Goal: Task Accomplishment & Management: Use online tool/utility

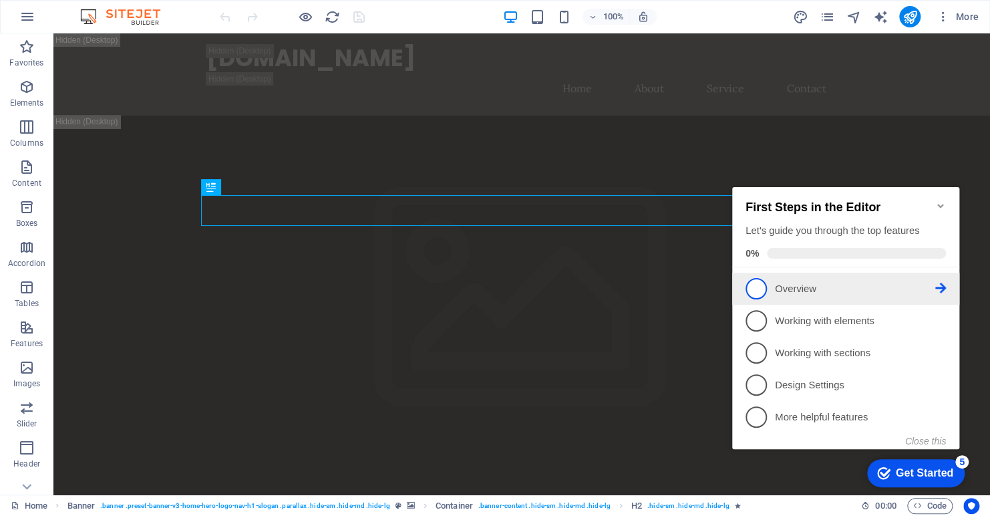
click at [757, 287] on span "1" at bounding box center [756, 288] width 21 height 21
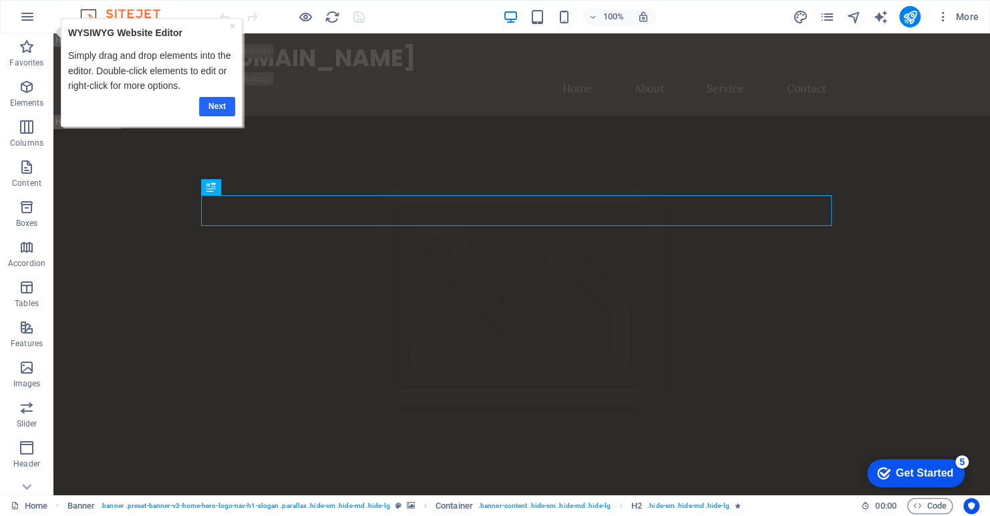
click at [213, 107] on link "Next" at bounding box center [217, 105] width 36 height 19
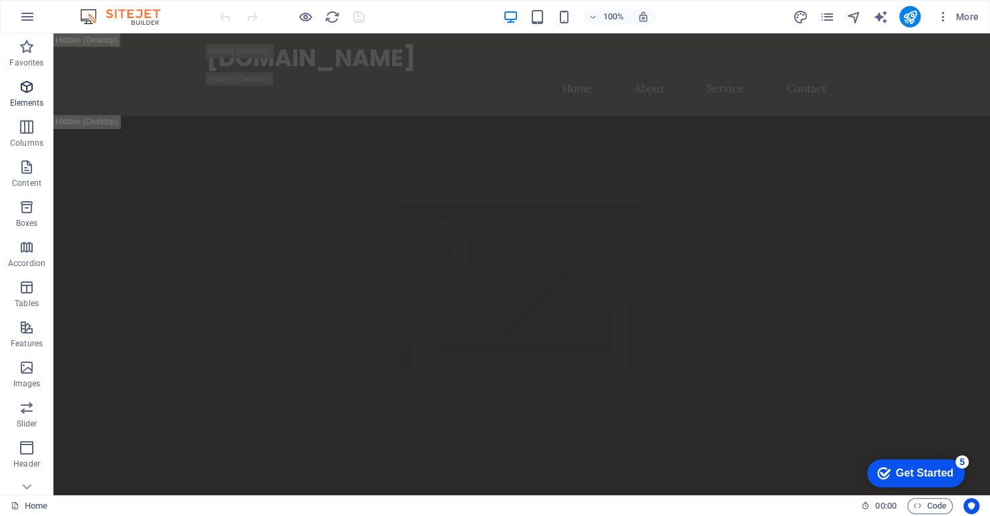
click at [25, 90] on icon "button" at bounding box center [27, 87] width 16 height 16
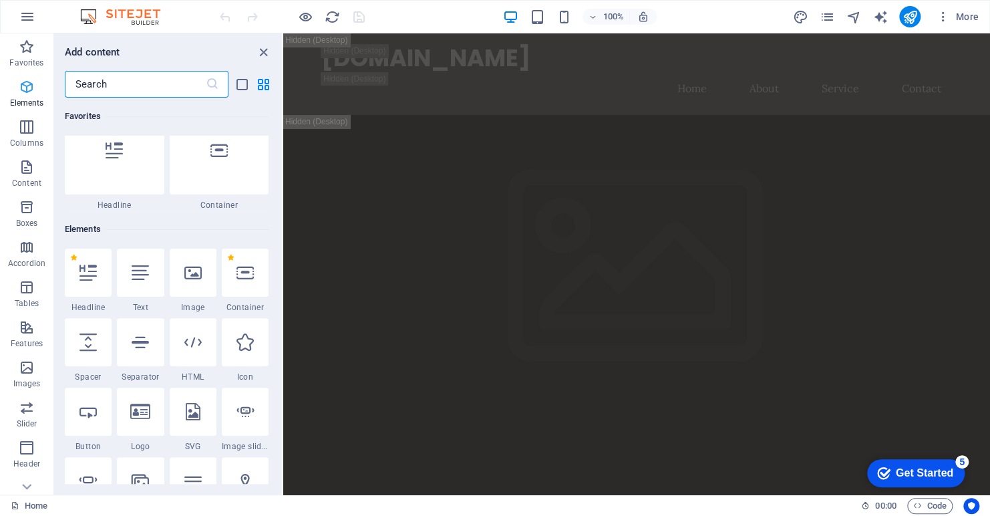
scroll to position [142, 0]
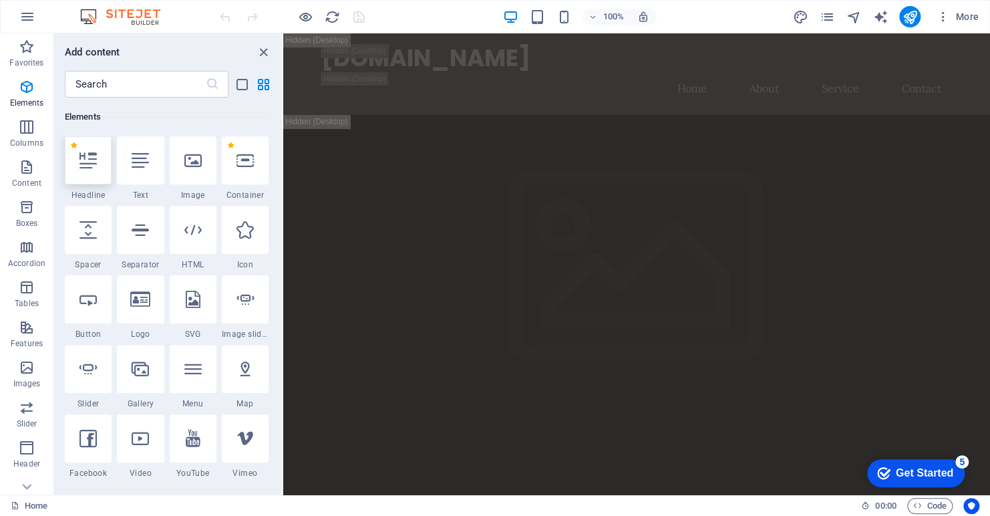
click at [87, 162] on icon at bounding box center [88, 160] width 17 height 17
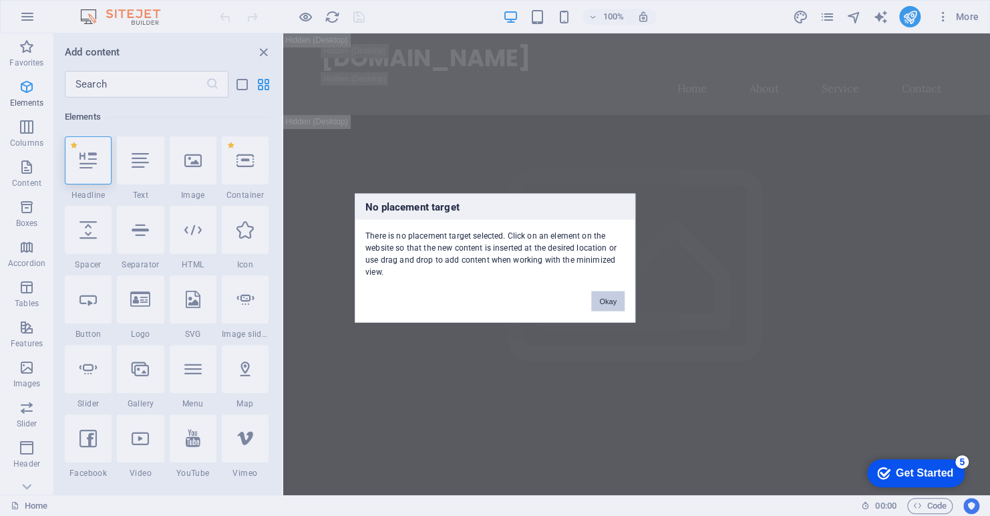
click at [605, 301] on button "Okay" at bounding box center [607, 301] width 33 height 20
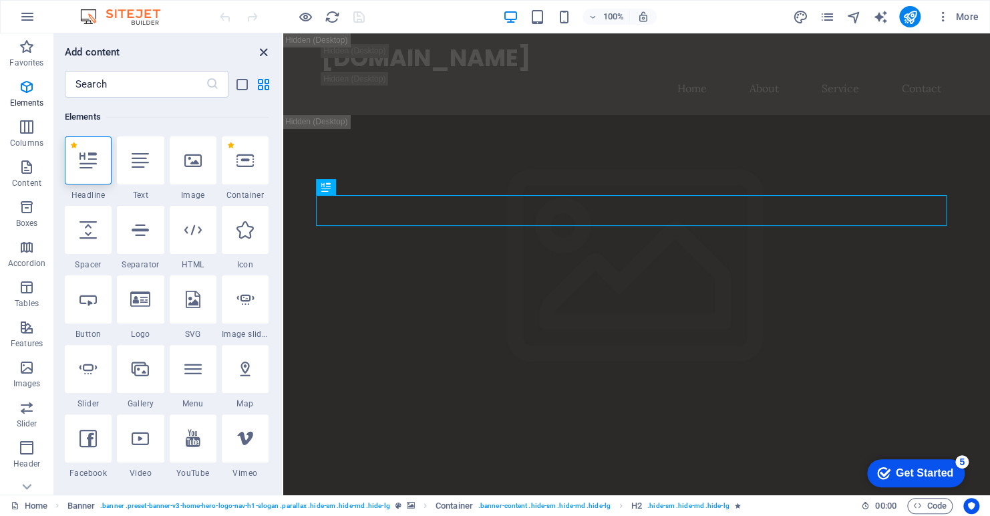
click at [263, 50] on icon "close panel" at bounding box center [263, 52] width 15 height 15
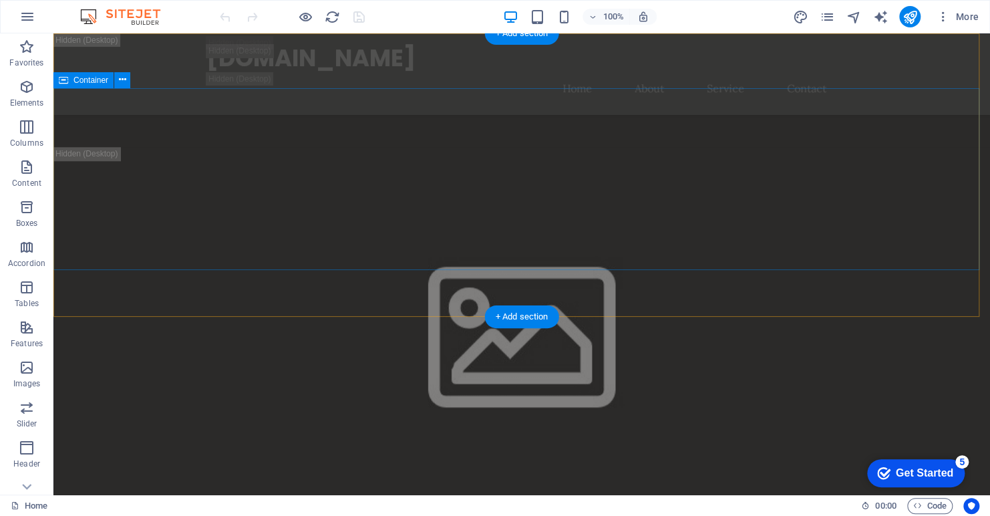
scroll to position [0, 0]
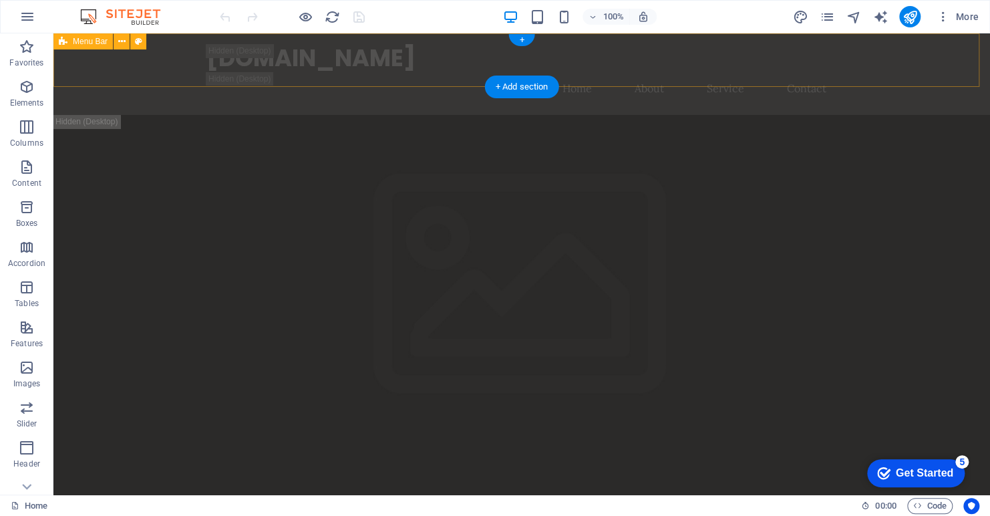
click at [896, 59] on div "mrbluesky.ca Home About Service Contact" at bounding box center [521, 74] width 937 height 82
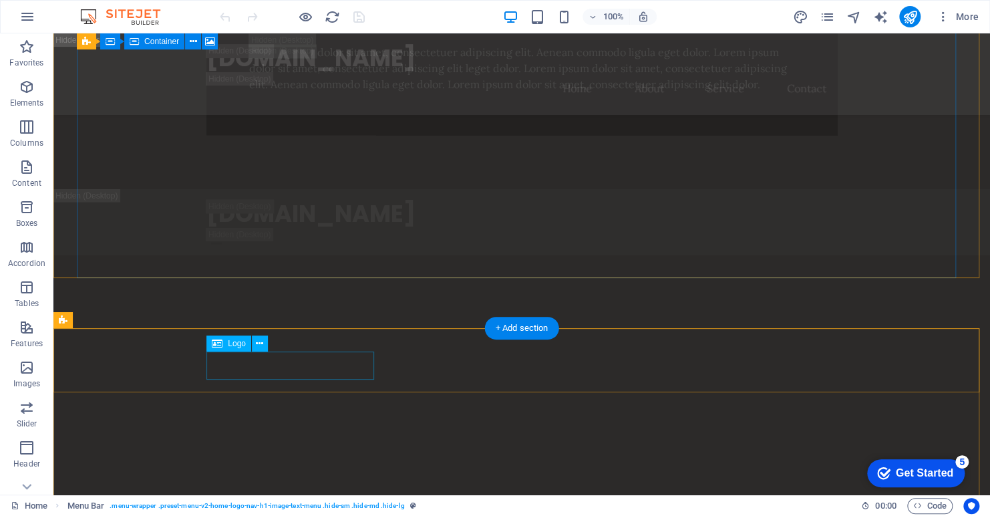
scroll to position [1270, 0]
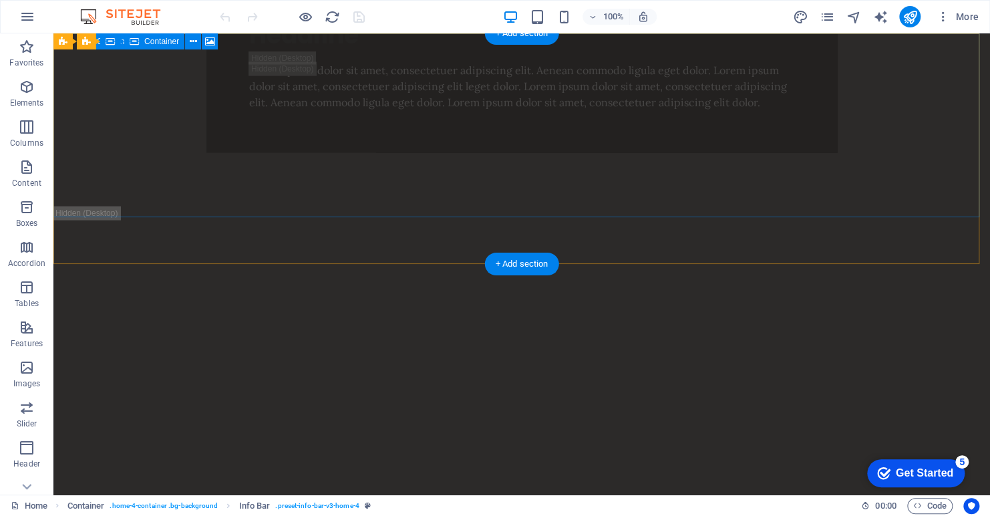
scroll to position [0, 0]
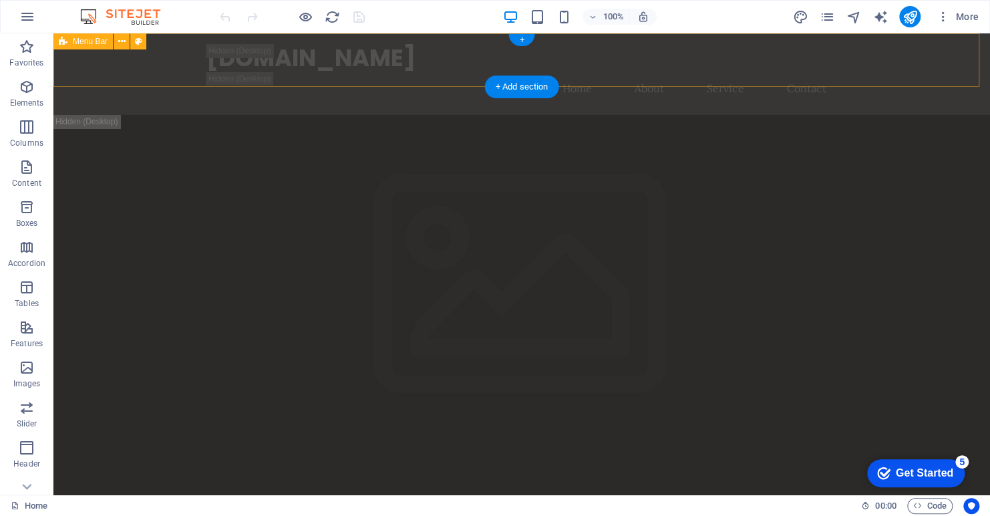
click at [902, 59] on div "mrbluesky.ca Home About Service Contact" at bounding box center [521, 74] width 937 height 82
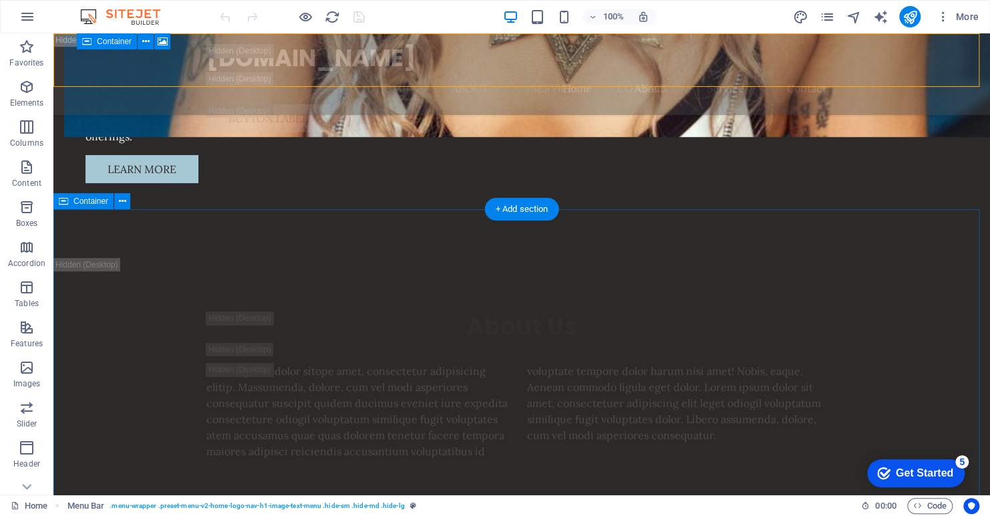
scroll to position [5480, 0]
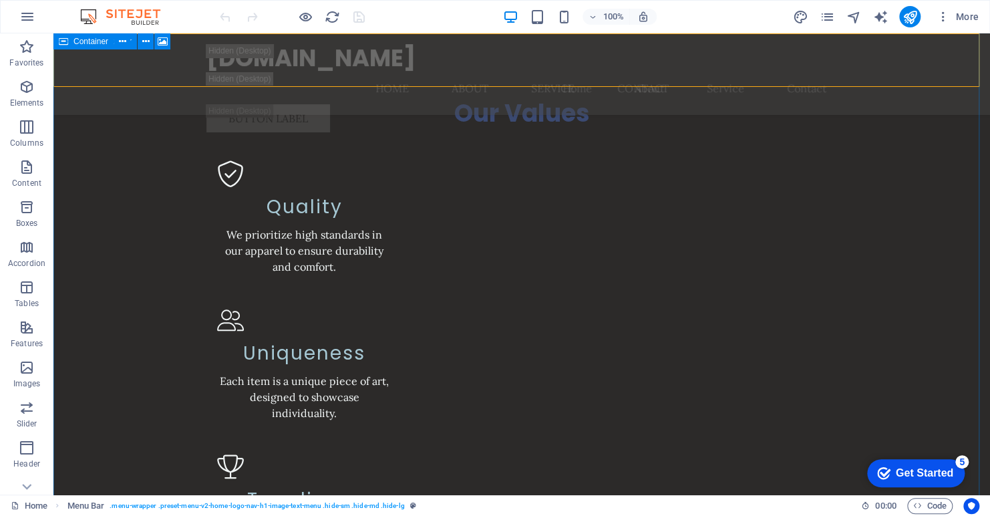
click at [923, 61] on div "mrbluesky.ca Menu Home About Service Contact Button label" at bounding box center [521, 88] width 937 height 110
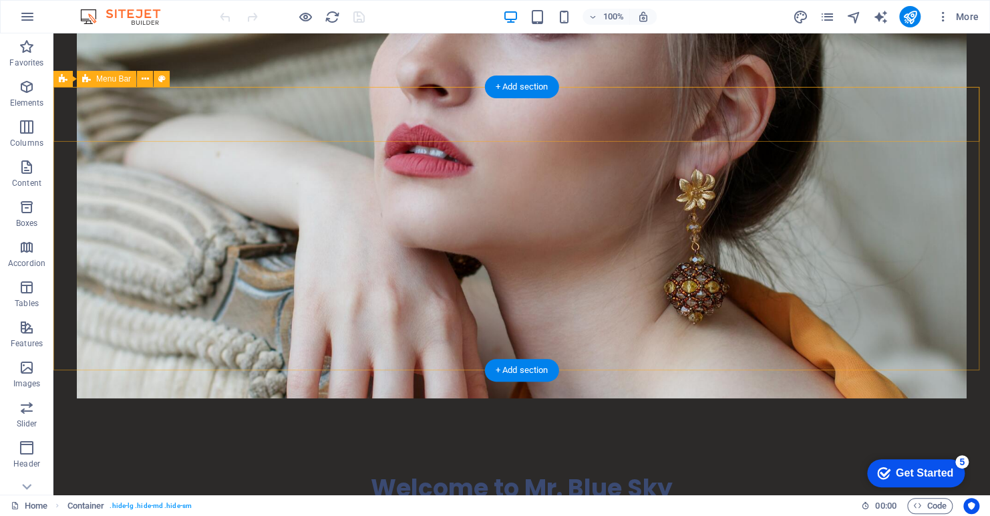
scroll to position [0, 0]
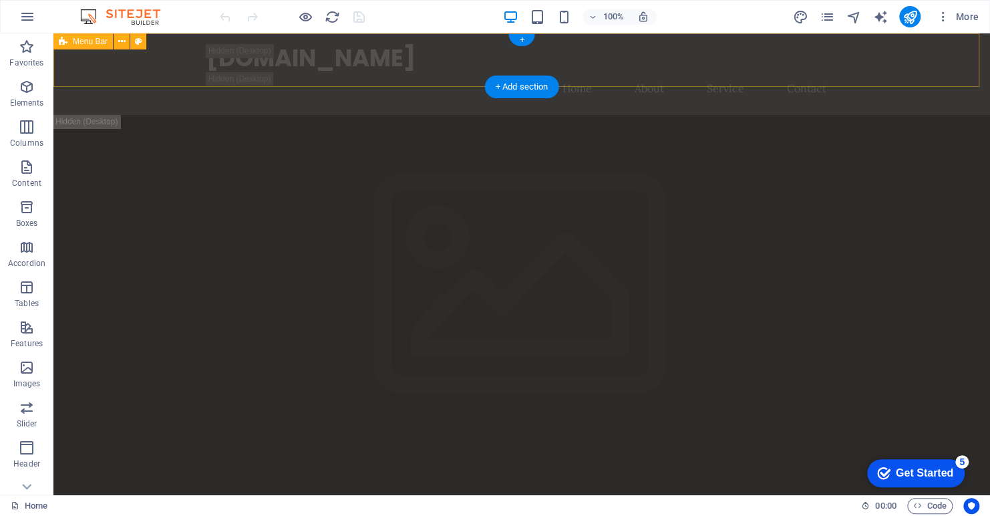
click at [865, 58] on div "mrbluesky.ca Home About Service Contact" at bounding box center [521, 74] width 937 height 82
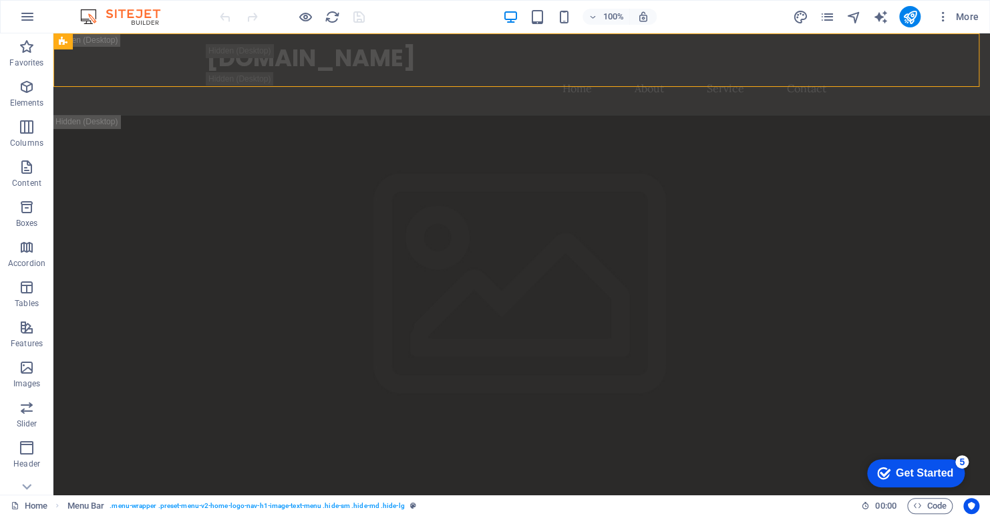
click at [719, 15] on div "100% More" at bounding box center [600, 16] width 767 height 21
click at [930, 55] on div "mrbluesky.ca Home About Service Contact" at bounding box center [521, 74] width 937 height 82
click at [918, 64] on div "mrbluesky.ca Home About Service Contact" at bounding box center [521, 74] width 937 height 82
click at [932, 53] on div "mrbluesky.ca Home About Service Contact" at bounding box center [521, 74] width 937 height 82
click at [885, 60] on div "mrbluesky.ca Home About Service Contact" at bounding box center [521, 74] width 937 height 82
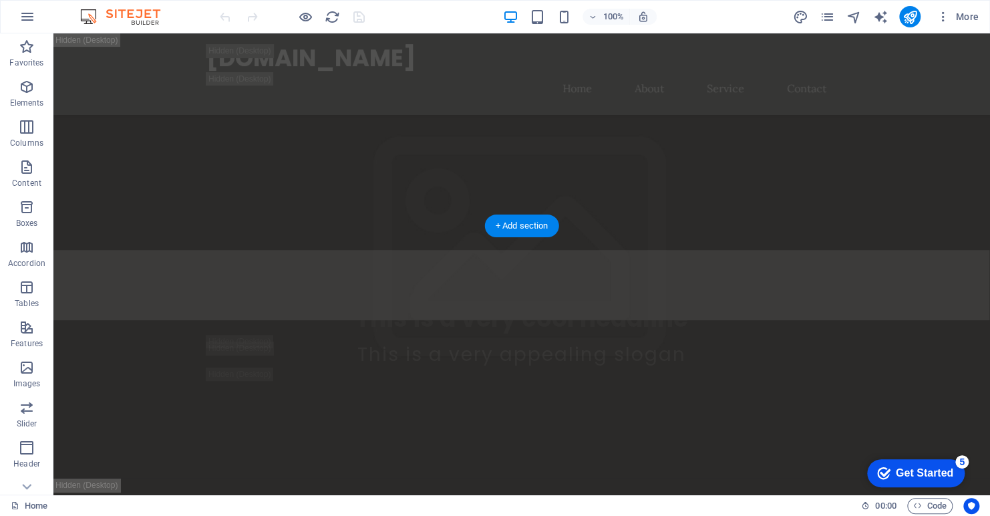
scroll to position [401, 0]
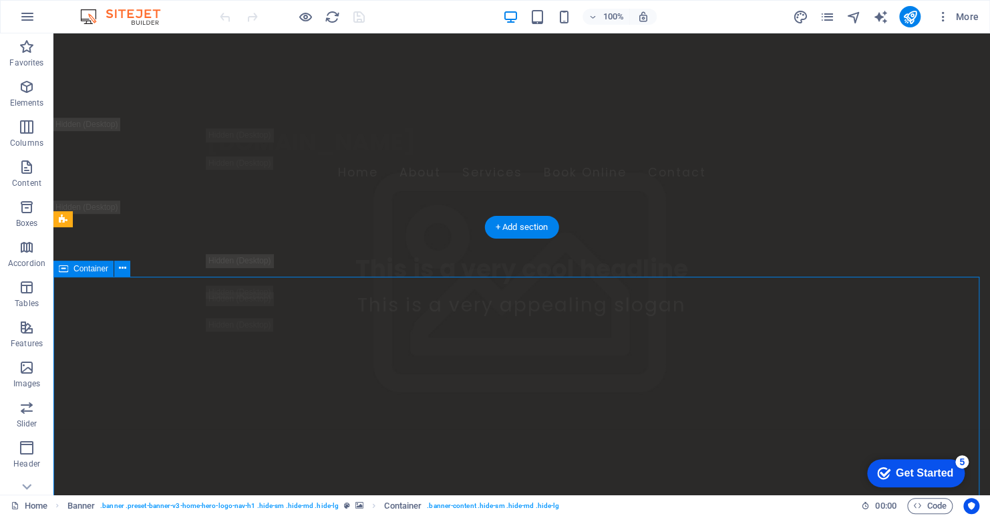
scroll to position [0, 0]
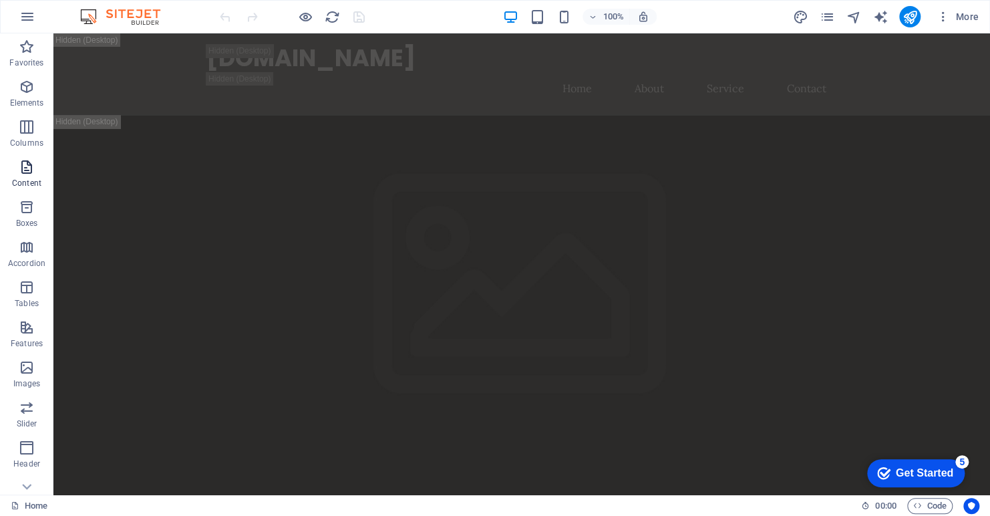
click at [25, 171] on icon "button" at bounding box center [27, 167] width 16 height 16
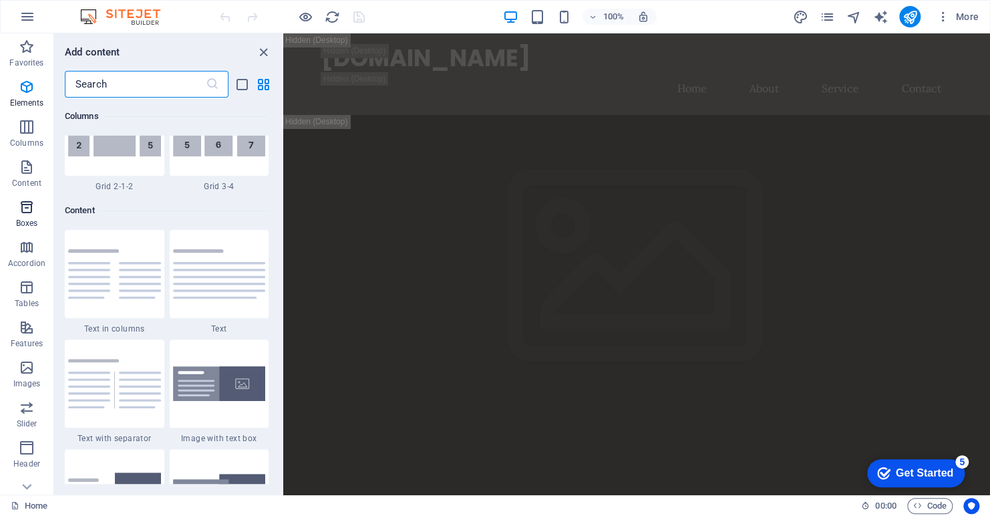
scroll to position [2338, 0]
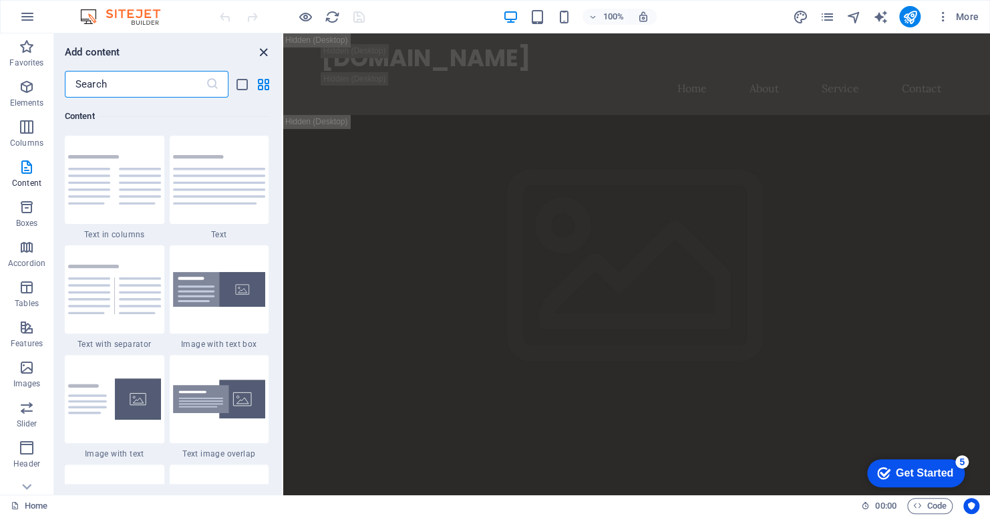
drag, startPoint x: 263, startPoint y: 47, endPoint x: 180, endPoint y: 25, distance: 85.6
click at [263, 47] on icon "close panel" at bounding box center [263, 52] width 15 height 15
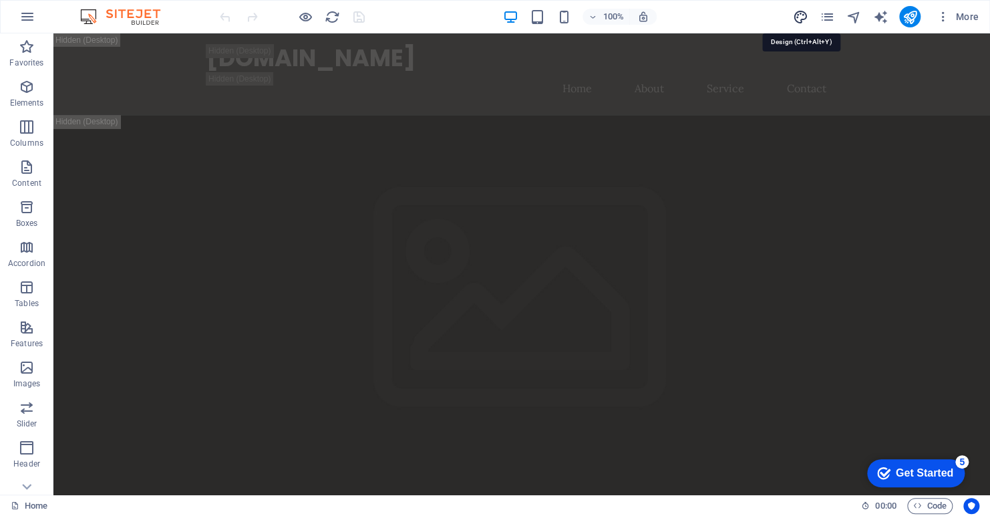
click at [798, 13] on icon "design" at bounding box center [800, 16] width 15 height 15
select select "px"
select select "200"
select select "px"
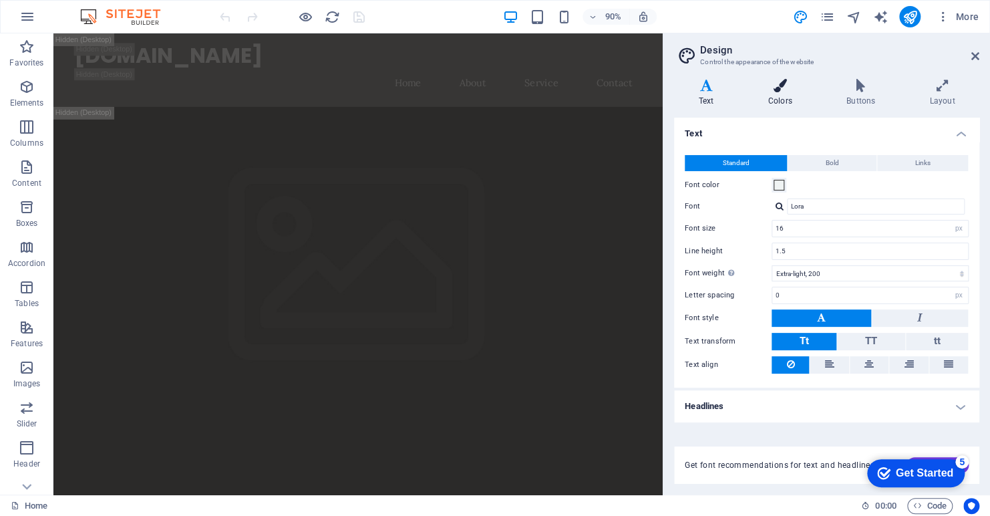
click at [779, 96] on h4 "Colors" at bounding box center [783, 93] width 78 height 28
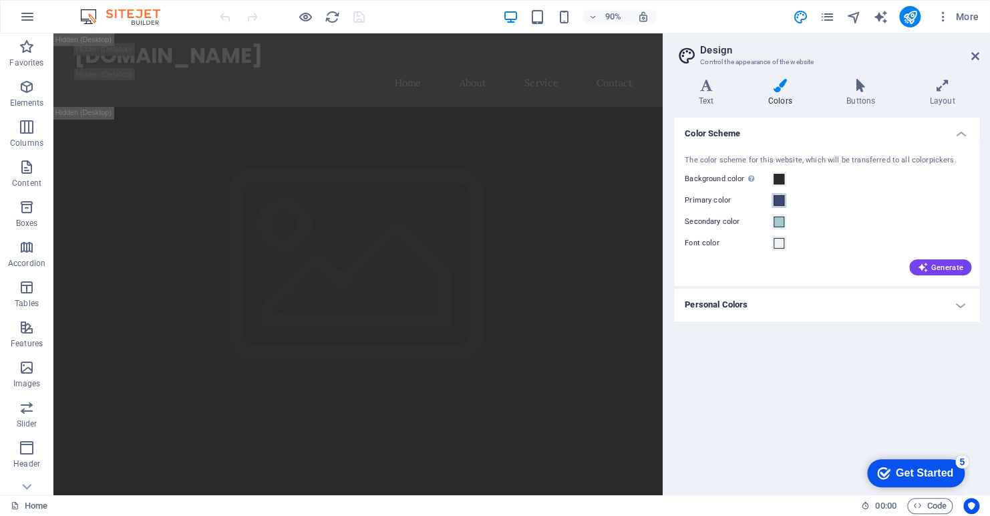
click at [779, 200] on span at bounding box center [779, 200] width 11 height 11
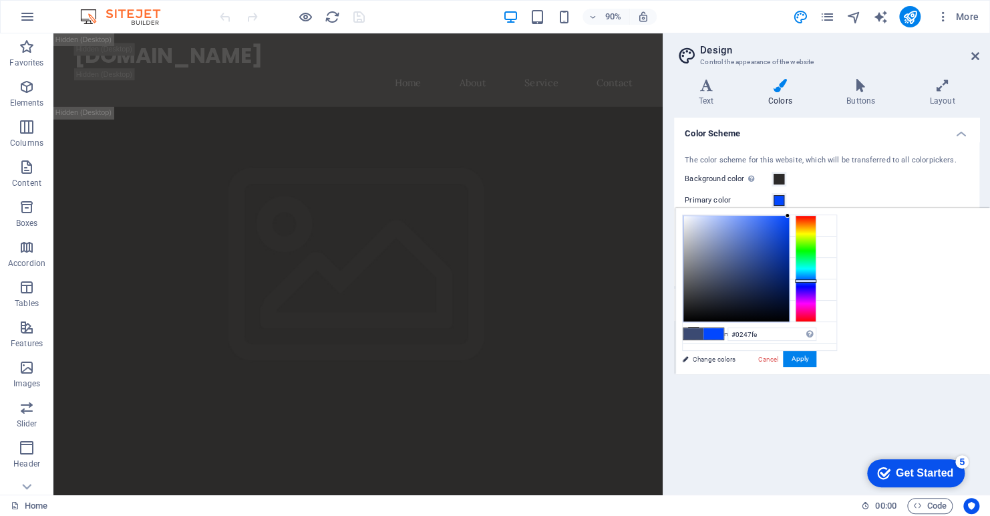
click at [788, 216] on div at bounding box center [737, 269] width 106 height 106
drag, startPoint x: 787, startPoint y: 217, endPoint x: 799, endPoint y: 200, distance: 20.0
click at [799, 200] on body "mrbluesky.ca Home Favorites Elements Columns Content Boxes Accordion Tables Fea…" at bounding box center [495, 258] width 990 height 516
type input "#003fe4"
drag, startPoint x: 787, startPoint y: 214, endPoint x: 824, endPoint y: 227, distance: 39.5
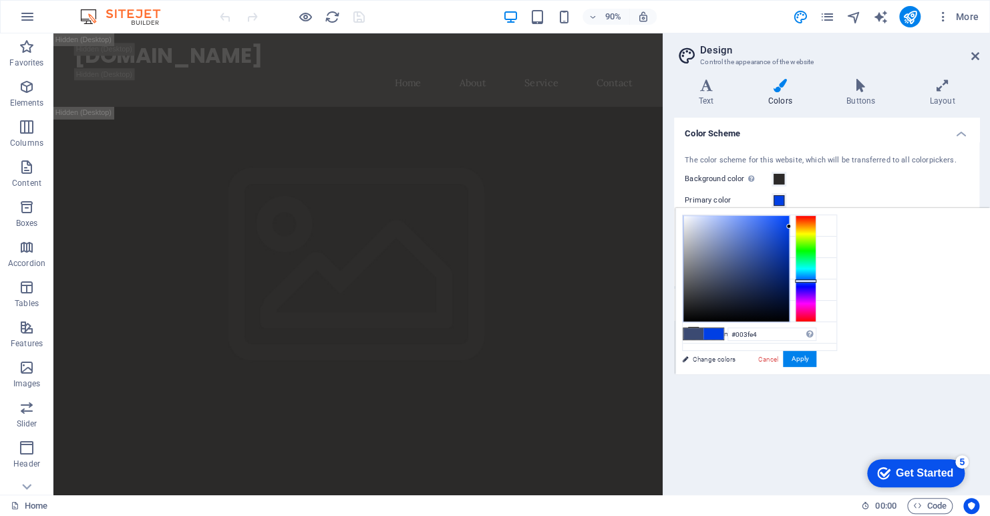
click at [824, 227] on div "less Background color #2C2A29 Primary color #003fe4 Secondary color #A6C8D4 Fon…" at bounding box center [833, 291] width 315 height 166
click at [803, 360] on button "Apply" at bounding box center [799, 359] width 33 height 16
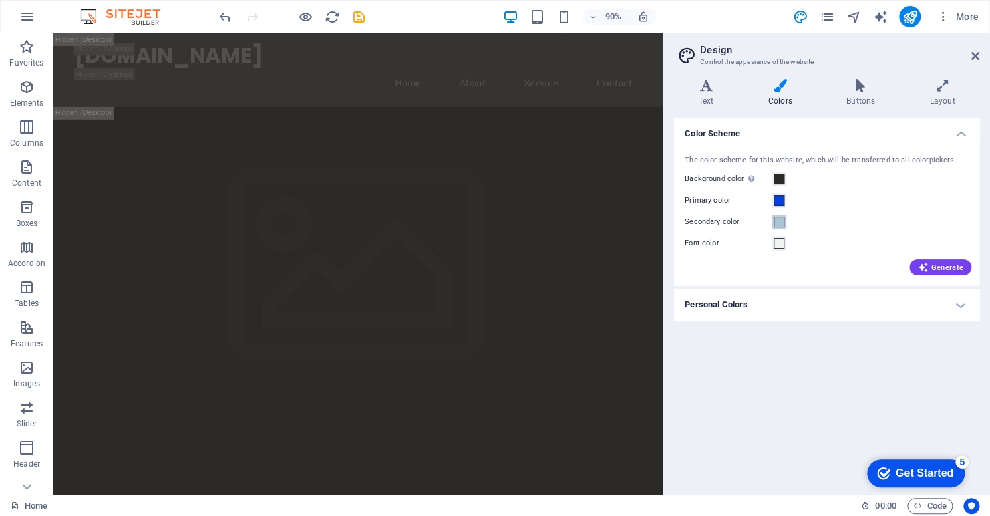
click at [778, 222] on span at bounding box center [779, 222] width 11 height 11
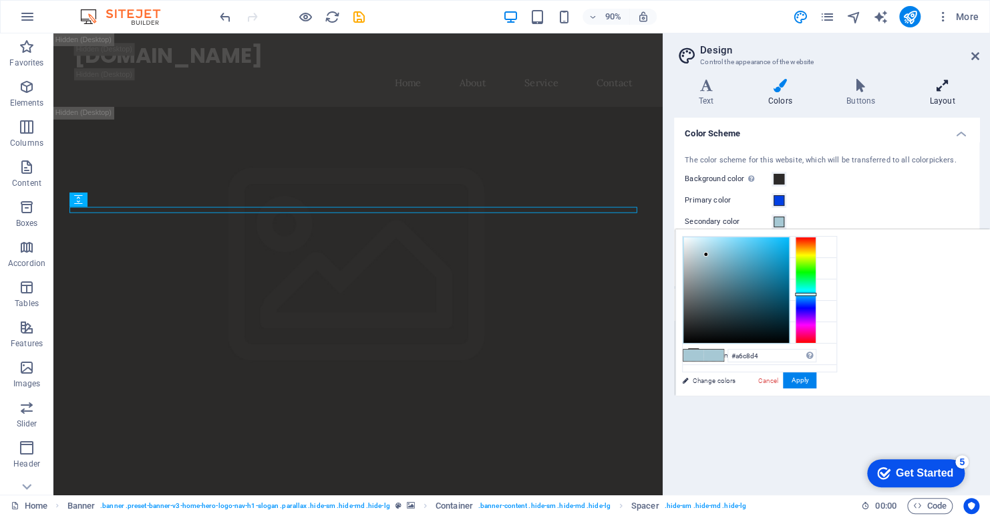
click at [943, 88] on icon at bounding box center [943, 85] width 74 height 13
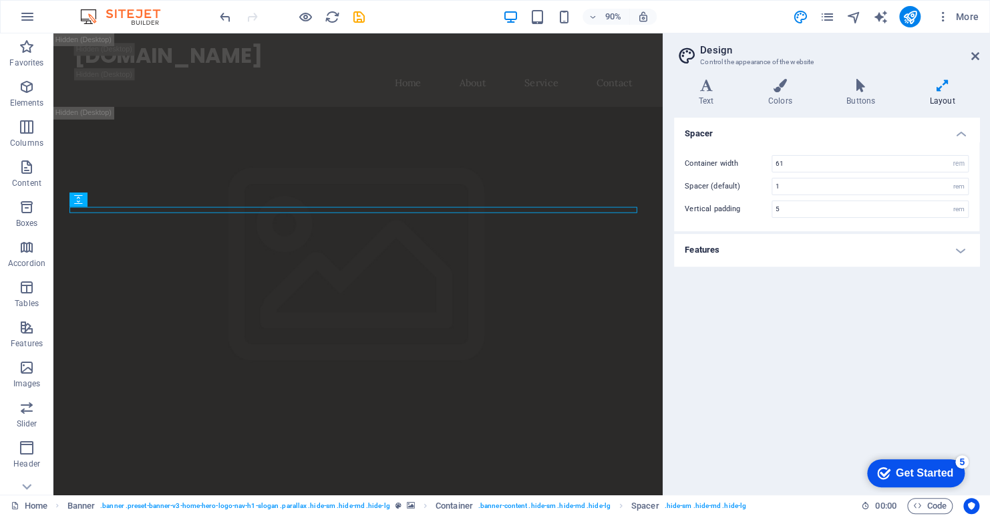
click at [858, 78] on div "Variants Text Colors Buttons Layout Text Standard Bold Links Font color Font Lo…" at bounding box center [827, 281] width 327 height 426
click at [859, 92] on h4 "Buttons" at bounding box center [863, 93] width 83 height 28
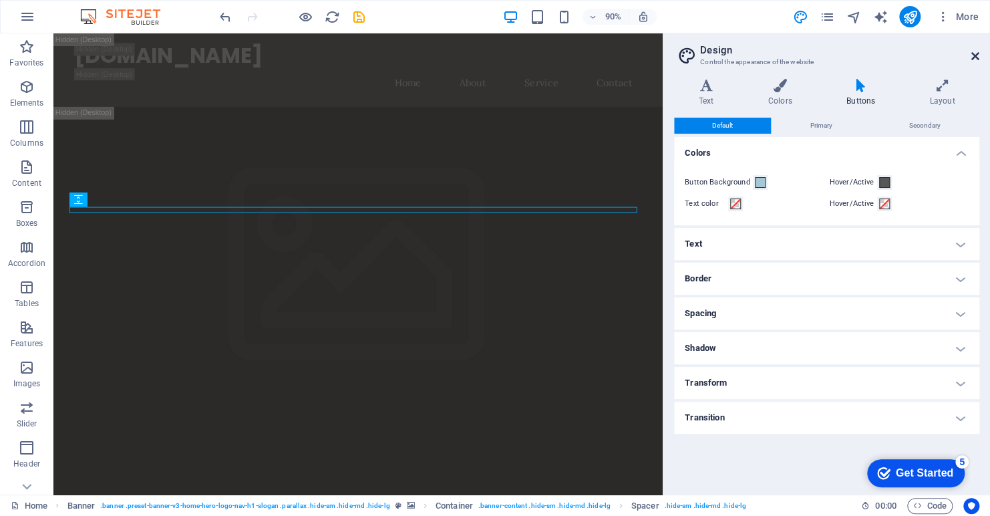
drag, startPoint x: 974, startPoint y: 51, endPoint x: 889, endPoint y: 37, distance: 85.9
click at [974, 51] on icon at bounding box center [976, 56] width 8 height 11
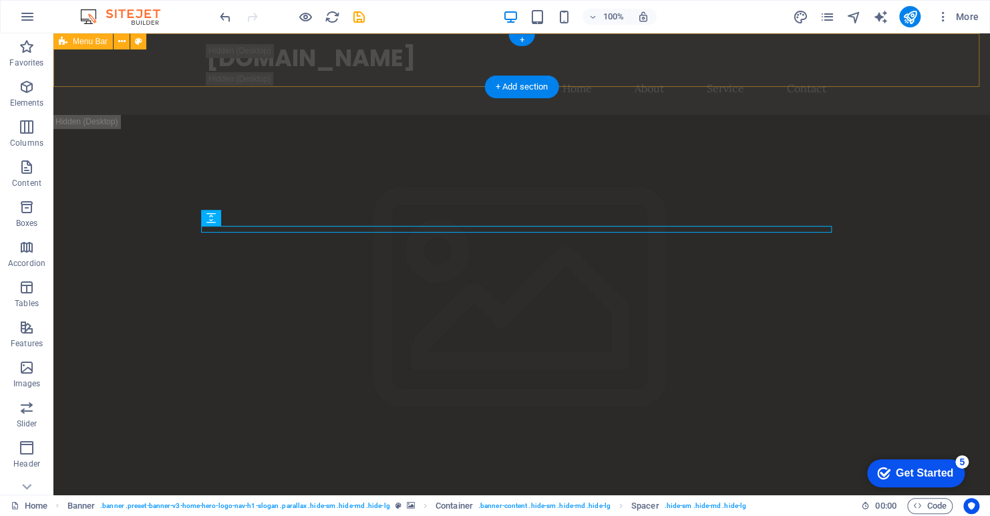
click at [914, 62] on div "mrbluesky.ca Home About Service Contact" at bounding box center [521, 74] width 937 height 82
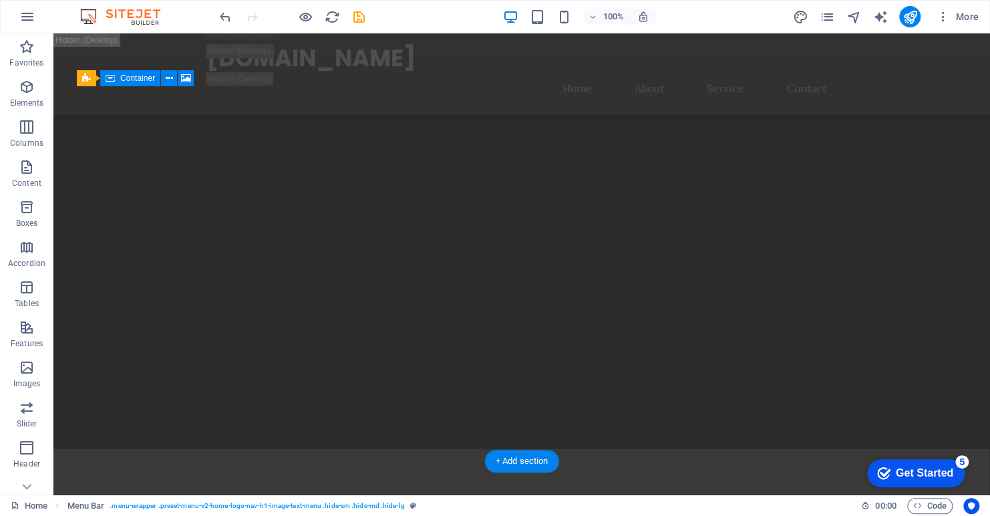
scroll to position [1069, 0]
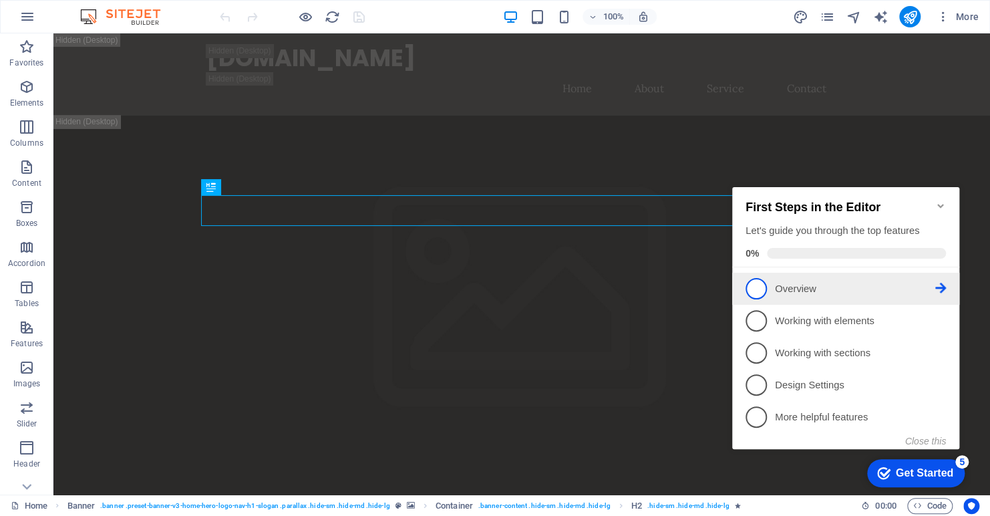
click at [811, 287] on p "Overview - incomplete" at bounding box center [855, 289] width 160 height 14
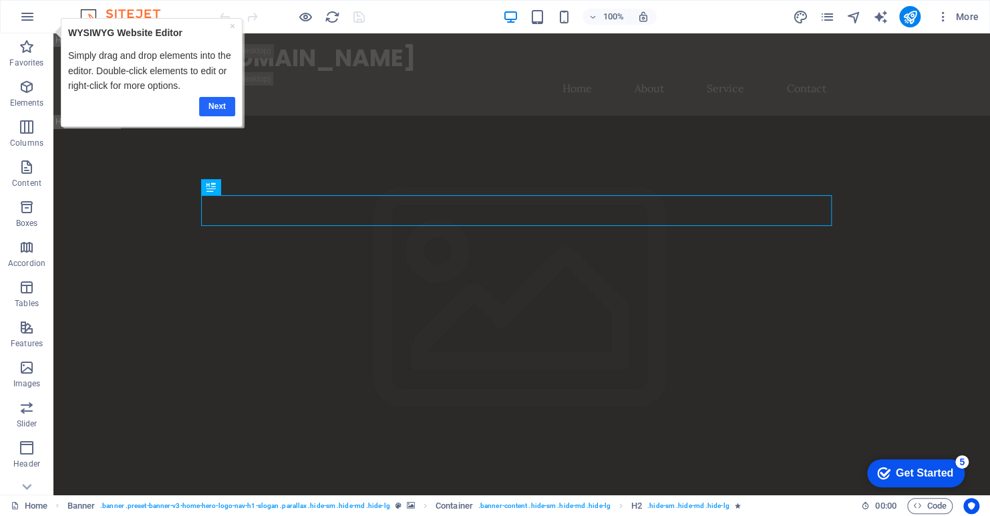
click at [215, 106] on link "Next" at bounding box center [217, 105] width 36 height 19
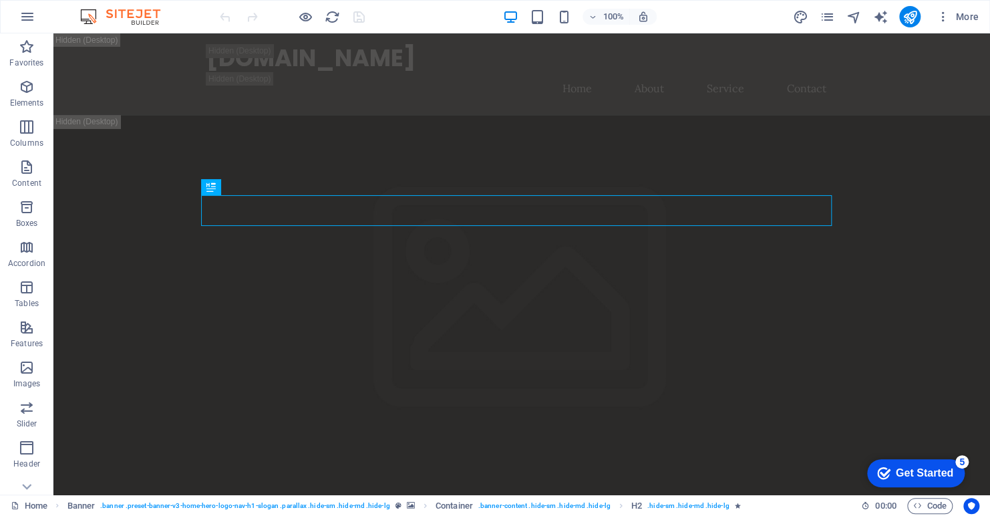
click at [903, 468] on div "Get Started" at bounding box center [924, 473] width 57 height 12
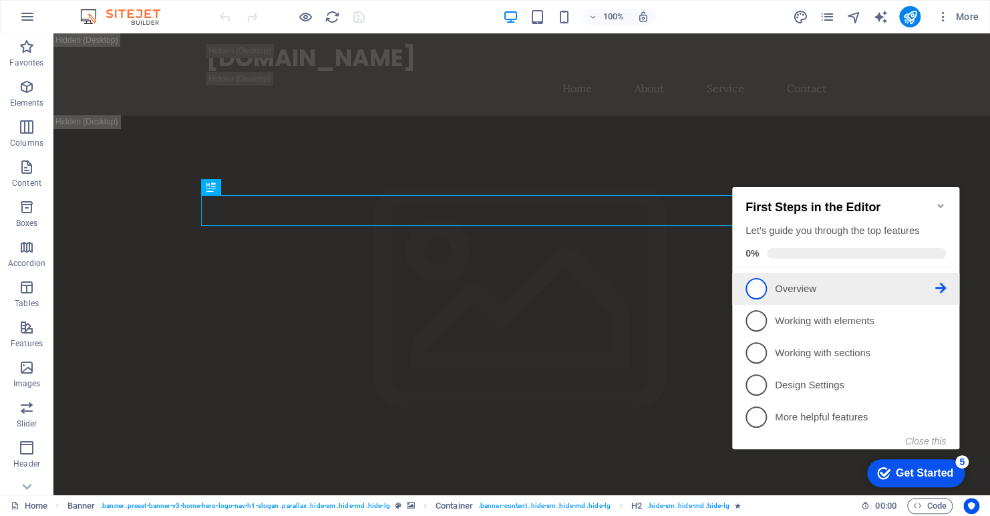
click at [755, 290] on span "1" at bounding box center [756, 288] width 21 height 21
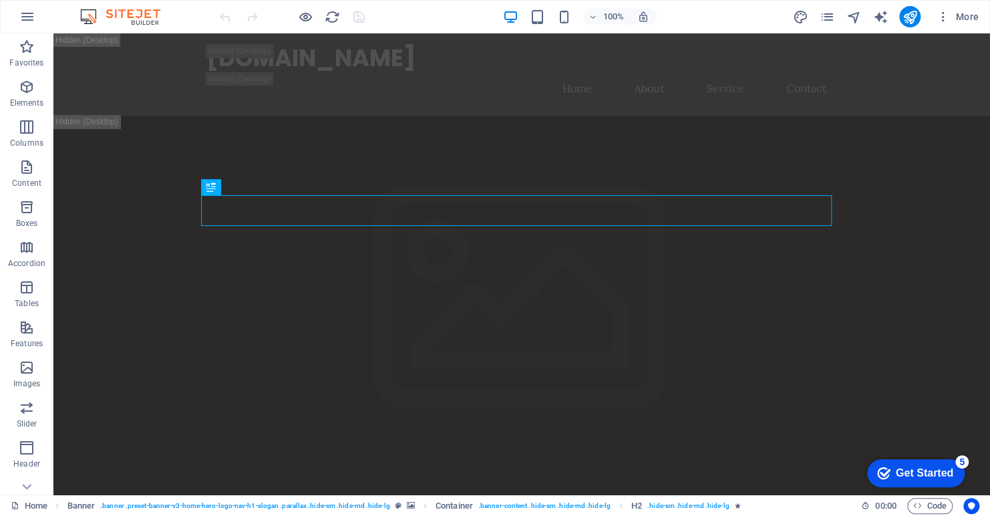
click at [896, 464] on div "checkmark Get Started 5" at bounding box center [916, 473] width 98 height 28
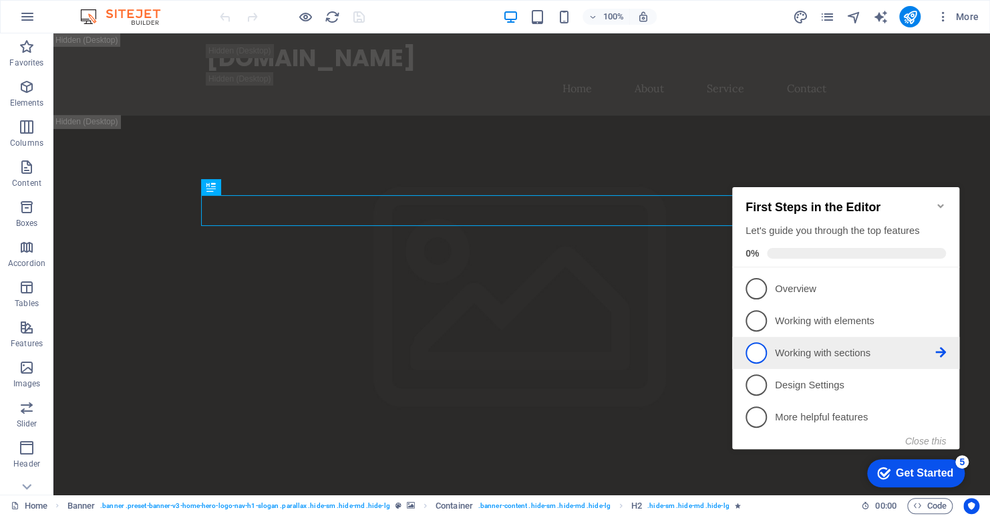
click at [795, 351] on p "Working with sections - incomplete" at bounding box center [855, 353] width 160 height 14
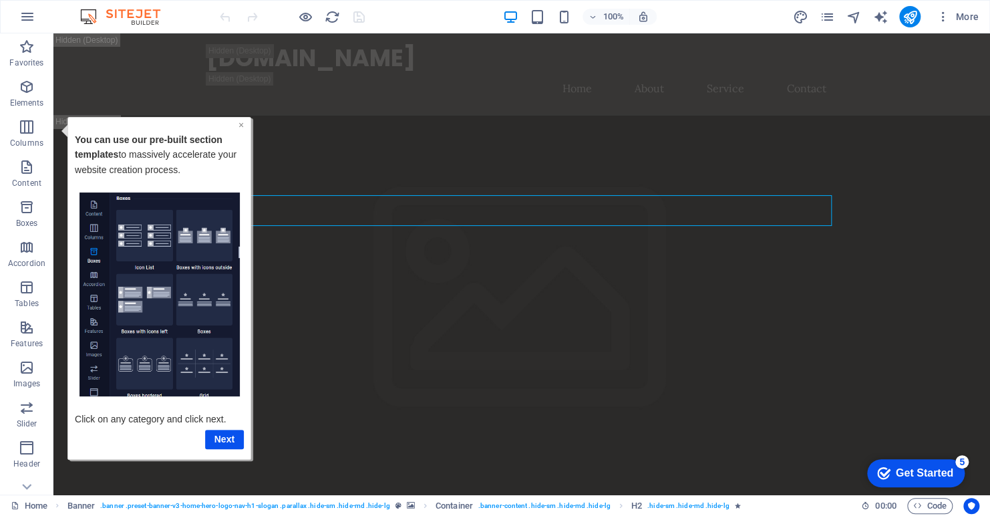
click at [239, 124] on link "×" at bounding box center [241, 124] width 5 height 11
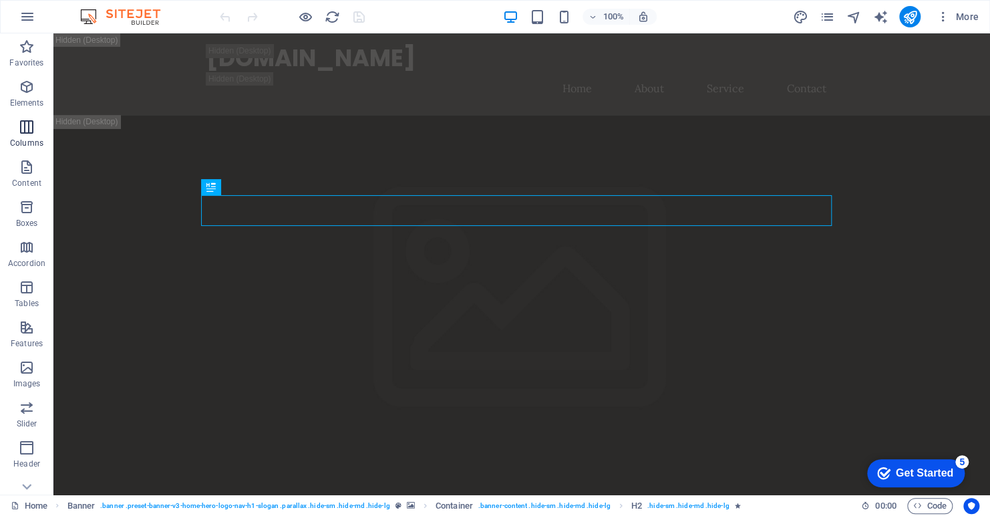
click at [35, 122] on span "Columns" at bounding box center [26, 135] width 53 height 32
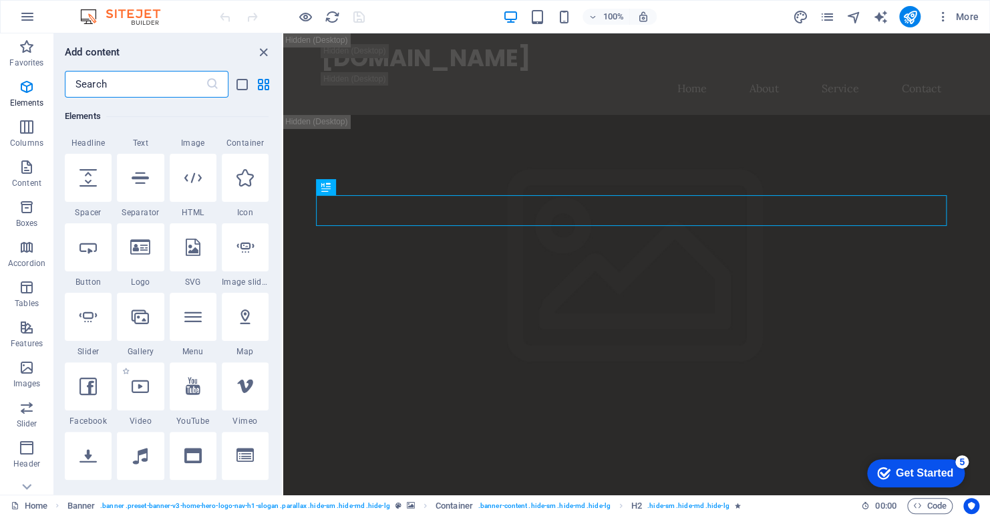
scroll to position [127, 0]
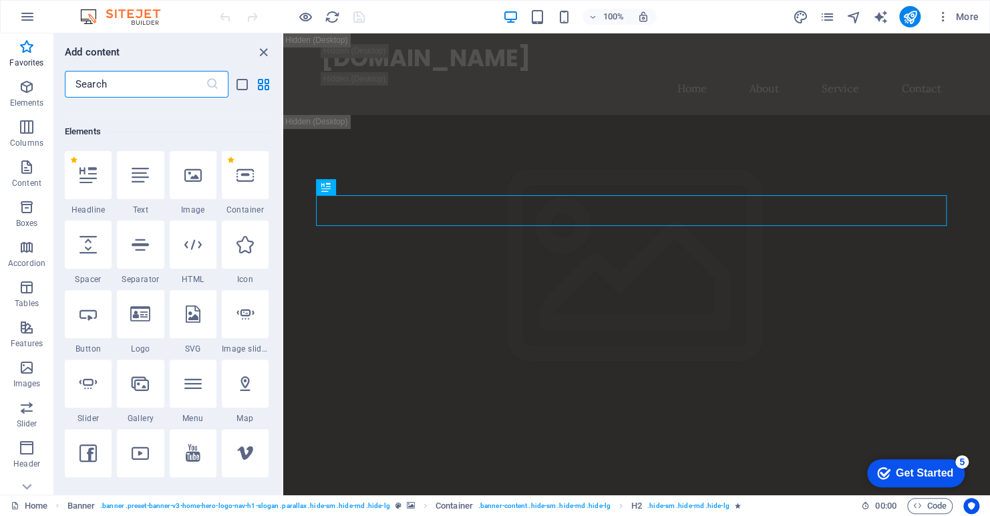
click at [155, 118] on div "Elements" at bounding box center [167, 131] width 204 height 37
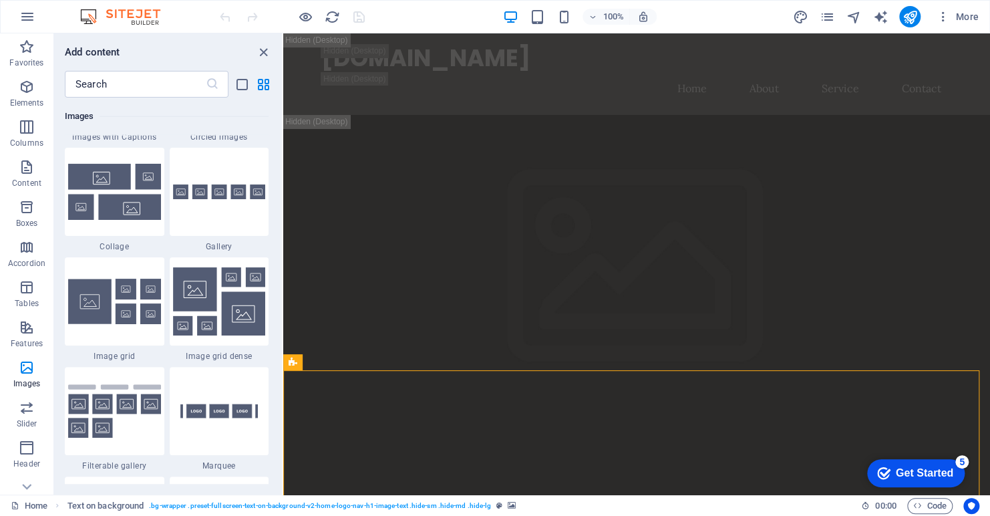
scroll to position [6877, 0]
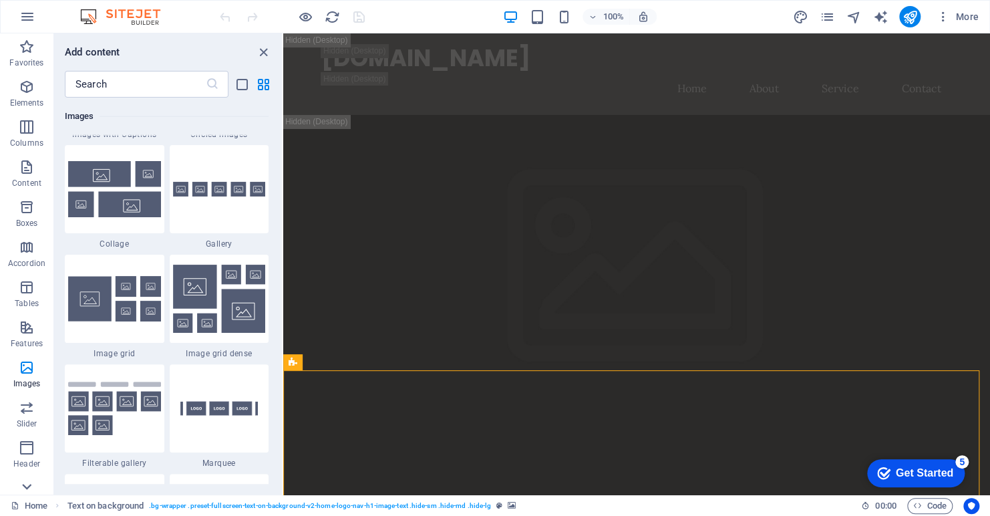
click at [23, 51] on icon at bounding box center [26, 41] width 19 height 19
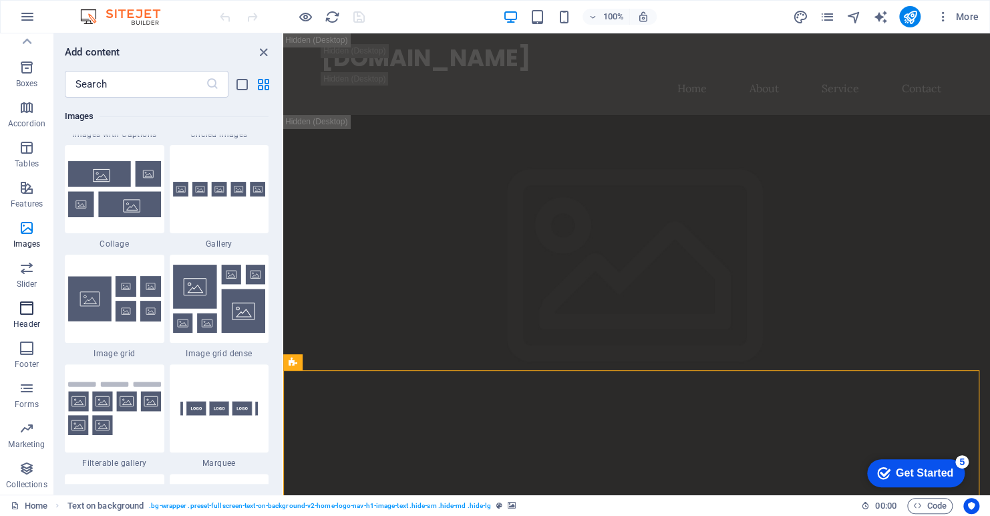
click at [25, 307] on icon "button" at bounding box center [27, 308] width 16 height 16
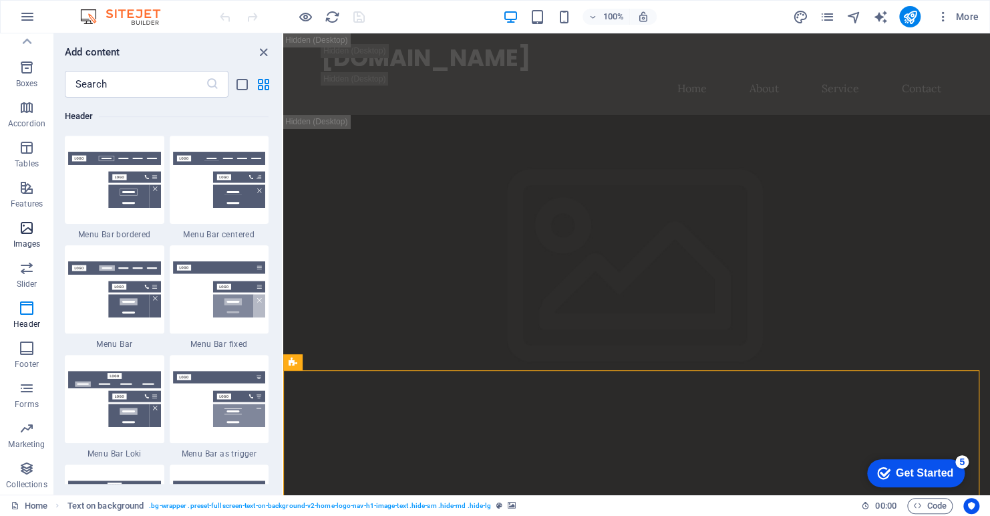
scroll to position [0, 0]
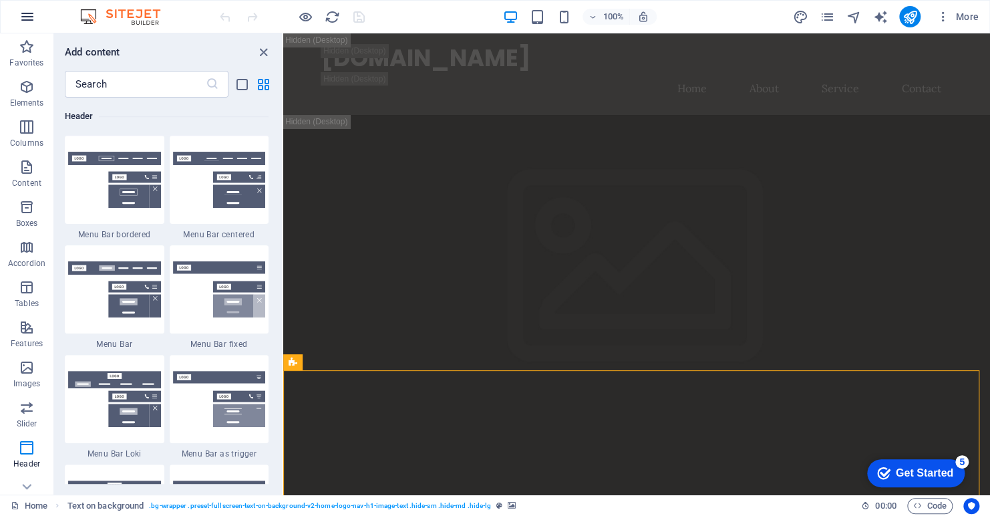
click at [27, 15] on icon "button" at bounding box center [27, 17] width 16 height 16
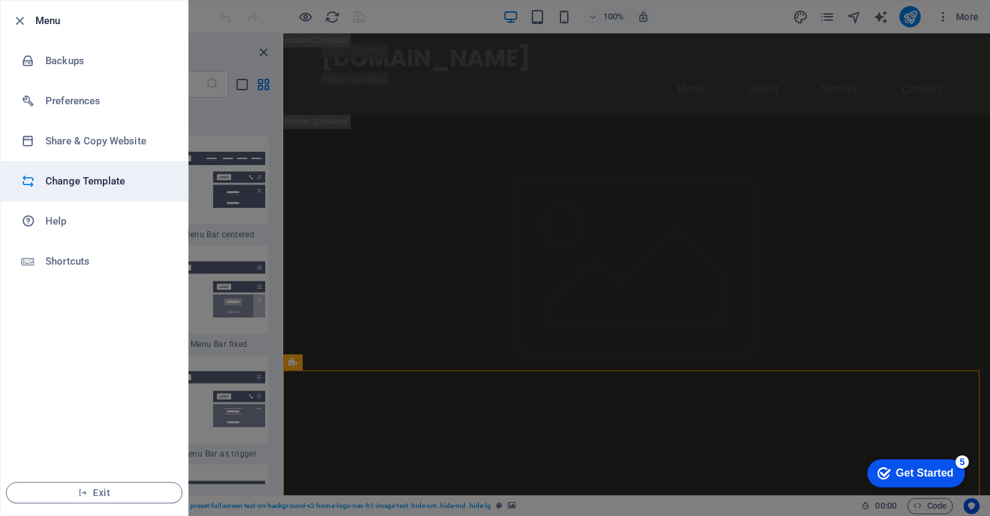
click at [118, 179] on h6 "Change Template" at bounding box center [107, 181] width 124 height 16
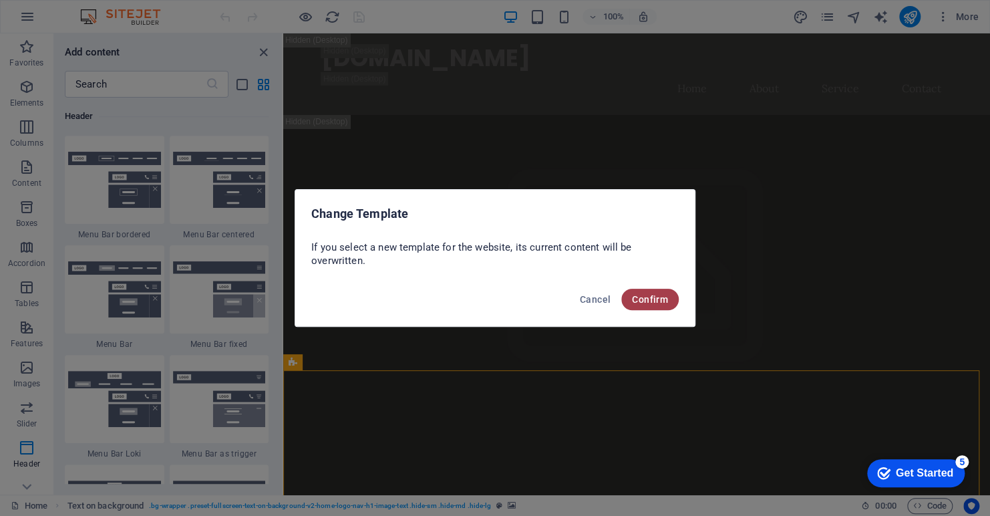
click at [644, 295] on span "Confirm" at bounding box center [650, 299] width 36 height 11
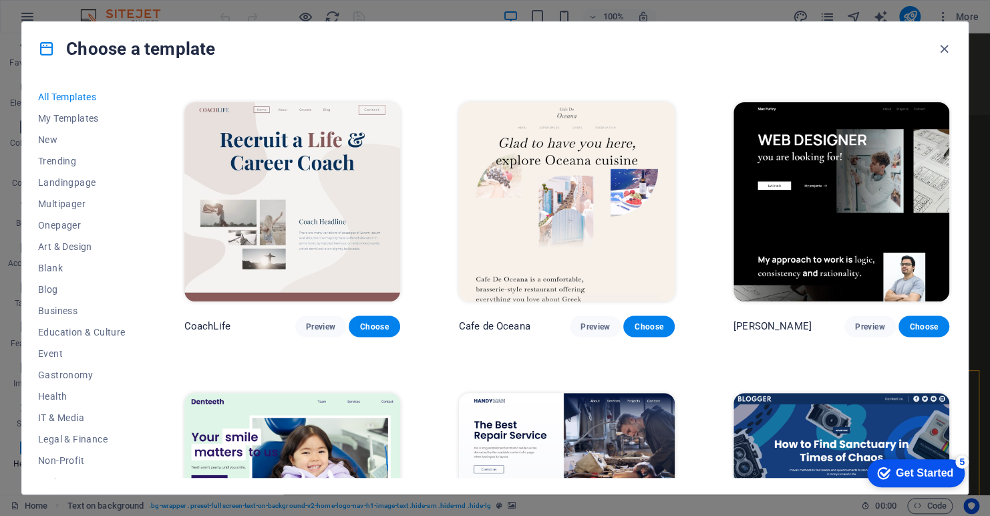
scroll to position [3475, 0]
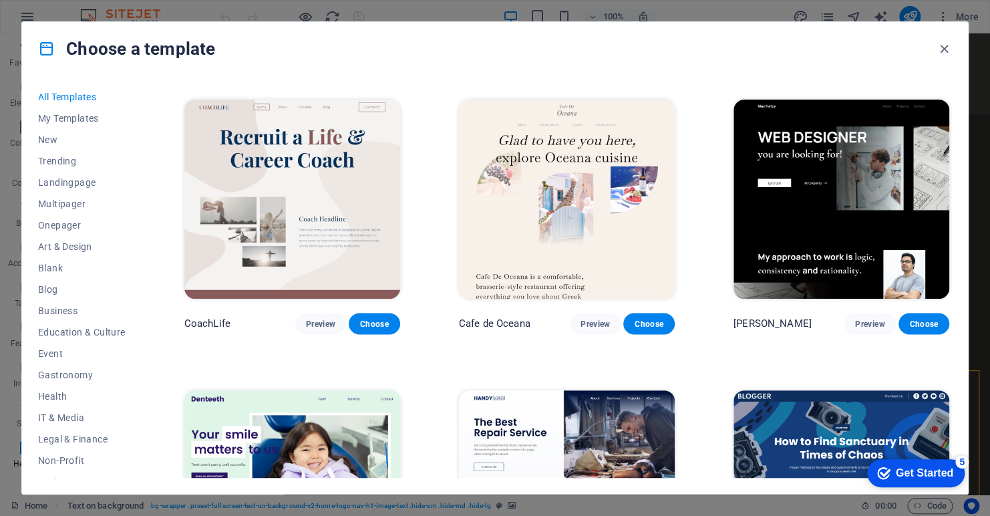
click at [425, 66] on div "Choose a template" at bounding box center [495, 48] width 946 height 53
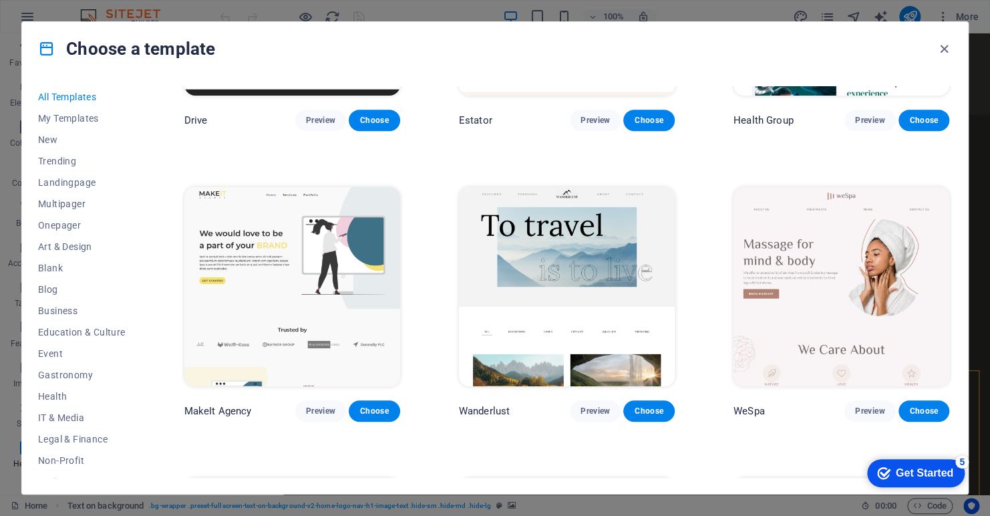
scroll to position [3007, 0]
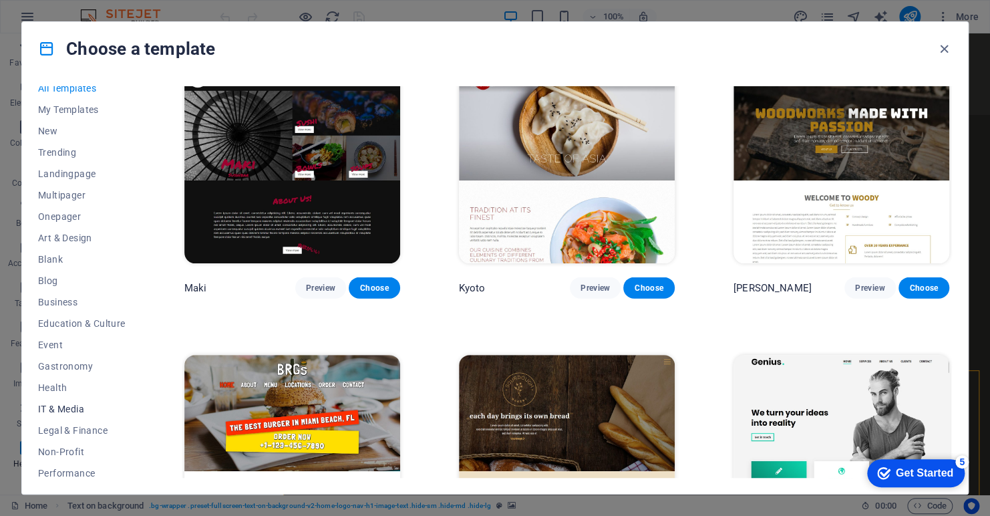
scroll to position [0, 0]
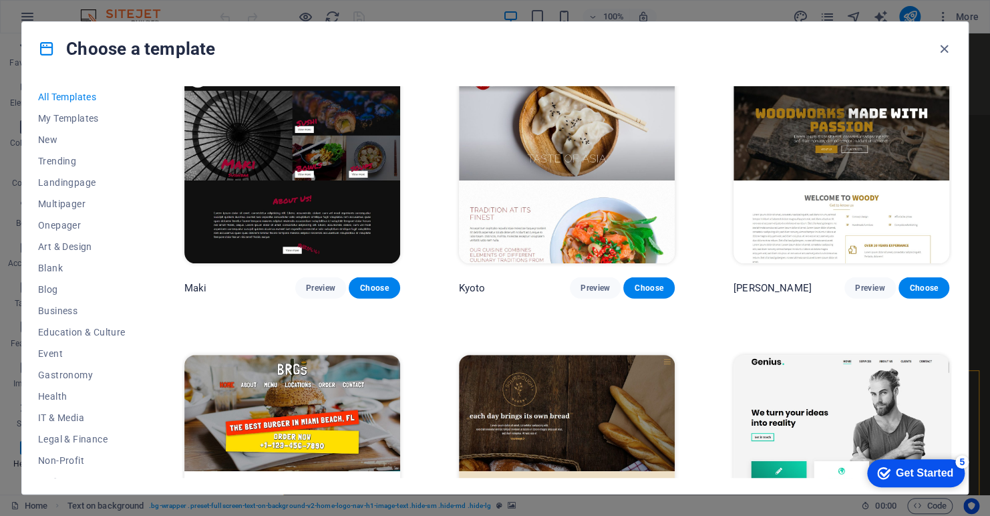
click at [185, 8] on div "Choose a template All Templates My Templates New Trending Landingpage Multipage…" at bounding box center [495, 258] width 990 height 516
click at [447, 8] on div "Choose a template All Templates My Templates New Trending Landingpage Multipage…" at bounding box center [495, 258] width 990 height 516
click at [432, 8] on div "Choose a template All Templates My Templates New Trending Landingpage Multipage…" at bounding box center [495, 258] width 990 height 516
click at [432, 10] on div "Choose a template All Templates My Templates New Trending Landingpage Multipage…" at bounding box center [495, 258] width 990 height 516
click at [423, 7] on div "Choose a template All Templates My Templates New Trending Landingpage Multipage…" at bounding box center [495, 258] width 990 height 516
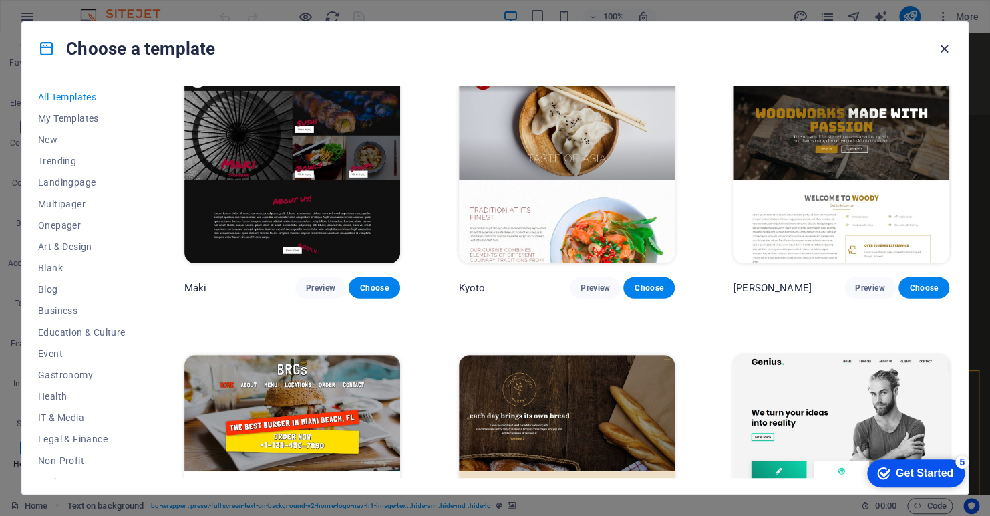
click at [946, 51] on icon "button" at bounding box center [944, 48] width 15 height 15
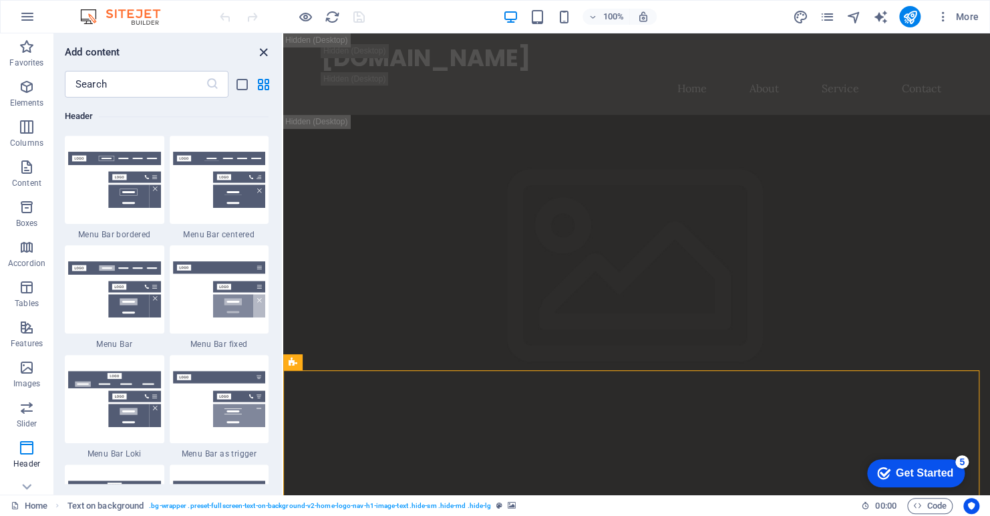
click at [262, 51] on icon "close panel" at bounding box center [263, 52] width 15 height 15
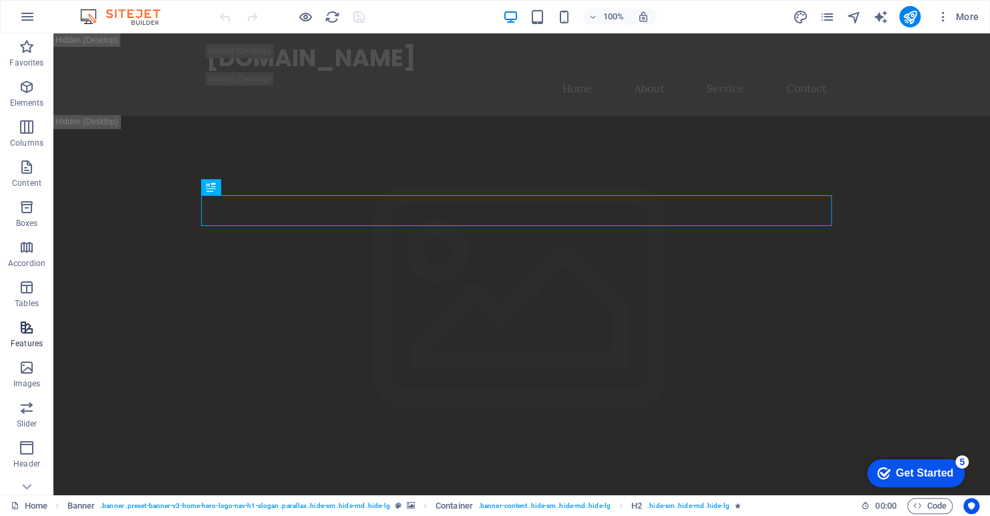
click at [29, 329] on icon "button" at bounding box center [27, 327] width 16 height 16
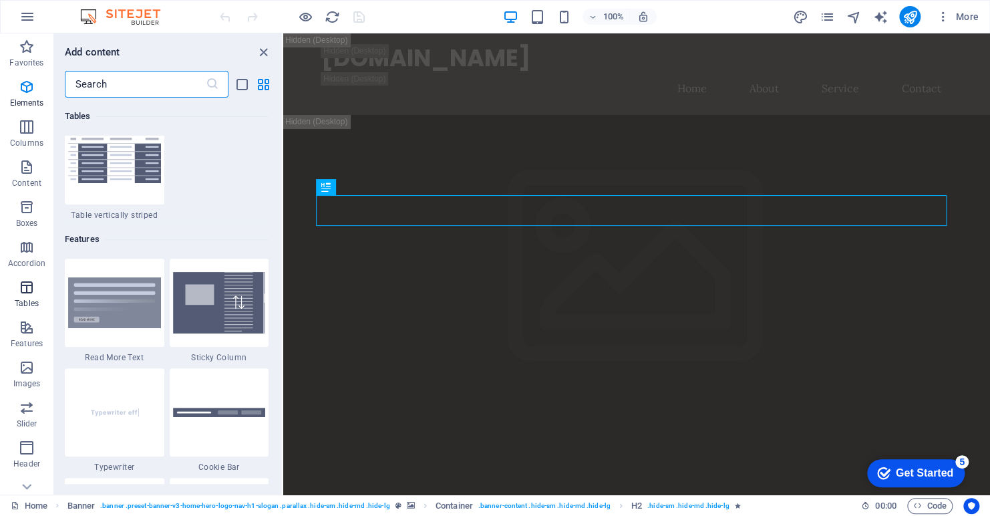
scroll to position [5209, 0]
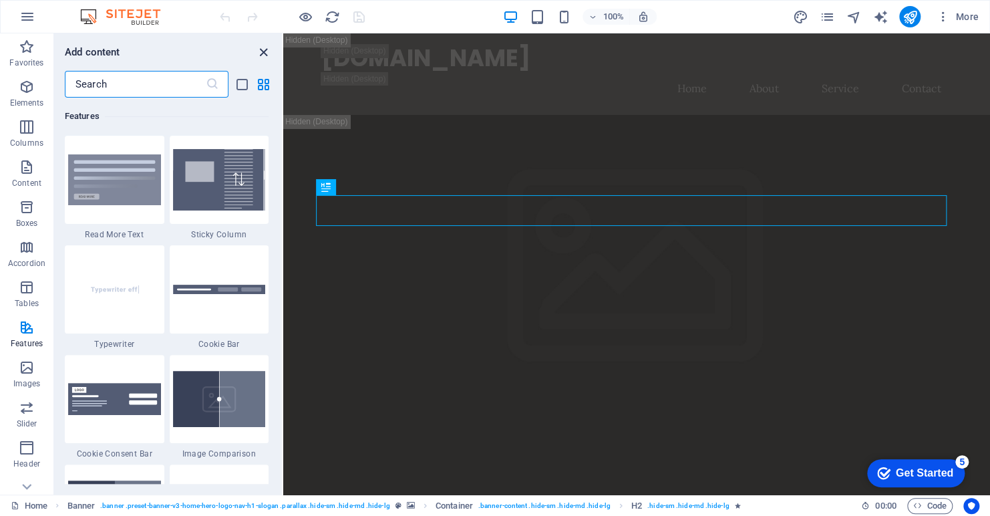
click at [263, 51] on icon "close panel" at bounding box center [263, 52] width 15 height 15
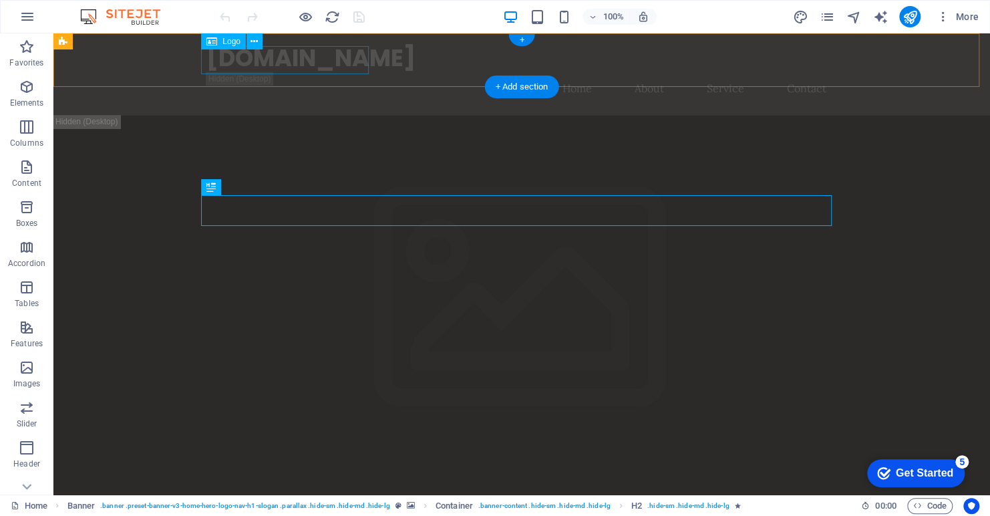
click at [265, 61] on div "[DOMAIN_NAME]" at bounding box center [522, 58] width 631 height 28
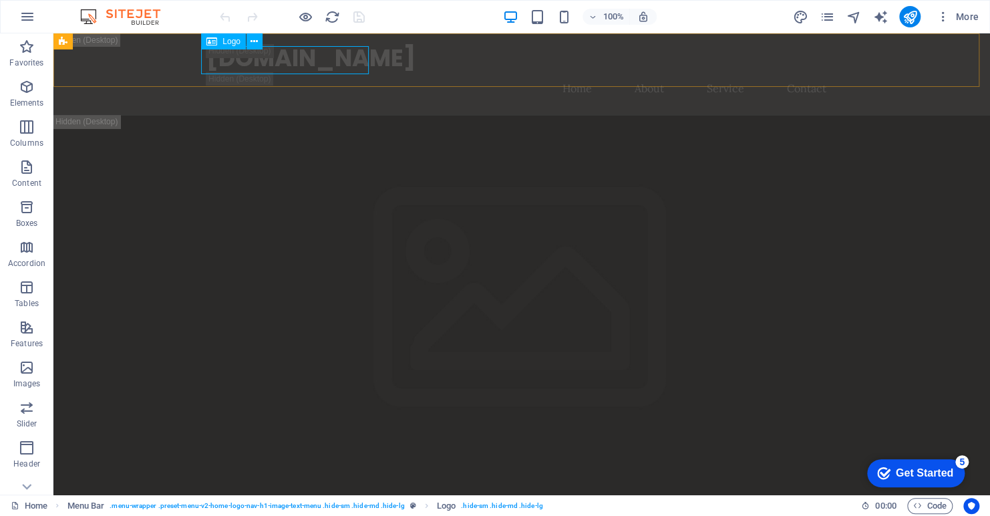
click at [225, 44] on span "Logo" at bounding box center [232, 41] width 18 height 8
click at [253, 40] on icon at bounding box center [254, 42] width 7 height 14
click at [255, 37] on icon at bounding box center [254, 42] width 7 height 14
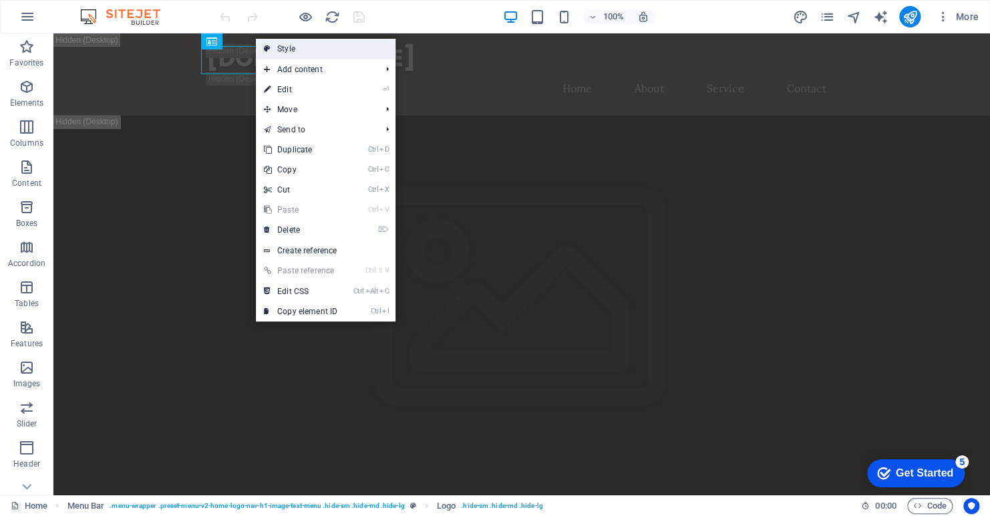
drag, startPoint x: 296, startPoint y: 47, endPoint x: 0, endPoint y: 19, distance: 297.4
click at [296, 47] on link "Style" at bounding box center [326, 49] width 140 height 20
select select "rem"
select select "preset-menu-v2-home-logo-nav-h1-image-text-menu"
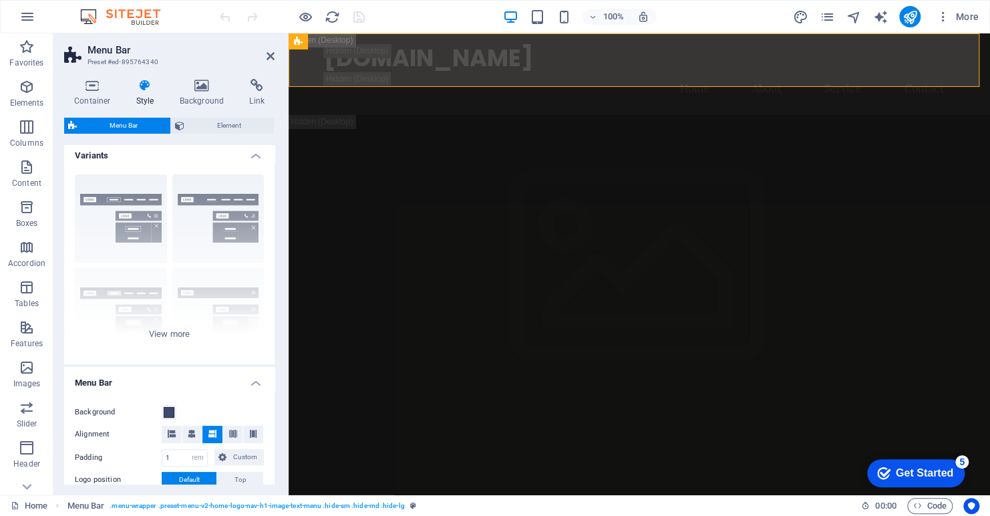
scroll to position [0, 0]
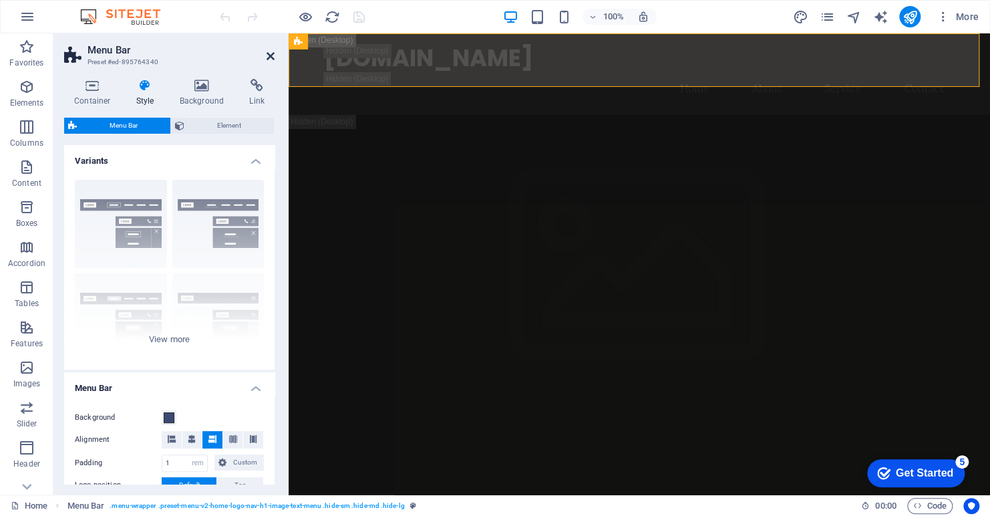
click at [271, 51] on icon at bounding box center [271, 56] width 8 height 11
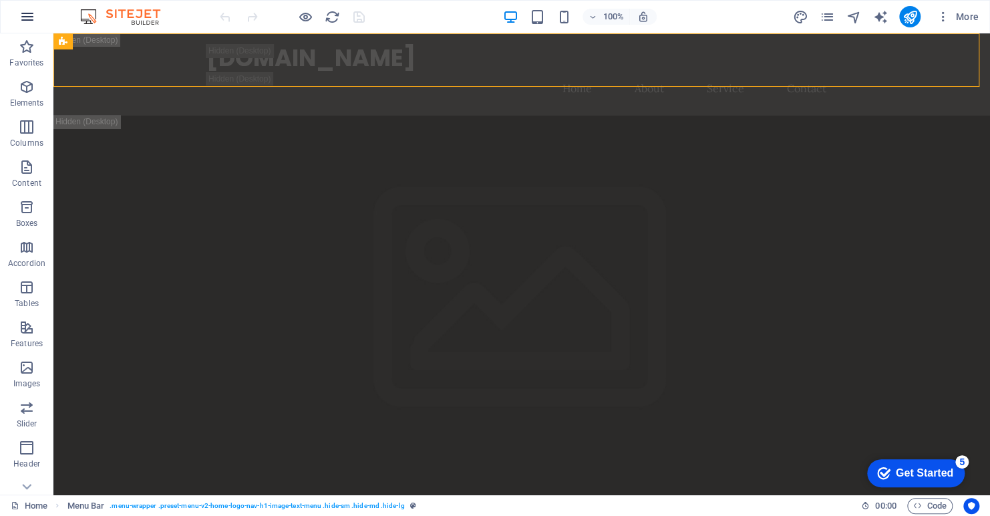
click at [23, 19] on icon "button" at bounding box center [27, 17] width 16 height 16
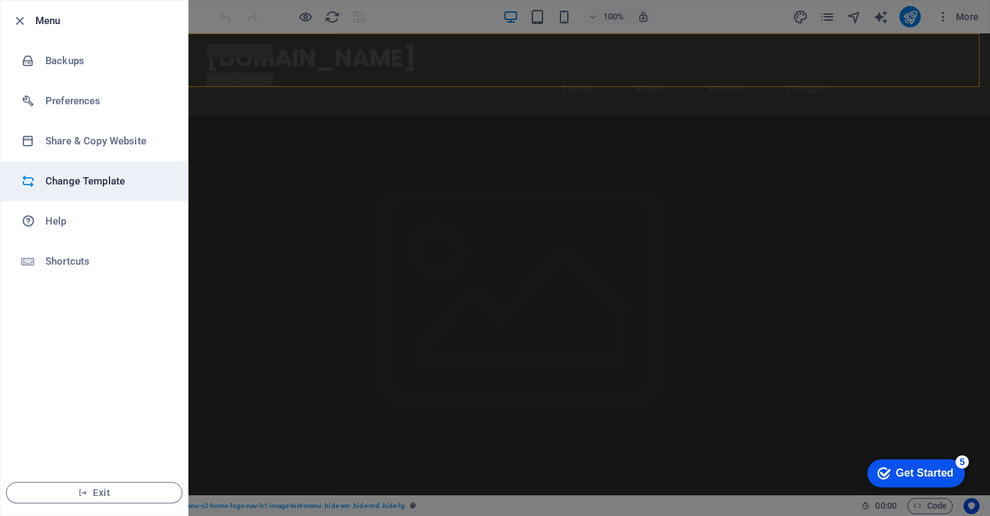
click at [105, 178] on h6 "Change Template" at bounding box center [107, 181] width 124 height 16
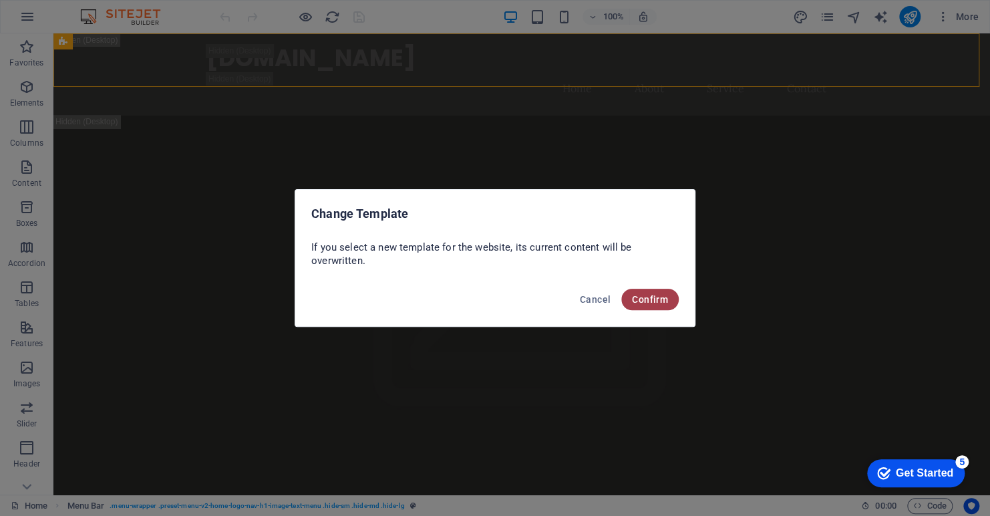
click at [636, 299] on span "Confirm" at bounding box center [650, 299] width 36 height 11
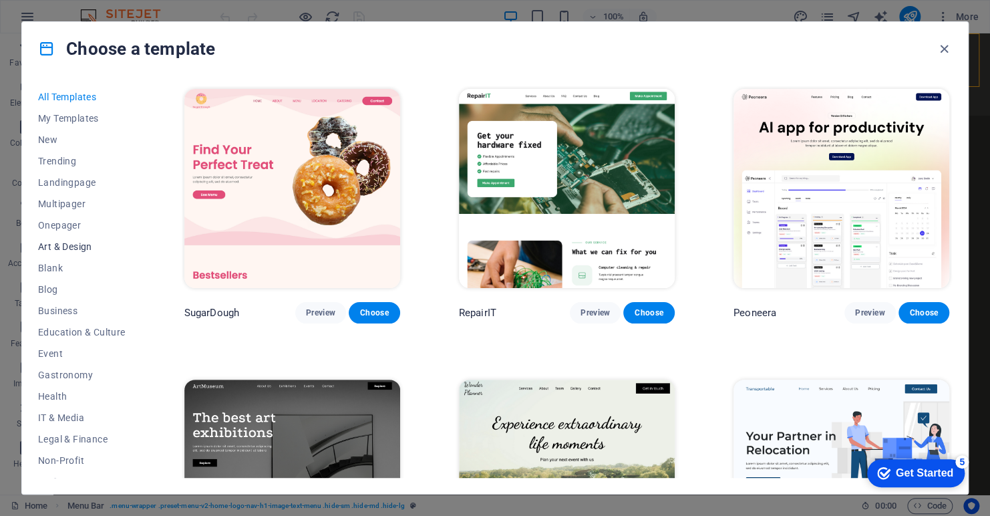
click at [70, 245] on span "Art & Design" at bounding box center [82, 246] width 88 height 11
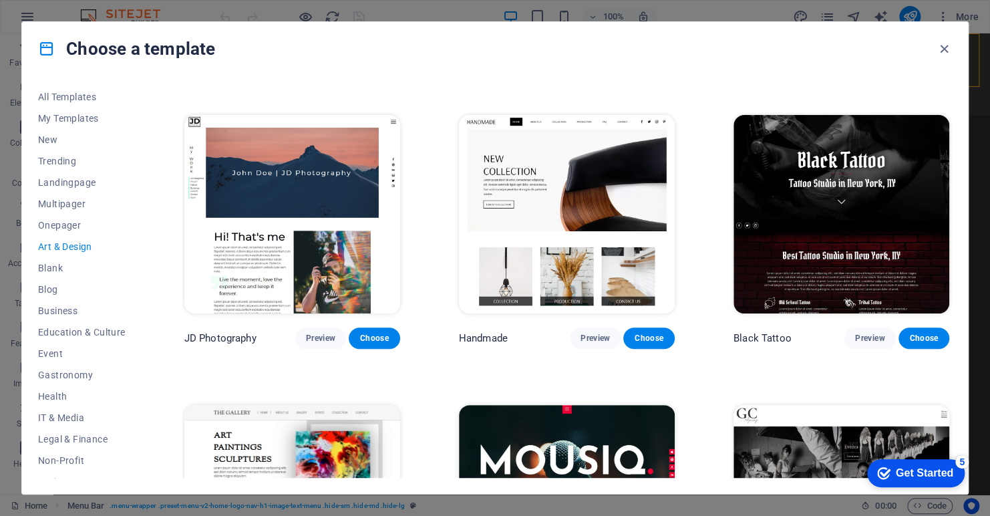
scroll to position [198, 0]
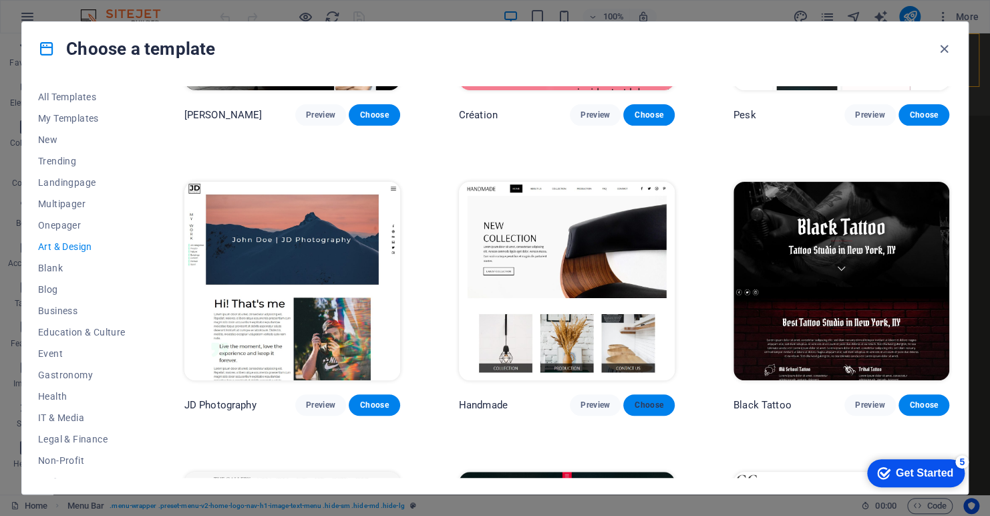
click at [642, 400] on span "Choose" at bounding box center [648, 405] width 29 height 11
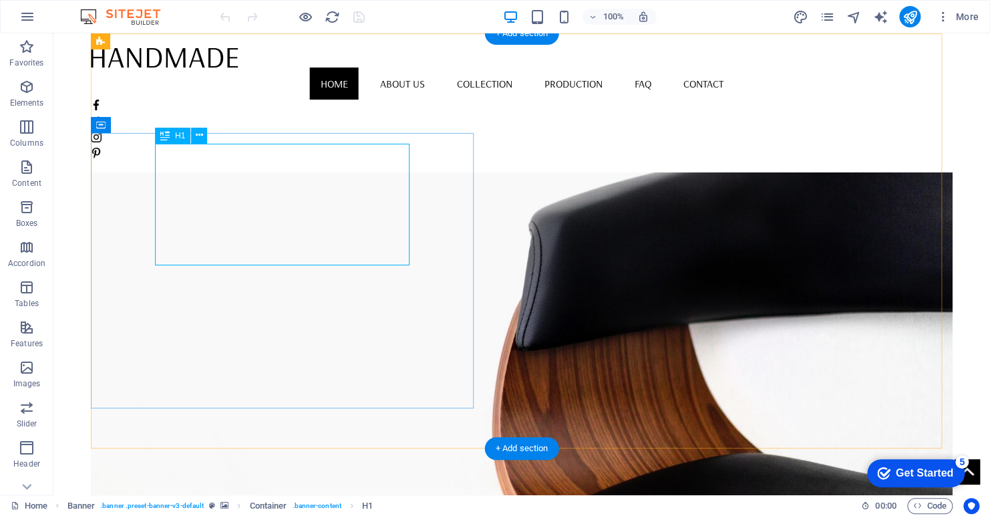
drag, startPoint x: 227, startPoint y: 176, endPoint x: 86, endPoint y: 225, distance: 148.6
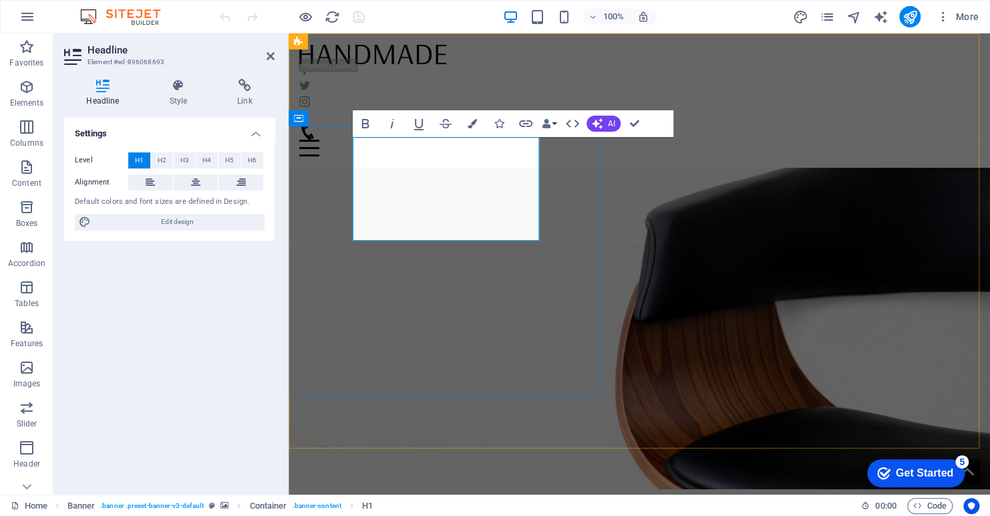
click at [535, 500] on h1 "New Merchandise" at bounding box center [639, 526] width 573 height 52
click at [729, 71] on div "Home About us Collection Production FAQ Contact" at bounding box center [640, 100] width 702 height 134
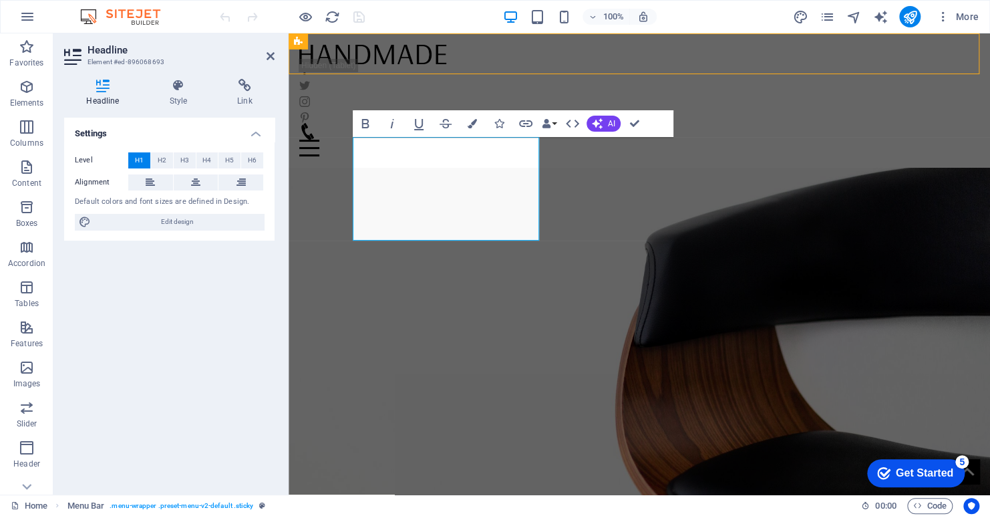
click at [971, 105] on figure at bounding box center [640, 305] width 702 height 415
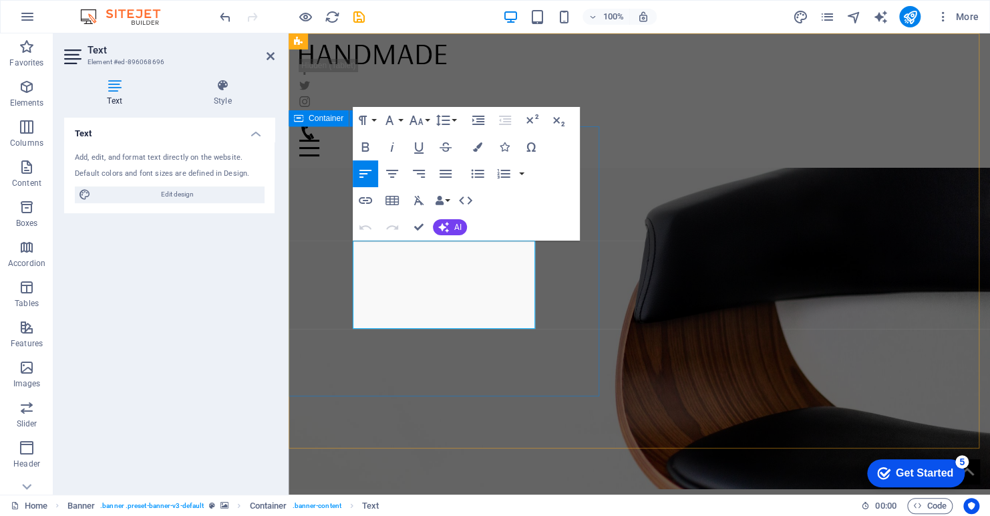
drag, startPoint x: 503, startPoint y: 319, endPoint x: 351, endPoint y: 251, distance: 166.9
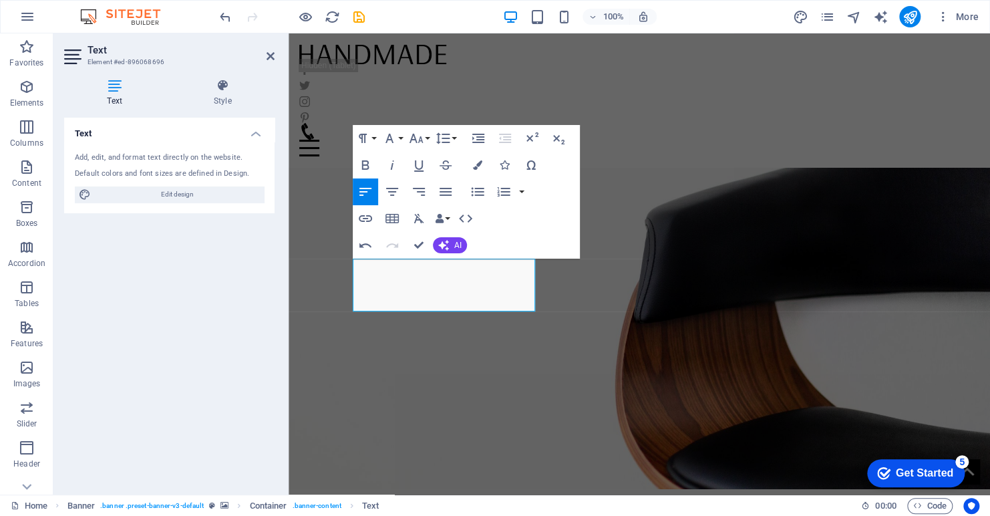
click at [623, 134] on figure at bounding box center [640, 281] width 702 height 415
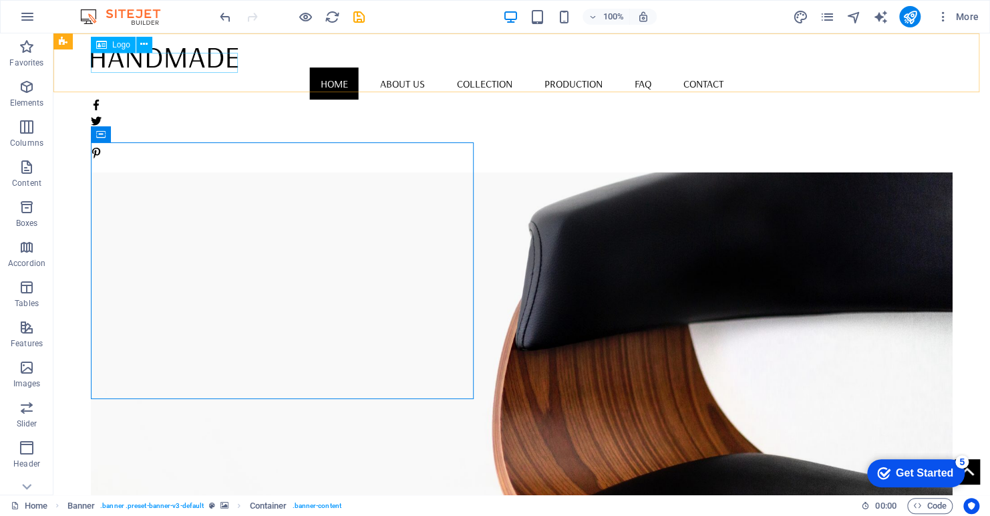
click at [196, 59] on div at bounding box center [522, 57] width 862 height 21
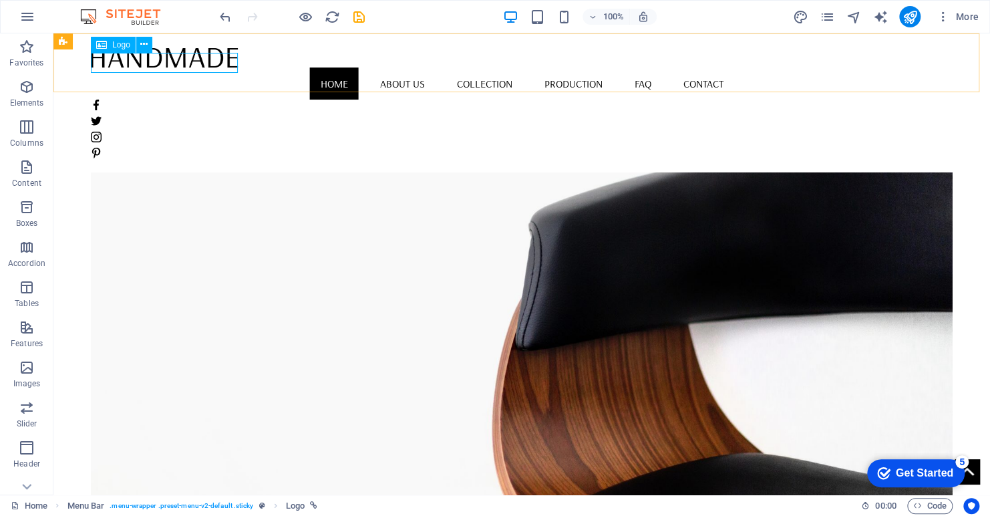
click at [174, 61] on div at bounding box center [522, 57] width 862 height 21
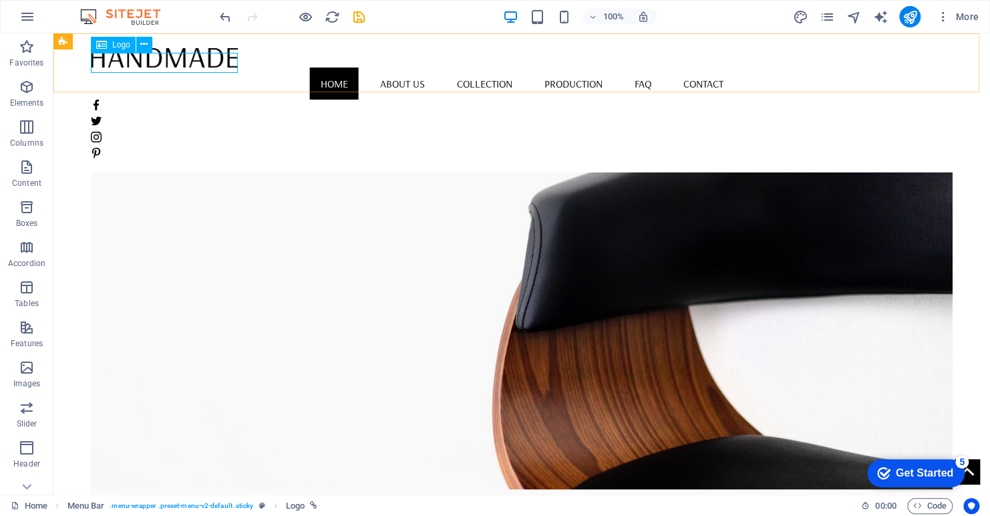
select select "px"
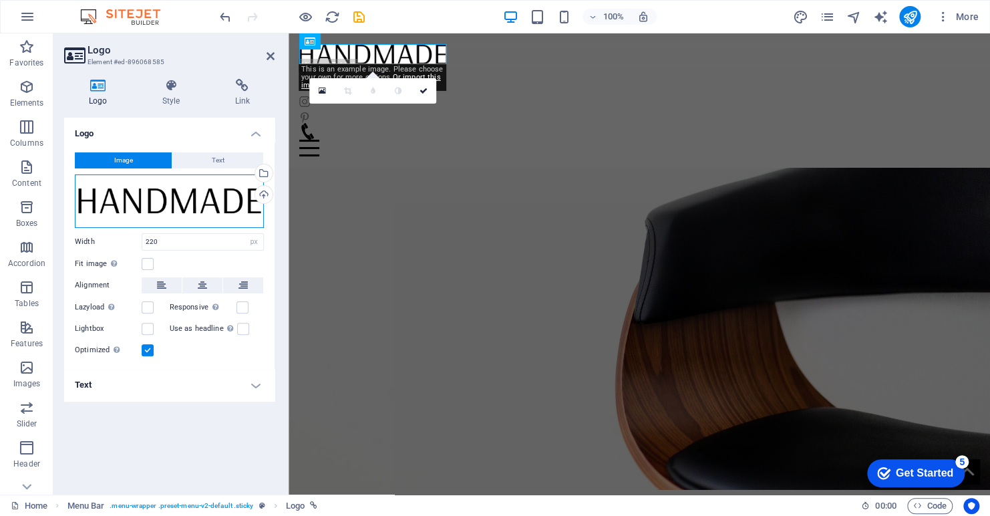
click at [164, 192] on div "Drag files here, click to choose files or select files from Files or our free s…" at bounding box center [169, 200] width 189 height 53
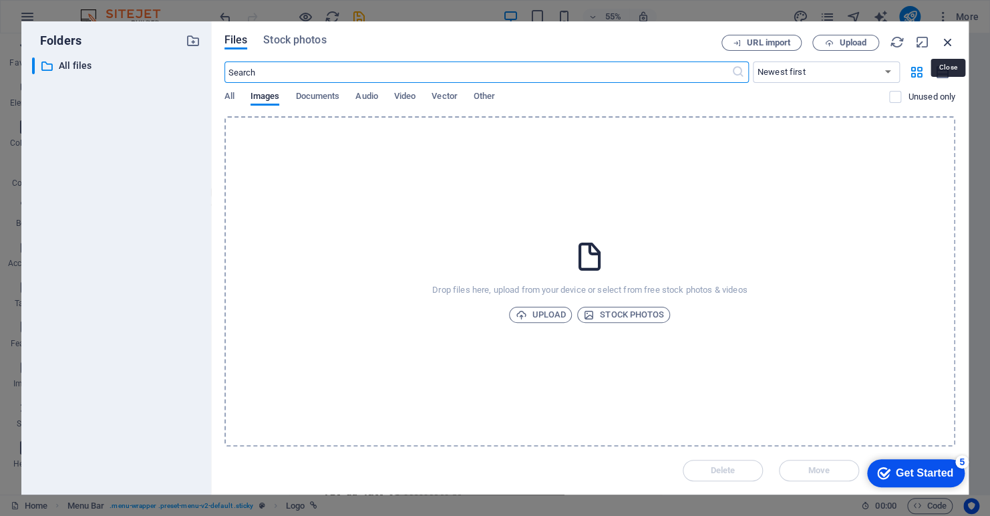
click at [950, 47] on icon "button" at bounding box center [948, 42] width 15 height 15
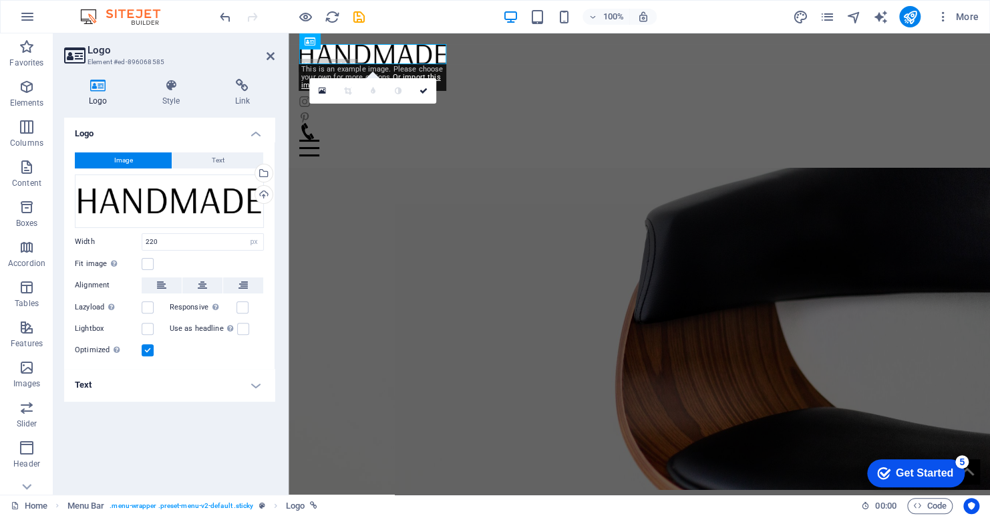
drag, startPoint x: 228, startPoint y: 158, endPoint x: 216, endPoint y: 168, distance: 16.1
click at [228, 158] on button "Text" at bounding box center [217, 160] width 91 height 16
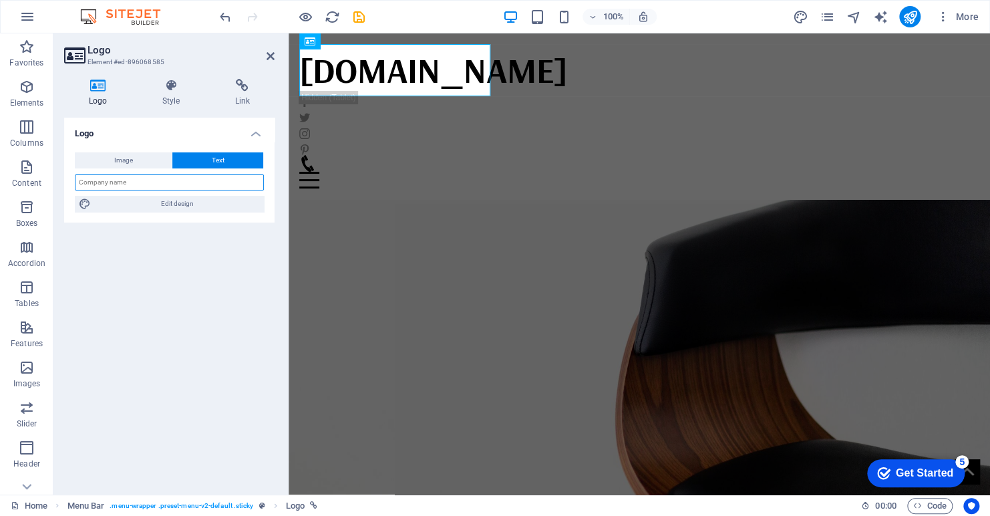
click at [182, 188] on input "text" at bounding box center [169, 182] width 189 height 16
click at [665, 112] on figure at bounding box center [640, 314] width 702 height 415
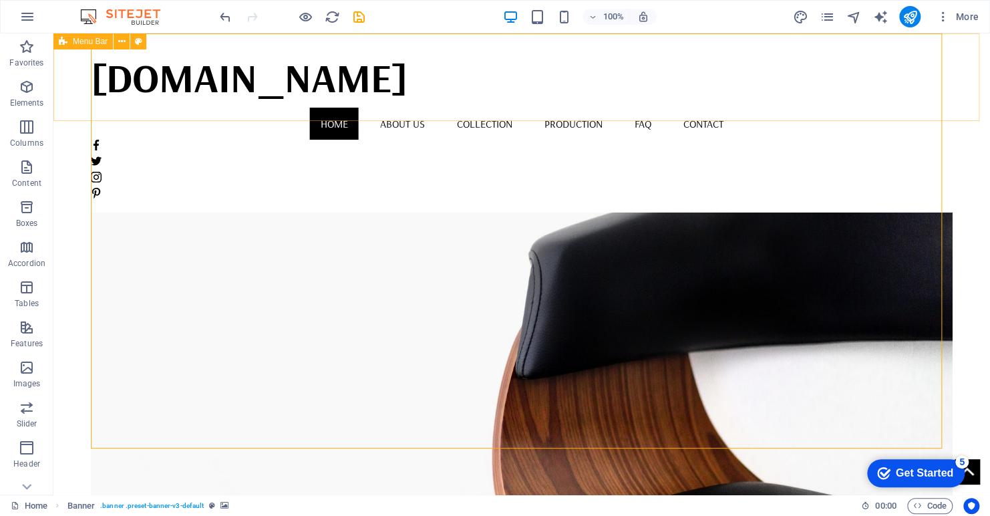
click at [78, 43] on span "Menu Bar" at bounding box center [90, 41] width 35 height 8
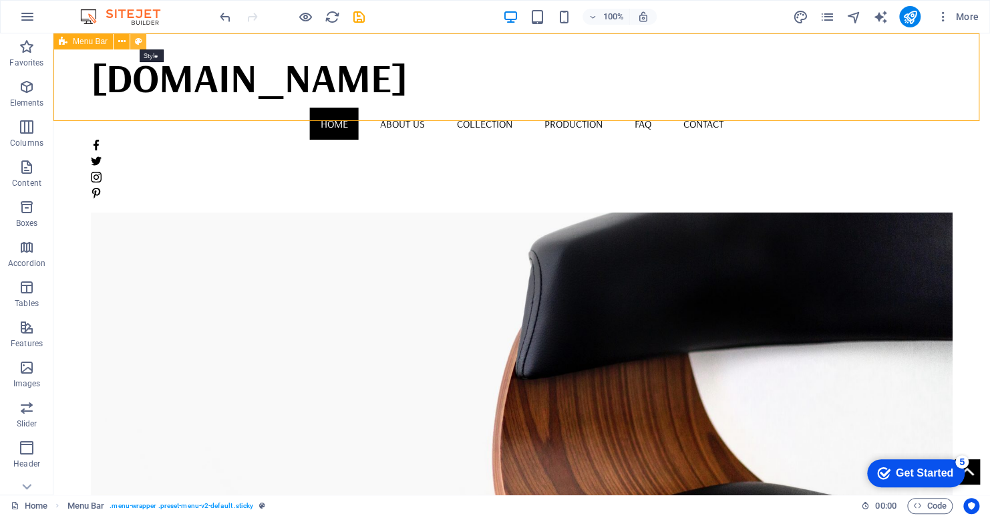
click at [138, 40] on icon at bounding box center [138, 42] width 7 height 14
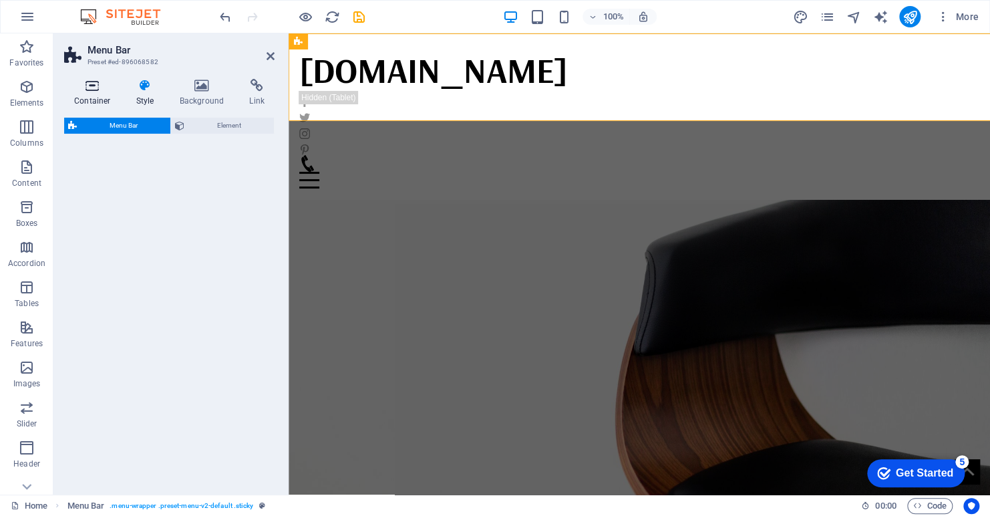
select select "vw"
select select "px"
select select "vw"
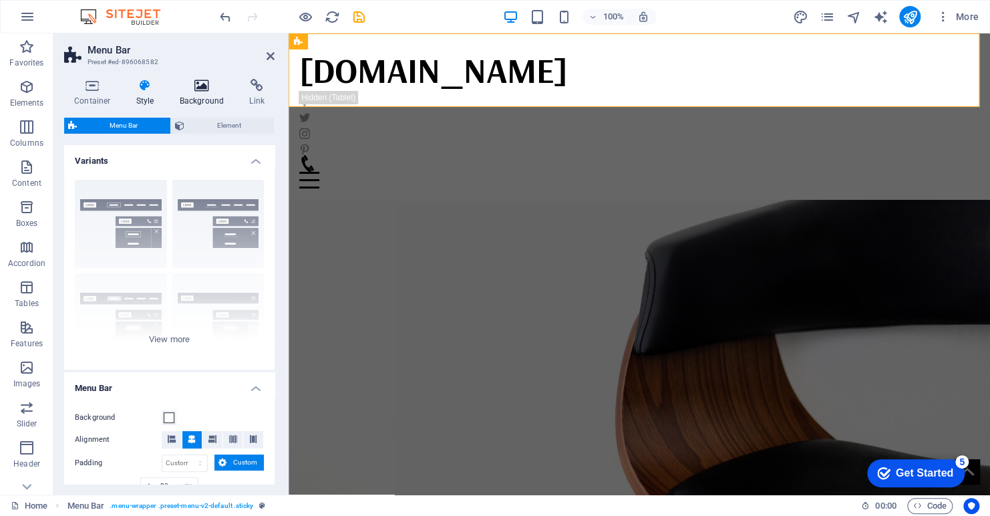
click at [204, 93] on h4 "Background" at bounding box center [205, 93] width 70 height 28
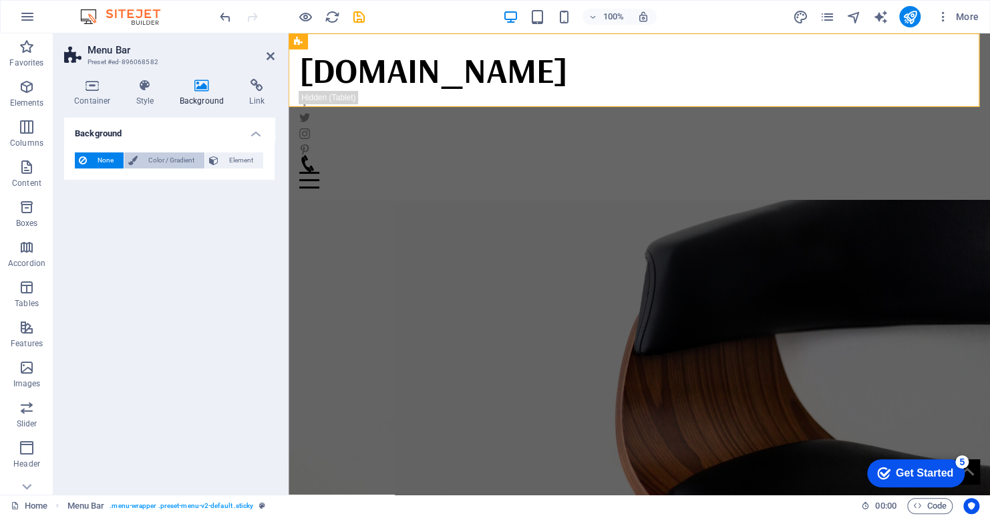
click at [158, 158] on span "Color / Gradient" at bounding box center [171, 160] width 59 height 16
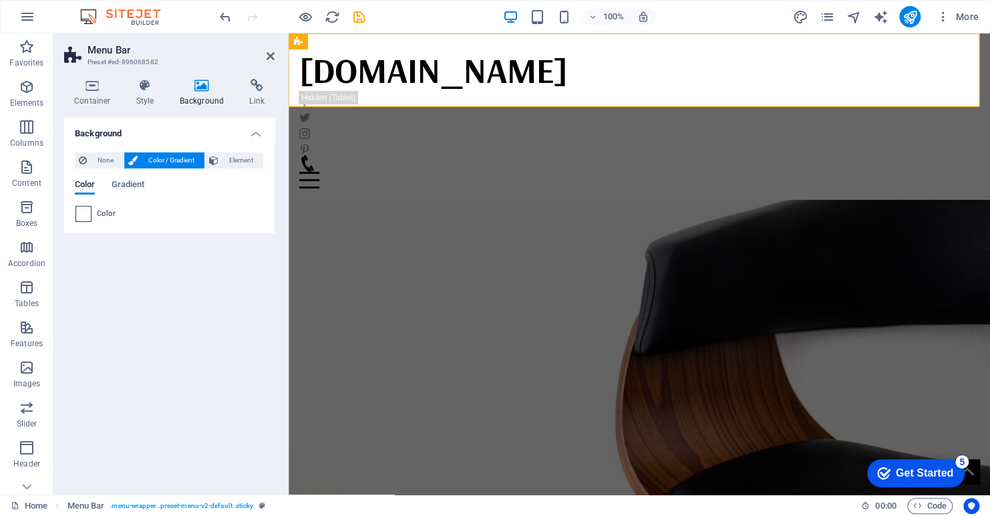
click at [83, 215] on span at bounding box center [83, 214] width 15 height 15
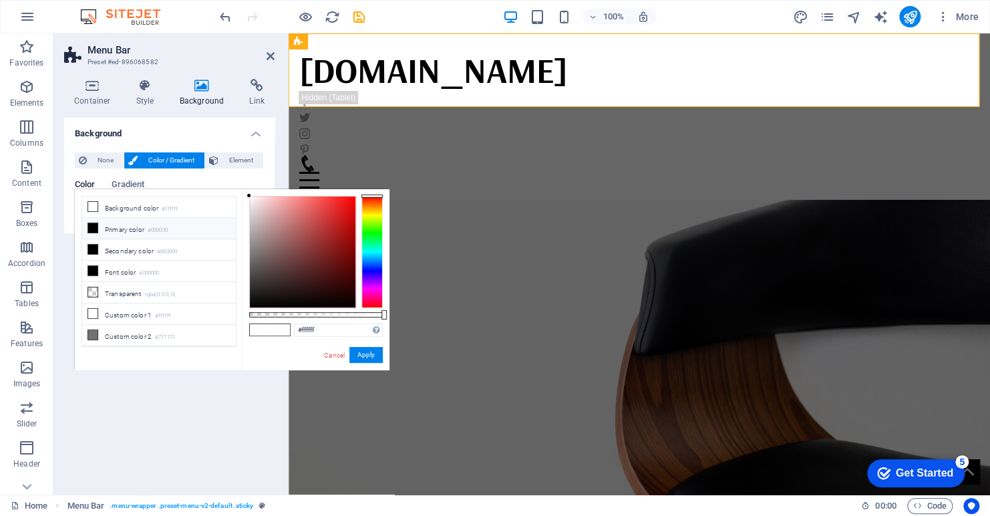
click at [372, 264] on div at bounding box center [372, 252] width 21 height 112
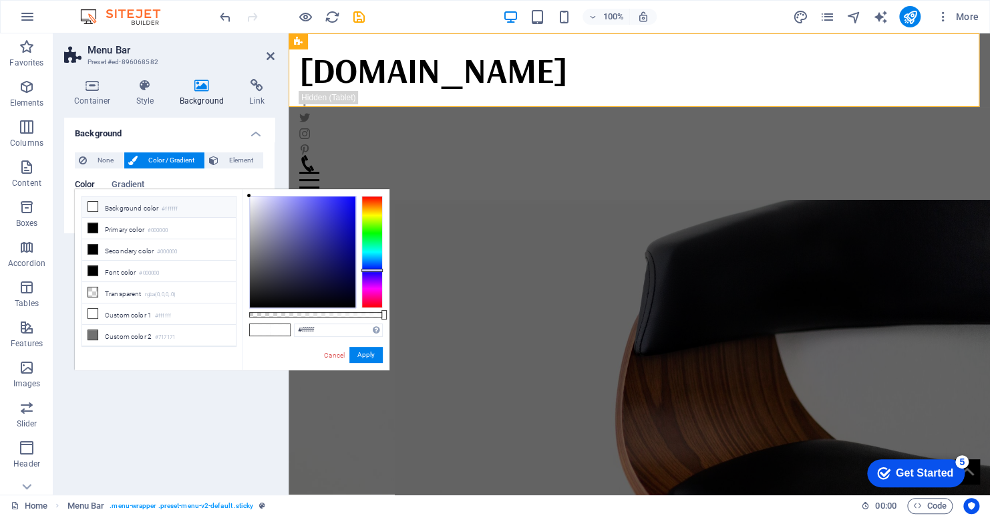
click at [372, 270] on div at bounding box center [372, 252] width 21 height 112
click at [372, 266] on div at bounding box center [372, 252] width 21 height 112
click at [374, 269] on div at bounding box center [372, 252] width 21 height 112
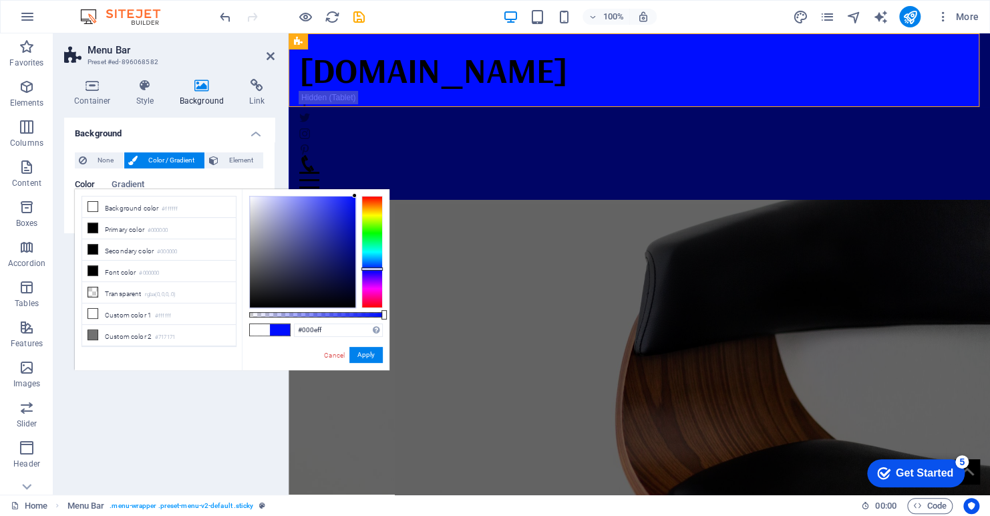
drag, startPoint x: 348, startPoint y: 200, endPoint x: 370, endPoint y: 191, distance: 23.3
click at [370, 191] on div "#000eff Supported formats #0852ed rgb(8, 82, 237) rgba(8, 82, 237, 90%) hsv(221…" at bounding box center [316, 376] width 148 height 375
click at [370, 259] on div at bounding box center [372, 252] width 21 height 112
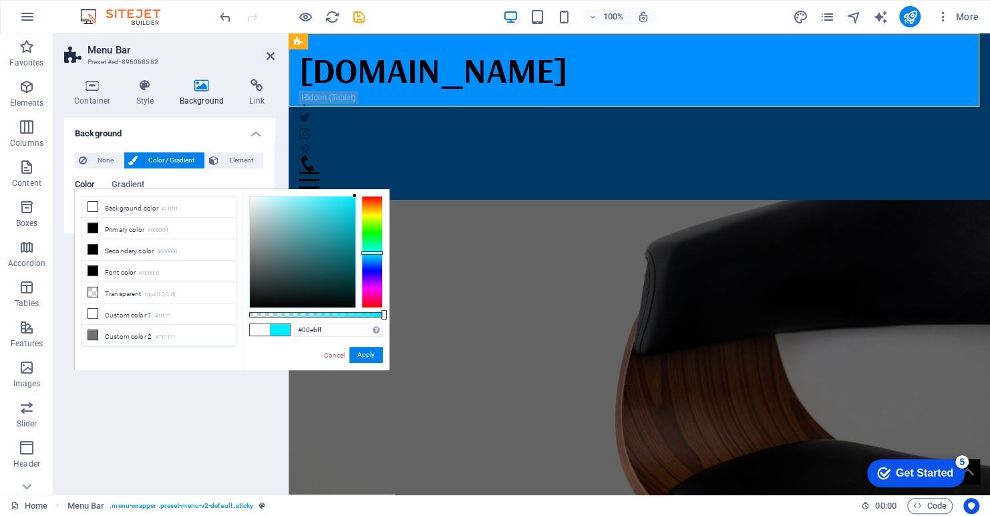
click at [374, 253] on div at bounding box center [372, 252] width 21 height 112
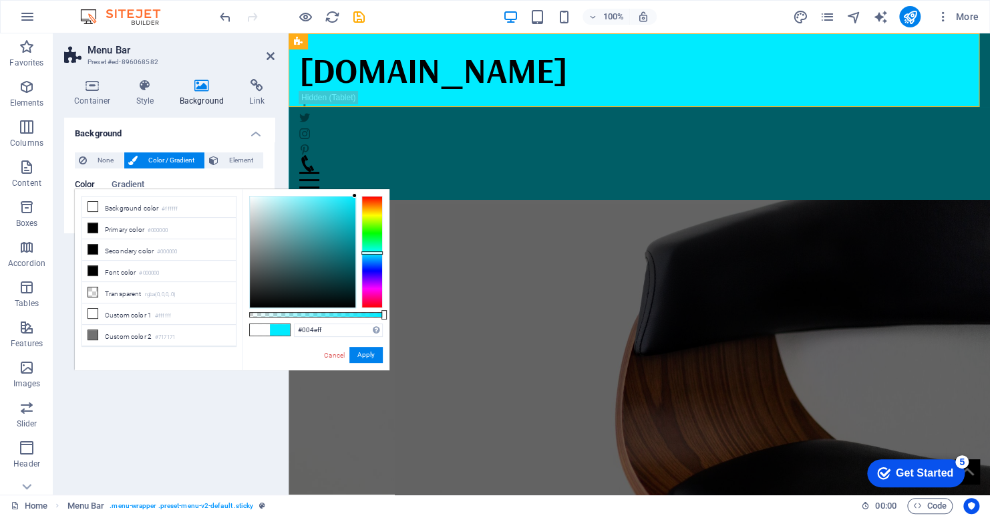
click at [378, 264] on div at bounding box center [372, 252] width 21 height 112
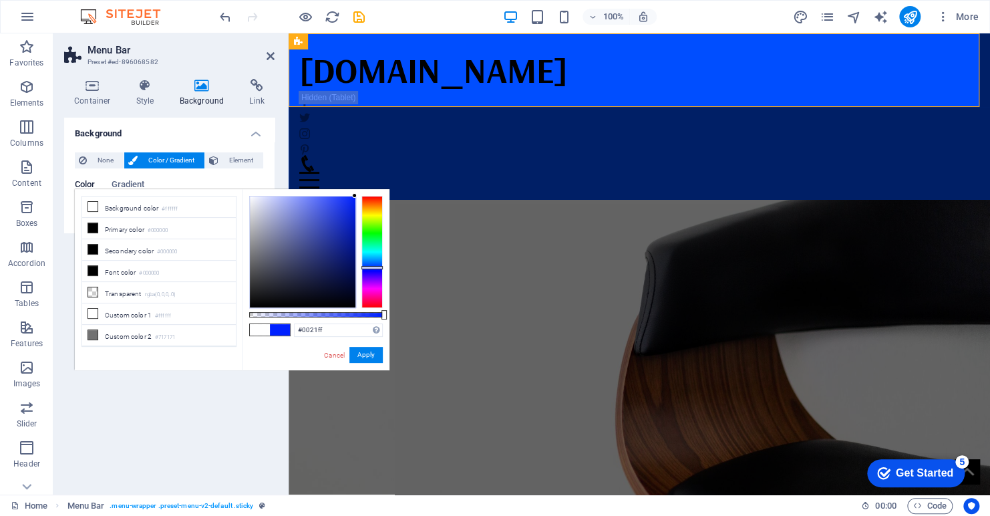
click at [380, 267] on div at bounding box center [372, 252] width 21 height 112
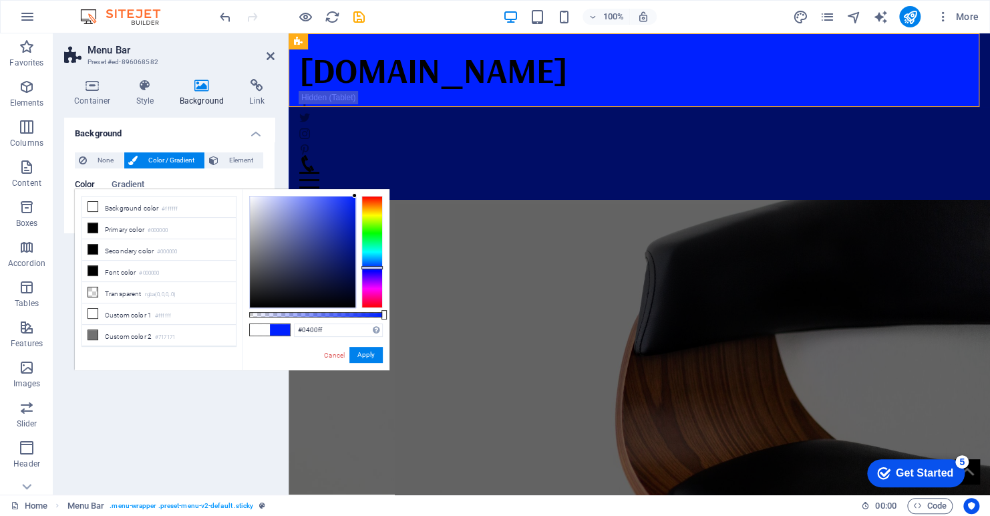
click at [380, 270] on div at bounding box center [372, 252] width 21 height 112
click at [374, 267] on div at bounding box center [372, 252] width 21 height 112
type input "#000eff"
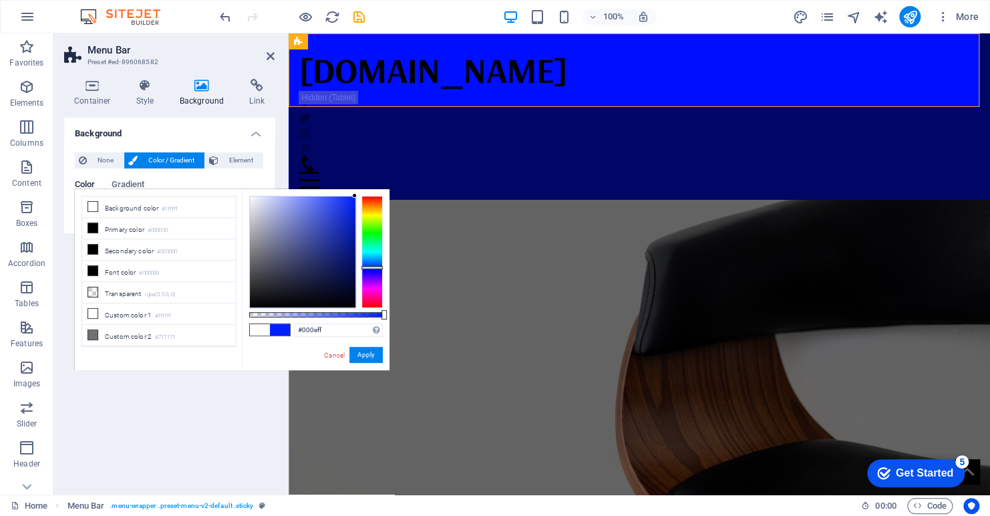
click at [376, 269] on div at bounding box center [372, 252] width 21 height 112
click at [712, 180] on figure at bounding box center [640, 314] width 702 height 415
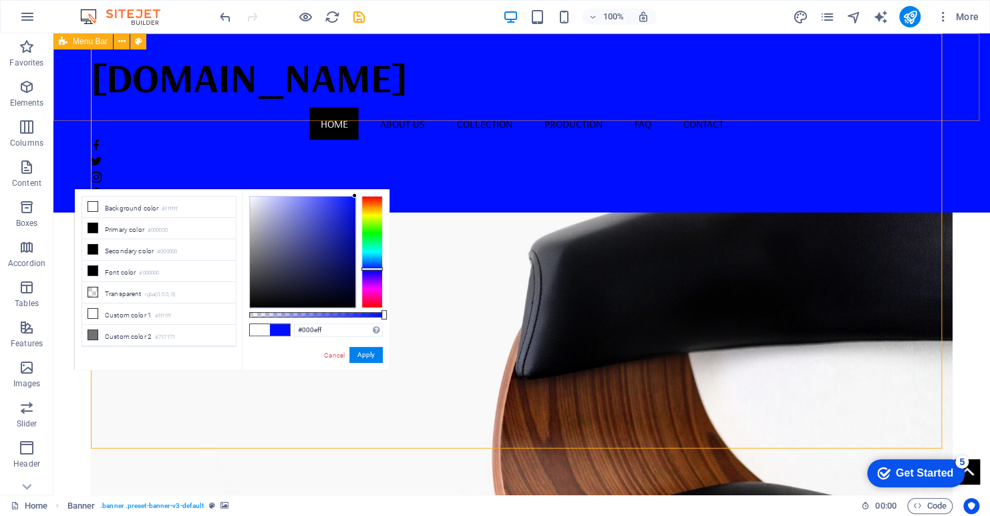
click at [84, 41] on span "Menu Bar" at bounding box center [90, 41] width 35 height 8
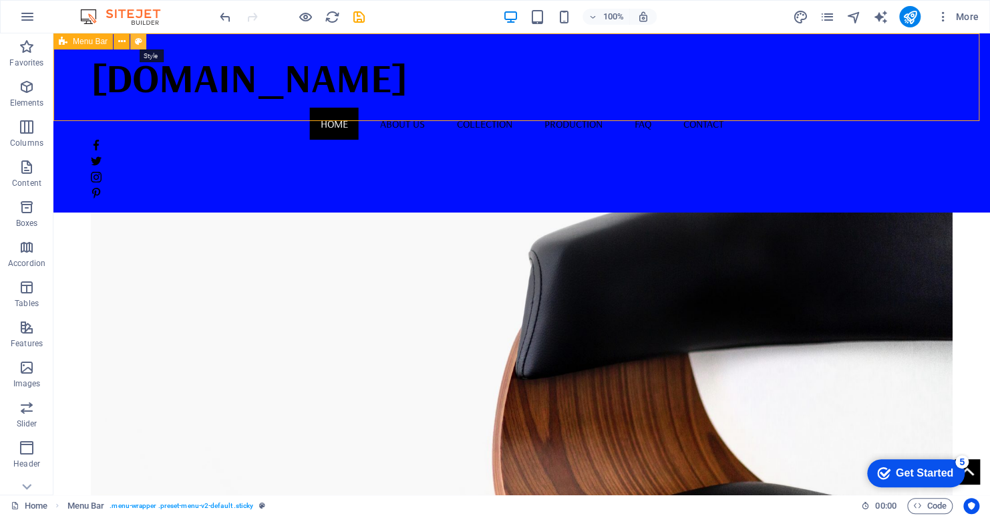
click at [135, 44] on icon at bounding box center [138, 42] width 7 height 14
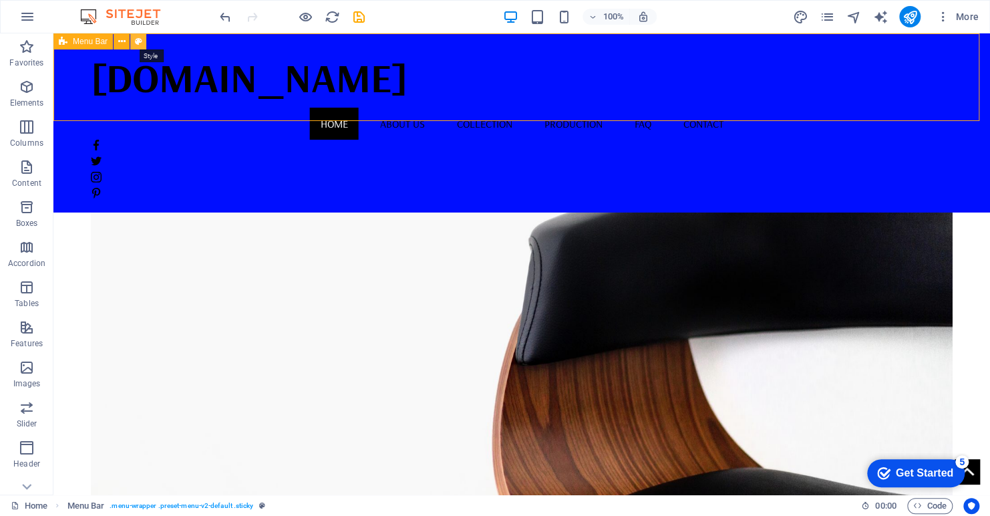
select select "vw"
select select "px"
select select "vw"
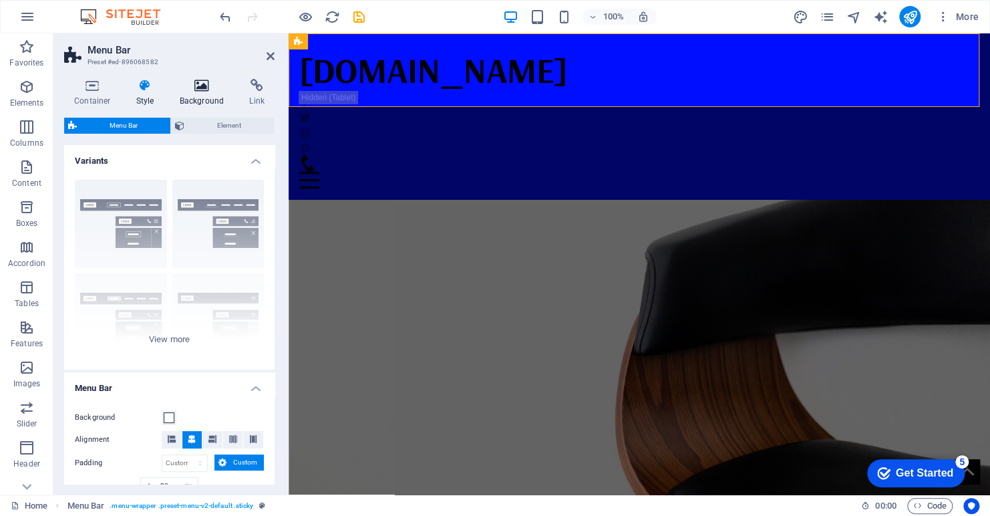
click at [197, 87] on icon at bounding box center [202, 85] width 65 height 13
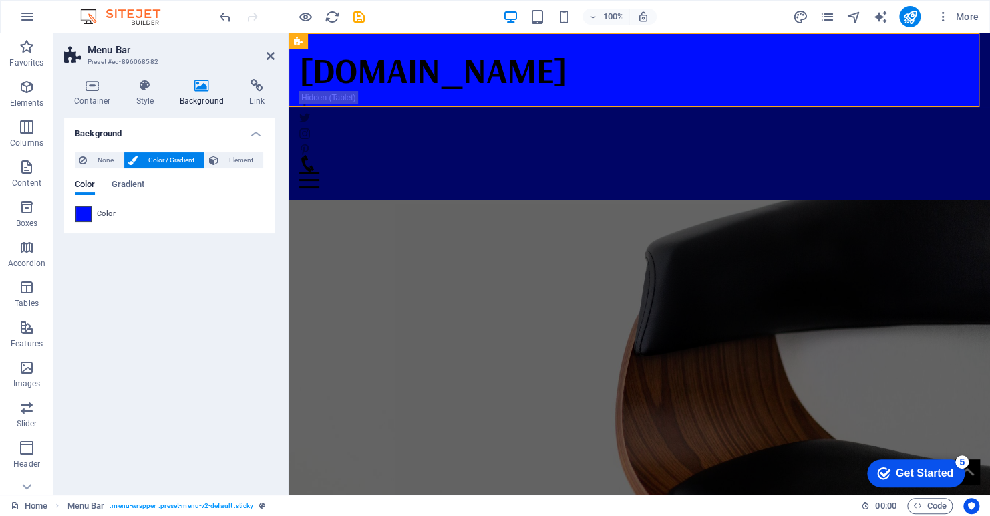
click at [81, 211] on span at bounding box center [83, 214] width 15 height 15
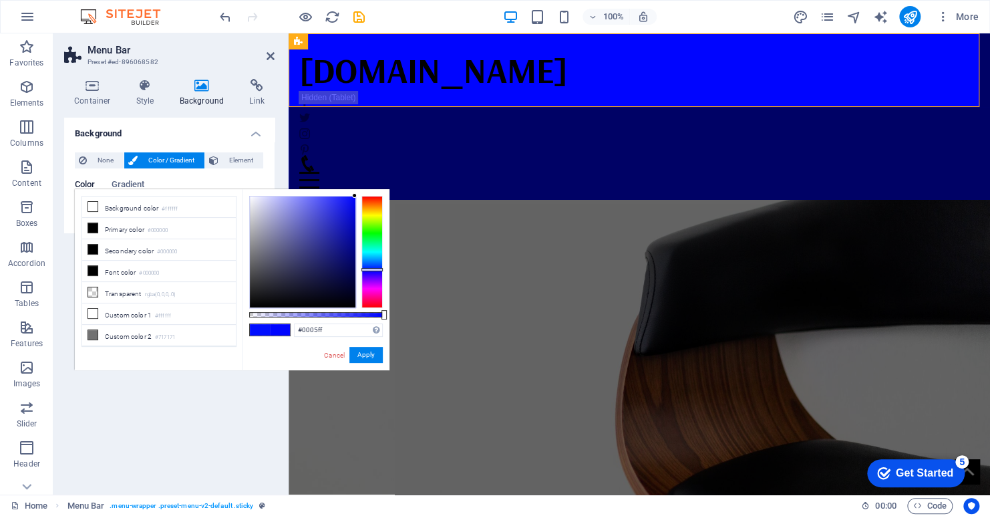
click at [372, 269] on div at bounding box center [372, 269] width 21 height 3
drag, startPoint x: 347, startPoint y: 202, endPoint x: 359, endPoint y: 196, distance: 13.4
click at [359, 196] on div at bounding box center [316, 252] width 134 height 112
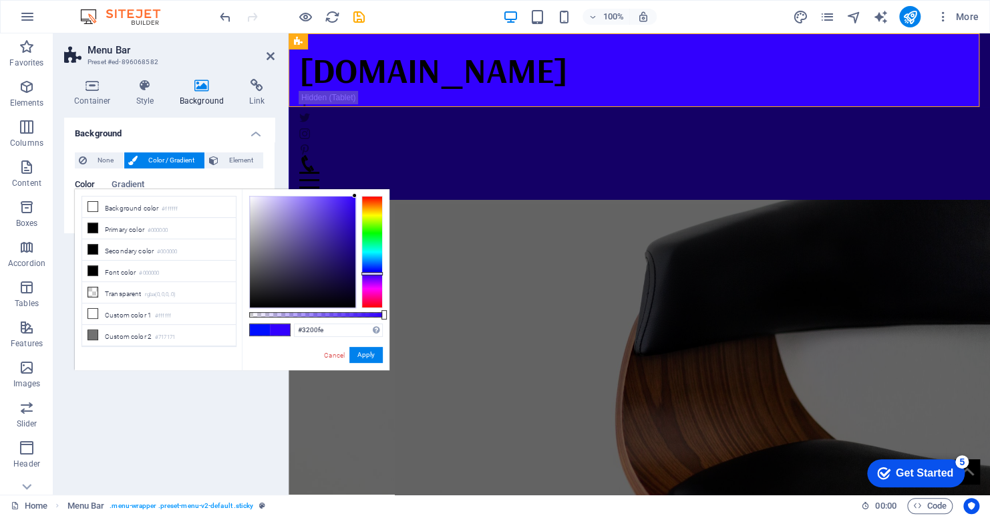
click at [380, 273] on div at bounding box center [372, 273] width 21 height 3
drag, startPoint x: 348, startPoint y: 209, endPoint x: 362, endPoint y: 190, distance: 23.0
click at [362, 190] on div "#3200ff Supported formats #0852ed rgb(8, 82, 237) rgba(8, 82, 237, 90%) hsv(221…" at bounding box center [316, 376] width 148 height 375
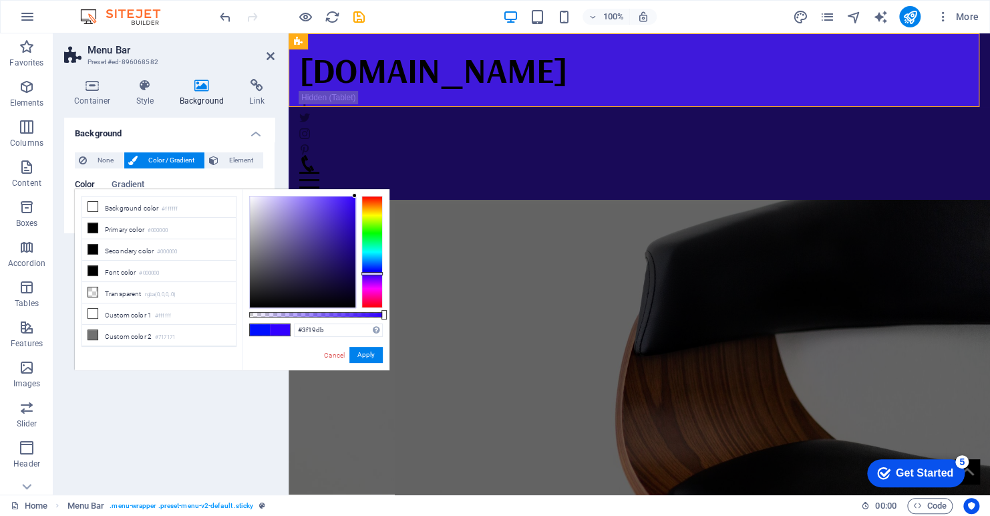
click at [343, 211] on div at bounding box center [303, 251] width 106 height 111
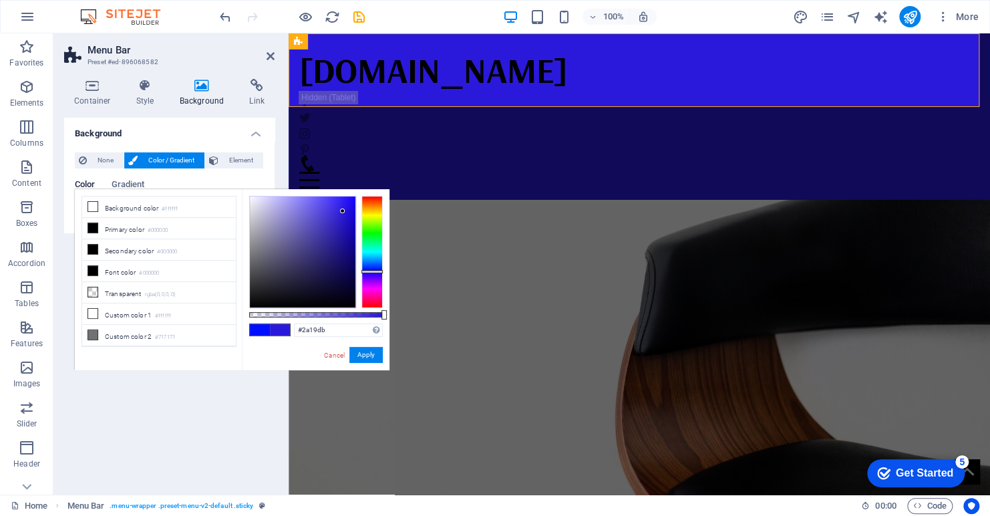
drag, startPoint x: 380, startPoint y: 272, endPoint x: 388, endPoint y: 271, distance: 8.0
click at [388, 271] on div "#2a19db Supported formats #0852ed rgb(8, 82, 237) rgba(8, 82, 237, 90%) hsv(221…" at bounding box center [316, 376] width 148 height 375
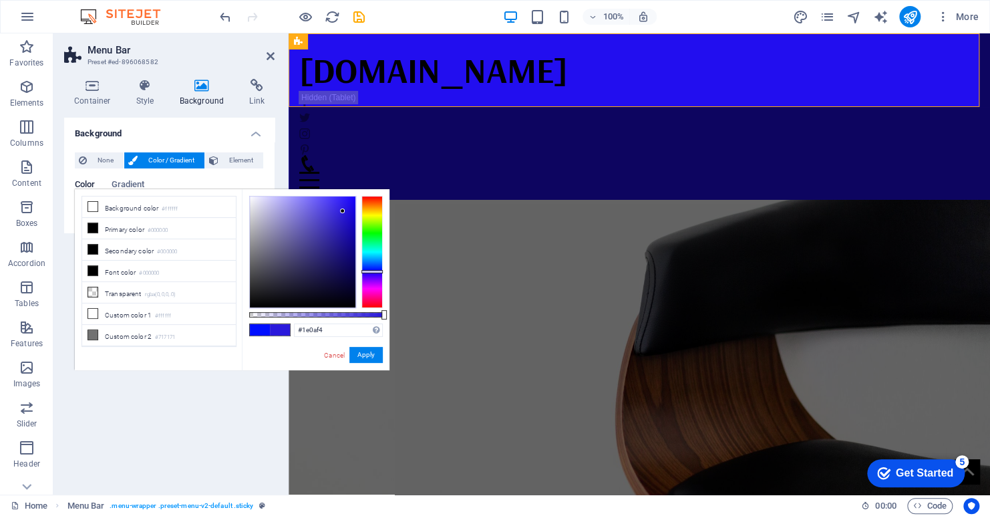
type input "#1700ff"
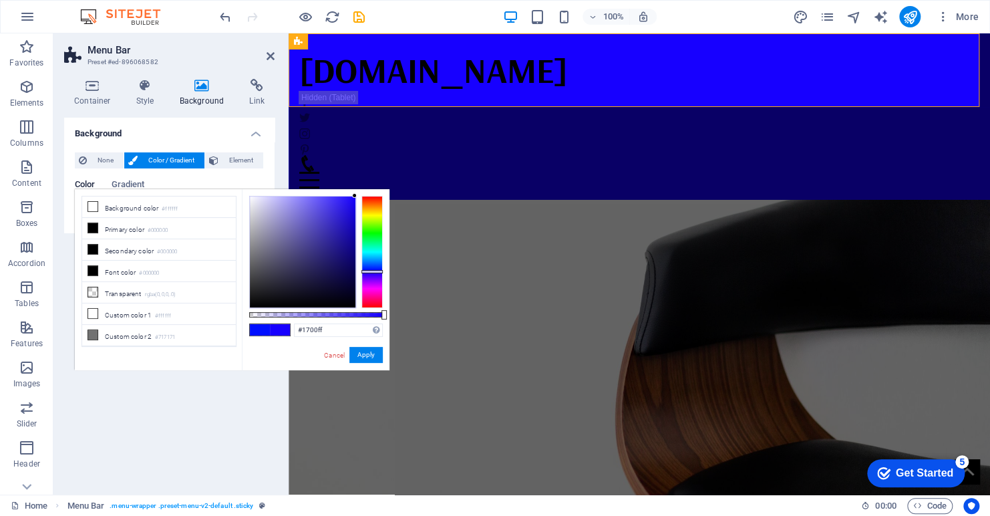
drag, startPoint x: 343, startPoint y: 211, endPoint x: 367, endPoint y: 191, distance: 31.3
click at [367, 191] on div "#1700ff Supported formats #0852ed rgb(8, 82, 237) rgba(8, 82, 237, 90%) hsv(221…" at bounding box center [316, 376] width 148 height 375
click at [667, 144] on figure at bounding box center [640, 314] width 702 height 415
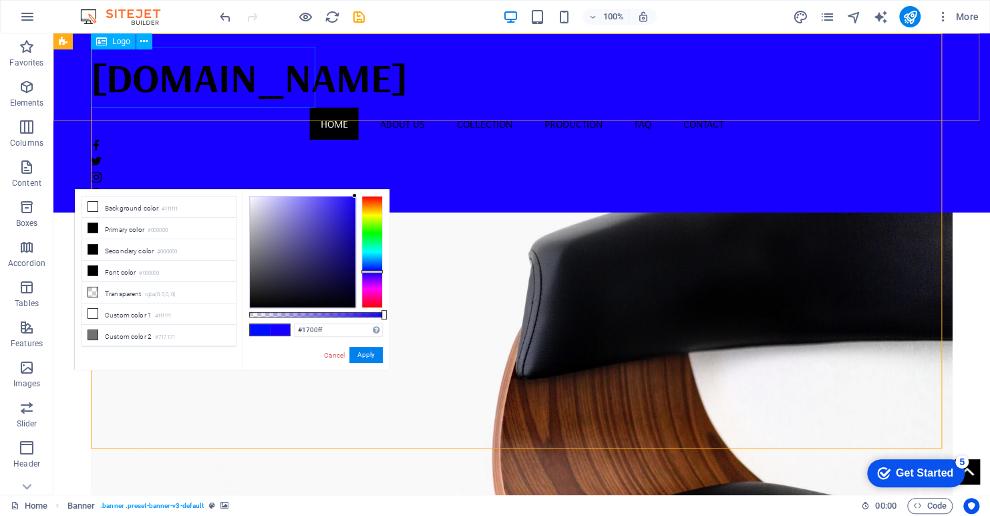
click at [239, 79] on div "[DOMAIN_NAME]" at bounding box center [522, 77] width 862 height 61
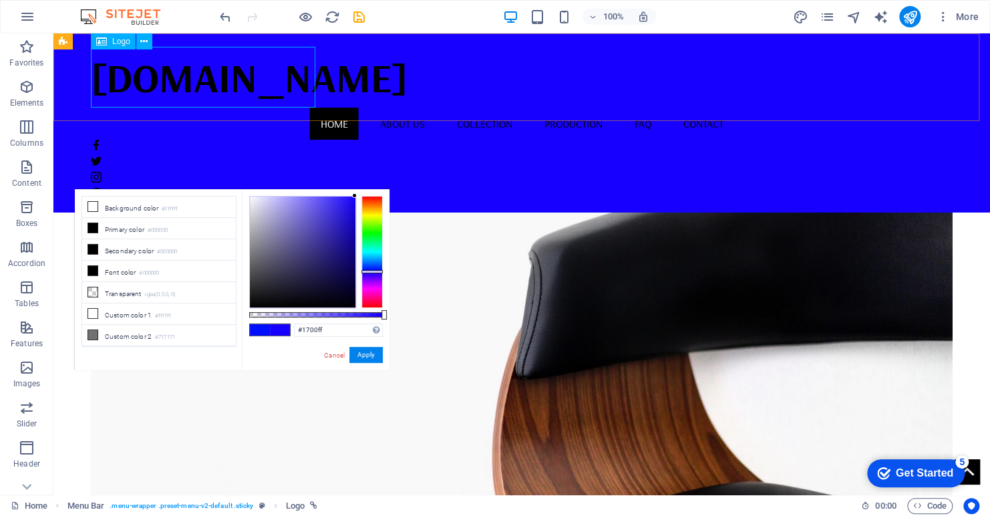
click at [154, 75] on div "[DOMAIN_NAME]" at bounding box center [522, 77] width 862 height 61
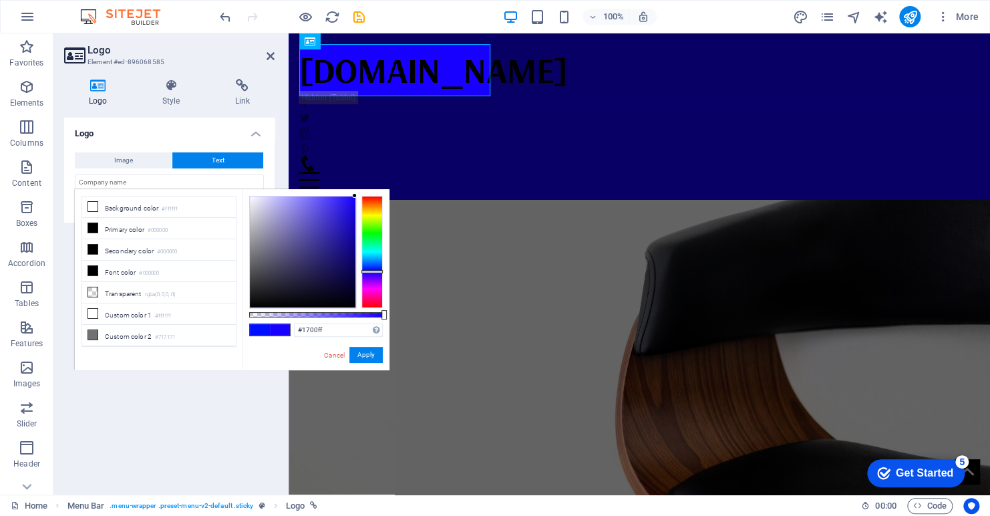
click at [97, 80] on icon at bounding box center [98, 85] width 68 height 13
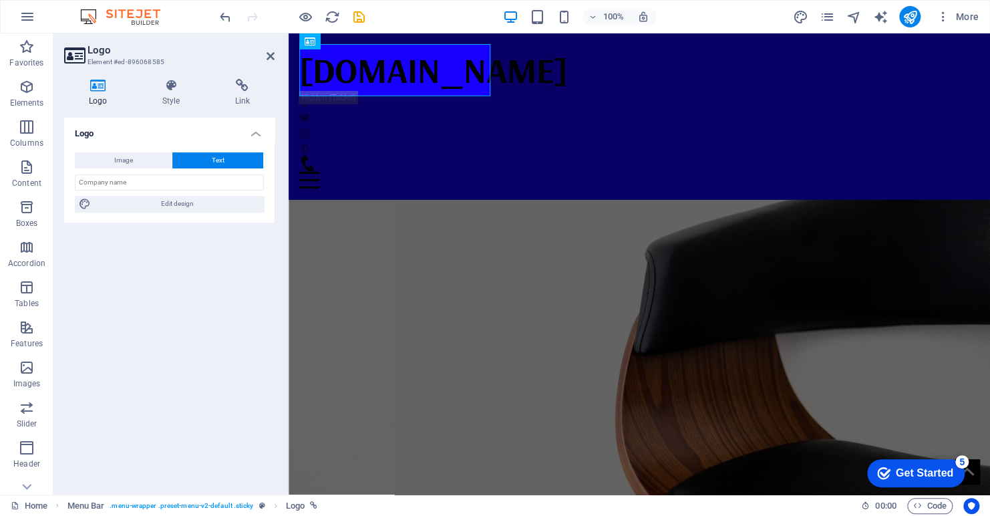
click at [225, 155] on button "Text" at bounding box center [217, 160] width 91 height 16
click at [171, 180] on input "text" at bounding box center [169, 182] width 189 height 16
click at [161, 204] on span "Edit design" at bounding box center [177, 204] width 165 height 16
select select "rem"
select select "700"
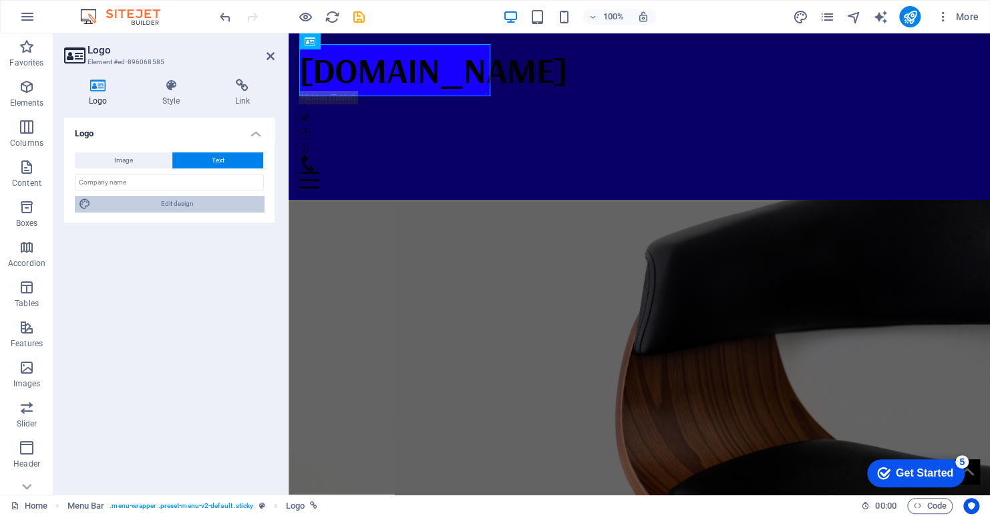
select select "px"
select select "rem"
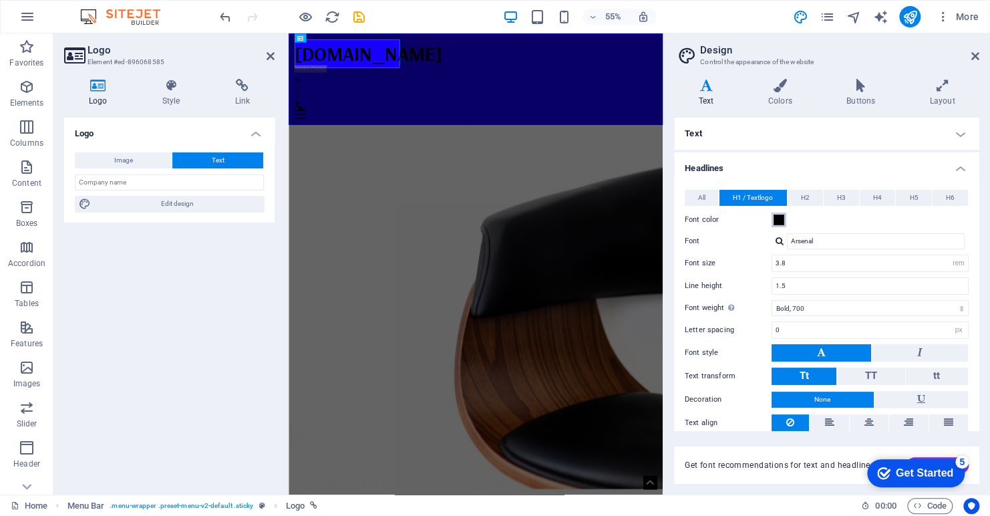
click at [781, 217] on span at bounding box center [779, 220] width 11 height 11
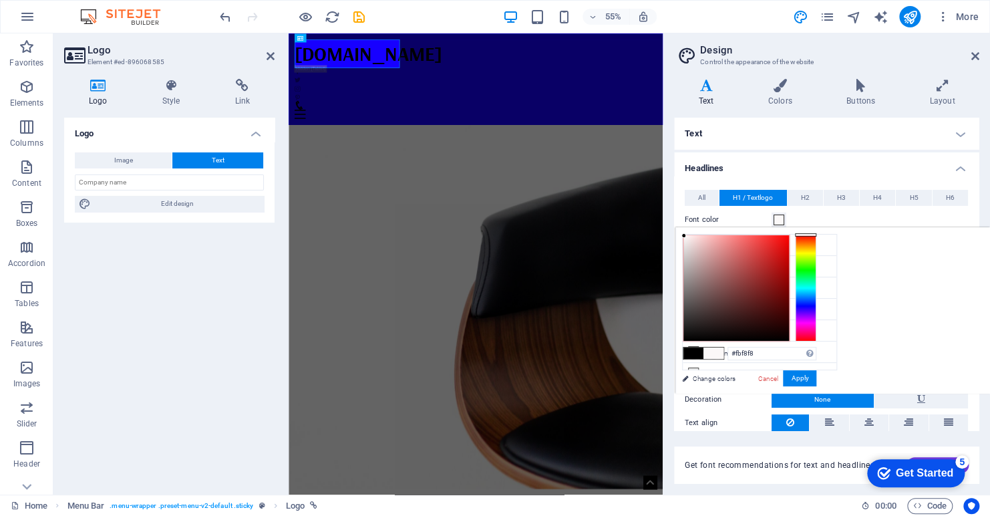
click at [684, 236] on div at bounding box center [737, 288] width 106 height 106
type input "#ffffff"
drag, startPoint x: 684, startPoint y: 236, endPoint x: 668, endPoint y: 226, distance: 19.5
click at [668, 226] on body "mrbluesky.ca Home Favorites Elements Columns Content Boxes Accordion Tables Fea…" at bounding box center [495, 258] width 990 height 516
click at [711, 350] on span at bounding box center [714, 353] width 20 height 11
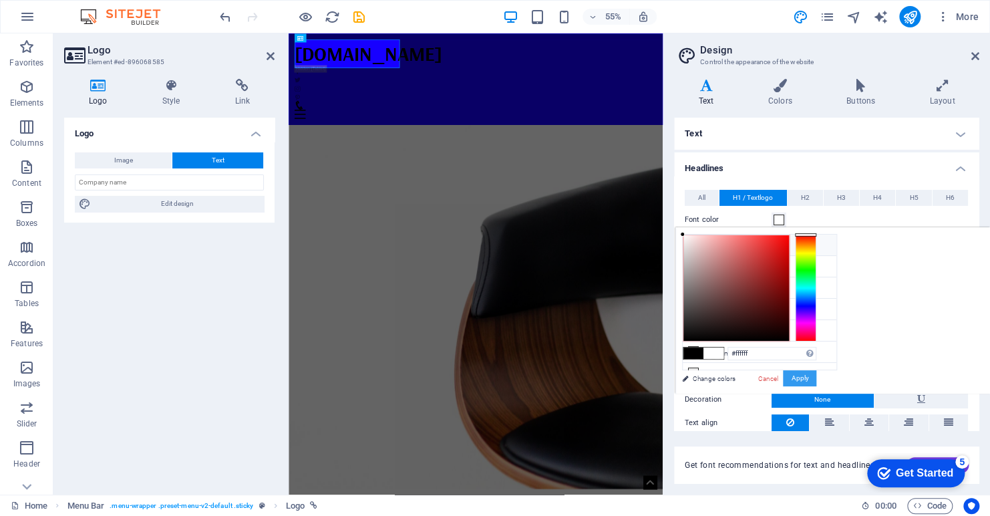
click at [801, 378] on button "Apply" at bounding box center [799, 378] width 33 height 16
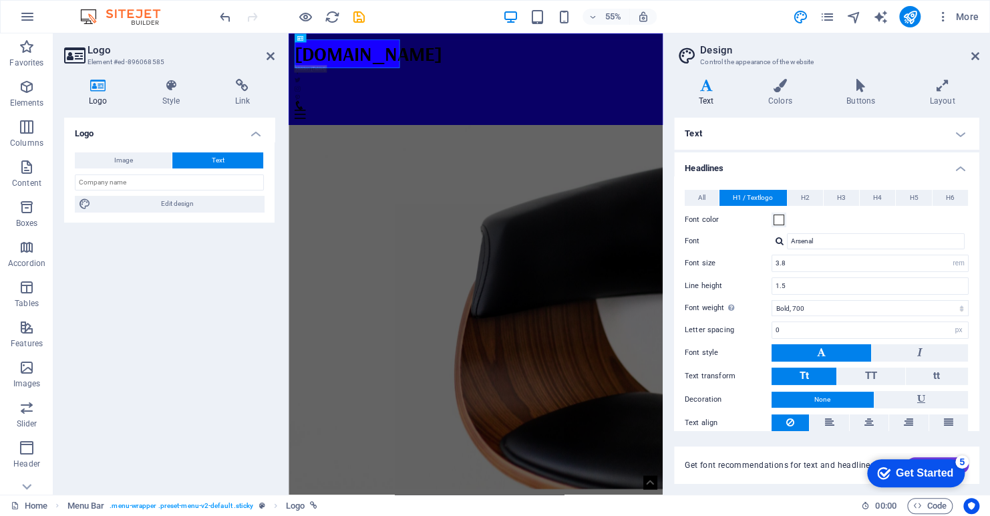
click div "checkmark Get Started 5 First Steps in the Editor Let's guide you through the t…"
click at [976, 52] on icon at bounding box center [976, 56] width 8 height 11
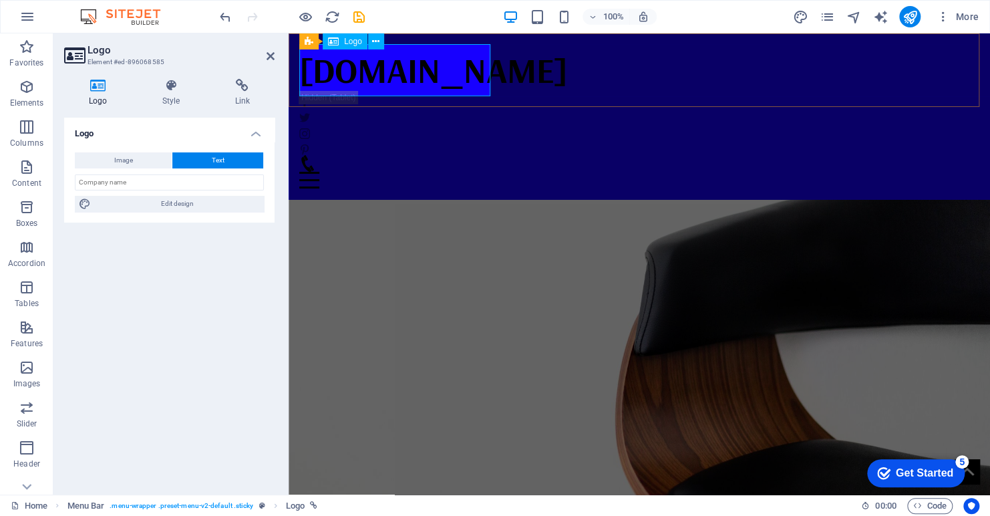
click at [417, 73] on div "[DOMAIN_NAME]" at bounding box center [639, 70] width 680 height 52
click at [158, 184] on input "text" at bounding box center [169, 182] width 189 height 16
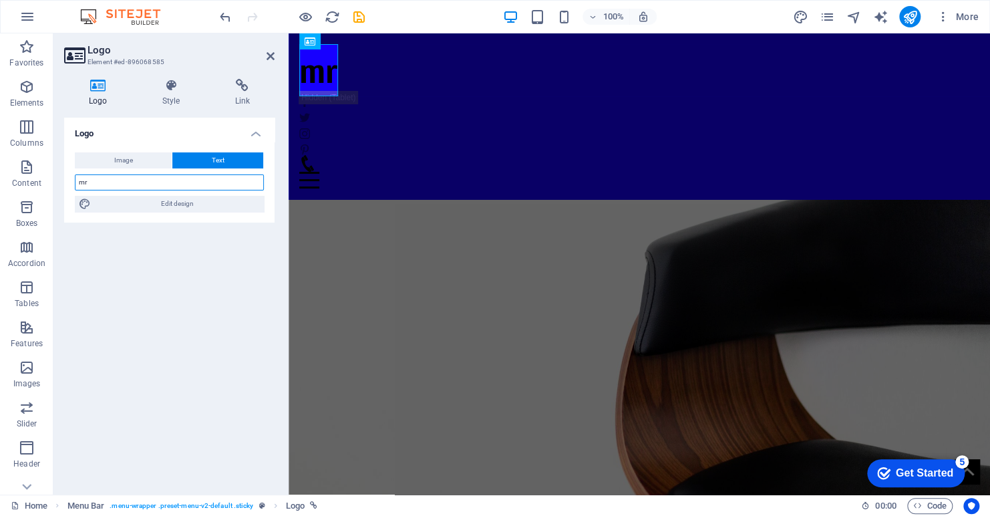
type input "m"
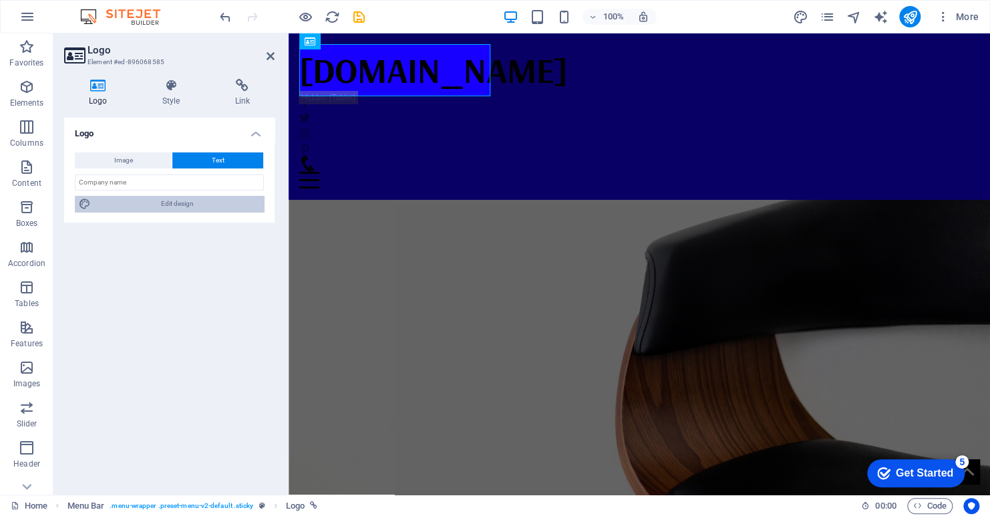
click at [148, 200] on span "Edit design" at bounding box center [177, 204] width 165 height 16
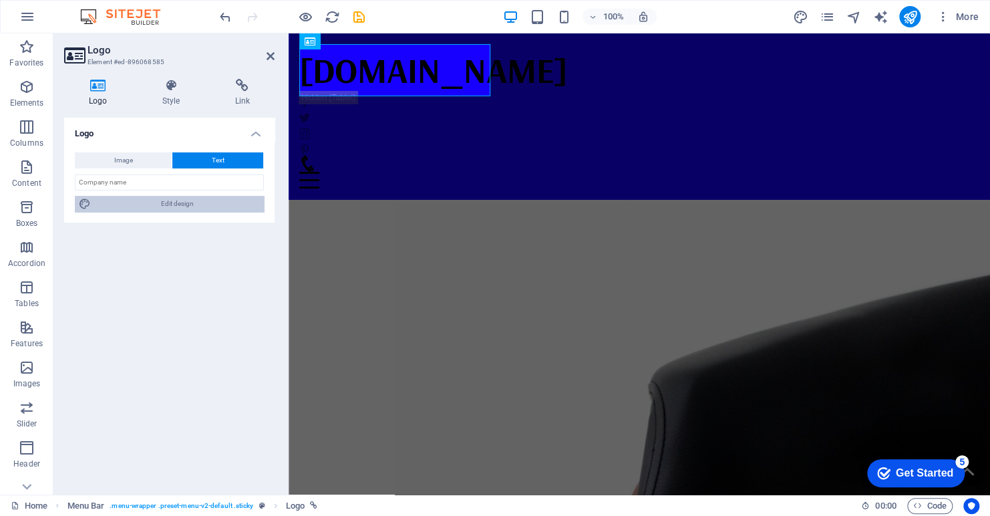
select select "rem"
select select "700"
select select "px"
select select "rem"
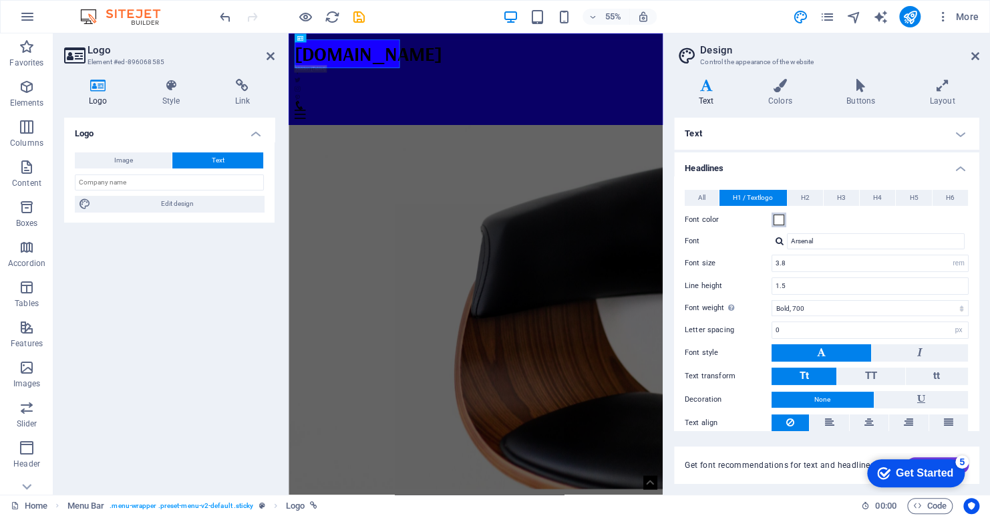
click at [781, 221] on span at bounding box center [779, 220] width 11 height 11
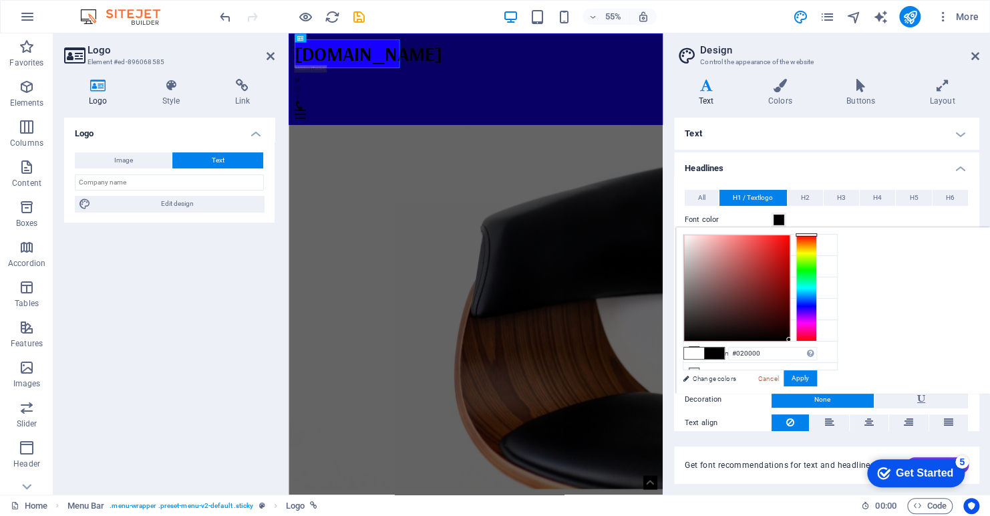
type input "#000000"
drag, startPoint x: 789, startPoint y: 339, endPoint x: 801, endPoint y: 346, distance: 13.5
click at [801, 346] on div "#000000 Supported formats #0852ed rgb(8, 82, 237) rgba(8, 82, 237, 90%) hsv(221…" at bounding box center [750, 408] width 148 height 360
click at [715, 352] on span at bounding box center [714, 353] width 20 height 11
click at [884, 126] on h4 "Text" at bounding box center [826, 134] width 305 height 32
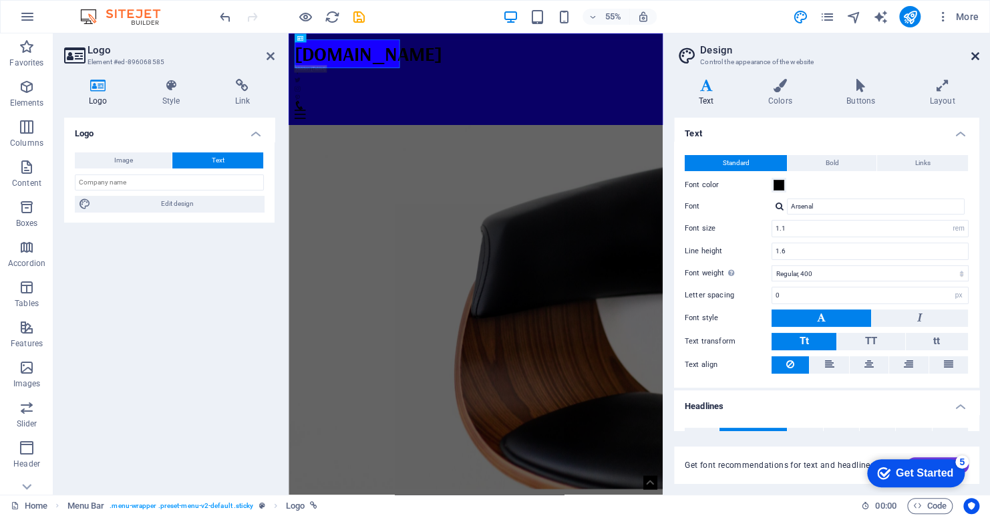
drag, startPoint x: 974, startPoint y: 53, endPoint x: 684, endPoint y: 20, distance: 291.3
click at [974, 53] on icon at bounding box center [976, 56] width 8 height 11
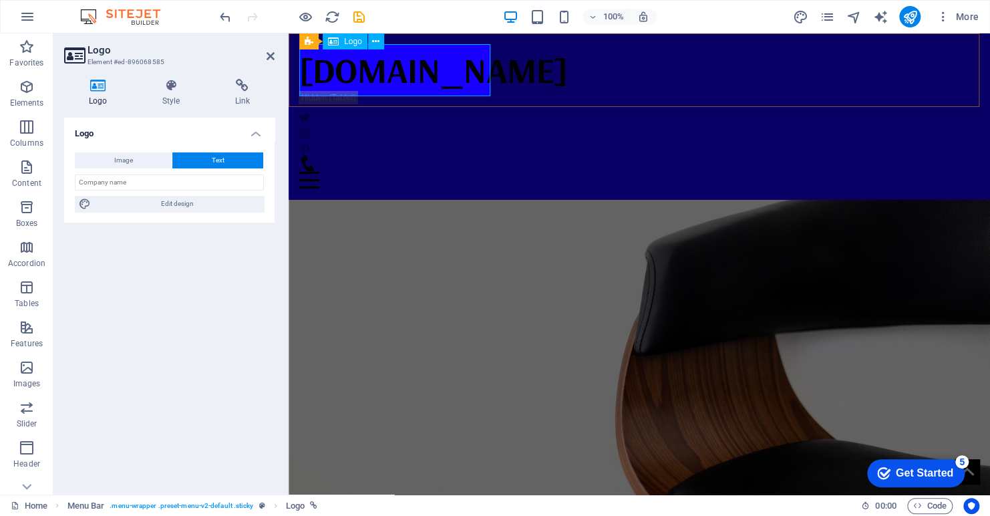
click at [351, 43] on span "Logo" at bounding box center [353, 41] width 18 height 8
click at [346, 40] on span "Logo" at bounding box center [353, 41] width 18 height 8
click at [253, 131] on h4 "Logo" at bounding box center [169, 130] width 211 height 24
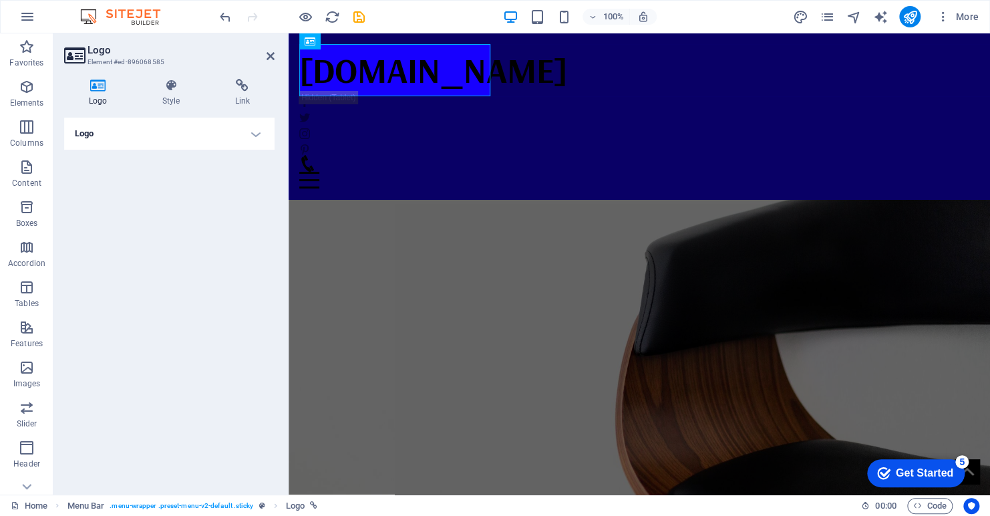
click at [255, 133] on h4 "Logo" at bounding box center [169, 134] width 211 height 32
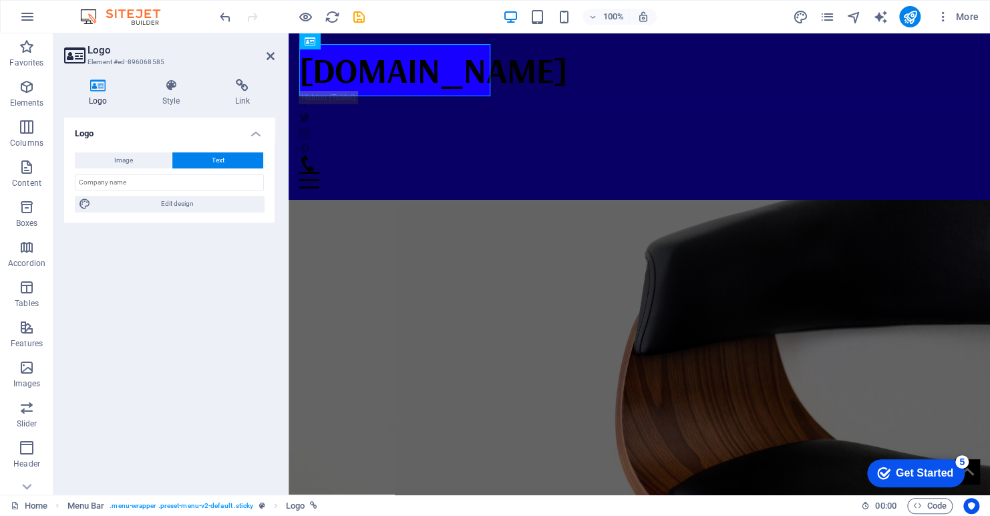
click at [206, 153] on button "Text" at bounding box center [217, 160] width 91 height 16
click at [124, 160] on span "Image" at bounding box center [123, 160] width 19 height 16
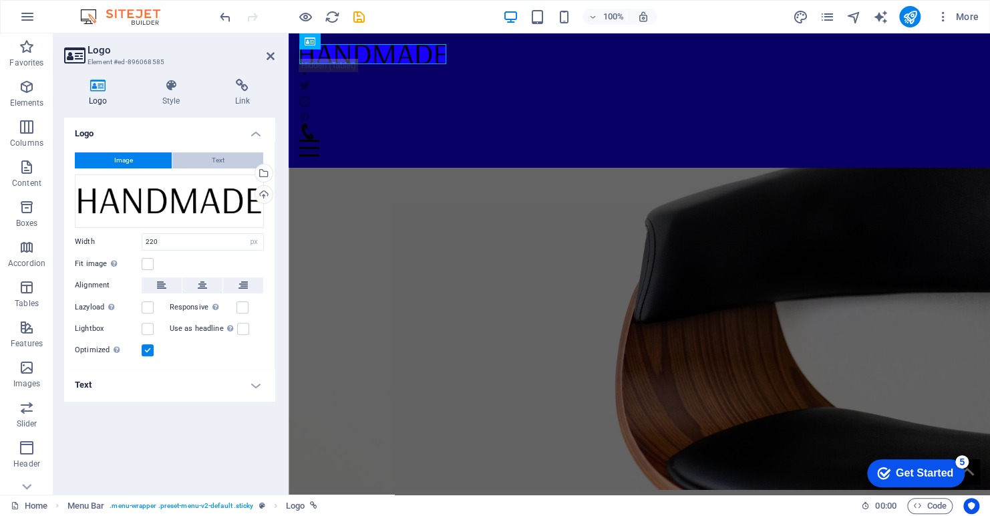
click at [207, 159] on button "Text" at bounding box center [217, 160] width 91 height 16
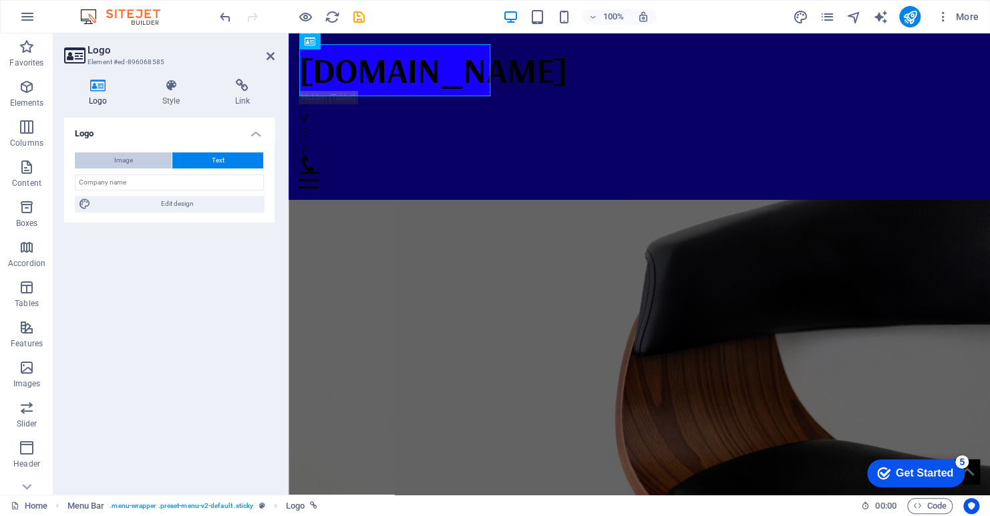
click at [130, 158] on span "Image" at bounding box center [123, 160] width 19 height 16
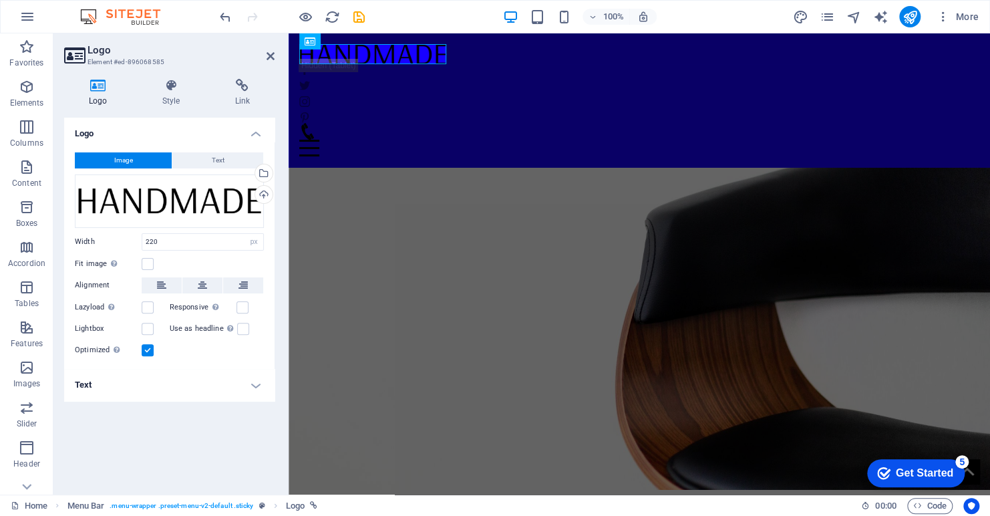
click at [168, 384] on h4 "Text" at bounding box center [169, 385] width 211 height 32
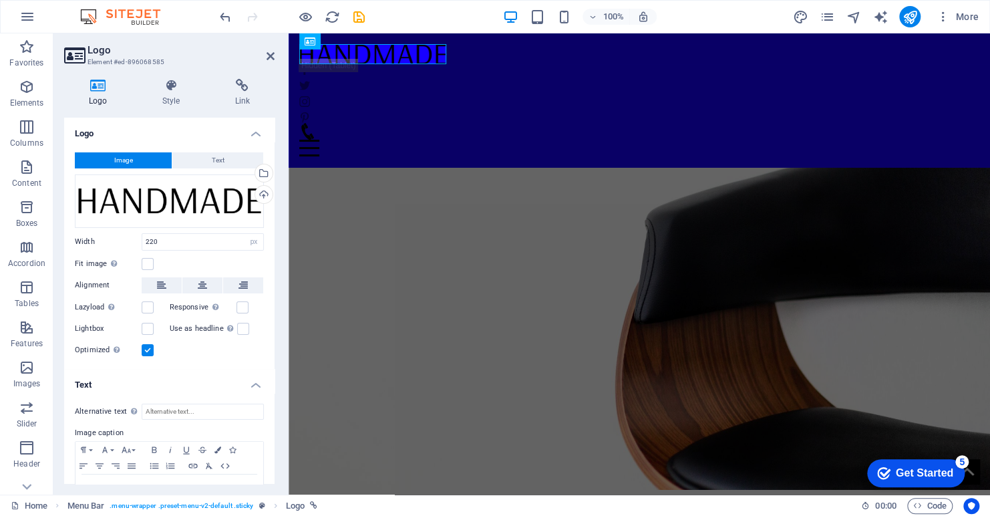
scroll to position [41, 0]
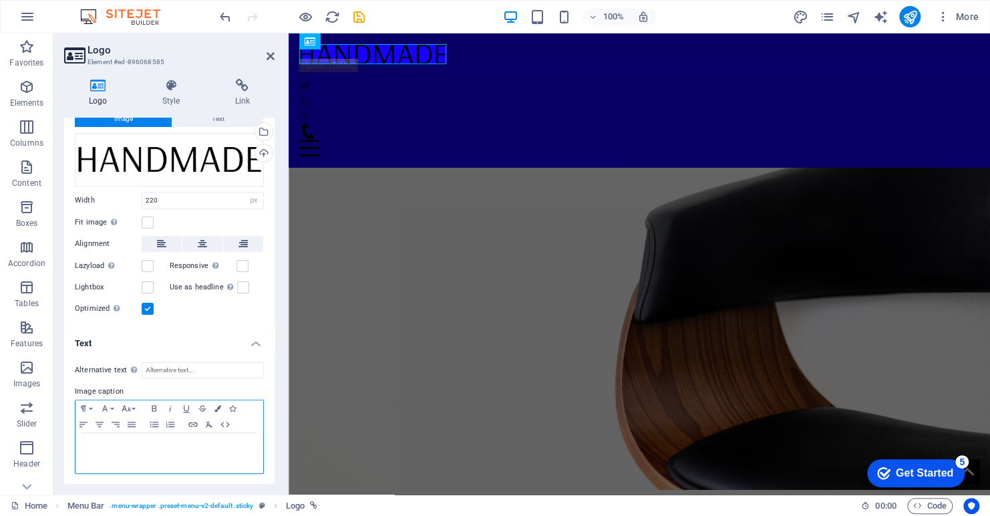
click at [175, 440] on p at bounding box center [169, 446] width 174 height 12
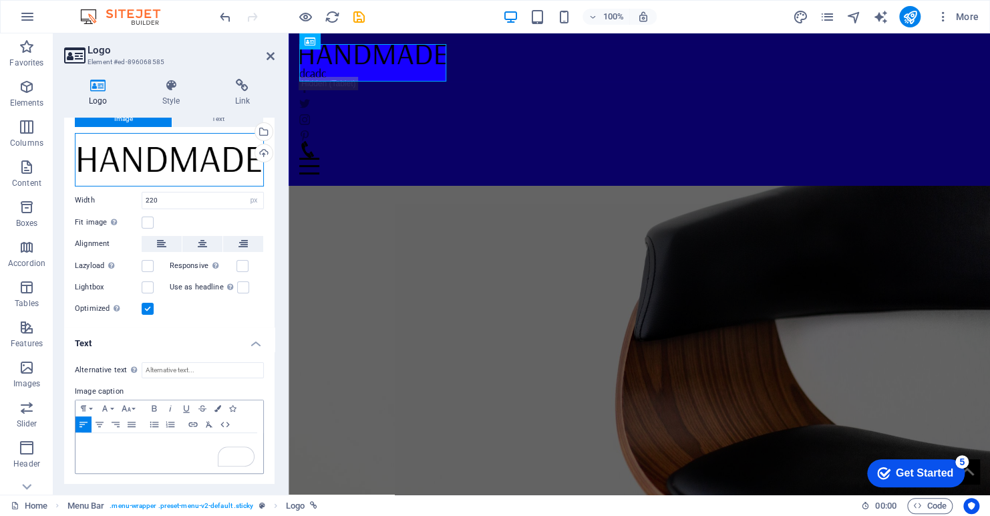
click at [204, 163] on div "Drag files here, click to choose files or select files from Files or our free s…" at bounding box center [169, 159] width 189 height 53
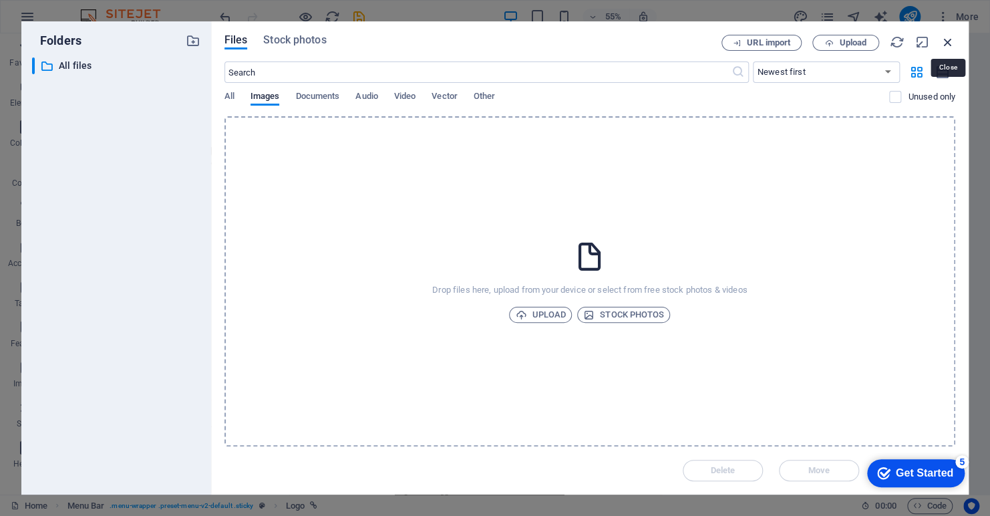
click at [946, 43] on icon "button" at bounding box center [948, 42] width 15 height 15
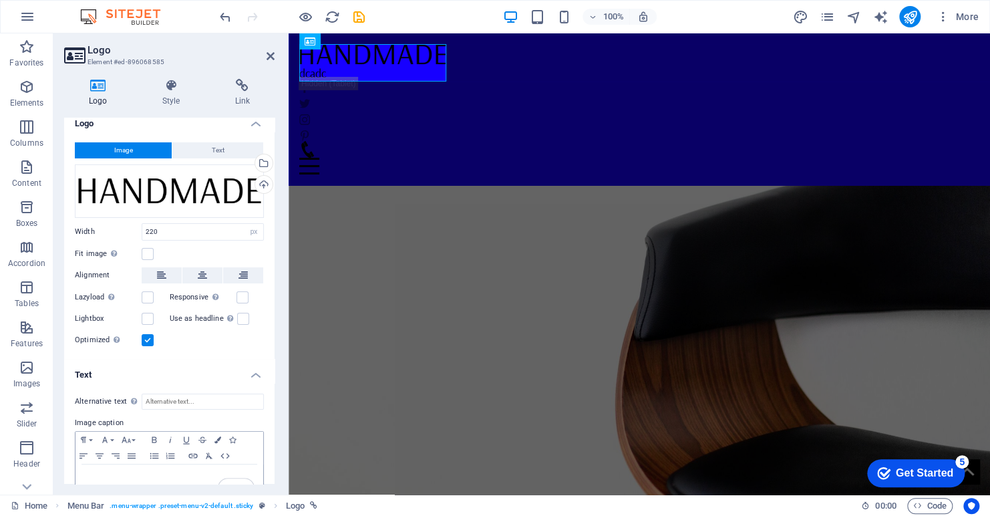
scroll to position [0, 0]
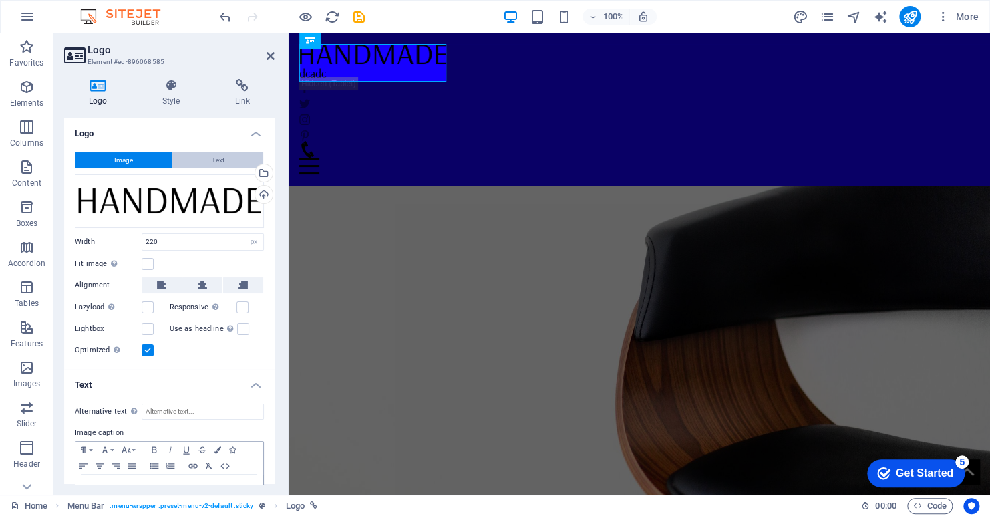
click at [231, 162] on button "Text" at bounding box center [217, 160] width 91 height 16
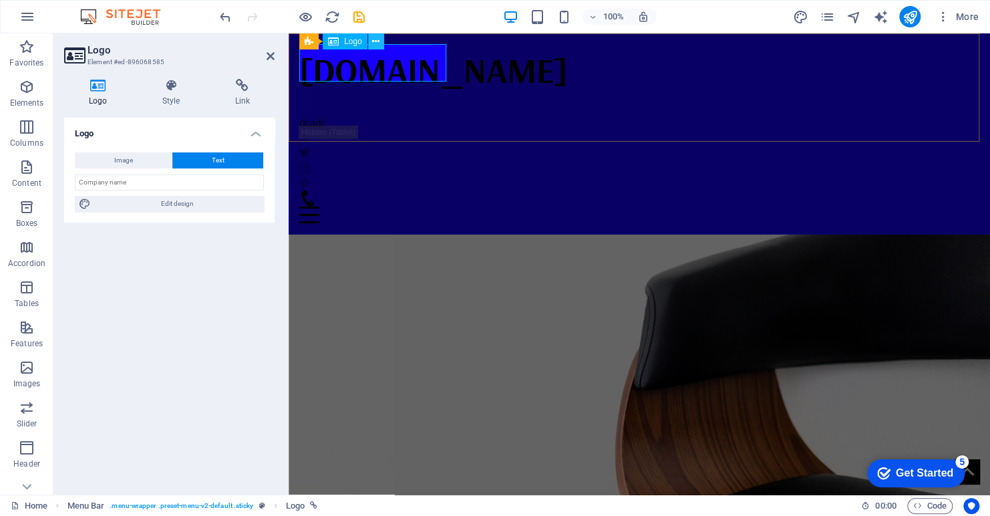
click at [374, 43] on button at bounding box center [376, 41] width 16 height 16
click at [373, 40] on icon at bounding box center [375, 42] width 7 height 14
click at [140, 280] on div "Logo Image Text Drag files here, click to choose files or select files from Fil…" at bounding box center [169, 301] width 211 height 366
click at [272, 56] on icon at bounding box center [271, 56] width 8 height 11
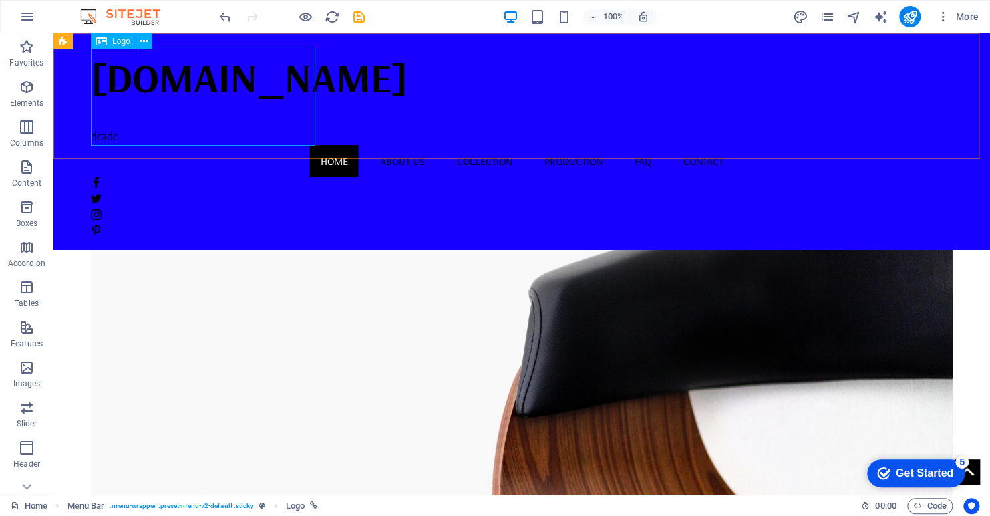
click at [132, 131] on div "mrbluesky.ca dcadc" at bounding box center [522, 96] width 862 height 98
click at [126, 80] on div "mrbluesky.ca dcadc" at bounding box center [522, 96] width 862 height 98
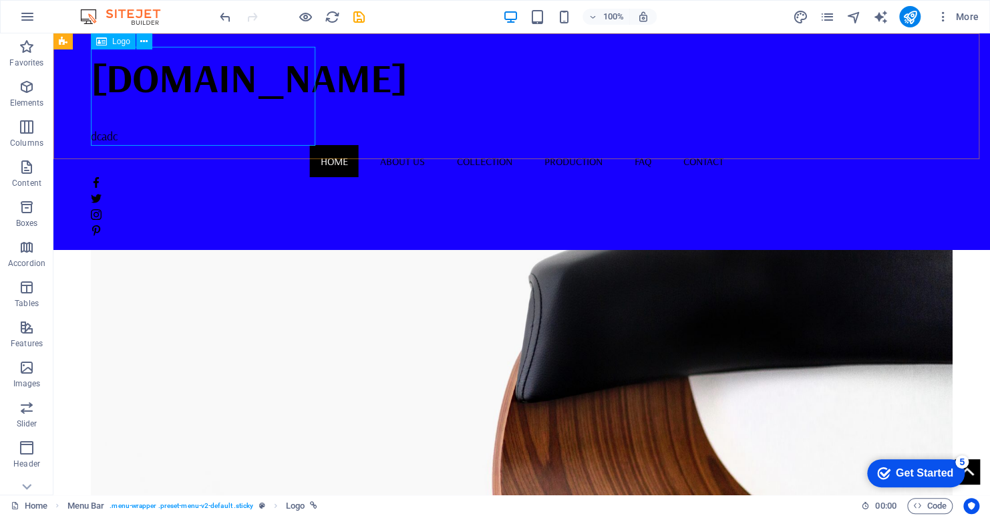
select select "px"
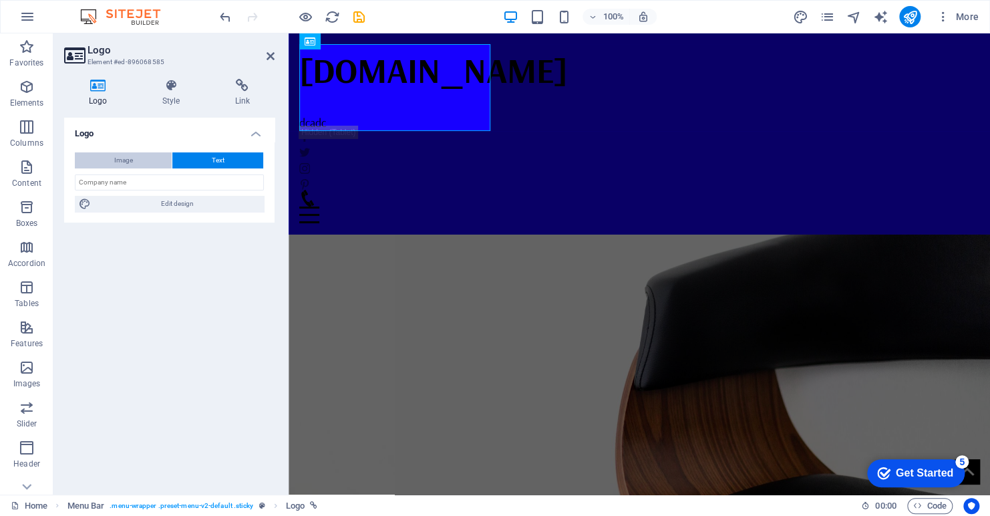
click at [134, 157] on button "Image" at bounding box center [123, 160] width 97 height 16
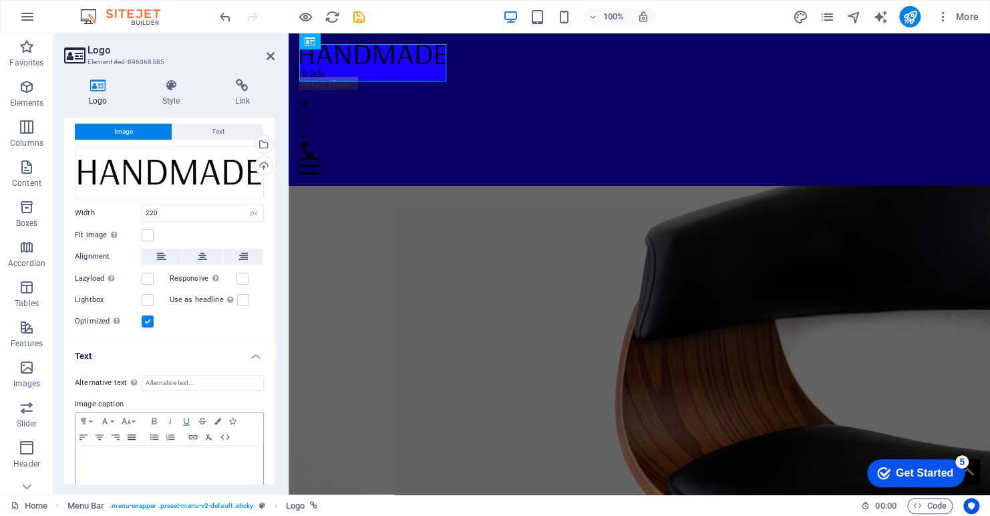
scroll to position [41, 0]
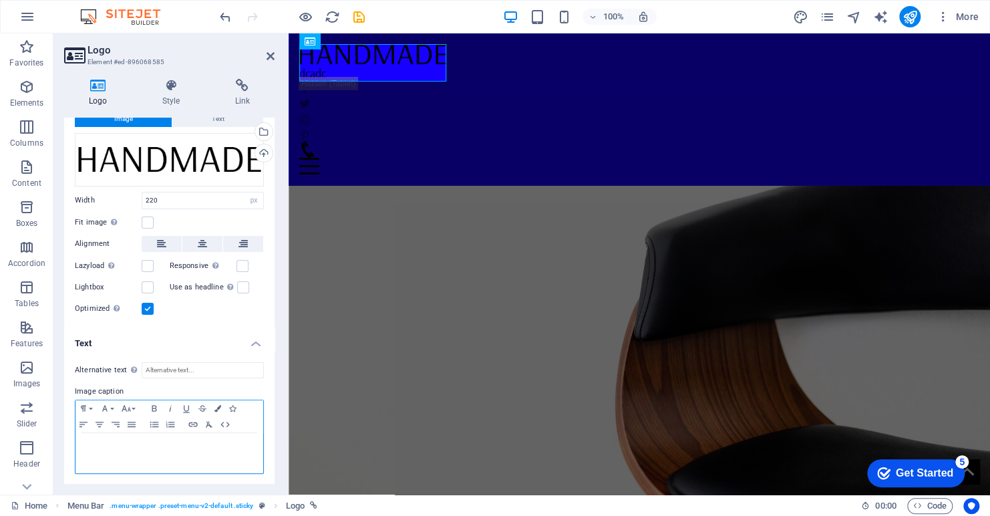
click at [130, 442] on p "To enrich screen reader interactions, please activate Accessibility in Grammarl…" at bounding box center [169, 446] width 174 height 12
click at [215, 123] on span "Text" at bounding box center [218, 119] width 13 height 16
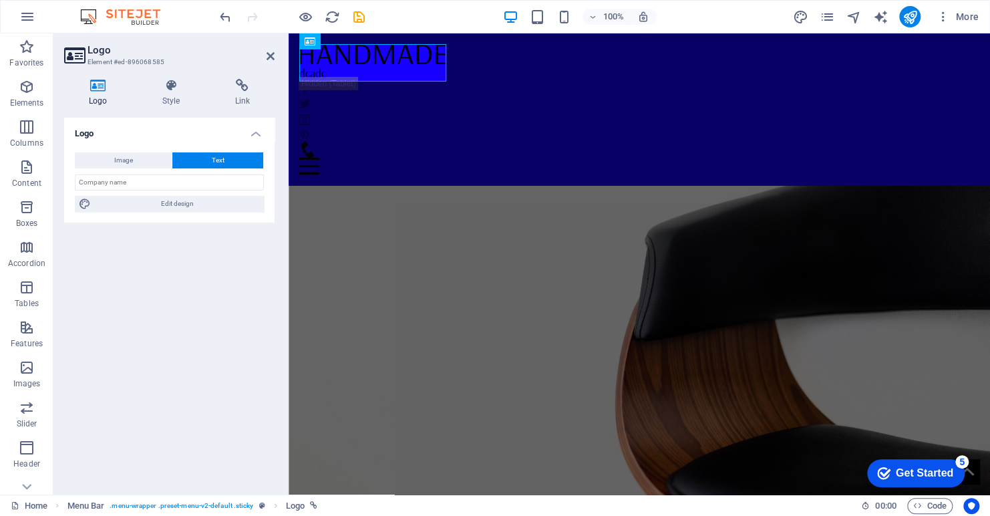
scroll to position [0, 0]
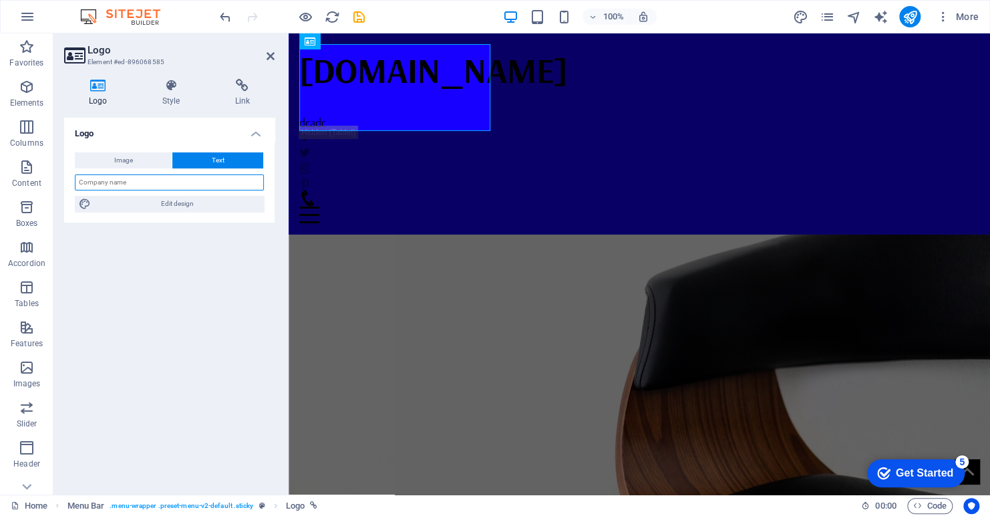
click at [182, 178] on input "text" at bounding box center [169, 182] width 189 height 16
click at [335, 120] on div "mrbluesky.ca dcadc" at bounding box center [639, 87] width 680 height 87
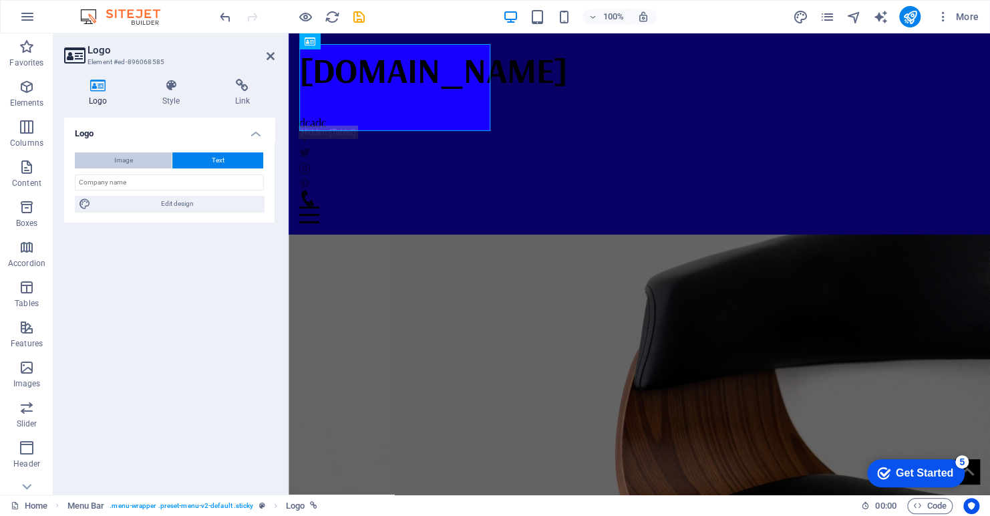
click at [139, 155] on button "Image" at bounding box center [123, 160] width 97 height 16
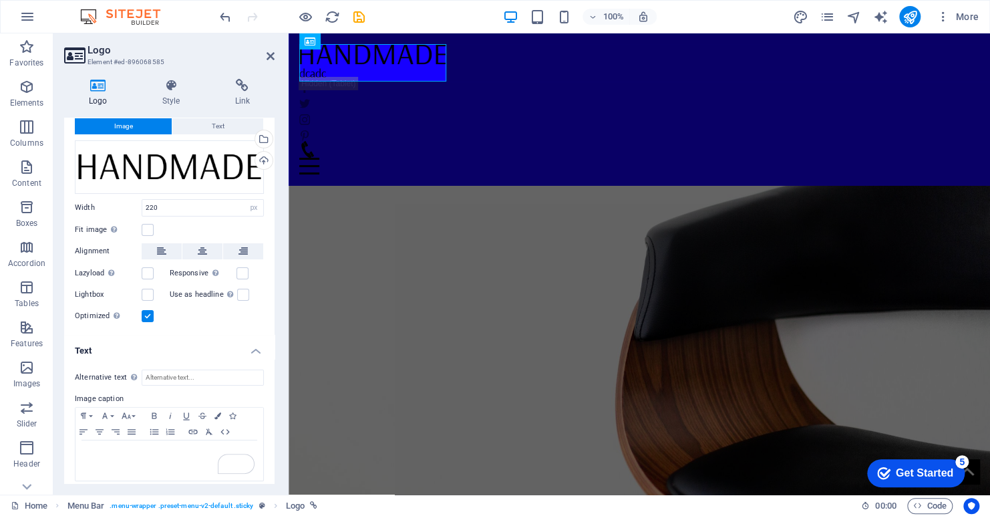
scroll to position [41, 0]
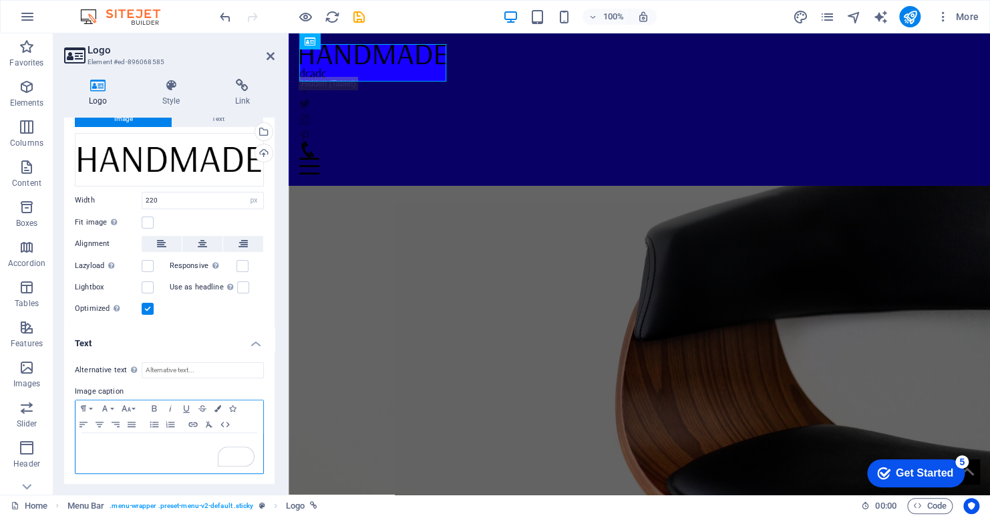
click at [186, 449] on p "To enrich screen reader interactions, please activate Accessibility in Grammarl…" at bounding box center [169, 446] width 174 height 12
click at [227, 16] on icon "undo" at bounding box center [225, 16] width 15 height 15
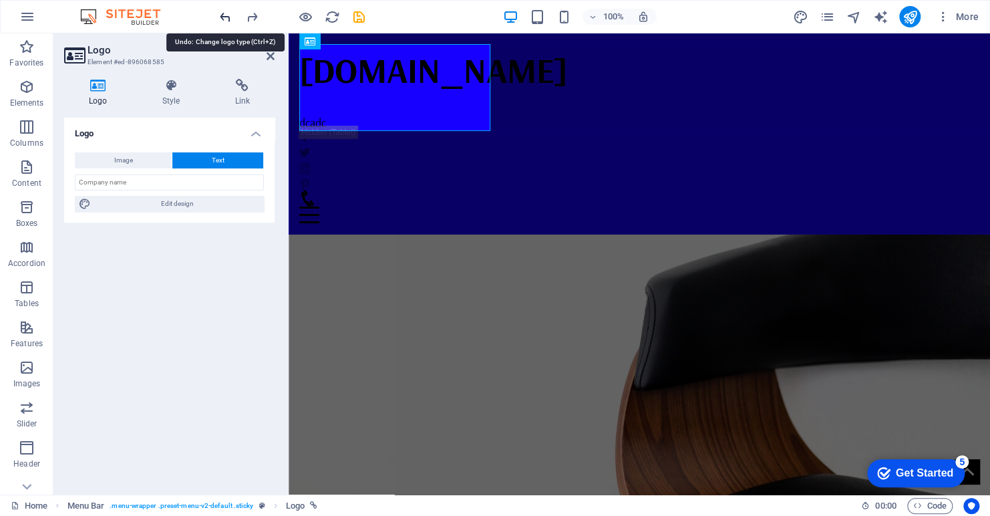
scroll to position [0, 0]
click at [227, 16] on icon "undo" at bounding box center [225, 16] width 15 height 15
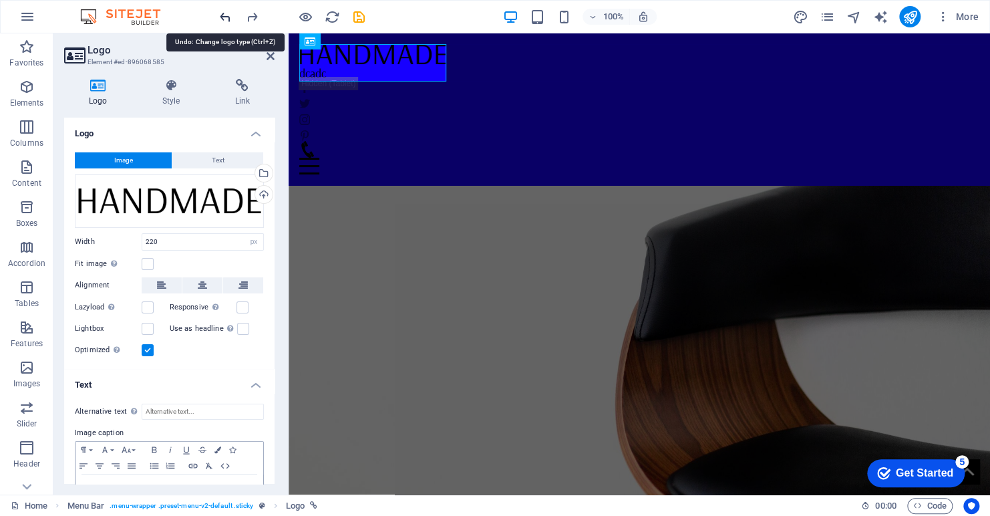
click at [227, 16] on icon "undo" at bounding box center [225, 16] width 15 height 15
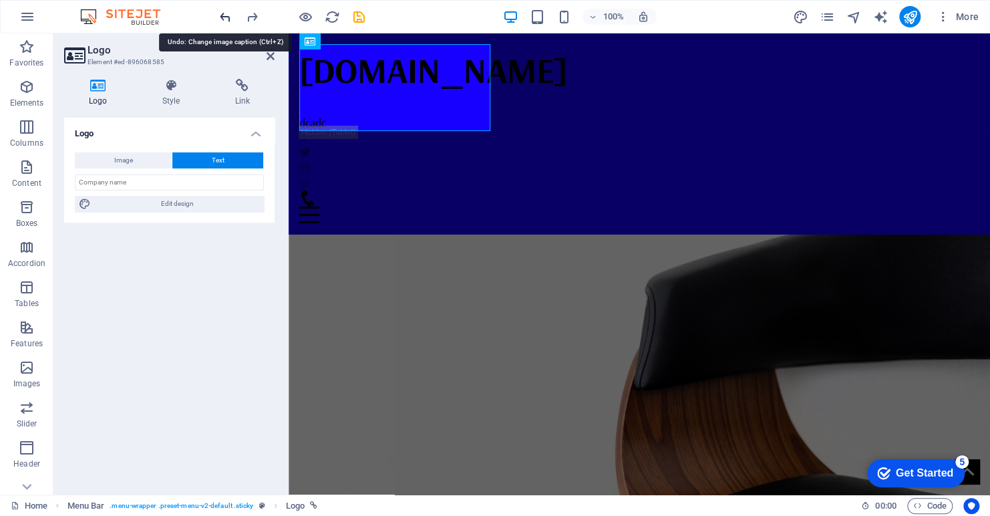
click at [227, 16] on icon "undo" at bounding box center [225, 16] width 15 height 15
click at [228, 15] on icon "undo" at bounding box center [225, 16] width 15 height 15
click at [224, 15] on icon "undo" at bounding box center [225, 16] width 15 height 15
click at [331, 111] on div "mrbluesky.ca dcadc" at bounding box center [639, 87] width 680 height 87
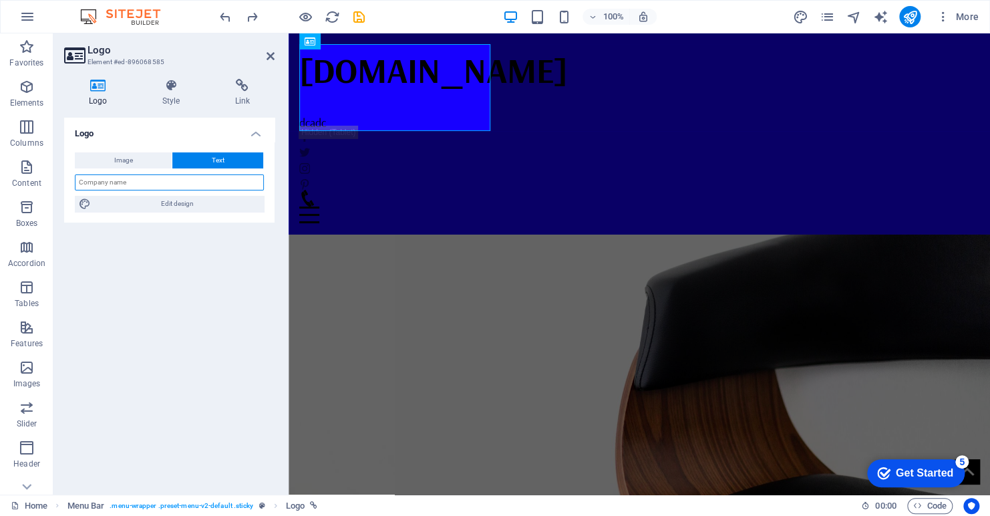
click at [130, 180] on input "text" at bounding box center [169, 182] width 189 height 16
click at [130, 156] on span "Image" at bounding box center [123, 160] width 19 height 16
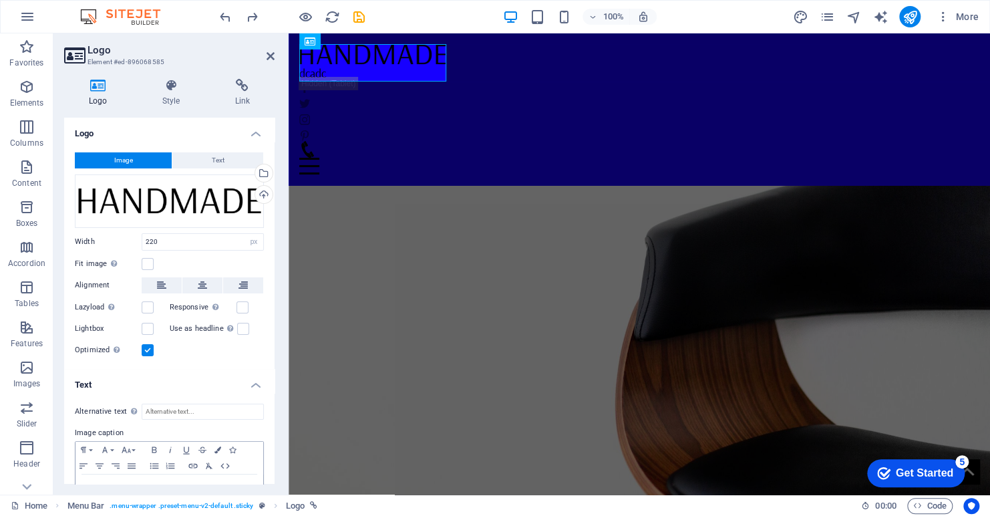
scroll to position [41, 0]
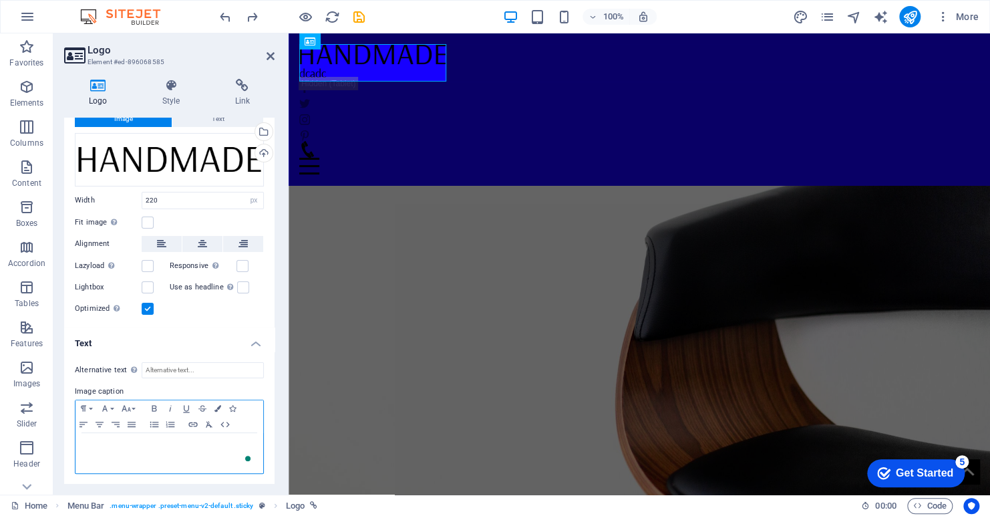
click at [201, 462] on div "To enrich screen reader interactions, please activate Accessibility in Grammarl…" at bounding box center [170, 453] width 188 height 40
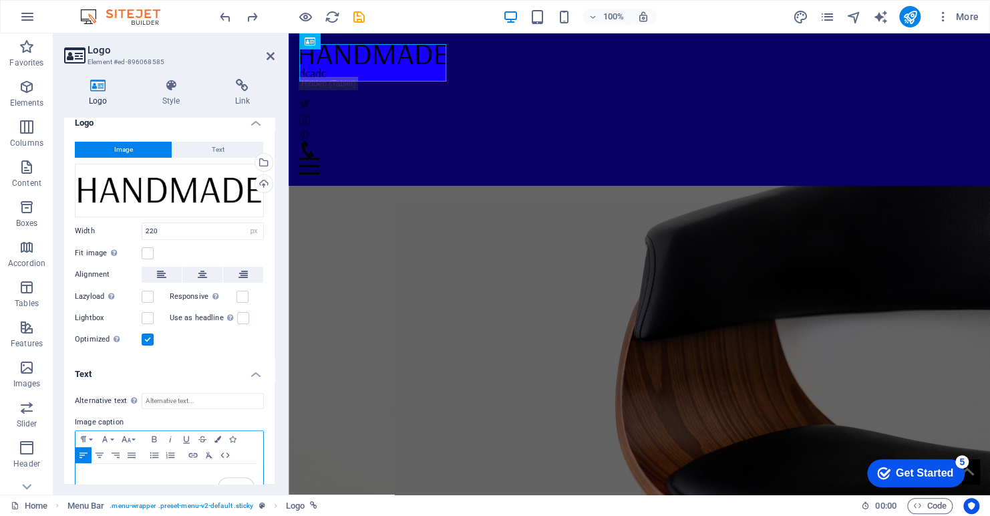
scroll to position [0, 0]
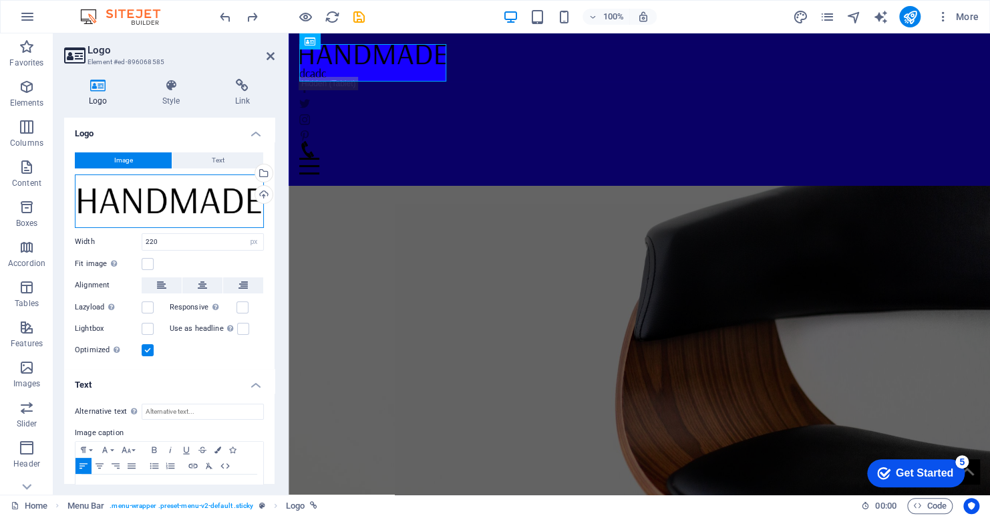
click at [174, 180] on div "Drag files here, click to choose files or select files from Files or our free s…" at bounding box center [169, 200] width 189 height 53
click at [175, 187] on body "mrbluesky.ca Home Favorites Elements Columns Content Boxes Accordion Tables Fea…" at bounding box center [495, 258] width 990 height 516
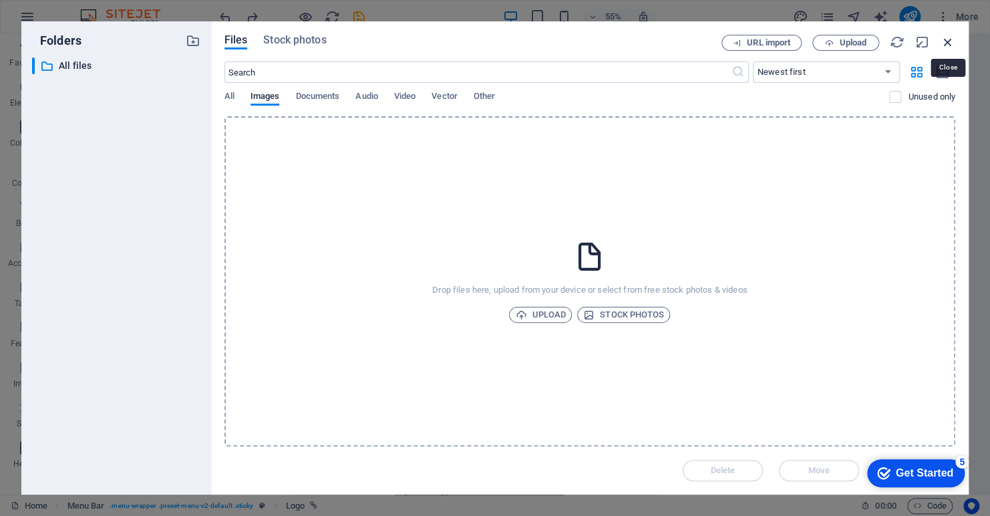
click at [949, 39] on icon "button" at bounding box center [948, 42] width 15 height 15
select select "image"
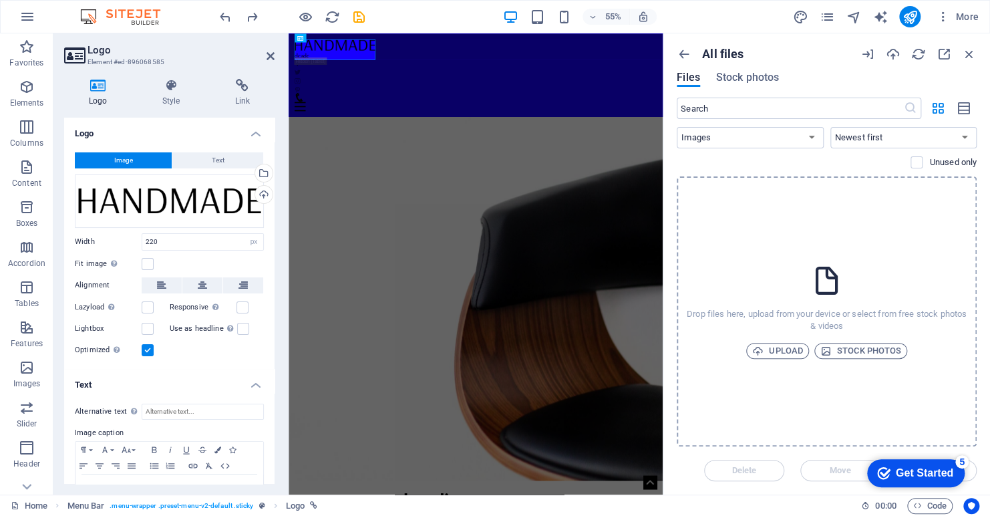
click at [573, 165] on figure at bounding box center [629, 469] width 680 height 755
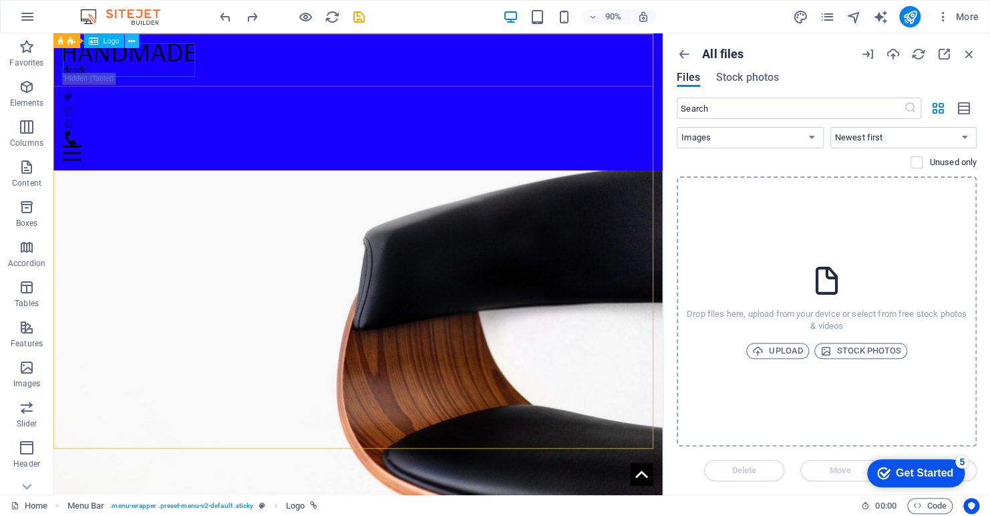
click at [129, 43] on icon at bounding box center [132, 40] width 7 height 13
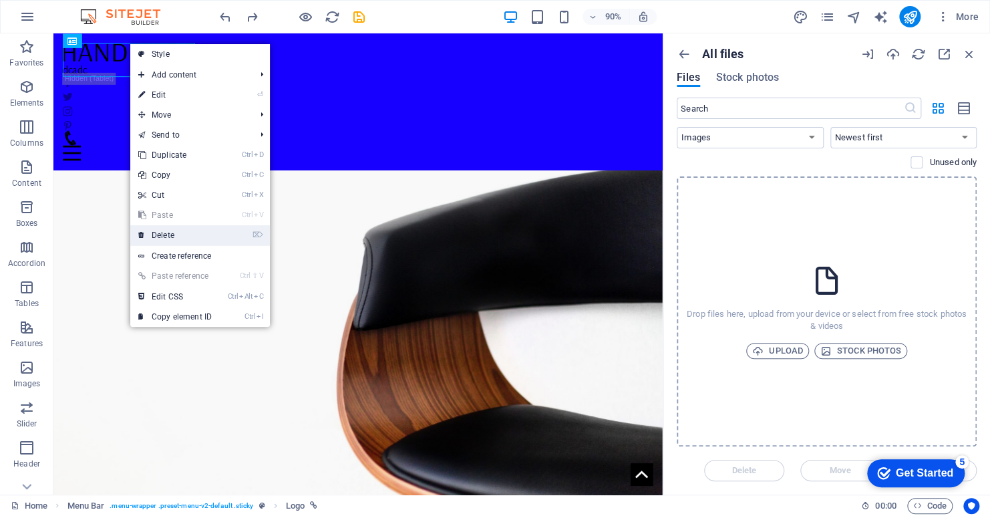
click at [193, 237] on link "⌦ Delete" at bounding box center [175, 235] width 90 height 20
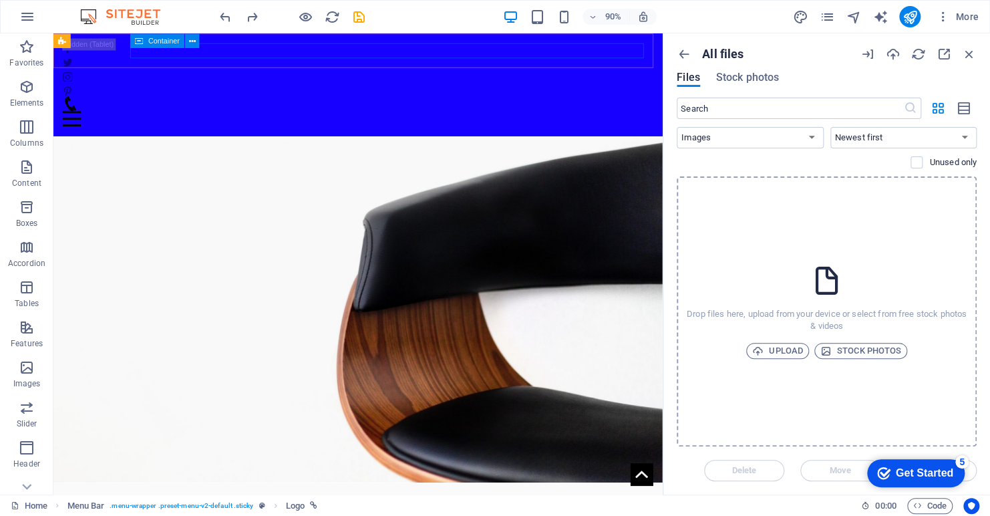
click at [255, 103] on div at bounding box center [392, 119] width 656 height 33
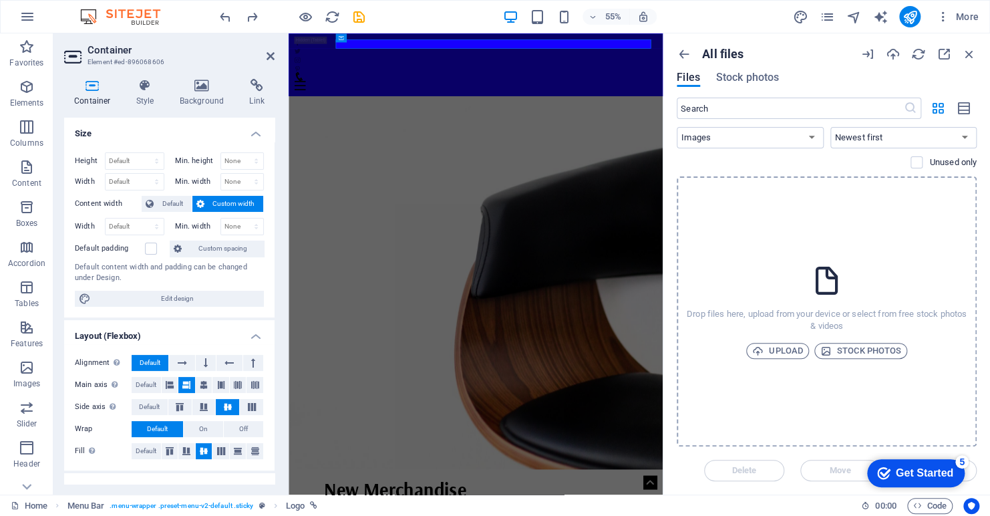
click at [469, 165] on figure at bounding box center [629, 449] width 680 height 755
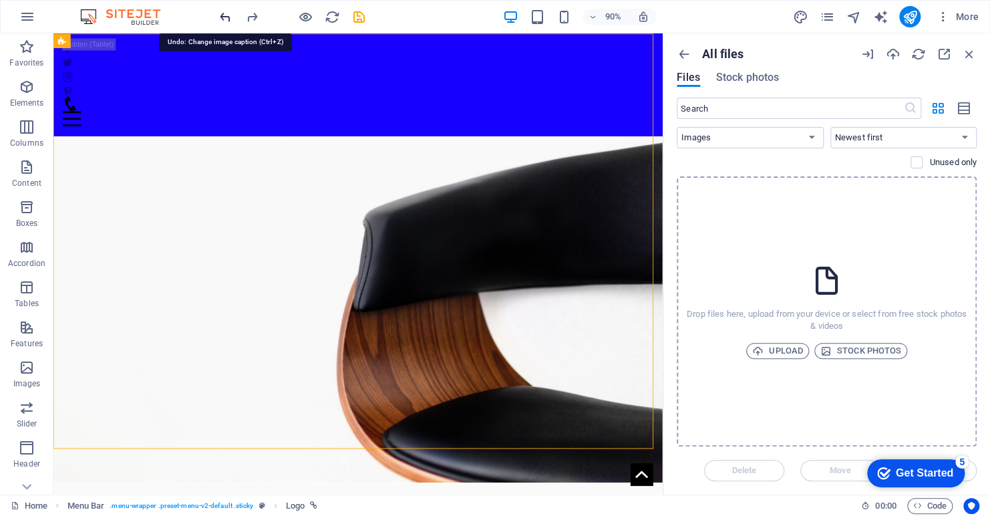
click at [225, 14] on icon "undo" at bounding box center [225, 16] width 15 height 15
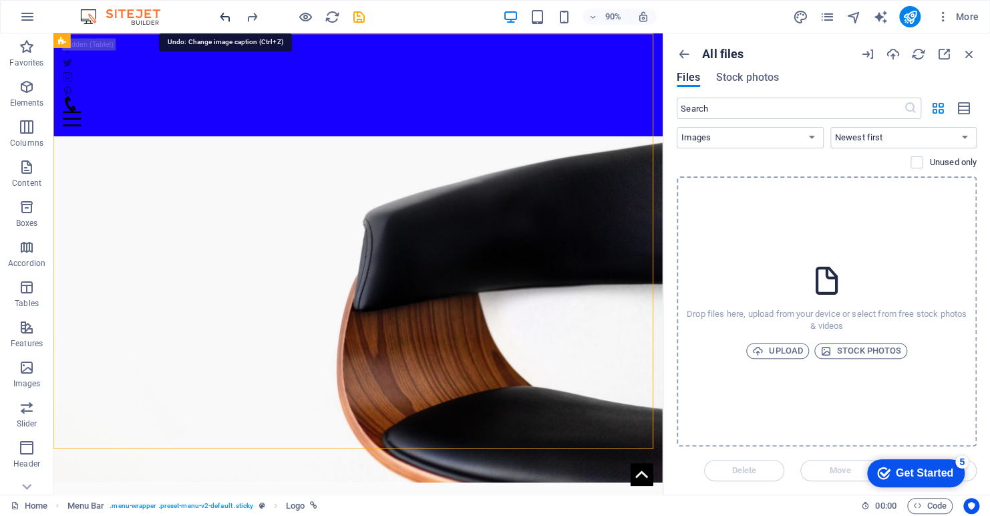
click at [225, 14] on icon "undo" at bounding box center [225, 16] width 15 height 15
click at [332, 14] on icon "reload" at bounding box center [332, 16] width 15 height 15
click at [972, 50] on icon "button" at bounding box center [969, 54] width 15 height 15
click at [966, 54] on icon "button" at bounding box center [969, 54] width 15 height 15
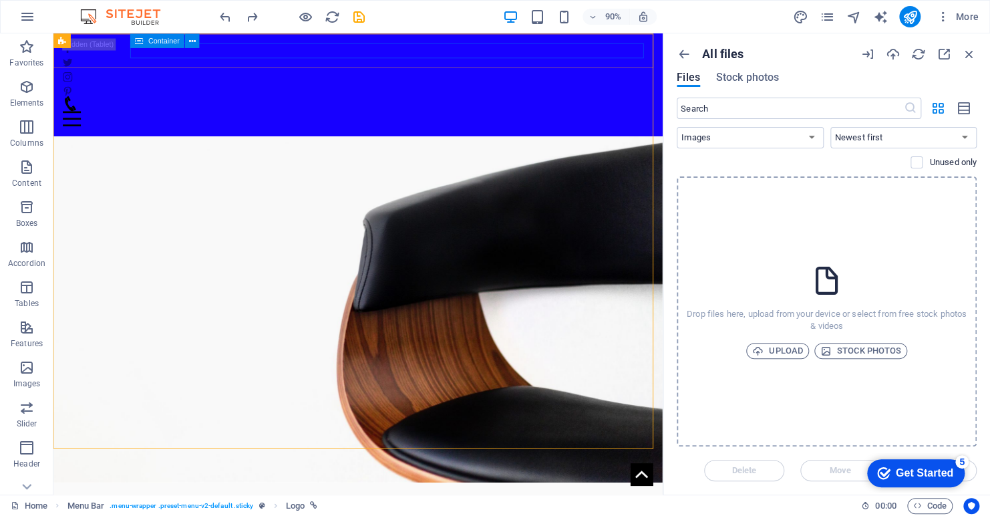
click at [256, 103] on div at bounding box center [392, 119] width 656 height 33
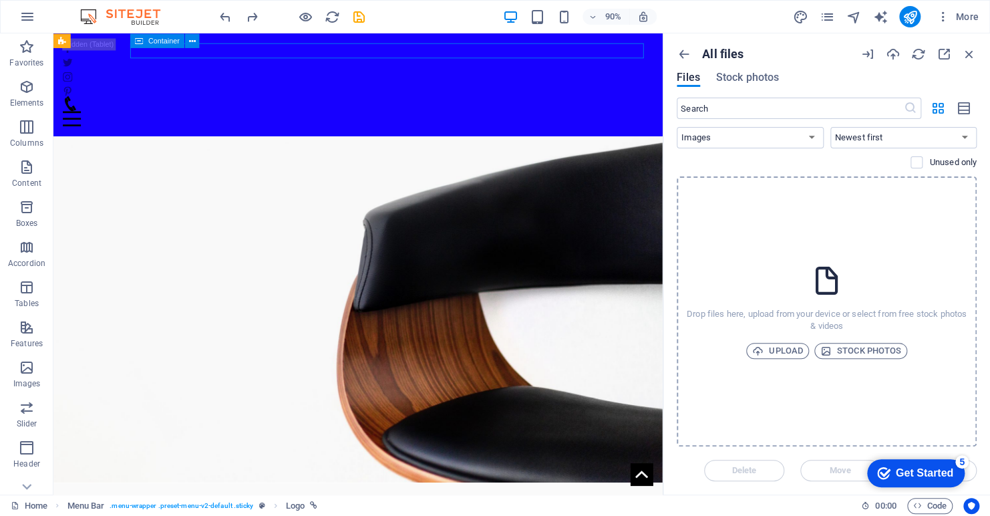
click at [256, 103] on div at bounding box center [392, 119] width 656 height 33
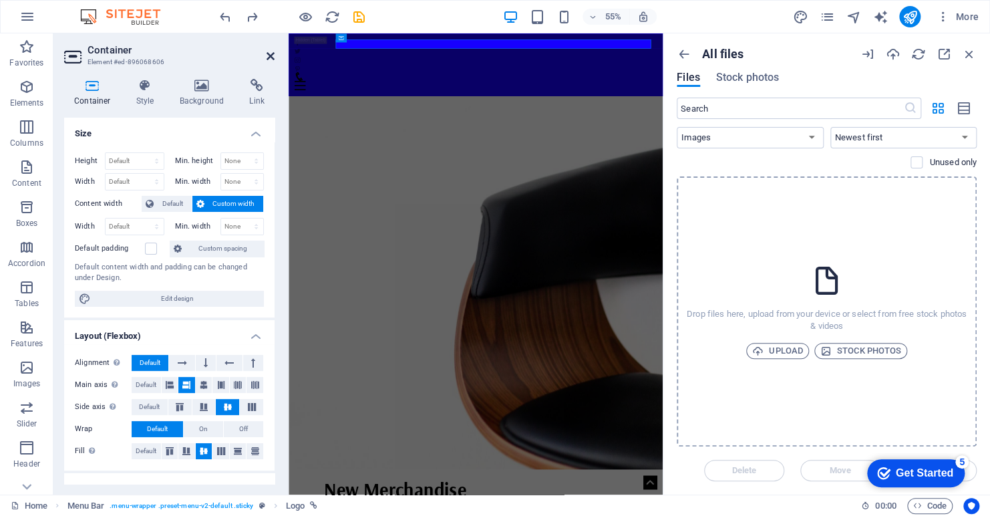
click at [268, 55] on icon at bounding box center [271, 56] width 8 height 11
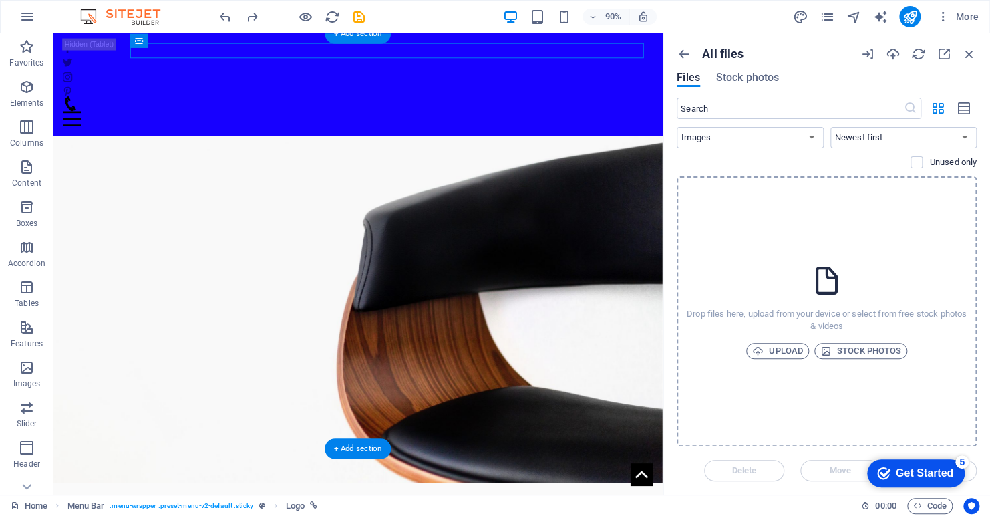
click at [144, 84] on figure at bounding box center [391, 302] width 677 height 461
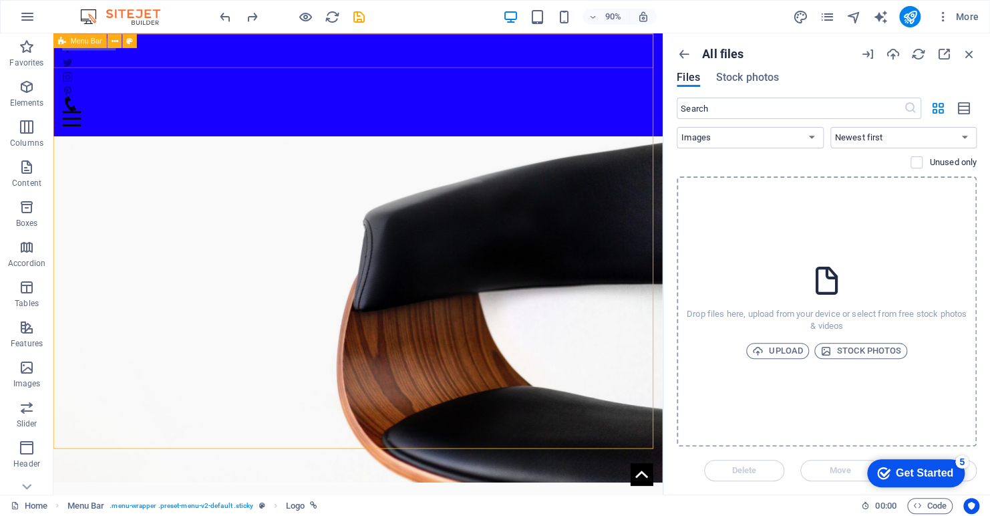
click at [93, 43] on span "Menu Bar" at bounding box center [86, 40] width 31 height 7
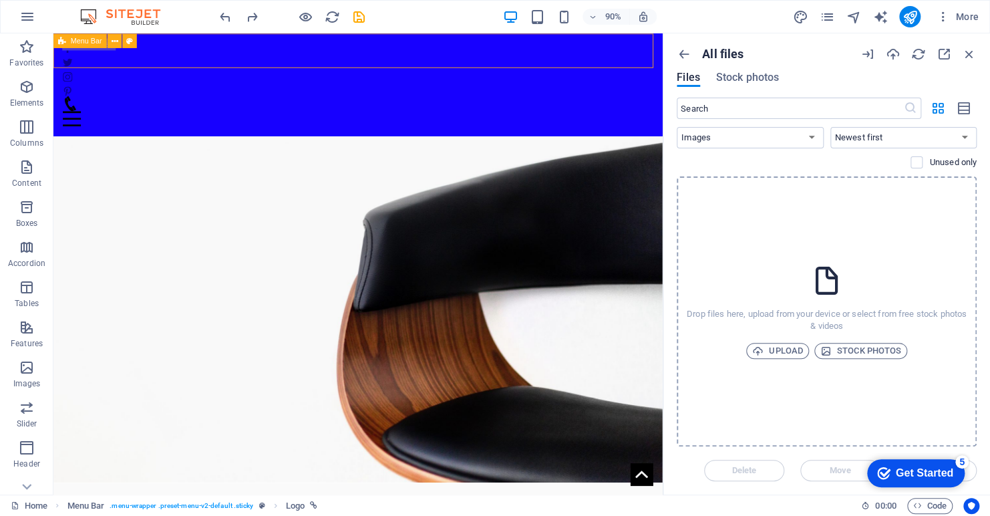
click at [93, 43] on span "Menu Bar" at bounding box center [86, 40] width 31 height 7
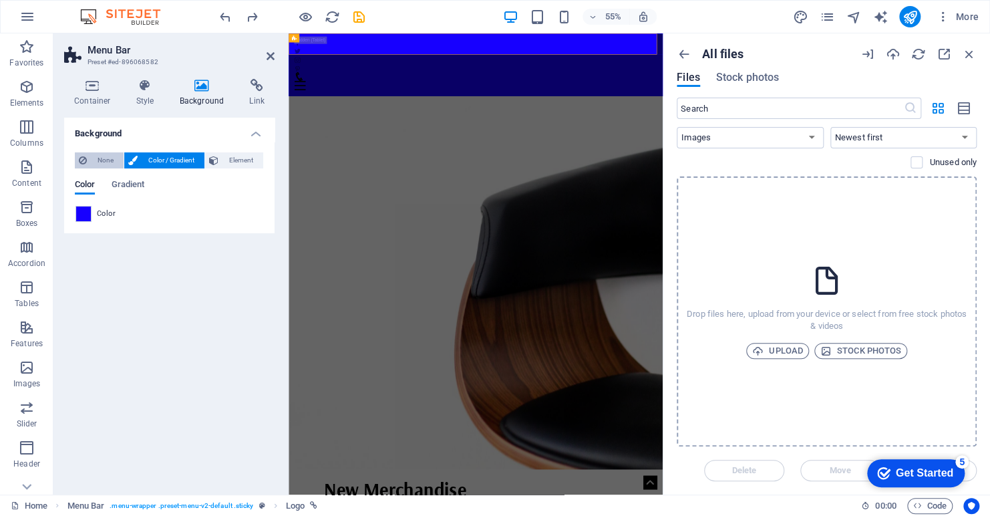
click at [92, 157] on span "None" at bounding box center [105, 160] width 29 height 16
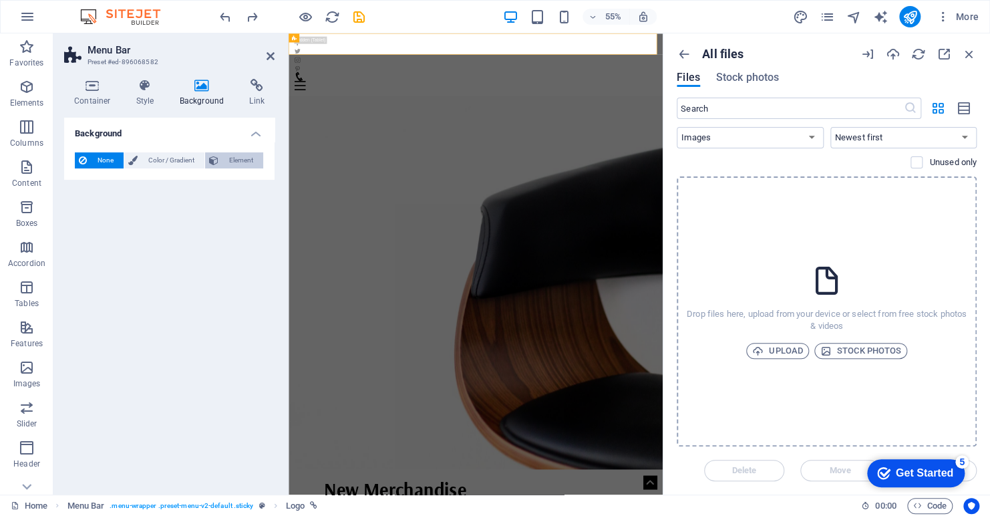
click at [228, 158] on span "Element" at bounding box center [241, 160] width 37 height 16
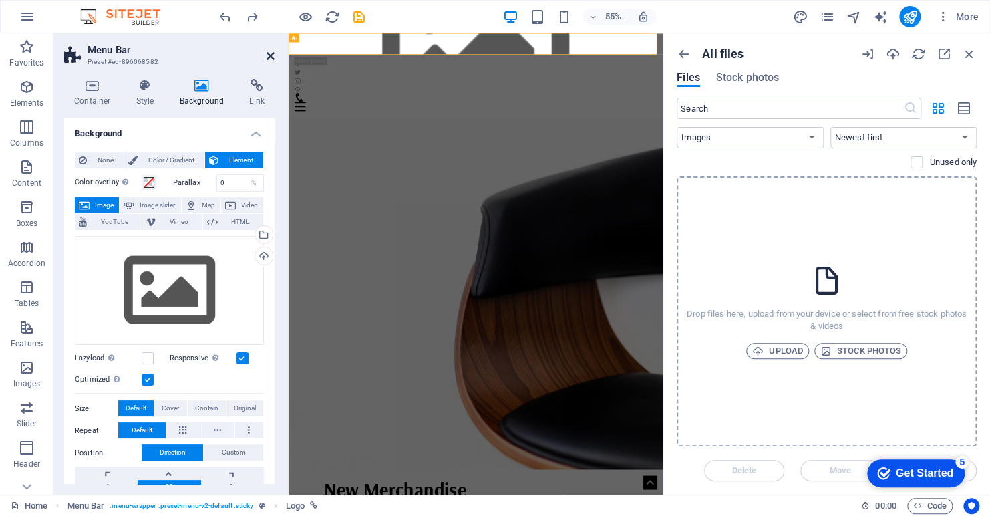
click at [270, 53] on icon at bounding box center [271, 56] width 8 height 11
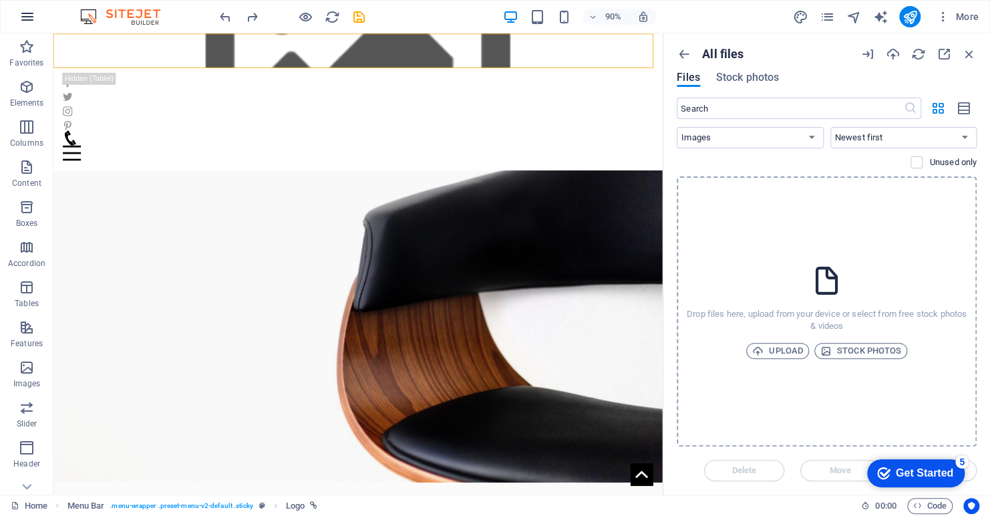
click at [28, 16] on icon "button" at bounding box center [27, 17] width 16 height 16
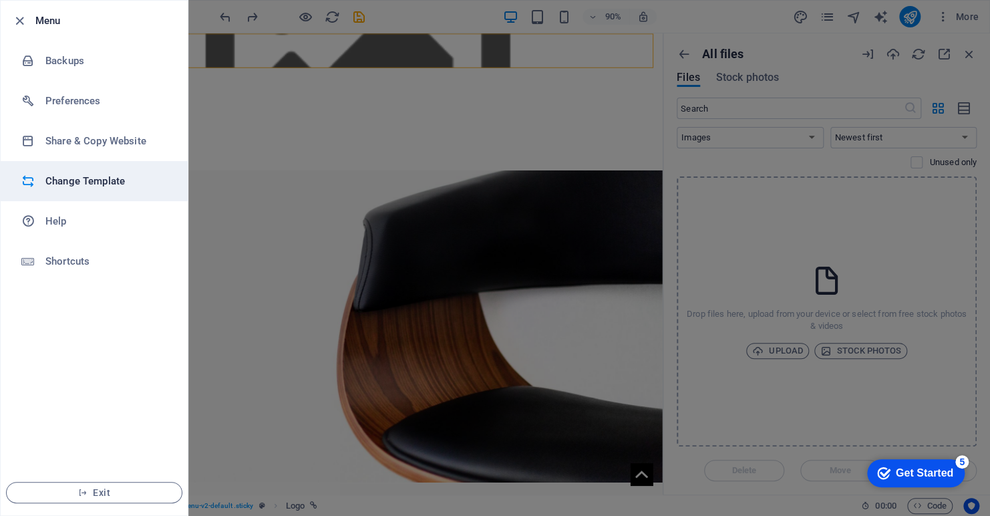
click at [86, 182] on h6 "Change Template" at bounding box center [107, 181] width 124 height 16
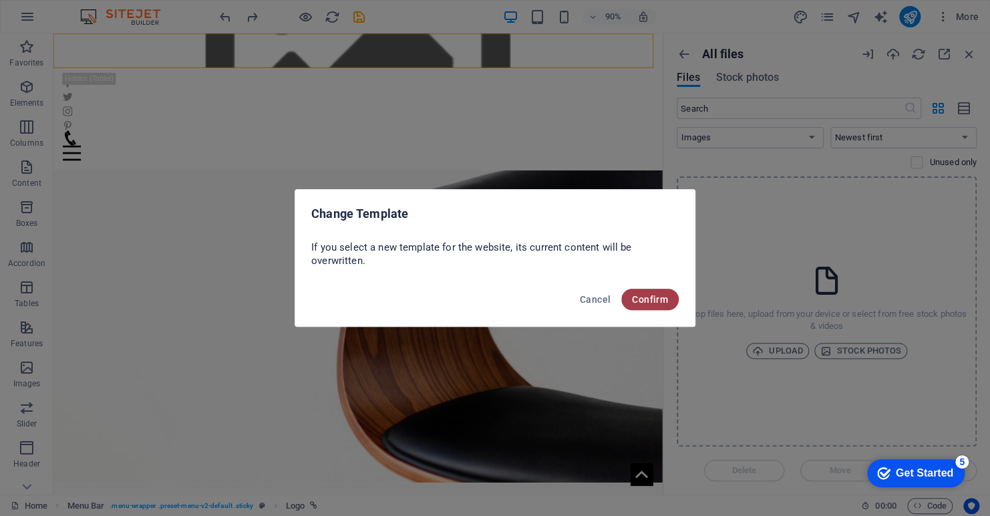
click at [642, 299] on span "Confirm" at bounding box center [650, 299] width 36 height 11
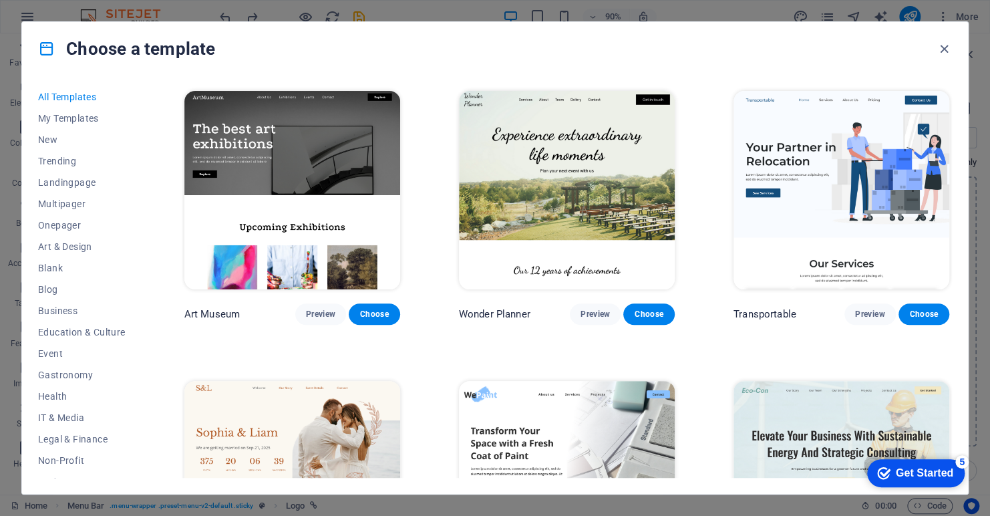
scroll to position [267, 0]
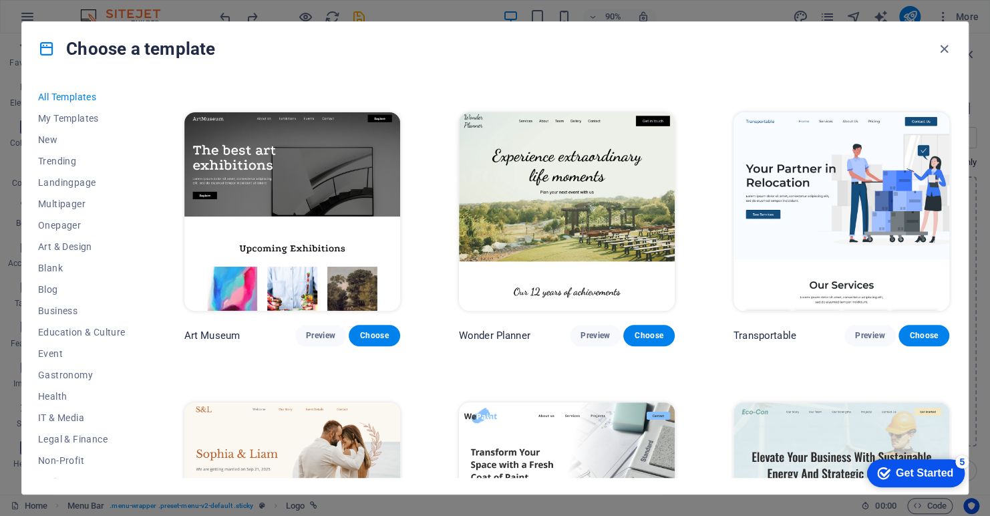
click at [251, 200] on img at bounding box center [292, 211] width 216 height 199
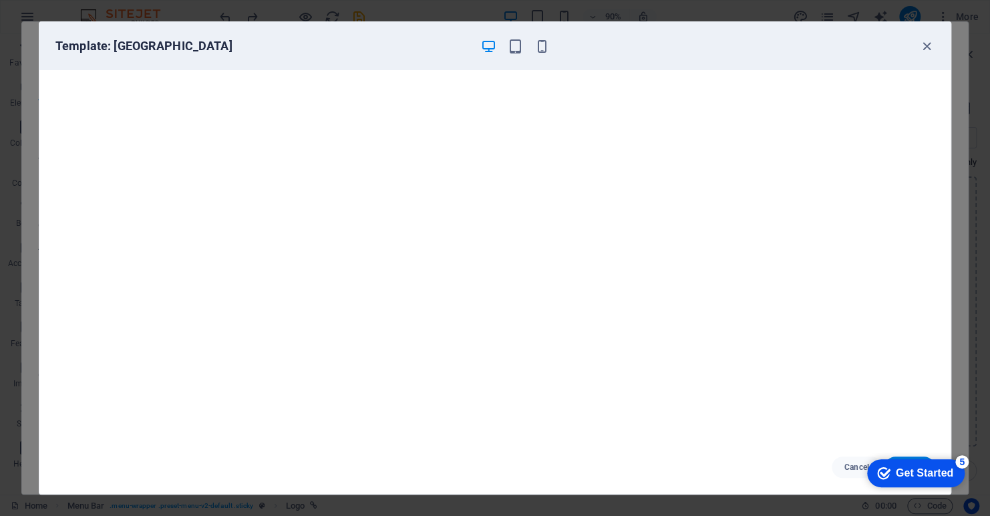
click at [911, 459] on div "checkmark Get Started 5" at bounding box center [916, 473] width 98 height 28
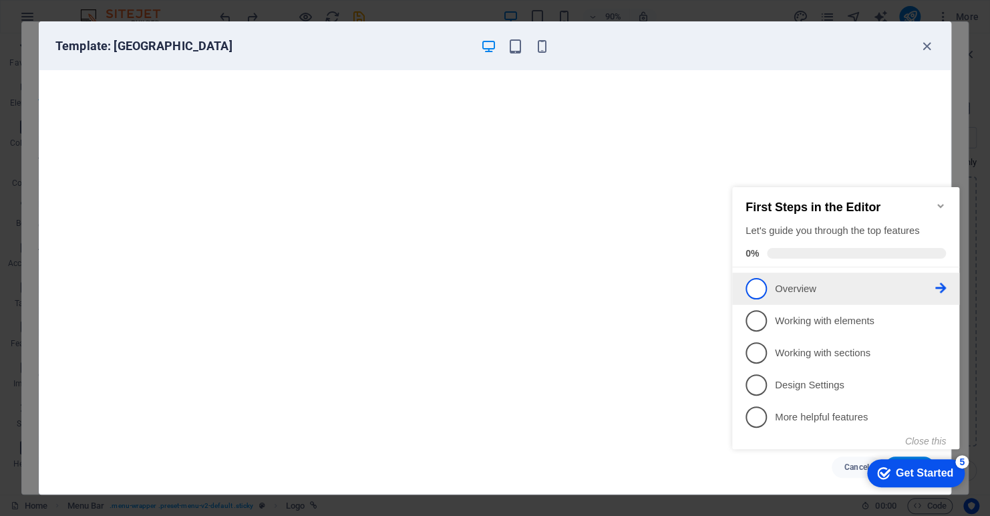
click at [759, 283] on span "1" at bounding box center [756, 288] width 21 height 21
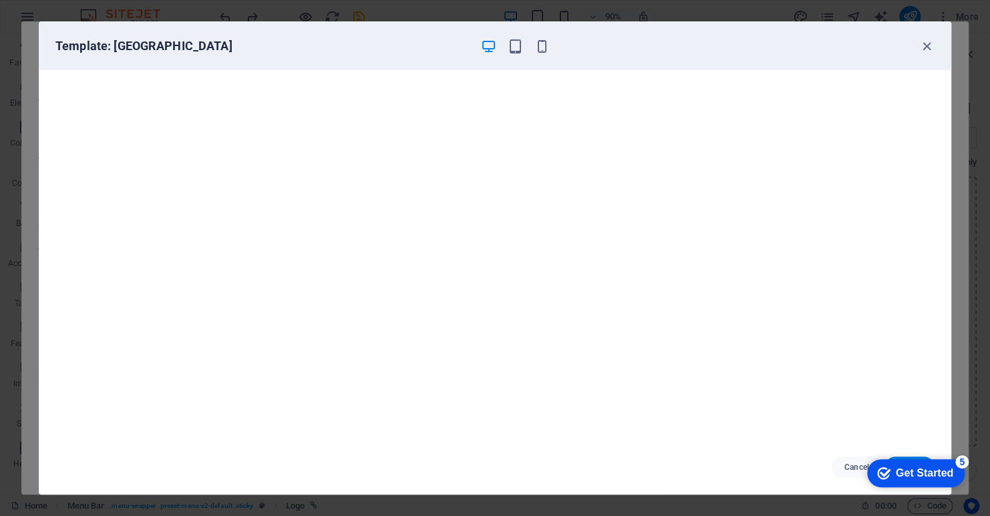
scroll to position [0, 0]
click at [920, 459] on div "checkmark Get Started 5" at bounding box center [916, 473] width 98 height 28
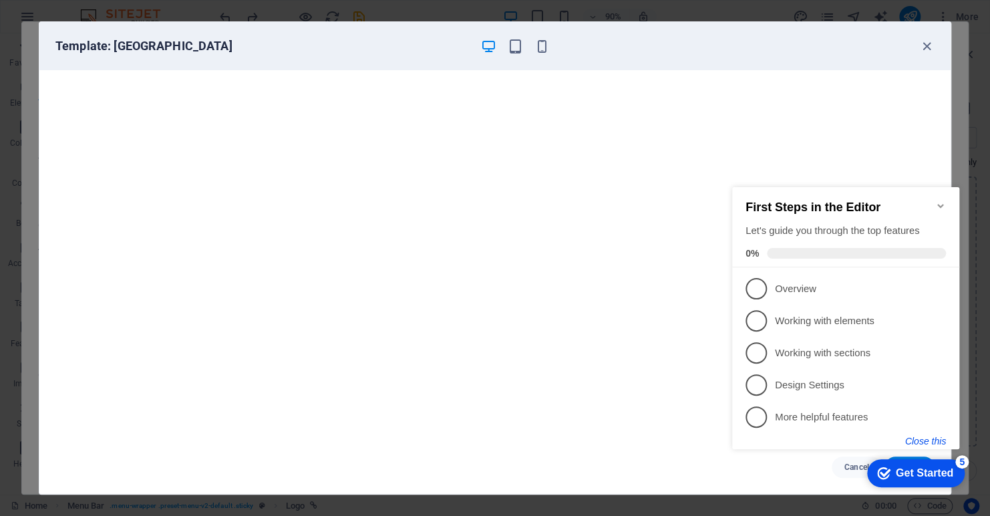
click at [920, 437] on button "Close this" at bounding box center [926, 441] width 41 height 11
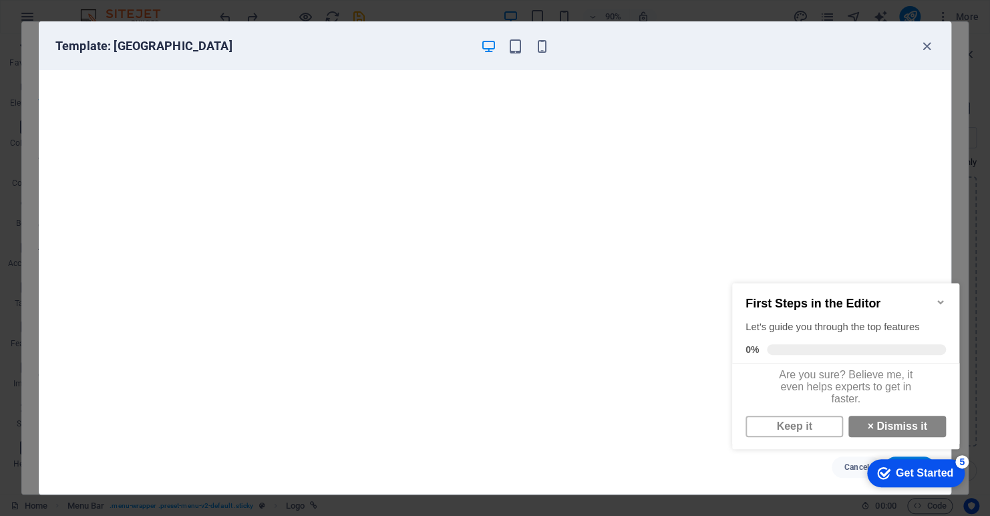
click at [946, 473] on div "Get Started" at bounding box center [924, 473] width 57 height 12
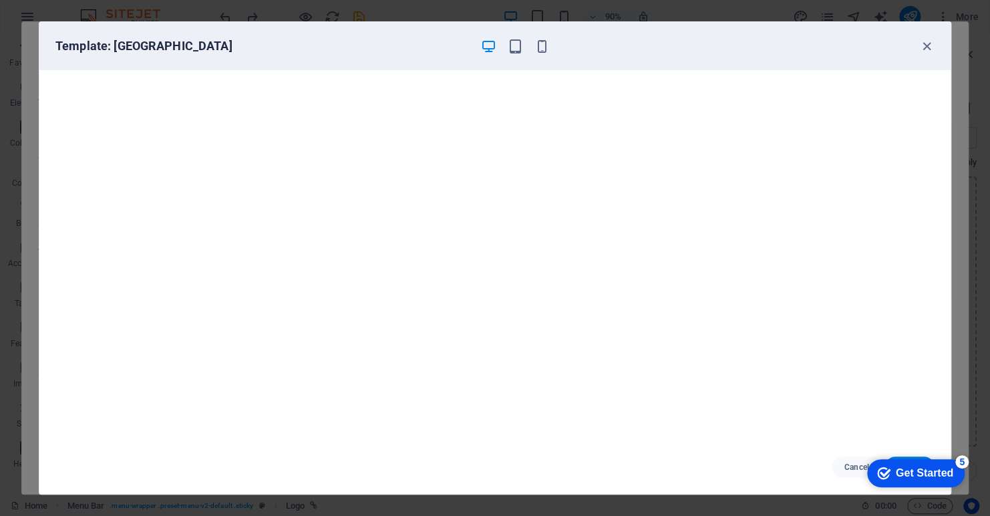
click at [954, 479] on div "Get Started" at bounding box center [924, 473] width 57 height 12
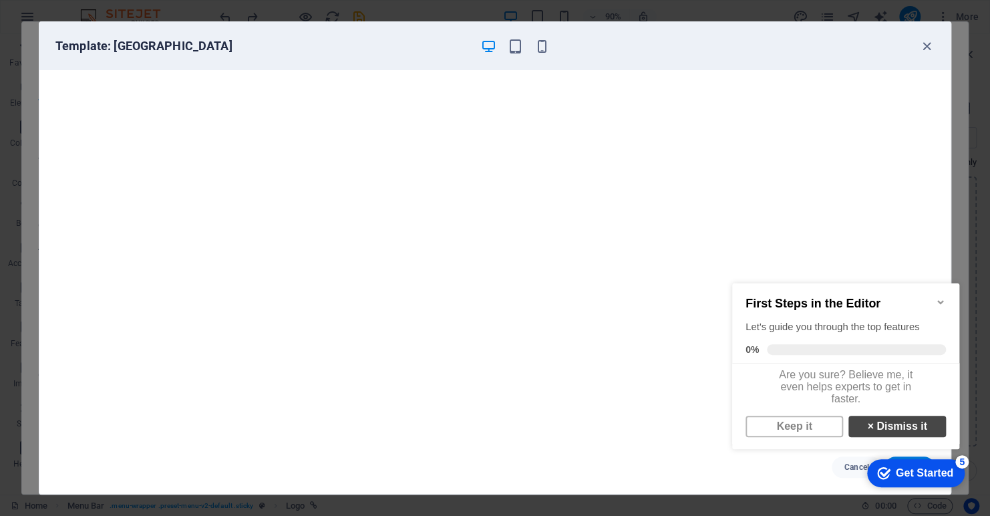
click at [911, 434] on link "× Dismiss it" at bounding box center [898, 426] width 98 height 21
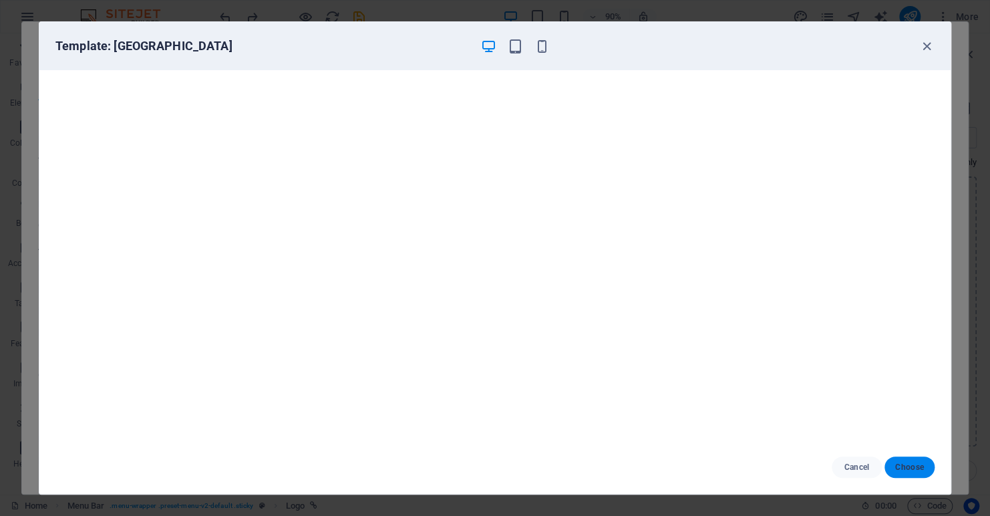
click at [924, 468] on span "Choose" at bounding box center [910, 467] width 29 height 11
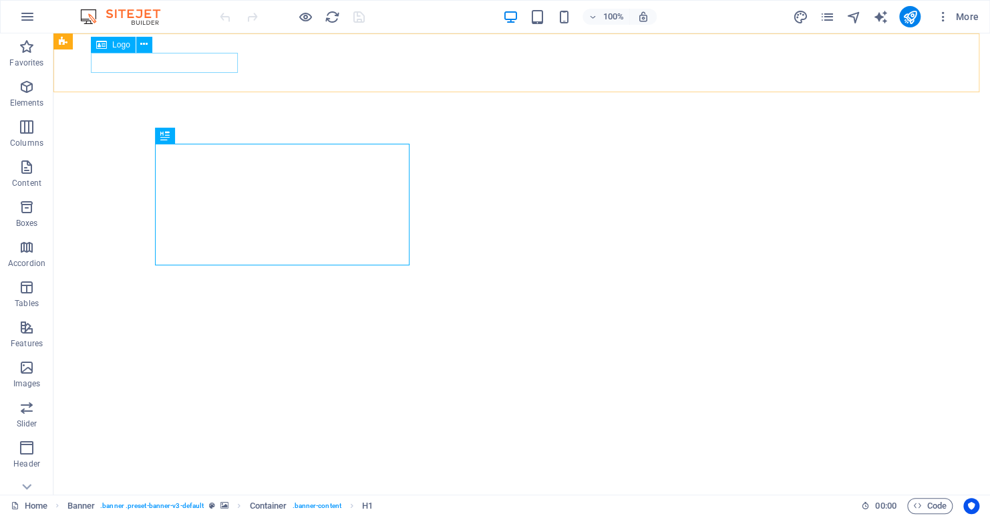
select select "px"
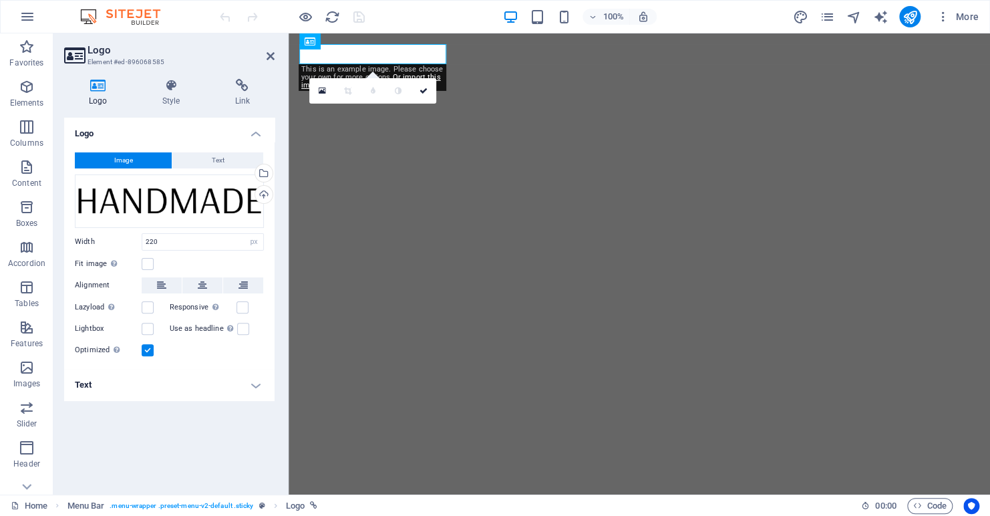
drag, startPoint x: 195, startPoint y: 160, endPoint x: 152, endPoint y: 190, distance: 52.5
click at [196, 160] on button "Text" at bounding box center [217, 160] width 91 height 16
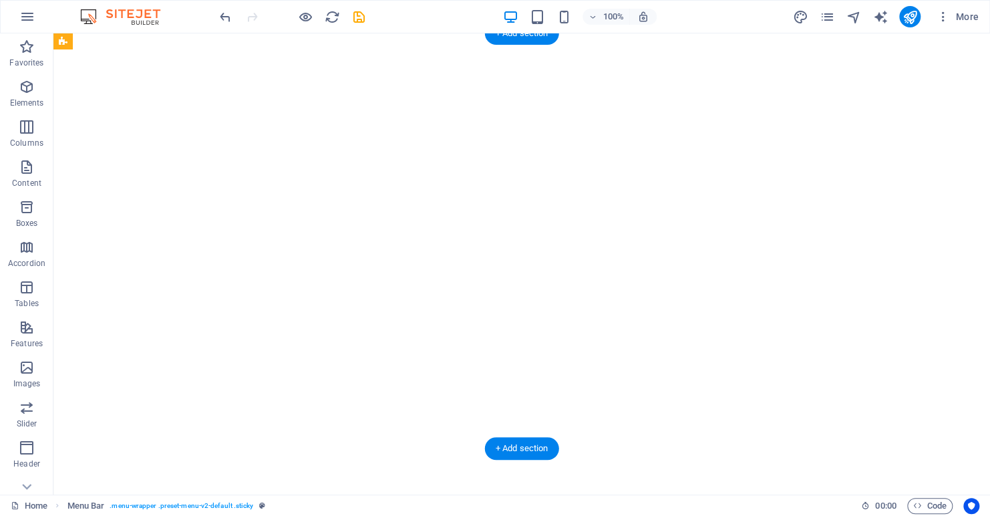
select select "vh"
select select "banner"
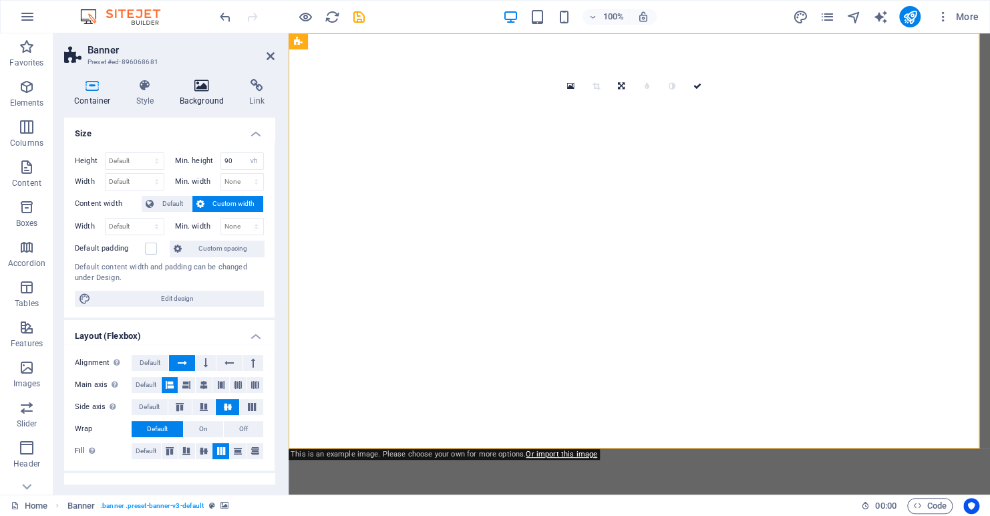
click at [198, 90] on icon at bounding box center [202, 85] width 65 height 13
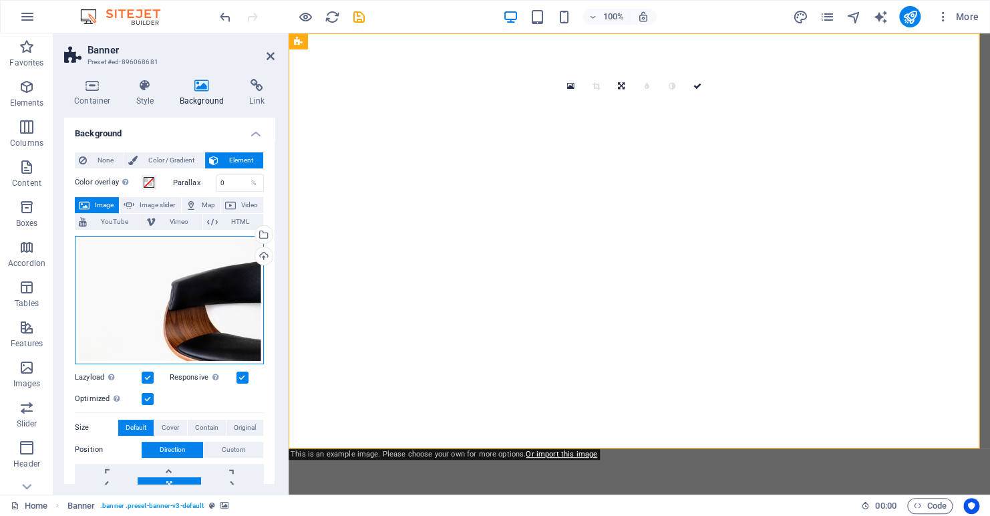
click at [213, 295] on div "Drag files here, click to choose files or select files from Files or our free s…" at bounding box center [169, 300] width 189 height 128
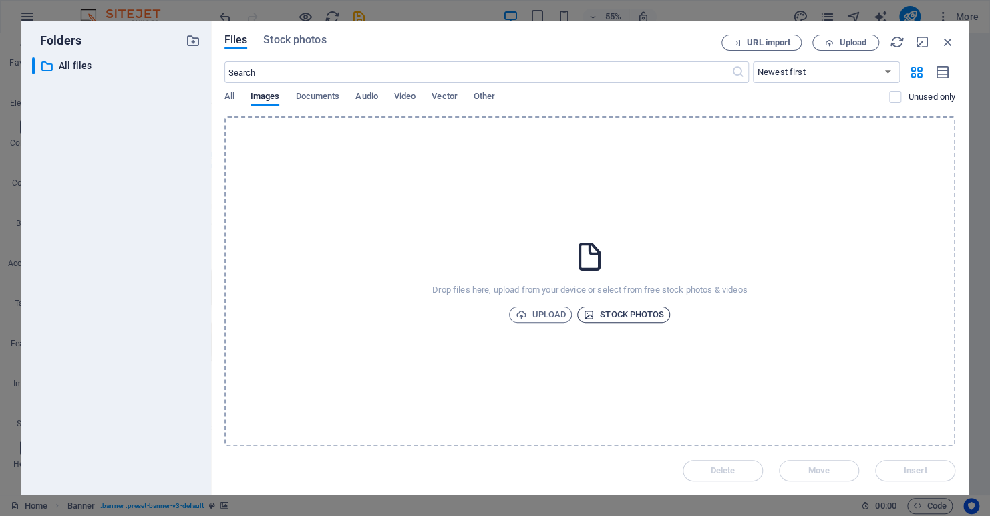
click at [605, 313] on span "Stock photos" at bounding box center [623, 315] width 81 height 16
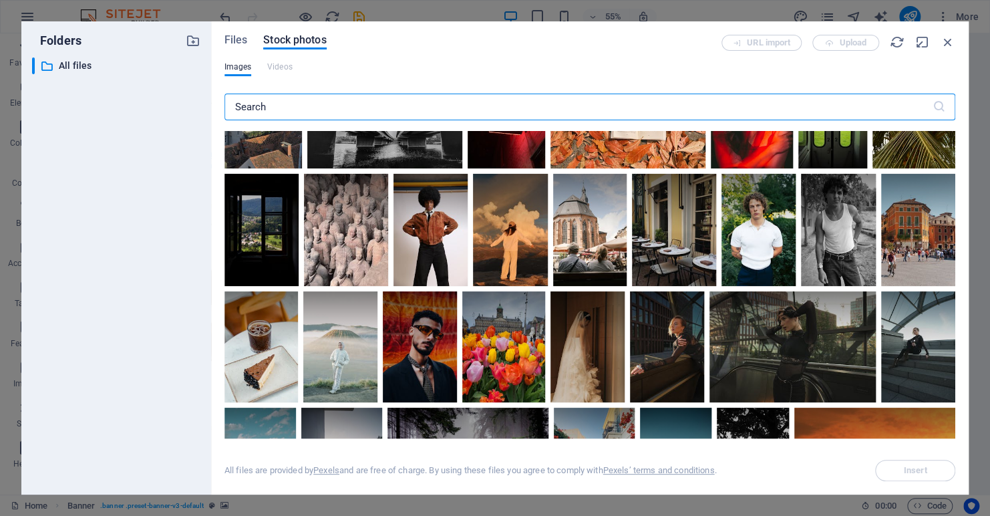
scroll to position [1537, 0]
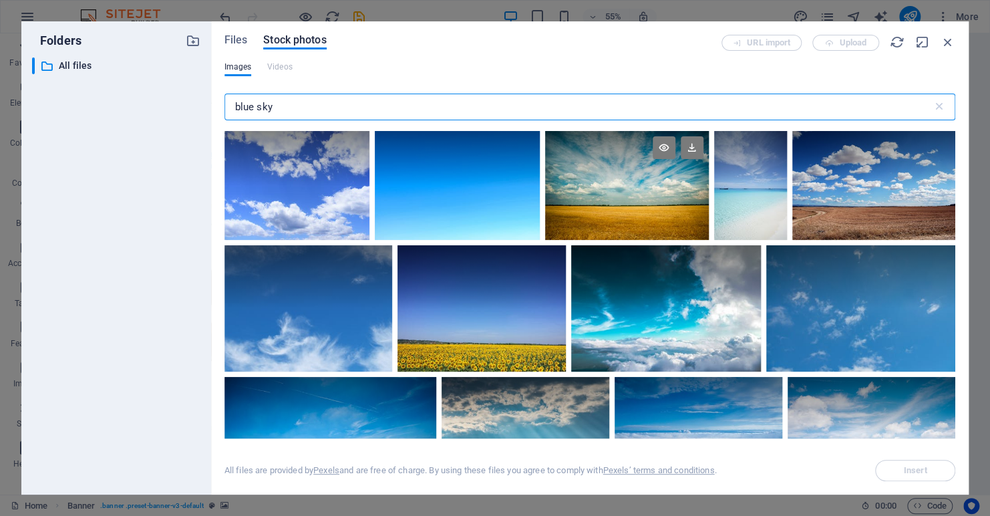
type input "blue sky"
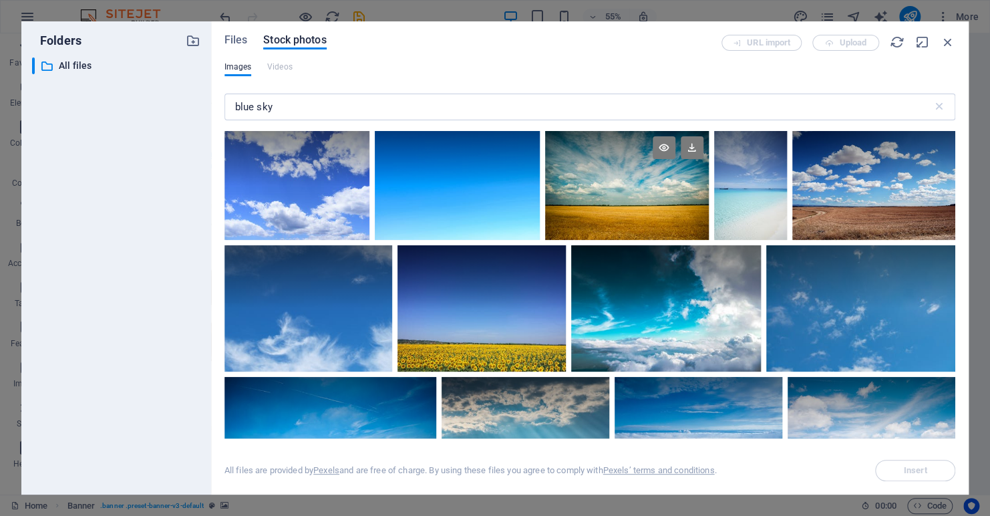
click at [613, 196] on div at bounding box center [627, 185] width 164 height 109
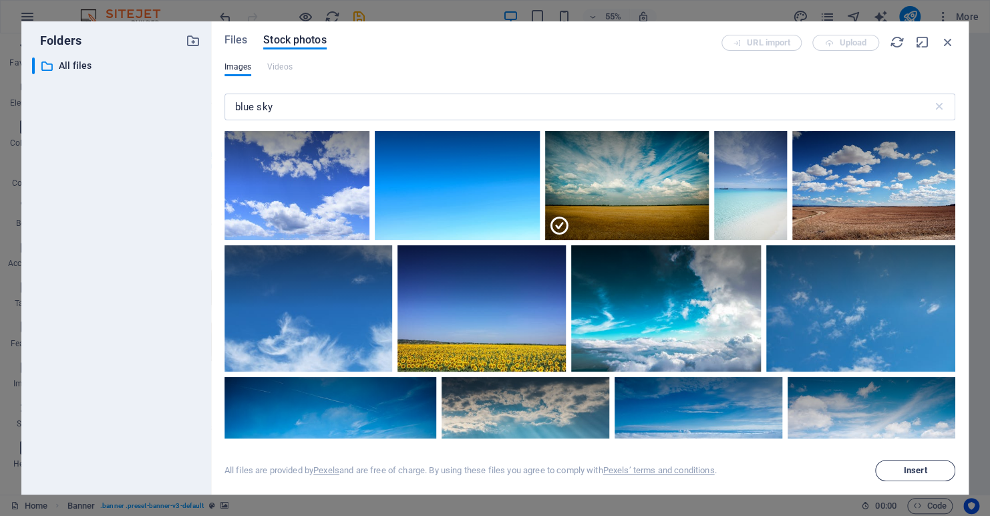
click at [915, 470] on span "Insert" at bounding box center [915, 470] width 23 height 8
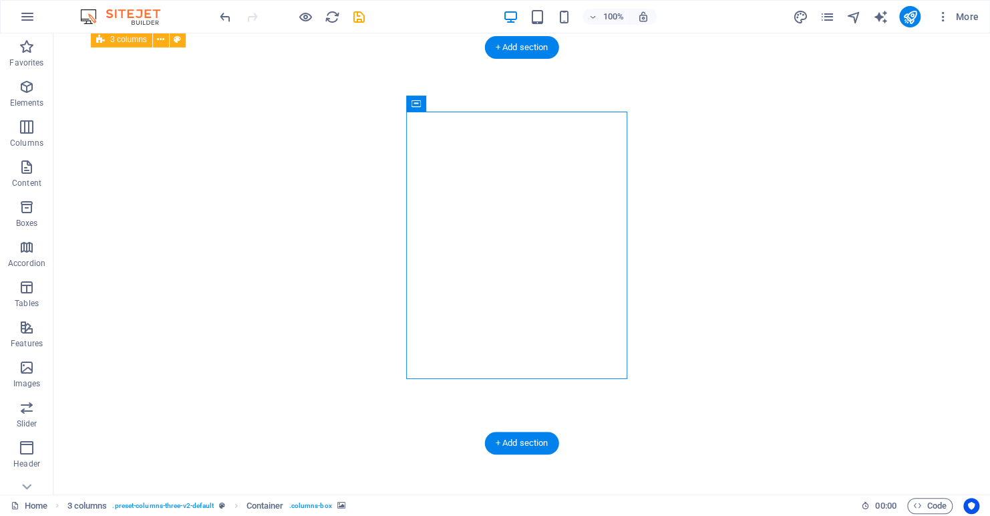
select select "px"
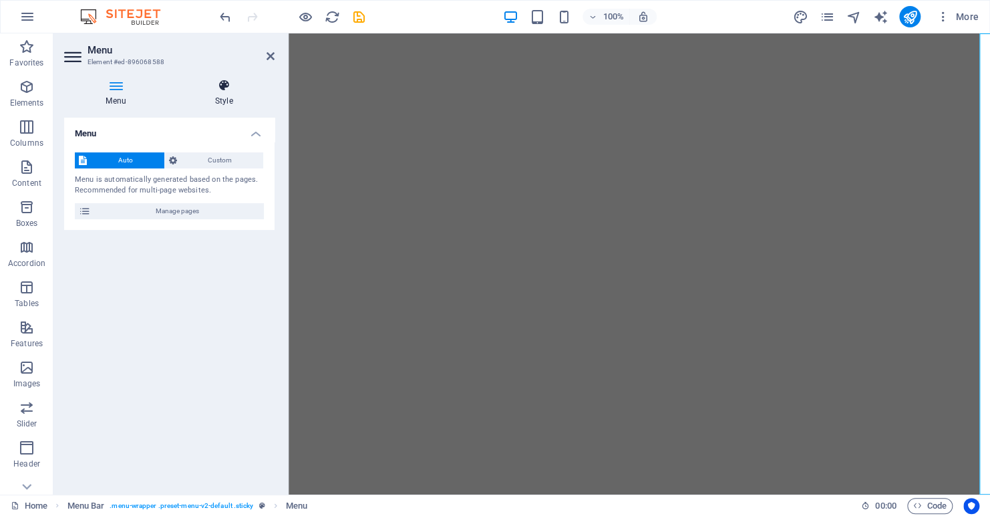
click at [220, 92] on icon at bounding box center [224, 85] width 102 height 13
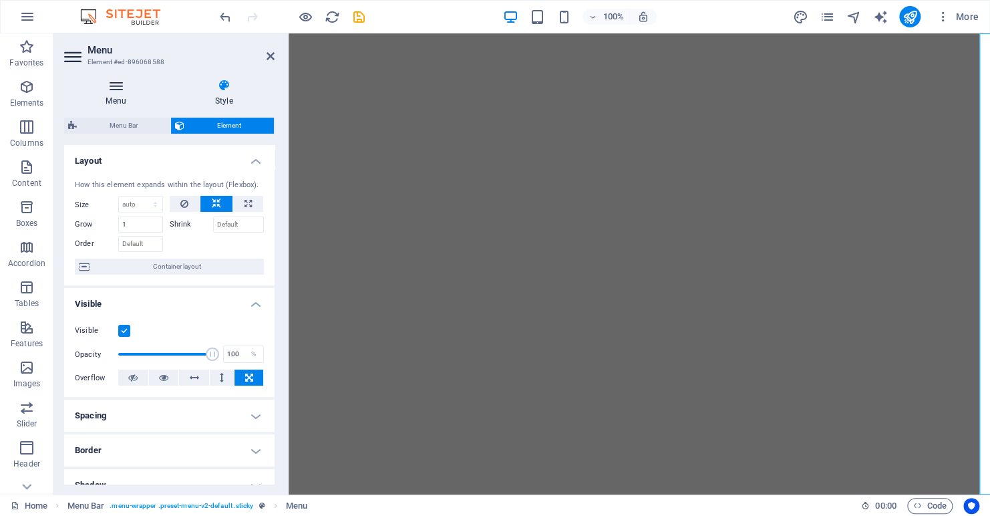
click at [117, 90] on icon at bounding box center [116, 85] width 104 height 13
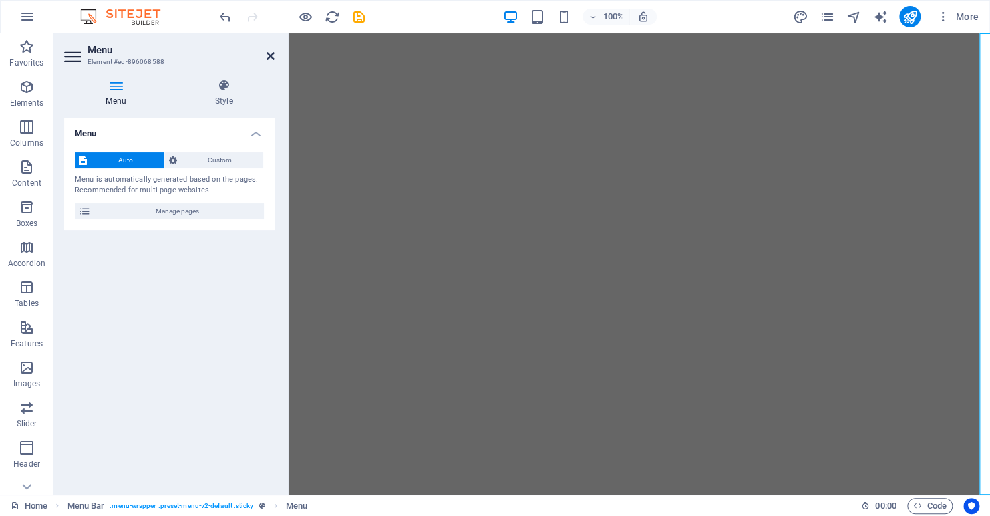
click at [268, 56] on icon at bounding box center [271, 56] width 8 height 11
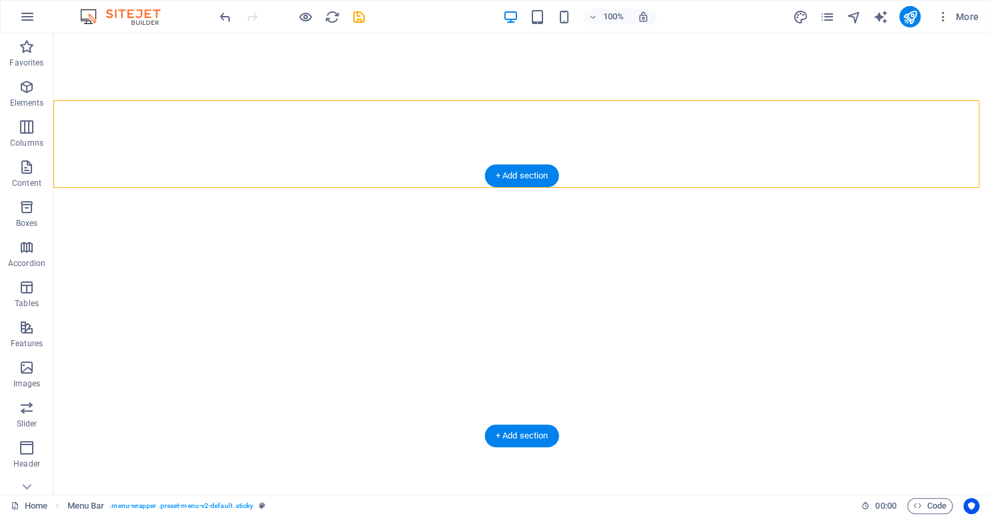
select select "px"
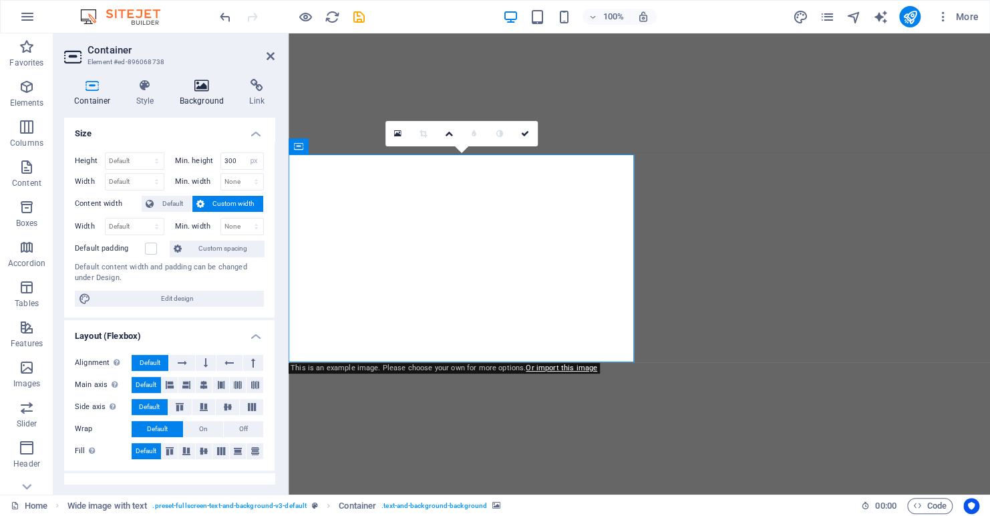
click at [202, 86] on icon at bounding box center [202, 85] width 65 height 13
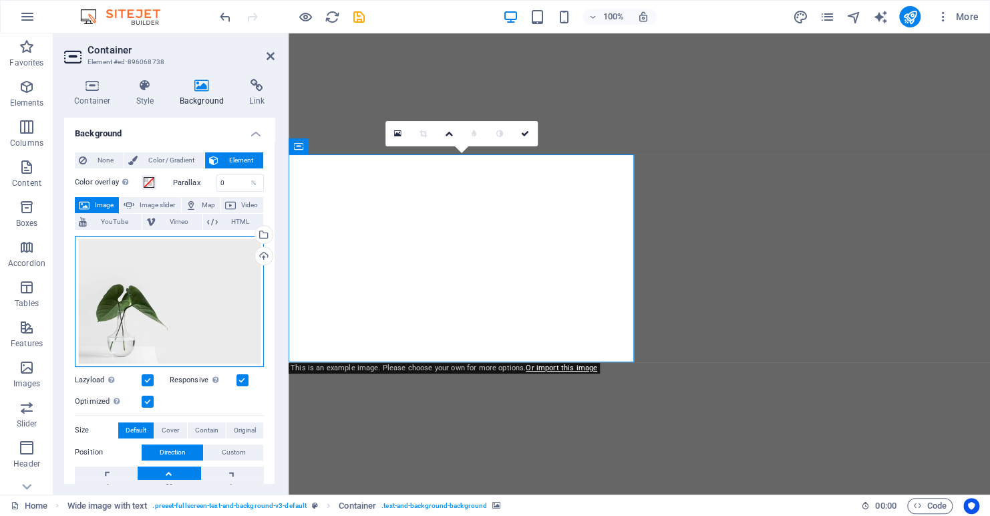
click at [230, 277] on div "Drag files here, click to choose files or select files from Files or our free s…" at bounding box center [169, 301] width 189 height 131
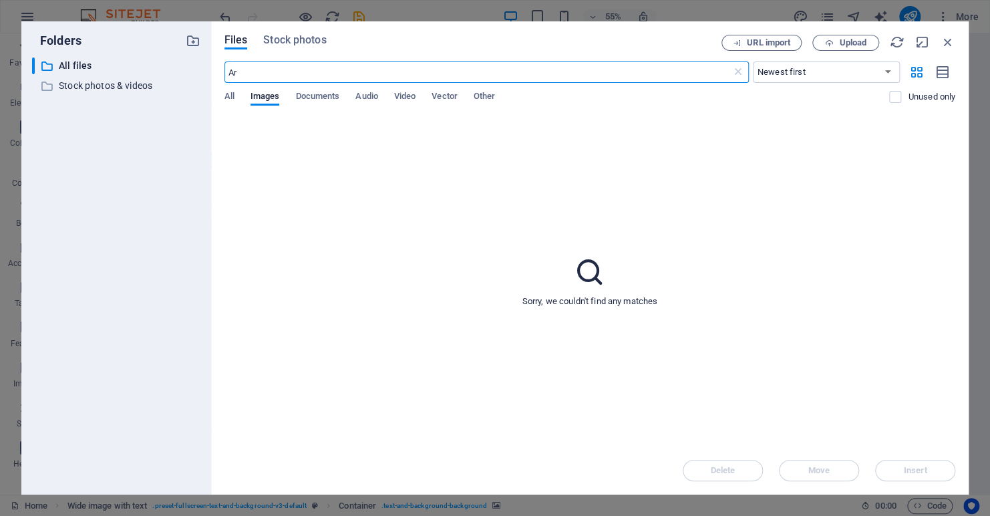
type input "A"
type input "C"
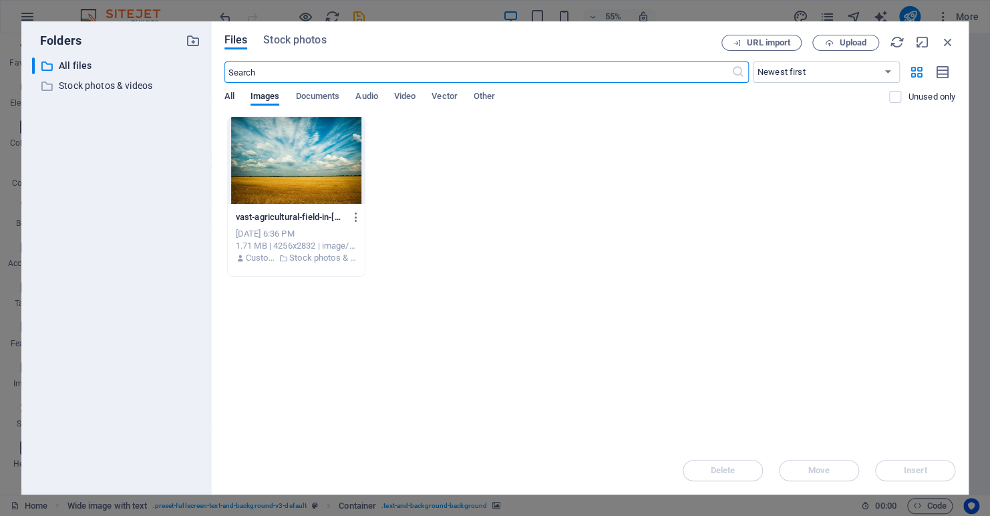
click at [228, 93] on span "All" at bounding box center [230, 97] width 10 height 19
click at [252, 70] on input "text" at bounding box center [478, 71] width 507 height 21
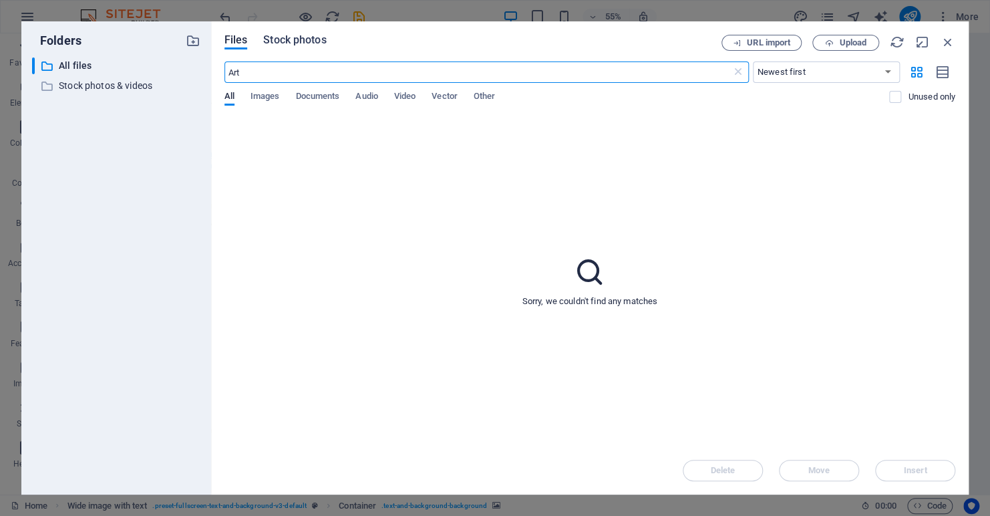
type input "Art"
click at [291, 39] on span "Stock photos" at bounding box center [294, 40] width 63 height 16
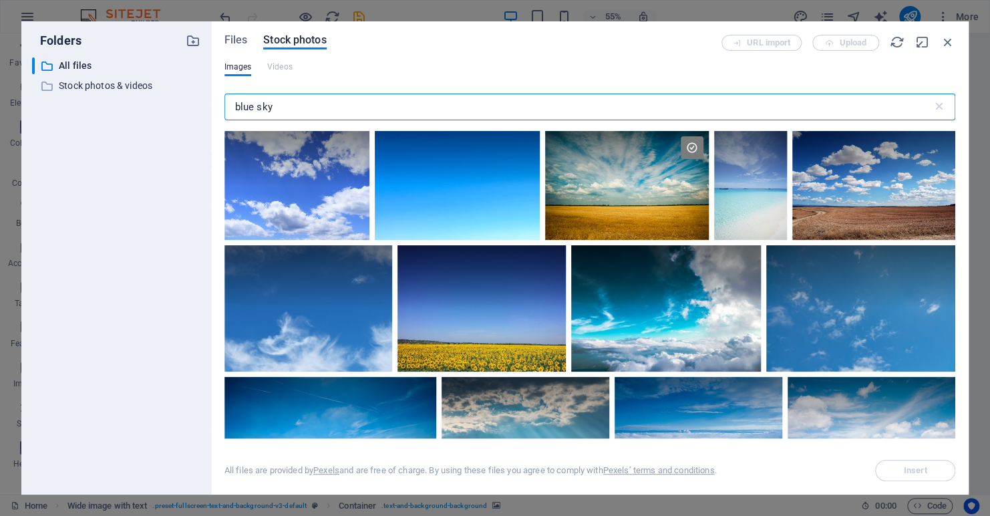
click at [292, 110] on input "blue sky" at bounding box center [579, 107] width 708 height 27
type input "b"
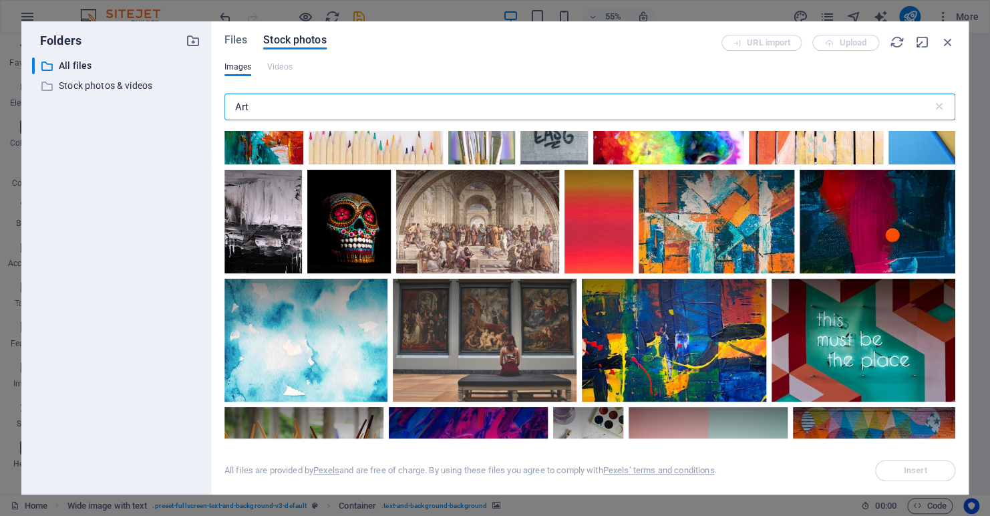
scroll to position [267, 0]
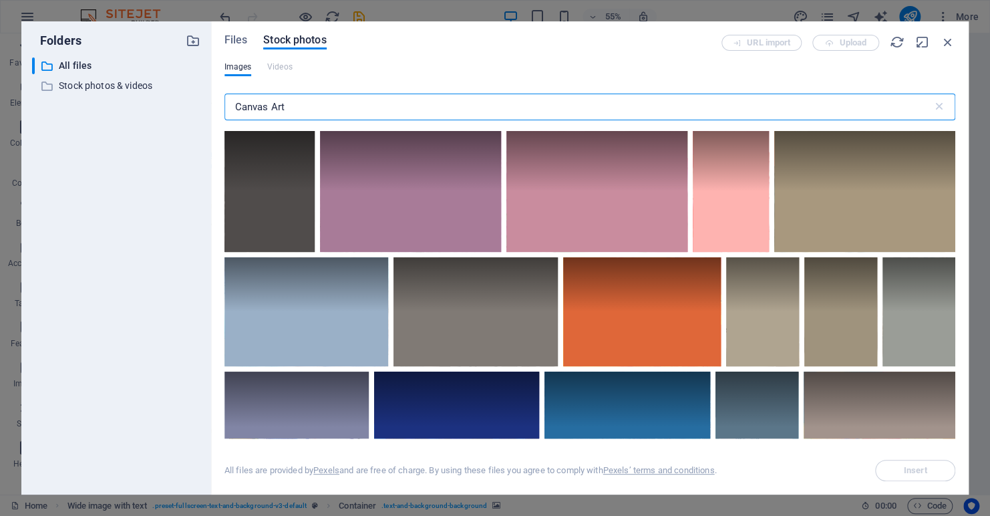
click at [383, 102] on input "Canvas Art" at bounding box center [579, 107] width 708 height 27
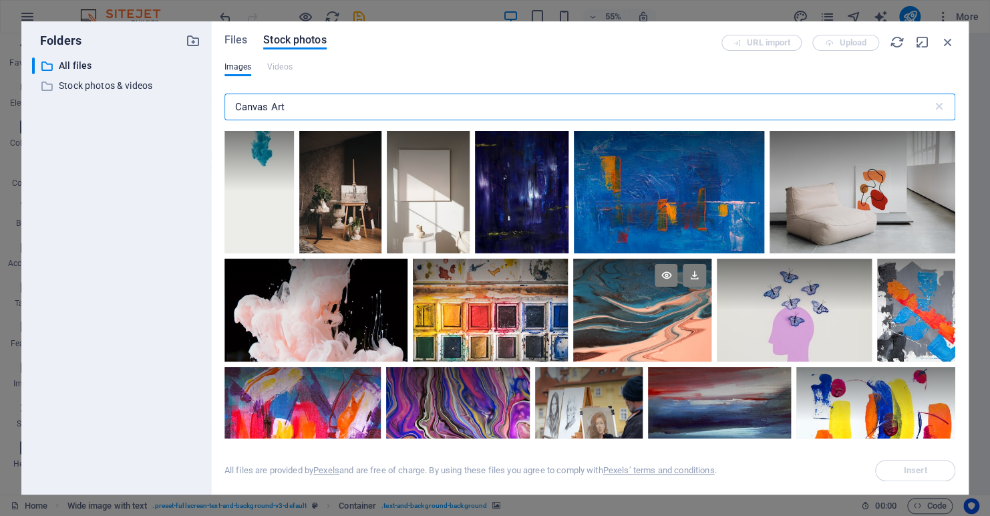
scroll to position [6883, 0]
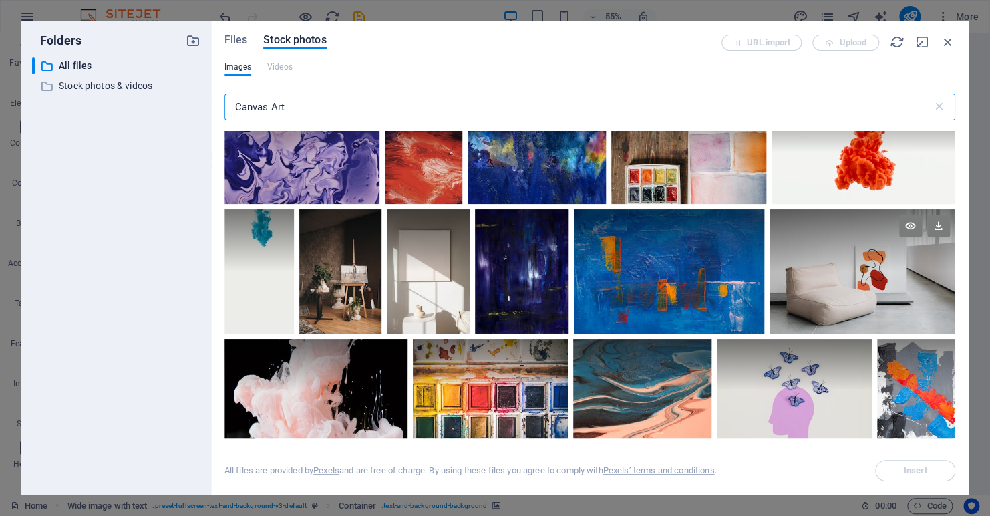
type input "Canvas Art"
click at [837, 234] on div at bounding box center [863, 240] width 186 height 62
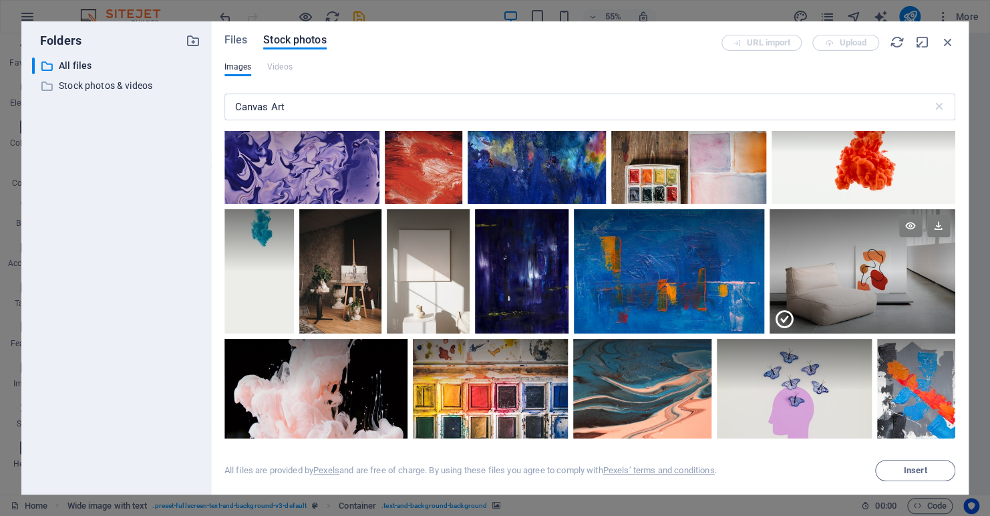
click at [836, 271] on div at bounding box center [863, 302] width 186 height 62
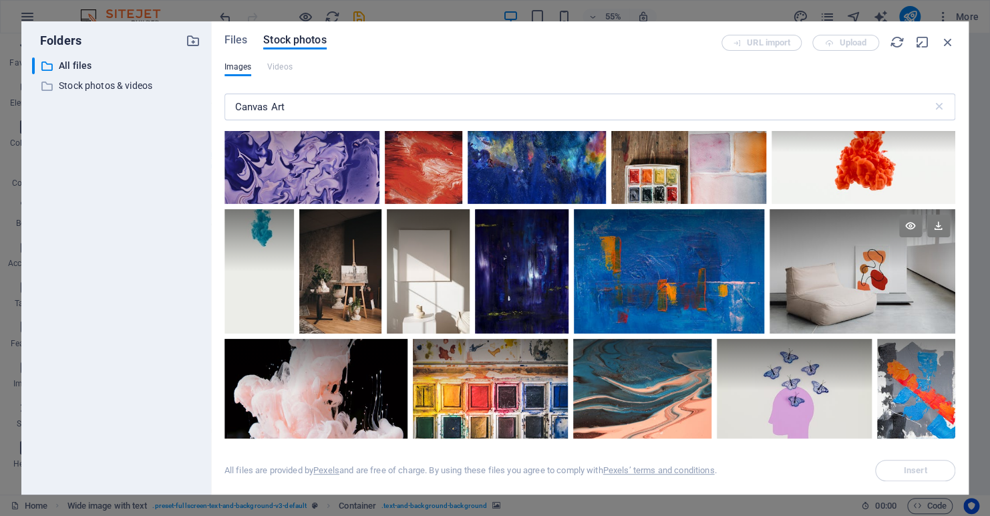
click at [836, 249] on div at bounding box center [863, 271] width 186 height 124
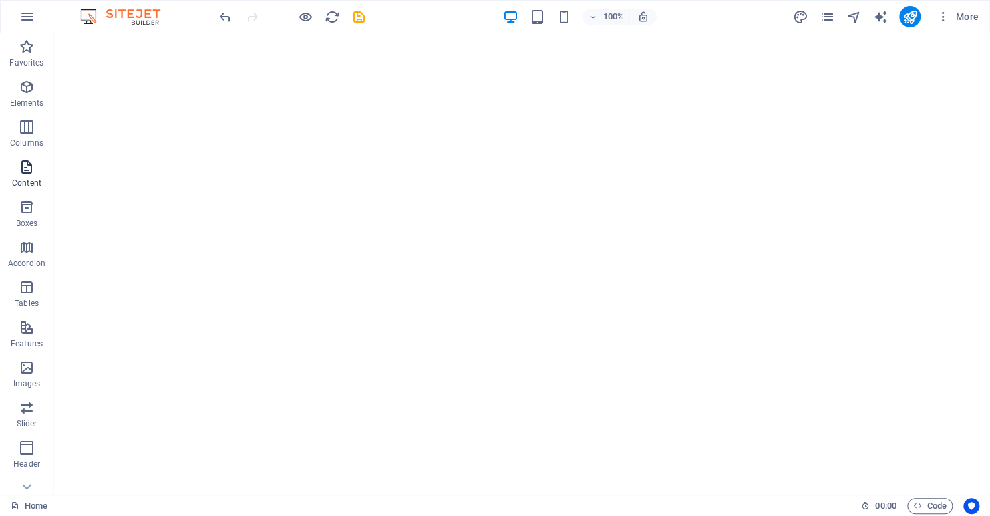
click at [22, 172] on icon "button" at bounding box center [27, 167] width 16 height 16
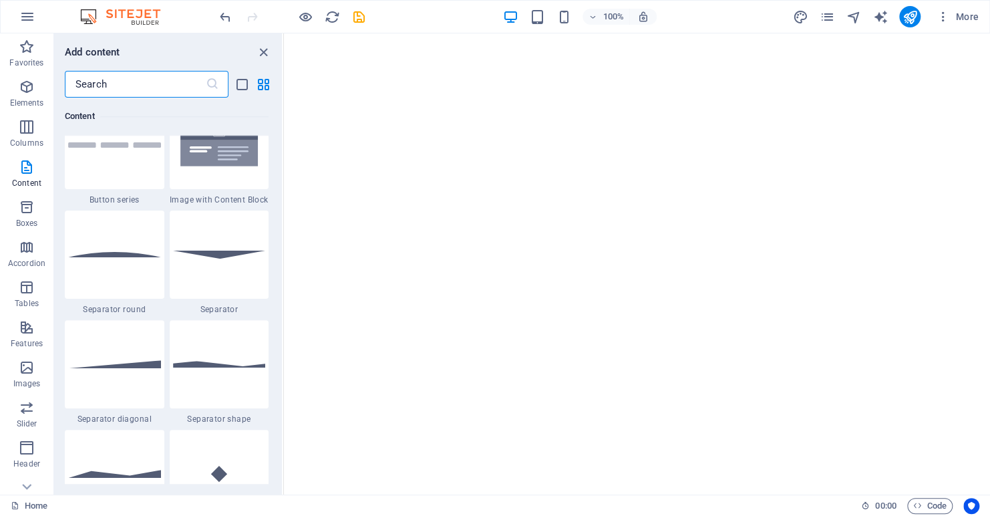
scroll to position [3207, 0]
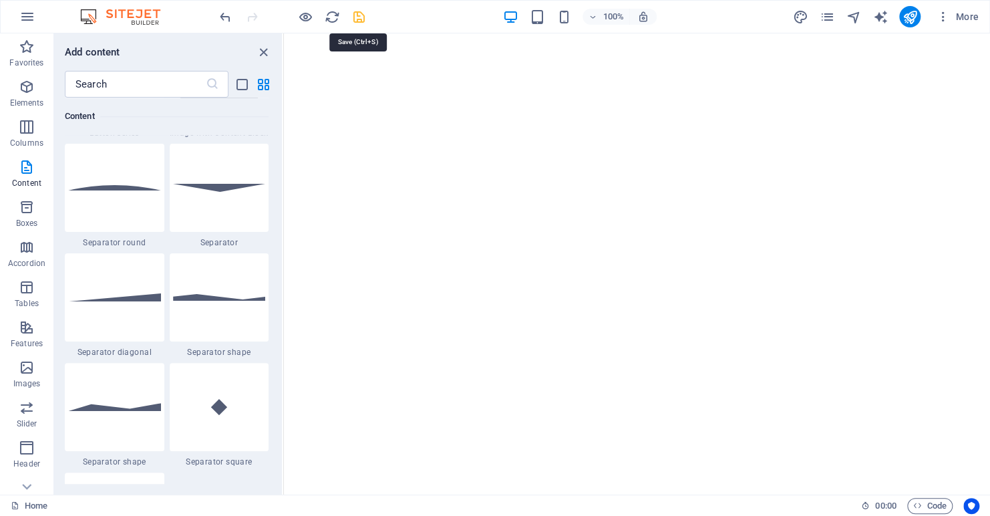
click at [357, 13] on icon "save" at bounding box center [359, 16] width 15 height 15
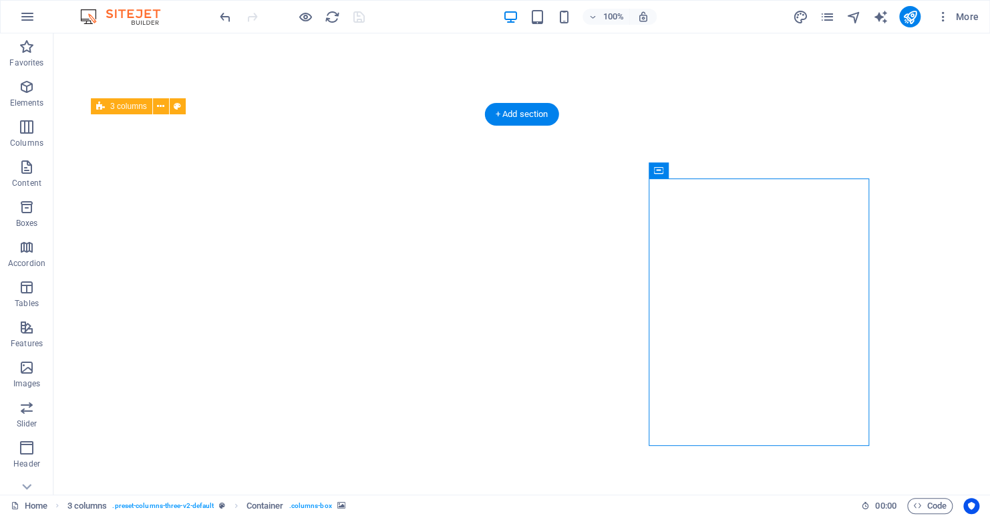
select select "px"
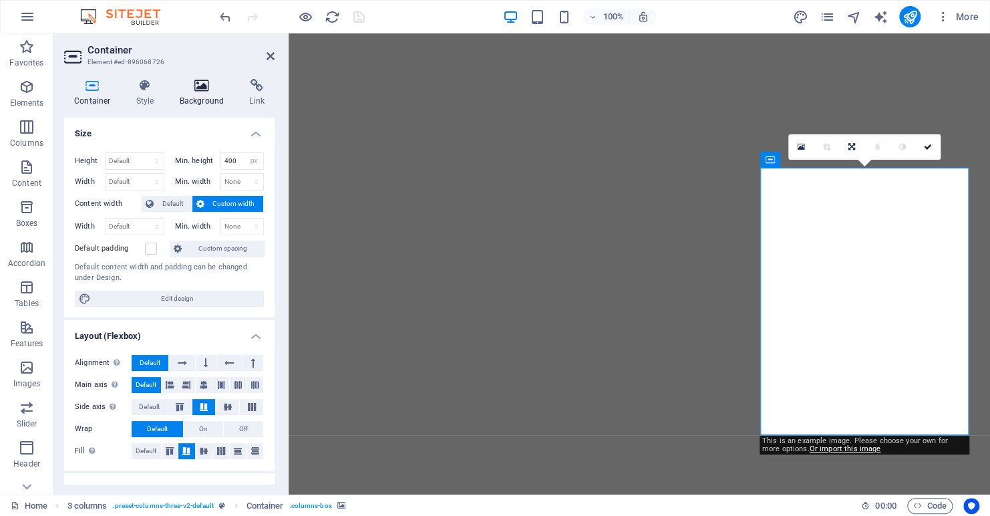
click at [198, 83] on icon at bounding box center [202, 85] width 65 height 13
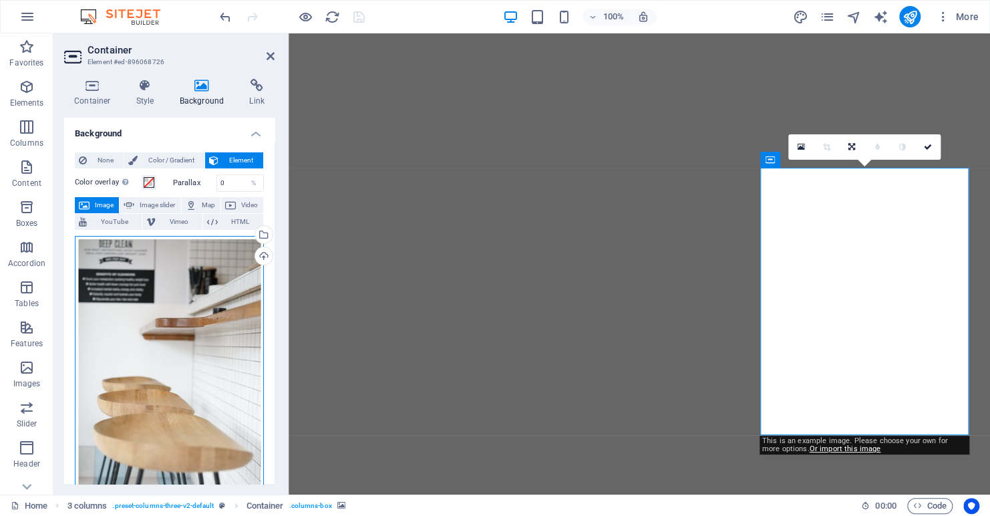
click at [198, 331] on div "Drag files here, click to choose files or select files from Files or our free s…" at bounding box center [169, 373] width 189 height 275
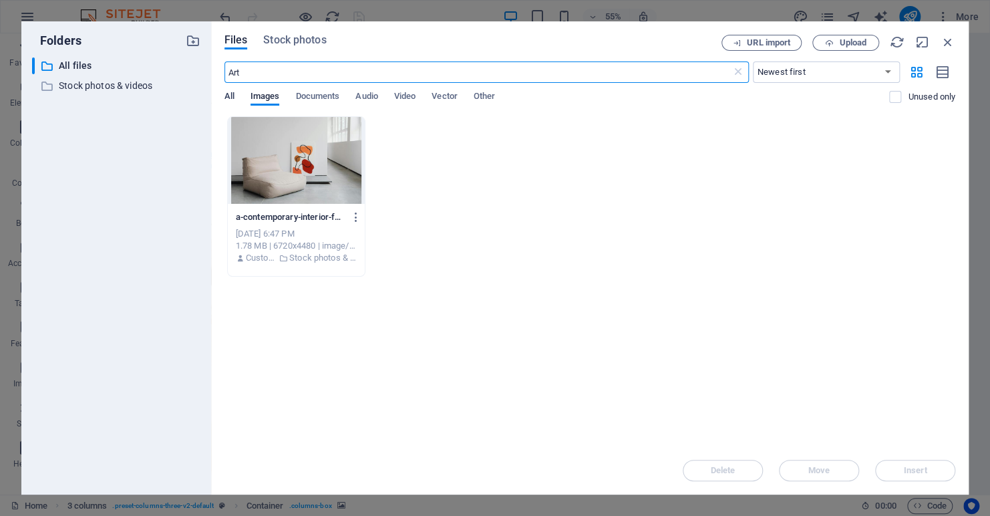
click at [230, 96] on span "All" at bounding box center [230, 97] width 10 height 19
click at [284, 45] on span "Stock photos" at bounding box center [294, 40] width 63 height 16
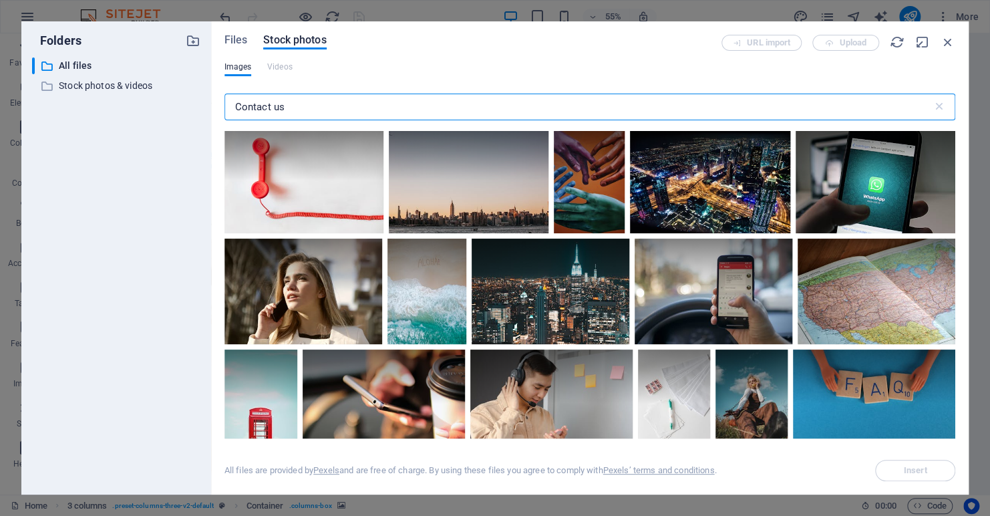
scroll to position [267, 0]
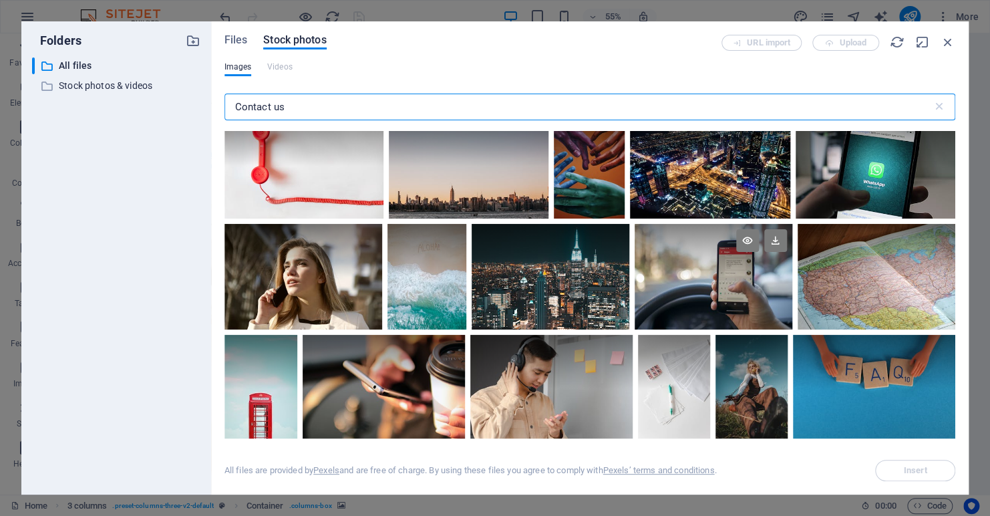
type input "Contact us"
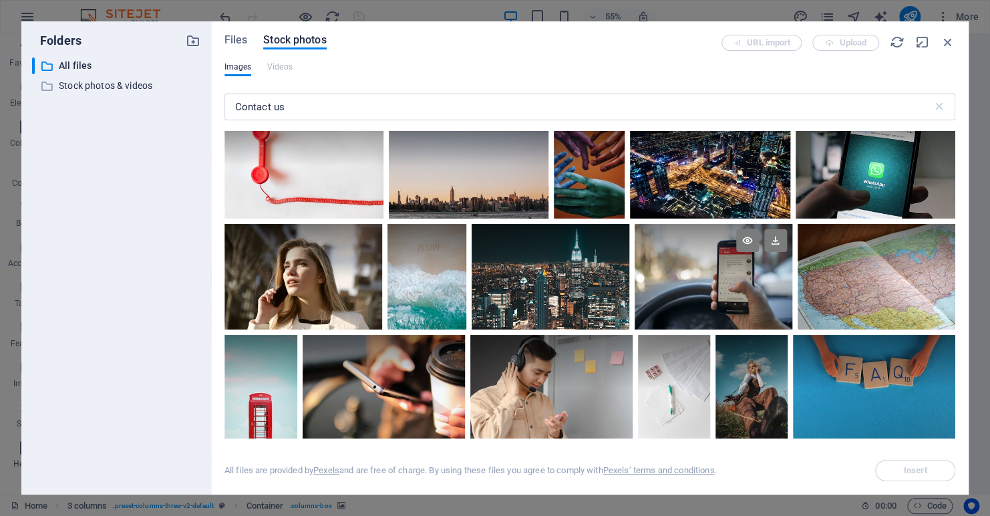
click at [682, 269] on div at bounding box center [714, 250] width 158 height 53
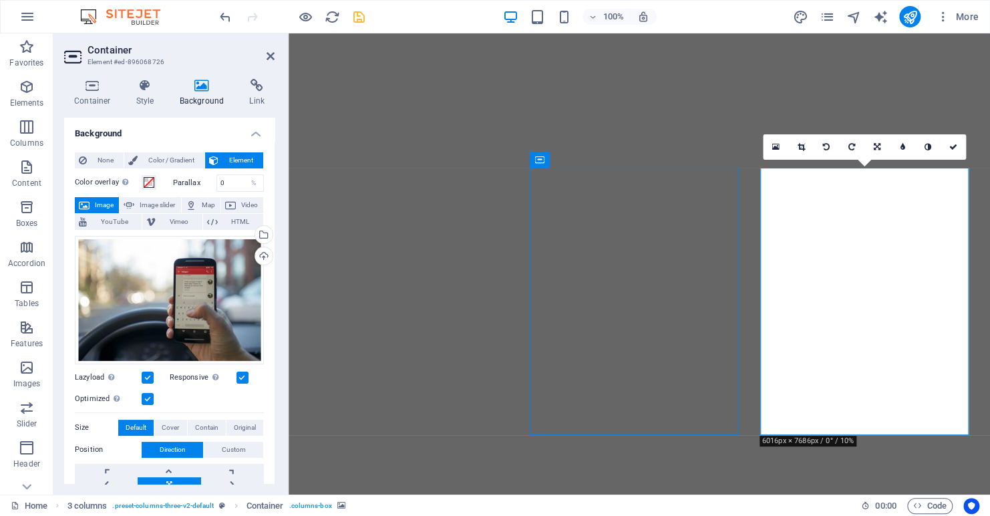
select select "px"
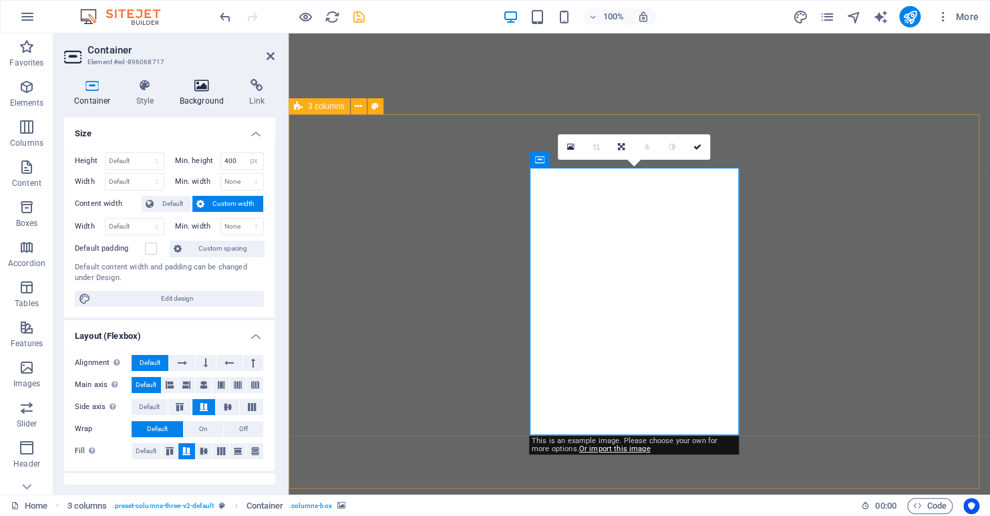
click at [196, 86] on icon at bounding box center [202, 85] width 65 height 13
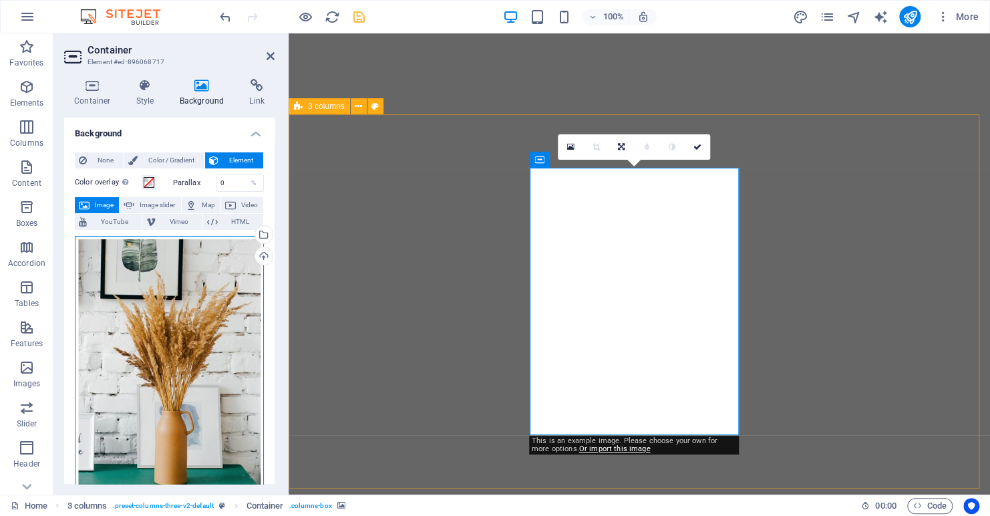
click at [177, 321] on div "Drag files here, click to choose files or select files from Files or our free s…" at bounding box center [169, 373] width 189 height 275
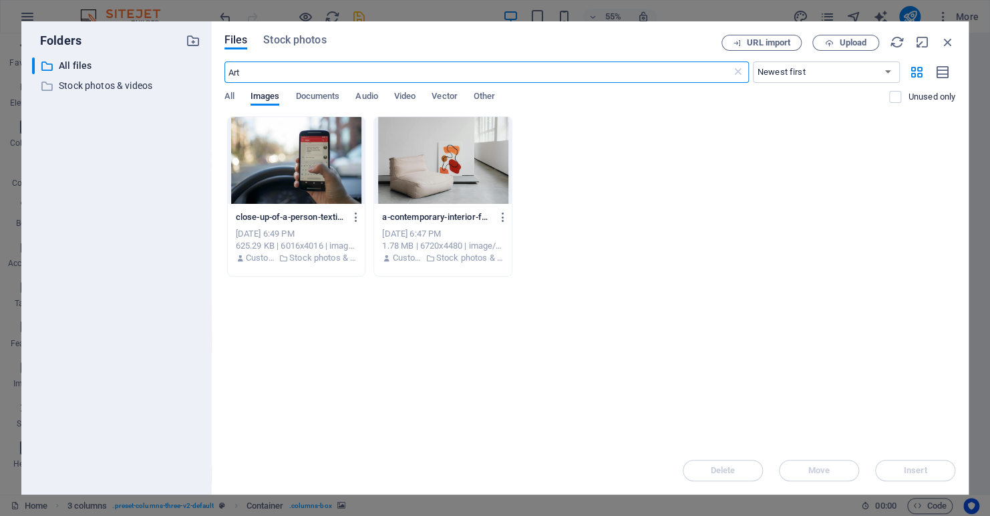
drag, startPoint x: 419, startPoint y: 67, endPoint x: 329, endPoint y: 73, distance: 90.4
click at [410, 69] on input "Art" at bounding box center [478, 71] width 507 height 21
type input "A"
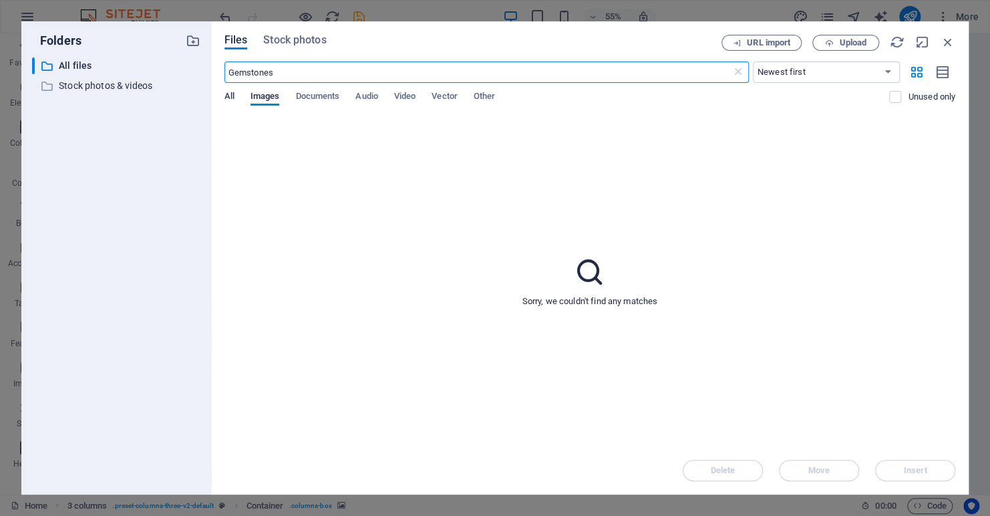
type input "Gemstones"
click at [233, 96] on span "All" at bounding box center [230, 97] width 10 height 19
click at [283, 44] on span "Stock photos" at bounding box center [294, 40] width 63 height 16
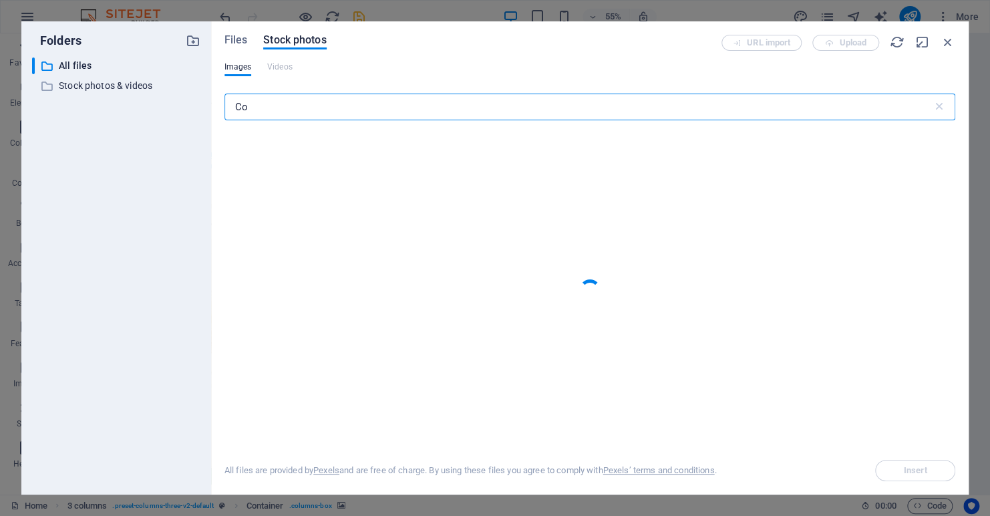
type input "C"
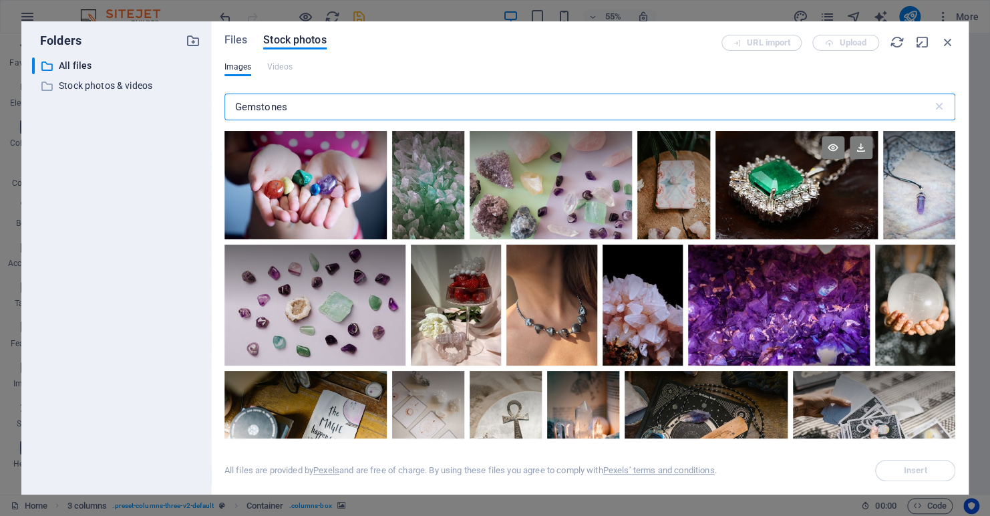
type input "Gemstones"
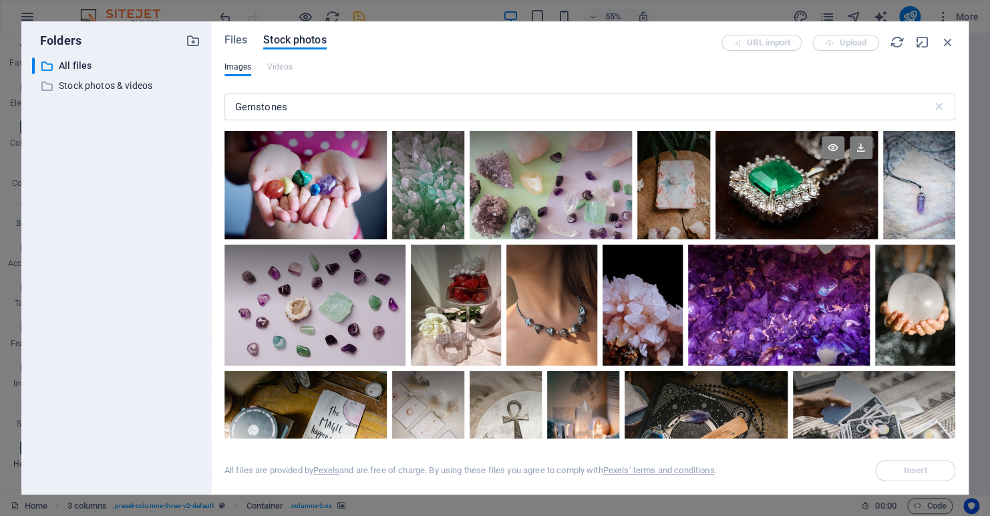
click at [755, 195] on div at bounding box center [797, 185] width 162 height 108
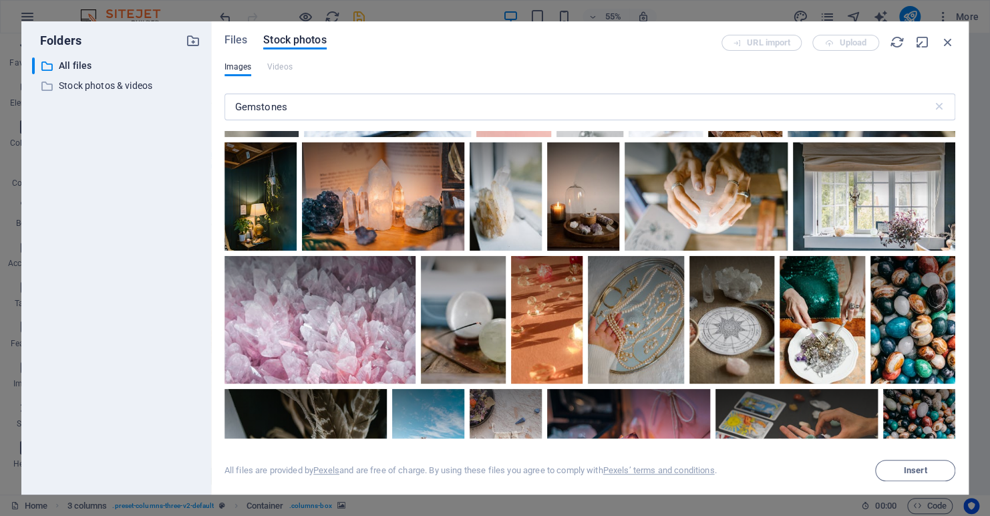
scroll to position [0, 0]
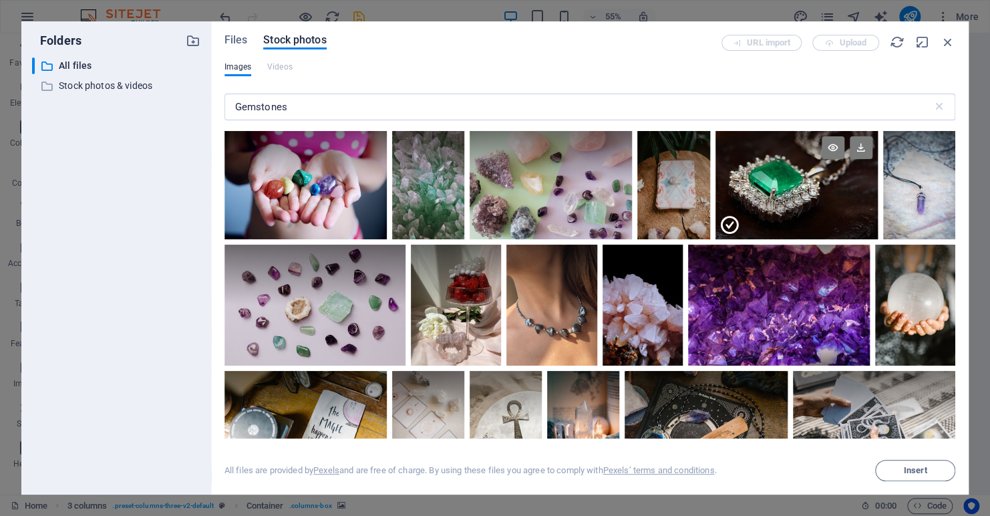
click at [784, 195] on div at bounding box center [797, 212] width 162 height 54
click at [784, 195] on div at bounding box center [797, 185] width 162 height 108
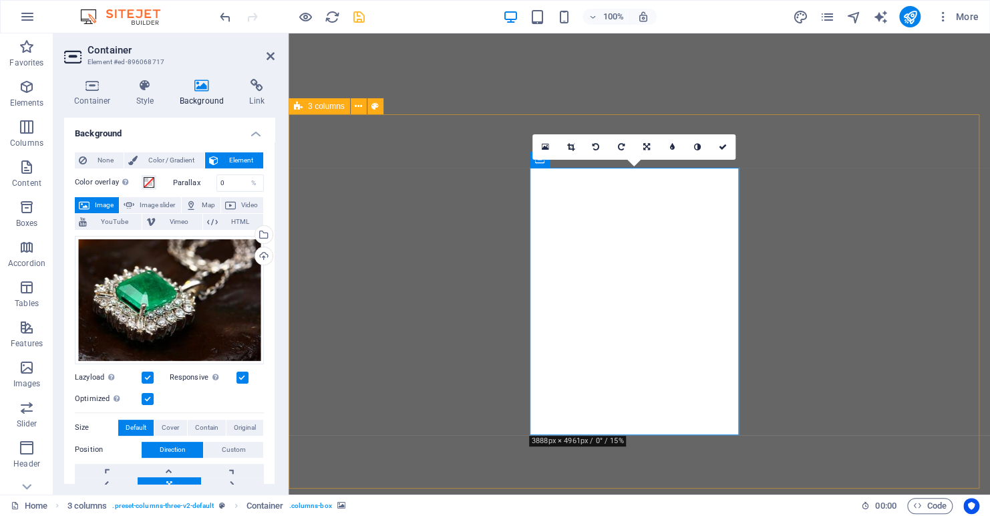
select select "px"
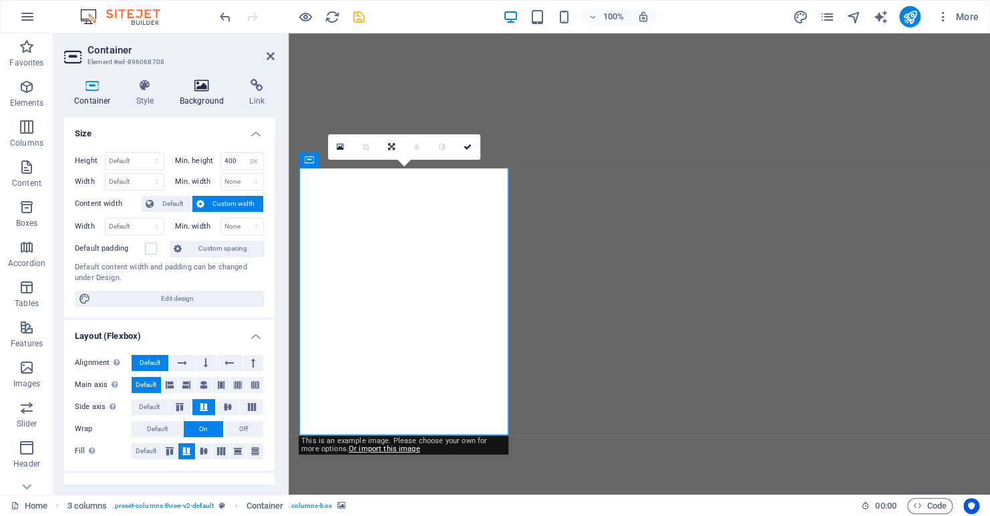
click at [199, 86] on icon at bounding box center [202, 85] width 65 height 13
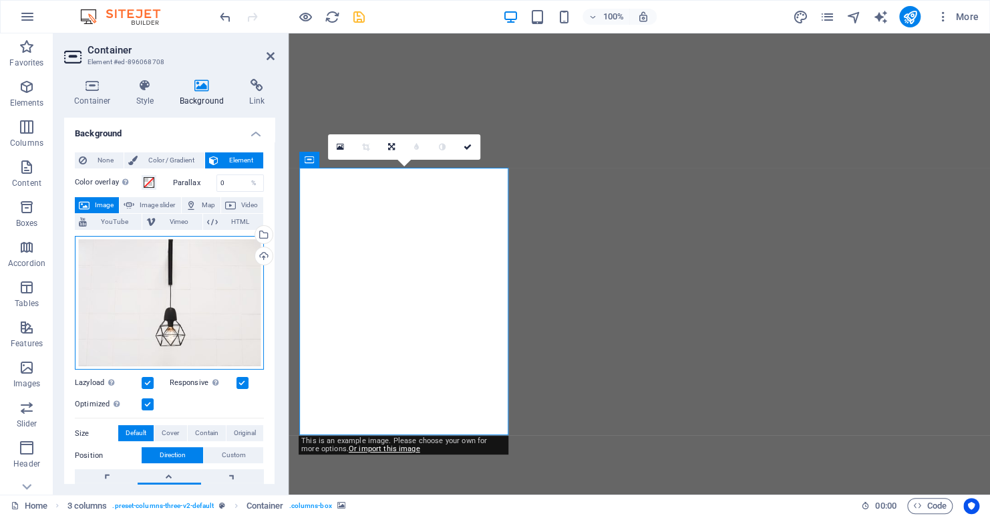
click at [159, 310] on div "Drag files here, click to choose files or select files from Files or our free s…" at bounding box center [169, 303] width 189 height 134
click at [159, 310] on body "mrbluesky.ca Home Favorites Elements Columns Content Boxes Accordion Tables Fea…" at bounding box center [495, 258] width 990 height 516
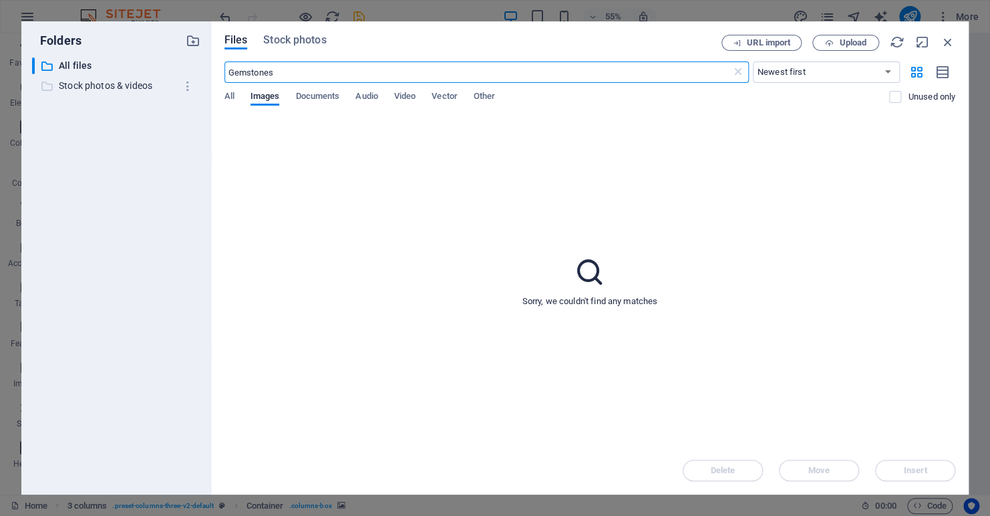
drag, startPoint x: 370, startPoint y: 64, endPoint x: 49, endPoint y: 85, distance: 321.5
click at [49, 85] on div "Folders ​ All files All files ​ Stock photos & videos Stock photos & videos Fil…" at bounding box center [495, 257] width 948 height 473
click at [228, 95] on span "All" at bounding box center [230, 97] width 10 height 19
click at [289, 40] on span "Stock photos" at bounding box center [294, 40] width 63 height 16
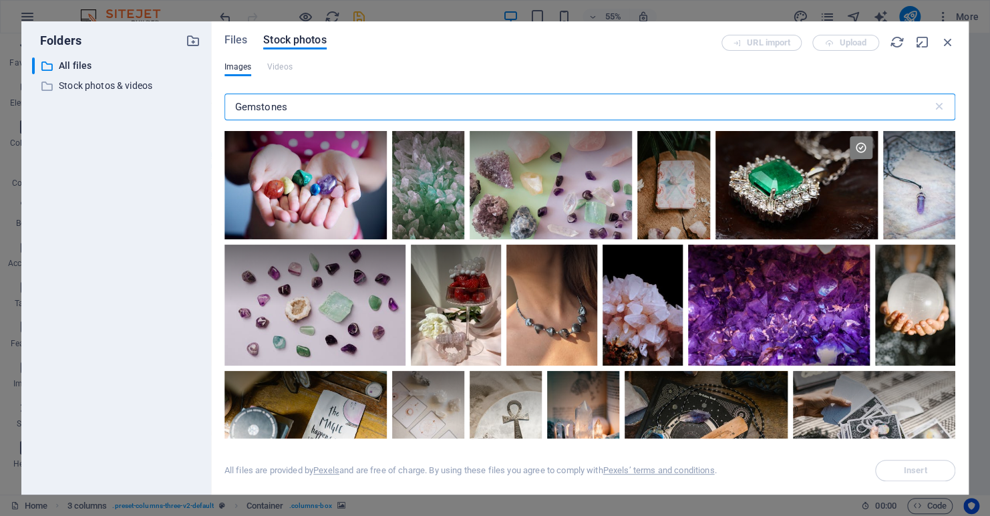
click at [315, 106] on input "Gemstones" at bounding box center [579, 107] width 708 height 27
type input "G"
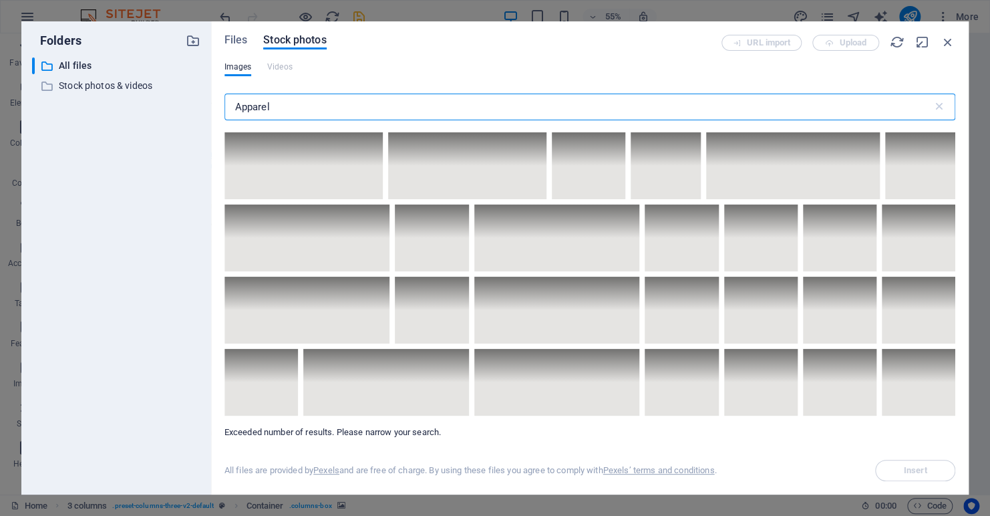
scroll to position [4879, 0]
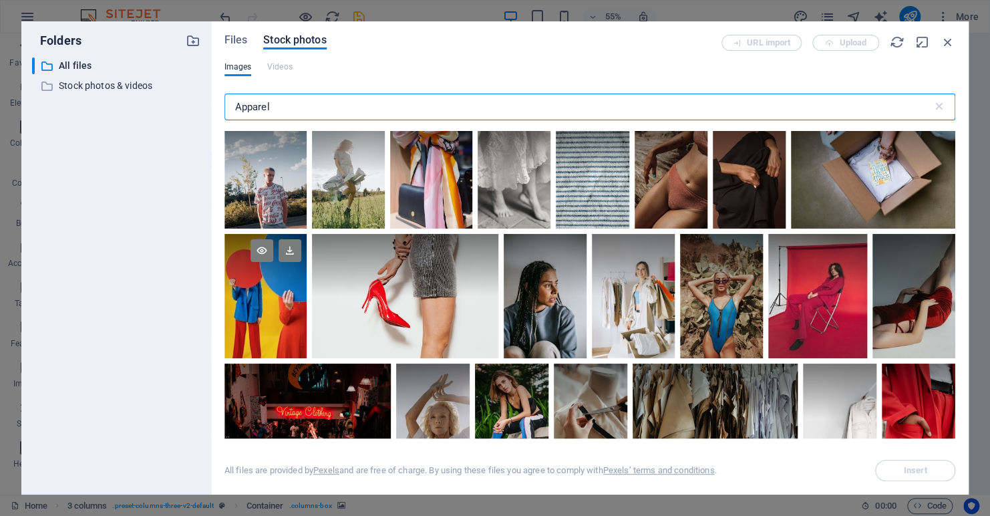
type input "Apparel"
click at [257, 277] on div at bounding box center [266, 296] width 83 height 124
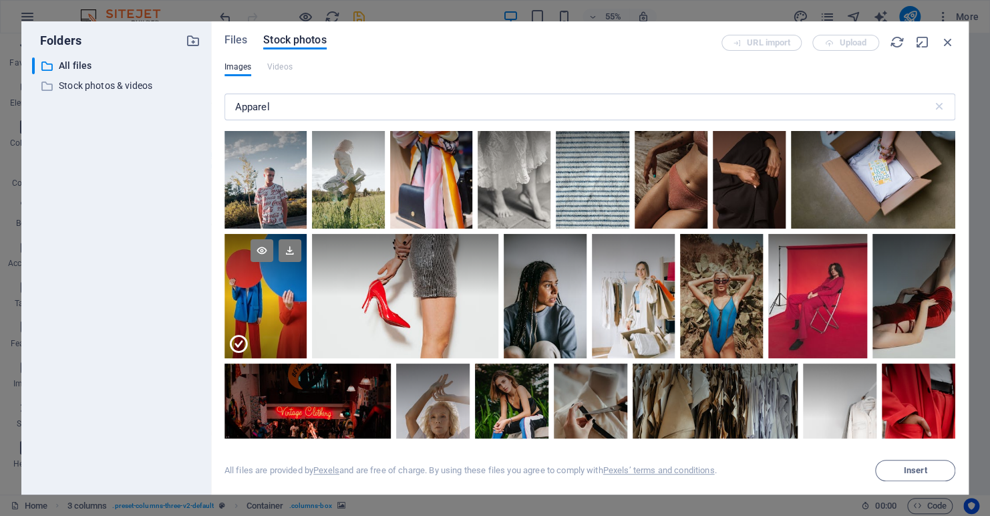
click at [257, 296] on div at bounding box center [266, 327] width 83 height 62
click at [257, 277] on div at bounding box center [266, 296] width 83 height 124
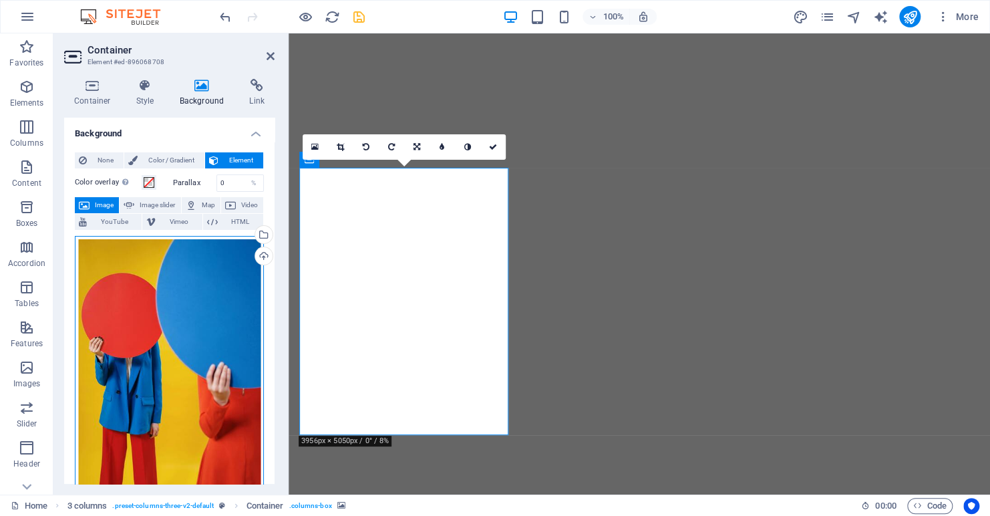
click at [202, 327] on div "Drag files here, click to choose files or select files from Files or our free s…" at bounding box center [169, 376] width 189 height 281
click at [200, 323] on div "Drag files here, click to choose files or select files from Files or our free s…" at bounding box center [169, 376] width 189 height 281
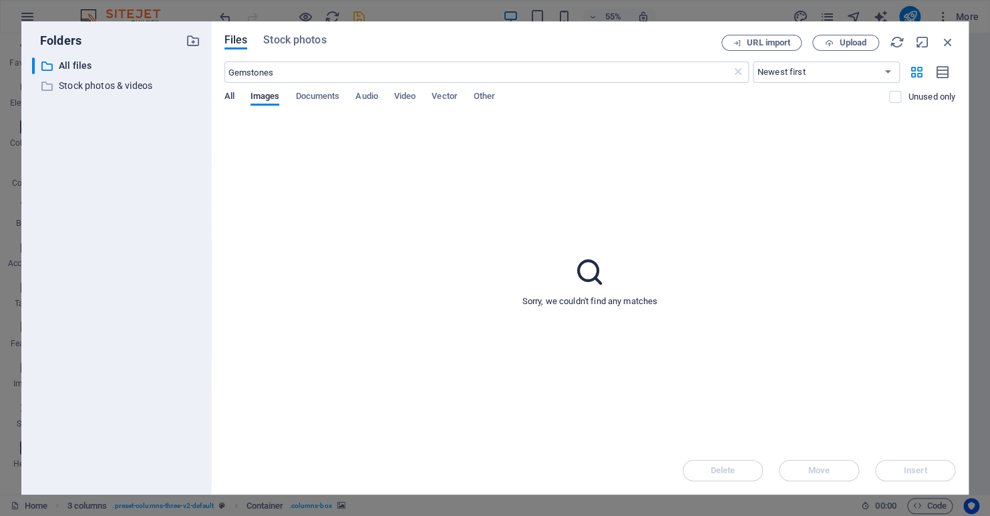
click at [226, 91] on span "All" at bounding box center [230, 97] width 10 height 19
click at [315, 80] on input "Gemstones" at bounding box center [478, 71] width 507 height 21
click at [283, 39] on span "Stock photos" at bounding box center [294, 40] width 63 height 16
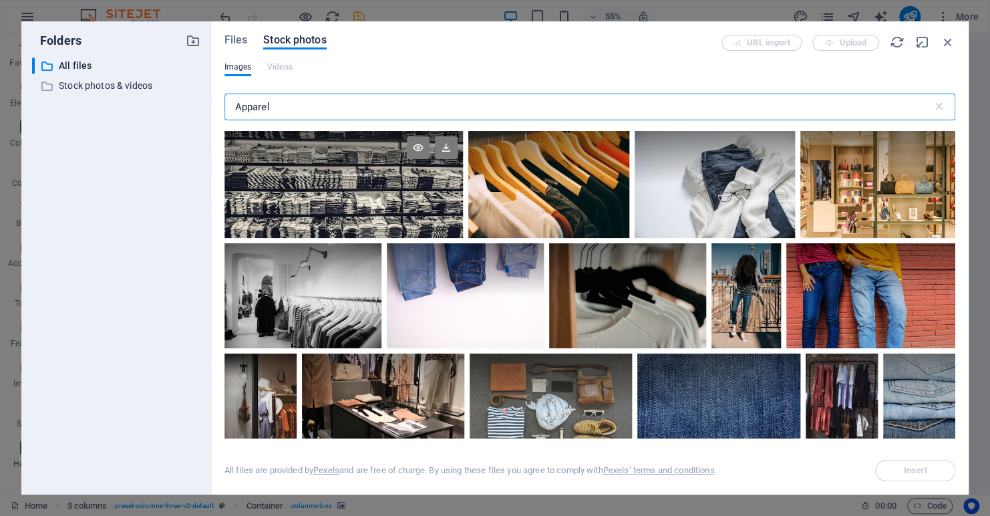
click at [331, 190] on div at bounding box center [344, 184] width 239 height 107
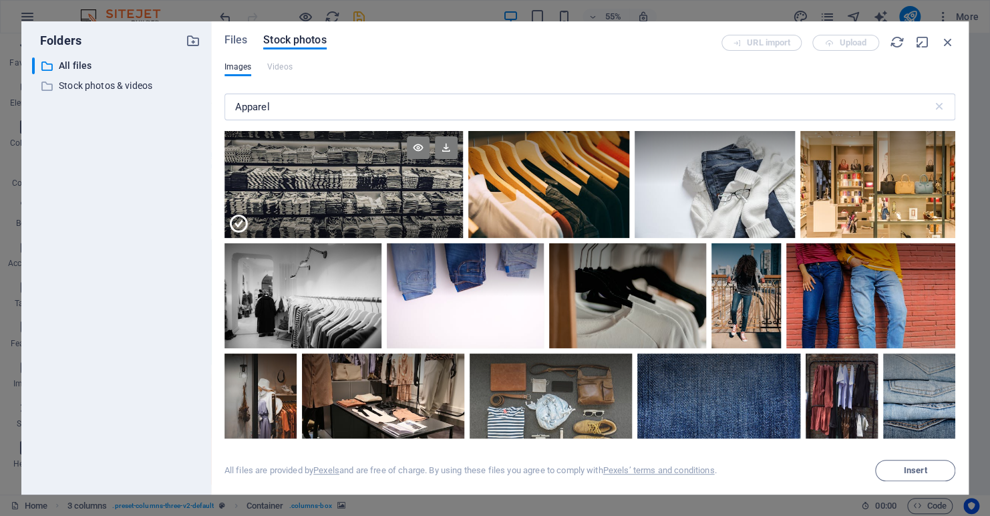
click at [331, 190] on div at bounding box center [344, 210] width 239 height 53
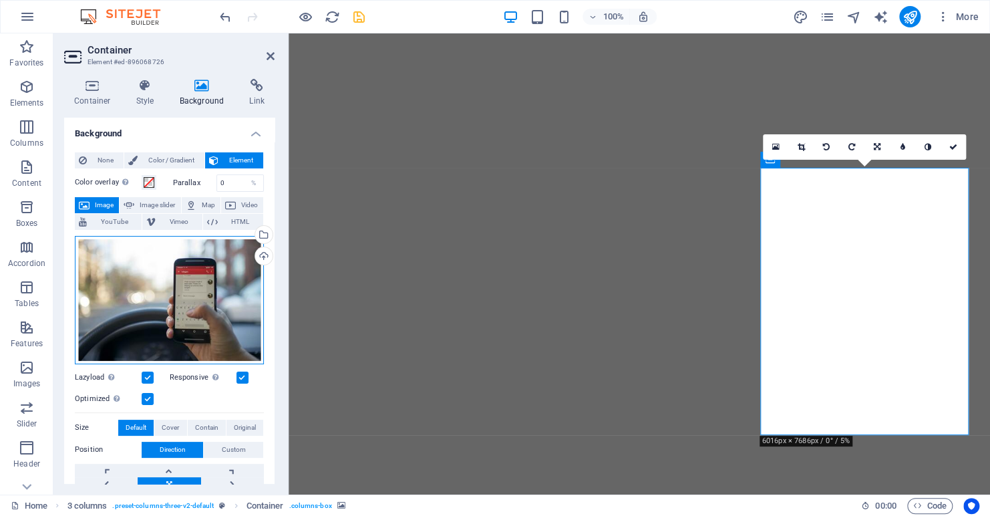
click at [156, 294] on div "Drag files here, click to choose files or select files from Files or our free s…" at bounding box center [169, 300] width 189 height 128
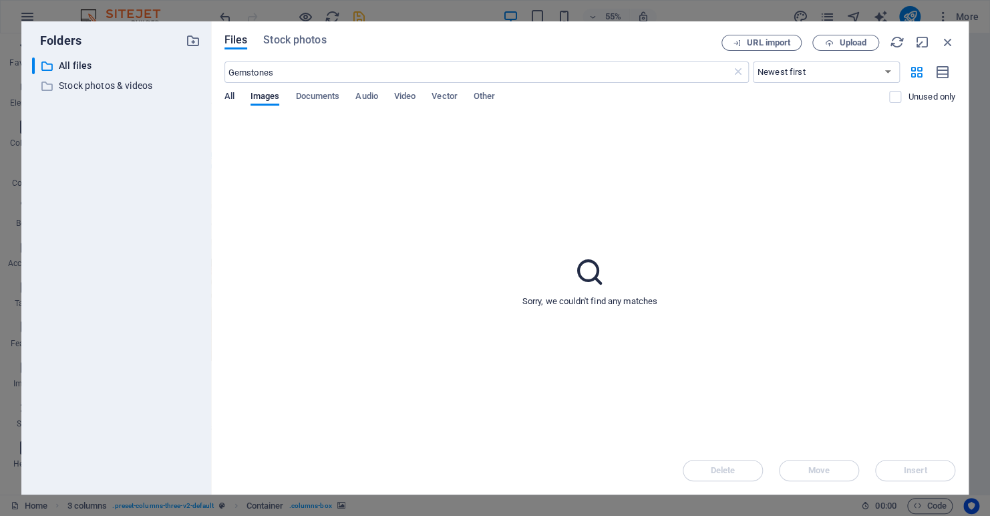
drag, startPoint x: 156, startPoint y: 294, endPoint x: 225, endPoint y: 102, distance: 204.4
click at [220, 98] on div "Files Stock photos URL import Upload Gemstones ​ Newest first Oldest first Name…" at bounding box center [590, 257] width 758 height 473
click at [231, 96] on span "All" at bounding box center [230, 97] width 10 height 19
drag, startPoint x: 189, startPoint y: 81, endPoint x: 174, endPoint y: 82, distance: 14.7
click at [174, 82] on div "Folders ​ All files All files ​ Stock photos & videos Stock photos & videos Fil…" at bounding box center [495, 257] width 948 height 473
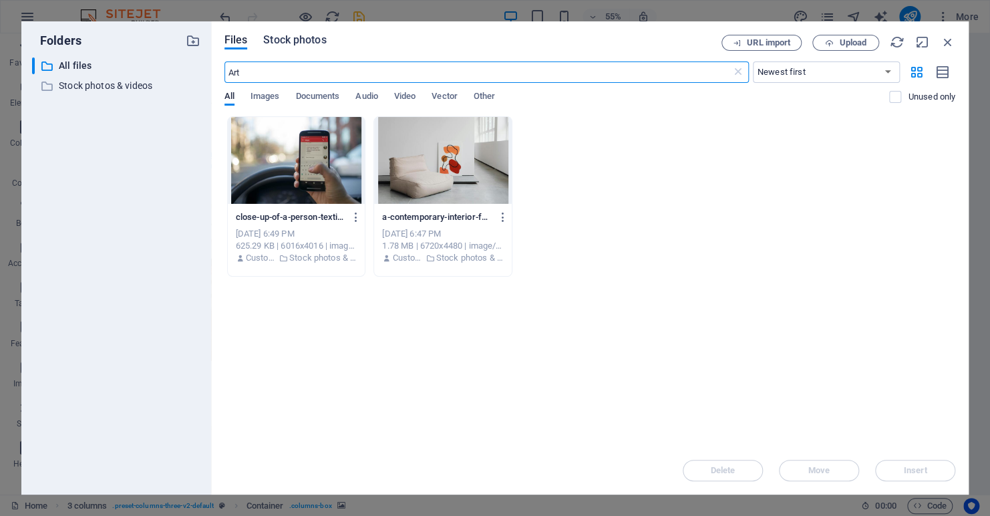
type input "Art"
click at [273, 46] on span "Stock photos" at bounding box center [294, 40] width 63 height 16
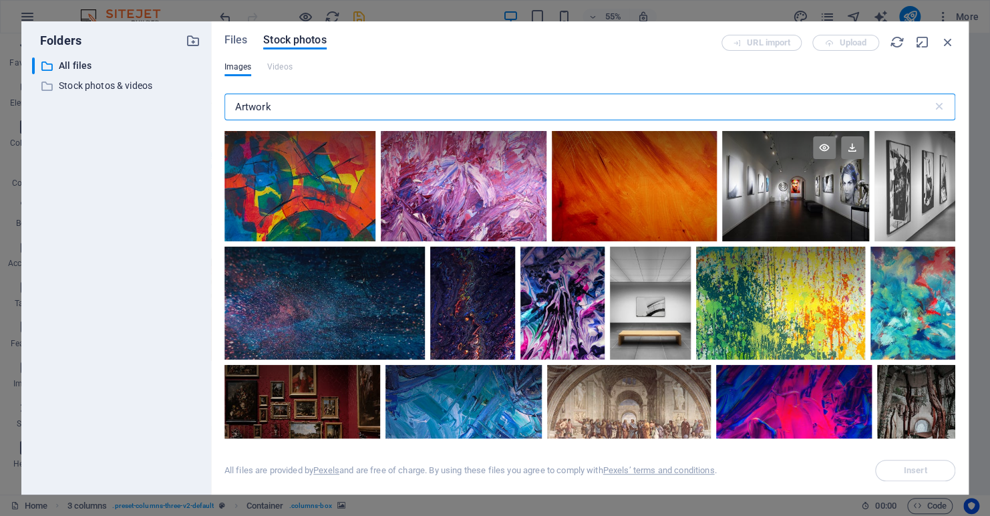
type input "Artwork"
click at [805, 181] on div at bounding box center [795, 158] width 147 height 55
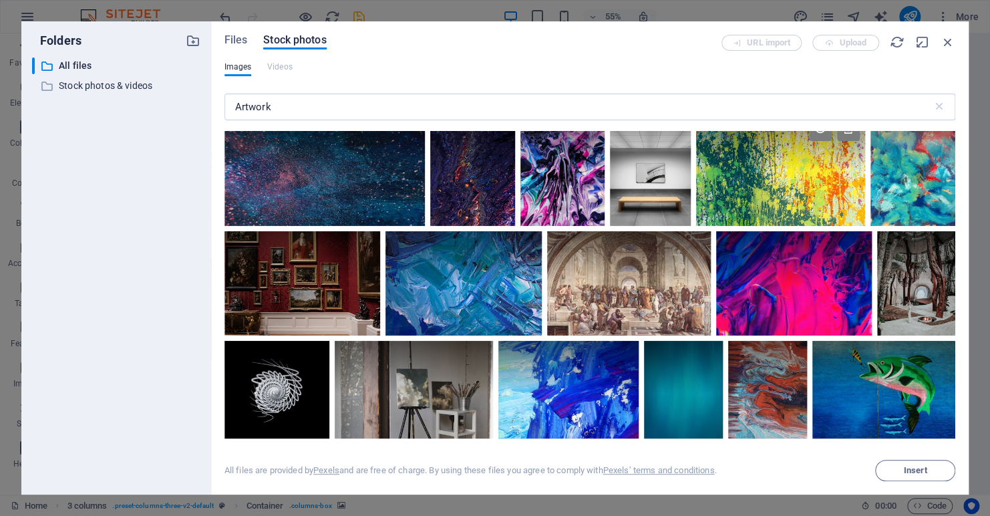
scroll to position [0, 0]
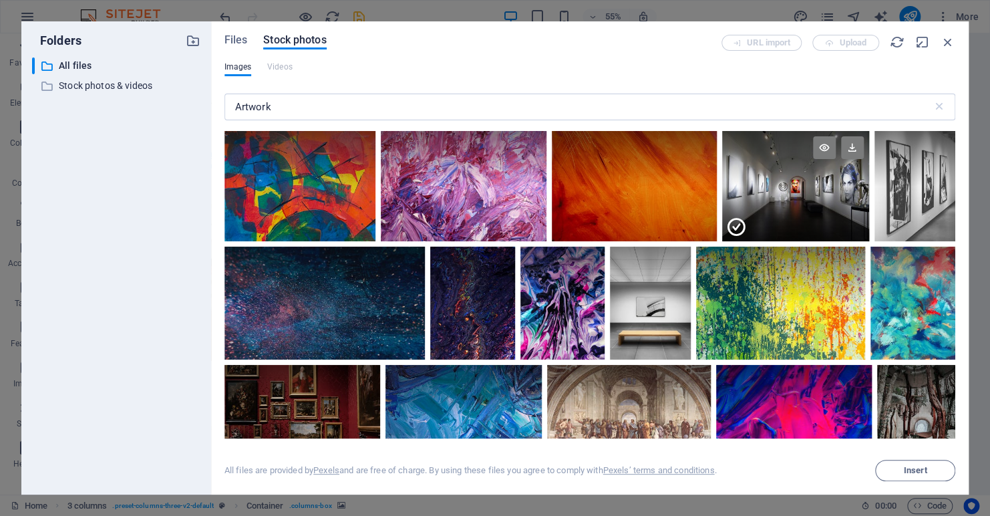
click at [772, 173] on div at bounding box center [795, 158] width 147 height 55
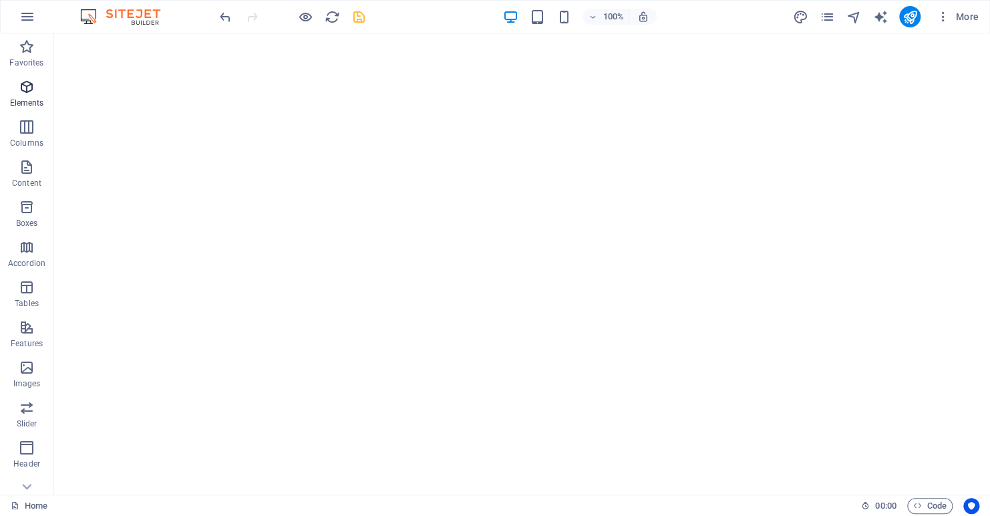
click at [27, 84] on icon "button" at bounding box center [27, 87] width 16 height 16
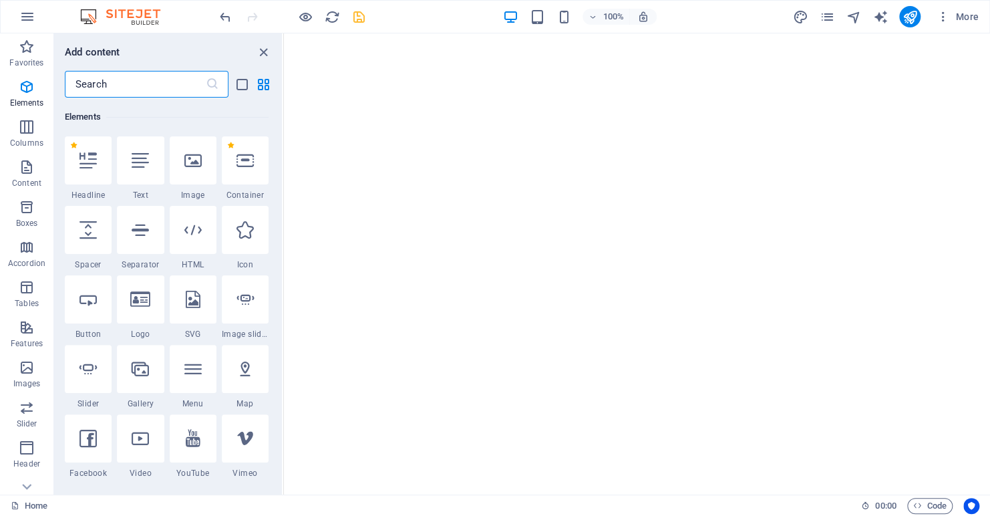
scroll to position [142, 0]
click at [191, 160] on icon at bounding box center [192, 160] width 17 height 17
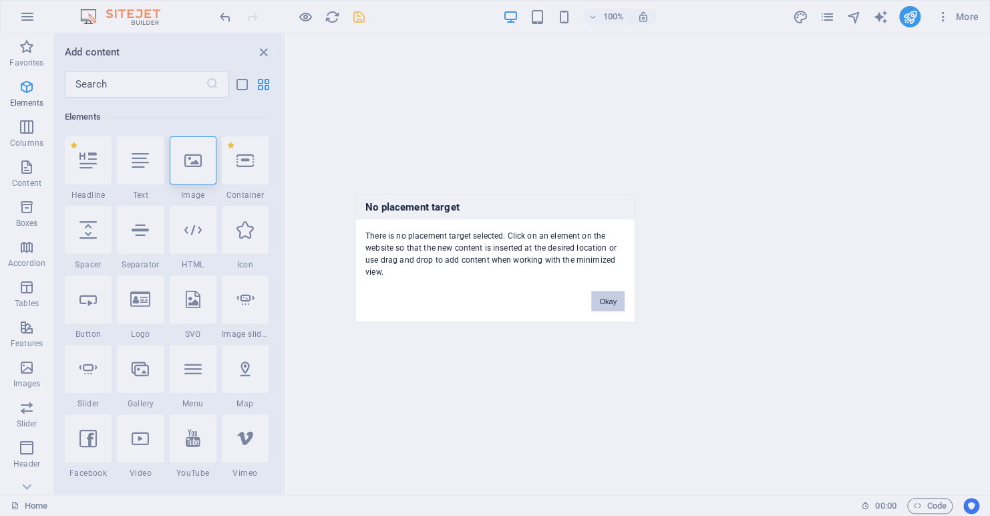
click at [607, 291] on button "Okay" at bounding box center [607, 301] width 33 height 20
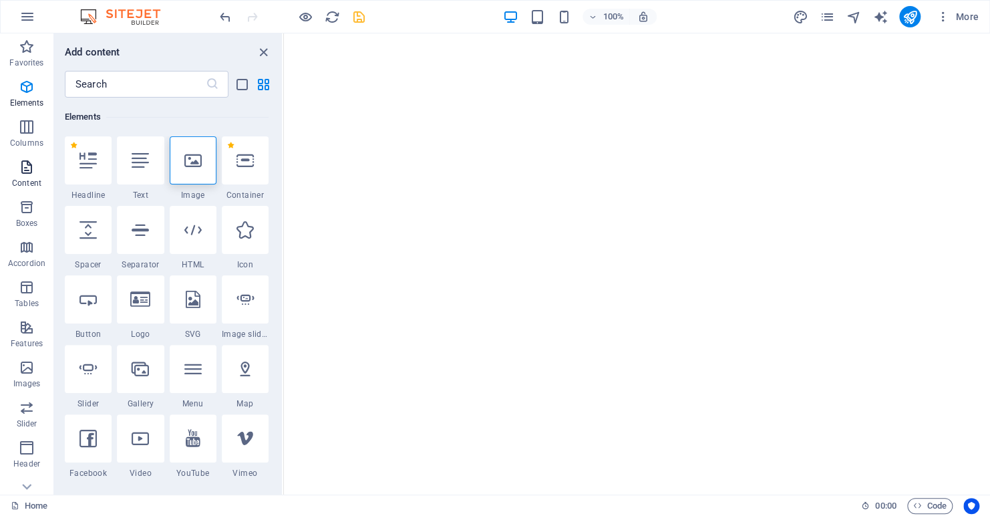
click at [28, 166] on icon "button" at bounding box center [27, 167] width 16 height 16
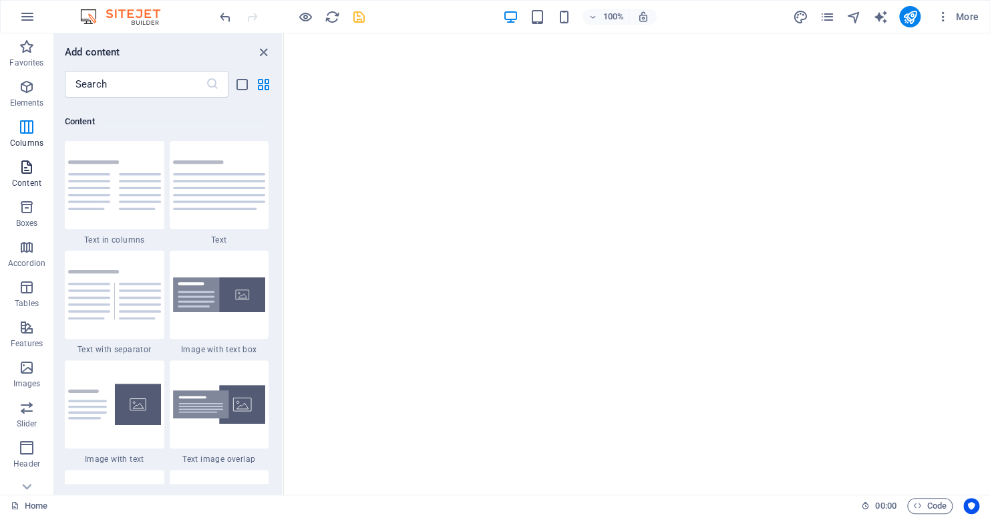
scroll to position [2338, 0]
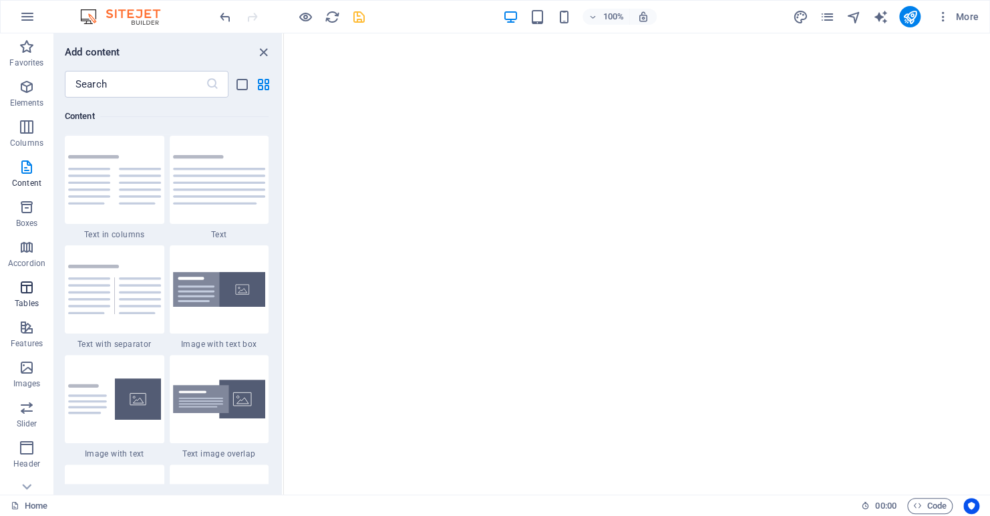
click at [24, 287] on icon "button" at bounding box center [27, 287] width 16 height 16
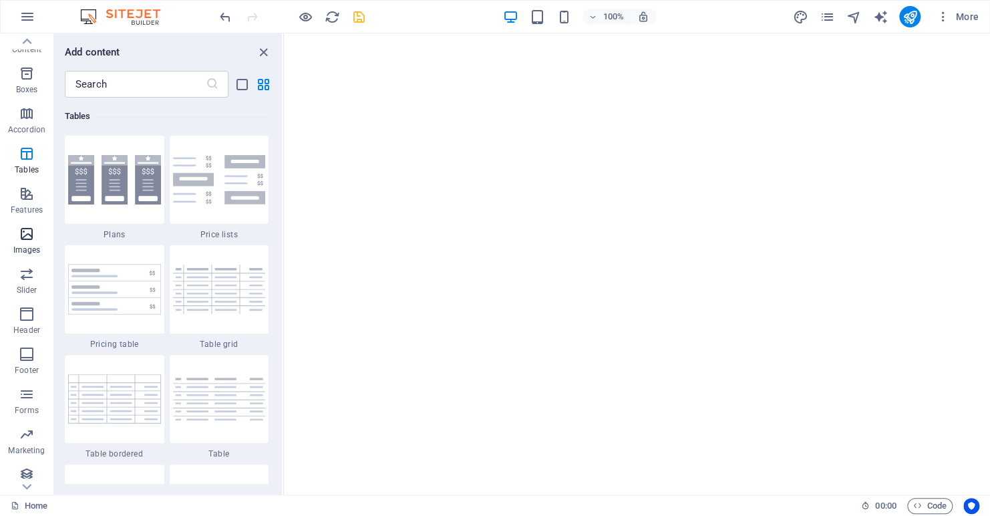
scroll to position [140, 0]
click at [27, 467] on icon "button" at bounding box center [27, 468] width 16 height 16
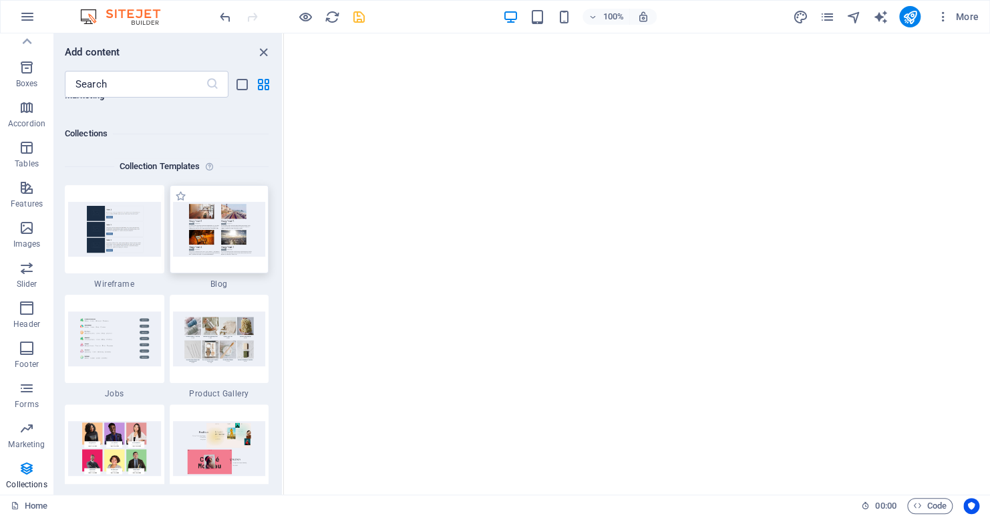
scroll to position [12234, 0]
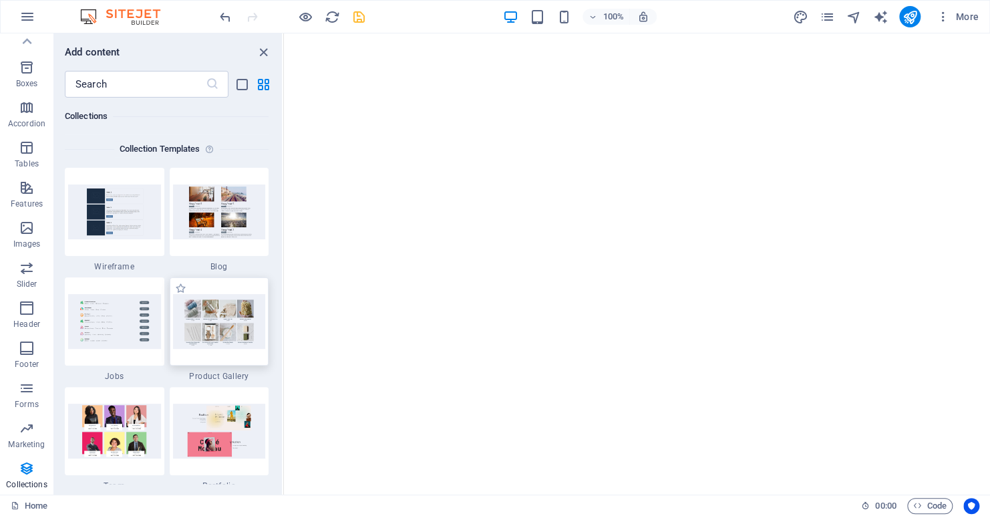
click at [223, 325] on img at bounding box center [219, 321] width 93 height 54
click at [205, 313] on img at bounding box center [219, 321] width 93 height 54
click at [180, 289] on label "1 Star" at bounding box center [180, 288] width 11 height 11
click at [175, 295] on input "1 Star" at bounding box center [174, 295] width 1 height 1
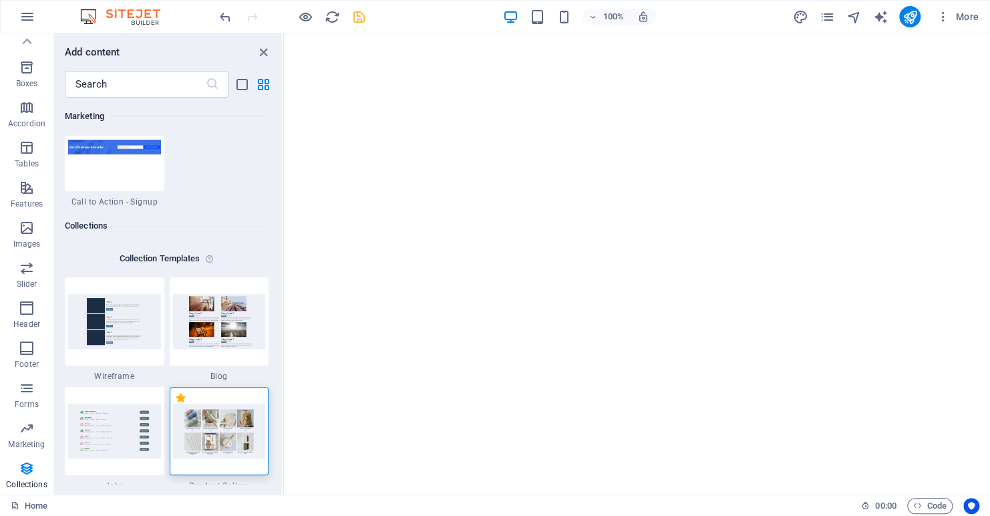
scroll to position [12343, 0]
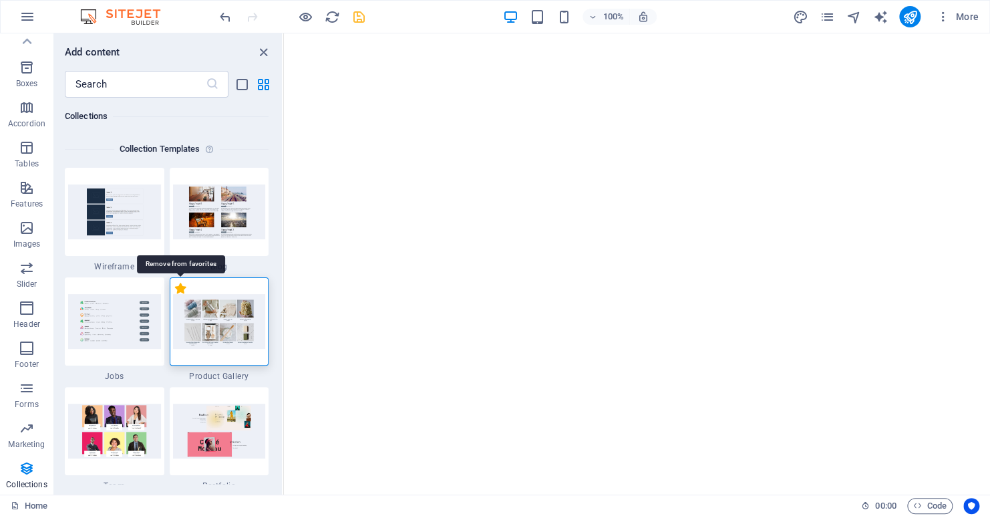
click at [179, 289] on label "1 Star" at bounding box center [180, 288] width 11 height 11
click at [175, 295] on input "1 Star" at bounding box center [174, 295] width 1 height 1
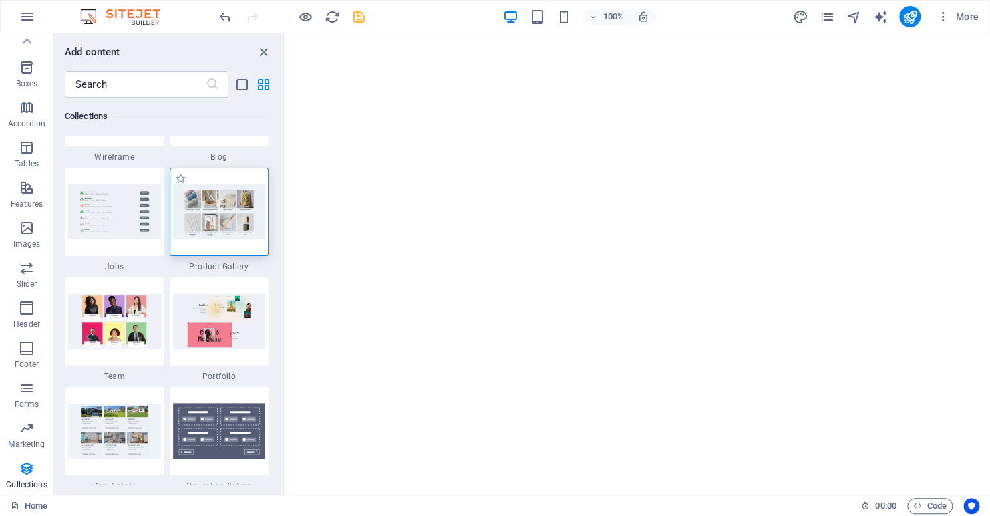
radio input "false"
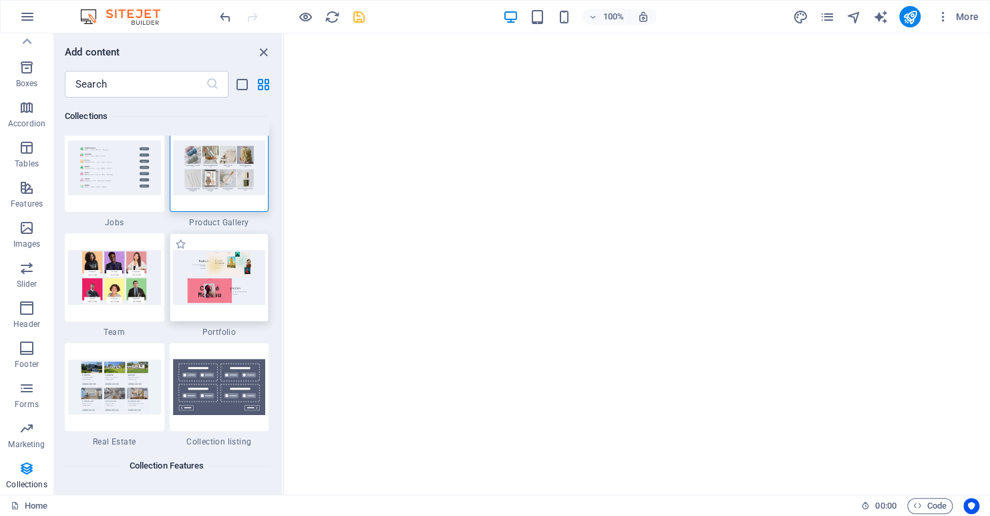
scroll to position [12368, 0]
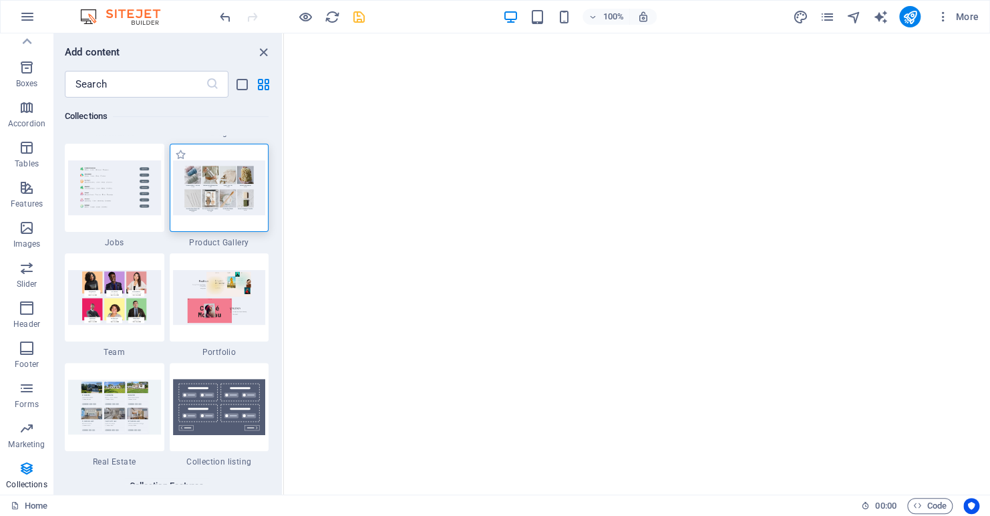
click at [215, 195] on img at bounding box center [219, 187] width 93 height 54
click at [226, 196] on img at bounding box center [219, 187] width 93 height 54
click at [215, 115] on h6 "Collections" at bounding box center [167, 116] width 204 height 16
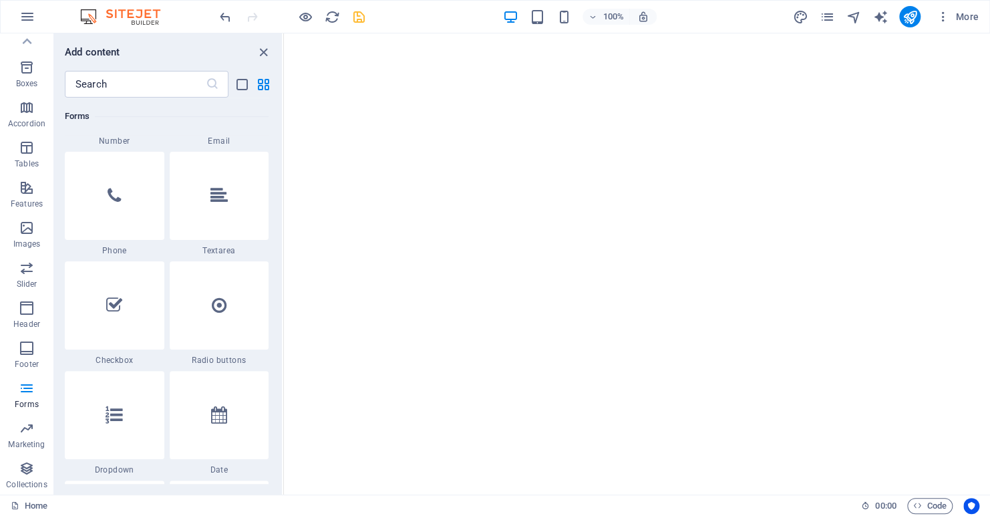
scroll to position [10268, 0]
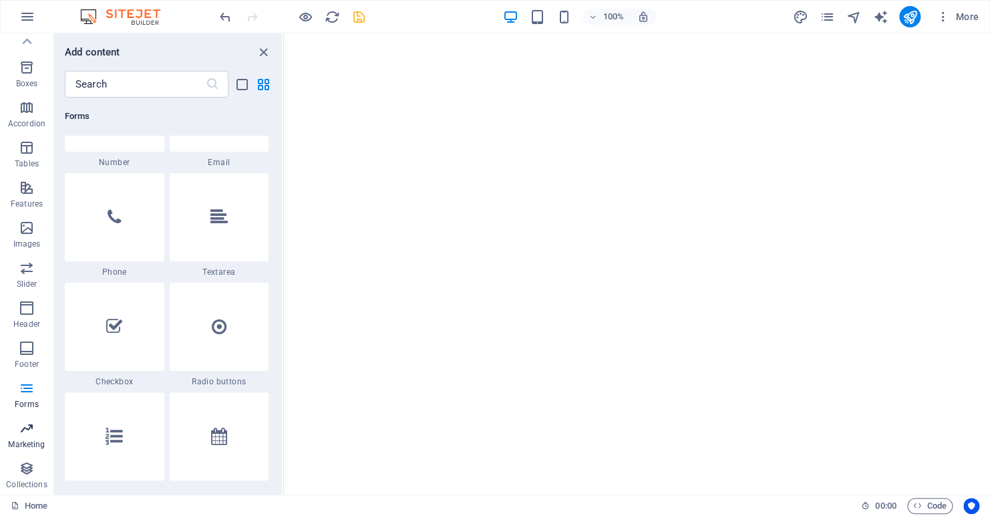
click at [35, 426] on span "Marketing" at bounding box center [26, 436] width 53 height 32
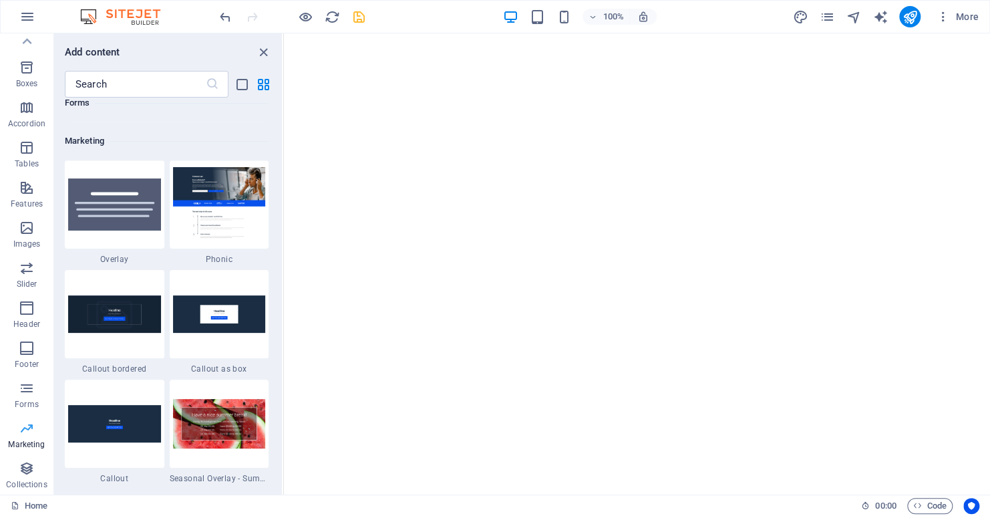
scroll to position [10885, 0]
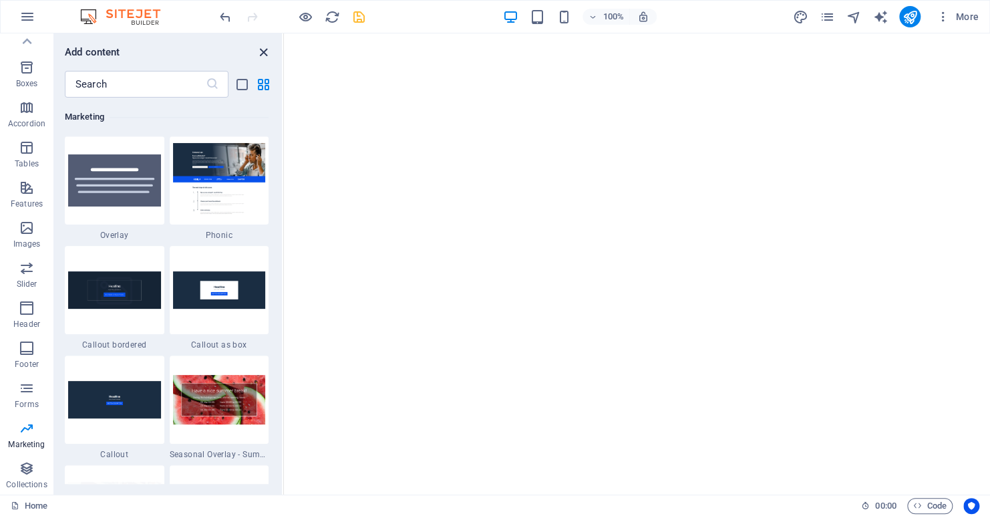
click at [261, 51] on icon "close panel" at bounding box center [263, 52] width 15 height 15
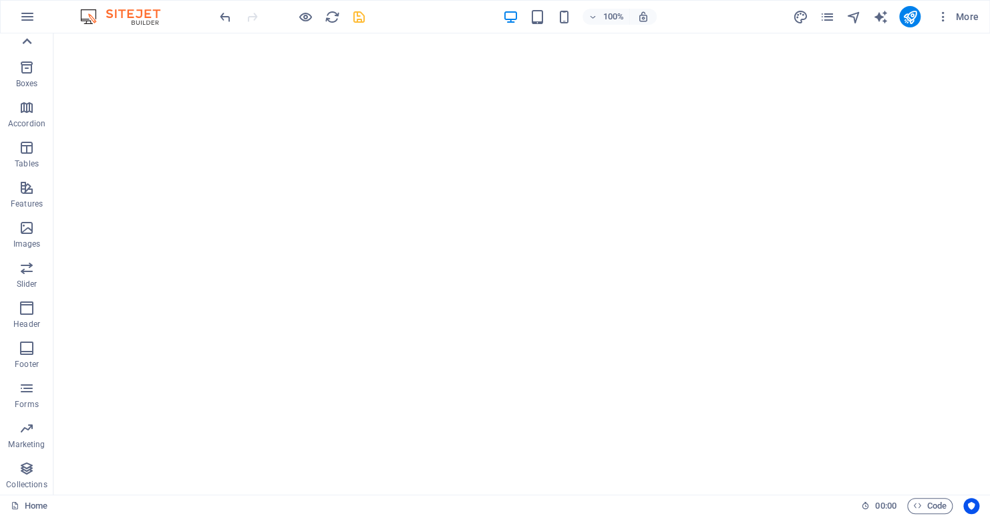
click at [26, 43] on icon at bounding box center [26, 41] width 19 height 19
click at [29, 17] on icon "button" at bounding box center [27, 17] width 16 height 16
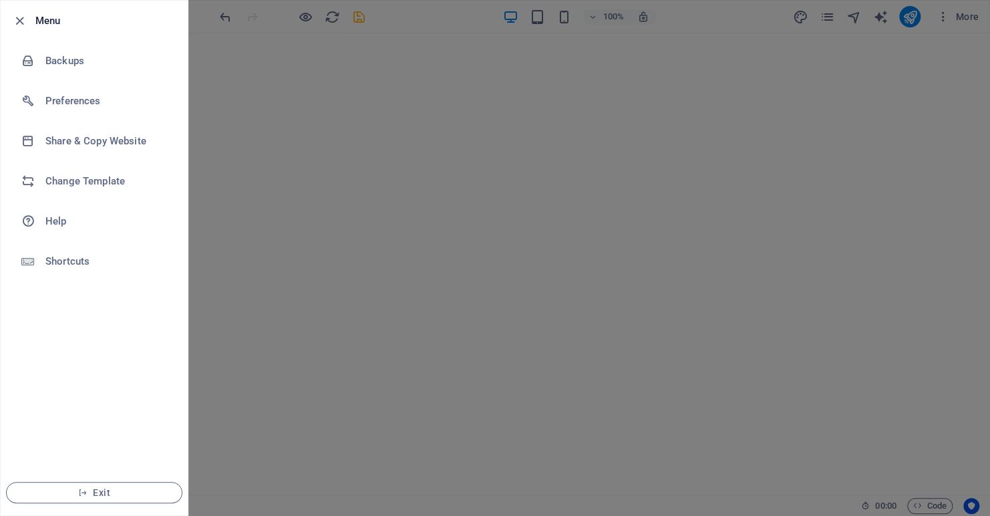
click at [332, 53] on div at bounding box center [495, 258] width 990 height 516
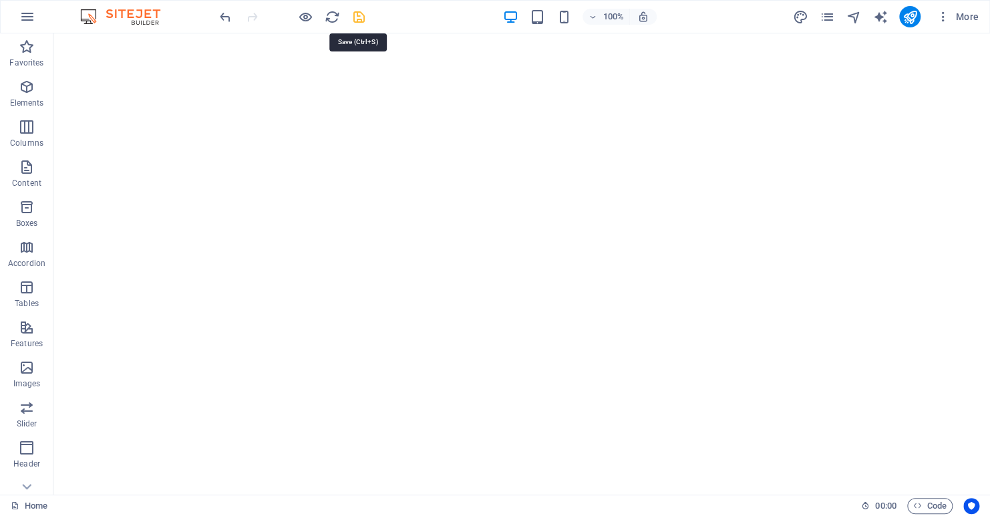
click at [359, 16] on icon "save" at bounding box center [359, 16] width 15 height 15
click at [875, 15] on icon "text_generator" at bounding box center [880, 16] width 15 height 15
select select "English"
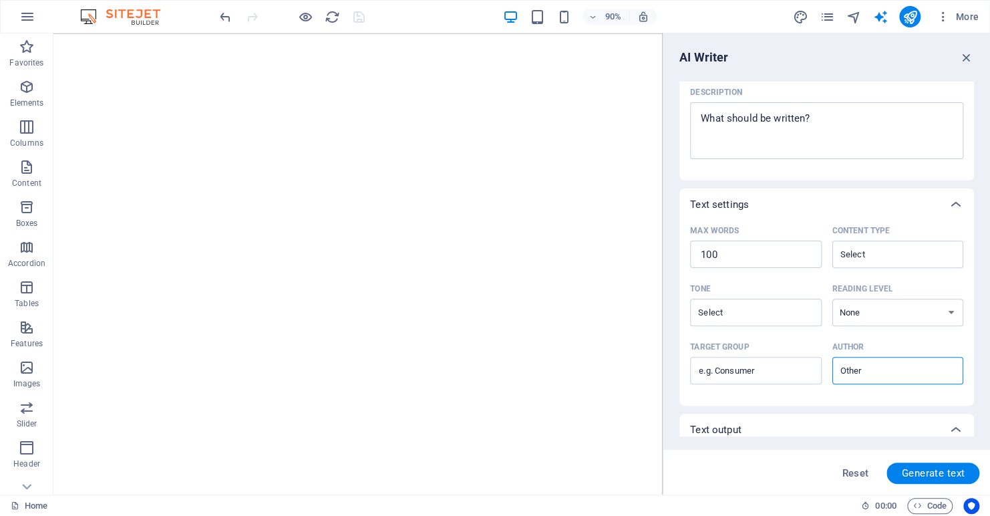
scroll to position [256, 0]
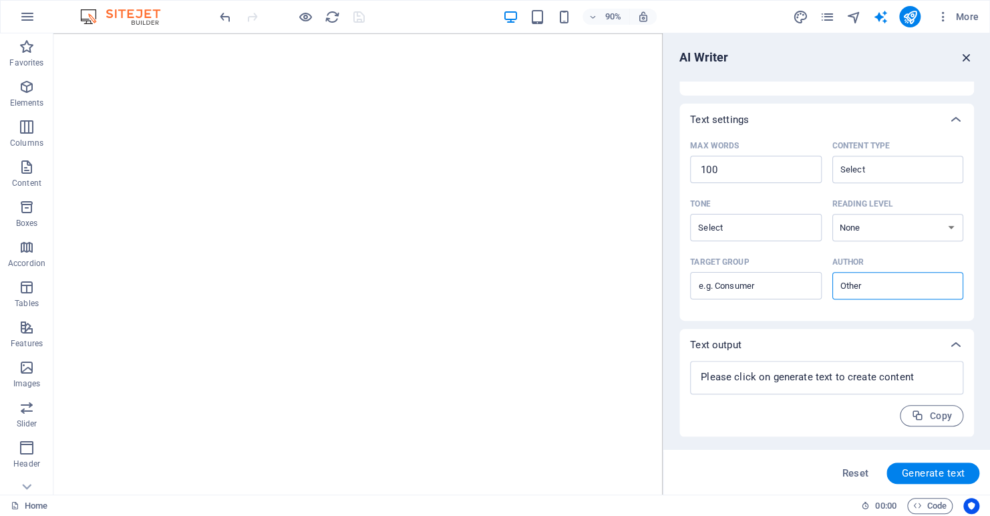
click at [960, 61] on icon "button" at bounding box center [967, 57] width 15 height 15
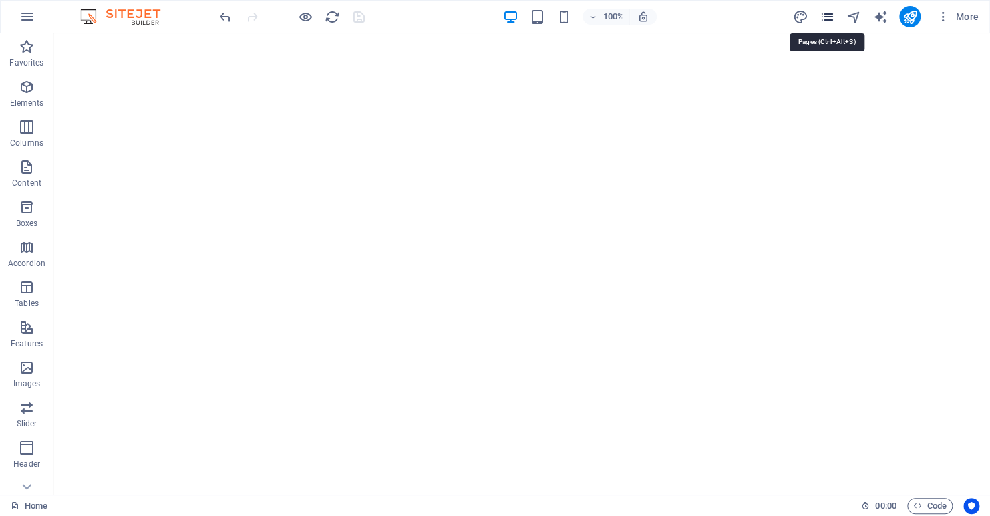
click at [826, 16] on icon "pages" at bounding box center [826, 16] width 15 height 15
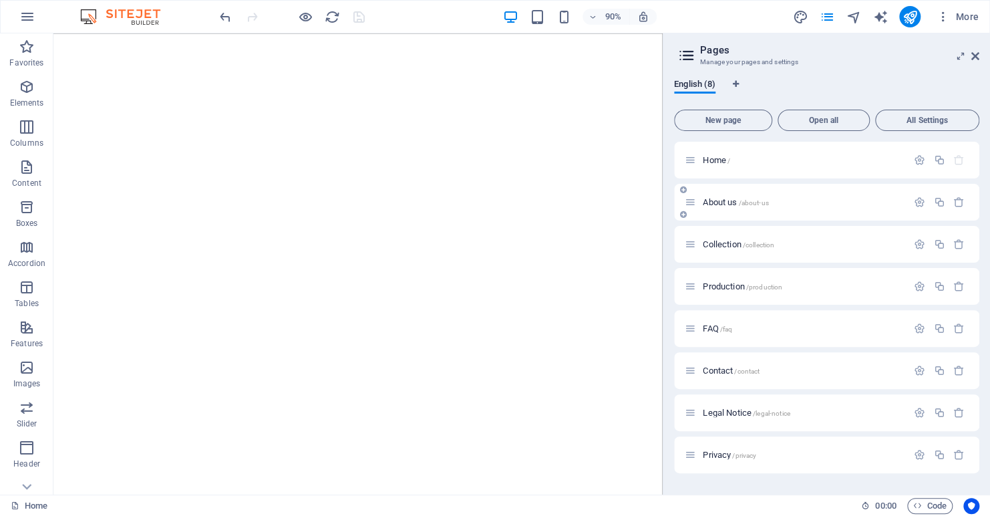
click at [766, 204] on span "/about-us" at bounding box center [753, 202] width 30 height 7
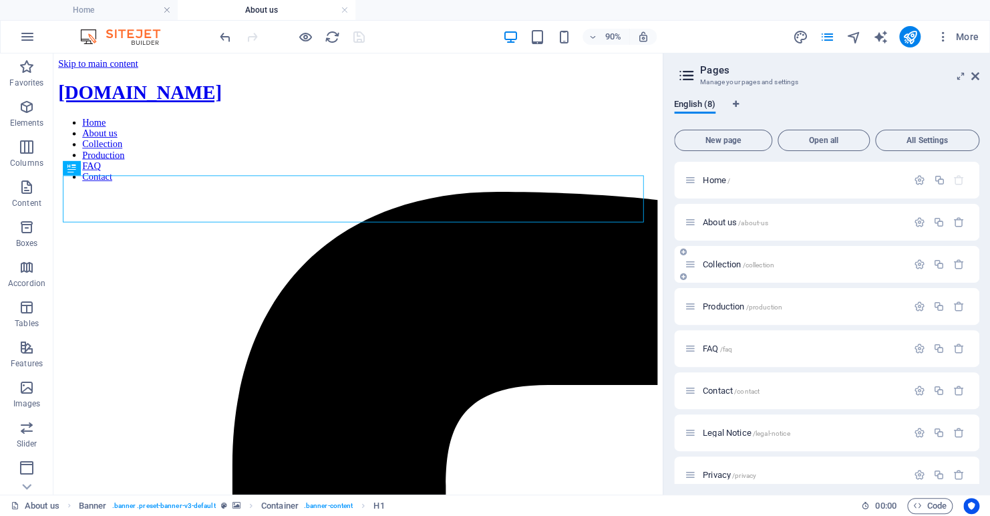
scroll to position [0, 0]
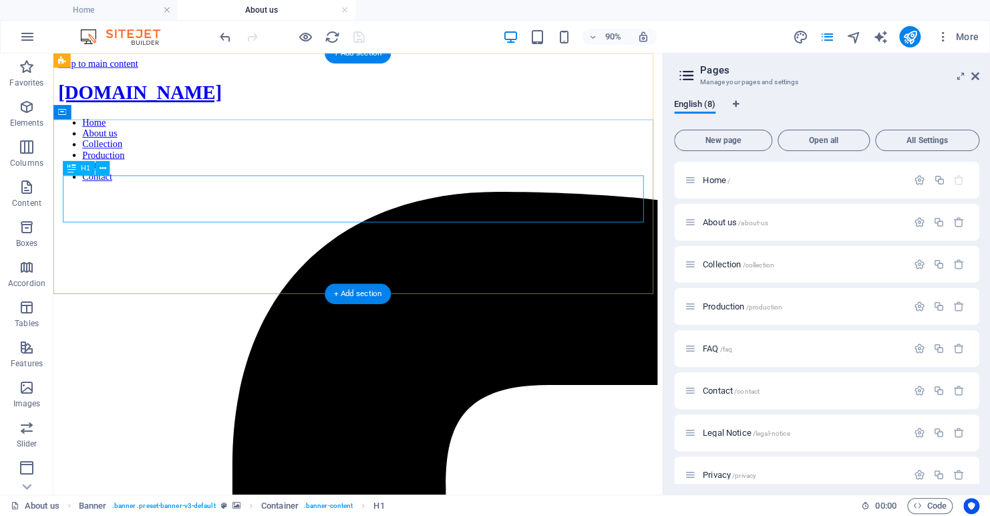
drag, startPoint x: 513, startPoint y: 219, endPoint x: 517, endPoint y: 255, distance: 36.4
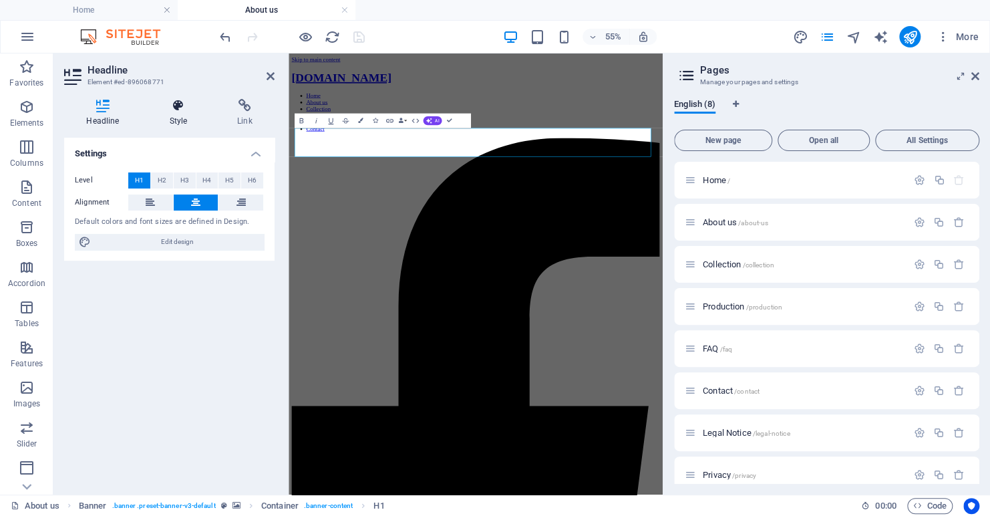
click at [175, 104] on icon at bounding box center [178, 105] width 63 height 13
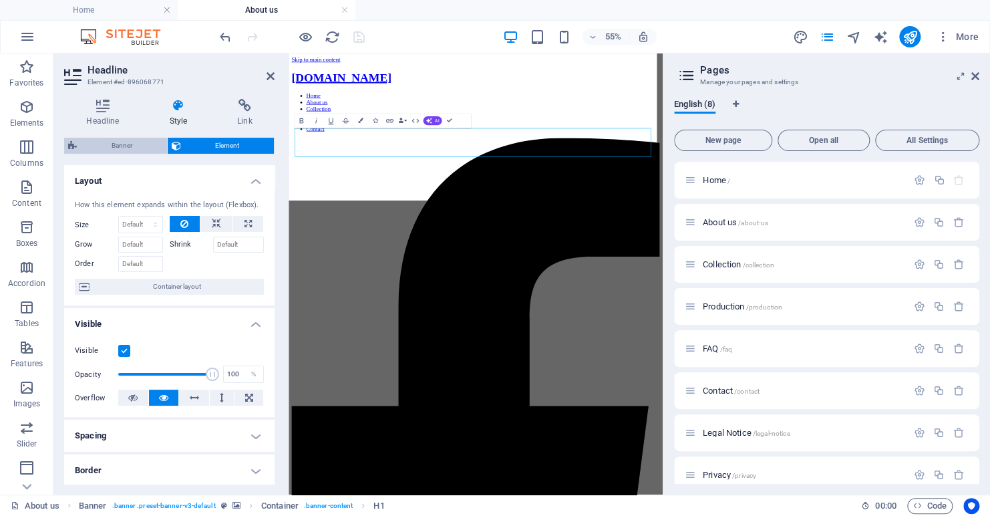
click at [116, 144] on span "Banner" at bounding box center [122, 146] width 82 height 16
select select "vh"
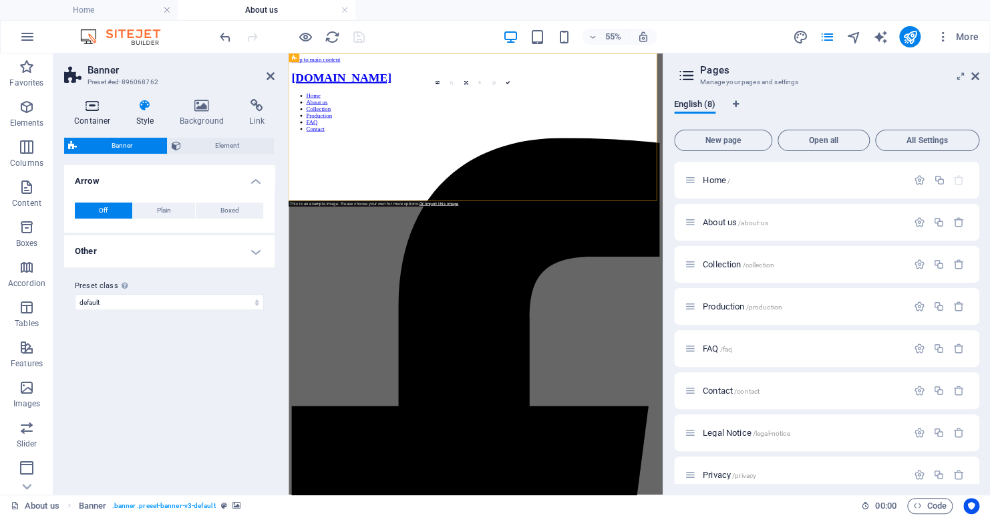
click at [93, 105] on icon at bounding box center [92, 105] width 57 height 13
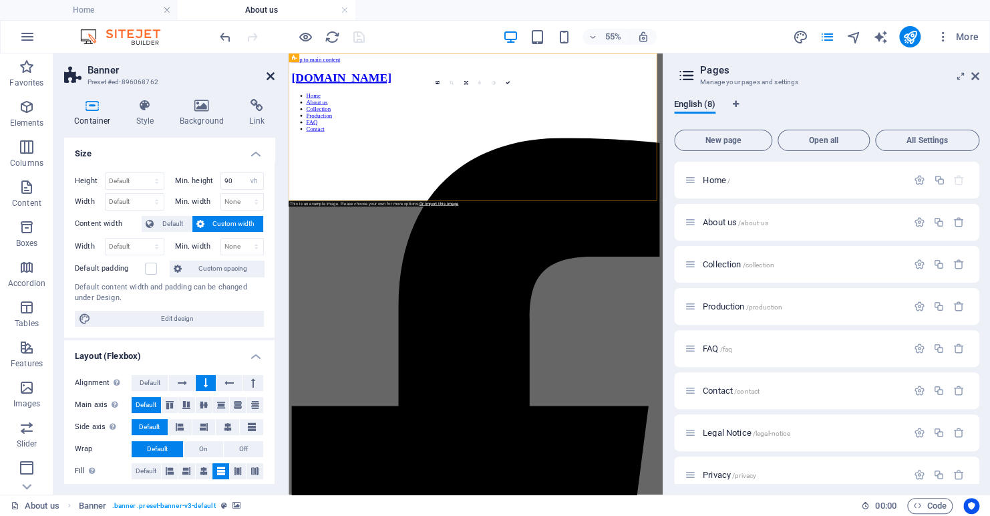
click at [269, 76] on icon at bounding box center [271, 76] width 8 height 11
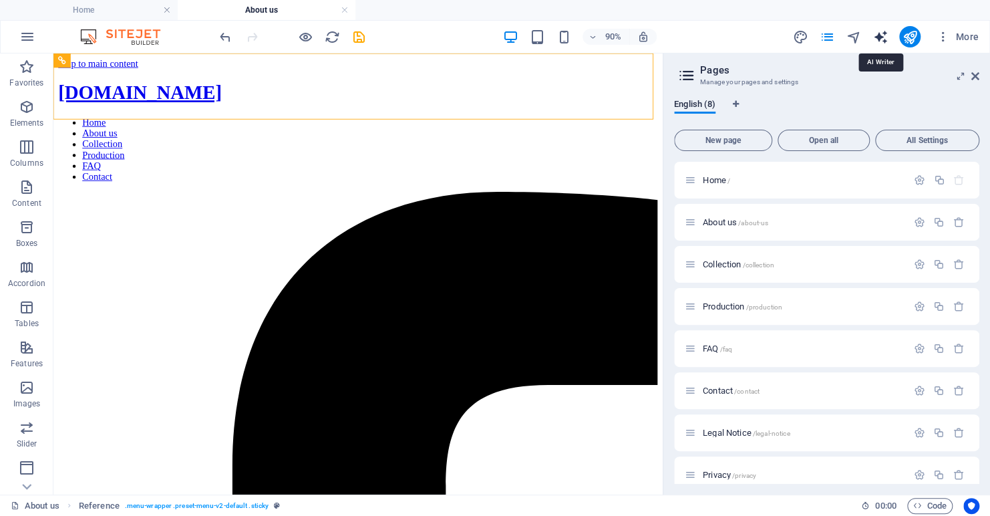
click at [881, 33] on icon "text_generator" at bounding box center [880, 36] width 15 height 15
select select "English"
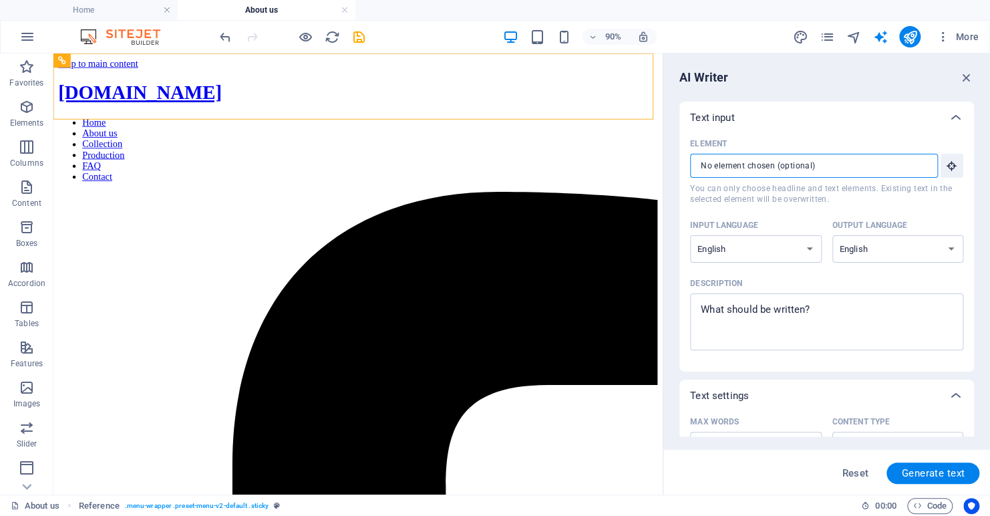
click at [777, 171] on input "Element ​ You can only choose headline and text elements. Existing text in the …" at bounding box center [809, 166] width 239 height 24
click at [827, 312] on textarea "Description x ​" at bounding box center [827, 321] width 260 height 43
type textarea "x"
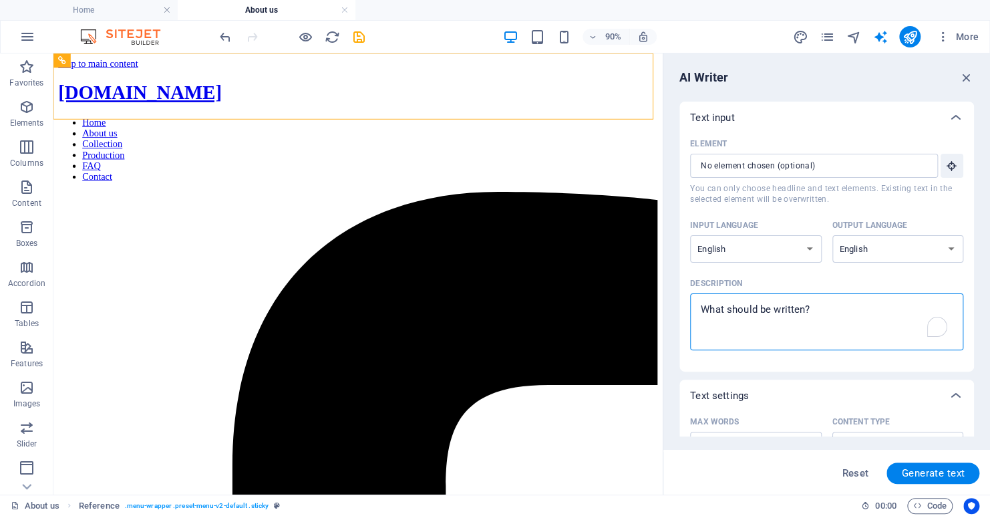
drag, startPoint x: 827, startPoint y: 312, endPoint x: 691, endPoint y: 309, distance: 135.7
click at [691, 309] on div "x ​" at bounding box center [826, 321] width 273 height 57
click at [697, 309] on textarea "Description x ​" at bounding box center [827, 321] width 260 height 43
type textarea "a"
type textarea "x"
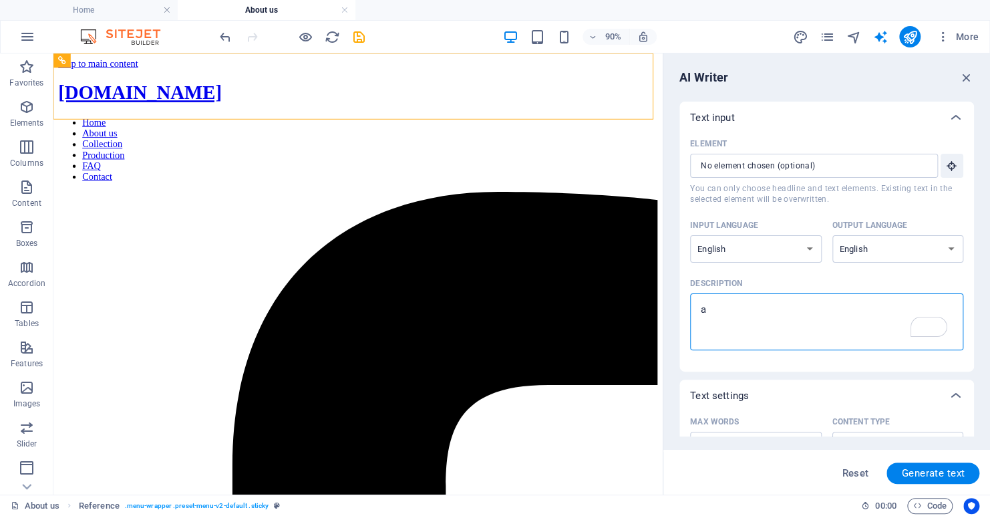
type textarea "ab"
type textarea "x"
type textarea "abo"
type textarea "x"
type textarea "abou"
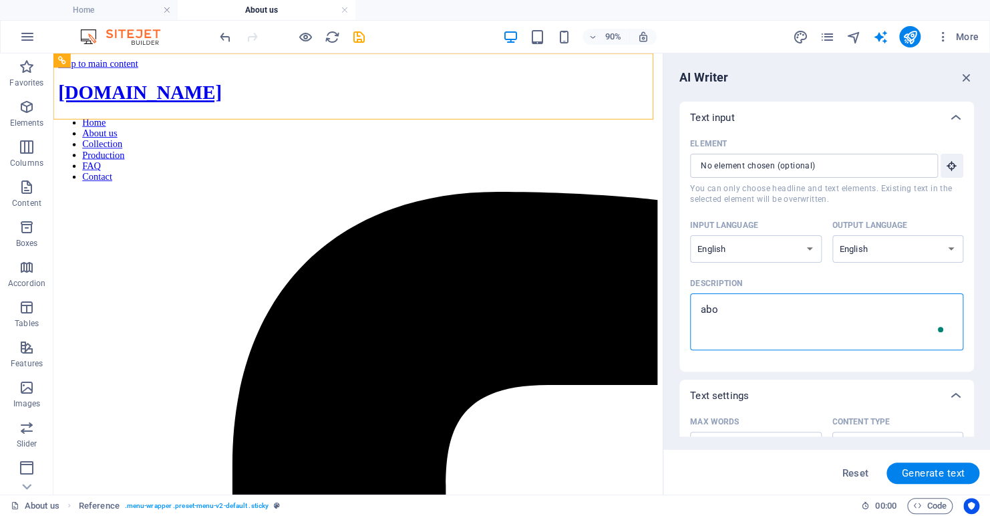
type textarea "x"
type textarea "about"
type textarea "x"
type textarea "about"
type textarea "x"
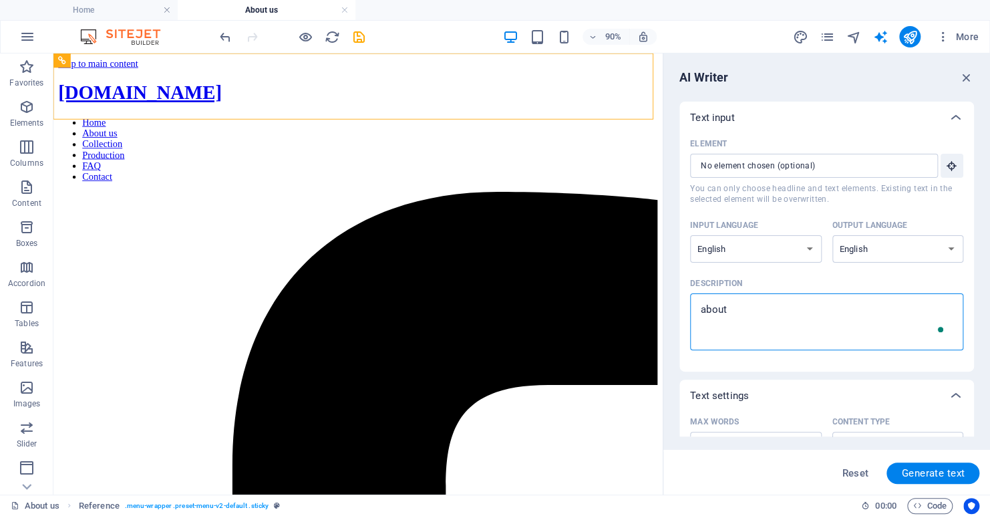
type textarea "about d"
type textarea "x"
type textarea "about de"
type textarea "x"
type textarea "about des"
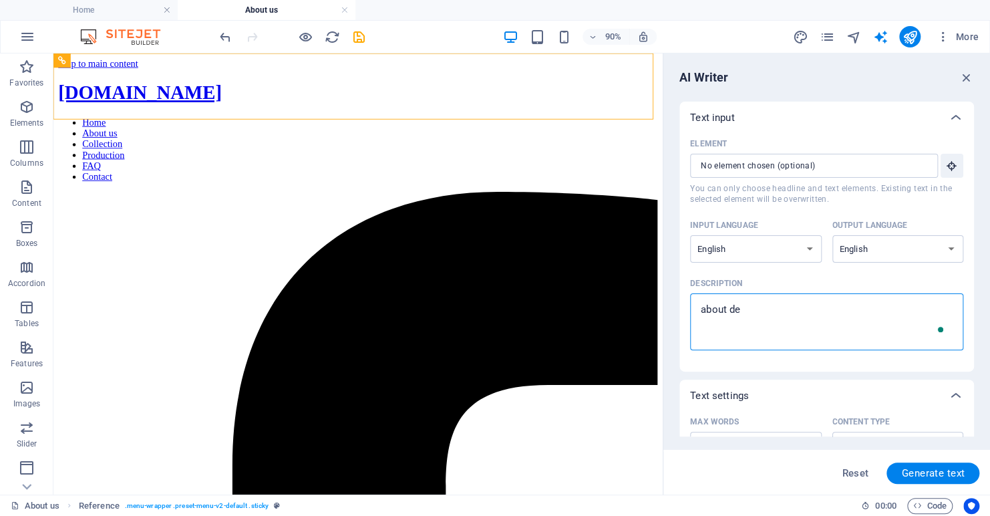
type textarea "x"
type textarea "about desc"
type textarea "x"
type textarea "about descr"
type textarea "x"
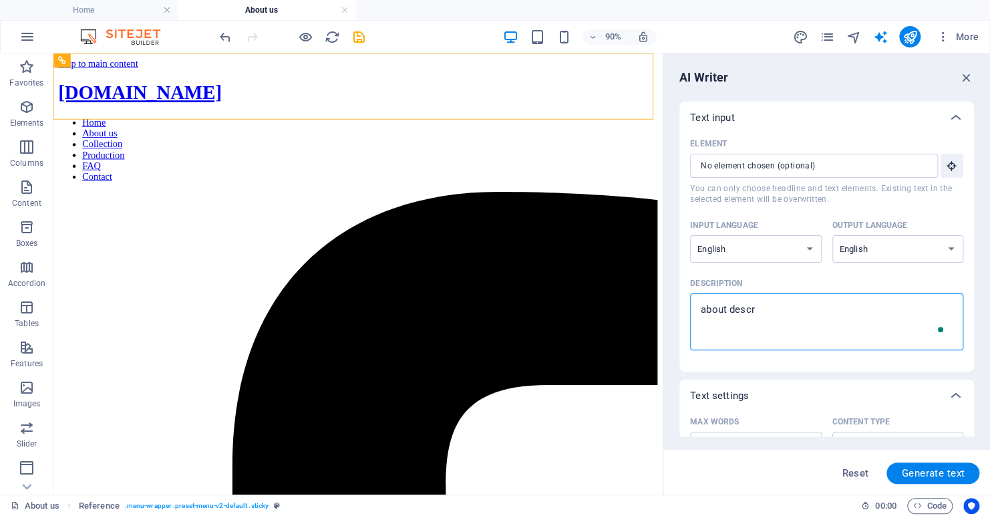
type textarea "about descri"
type textarea "x"
type textarea "about descrip"
type textarea "x"
type textarea "about descript"
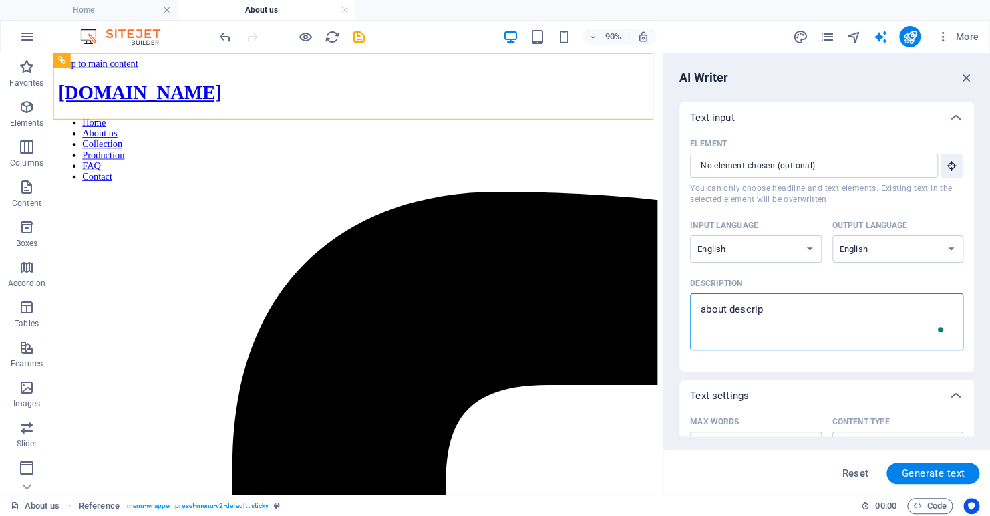
type textarea "x"
type textarea "about descripti"
type textarea "x"
type textarea "about descriptio"
type textarea "x"
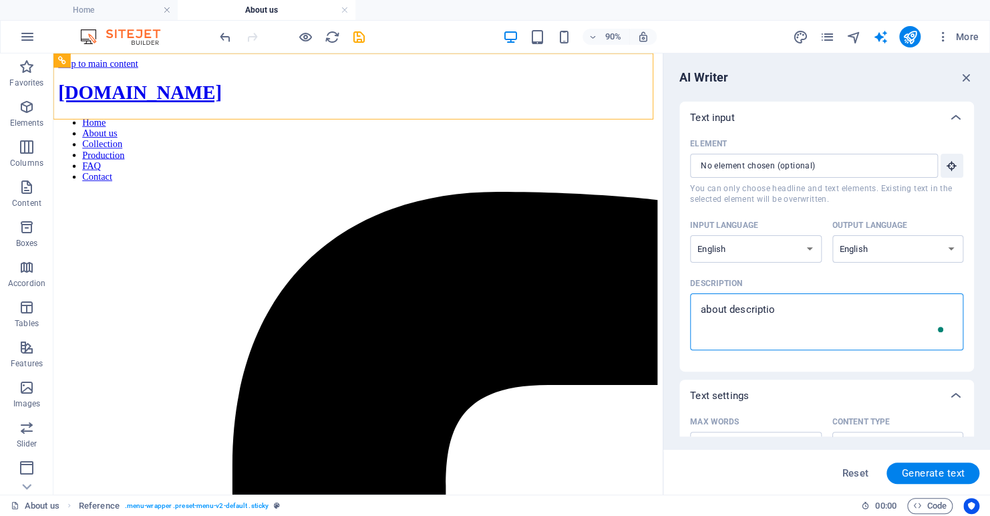
type textarea "about description"
type textarea "x"
type textarea "about description"
type textarea "x"
type textarea "about description o"
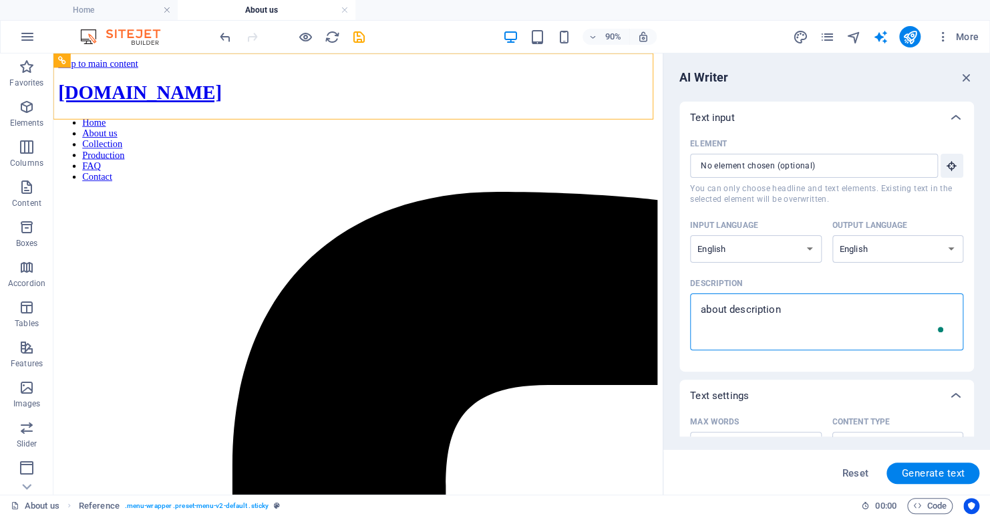
type textarea "x"
type textarea "about description of"
type textarea "x"
type textarea "about description of"
type textarea "x"
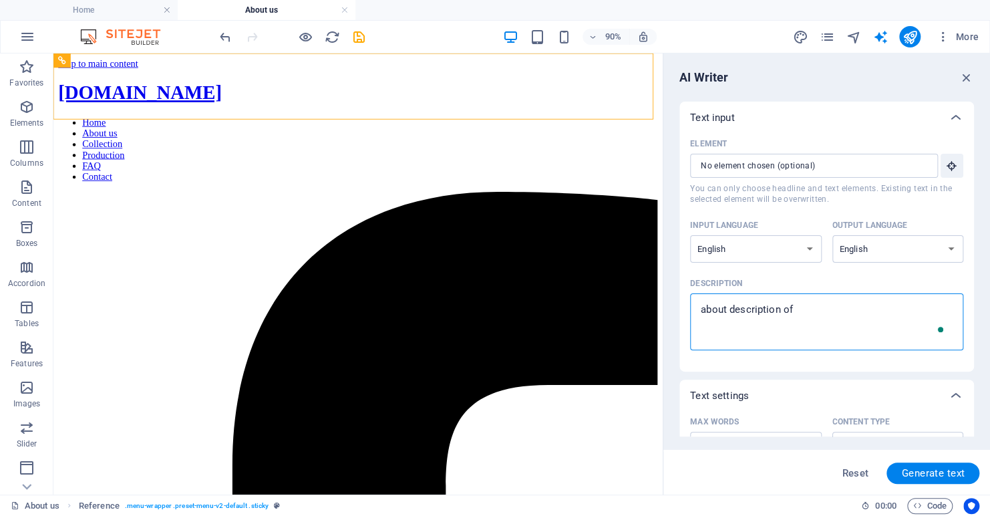
type textarea "about description of w"
type textarea "x"
type textarea "about description of we"
type textarea "x"
type textarea "about description of web"
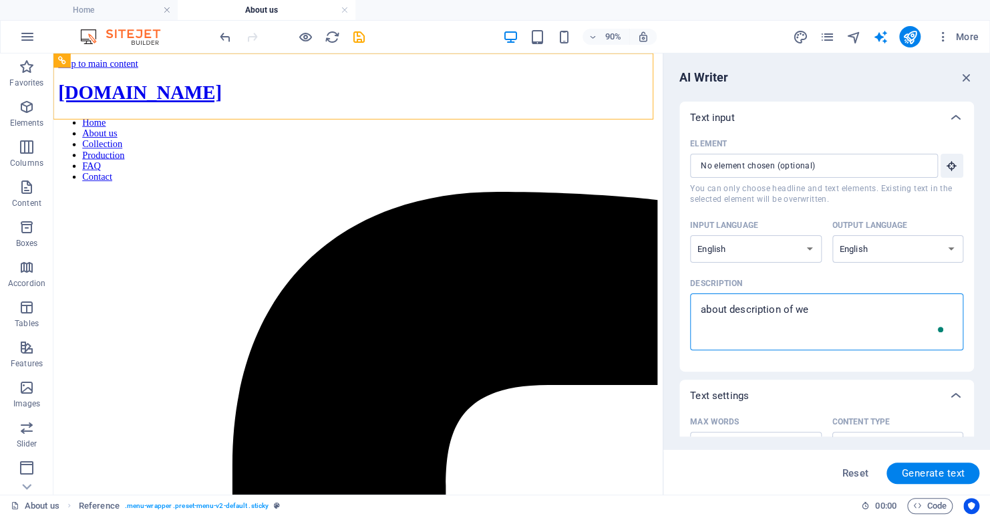
type textarea "x"
type textarea "about description of webs"
type textarea "x"
type textarea "about description of websi"
type textarea "x"
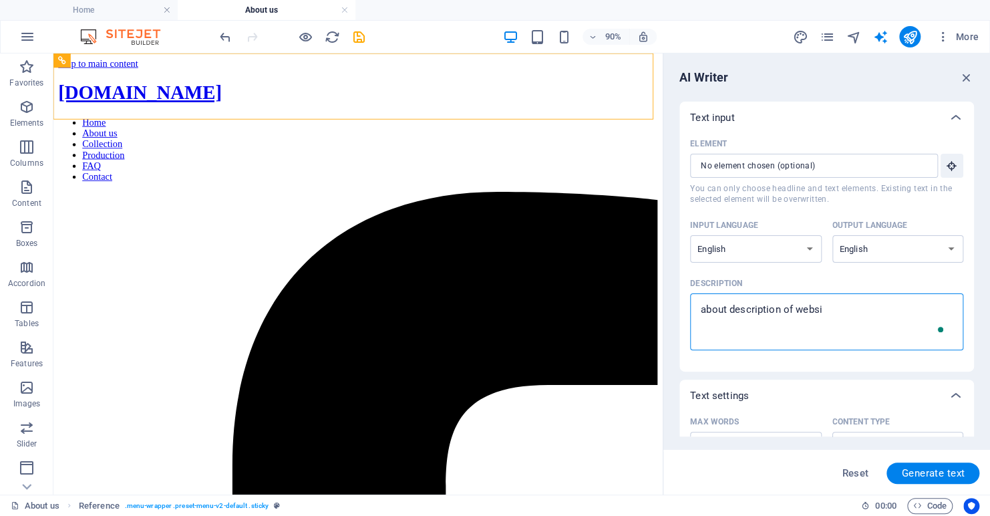
type textarea "about description of websit"
type textarea "x"
type textarea "about description of website"
type textarea "x"
type textarea "about description of website."
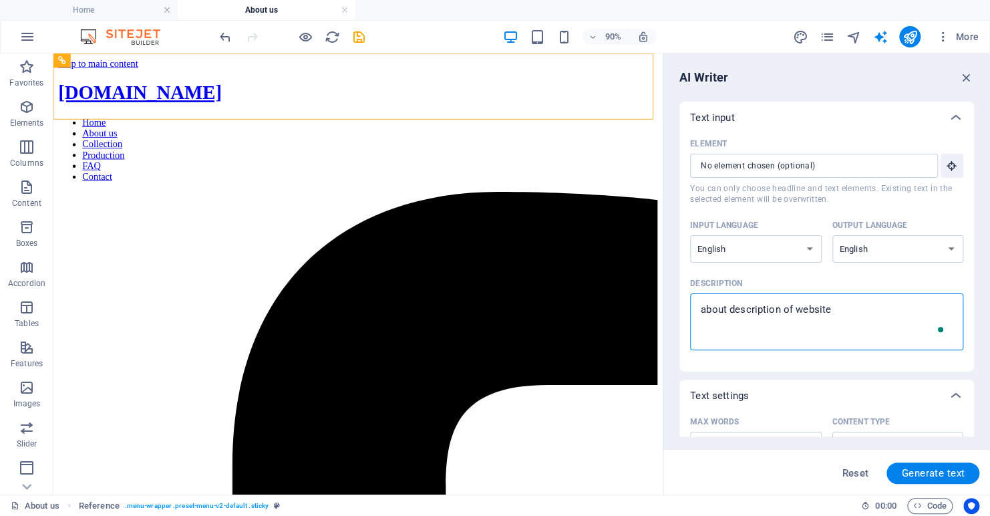
type textarea "x"
type textarea "about description of website."
type textarea "x"
type textarea "about description of website."
type textarea "x"
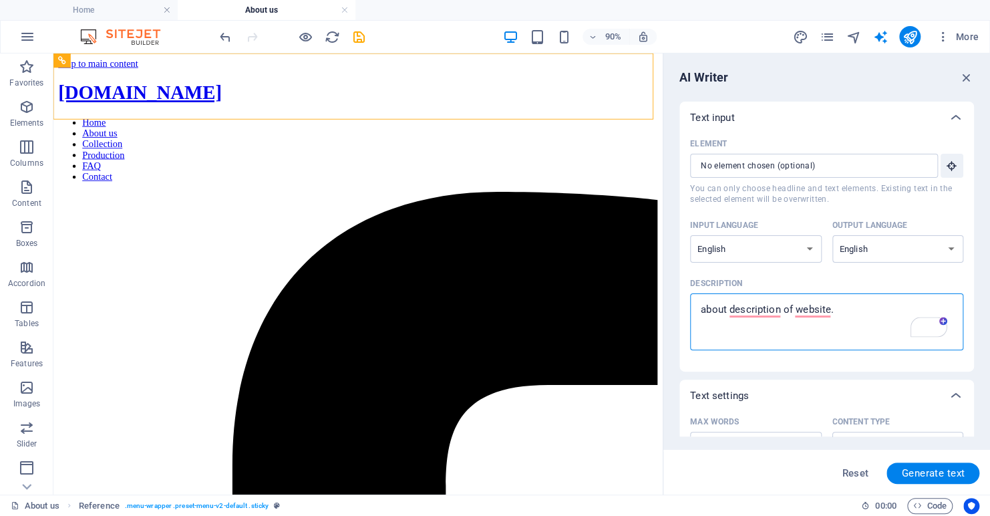
type textarea "about description of website."
type textarea "x"
click at [702, 311] on textarea "about description of website." at bounding box center [827, 321] width 260 height 43
type textarea "Aabout description of website."
type textarea "x"
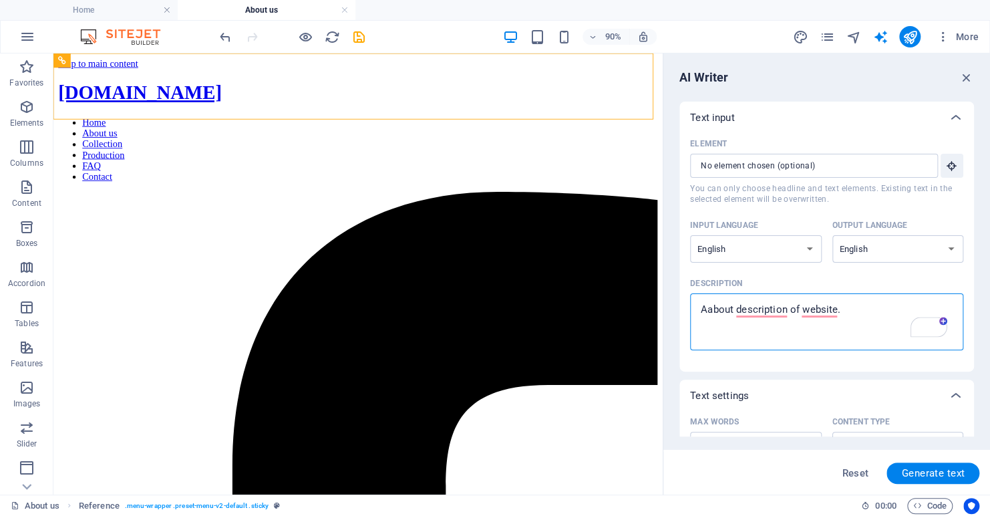
type textarea "Anabout description of website."
type textarea "x"
type textarea "An about description of website."
type textarea "x"
click at [782, 329] on textarea "An about description of website." at bounding box center [827, 321] width 260 height 43
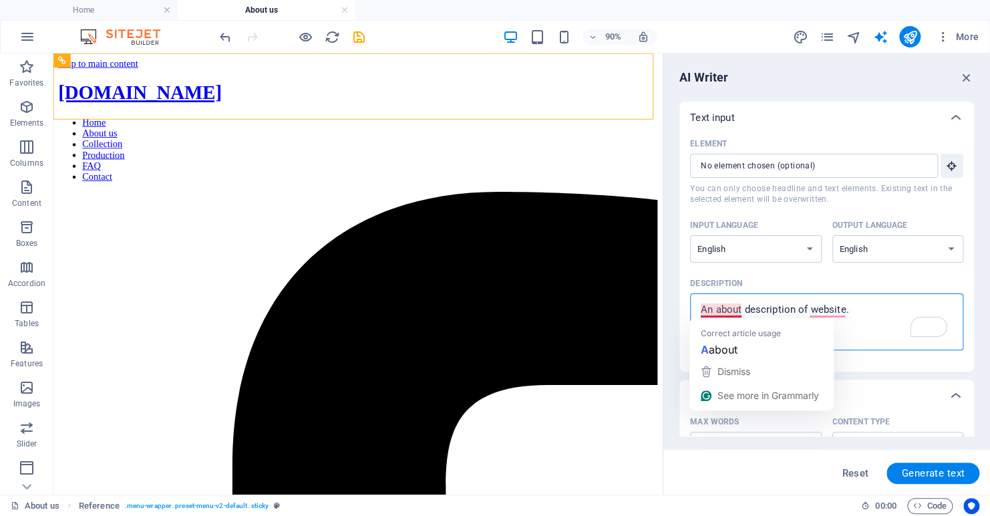
click at [714, 307] on textarea "An about description of website." at bounding box center [827, 321] width 260 height 43
type textarea "An, about description of website."
type textarea "x"
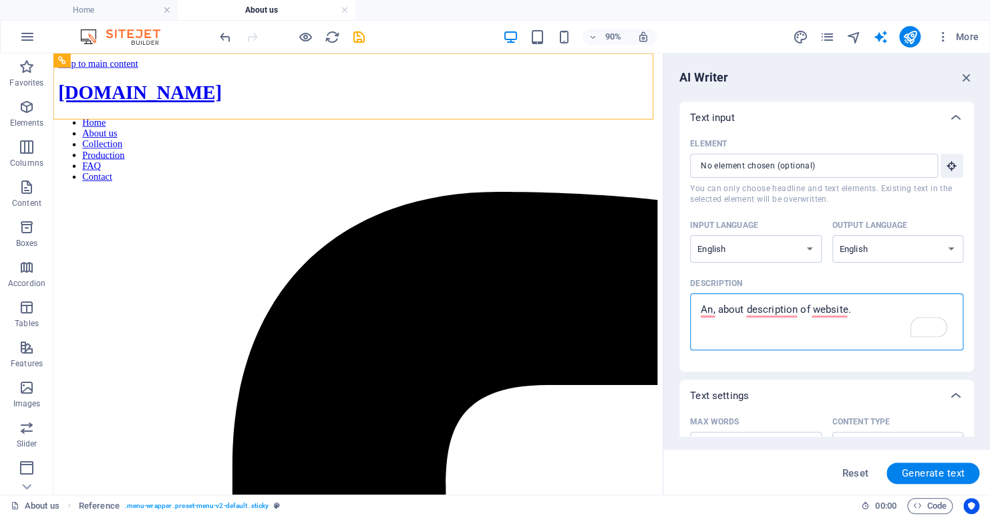
click at [741, 334] on textarea "An, about description of website." at bounding box center [827, 321] width 260 height 43
type textarea "An, about description of website. s"
type textarea "x"
type textarea "An, about description of website. su"
type textarea "x"
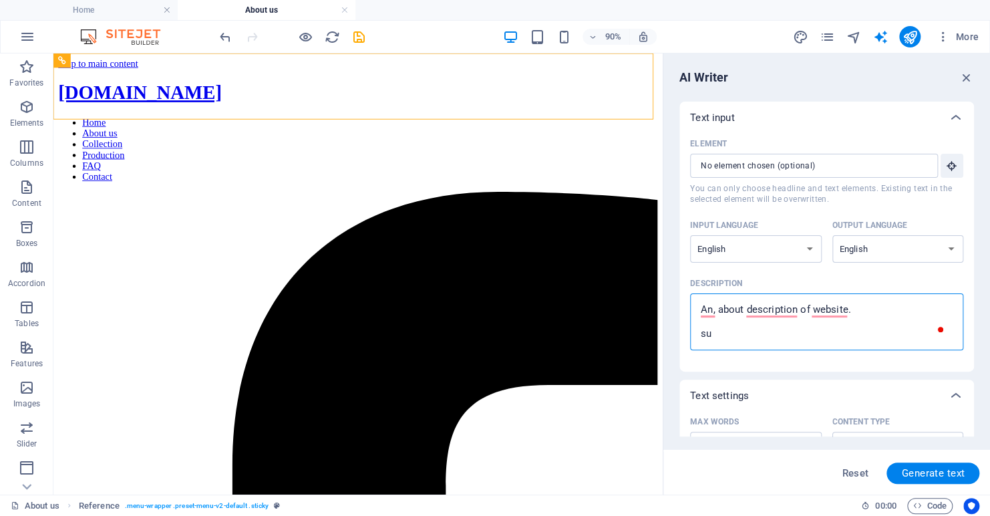
type textarea "An, about description of website. sup"
type textarea "x"
type textarea "An, about description of website. supp"
type textarea "x"
type textarea "An, about description of website. suppo"
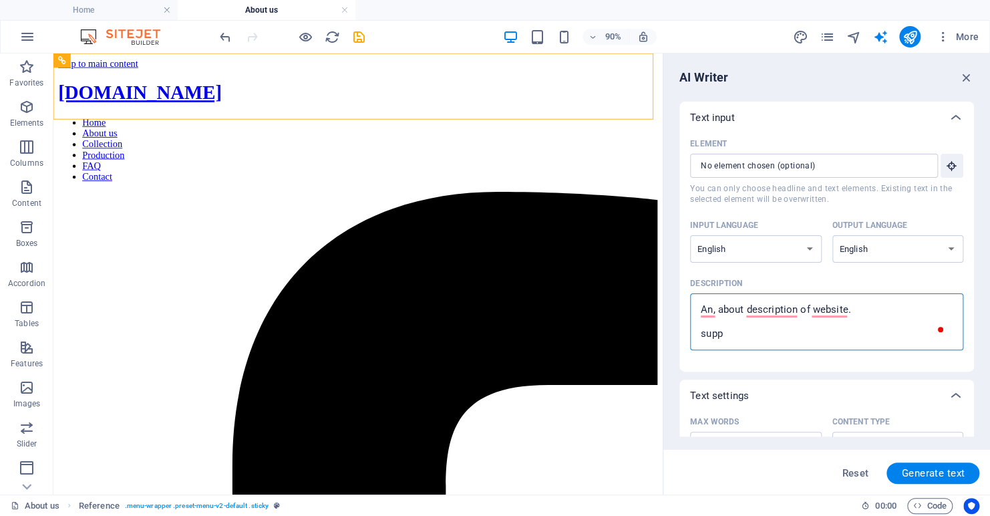
type textarea "x"
type textarea "An, about description of website. suppor"
type textarea "x"
type textarea "An, about description of website. support"
type textarea "x"
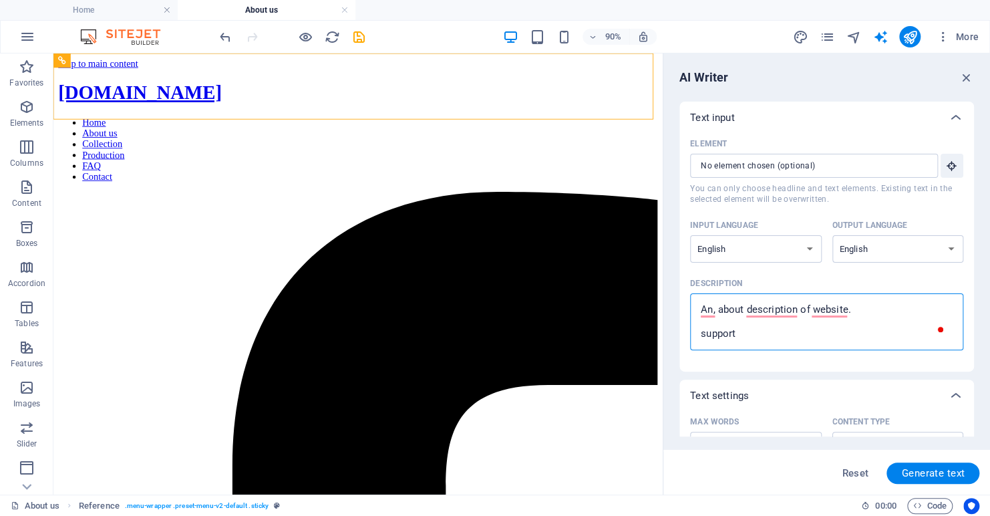
type textarea "An, about description of website. supporti"
type textarea "x"
type textarea "An, about description of website. supportin"
type textarea "x"
type textarea "An, about description of website. supporting"
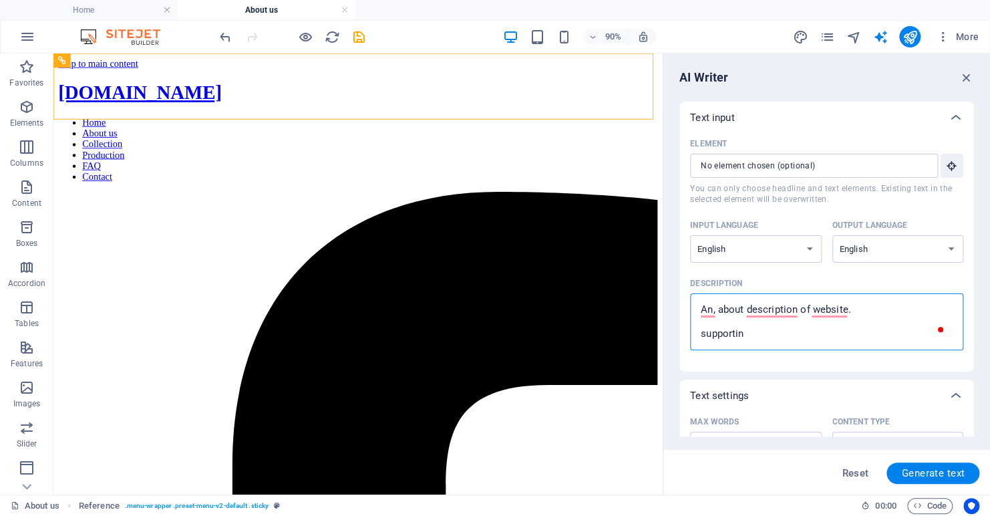
type textarea "x"
type textarea "An, about description of website. supporting"
type textarea "x"
type textarea "An, about description of website. supporting p"
type textarea "x"
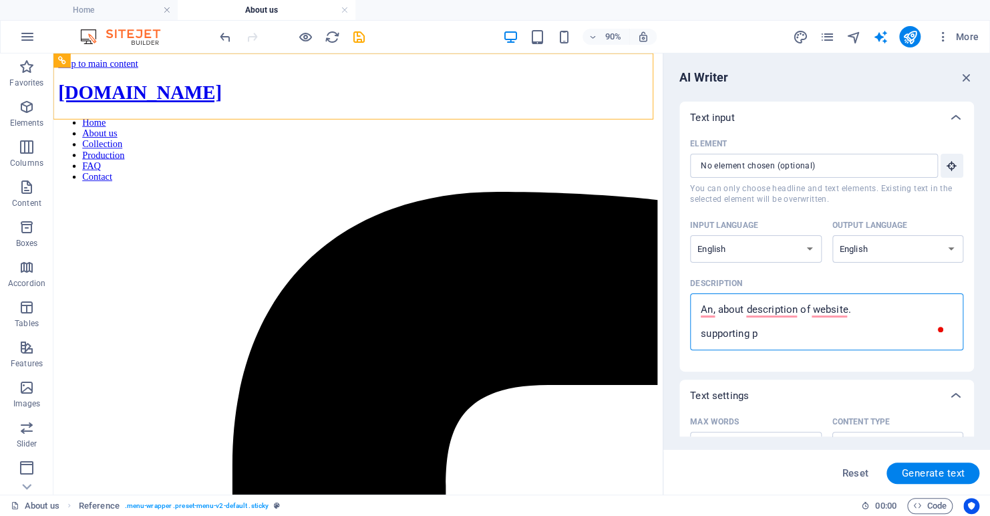
type textarea "An, about description of website. supporting pr"
type textarea "x"
type textarea "An, about description of website. supporting pro"
type textarea "x"
type textarea "An, about description of website. supporting prou"
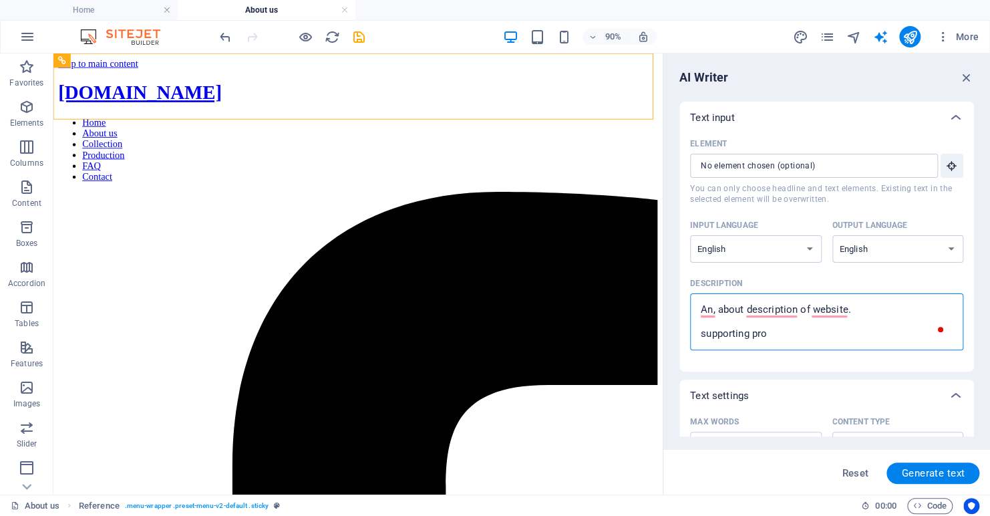
type textarea "x"
type textarea "An, about description of website. supporting proud"
type textarea "x"
type textarea "An, about description of website. supporting proudl"
type textarea "x"
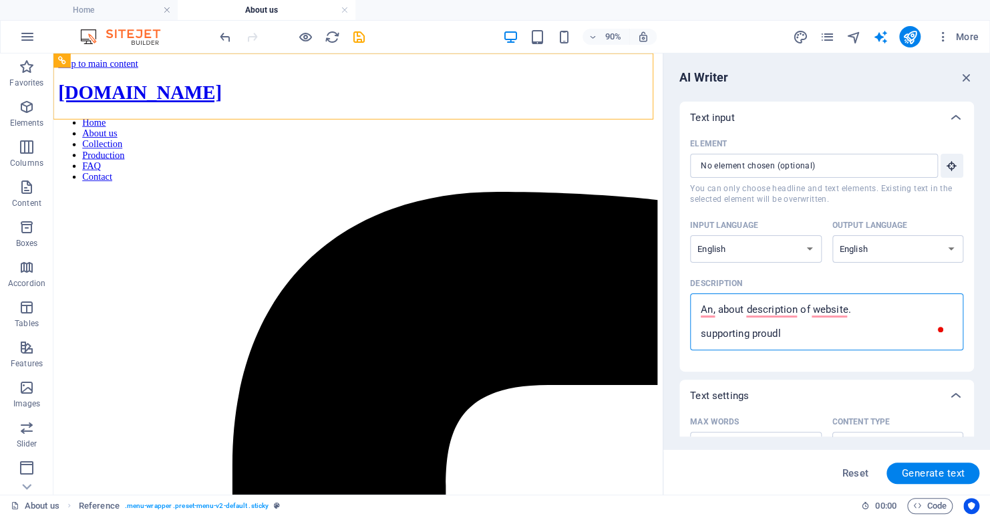
type textarea "An, about description of website. supporting proudly"
type textarea "x"
type textarea "An, about description of website. supporting proudly"
type textarea "x"
type textarea "An, about description of website. supporting proudly c"
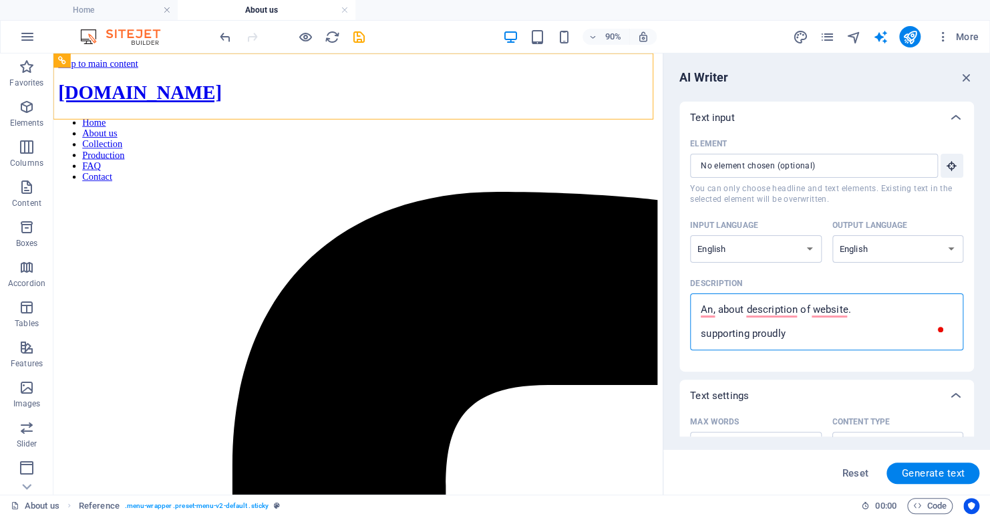
type textarea "x"
type textarea "An, about description of website. supporting proudly ca"
type textarea "x"
type textarea "An, about description of website. supporting proudly can"
type textarea "x"
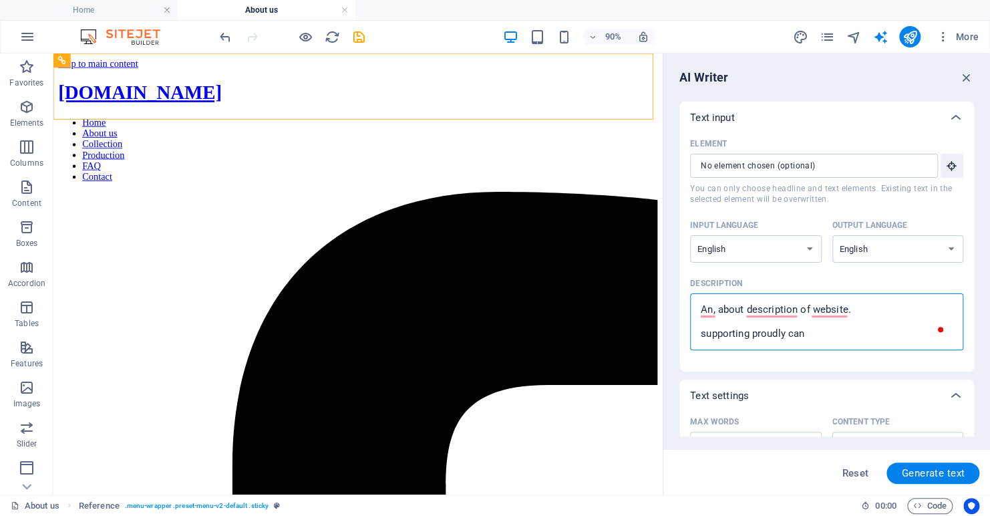
type textarea "An, about description of website. supporting proudly cana"
type textarea "x"
type textarea "An, about description of website. supporting proudly canad"
type textarea "x"
type textarea "An, about description of website. supporting proudly canadi"
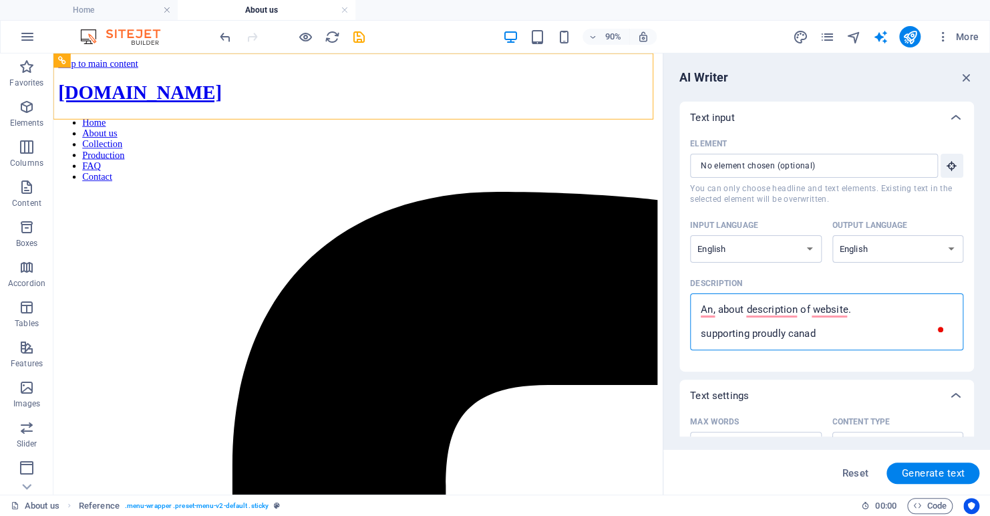
type textarea "x"
type textarea "An, about description of website. supporting proudly canadia"
type textarea "x"
type textarea "An, about description of website. supporting proudly canadian"
type textarea "x"
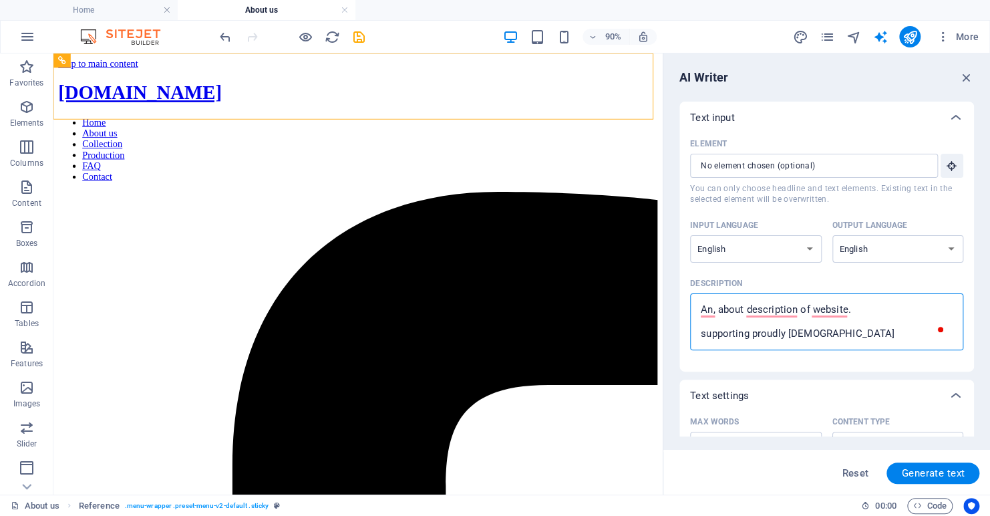
type textarea "An, about description of website. supporting proudly canadian"
type textarea "x"
type textarea "An, about description of website. supporting proudly canadian c"
type textarea "x"
type textarea "An, about description of website. supporting proudly canadian cr"
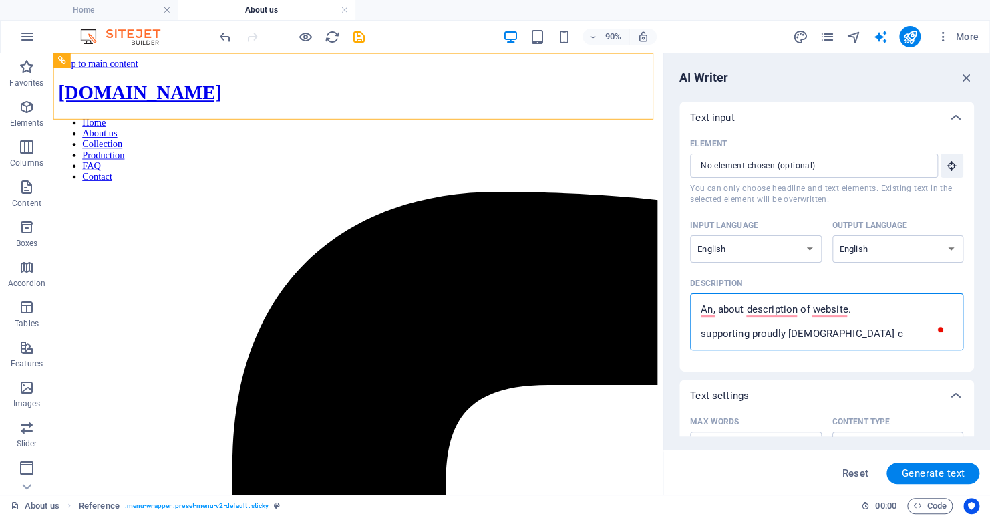
type textarea "x"
type textarea "An, about description of website. supporting proudly canadian cra"
type textarea "x"
type textarea "An, about description of website. supporting proudly canadian craf"
type textarea "x"
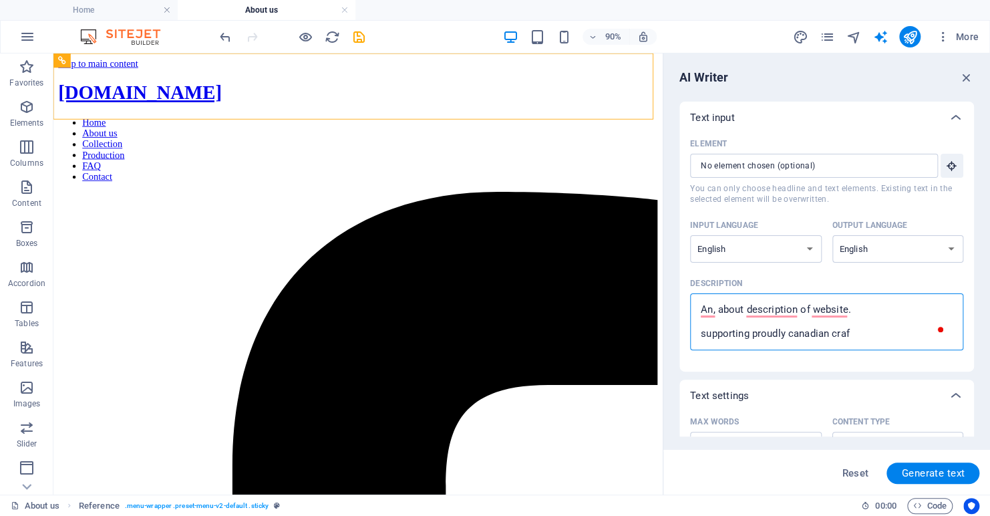
type textarea "An, about description of website. supporting proudly canadian craft"
type textarea "x"
type textarea "An, about description of website. supporting proudly canadian crafts"
type textarea "x"
type textarea "An, about description of website. supporting proudly canadian crafts,"
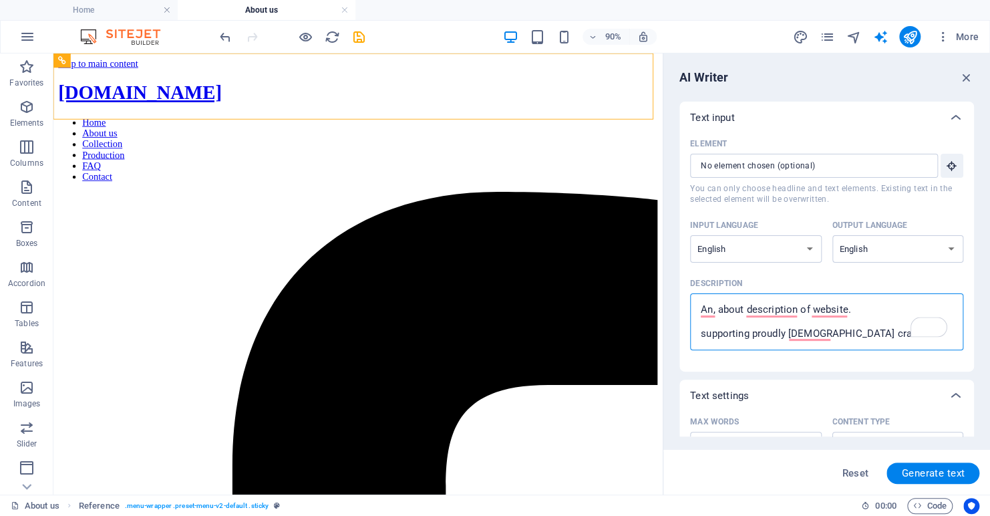
type textarea "x"
type textarea "An, about description of website. supporting proudly canadian crafts,"
type textarea "x"
type textarea "An, about description of website. supporting proudly canadian crafts, d"
type textarea "x"
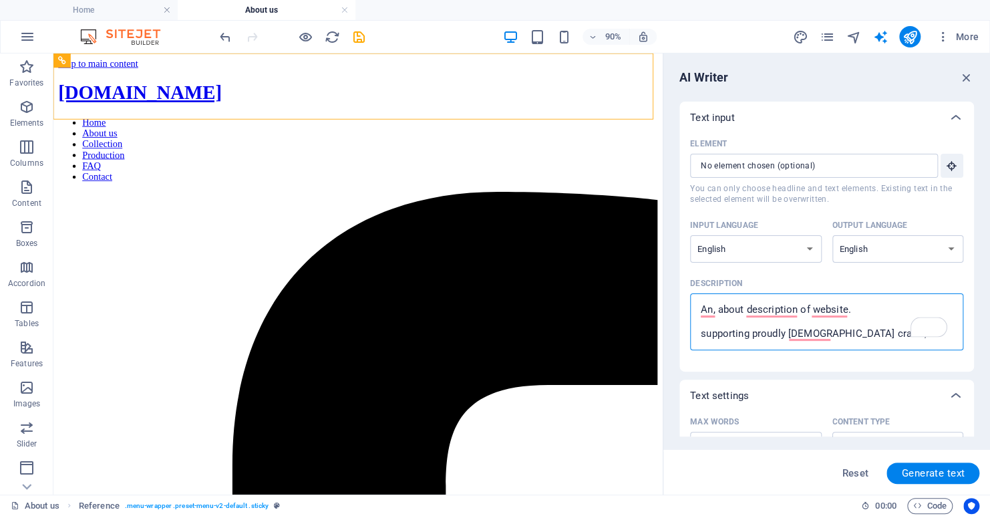
type textarea "An, about description of website. supporting proudly canadian crafts, di"
type textarea "x"
type textarea "An, about description of website. supporting proudly canadian crafts, diy"
type textarea "x"
type textarea "An, about description of website. supporting proudly canadian crafts, di"
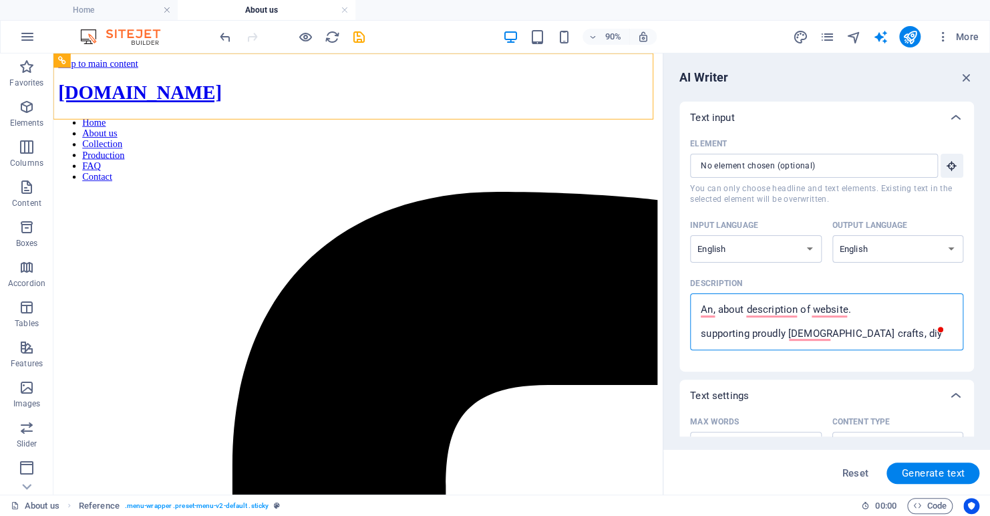
type textarea "x"
type textarea "An, about description of website. supporting proudly canadian crafts, d"
type textarea "x"
type textarea "An, about description of website. supporting proudly canadian crafts,"
type textarea "x"
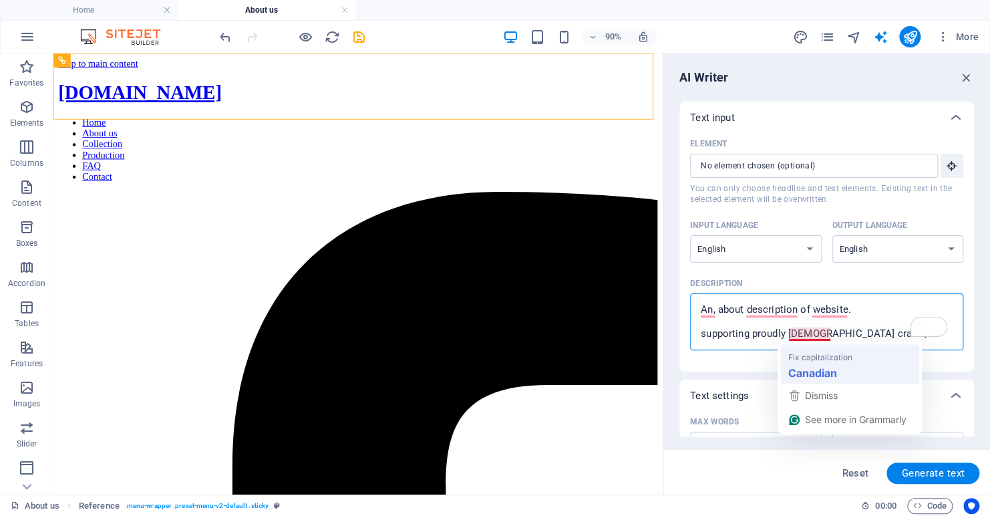
type textarea "An, about description of website. supporting proudly Canadian crafts,"
type textarea "x"
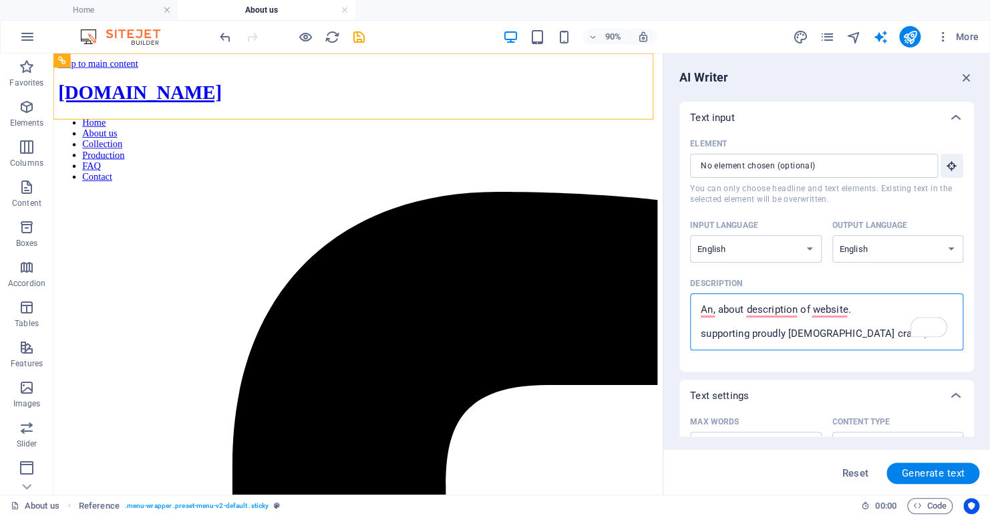
click at [868, 333] on textarea "An, about description of website. supporting proudly Canadian crafts," at bounding box center [827, 321] width 260 height 43
click at [705, 333] on textarea "An, about description of website. supporting proudly Canadian crafts," at bounding box center [827, 321] width 260 height 43
type textarea "An, about description of website. upporting proudly Canadian crafts,"
type textarea "x"
type textarea "An, about description of website. Supporting proudly Canadian crafts,"
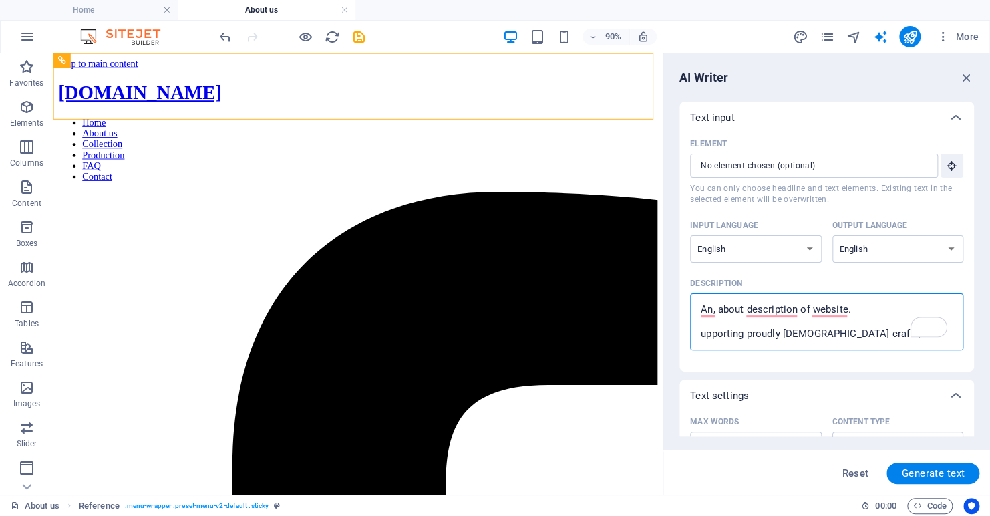
type textarea "x"
click at [876, 335] on textarea "An, about description of website. Supporting proudly Canadian crafts," at bounding box center [827, 321] width 260 height 43
type textarea "An, about description of website. Supporting proudly Canadian crafts, l"
type textarea "x"
type textarea "An, about description of website. Supporting proudly Canadian crafts, lo"
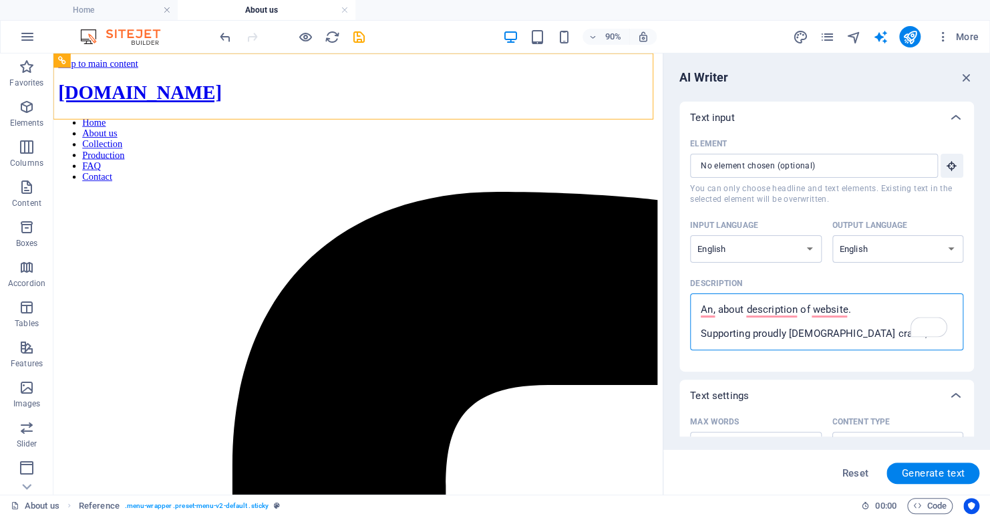
type textarea "x"
type textarea "An, about description of website. Supporting proudly Canadian crafts, loc"
type textarea "x"
type textarea "An, about description of website. Supporting proudly Canadian crafts, loca"
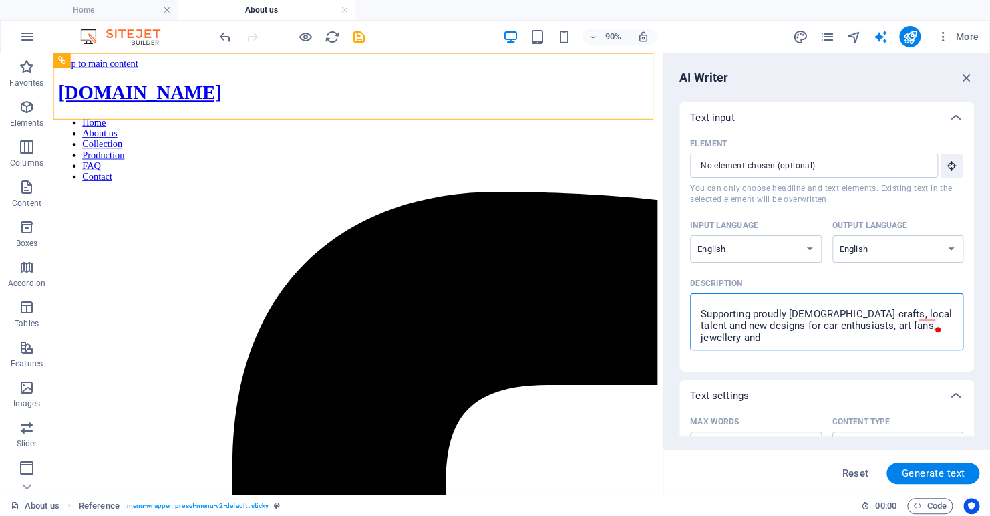
click at [930, 327] on textarea "An, about description of website. Supporting proudly Canadian crafts, local tal…" at bounding box center [827, 321] width 260 height 43
click at [757, 337] on textarea "An, about description of website. Supporting proudly Canadian crafts, local tal…" at bounding box center [827, 321] width 260 height 43
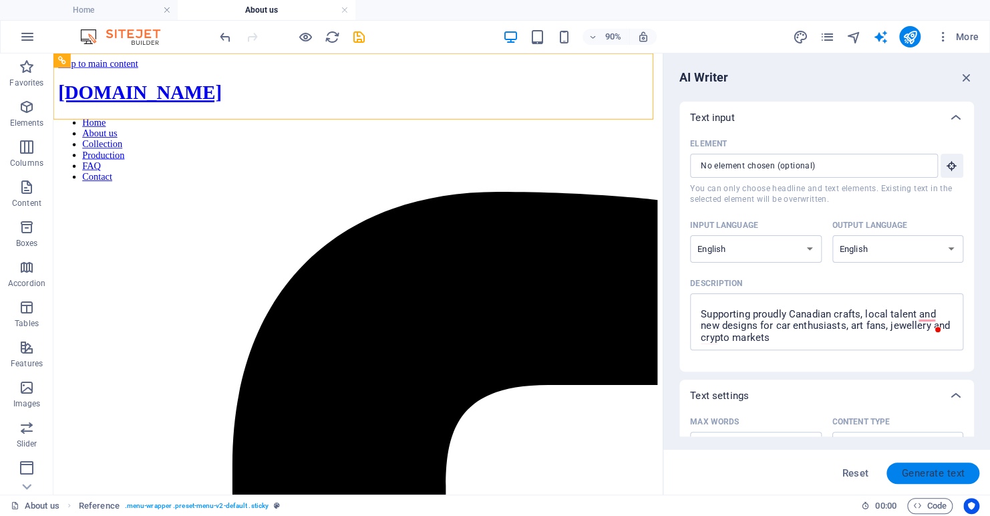
click at [934, 475] on span "Generate text" at bounding box center [933, 473] width 63 height 11
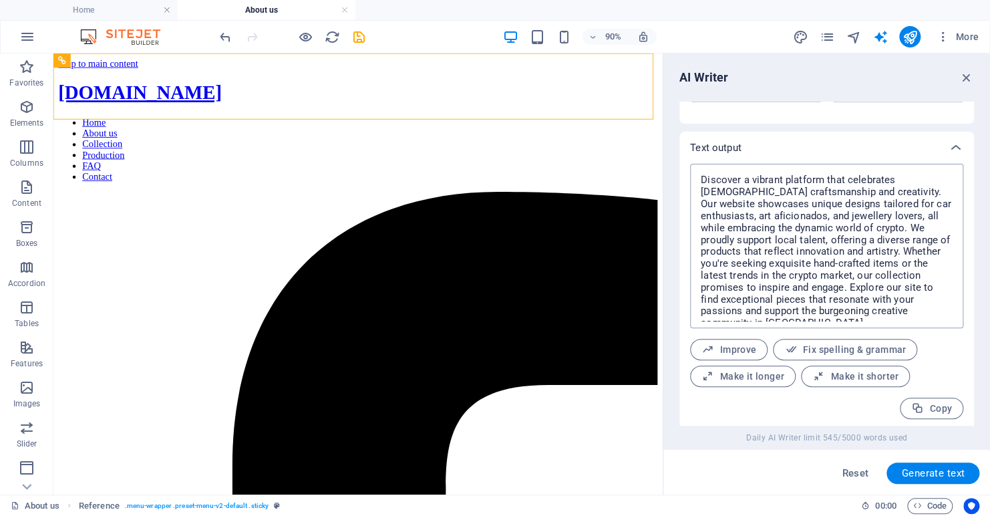
scroll to position [476, 0]
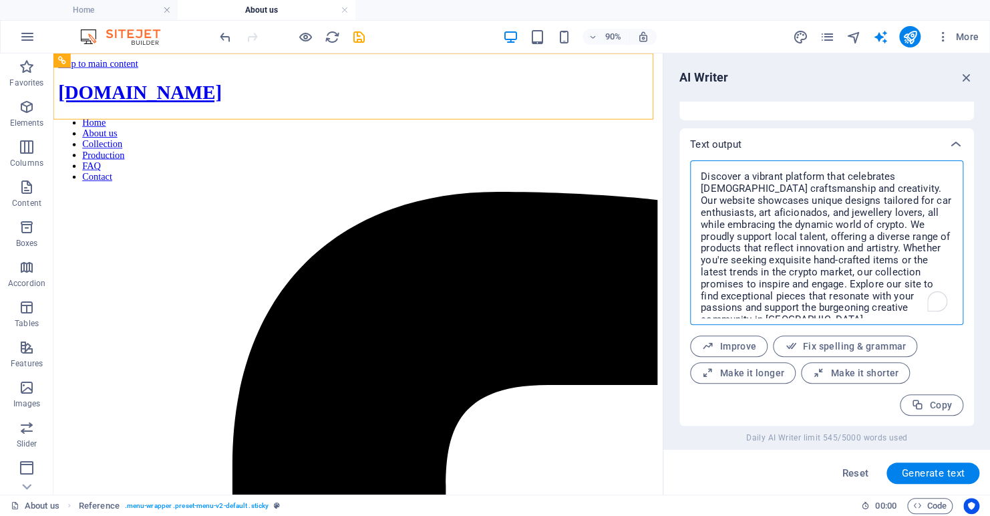
drag, startPoint x: 896, startPoint y: 307, endPoint x: 665, endPoint y: 144, distance: 282.6
click at [665, 144] on aside "AI Writer Text input Element ​ You can only choose headline and text elements. …" at bounding box center [826, 273] width 327 height 441
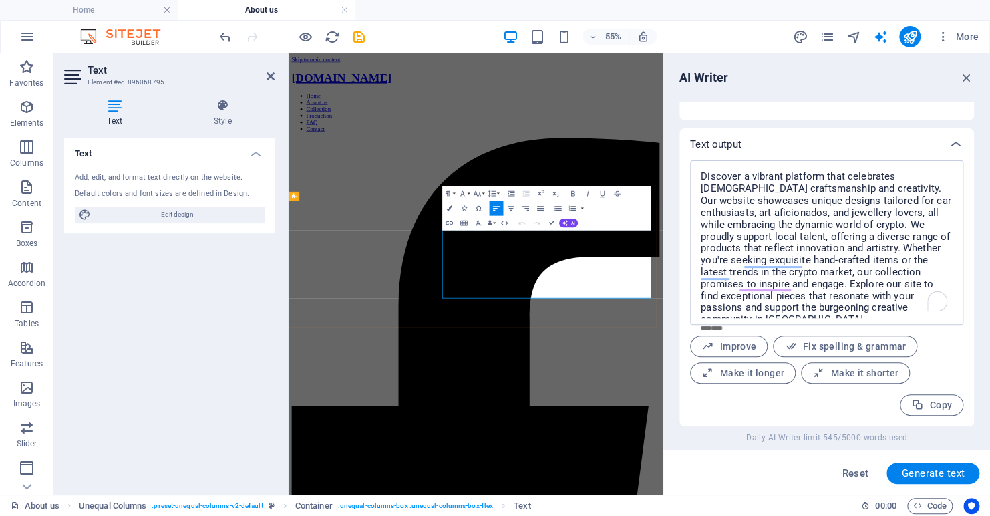
drag, startPoint x: 708, startPoint y: 487, endPoint x: 545, endPoint y: 373, distance: 198.7
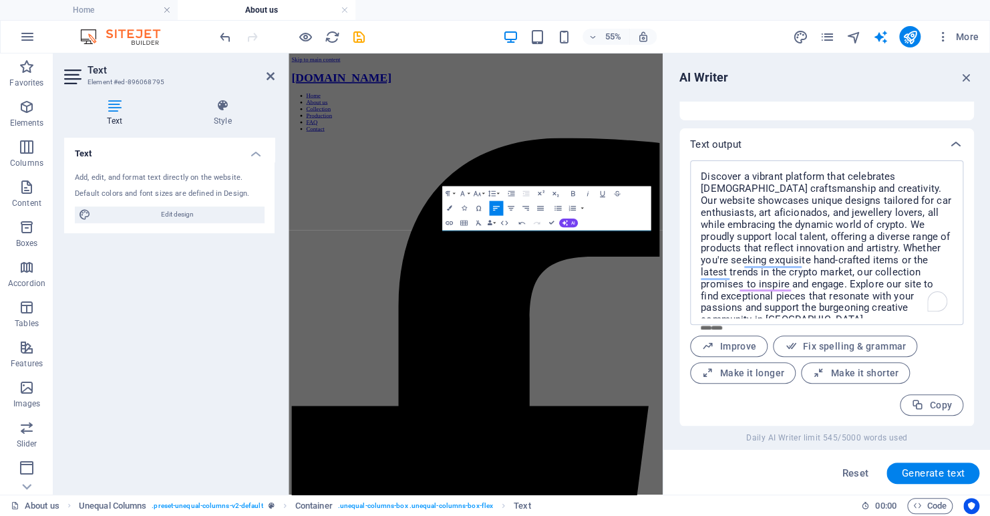
click at [607, 227] on div "Paragraph Format Normal Heading 1 Heading 2 Heading 3 Heading 4 Heading 5 Headi…" at bounding box center [546, 208] width 209 height 44
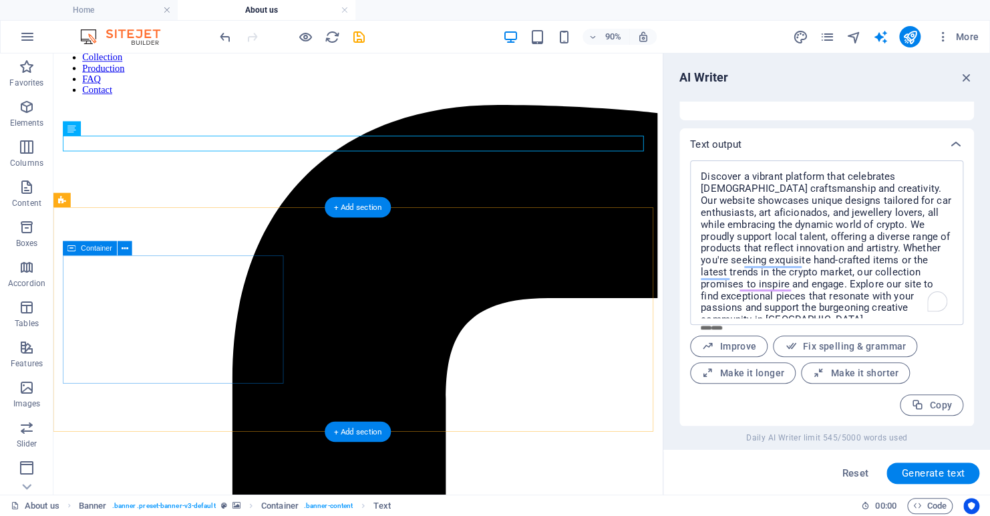
scroll to position [200, 0]
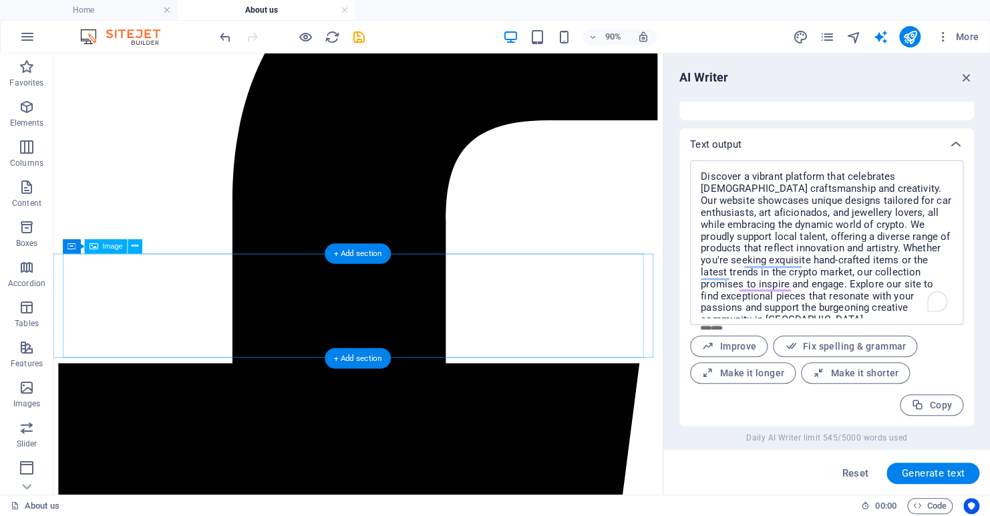
scroll to position [267, 0]
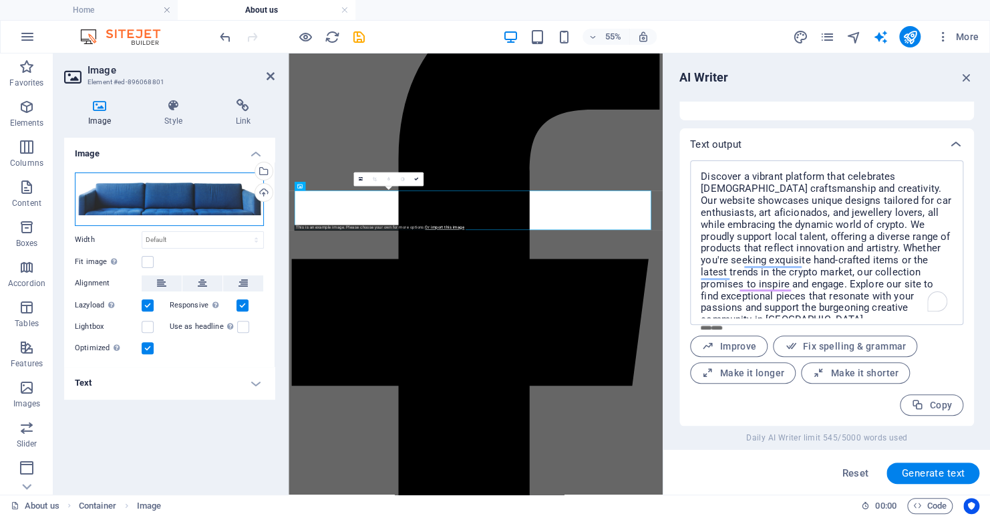
click at [170, 196] on div "Drag files here, click to choose files or select files from Files or our free s…" at bounding box center [169, 198] width 189 height 53
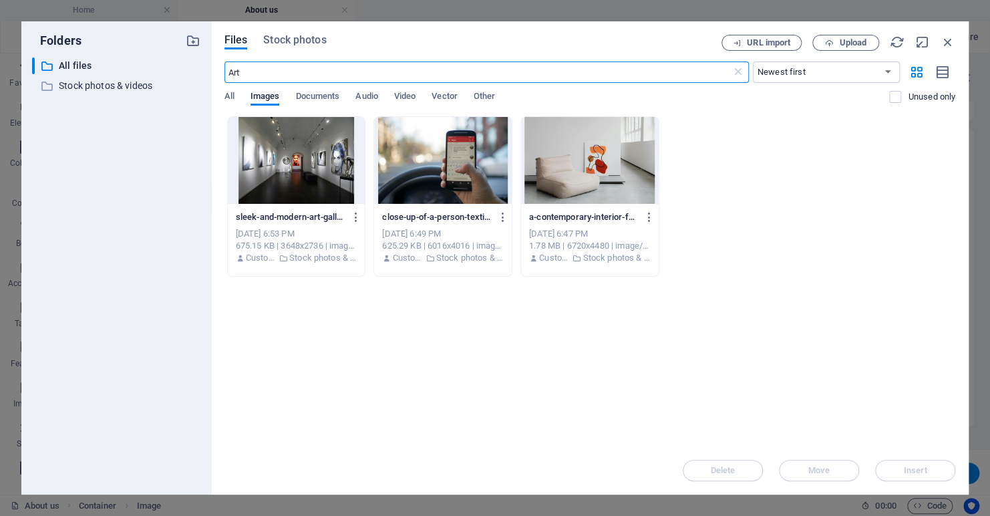
scroll to position [0, 0]
click at [284, 39] on span "Stock photos" at bounding box center [294, 40] width 63 height 16
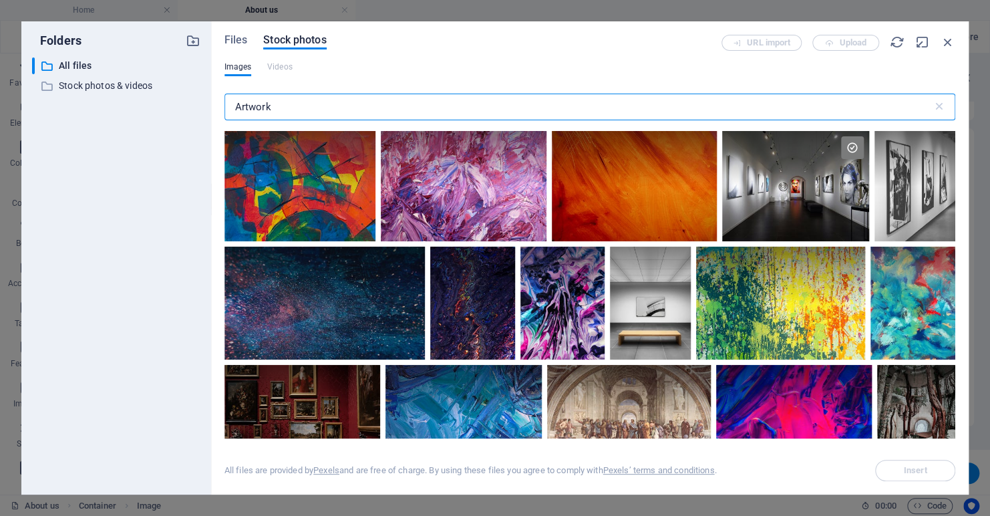
click at [295, 106] on input "Artwork" at bounding box center [579, 107] width 708 height 27
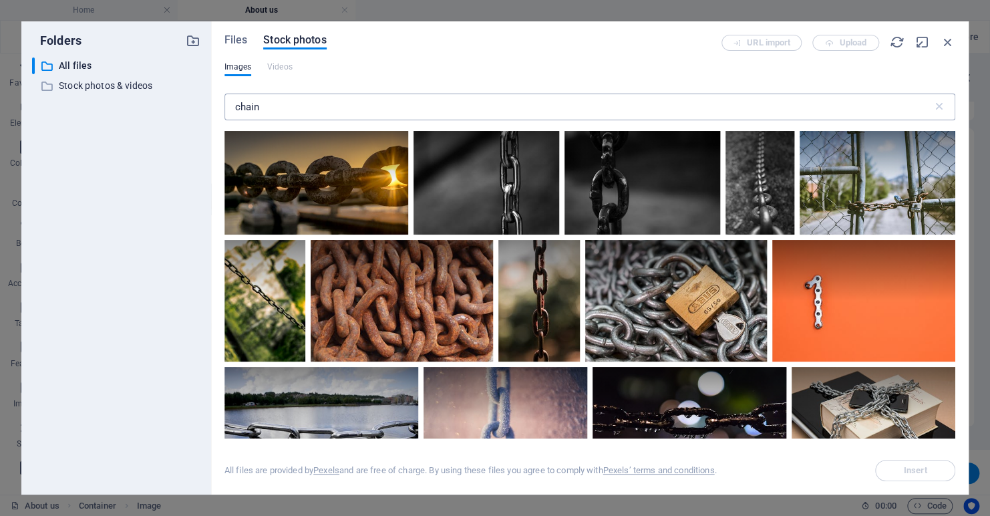
click at [267, 106] on input "chain" at bounding box center [579, 107] width 708 height 27
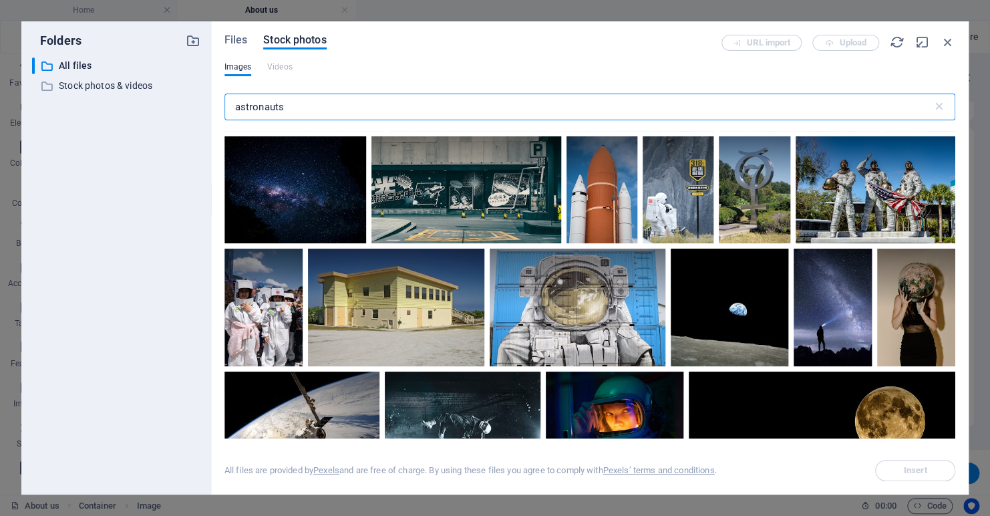
scroll to position [2339, 0]
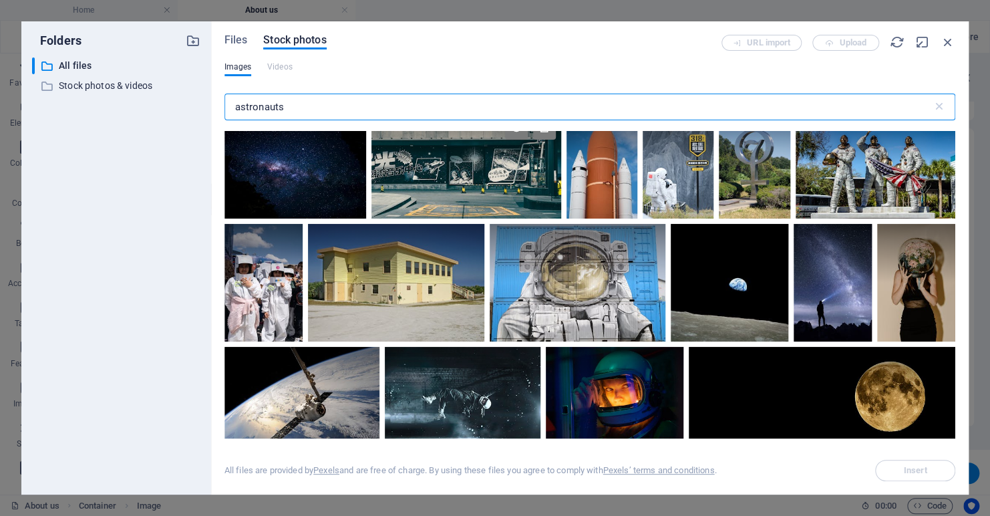
click at [474, 173] on div at bounding box center [467, 165] width 190 height 107
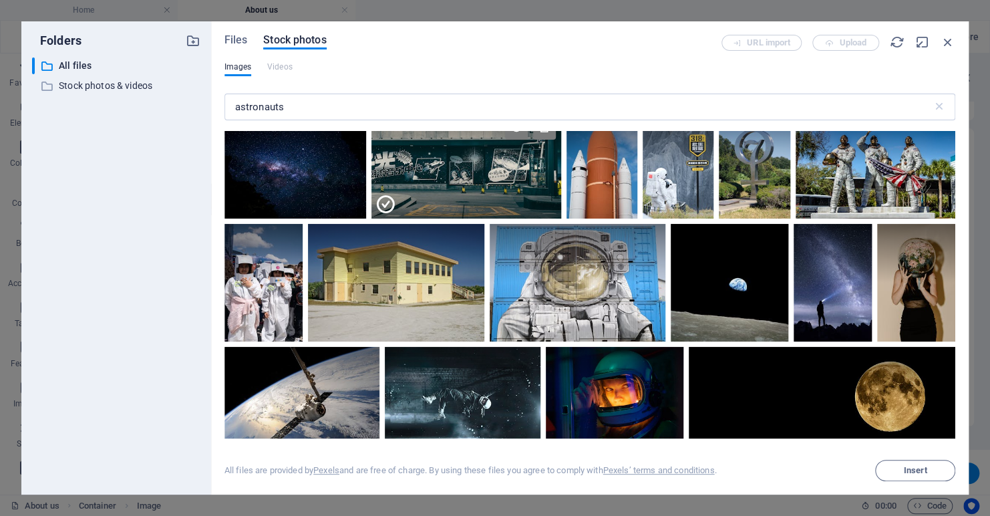
click at [474, 173] on div at bounding box center [467, 191] width 190 height 53
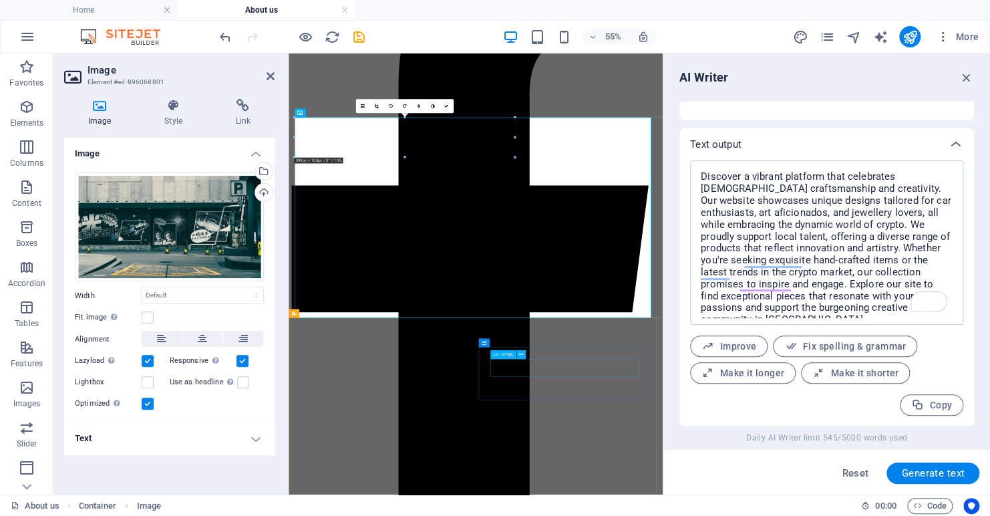
scroll to position [401, 0]
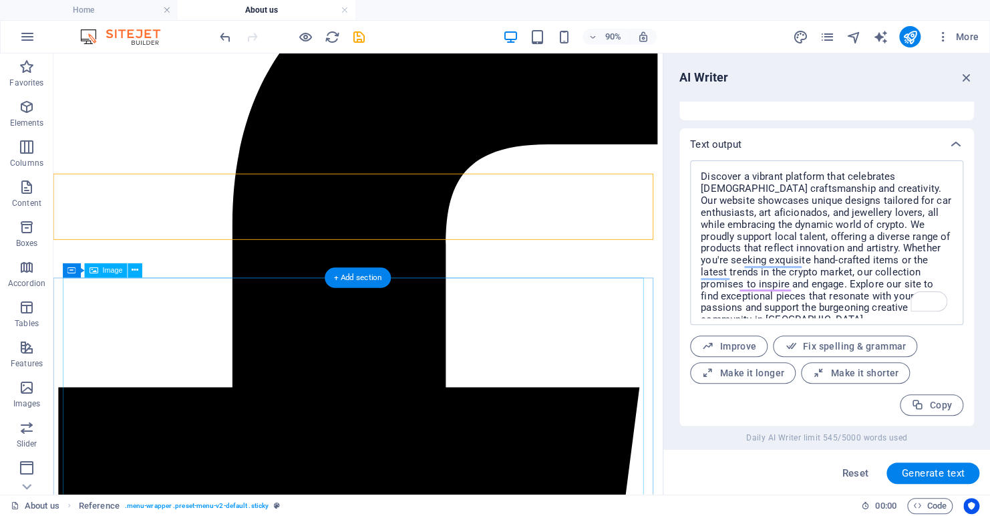
scroll to position [0, 0]
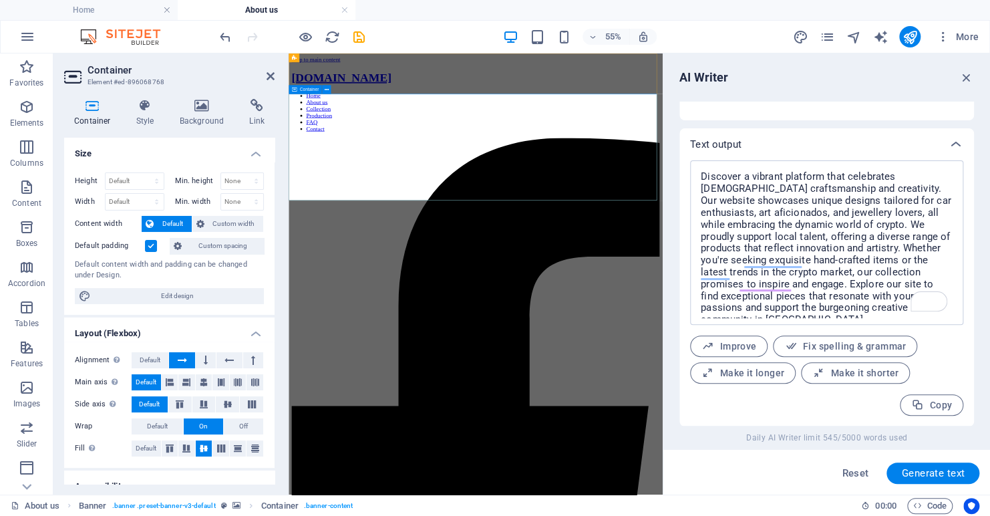
click at [201, 108] on icon at bounding box center [202, 105] width 65 height 13
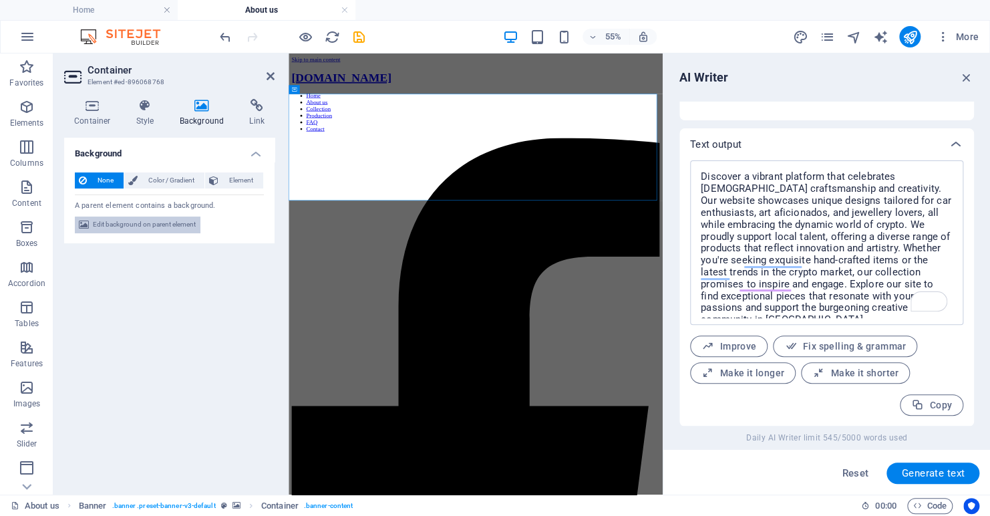
click at [108, 223] on span "Edit background on parent element" at bounding box center [144, 225] width 103 height 16
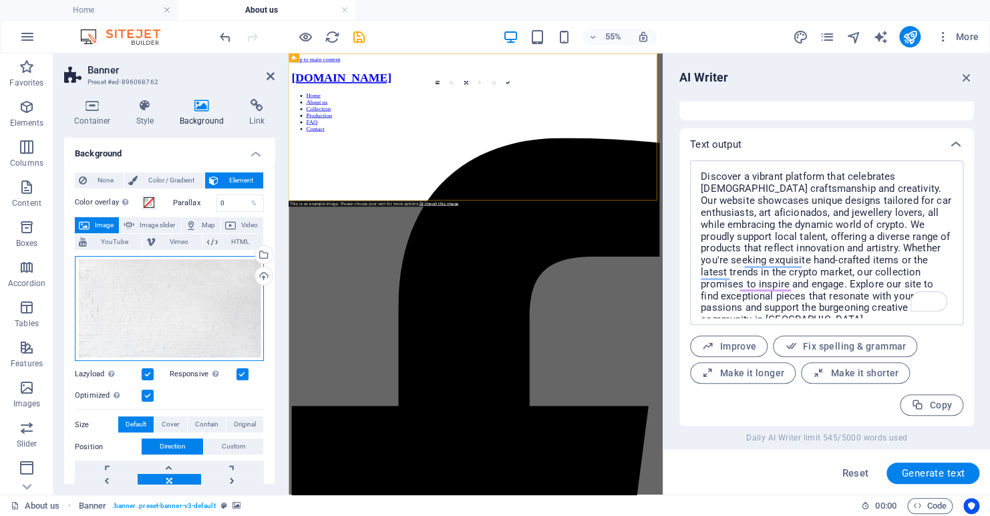
click at [166, 324] on div "Drag files here, click to choose files or select files from Files or our free s…" at bounding box center [169, 308] width 189 height 105
click at [164, 323] on div "Drag files here, click to choose files or select files from Files or our free s…" at bounding box center [169, 308] width 189 height 105
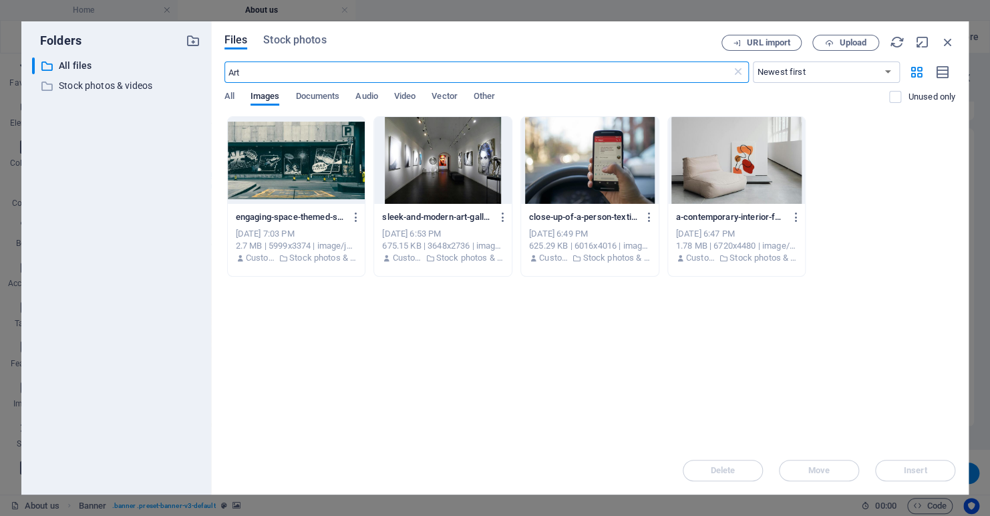
click at [221, 96] on div "Files Stock photos URL import Upload Art ​ Newest first Oldest first Name (A-Z)…" at bounding box center [590, 257] width 758 height 473
click at [283, 38] on span "Stock photos" at bounding box center [294, 40] width 63 height 16
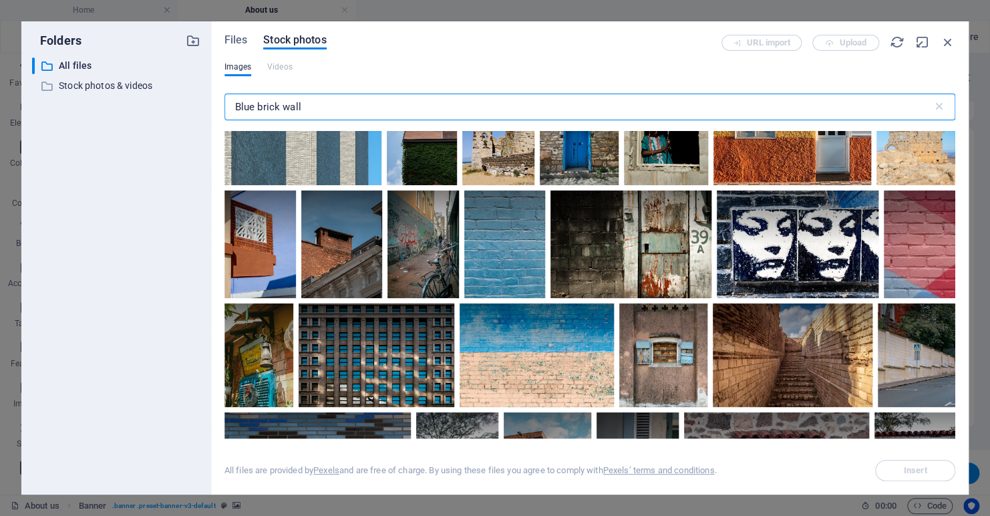
scroll to position [2272, 0]
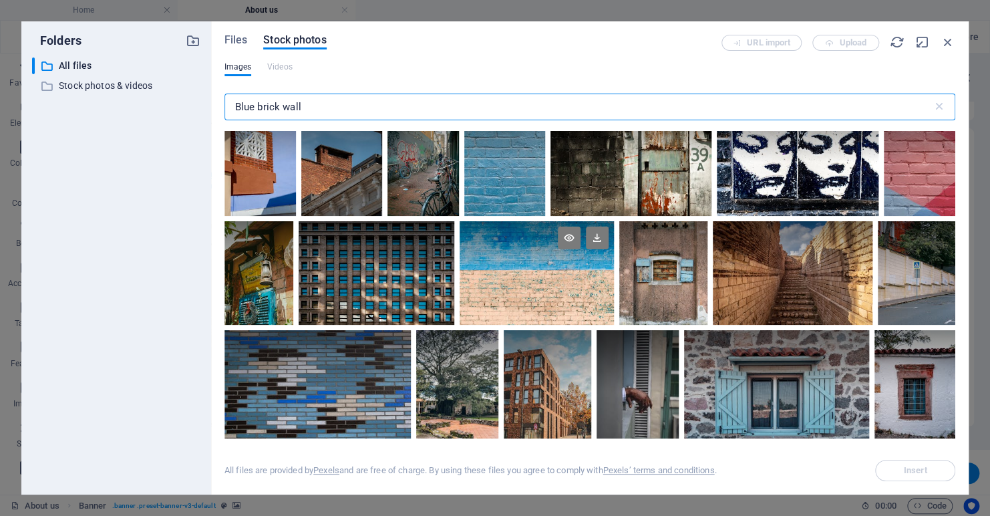
click at [517, 272] on div at bounding box center [537, 273] width 154 height 104
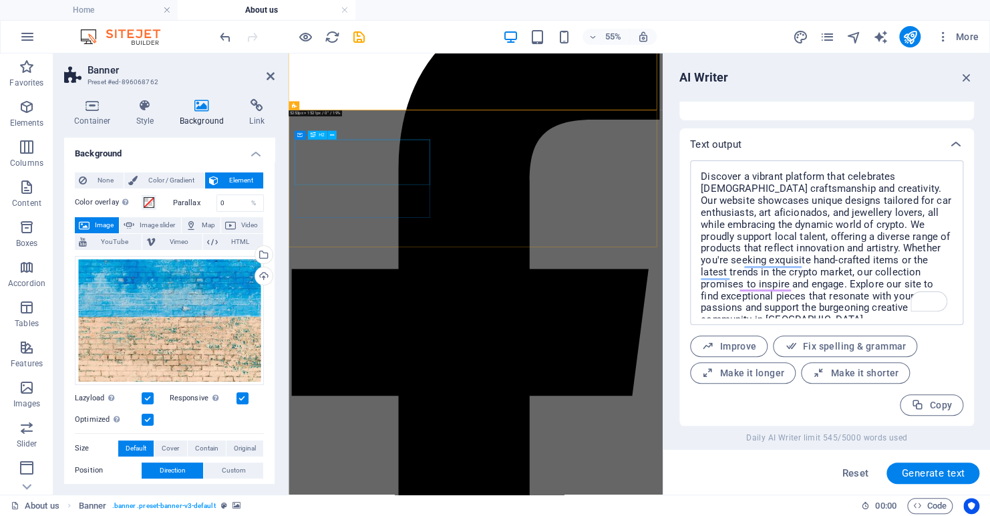
scroll to position [0, 0]
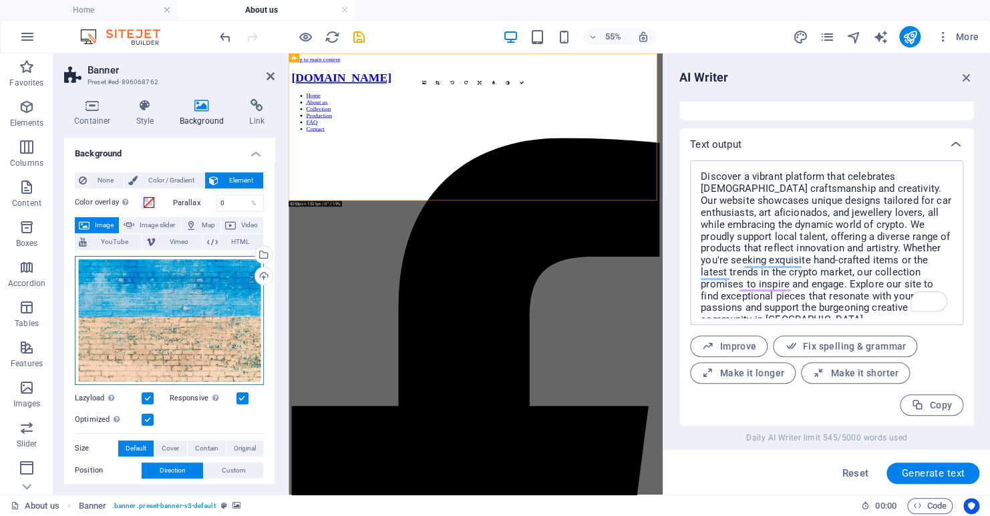
click at [183, 319] on div "Drag files here, click to choose files or select files from Files or our free s…" at bounding box center [169, 320] width 189 height 129
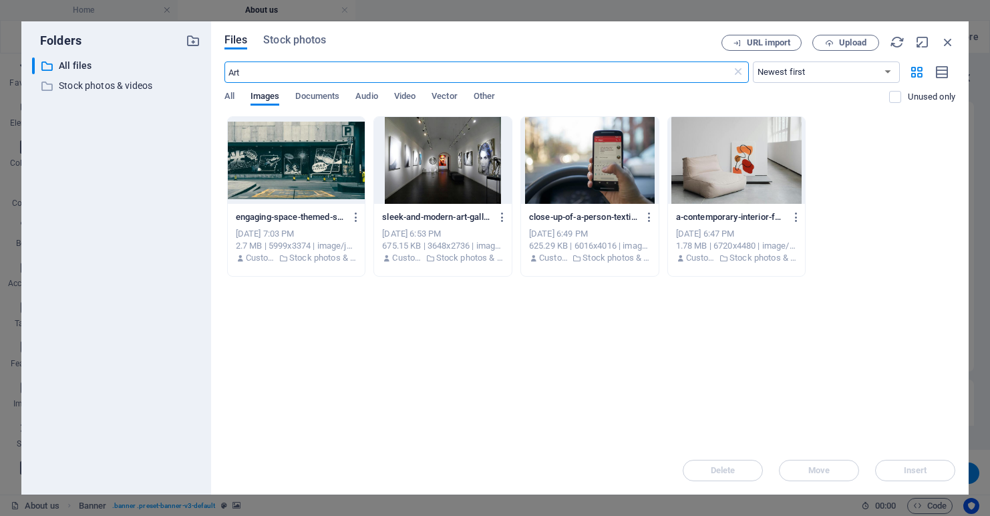
select select "English"
click at [229, 96] on span "All" at bounding box center [230, 97] width 10 height 19
click at [280, 38] on span "Stock photos" at bounding box center [294, 40] width 63 height 16
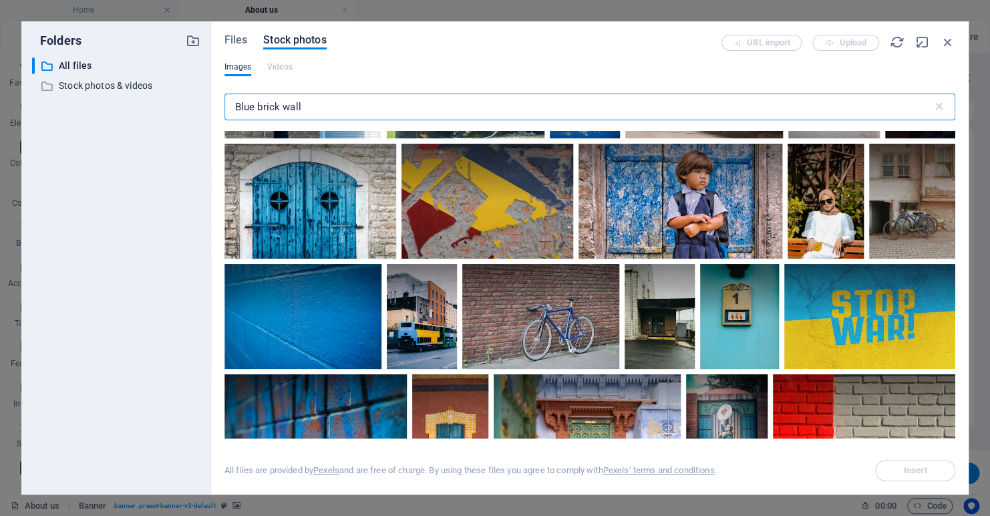
scroll to position [1871, 0]
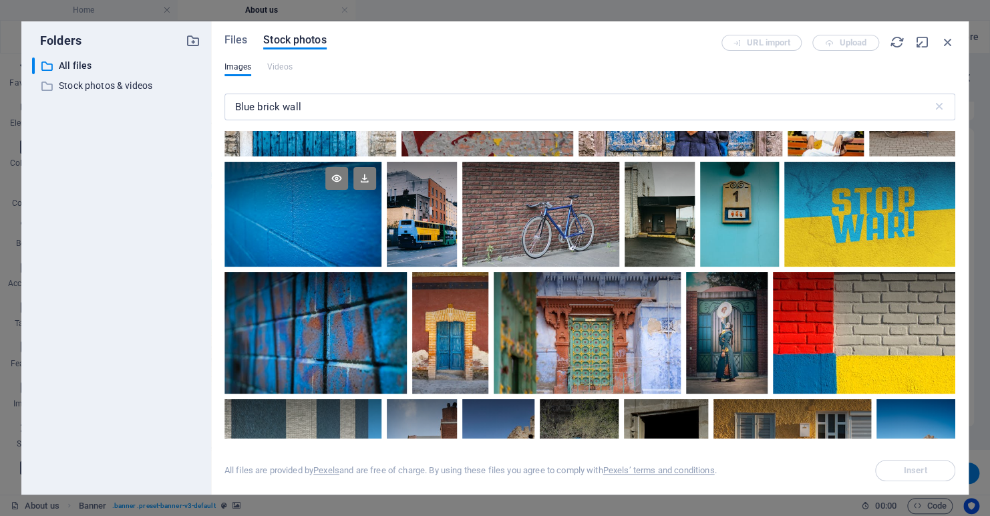
click at [281, 215] on div at bounding box center [304, 214] width 158 height 105
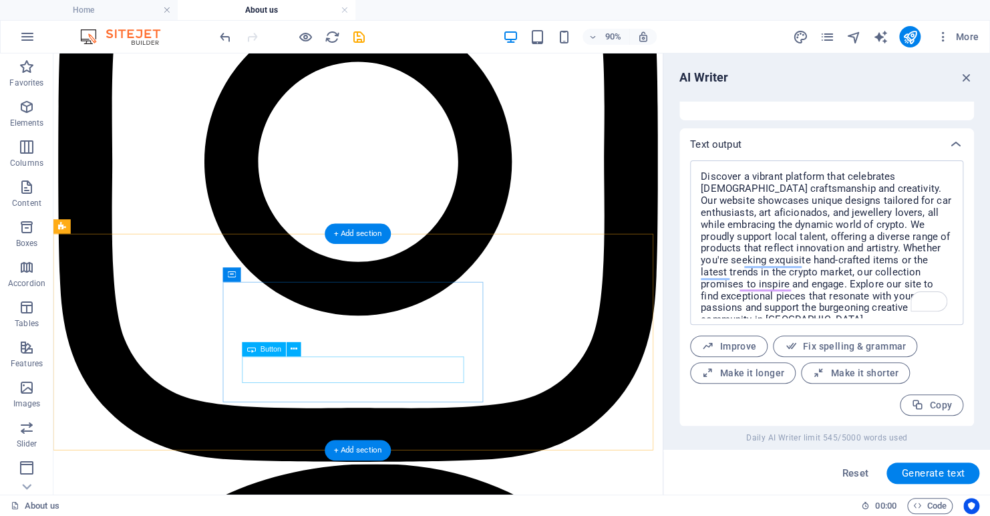
scroll to position [2339, 0]
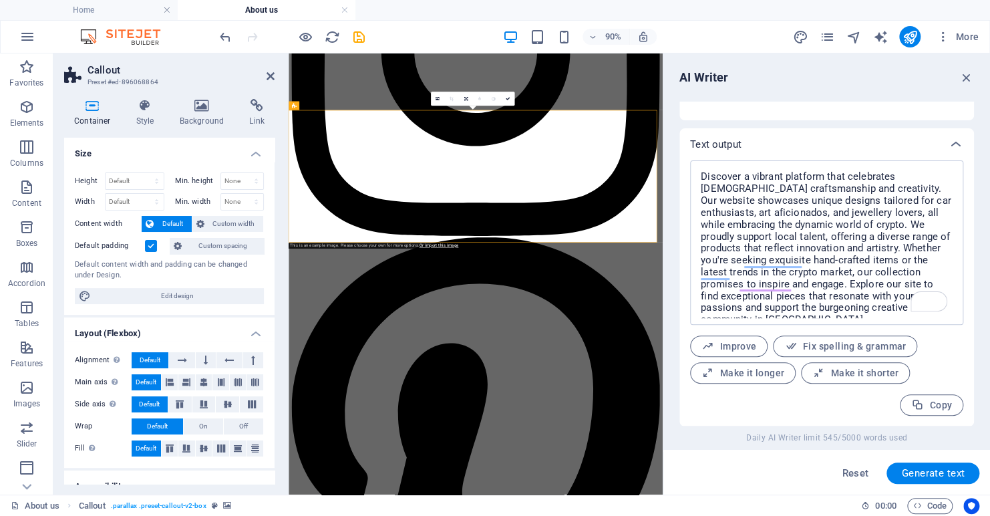
scroll to position [2308, 0]
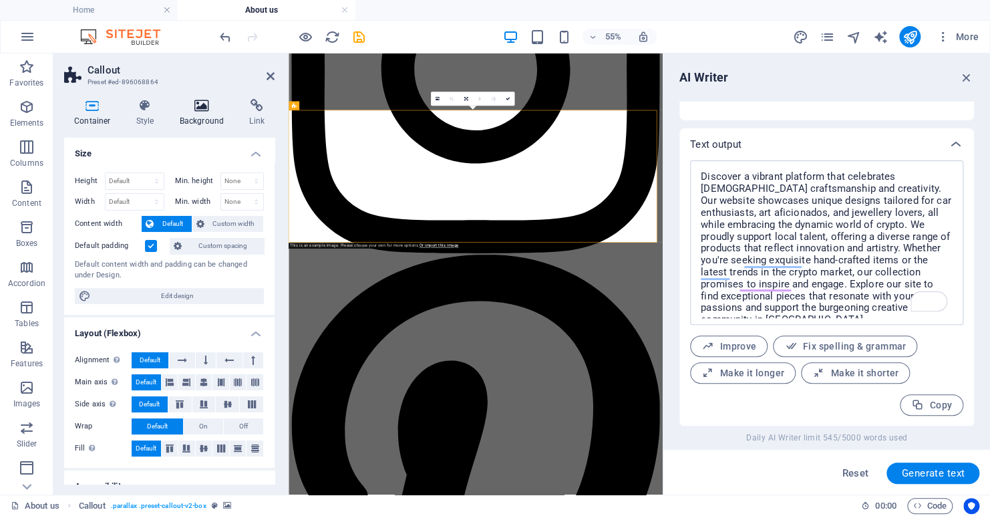
click at [207, 104] on icon at bounding box center [202, 105] width 65 height 13
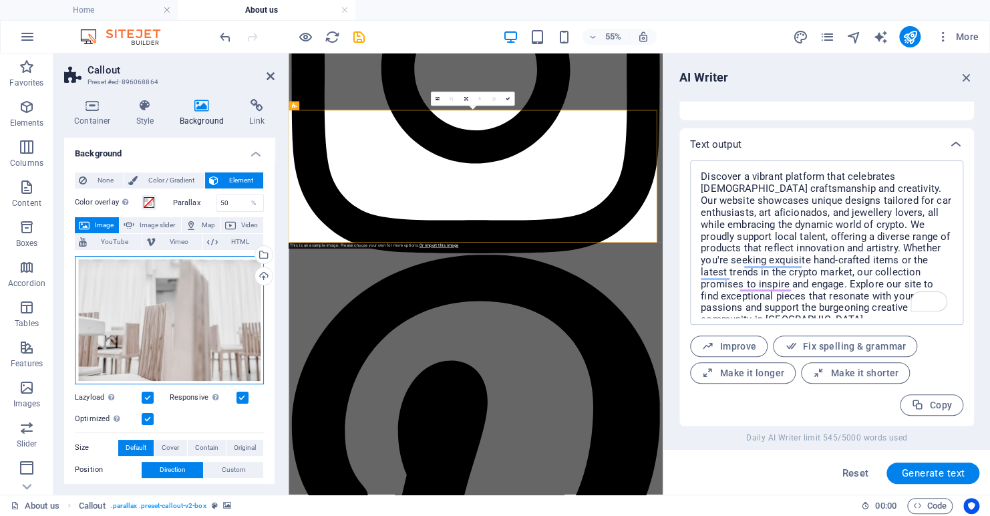
click at [131, 352] on div "Drag files here, click to choose files or select files from Files or our free s…" at bounding box center [169, 320] width 189 height 128
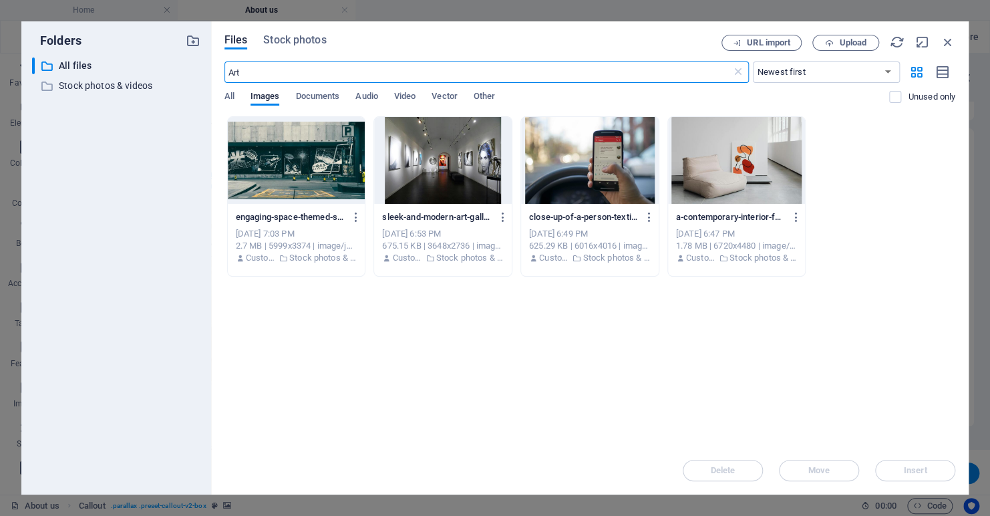
scroll to position [0, 0]
click at [231, 98] on span "All" at bounding box center [230, 97] width 10 height 19
click at [293, 43] on span "Stock photos" at bounding box center [294, 40] width 63 height 16
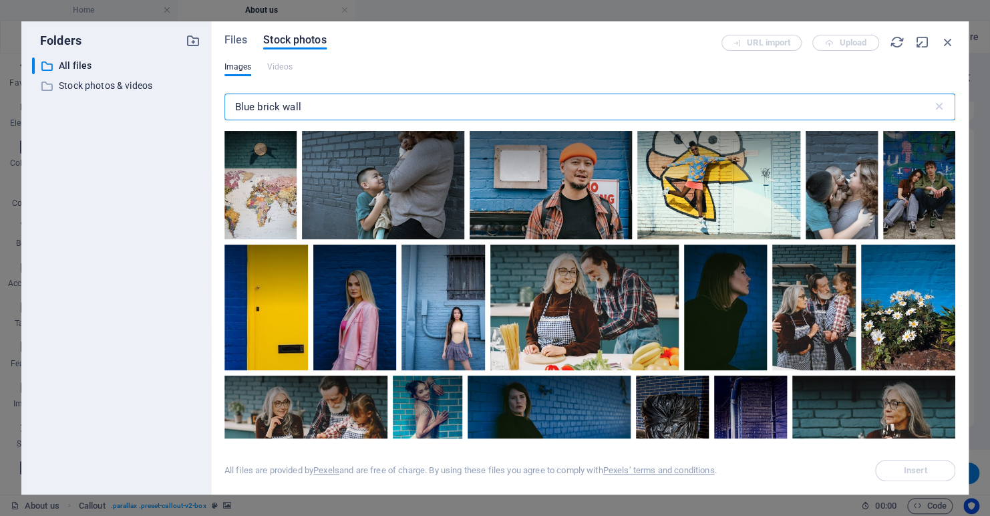
drag, startPoint x: 329, startPoint y: 104, endPoint x: 176, endPoint y: 105, distance: 153.0
click at [176, 105] on div "Folders ​ All files All files ​ Stock photos & videos Stock photos & videos Fil…" at bounding box center [495, 257] width 948 height 473
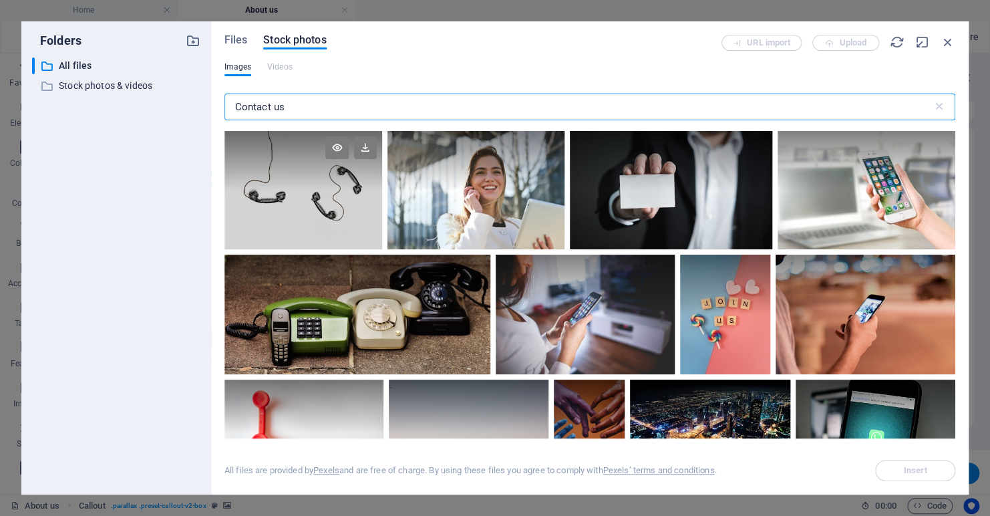
type input "Contact us"
click at [283, 205] on div at bounding box center [304, 190] width 158 height 118
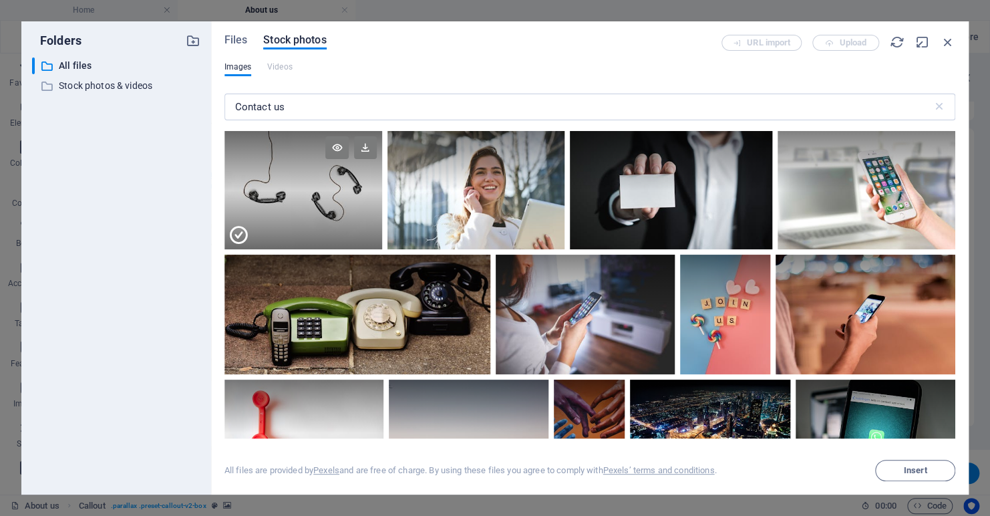
click at [283, 205] on div at bounding box center [304, 219] width 158 height 59
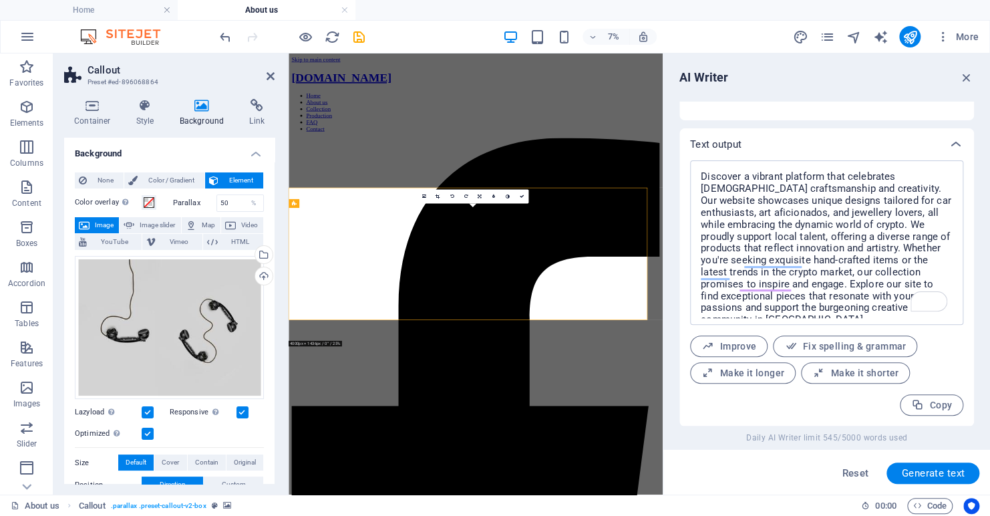
scroll to position [2130, 0]
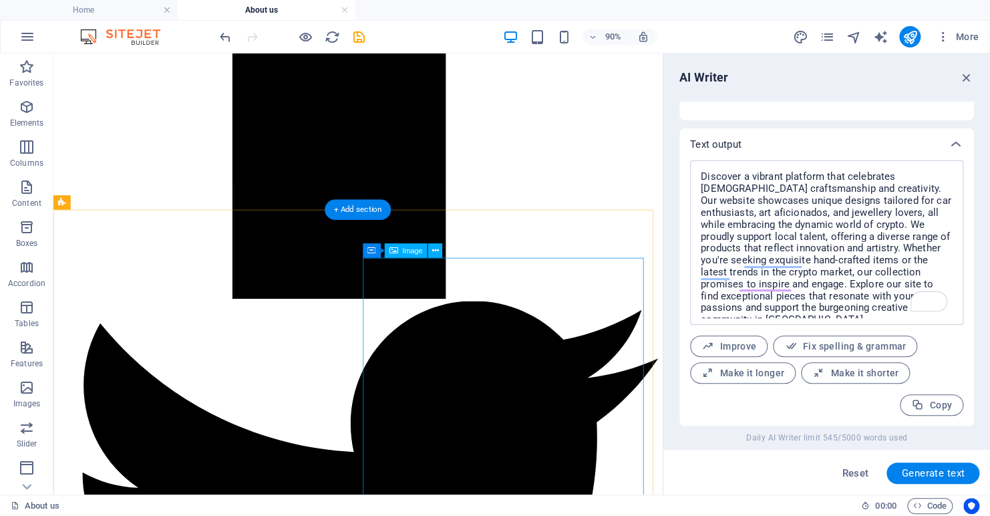
scroll to position [1256, 0]
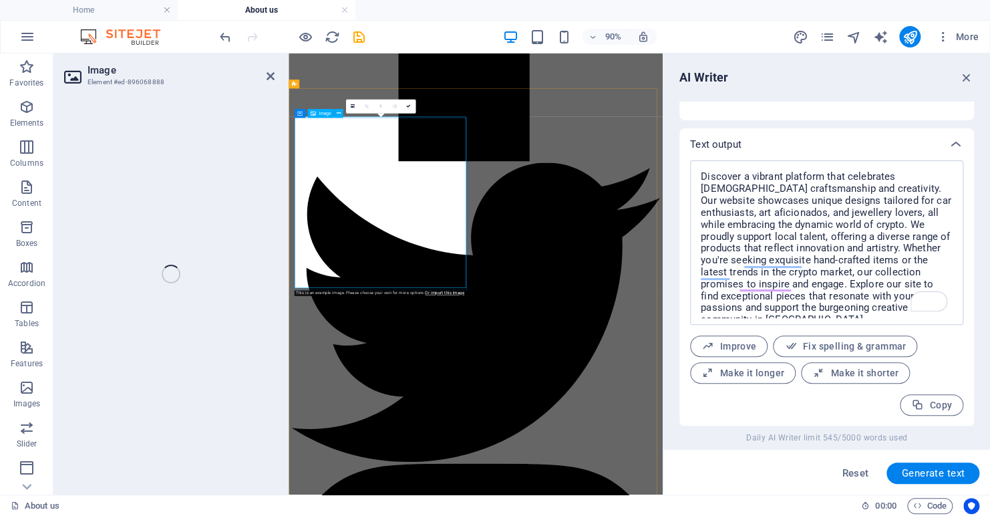
select select "%"
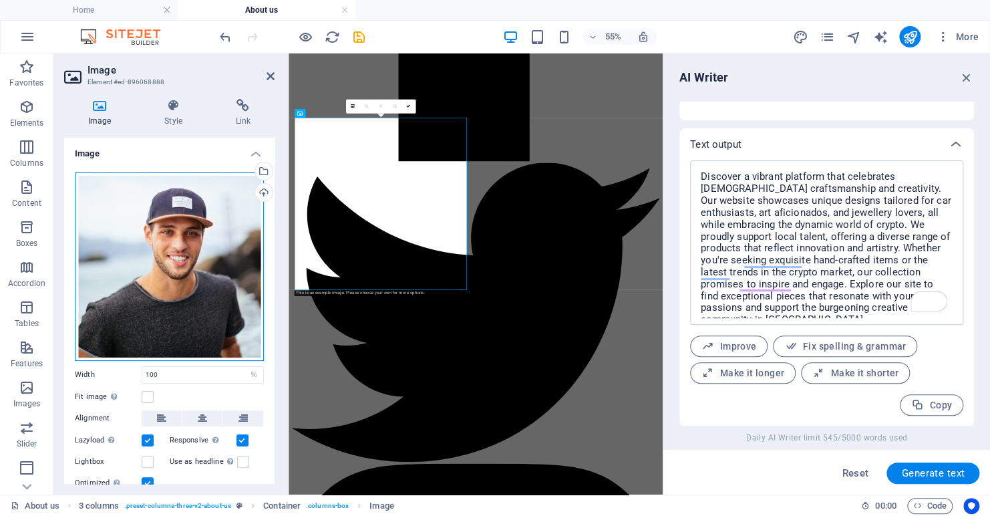
click at [160, 267] on div "Drag files here, click to choose files or select files from Files or our free s…" at bounding box center [169, 266] width 189 height 188
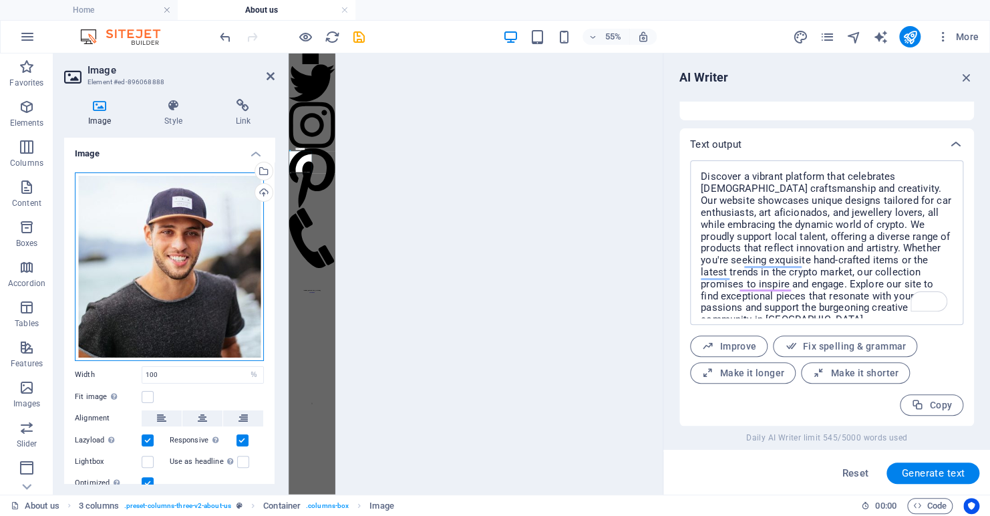
scroll to position [0, 0]
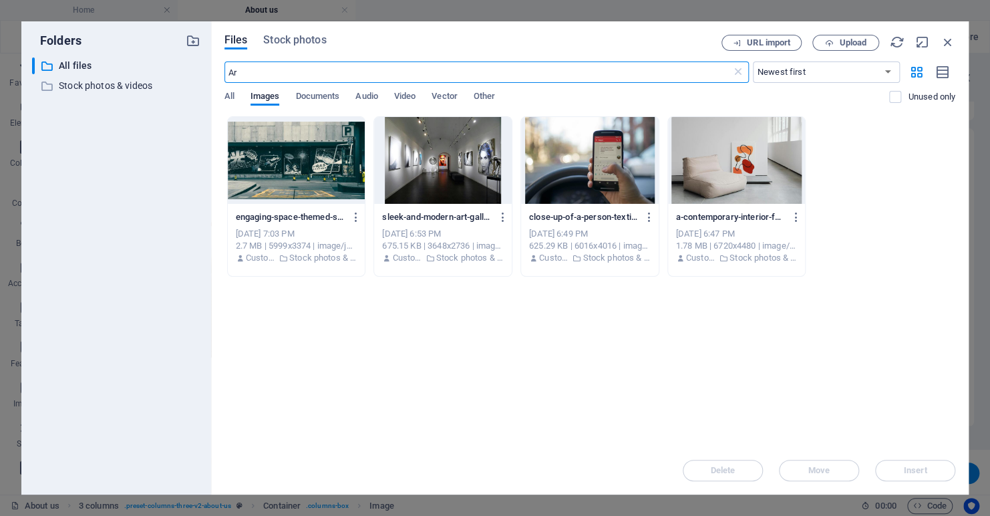
type input "A"
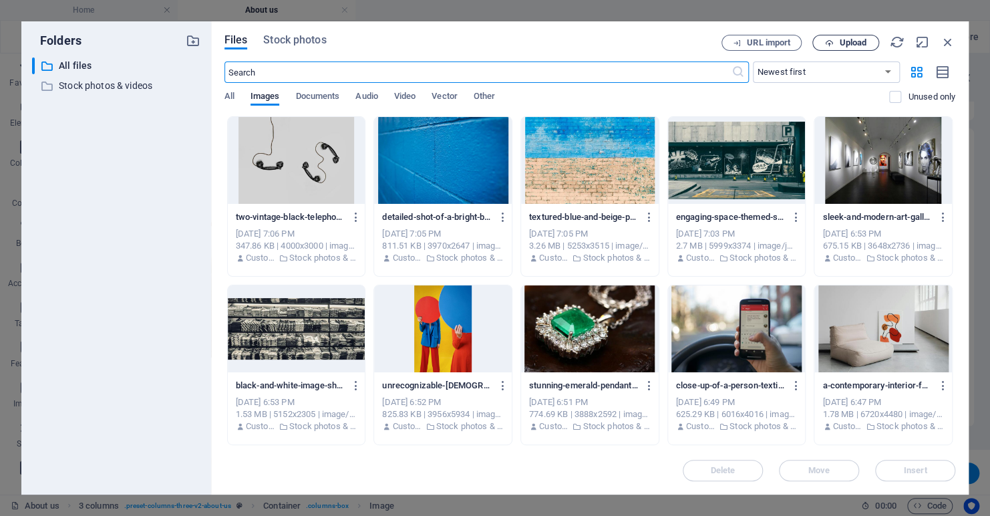
click at [839, 43] on span "Upload" at bounding box center [852, 43] width 27 height 8
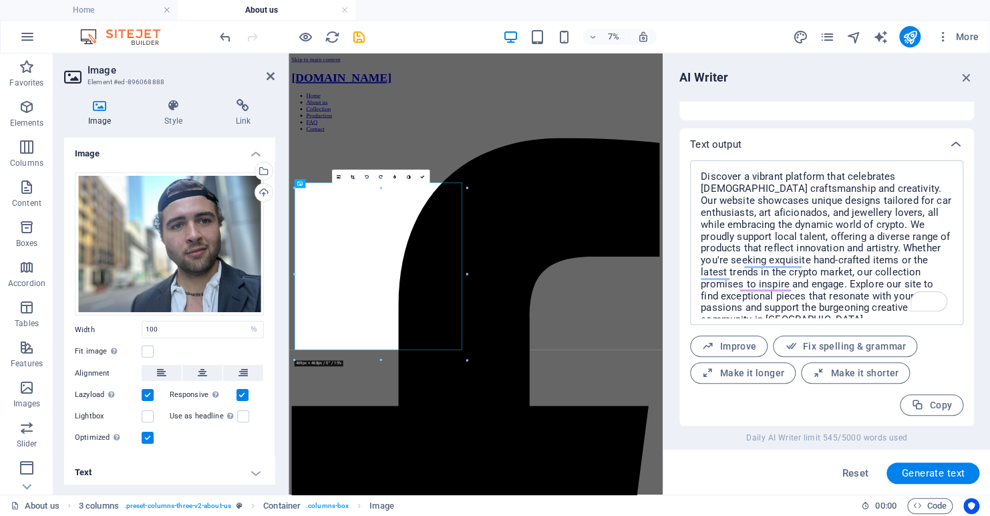
scroll to position [1128, 0]
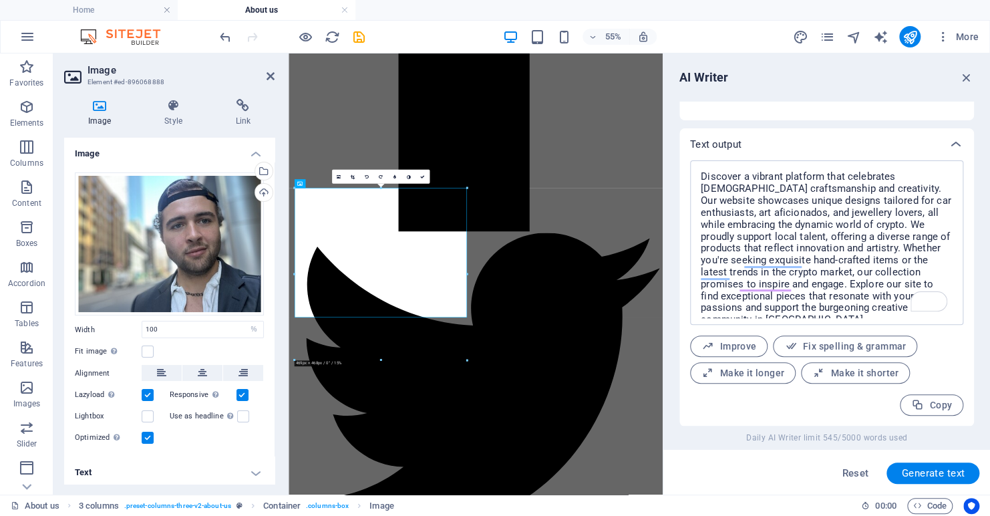
click at [841, 78] on div "AI Writer" at bounding box center [827, 78] width 295 height 16
click at [219, 207] on div "Drag files here, click to choose files or select files from Files or our free s…" at bounding box center [169, 244] width 189 height 144
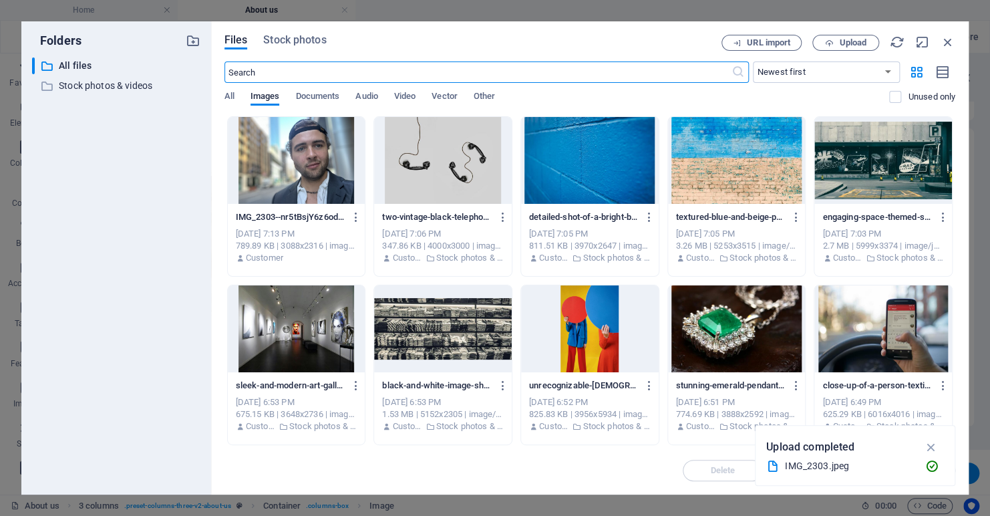
scroll to position [0, 0]
click at [841, 35] on button "Upload" at bounding box center [846, 43] width 67 height 16
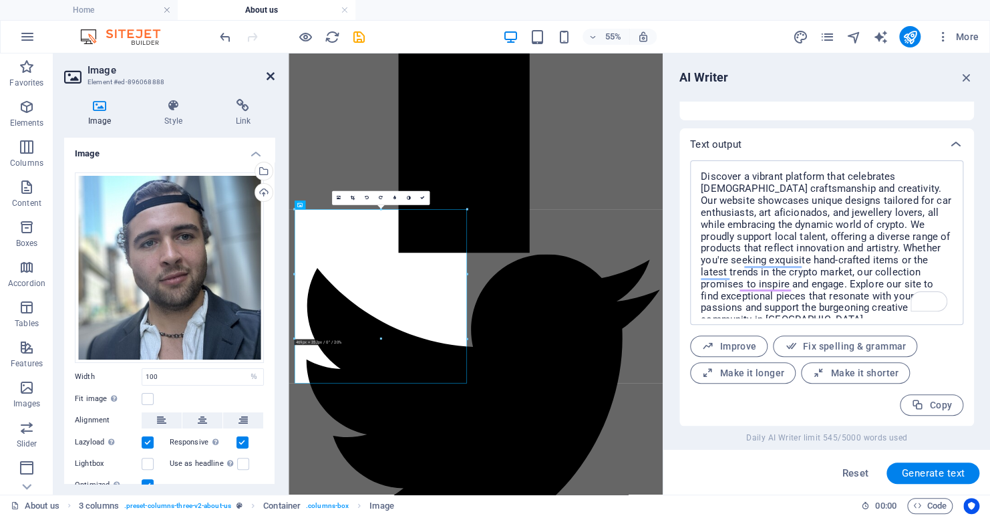
drag, startPoint x: 288, startPoint y: 142, endPoint x: 269, endPoint y: 76, distance: 68.8
click at [269, 76] on icon at bounding box center [271, 76] width 8 height 11
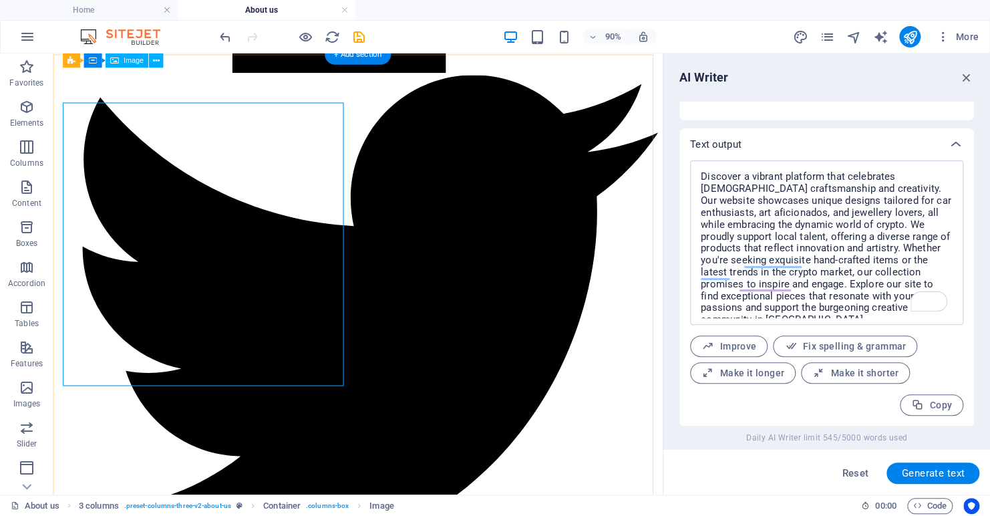
scroll to position [1290, 0]
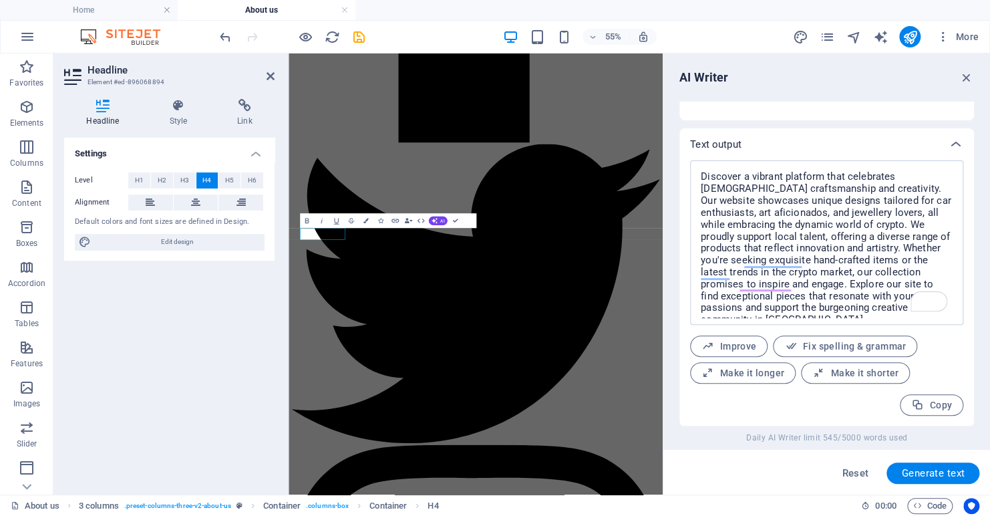
click at [209, 334] on div "Settings Level H1 H2 H3 H4 H5 H6 Alignment Default colors and font sizes are de…" at bounding box center [169, 311] width 211 height 346
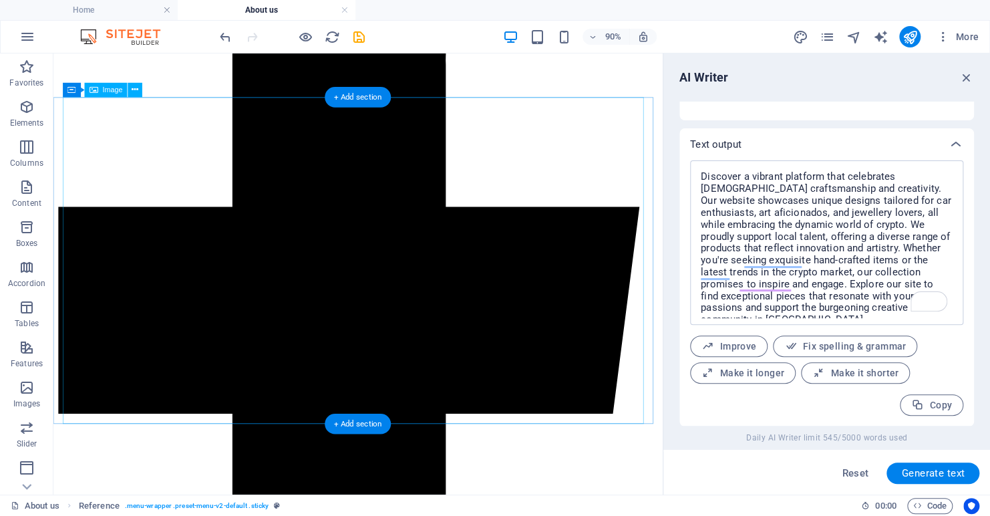
scroll to position [735, 0]
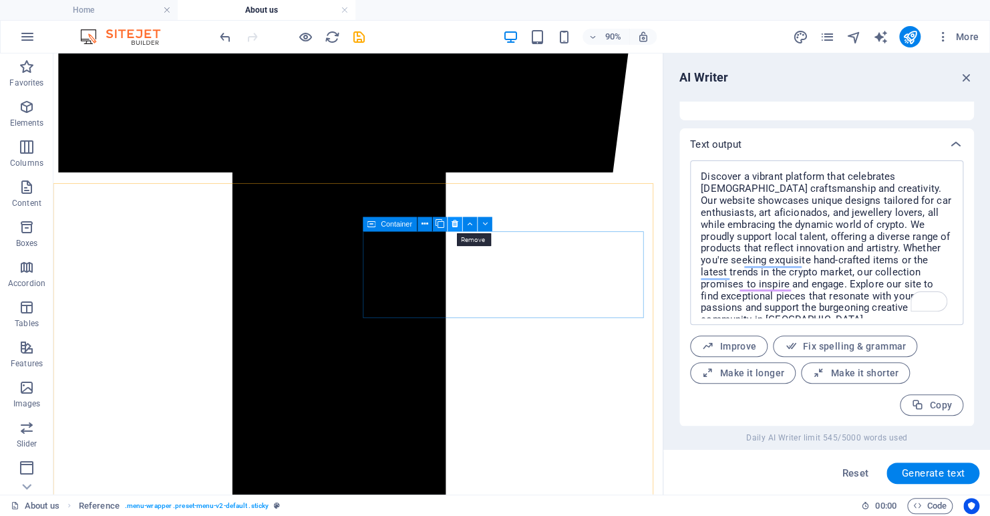
click at [452, 222] on icon at bounding box center [455, 224] width 7 height 13
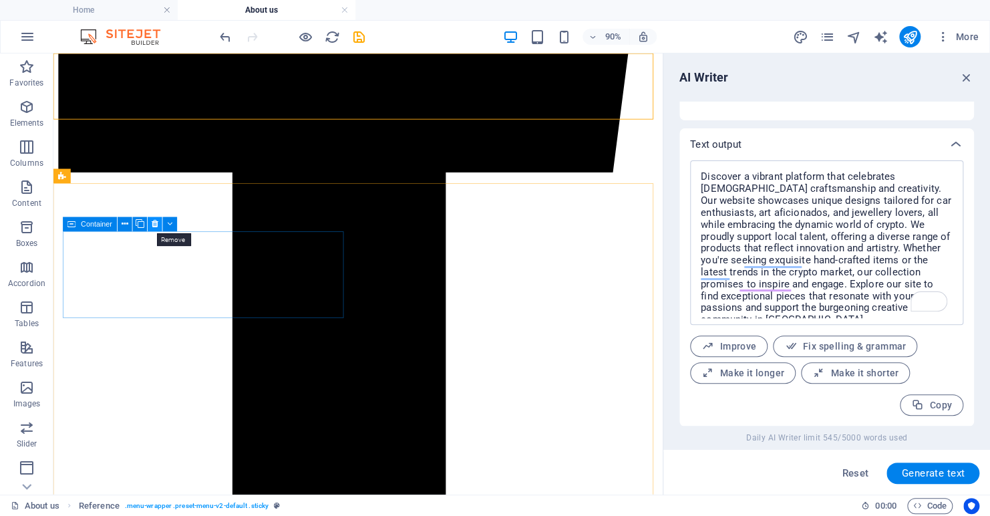
click at [153, 229] on icon at bounding box center [155, 224] width 7 height 13
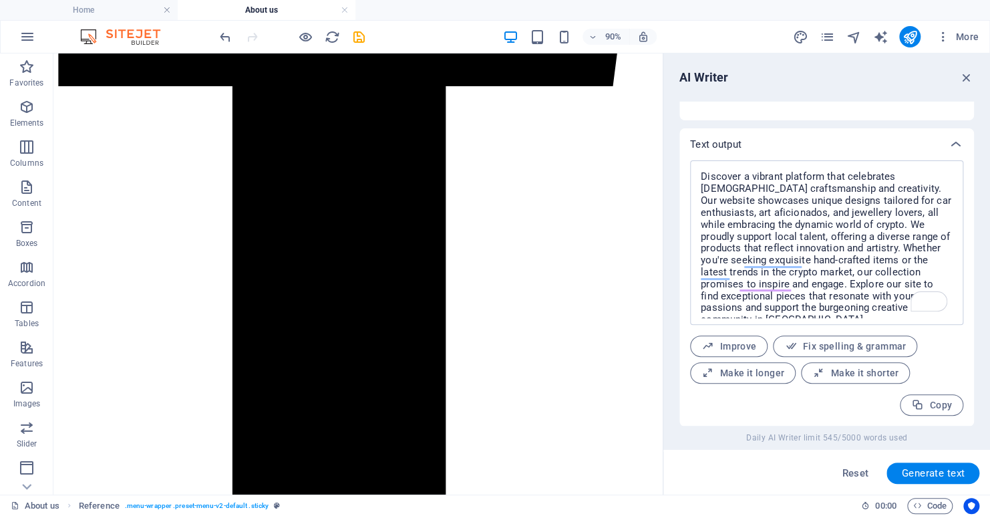
scroll to position [803, 0]
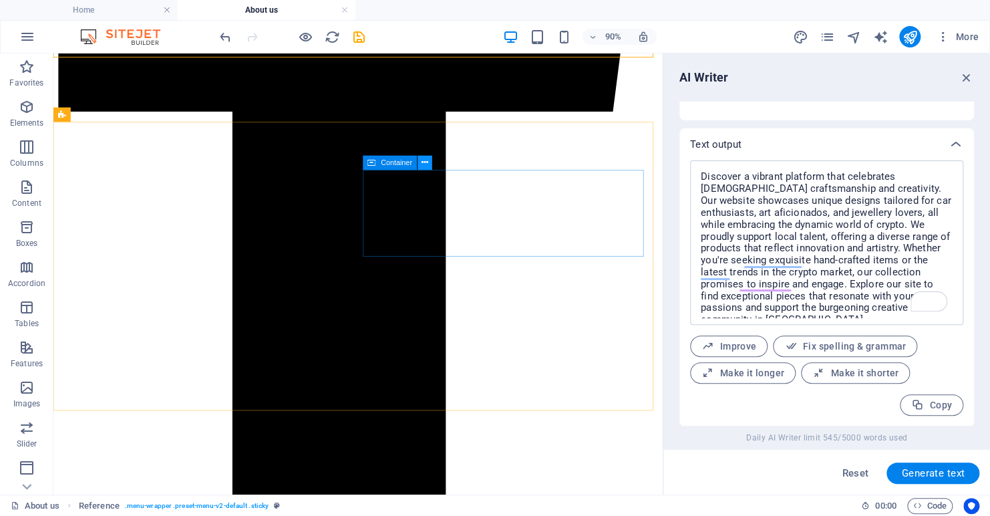
click at [424, 162] on icon at bounding box center [425, 162] width 7 height 13
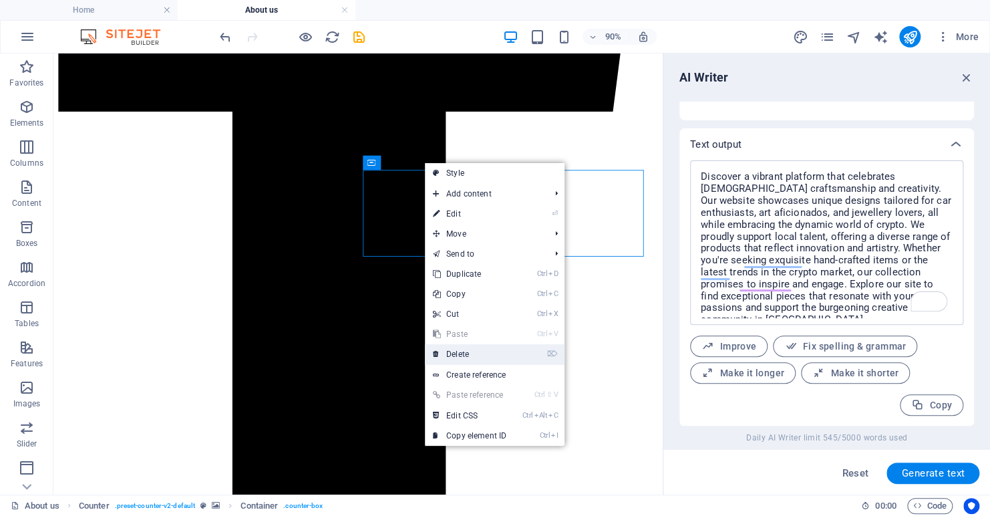
click at [474, 350] on link "⌦ Delete" at bounding box center [470, 354] width 90 height 20
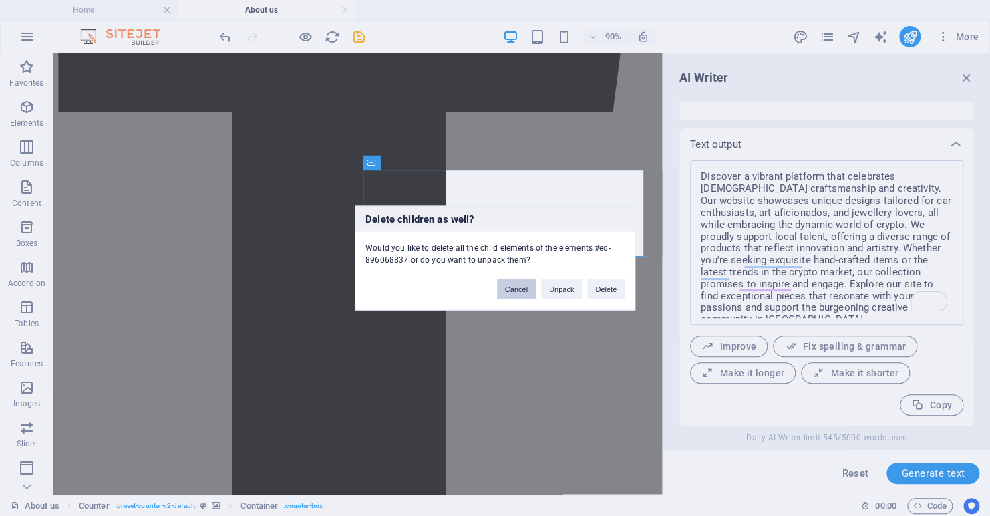
click at [517, 287] on button "Cancel" at bounding box center [516, 289] width 39 height 20
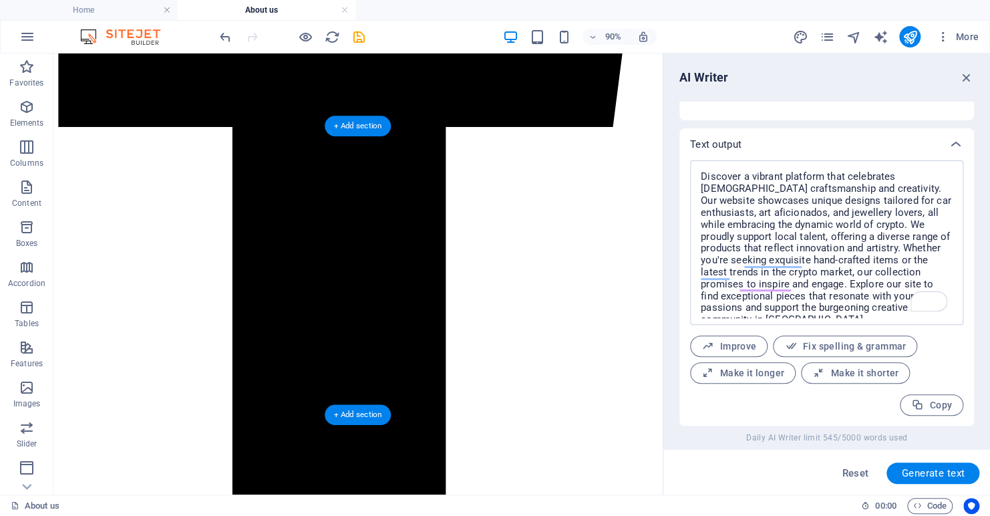
scroll to position [802, 0]
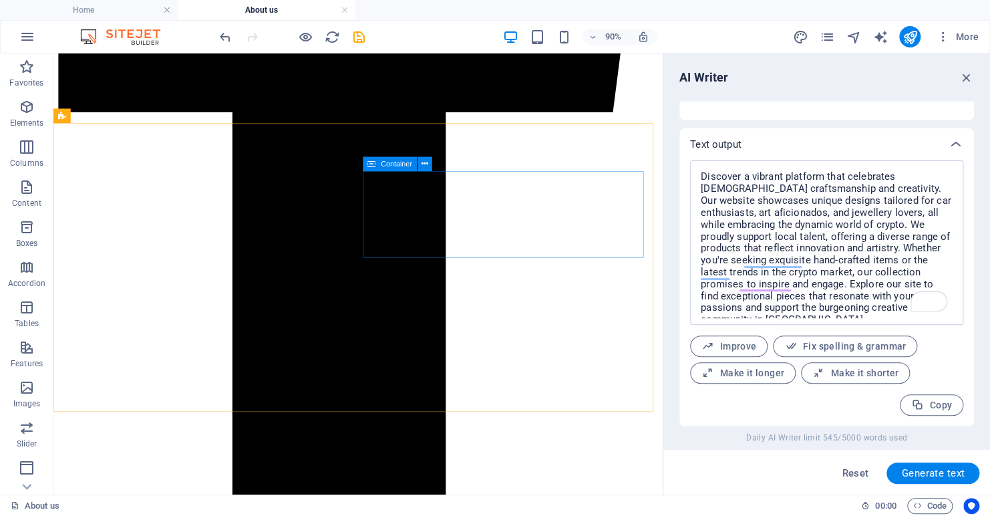
click at [372, 166] on icon at bounding box center [372, 164] width 9 height 15
click at [383, 162] on span "Container" at bounding box center [396, 163] width 31 height 7
drag, startPoint x: 383, startPoint y: 162, endPoint x: 172, endPoint y: 204, distance: 215.5
click at [383, 162] on span "Container" at bounding box center [396, 163] width 31 height 7
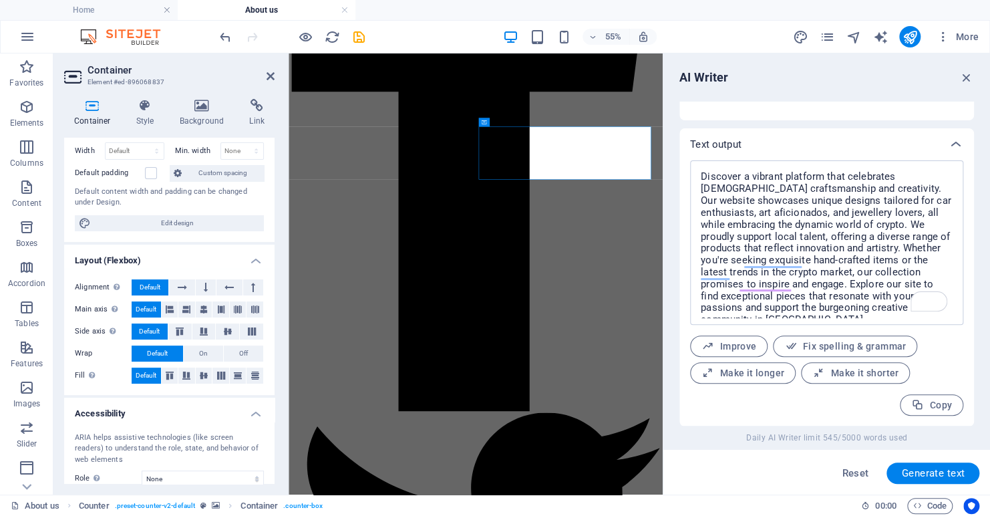
scroll to position [0, 0]
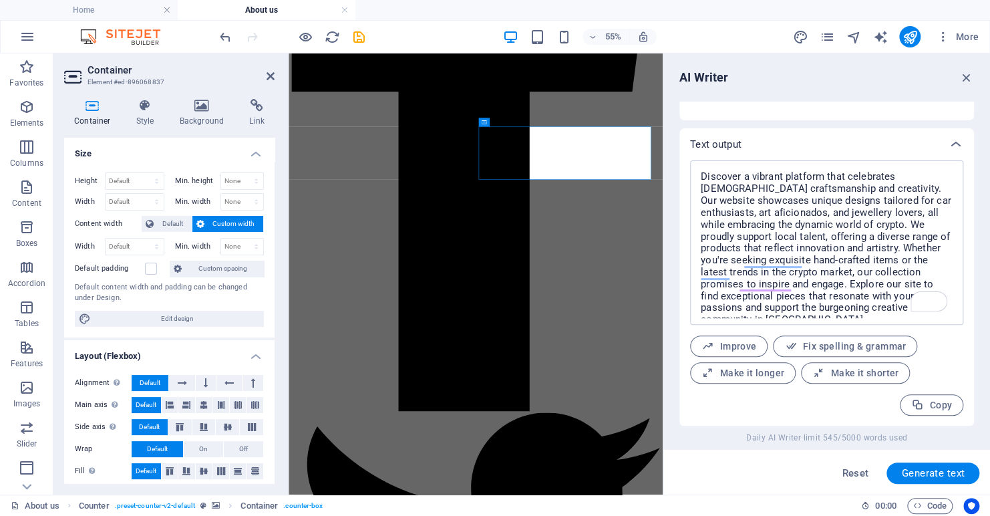
click at [252, 153] on h4 "Size" at bounding box center [169, 150] width 211 height 24
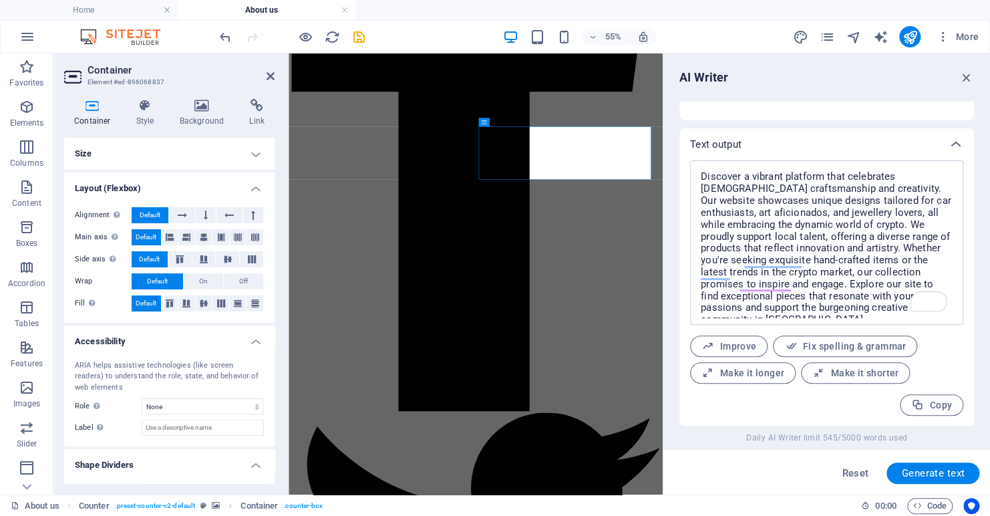
click at [253, 184] on h4 "Layout (Flexbox)" at bounding box center [169, 184] width 211 height 24
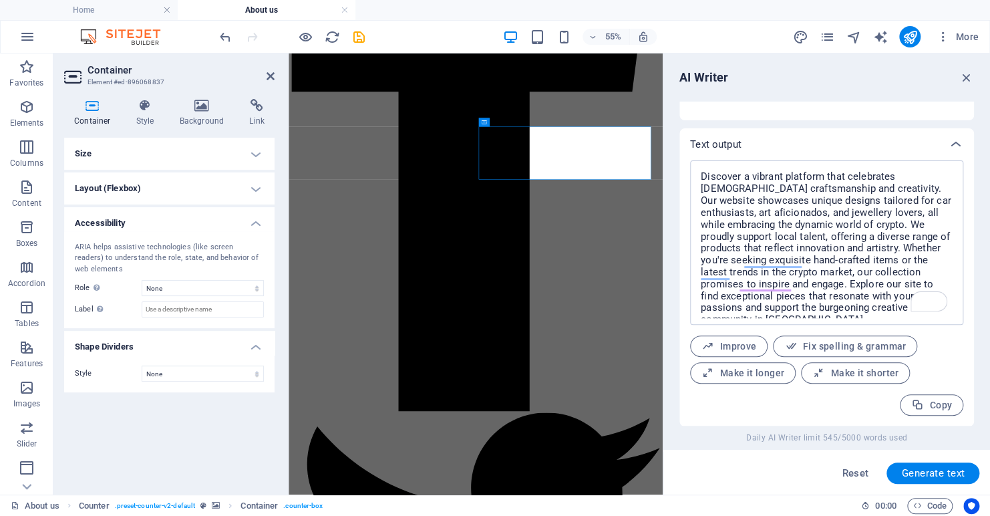
click at [258, 225] on h4 "Accessibility" at bounding box center [169, 219] width 211 height 24
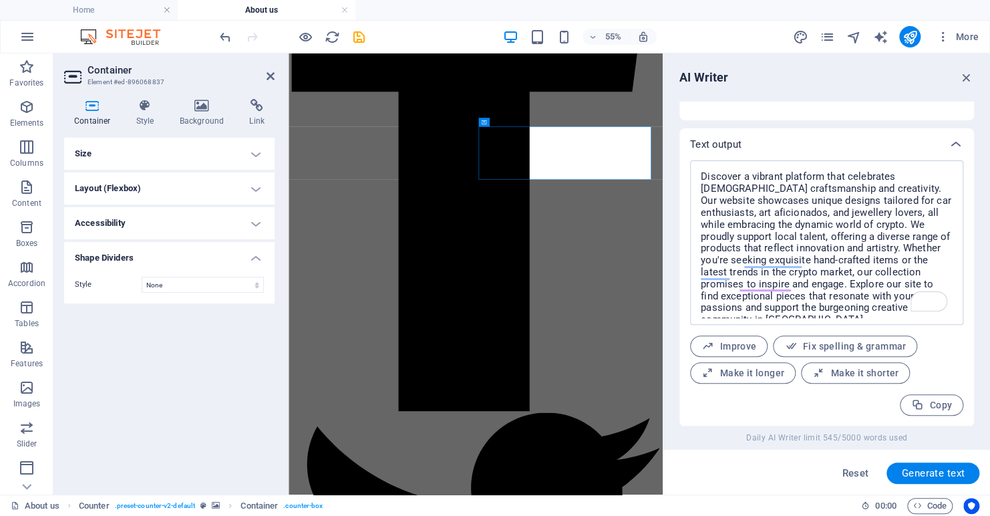
click at [257, 261] on h4 "Shape Dividers" at bounding box center [169, 254] width 211 height 24
click at [268, 78] on icon at bounding box center [271, 76] width 8 height 11
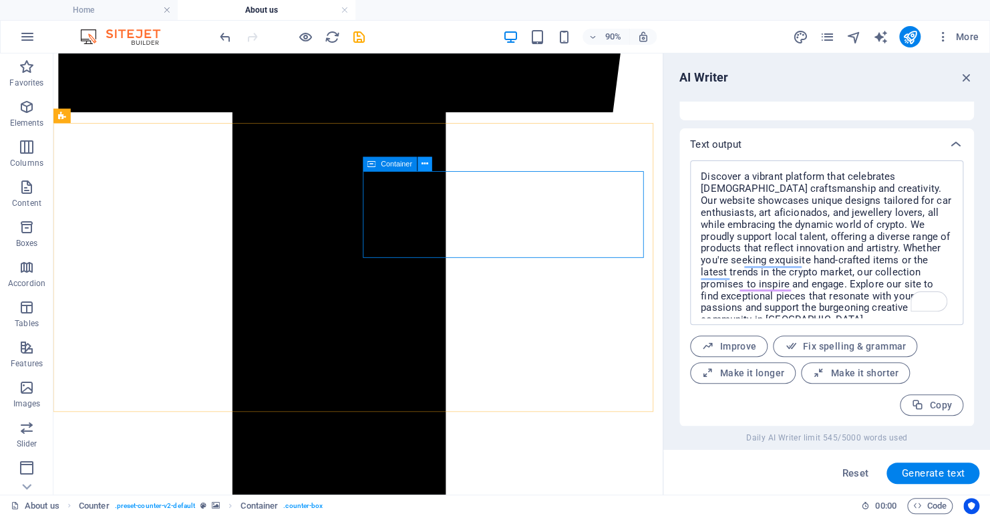
click at [426, 161] on icon at bounding box center [425, 164] width 7 height 13
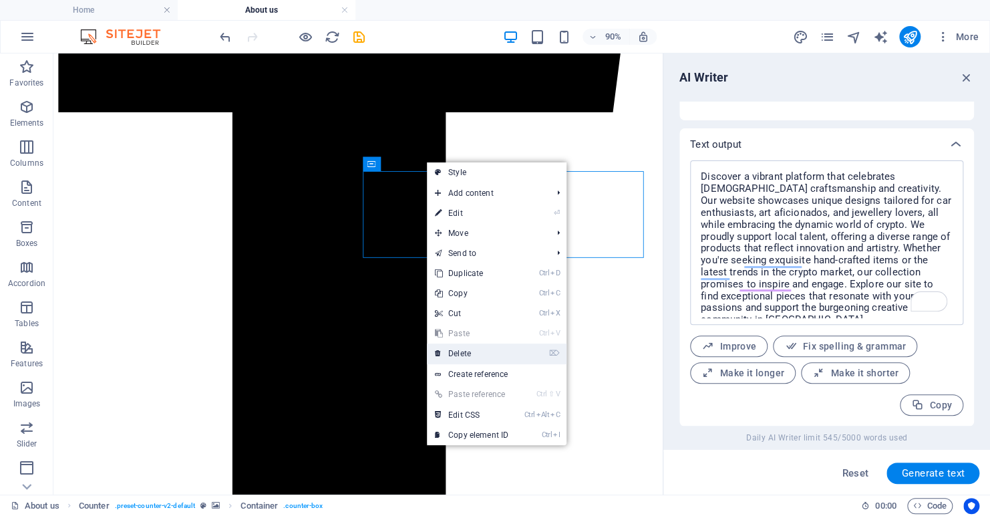
click at [460, 351] on link "⌦ Delete" at bounding box center [472, 354] width 90 height 20
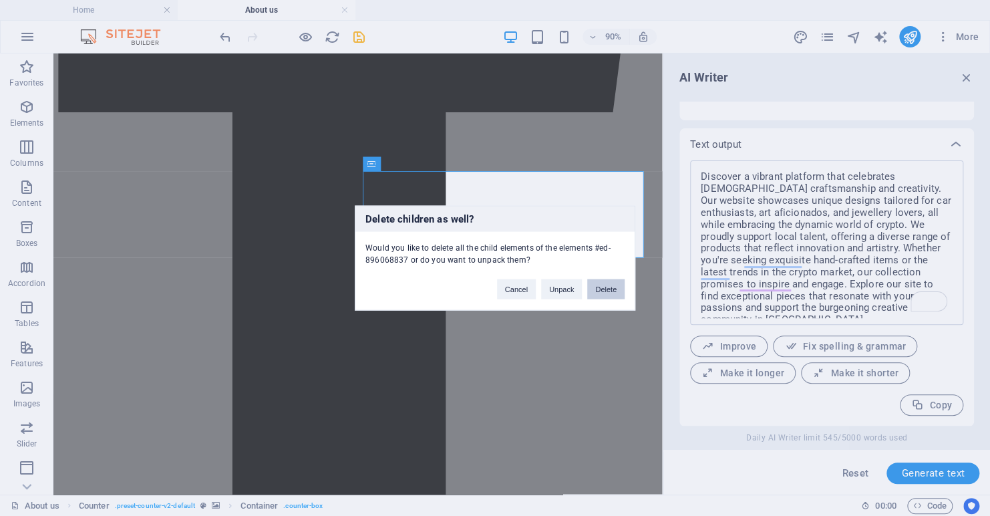
click at [599, 284] on button "Delete" at bounding box center [605, 289] width 37 height 20
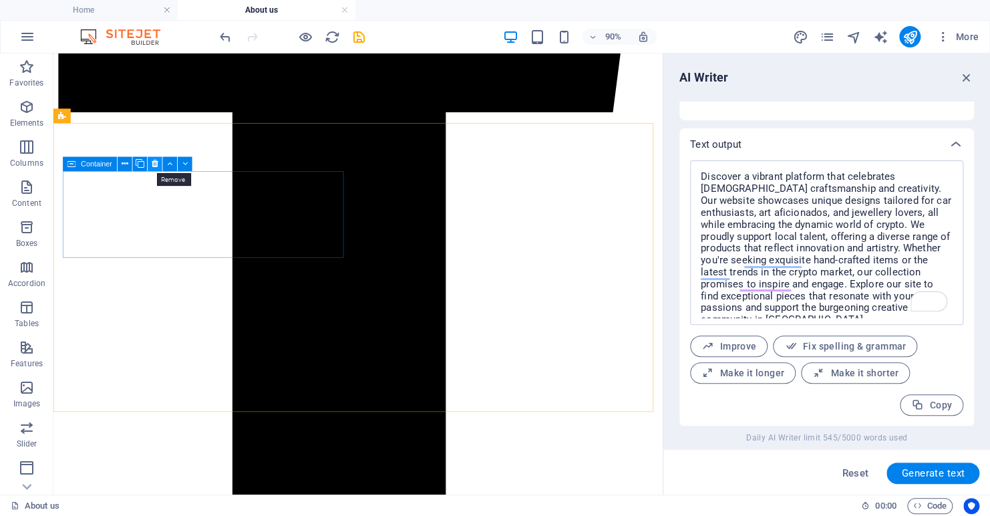
click at [155, 163] on icon at bounding box center [155, 164] width 7 height 13
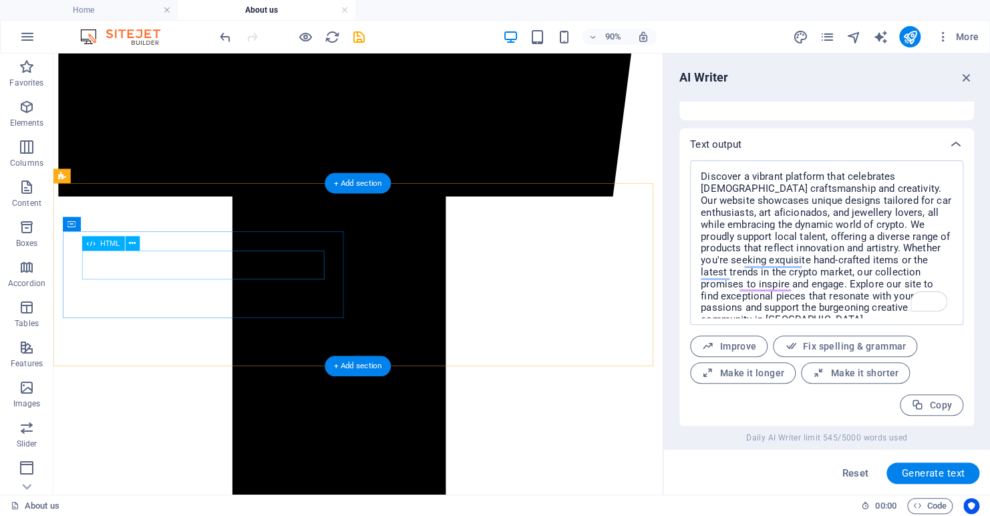
scroll to position [735, 0]
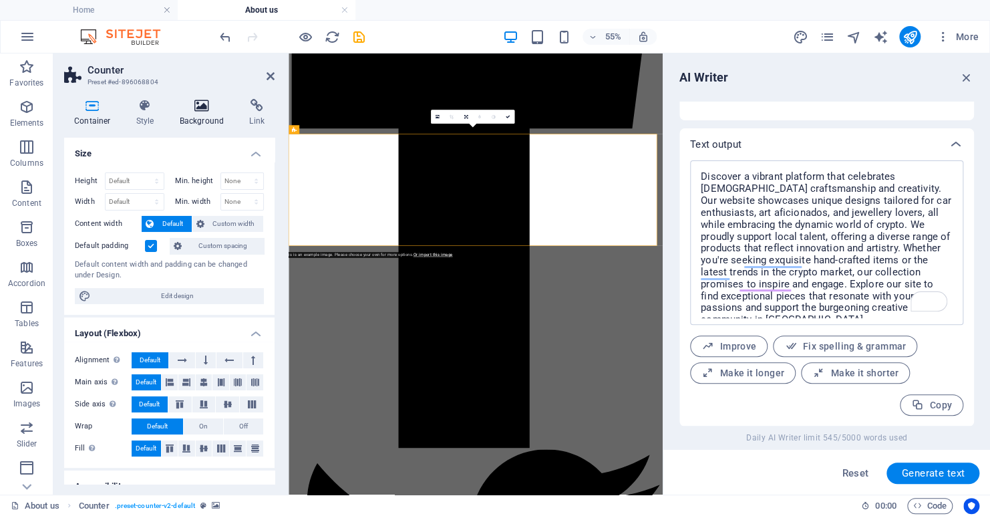
click at [207, 104] on icon at bounding box center [202, 105] width 65 height 13
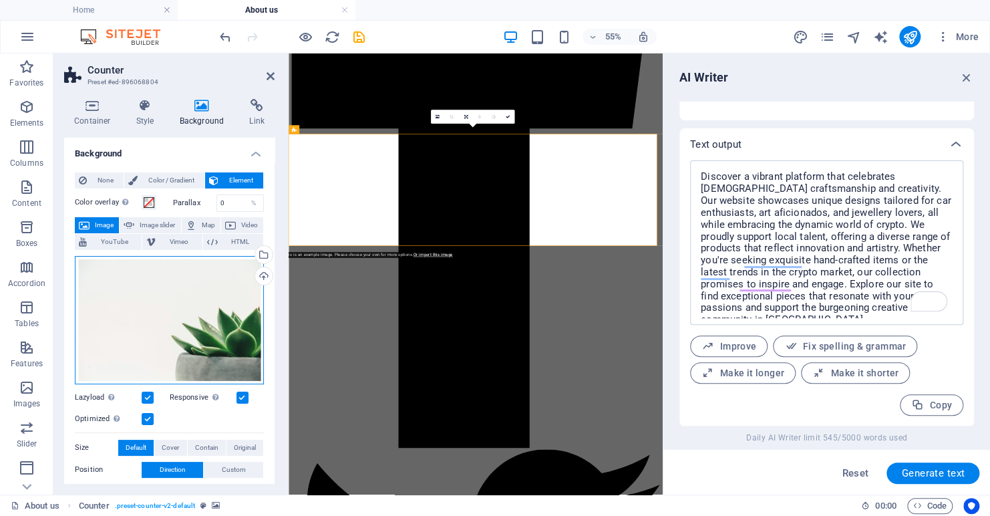
click at [169, 335] on div "Drag files here, click to choose files or select files from Files or our free s…" at bounding box center [169, 320] width 189 height 128
click at [170, 335] on div "Drag files here, click to choose files or select files from Files or our free s…" at bounding box center [169, 320] width 189 height 128
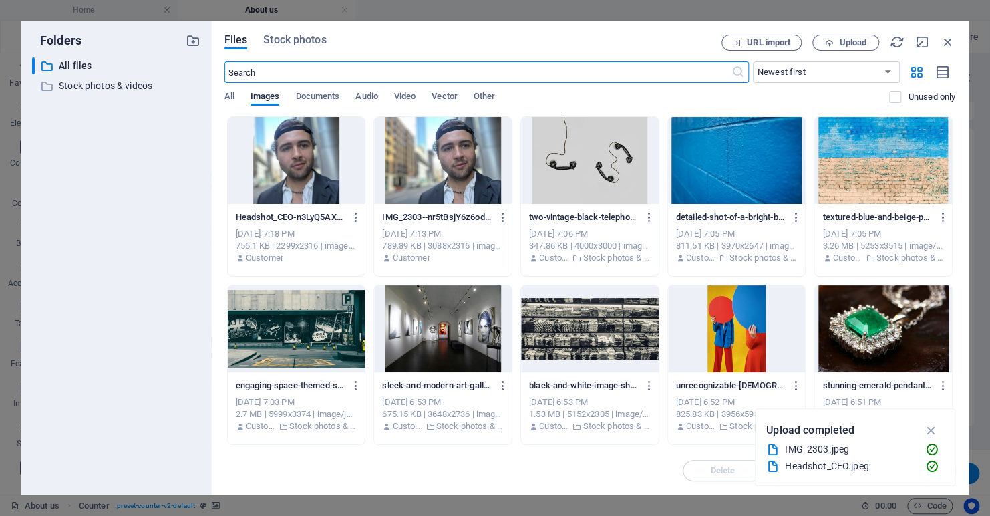
scroll to position [0, 0]
click at [225, 95] on span "All" at bounding box center [230, 97] width 10 height 19
click at [288, 40] on span "Stock photos" at bounding box center [294, 40] width 63 height 16
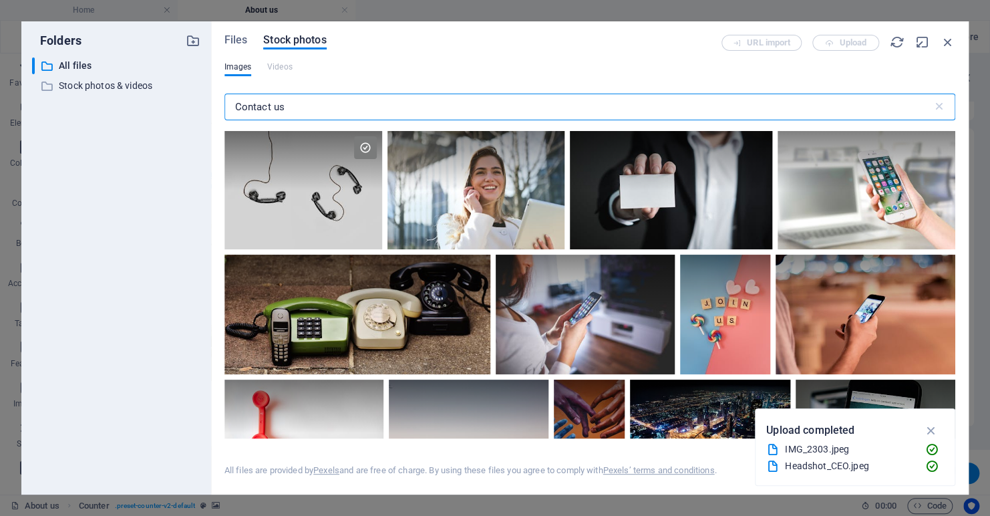
click at [307, 104] on input "Contact us" at bounding box center [579, 107] width 708 height 27
type input "C"
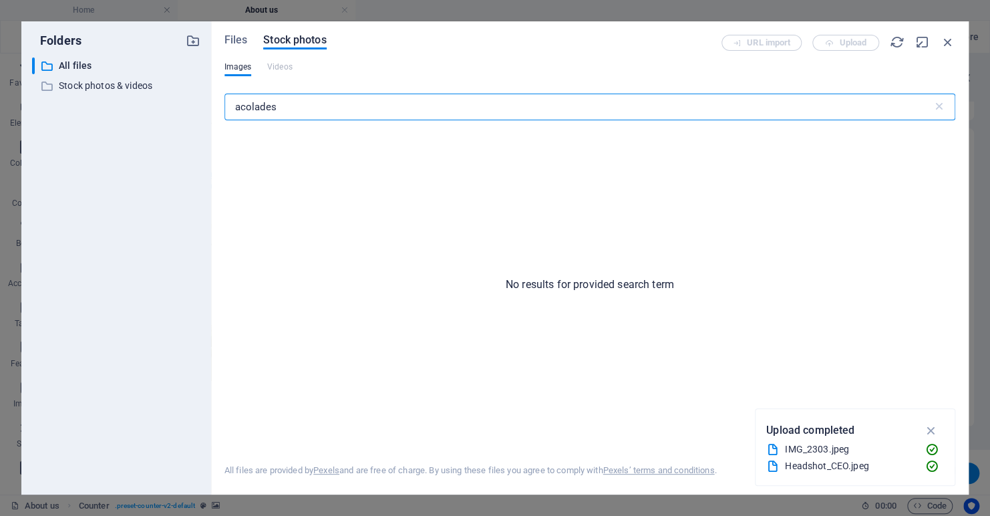
click at [260, 109] on input "acolades" at bounding box center [579, 107] width 708 height 27
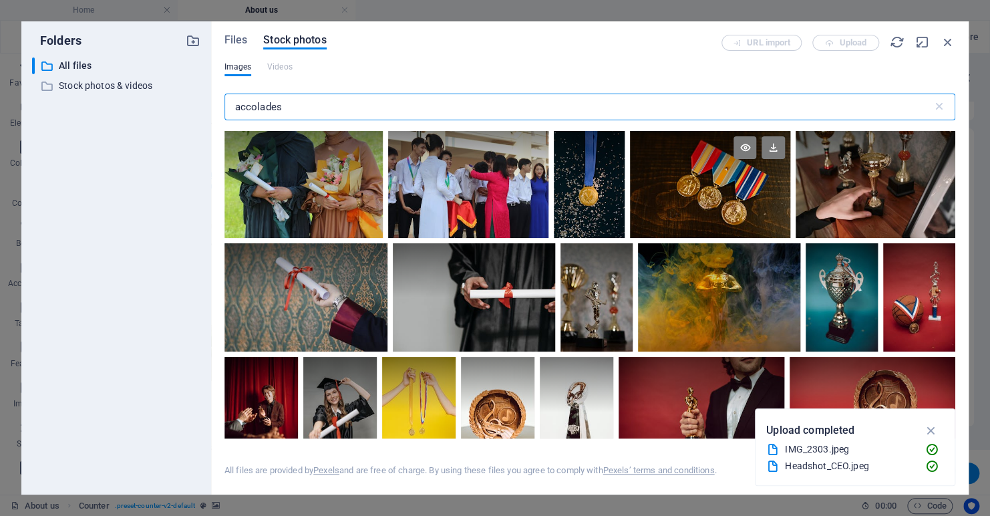
type input "accolades"
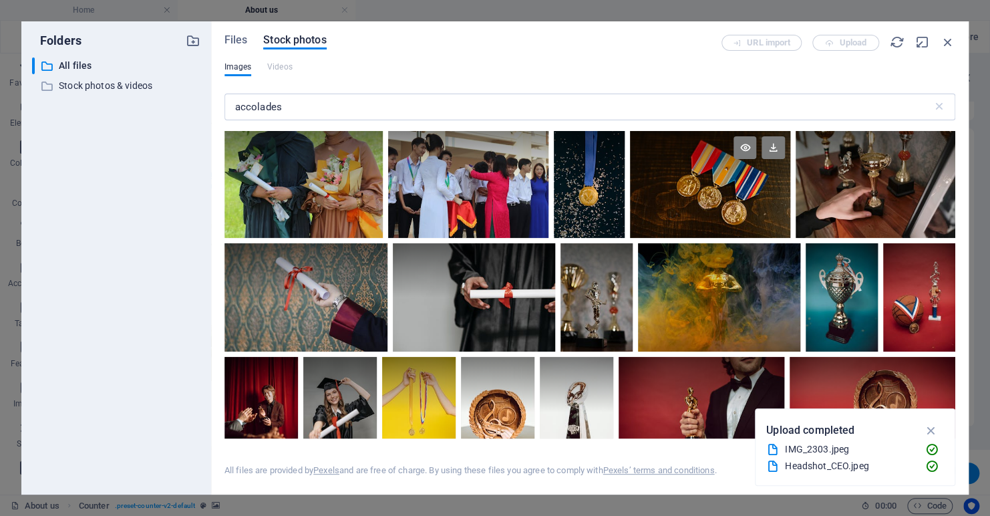
click at [670, 177] on div at bounding box center [710, 157] width 160 height 53
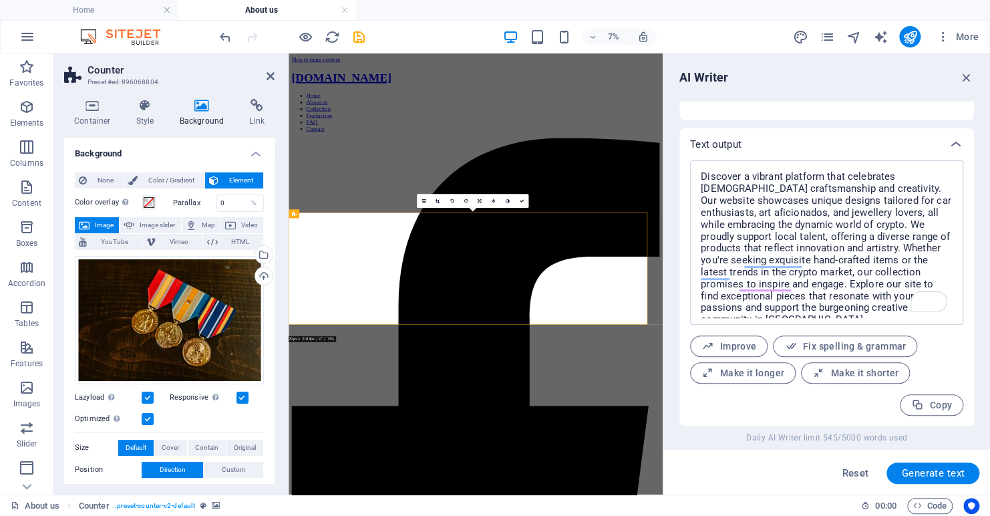
scroll to position [581, 0]
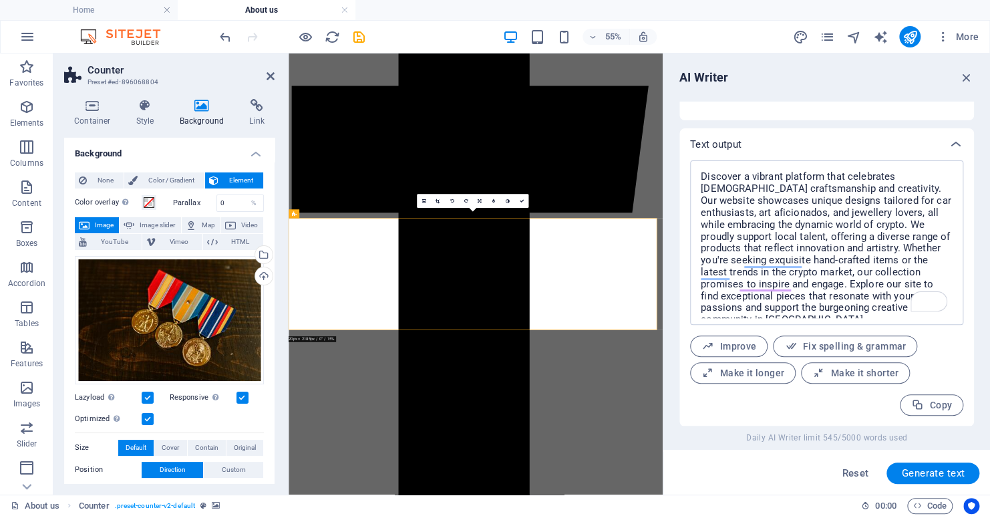
click at [699, 32] on div "55% More" at bounding box center [600, 36] width 767 height 21
click at [360, 39] on icon "save" at bounding box center [359, 36] width 15 height 15
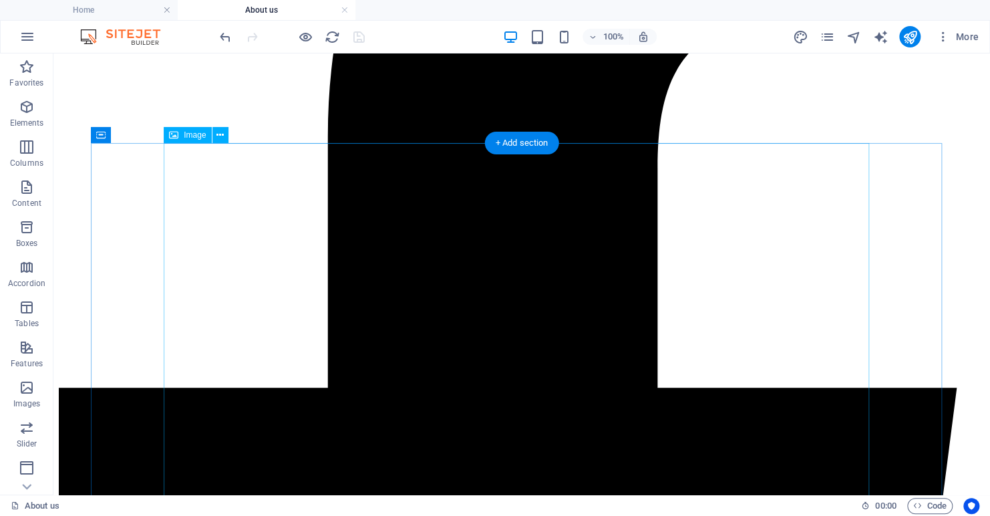
scroll to position [601, 0]
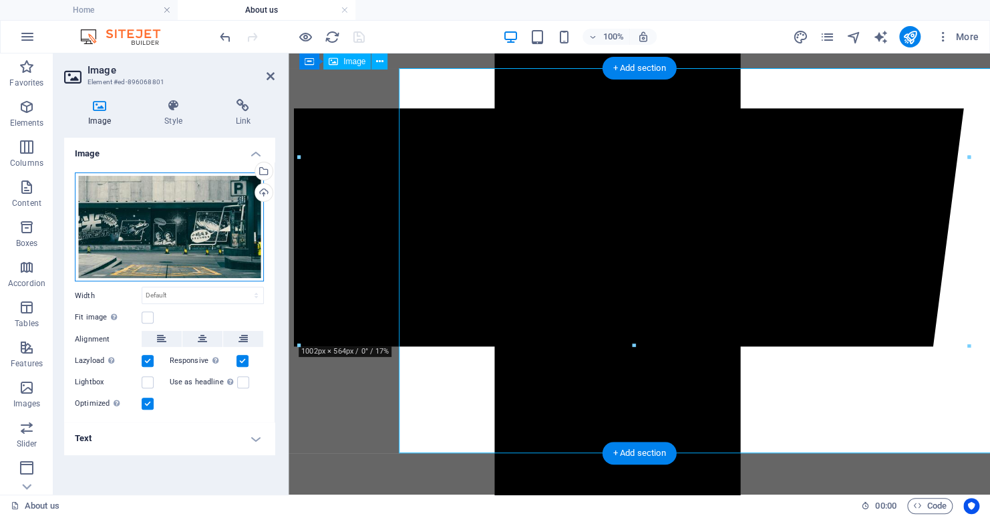
click at [144, 227] on div "Drag files here, click to choose files or select files from Files or our free s…" at bounding box center [169, 227] width 189 height 110
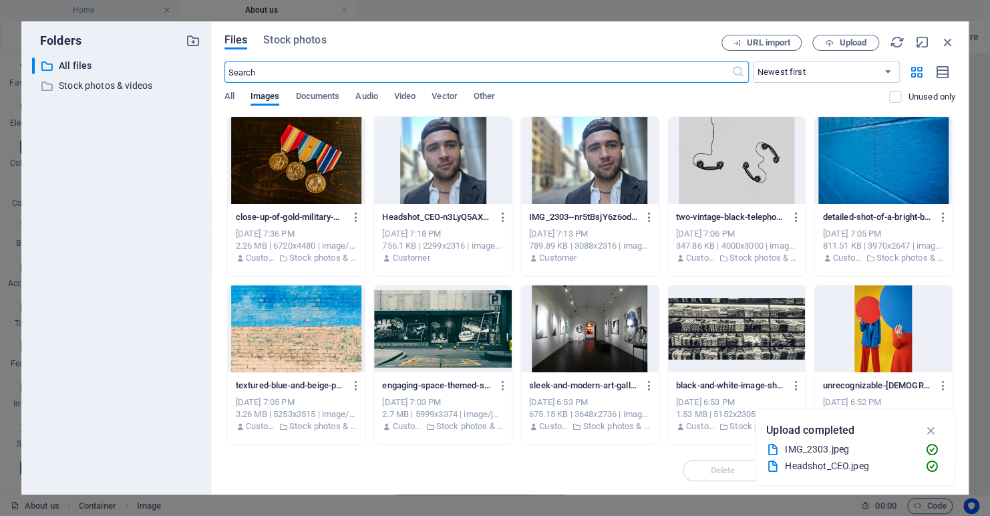
click at [287, 70] on input "text" at bounding box center [478, 71] width 507 height 21
click at [295, 30] on div "Files Stock photos URL import Upload ​ Newest first Oldest first Name (A-Z) Nam…" at bounding box center [590, 257] width 758 height 473
click at [298, 37] on span "Stock photos" at bounding box center [294, 40] width 63 height 16
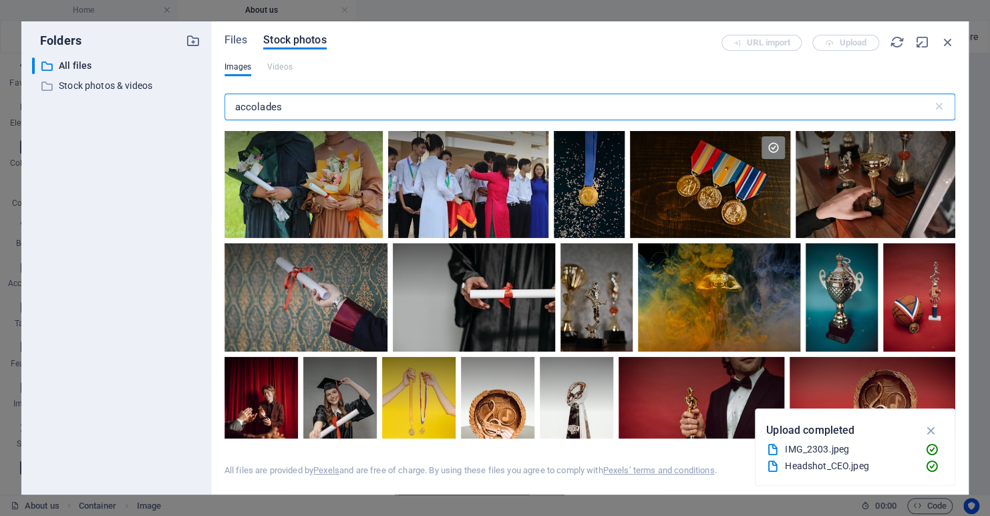
click at [299, 101] on input "accolades" at bounding box center [579, 107] width 708 height 27
type input "a"
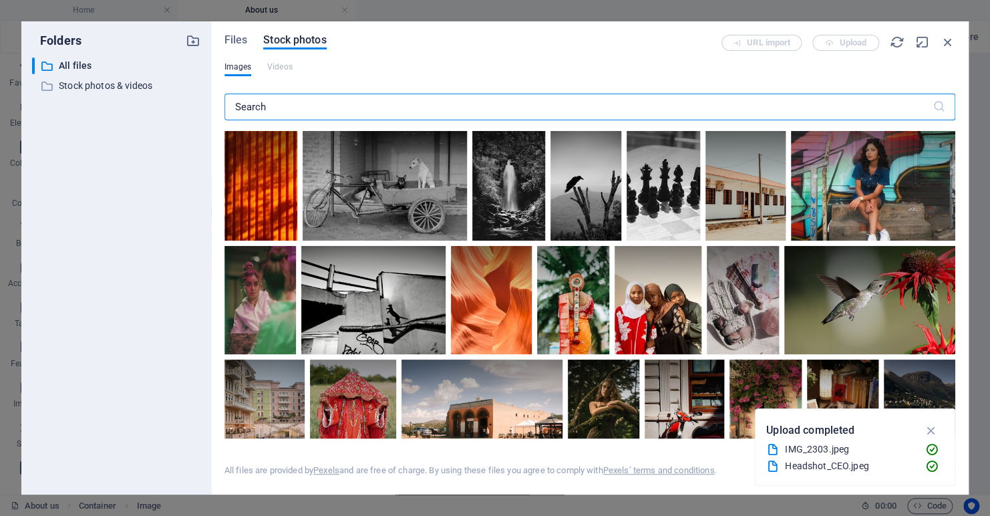
click at [317, 107] on input "text" at bounding box center [579, 107] width 708 height 27
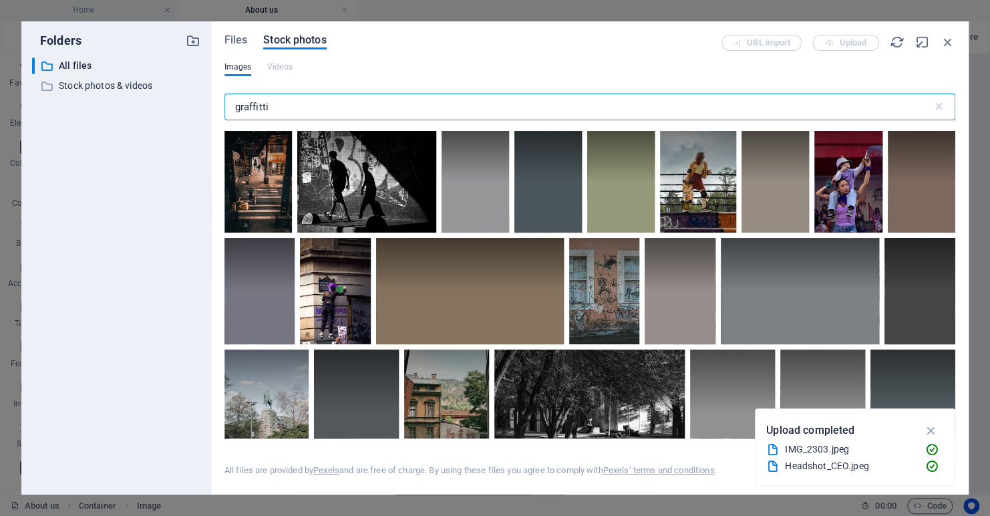
click at [255, 104] on input "graffitti" at bounding box center [579, 107] width 708 height 27
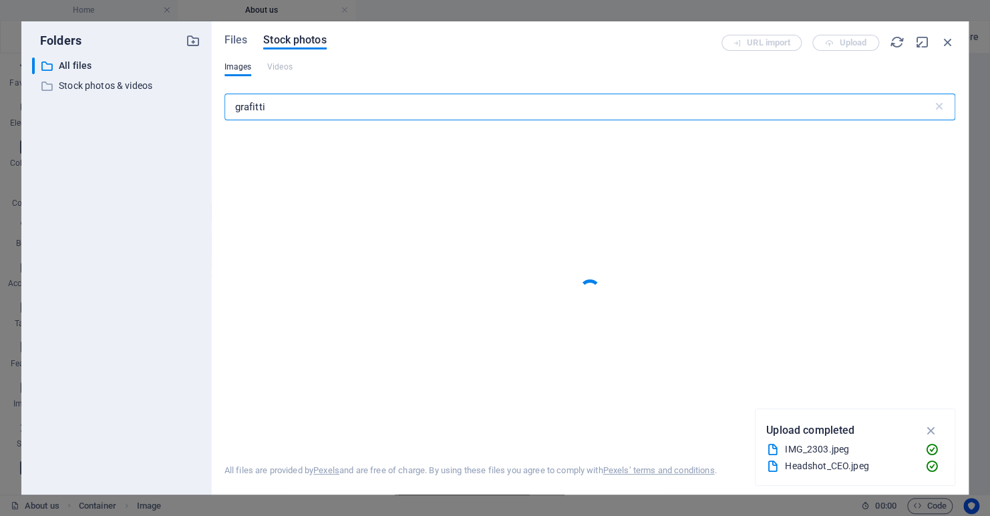
click at [279, 110] on input "grafitti" at bounding box center [579, 107] width 708 height 27
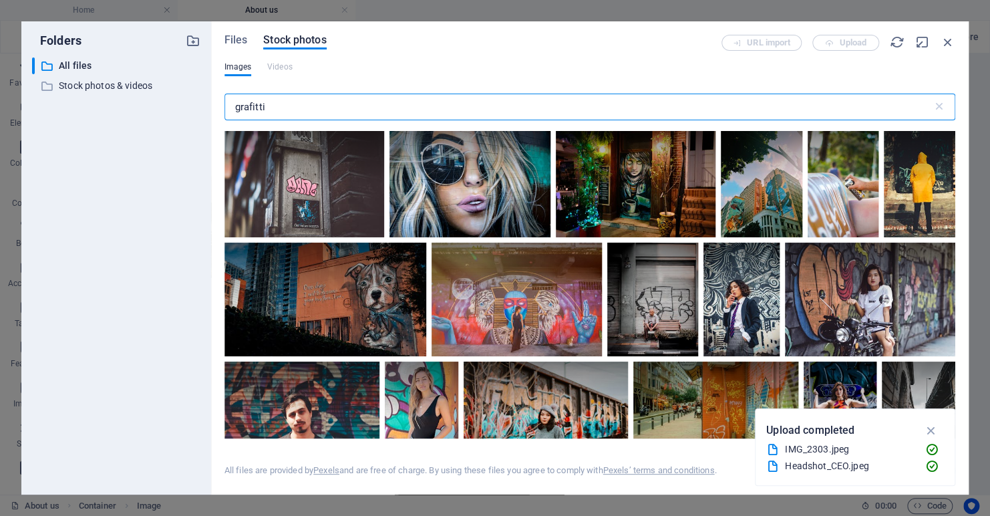
scroll to position [0, 0]
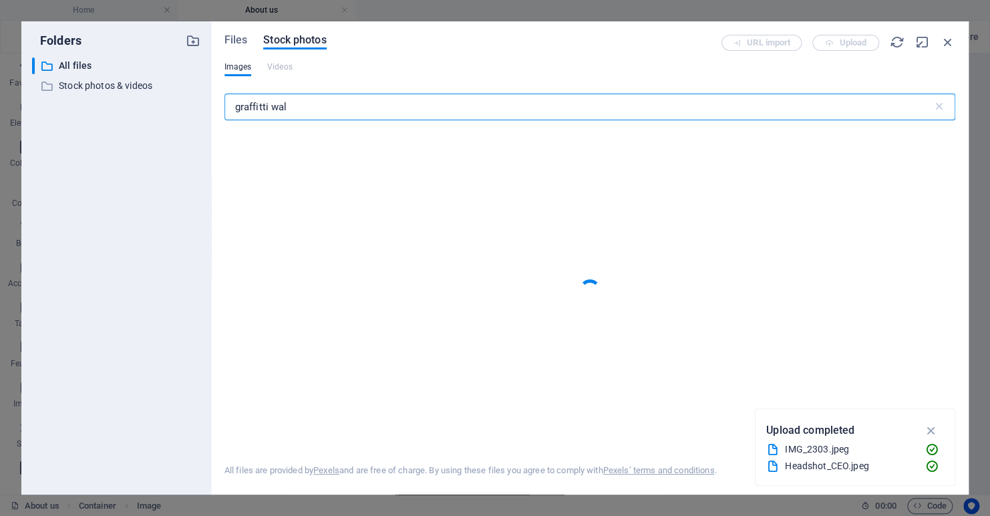
type input "graffitti wall"
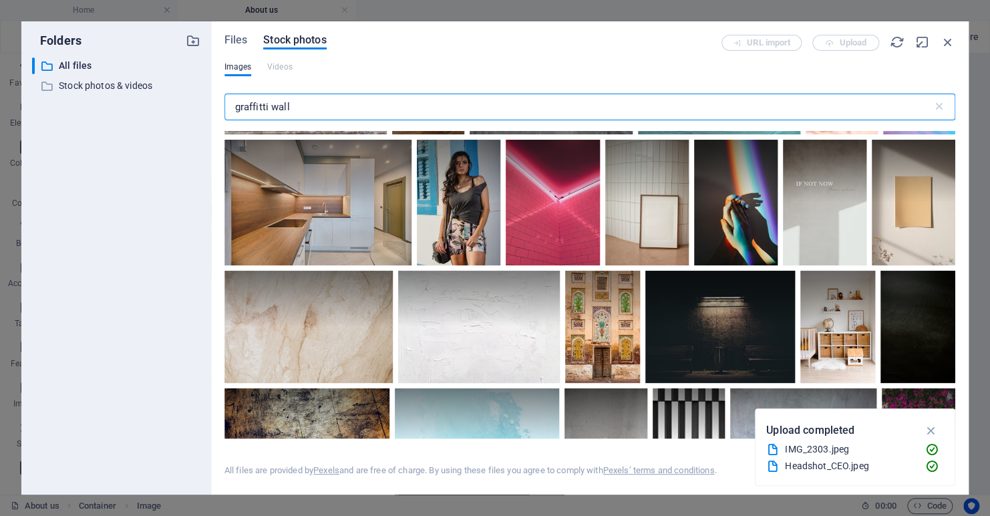
scroll to position [2874, 0]
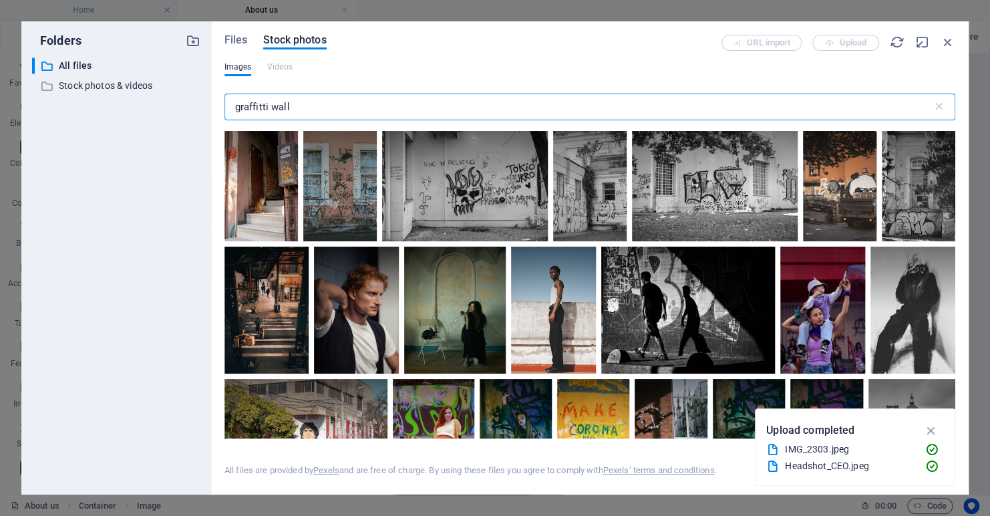
click at [343, 102] on input "graffitti wall" at bounding box center [579, 107] width 708 height 27
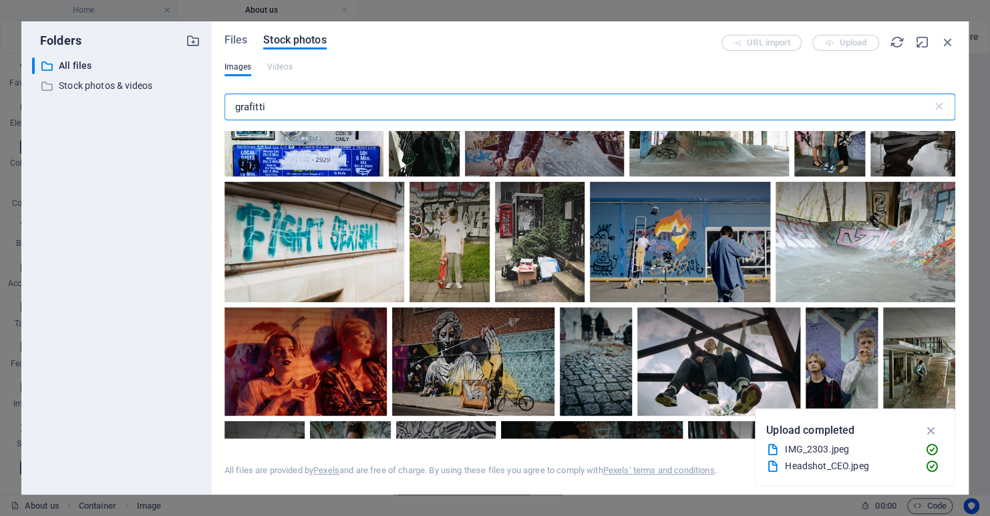
scroll to position [601, 0]
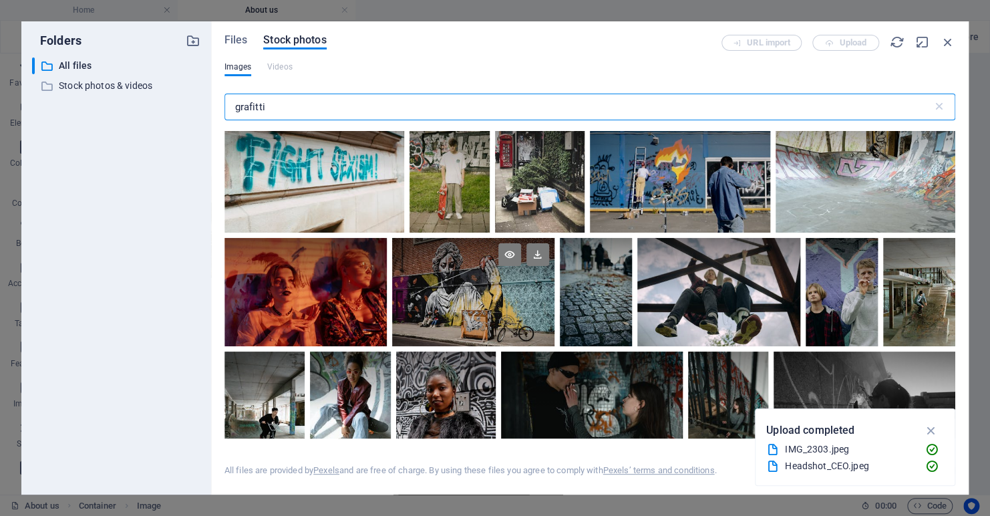
type input "grafitti"
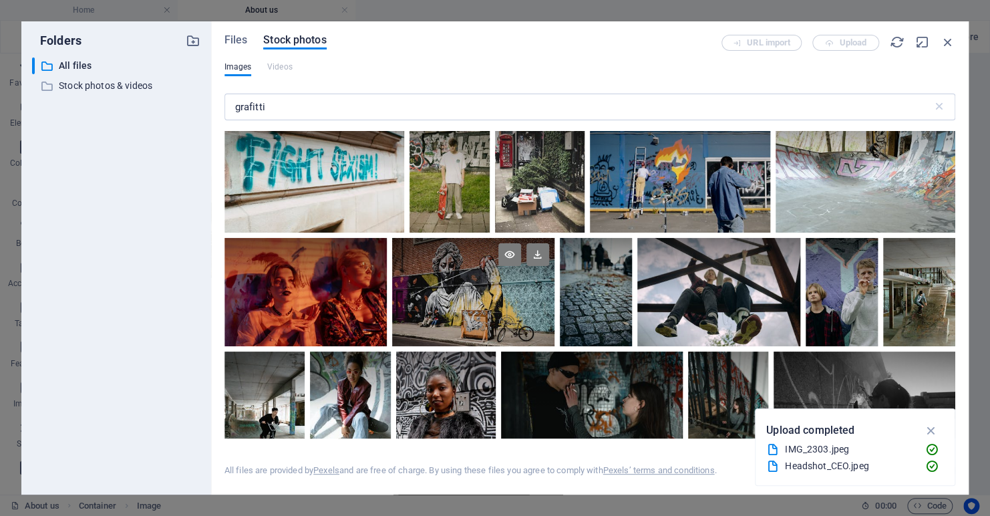
click at [434, 267] on div at bounding box center [473, 265] width 162 height 54
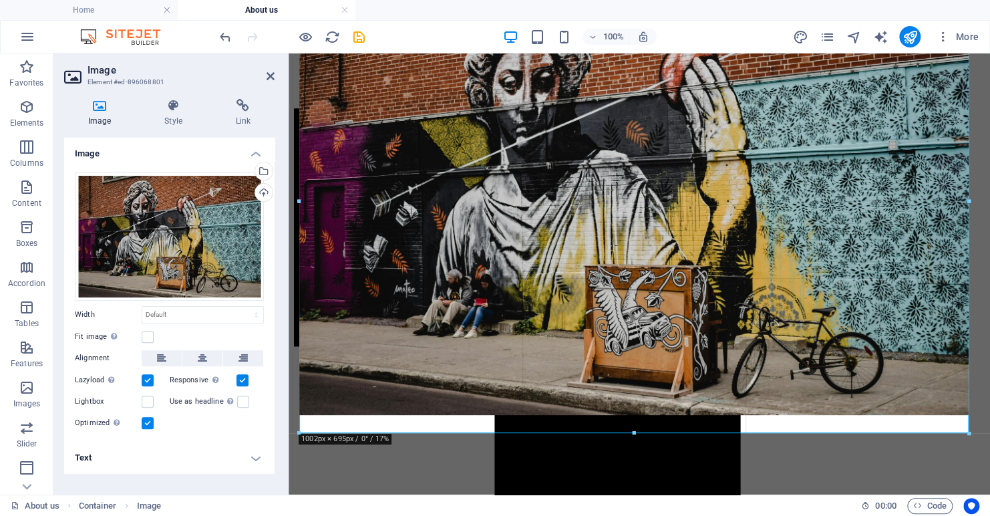
drag, startPoint x: 300, startPoint y: 159, endPoint x: 277, endPoint y: 158, distance: 23.4
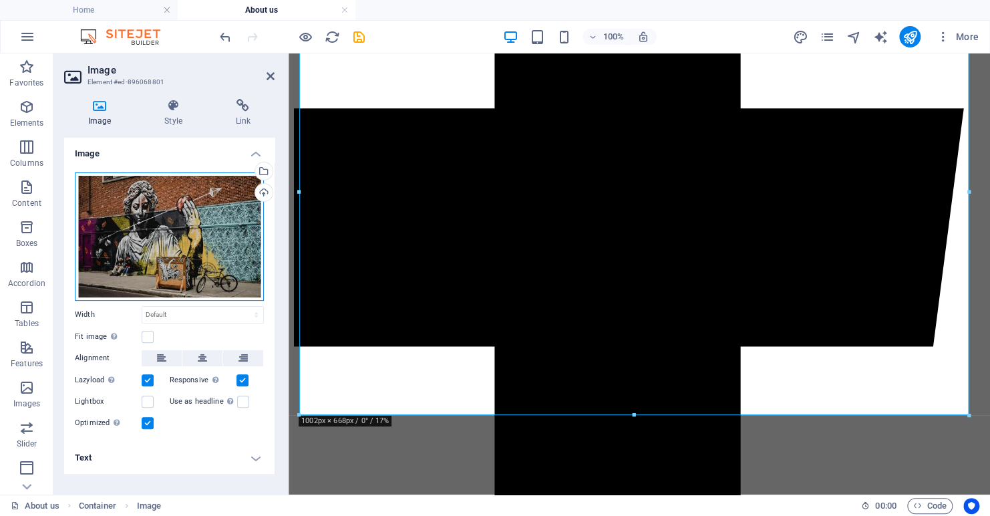
click at [220, 227] on div "Drag files here, click to choose files or select files from Files or our free s…" at bounding box center [169, 236] width 189 height 128
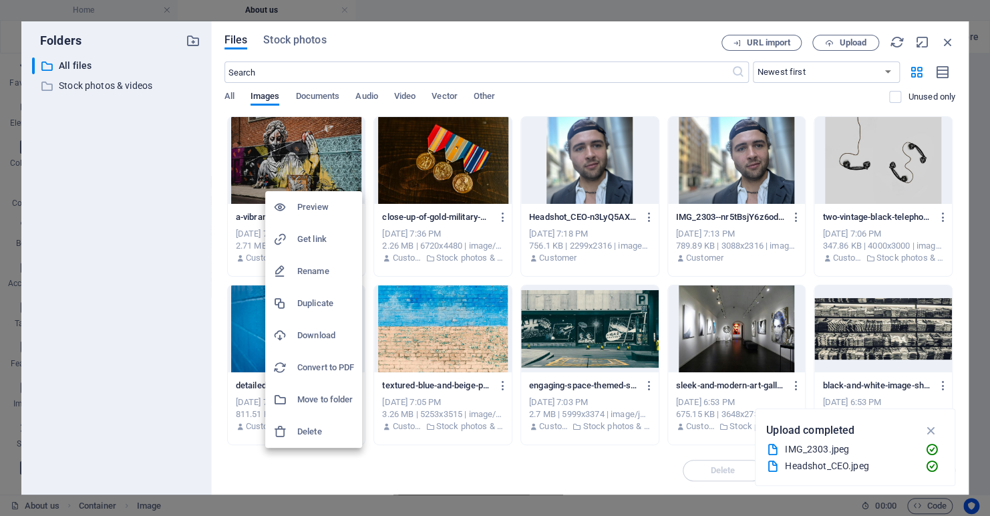
click at [327, 434] on h6 "Delete" at bounding box center [325, 432] width 57 height 16
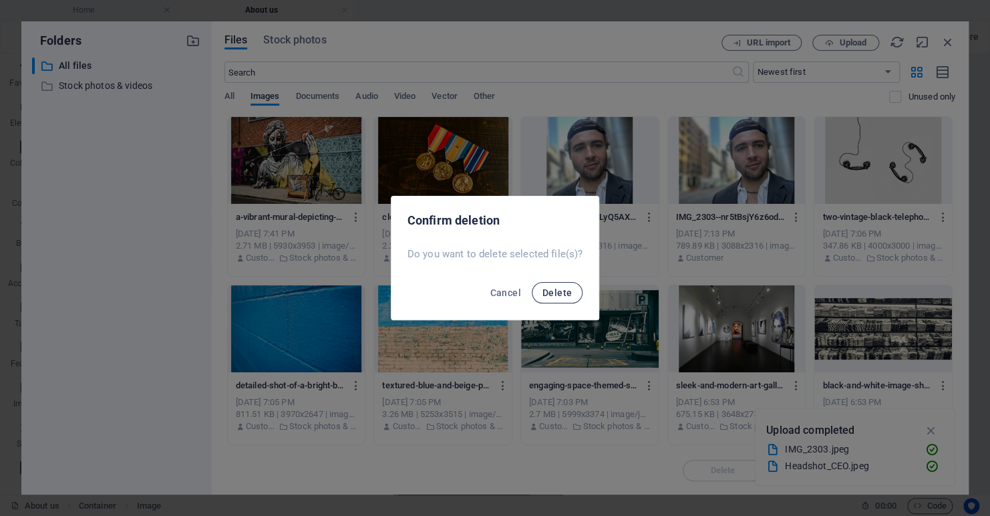
click at [551, 294] on span "Delete" at bounding box center [557, 292] width 29 height 11
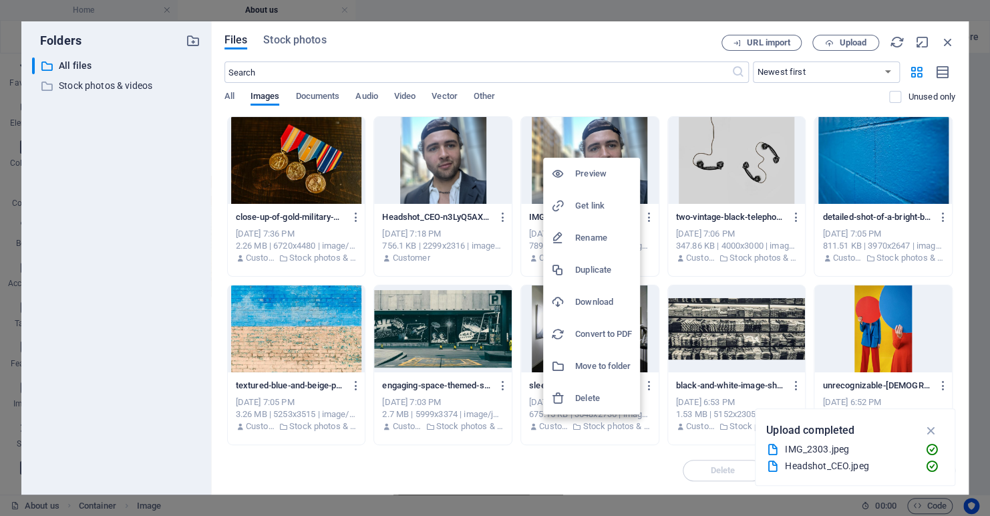
click at [584, 394] on h6 "Delete" at bounding box center [603, 398] width 57 height 16
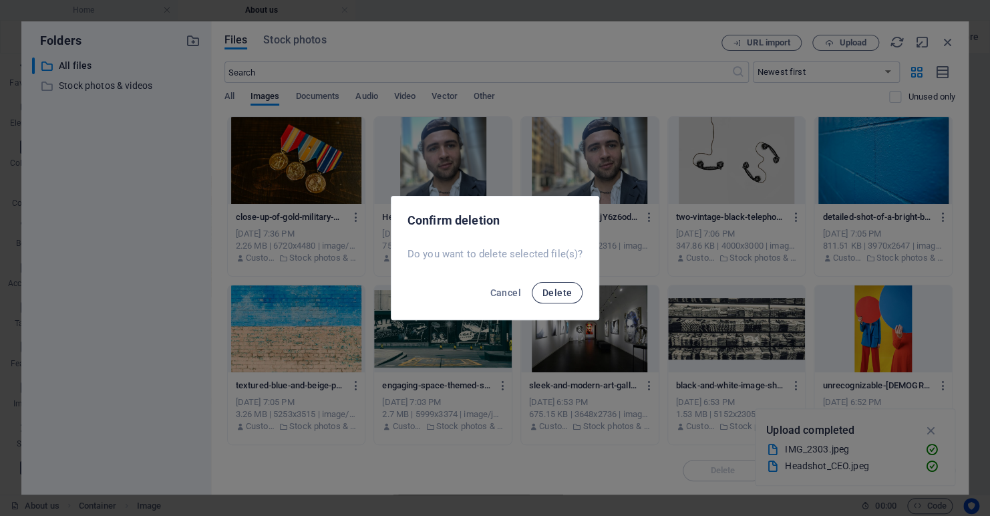
click at [545, 291] on span "Delete" at bounding box center [557, 292] width 29 height 11
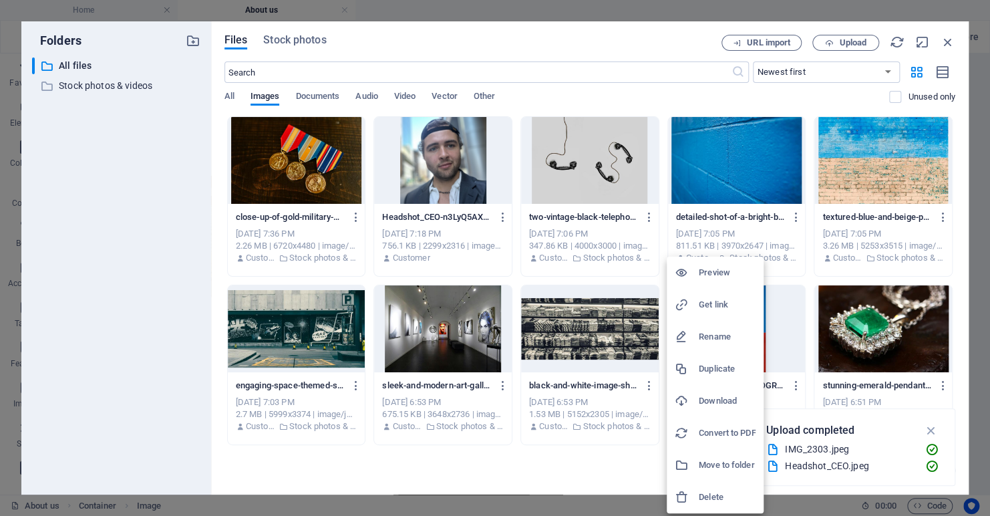
click at [720, 503] on h6 "Delete" at bounding box center [727, 497] width 57 height 16
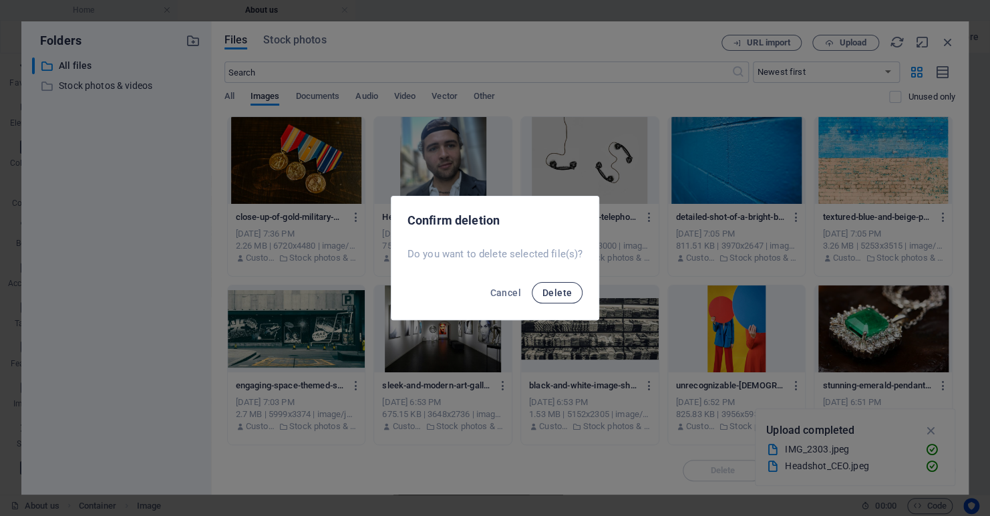
click at [555, 294] on span "Delete" at bounding box center [557, 292] width 29 height 11
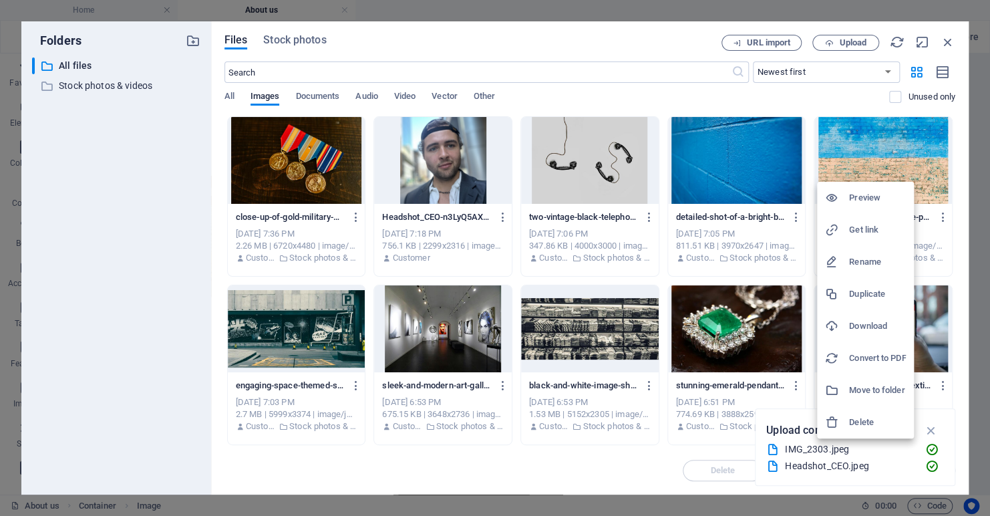
click at [864, 418] on h6 "Delete" at bounding box center [877, 422] width 57 height 16
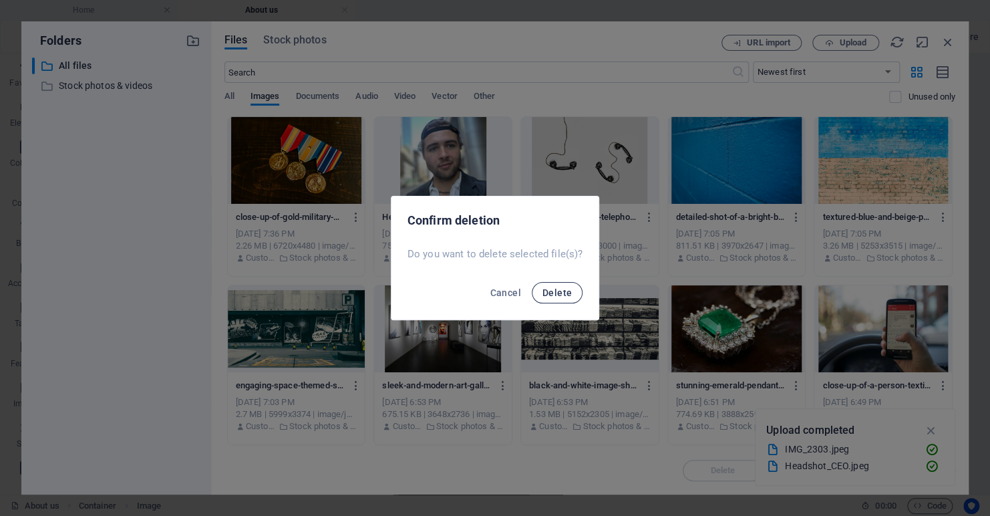
click at [561, 292] on span "Delete" at bounding box center [557, 292] width 29 height 11
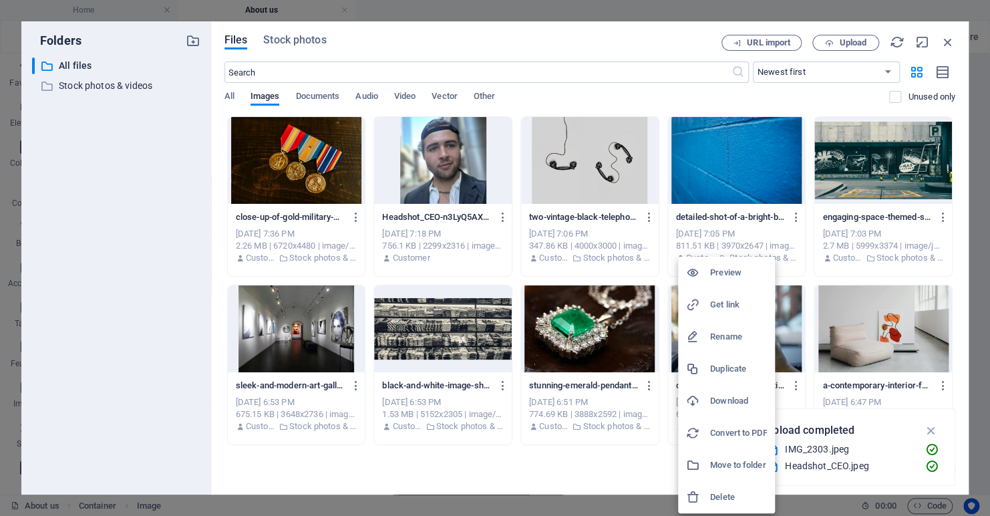
click at [721, 495] on h6 "Delete" at bounding box center [738, 497] width 57 height 16
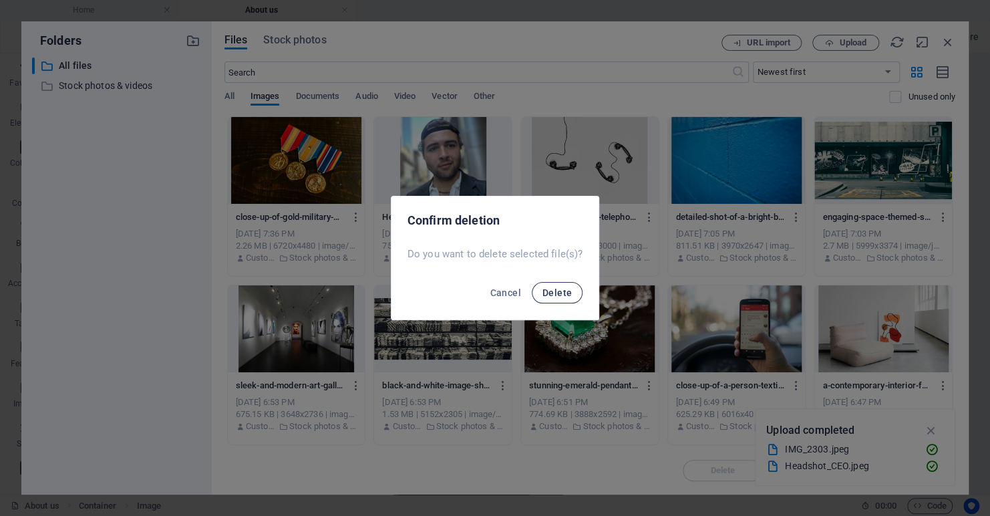
click at [558, 288] on span "Delete" at bounding box center [557, 292] width 29 height 11
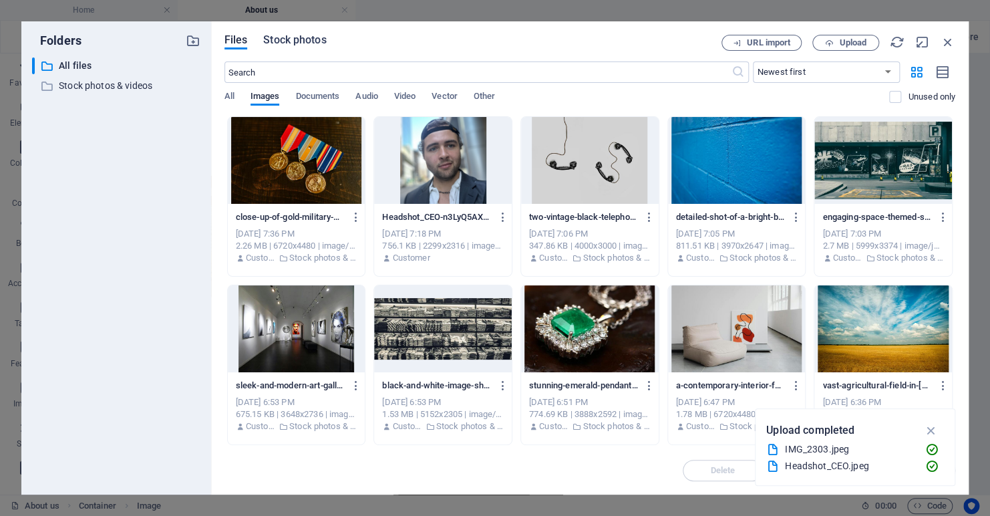
click at [291, 40] on span "Stock photos" at bounding box center [294, 40] width 63 height 16
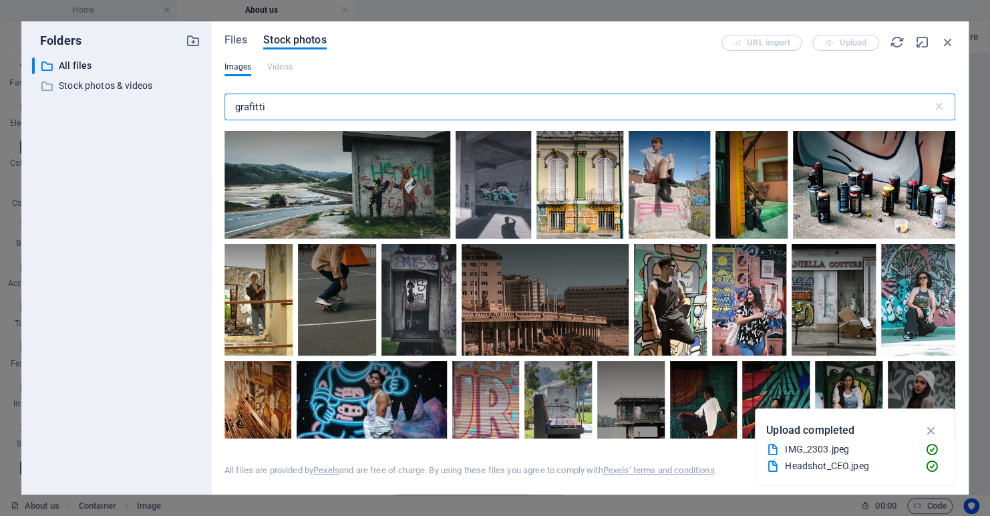
scroll to position [3275, 0]
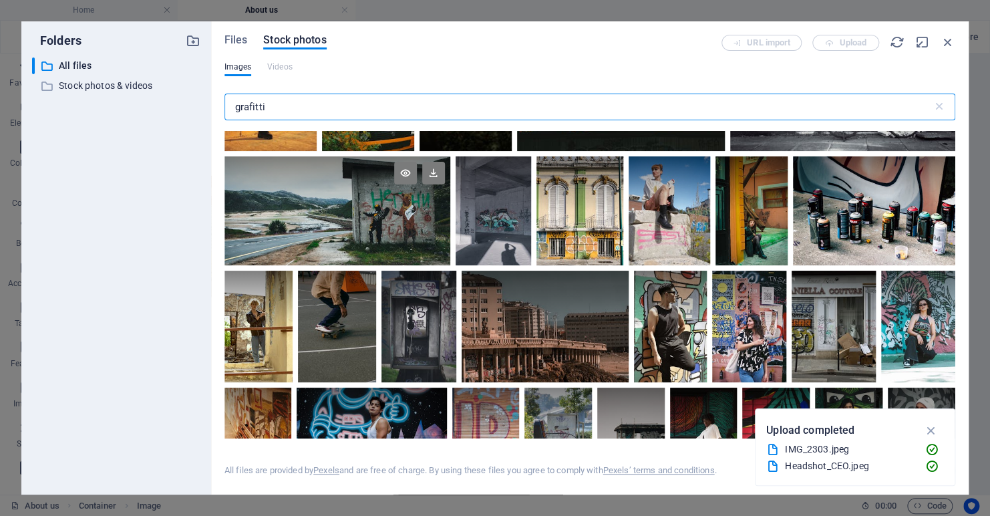
click at [348, 214] on div at bounding box center [338, 210] width 227 height 108
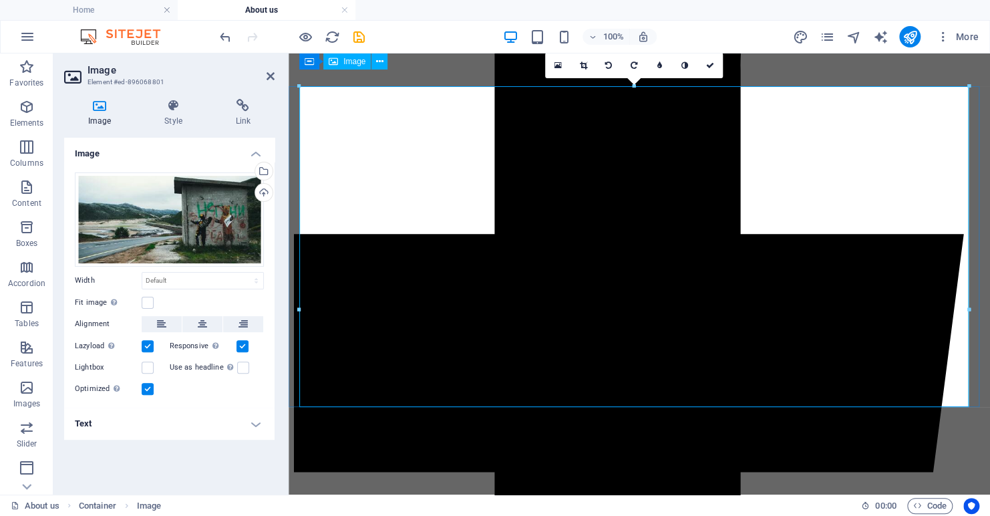
scroll to position [468, 0]
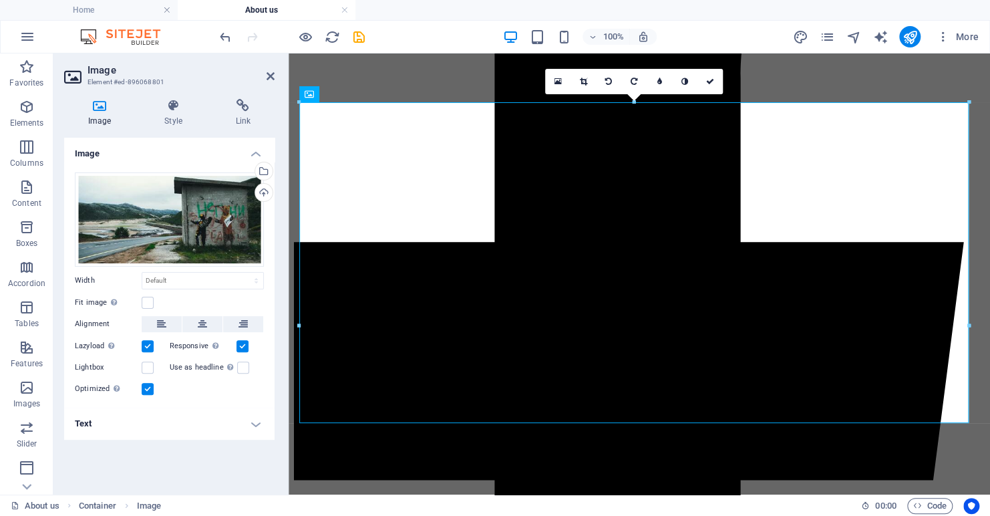
click at [789, 43] on div "100% More" at bounding box center [600, 36] width 767 height 21
click at [269, 77] on icon at bounding box center [271, 76] width 8 height 11
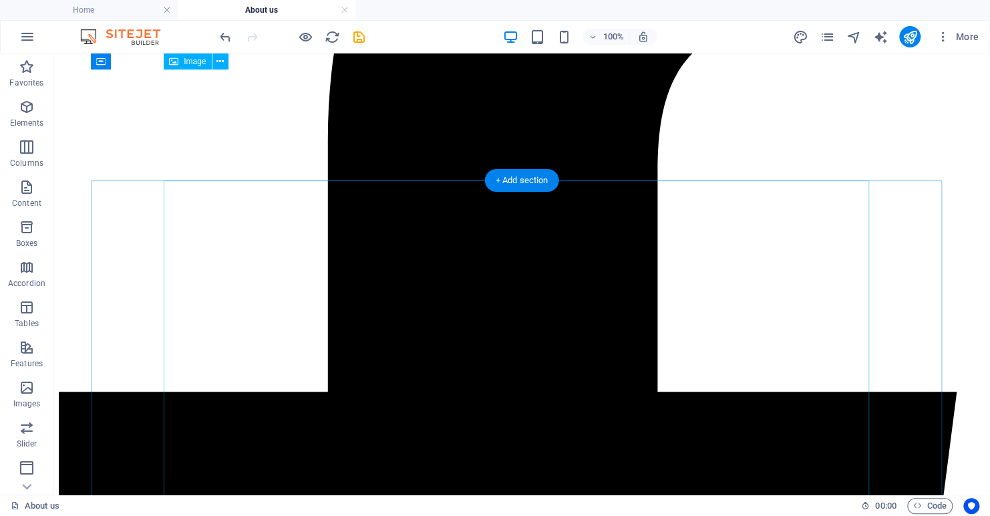
scroll to position [481, 0]
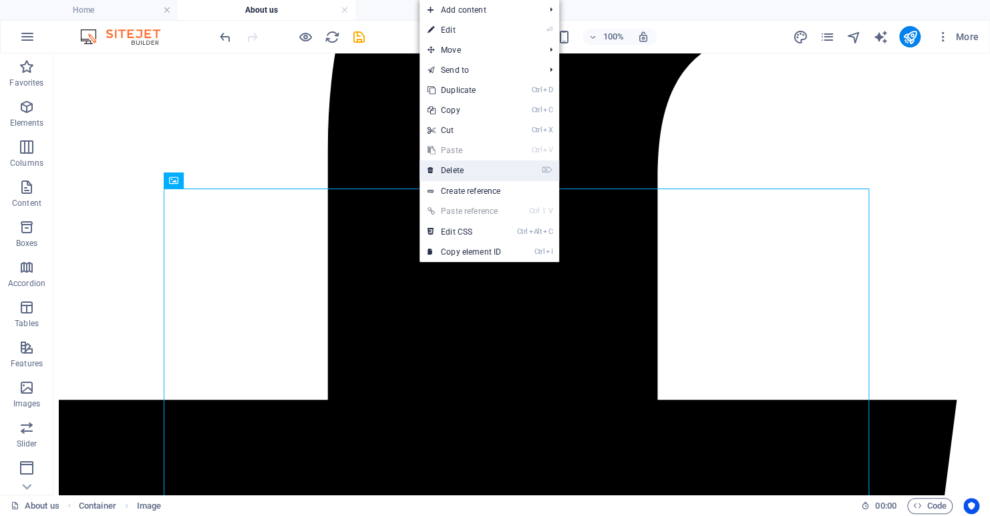
click at [456, 170] on link "⌦ Delete" at bounding box center [465, 170] width 90 height 20
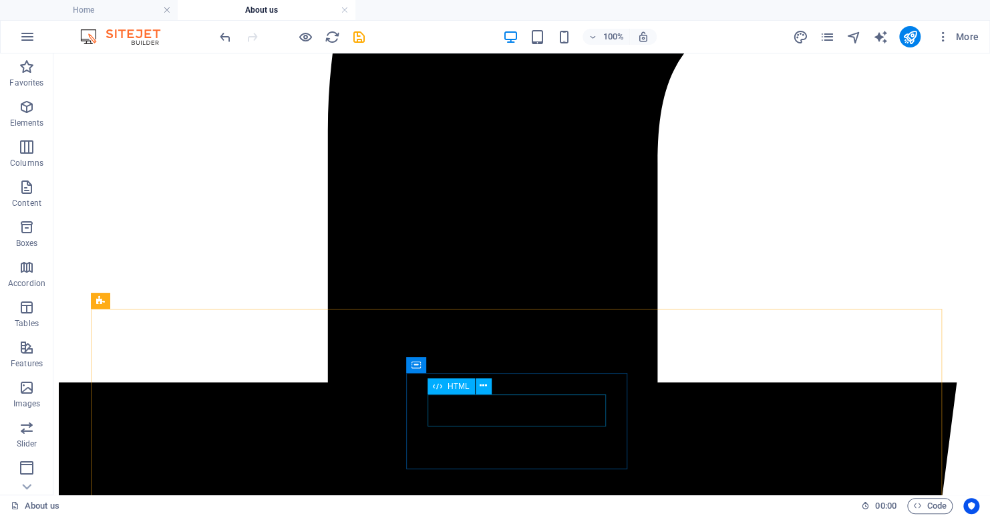
scroll to position [414, 0]
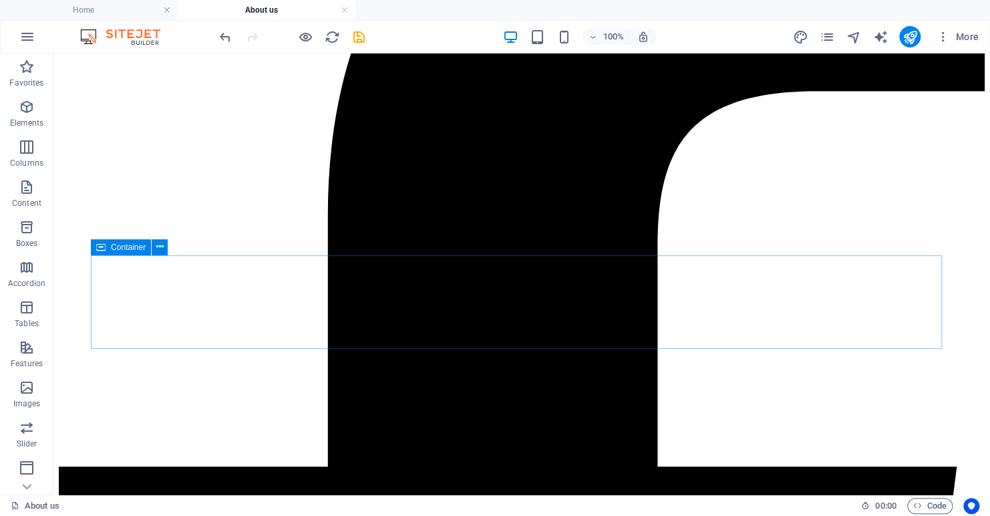
click at [115, 249] on span "Container" at bounding box center [128, 247] width 35 height 8
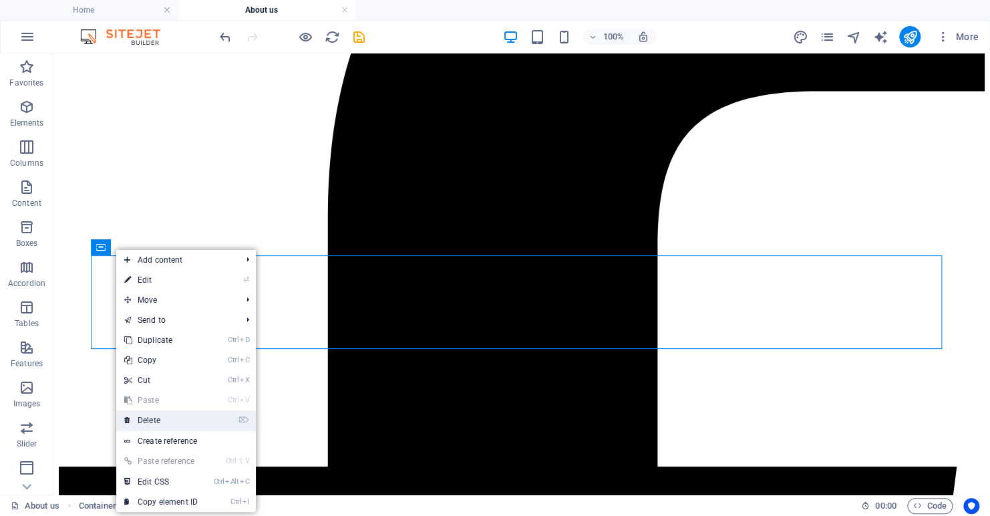
click at [169, 418] on link "⌦ Delete" at bounding box center [161, 420] width 90 height 20
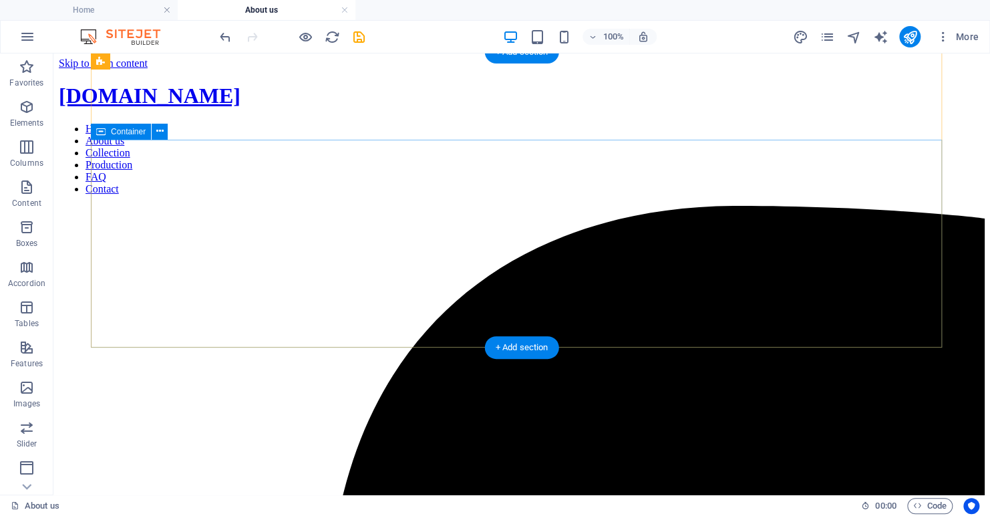
scroll to position [0, 0]
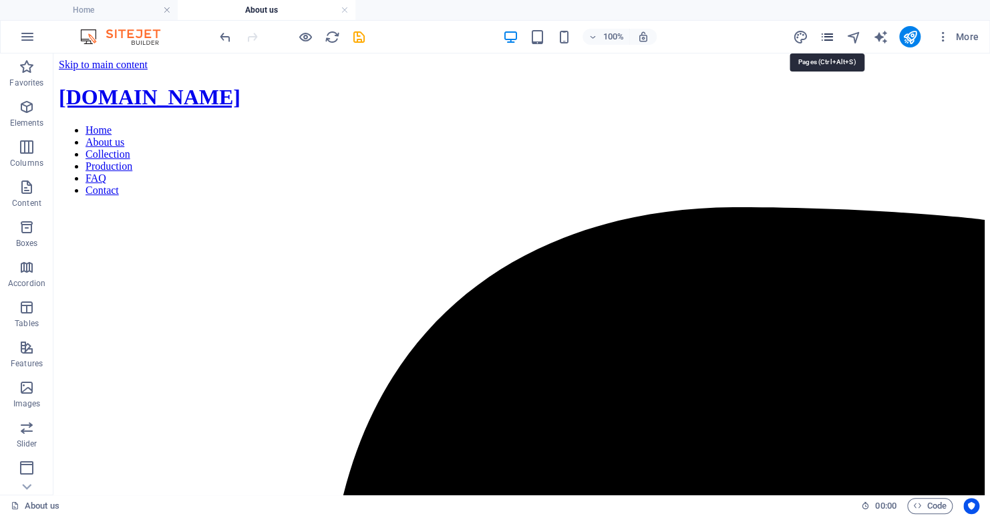
click at [827, 35] on icon "pages" at bounding box center [826, 36] width 15 height 15
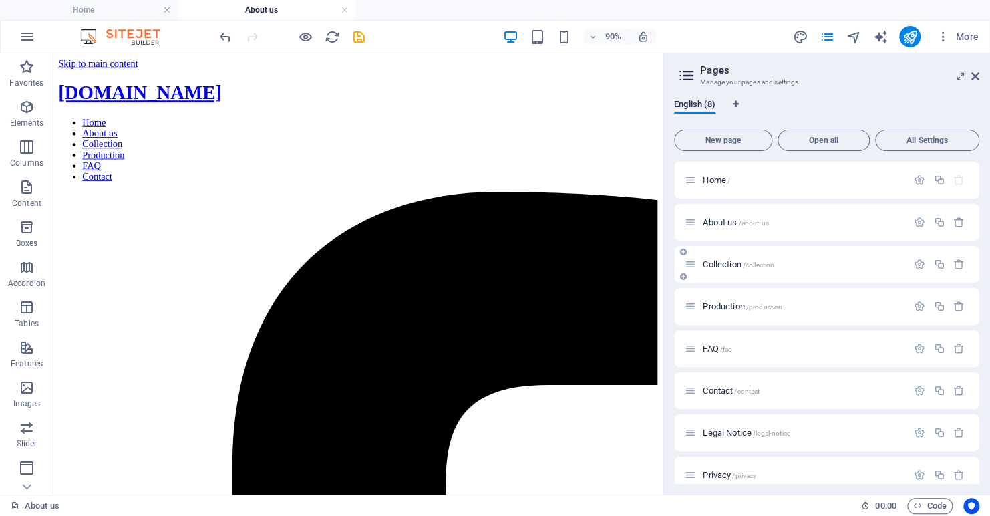
click at [778, 263] on p "Collection /collection" at bounding box center [803, 264] width 200 height 9
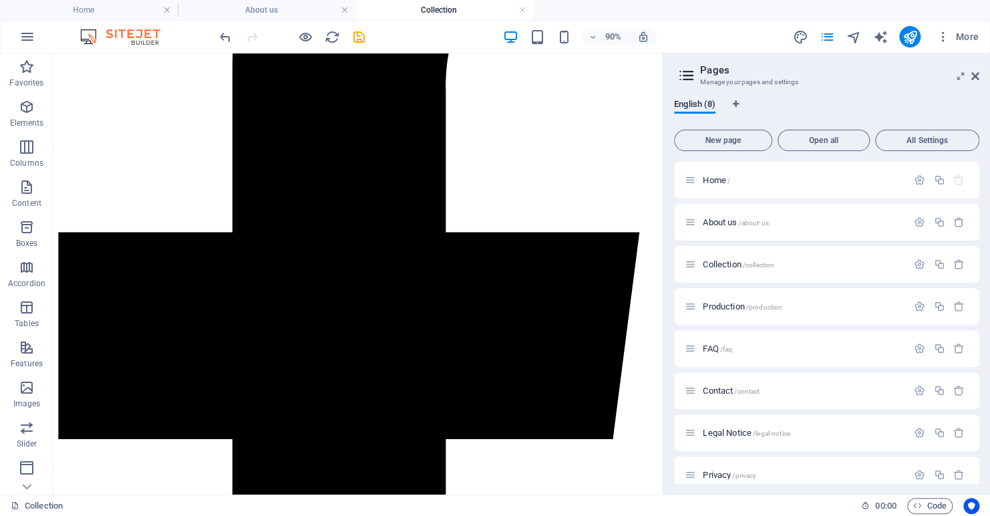
scroll to position [67, 0]
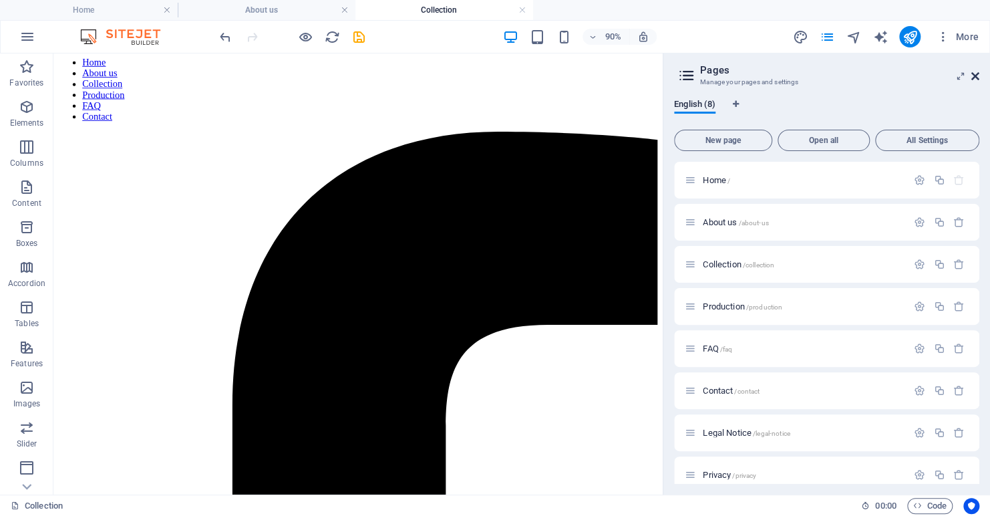
drag, startPoint x: 686, startPoint y: 57, endPoint x: 976, endPoint y: 73, distance: 289.8
click at [976, 73] on icon at bounding box center [976, 76] width 8 height 11
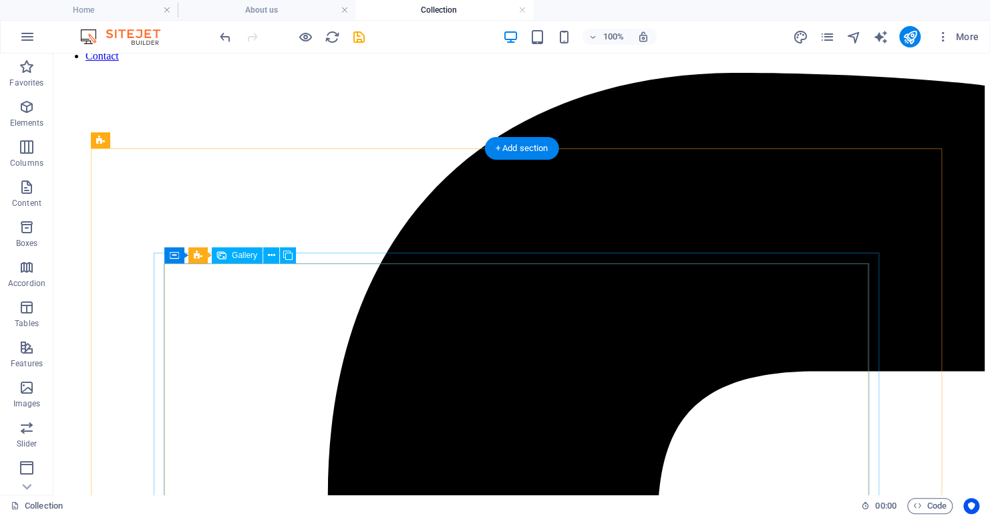
scroll to position [200, 0]
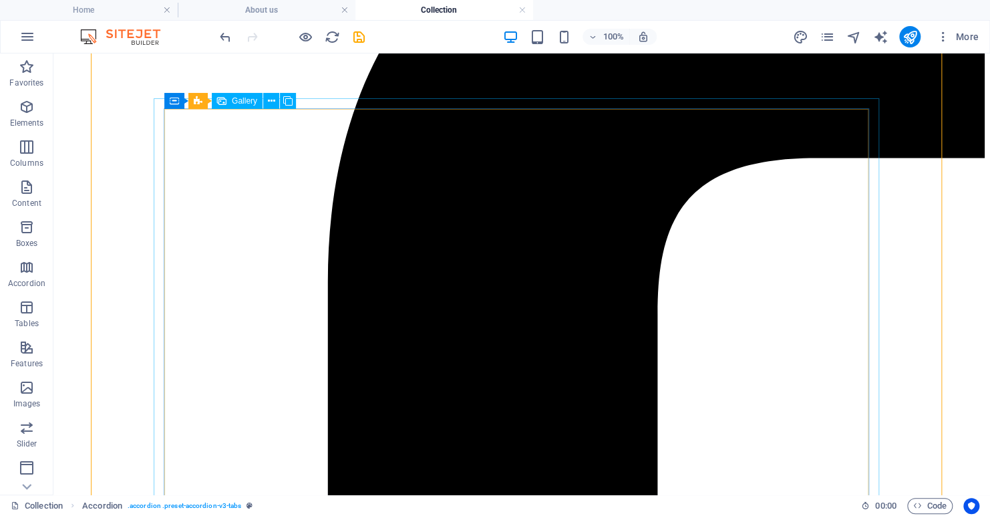
scroll to position [368, 0]
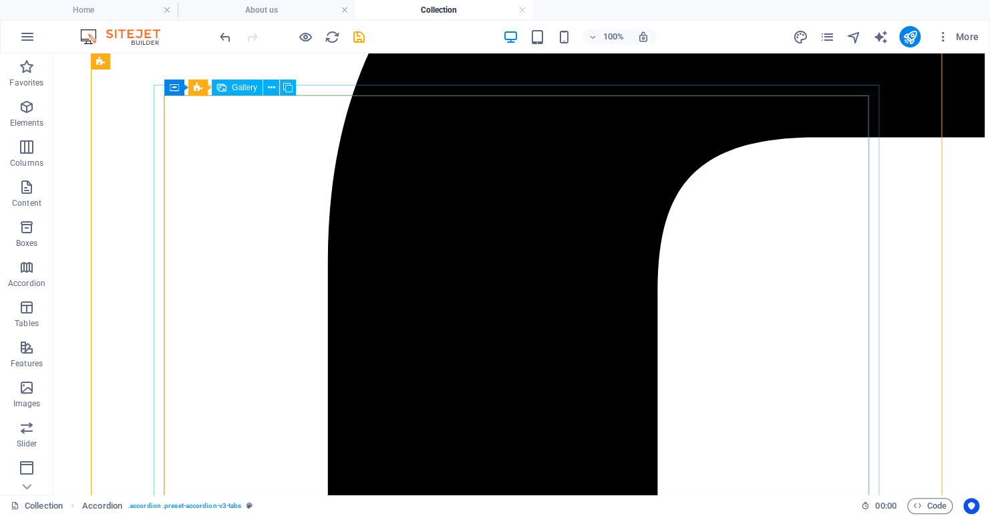
select select "4"
select select "px"
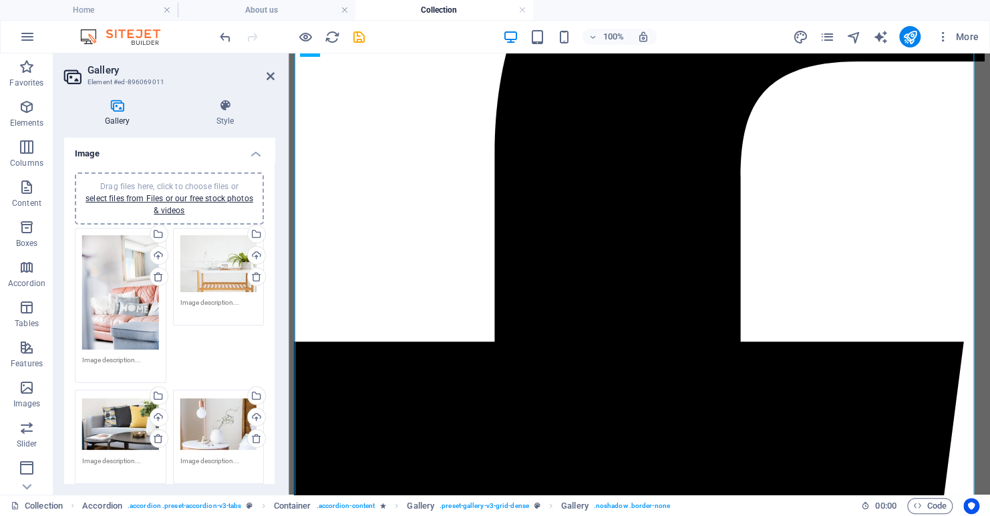
click at [112, 292] on div "Drag files here, click to choose files or select files from Files or our free s…" at bounding box center [120, 292] width 77 height 115
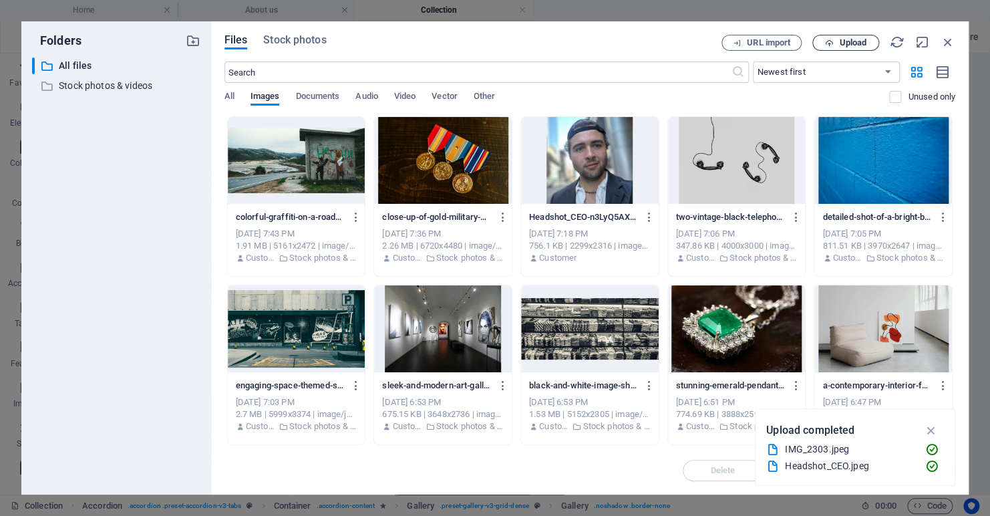
click at [829, 39] on icon "button" at bounding box center [829, 43] width 9 height 9
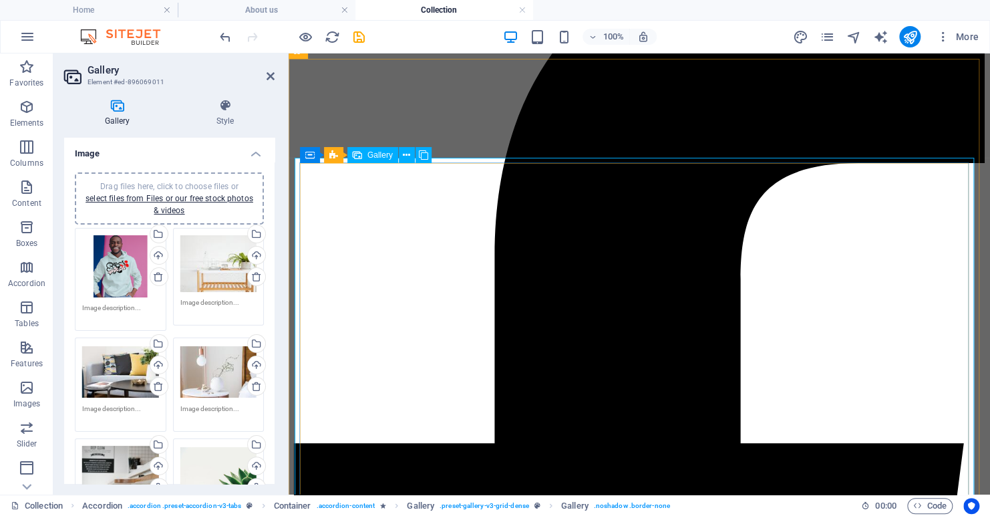
scroll to position [401, 0]
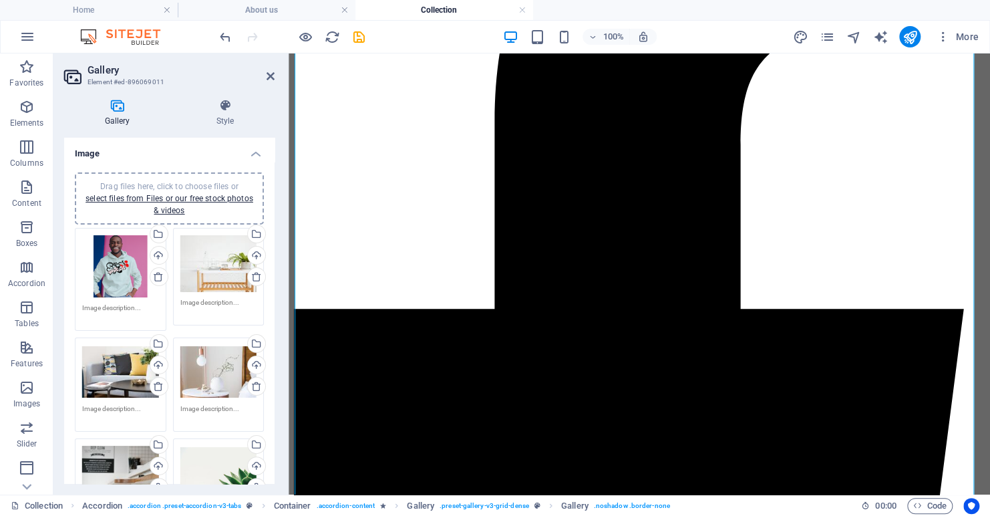
click at [113, 269] on div "Drag files here, click to choose files or select files from Files or our free s…" at bounding box center [120, 266] width 77 height 63
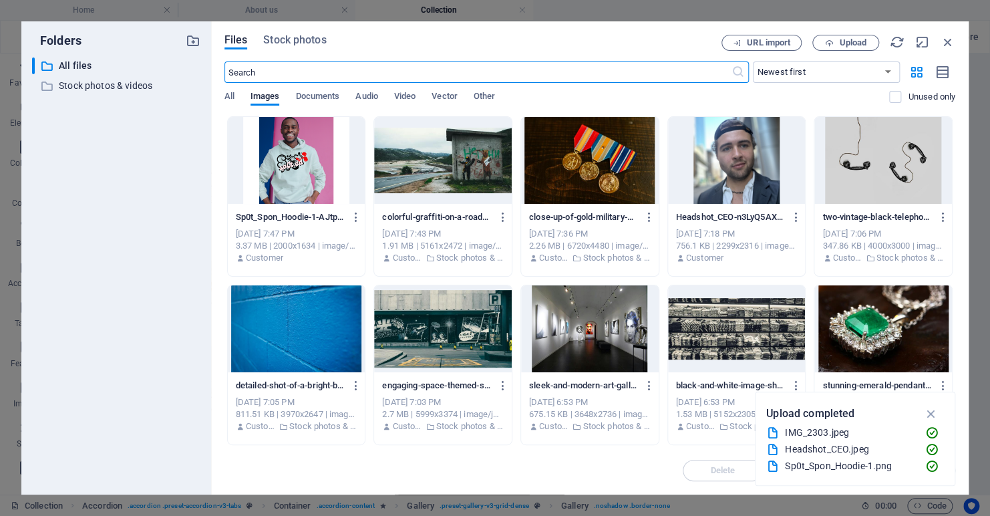
click at [276, 168] on div at bounding box center [297, 160] width 138 height 87
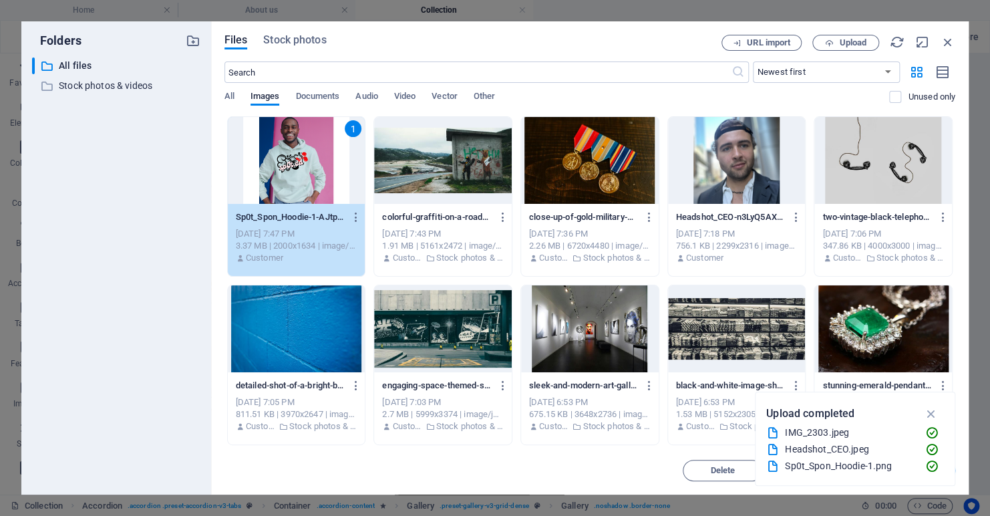
click at [296, 162] on div "1" at bounding box center [297, 160] width 138 height 87
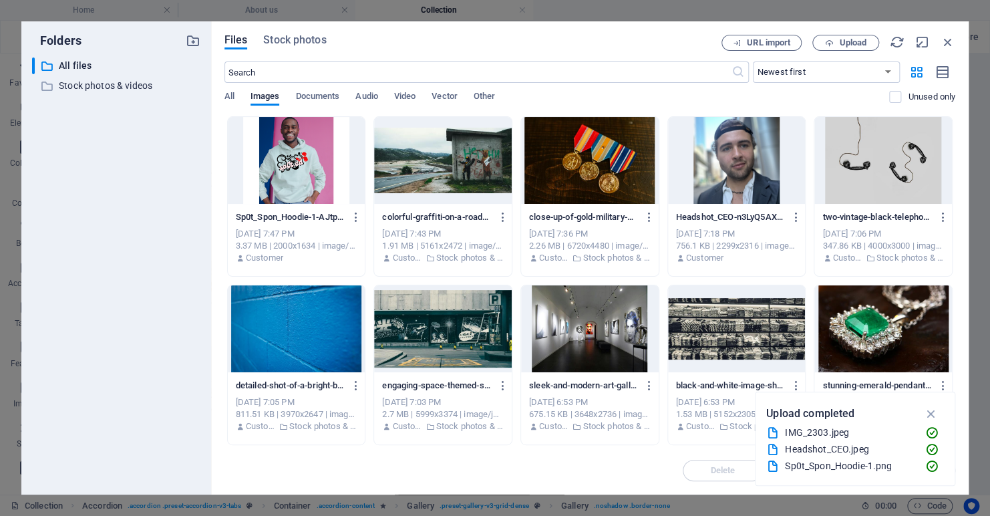
click at [296, 162] on div at bounding box center [297, 160] width 138 height 87
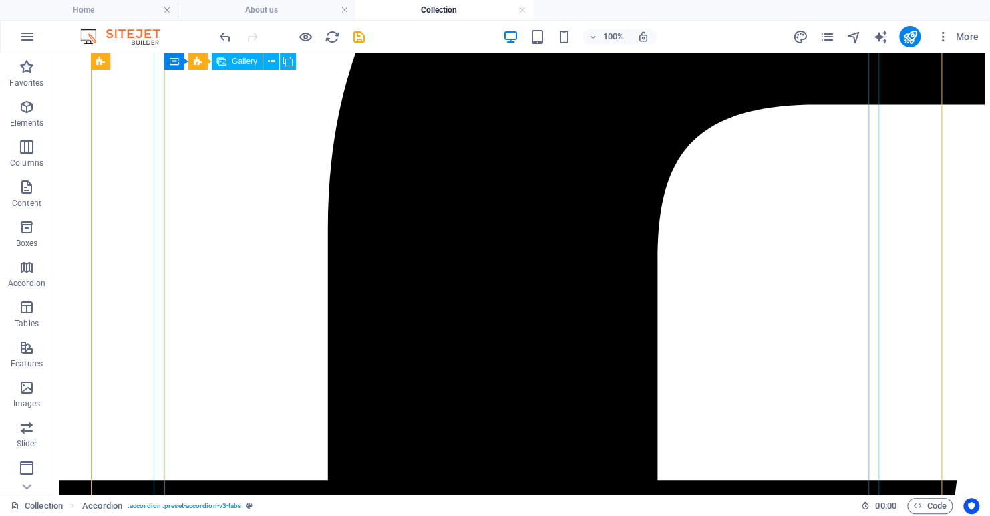
scroll to position [414, 0]
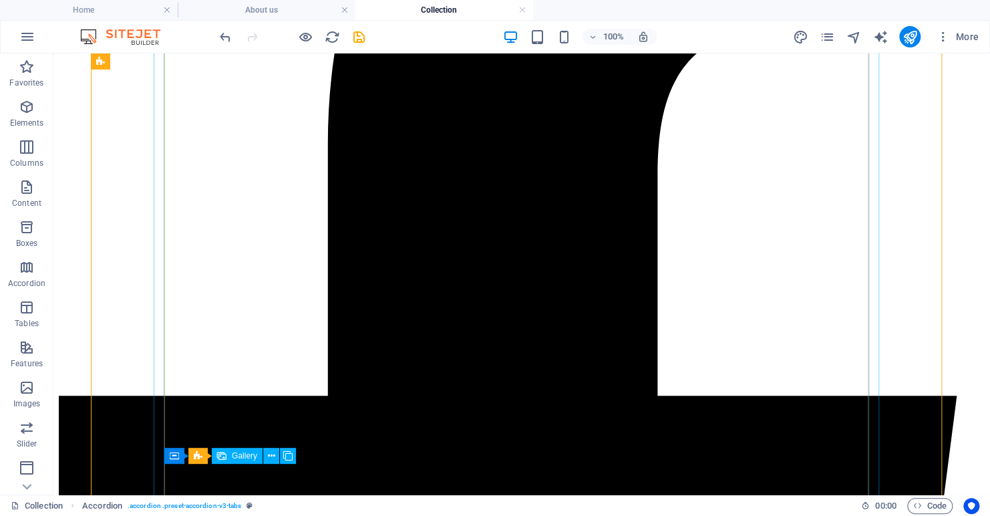
scroll to position [535, 0]
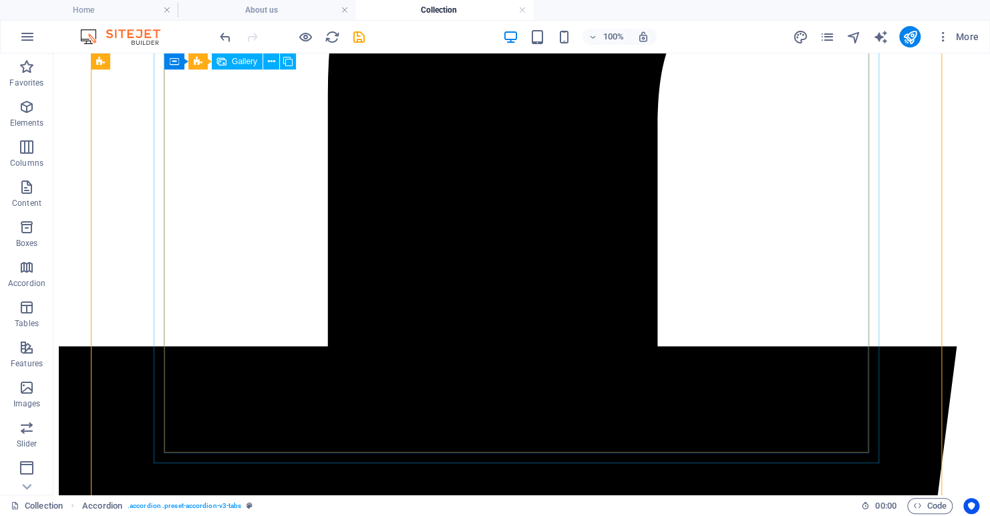
select select "4"
select select "px"
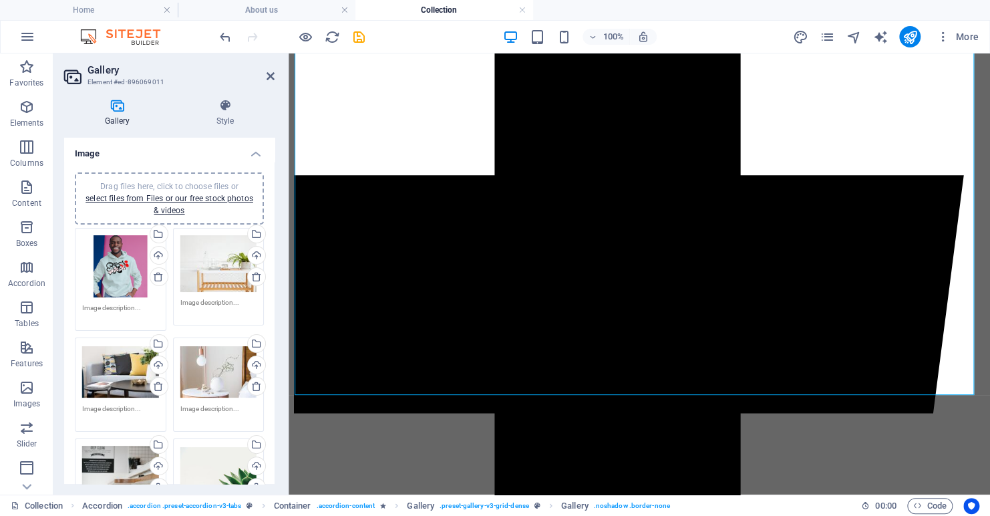
scroll to position [67, 0]
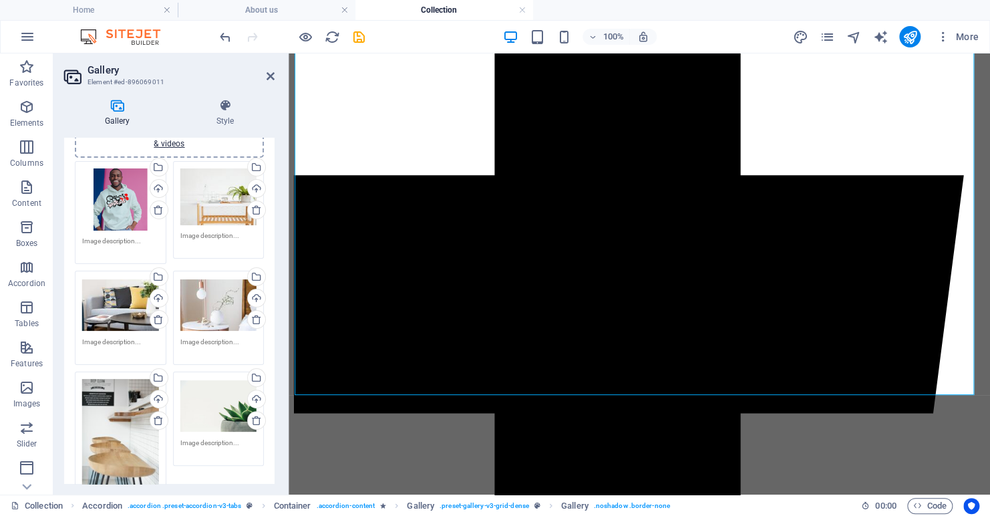
click at [207, 305] on div "Drag files here, click to choose files or select files from Files or our free s…" at bounding box center [218, 304] width 77 height 53
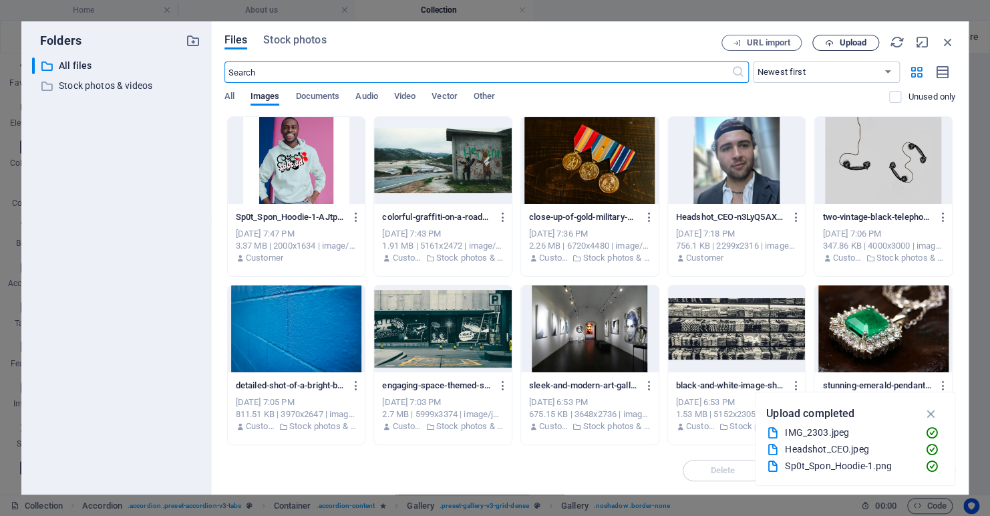
click at [825, 41] on icon "button" at bounding box center [829, 43] width 9 height 9
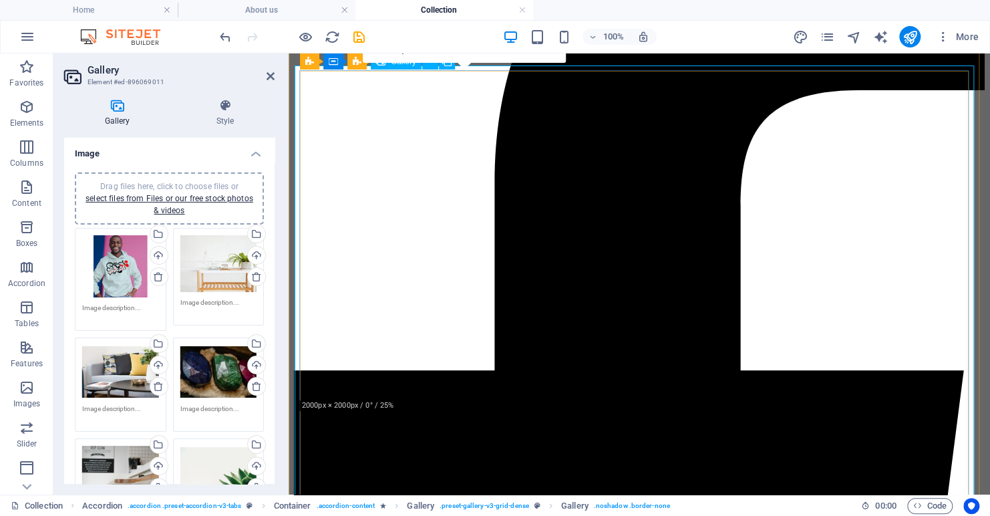
scroll to position [267, 0]
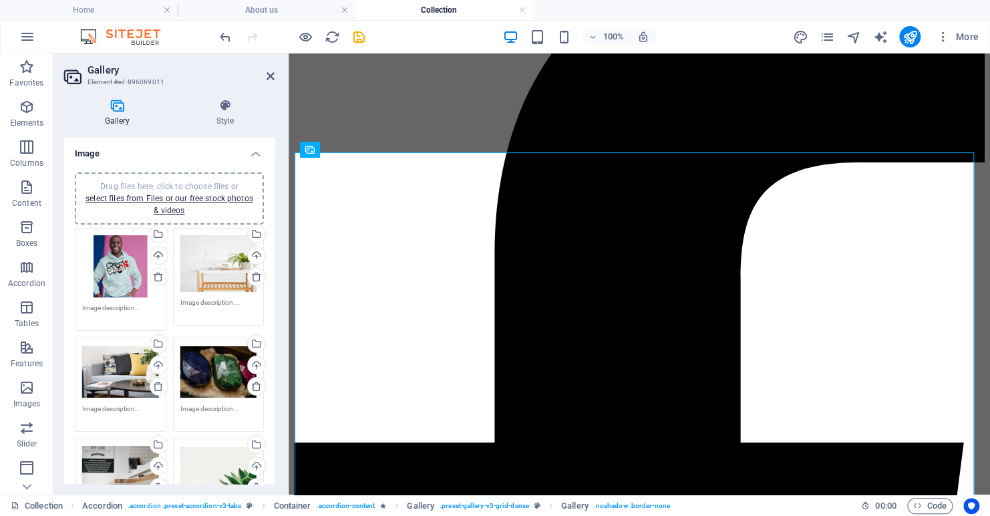
click at [110, 271] on div "Drag files here, click to choose files or select files from Files or our free s…" at bounding box center [120, 266] width 77 height 63
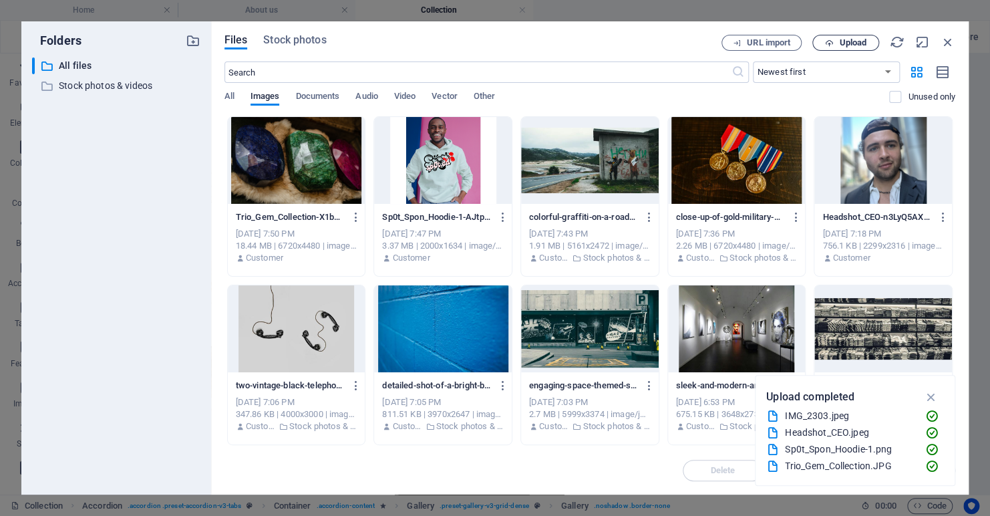
click at [837, 43] on span "Upload" at bounding box center [846, 43] width 55 height 9
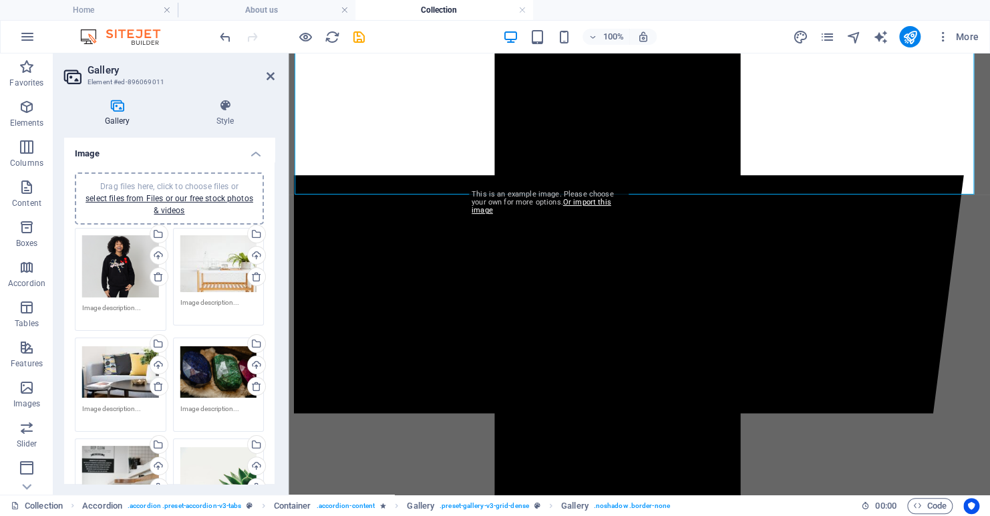
scroll to position [735, 0]
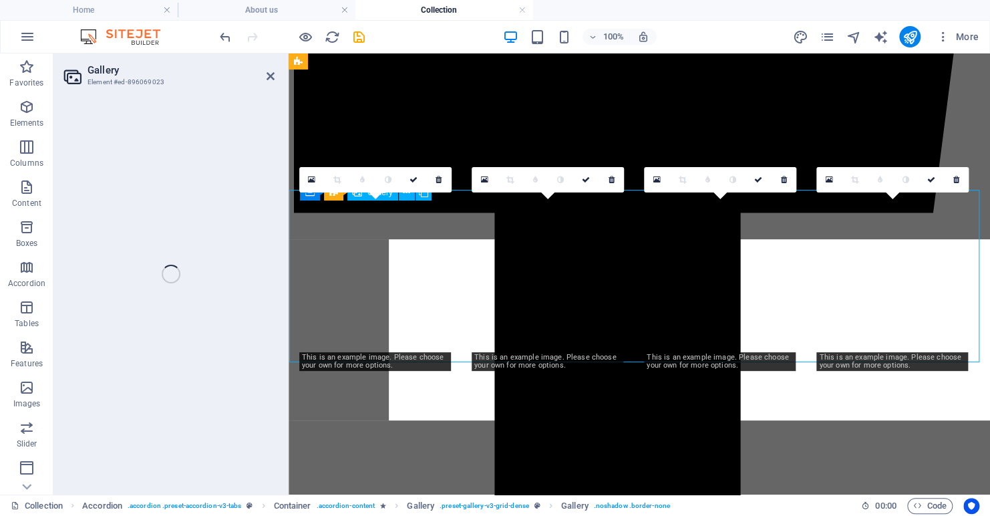
select select "4"
select select "px"
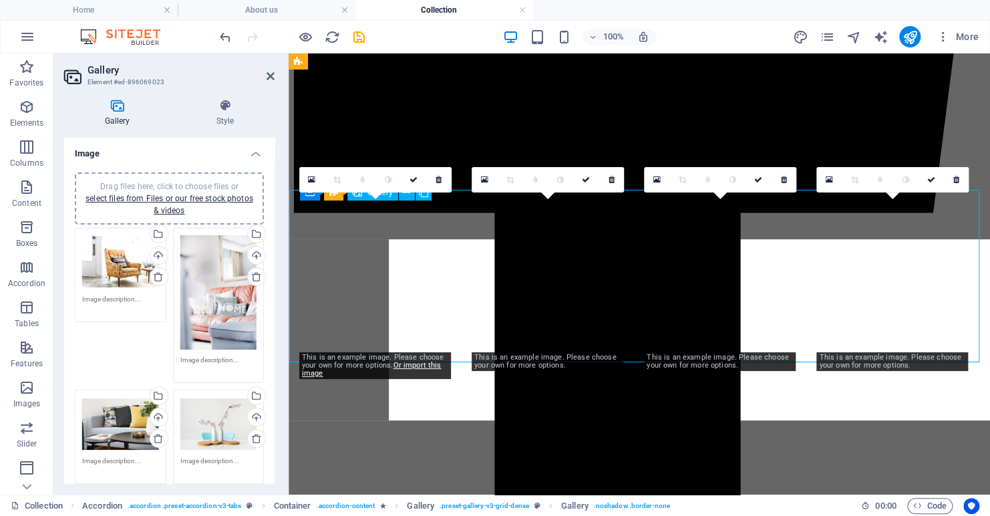
click at [120, 261] on div "Drag files here, click to choose files or select files from Files or our free s…" at bounding box center [120, 261] width 77 height 53
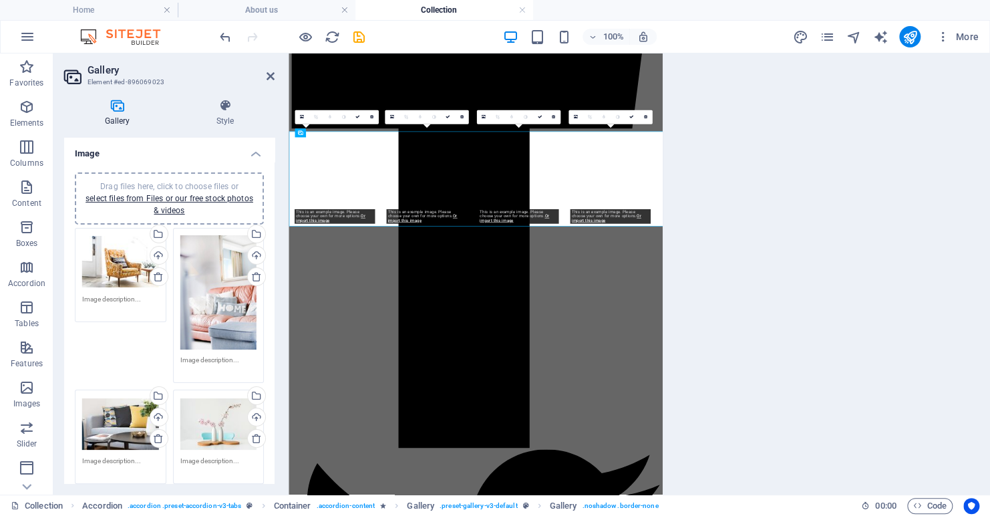
scroll to position [730, 0]
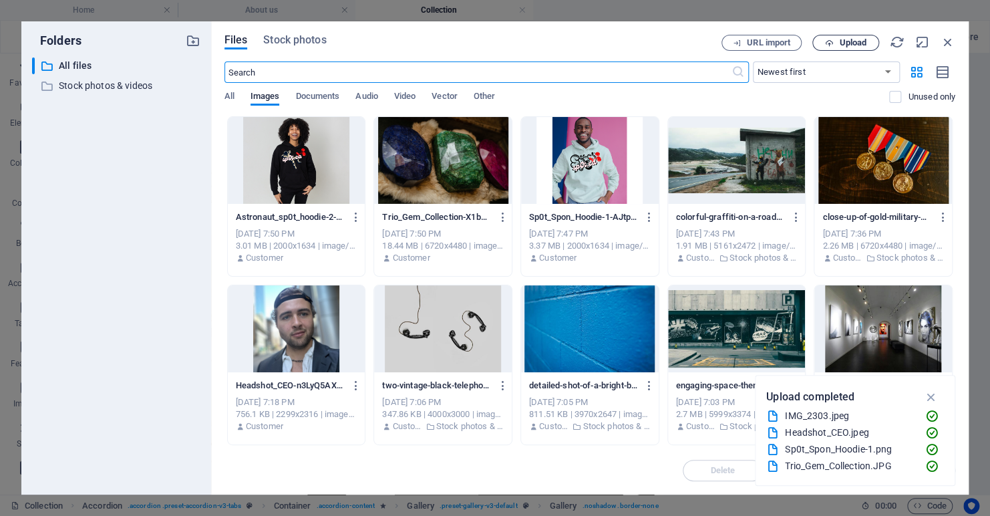
click at [835, 40] on span "Upload" at bounding box center [846, 43] width 55 height 9
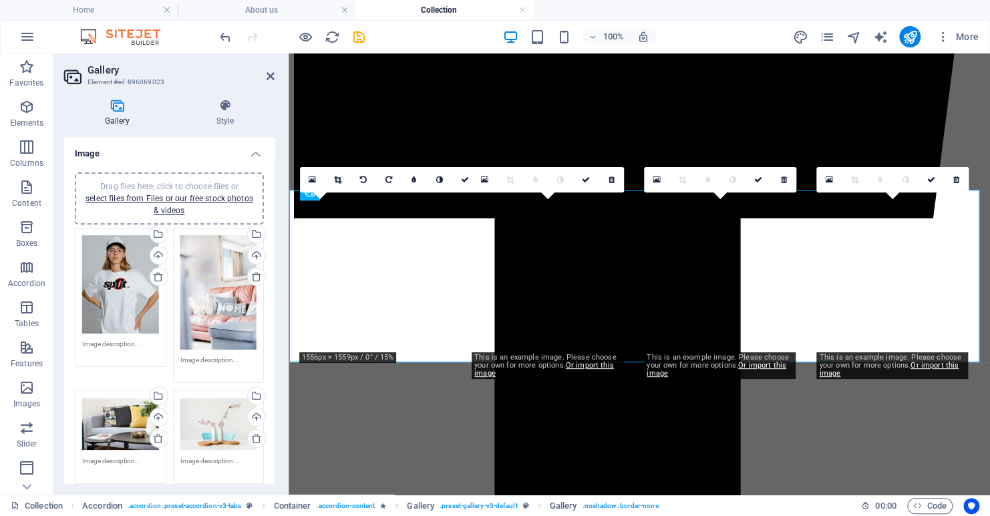
scroll to position [735, 0]
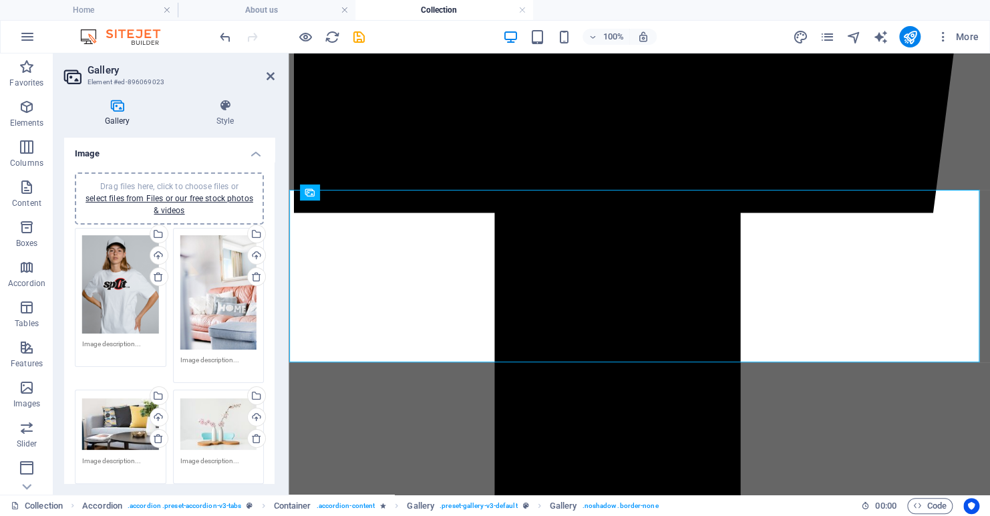
click at [212, 289] on div "Drag files here, click to choose files or select files from Files or our free s…" at bounding box center [218, 292] width 77 height 115
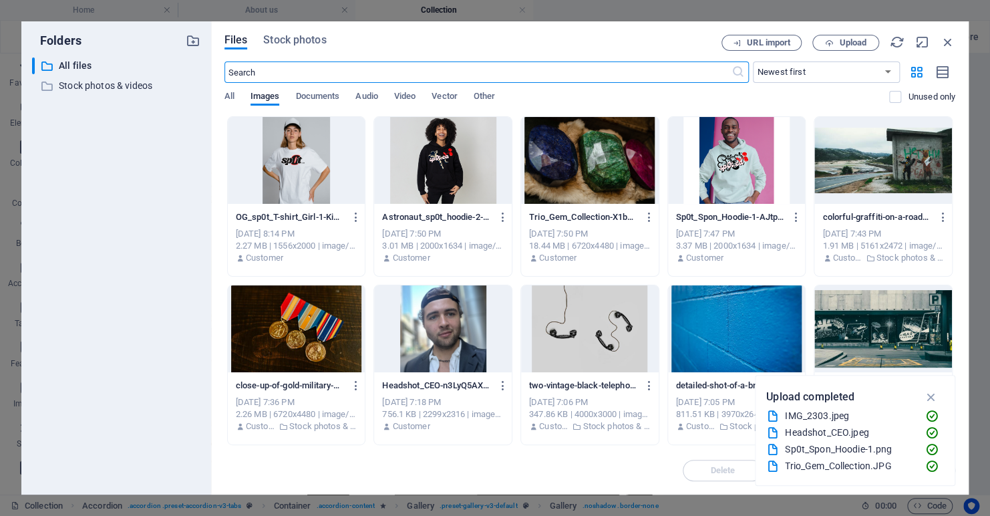
scroll to position [730, 0]
click at [836, 43] on span "Upload" at bounding box center [846, 43] width 55 height 9
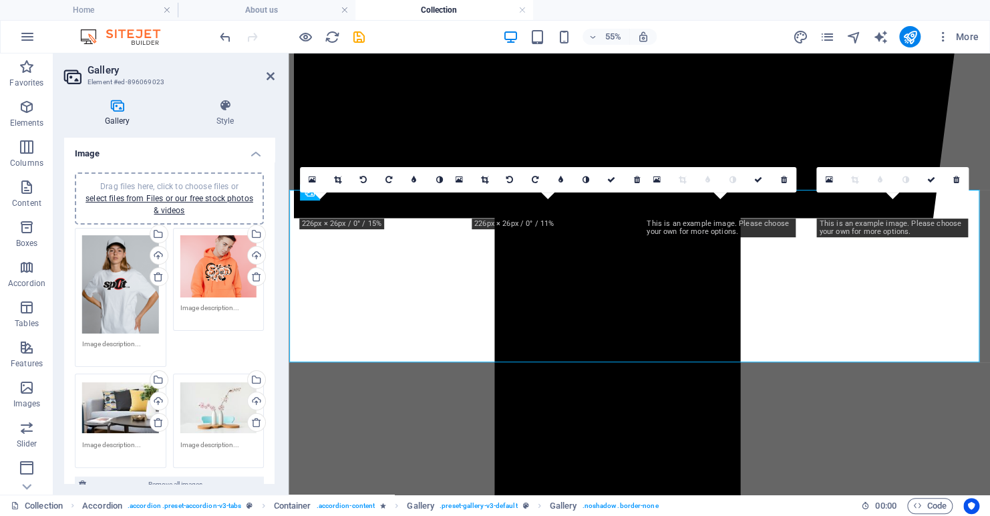
scroll to position [735, 0]
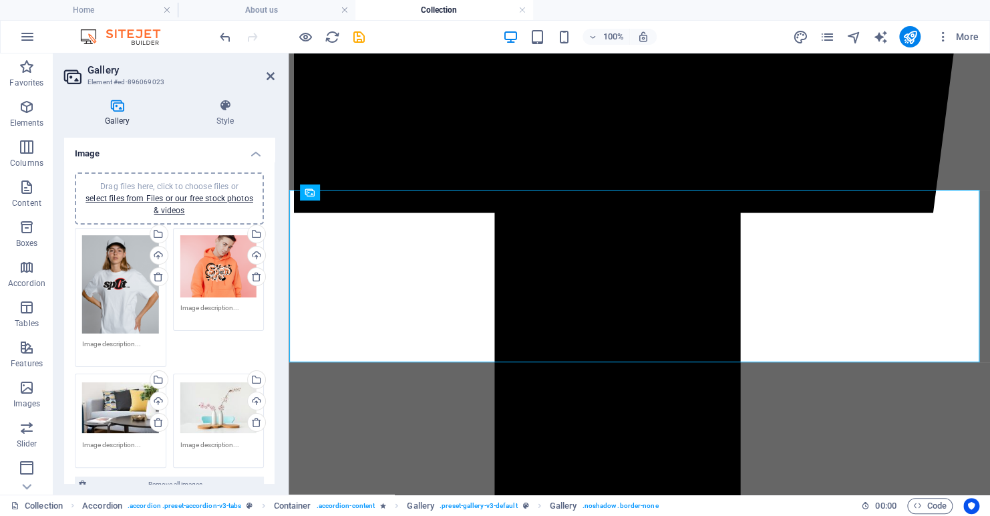
click at [98, 404] on div "Drag files here, click to choose files or select files from Files or our free s…" at bounding box center [120, 407] width 77 height 53
drag, startPoint x: 98, startPoint y: 404, endPoint x: 93, endPoint y: 317, distance: 86.4
click at [98, 404] on div "Drag files here, click to choose files or select files from Files or our free s…" at bounding box center [120, 407] width 77 height 53
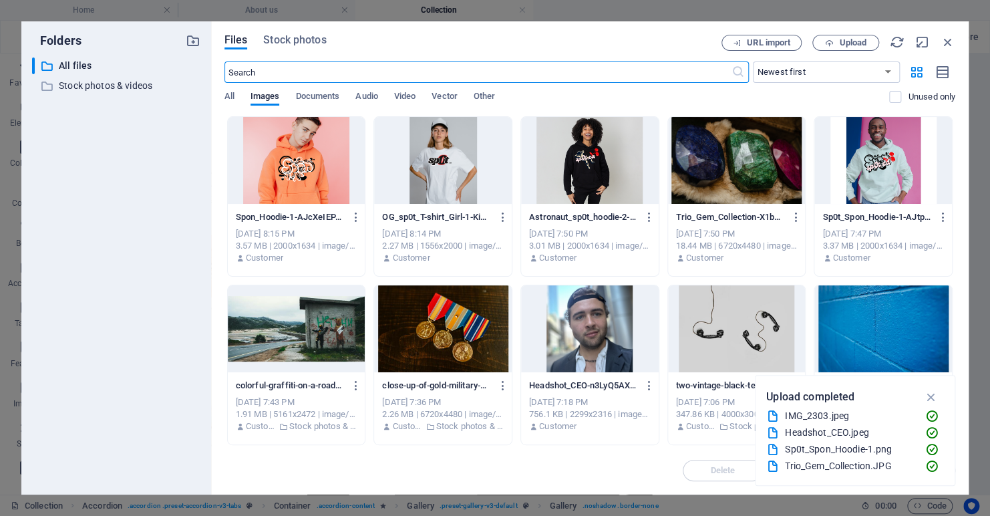
scroll to position [730, 0]
click at [837, 43] on span "Upload" at bounding box center [846, 43] width 55 height 9
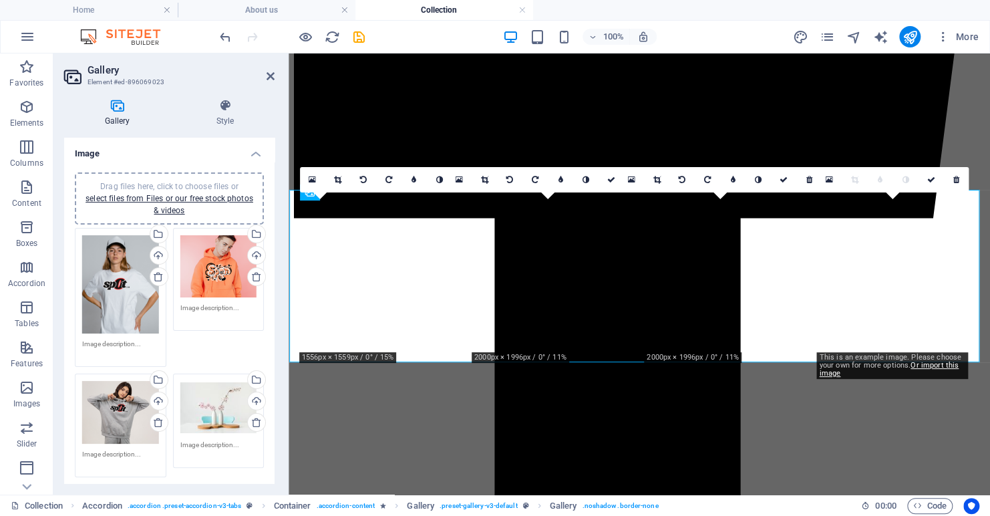
scroll to position [735, 0]
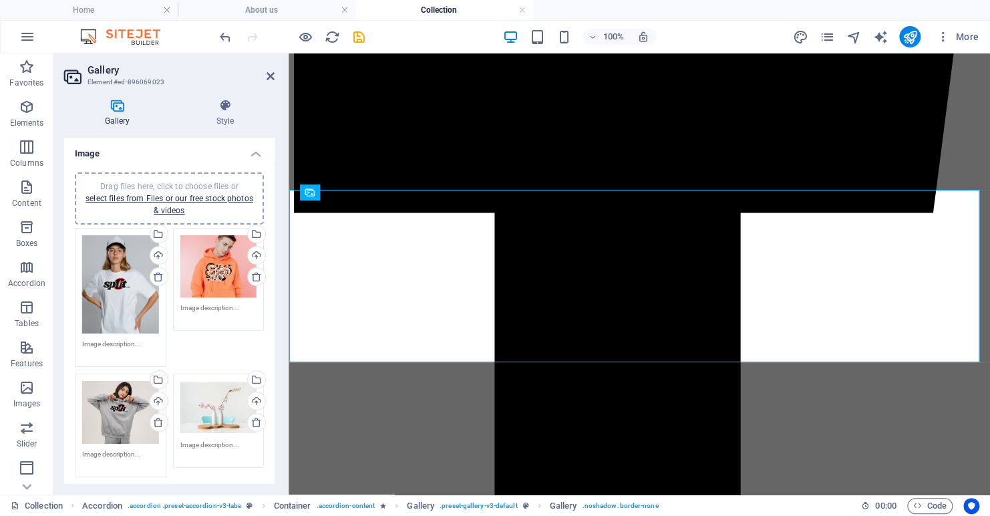
click at [216, 397] on div "Drag files here, click to choose files or select files from Files or our free s…" at bounding box center [218, 407] width 77 height 53
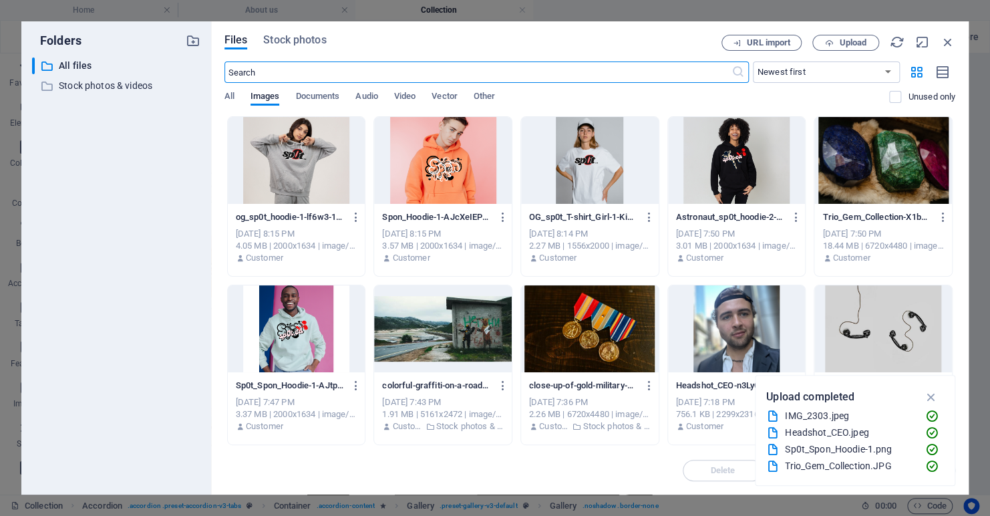
scroll to position [730, 0]
click at [283, 332] on div at bounding box center [297, 328] width 138 height 87
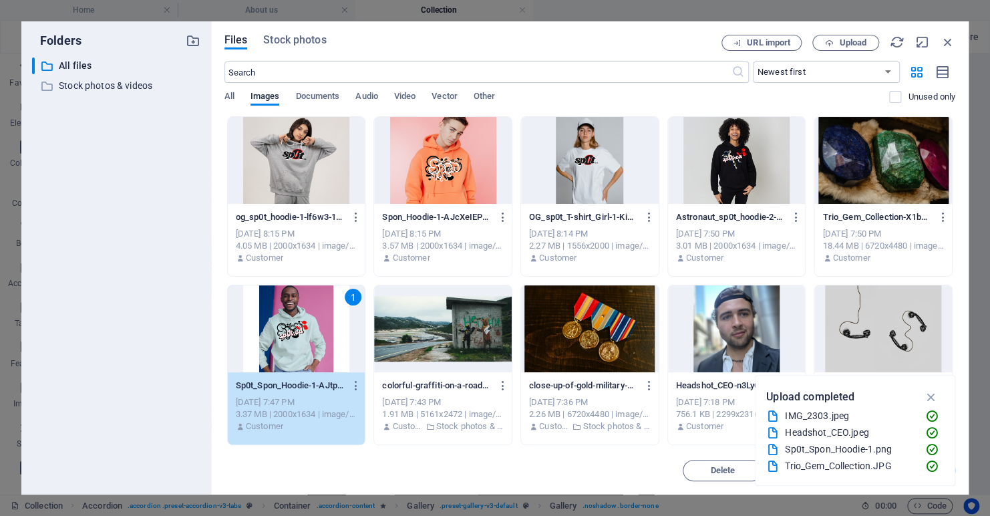
click at [287, 315] on div "1" at bounding box center [297, 328] width 138 height 87
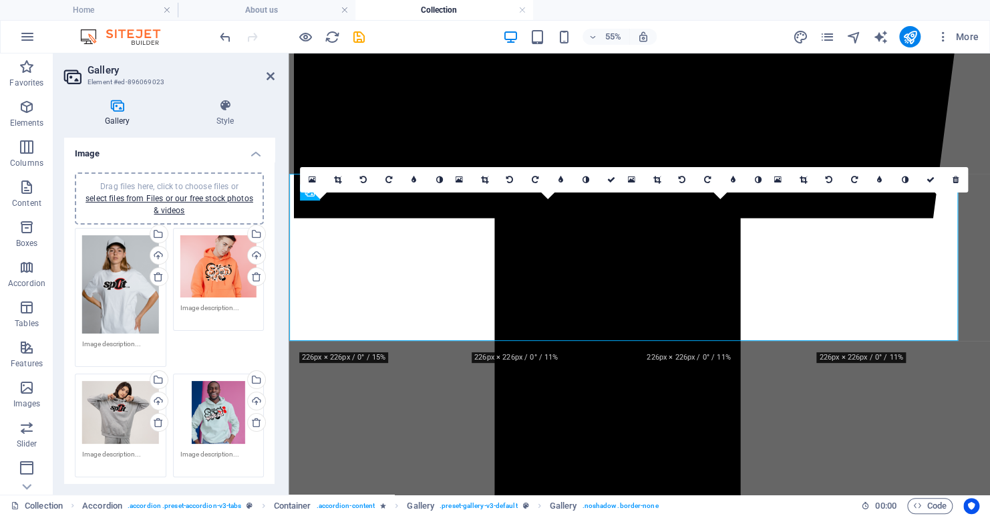
scroll to position [735, 0]
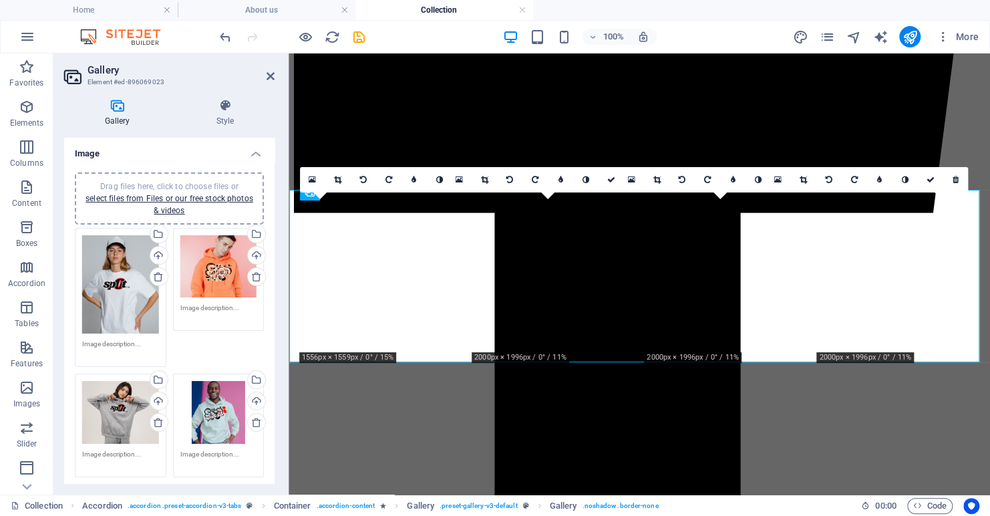
click at [287, 315] on div at bounding box center [286, 273] width 3 height 441
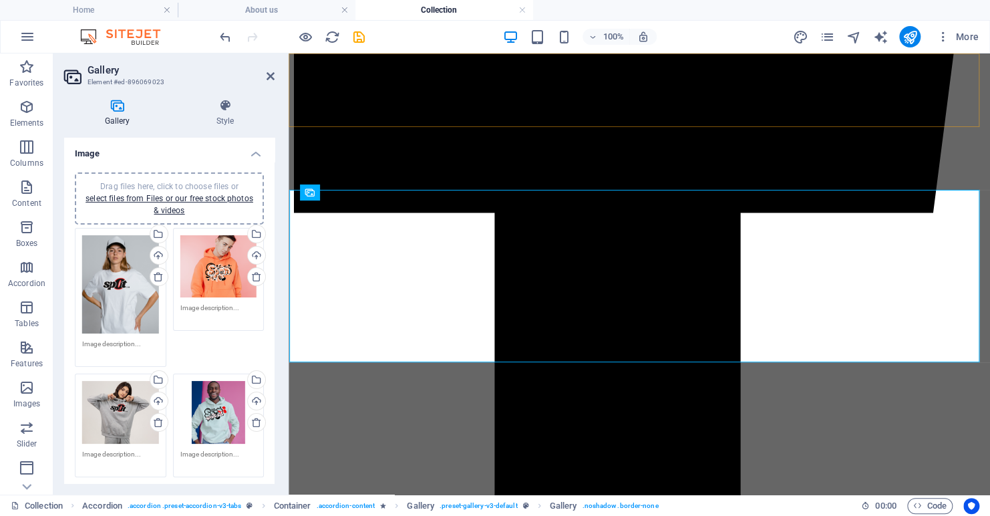
drag, startPoint x: 706, startPoint y: 94, endPoint x: 619, endPoint y: 92, distance: 86.9
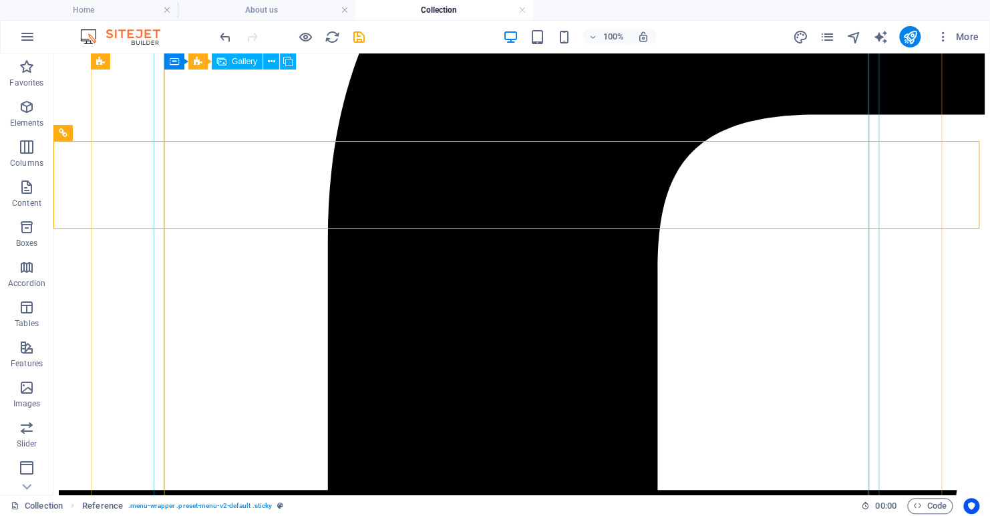
scroll to position [348, 0]
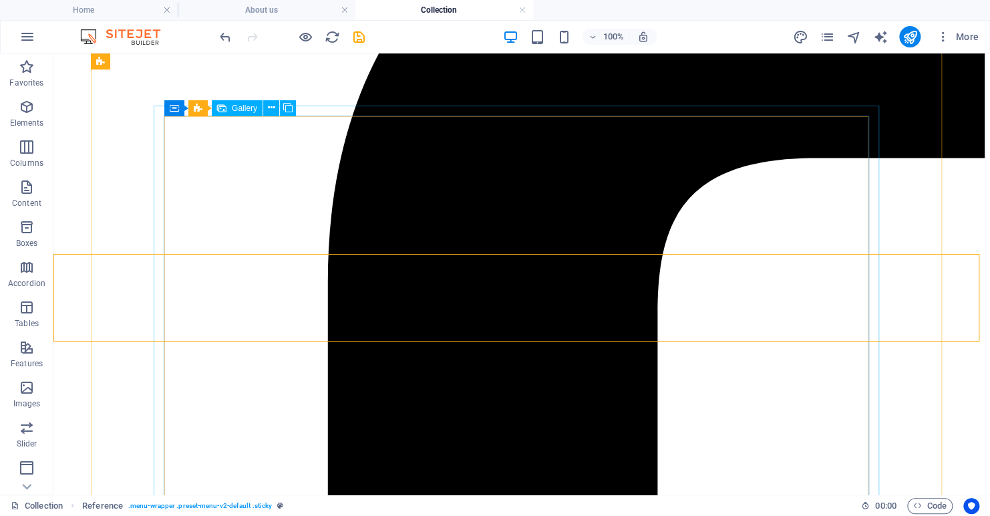
select select "4"
select select "px"
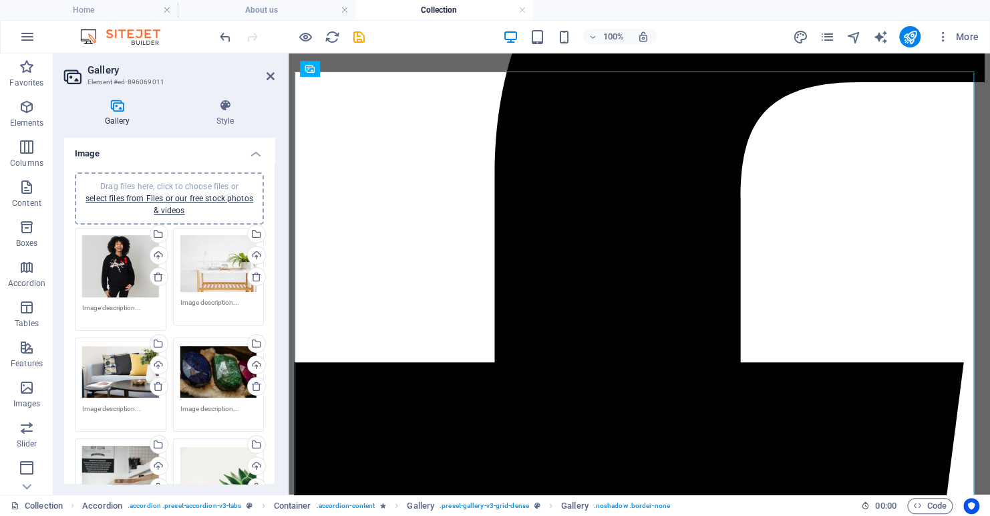
click at [219, 266] on div "Drag files here, click to choose files or select files from Files or our free s…" at bounding box center [218, 263] width 77 height 57
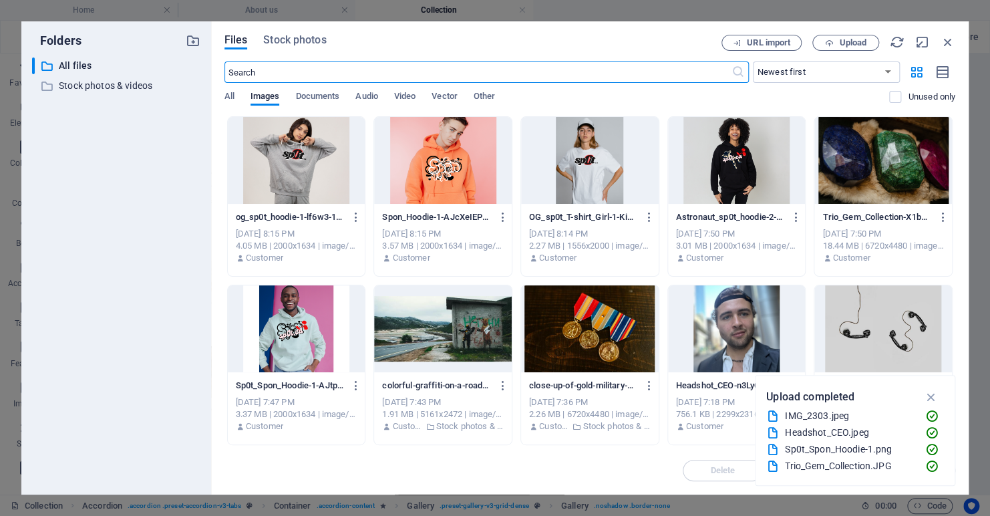
click at [840, 43] on span "Upload" at bounding box center [852, 43] width 27 height 8
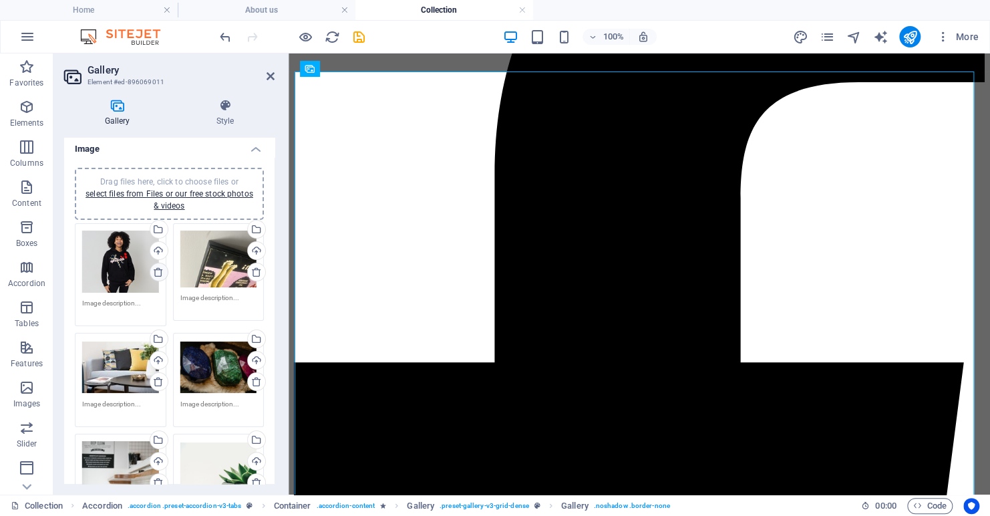
scroll to position [0, 0]
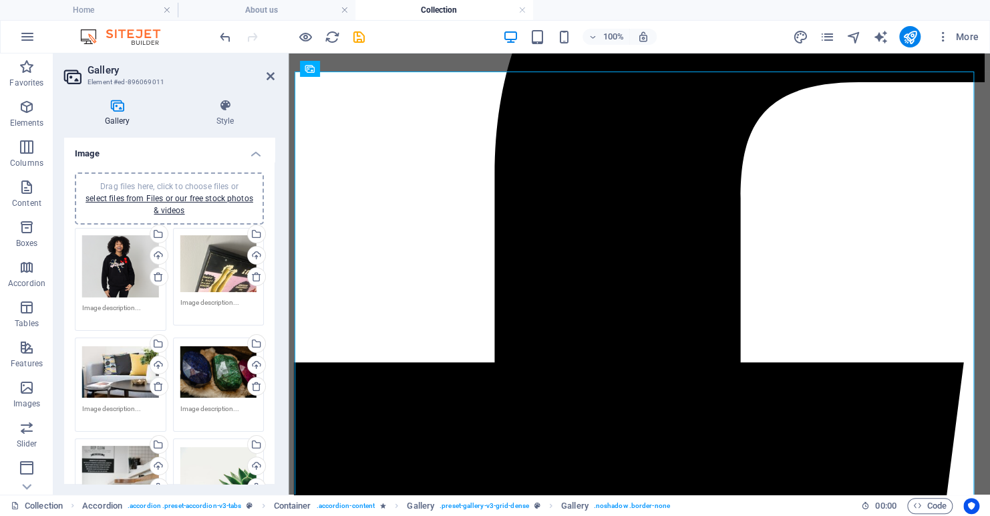
click at [217, 259] on div "Drag files here, click to choose files or select files from Files or our free s…" at bounding box center [218, 263] width 77 height 57
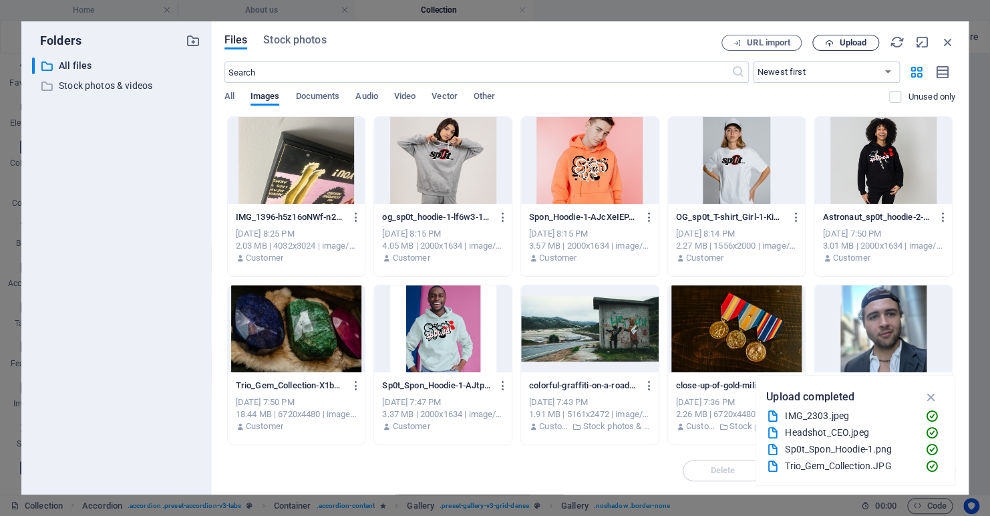
click at [841, 43] on span "Upload" at bounding box center [852, 43] width 27 height 8
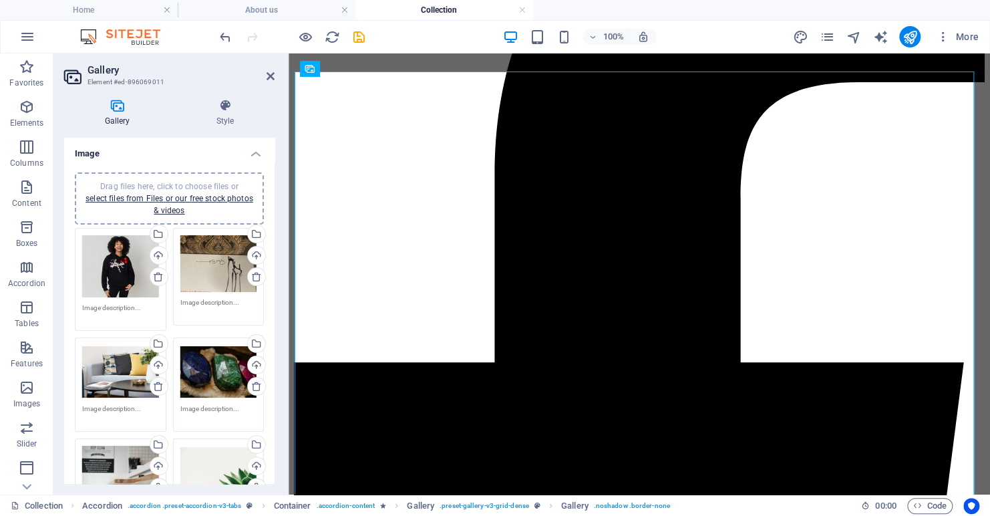
drag, startPoint x: 173, startPoint y: 150, endPoint x: 217, endPoint y: 259, distance: 116.9
click at [173, 150] on h4 "Image" at bounding box center [169, 150] width 211 height 24
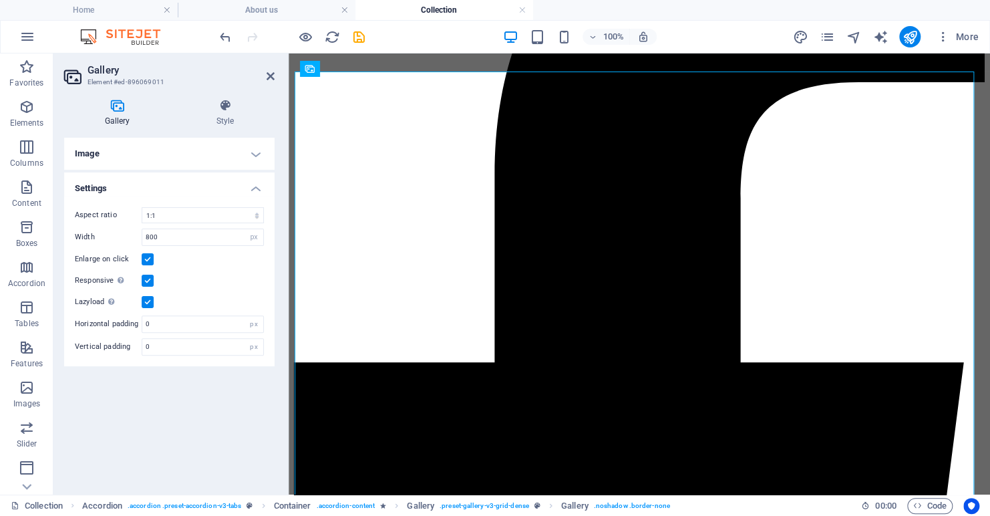
click at [218, 260] on div "Enlarge on click" at bounding box center [169, 259] width 189 height 16
drag, startPoint x: 256, startPoint y: 153, endPoint x: 251, endPoint y: 160, distance: 8.2
click at [255, 153] on h4 "Image" at bounding box center [169, 154] width 211 height 32
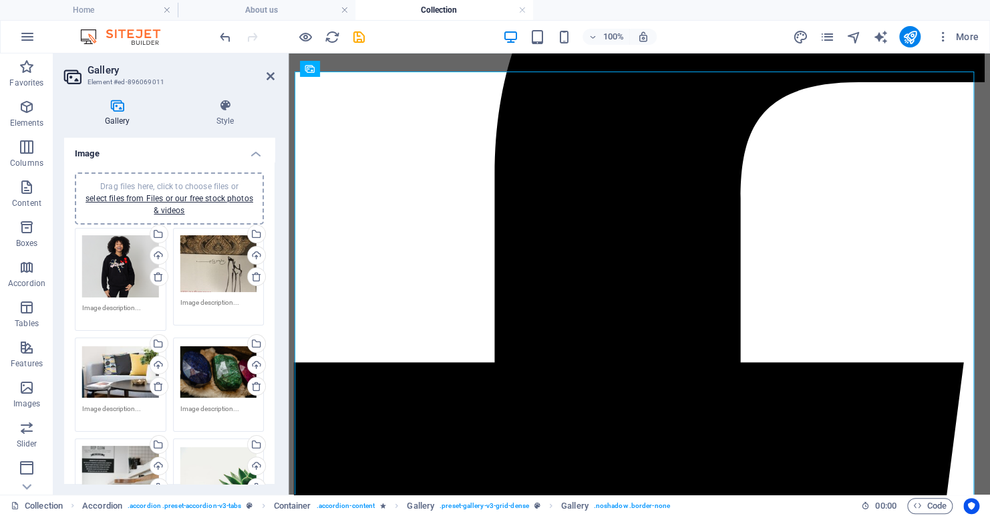
click at [209, 257] on div "Drag files here, click to choose files or select files from Files or our free s…" at bounding box center [218, 263] width 77 height 57
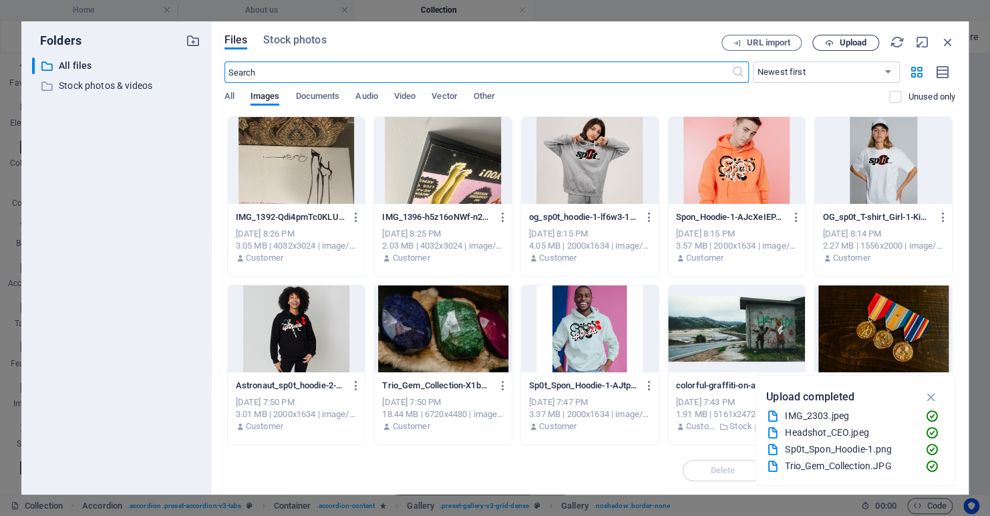
click at [829, 43] on icon "button" at bounding box center [829, 43] width 9 height 9
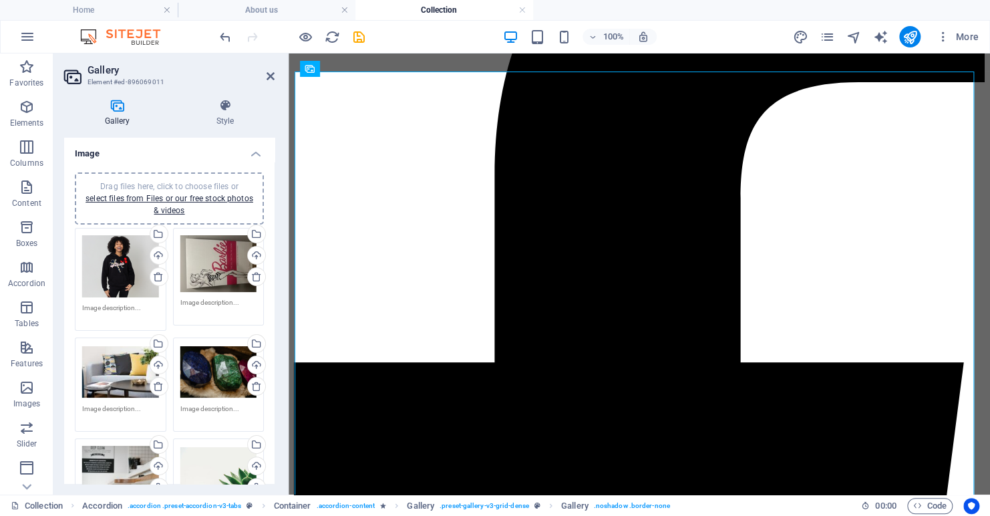
drag, startPoint x: 217, startPoint y: 259, endPoint x: 214, endPoint y: 267, distance: 8.7
click at [217, 259] on div "Drag files here, click to choose files or select files from Files or our free s…" at bounding box center [218, 263] width 77 height 57
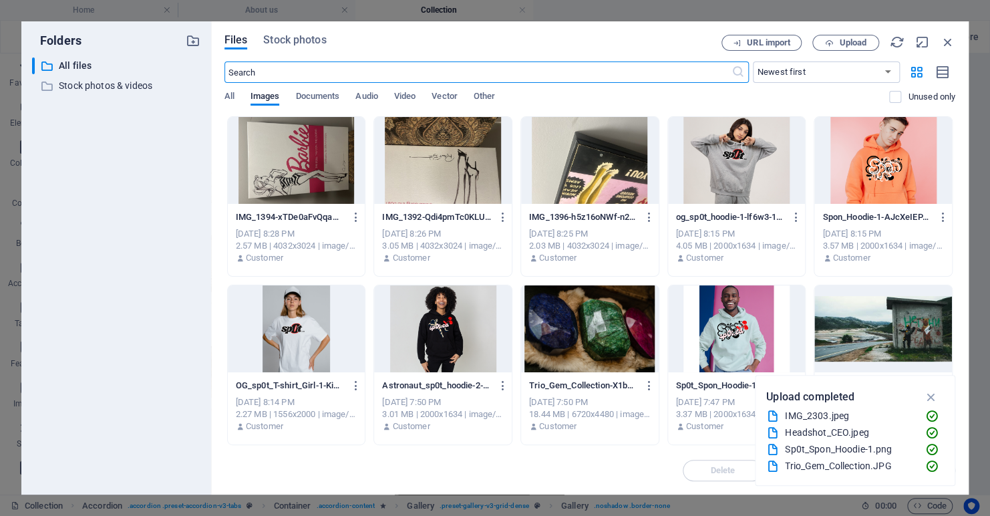
click at [264, 168] on div at bounding box center [297, 160] width 138 height 87
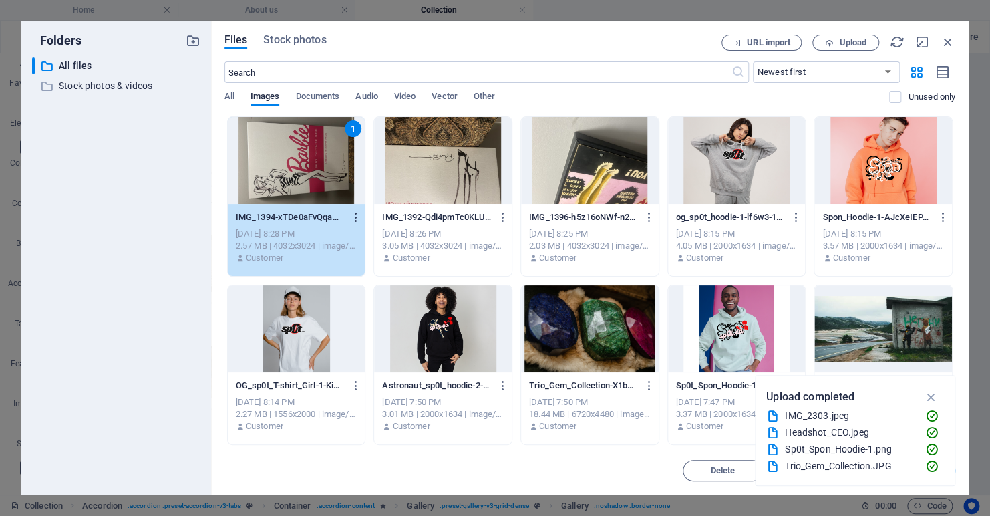
click at [354, 217] on icon "button" at bounding box center [356, 217] width 13 height 12
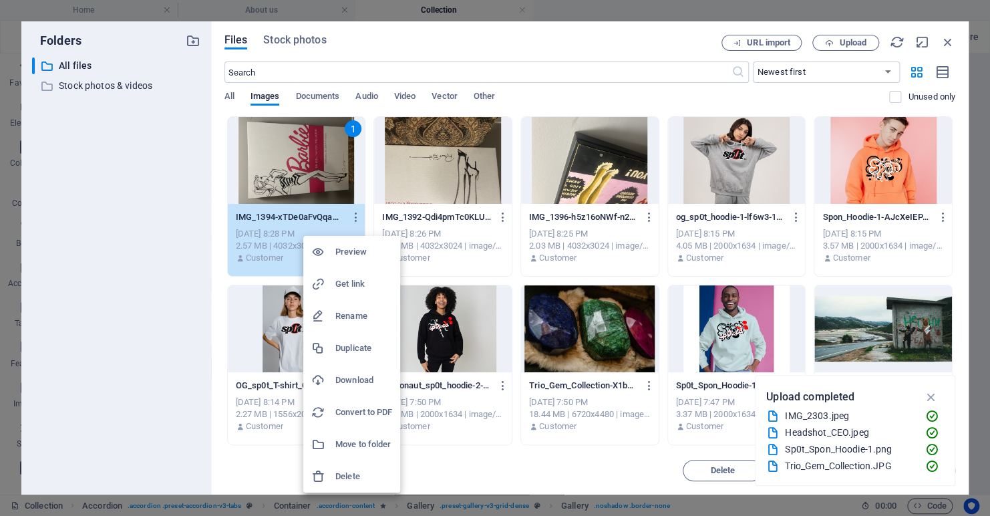
click at [351, 247] on h6 "Preview" at bounding box center [363, 252] width 57 height 16
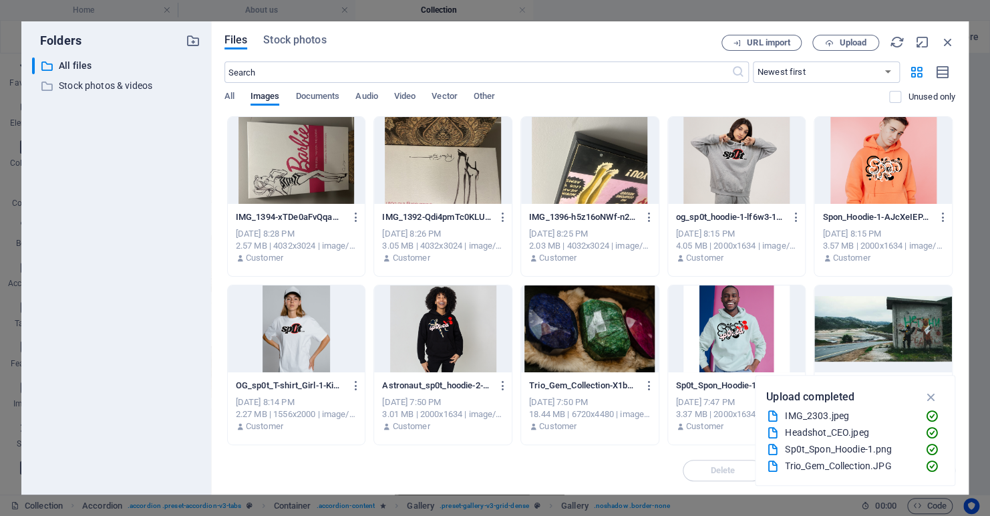
drag, startPoint x: 309, startPoint y: 13, endPoint x: 853, endPoint y: 41, distance: 544.8
click at [796, 16] on div "Folders ​ All files All files ​ Stock photos & videos Stock photos & videos Fil…" at bounding box center [495, 258] width 990 height 516
click at [74, 254] on div "Drag files here, click to choose files or select files from Files or our free s…" at bounding box center [121, 280] width 98 height 110
click at [853, 41] on icon "navigator" at bounding box center [853, 36] width 15 height 15
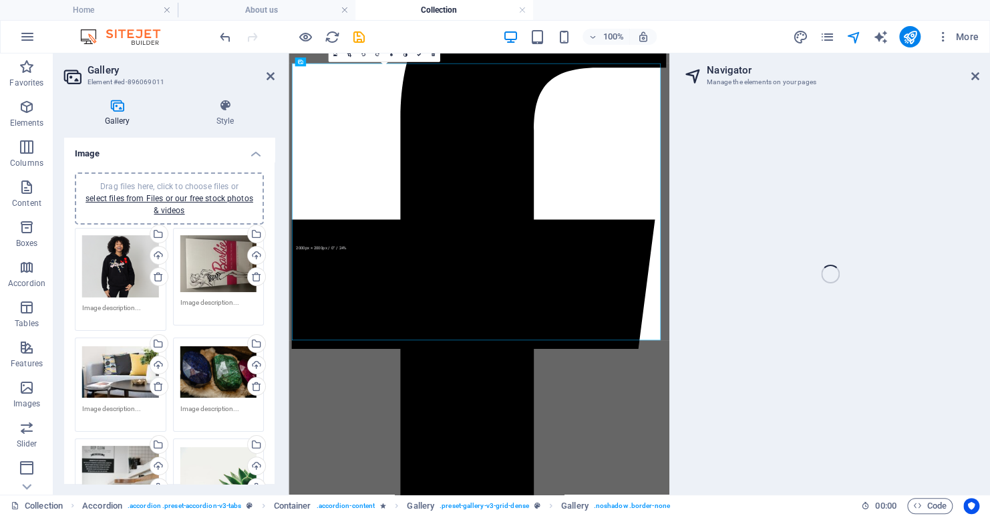
click at [214, 264] on div "Drag files here, click to choose files or select files from Files or our free s…" at bounding box center [218, 263] width 77 height 57
select select "16872124-en"
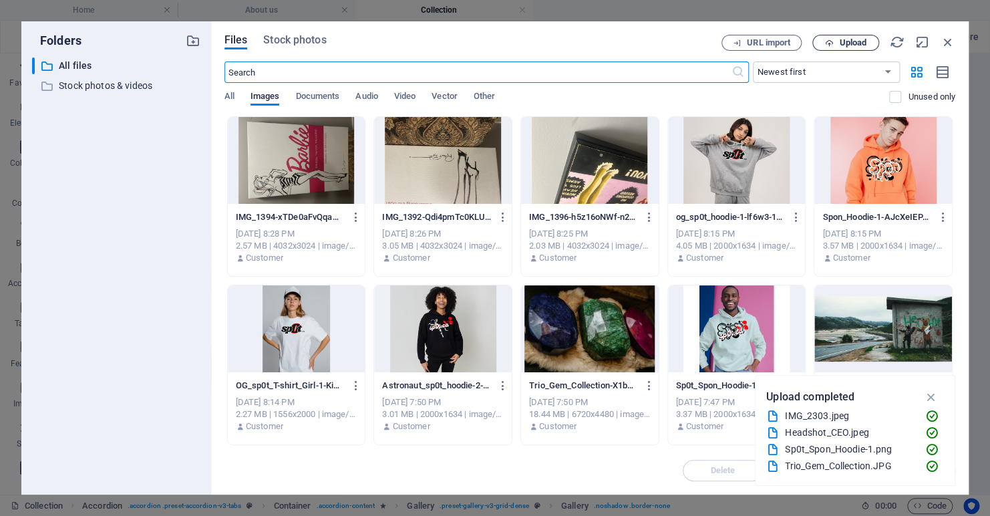
click at [843, 43] on span "Upload" at bounding box center [852, 43] width 27 height 8
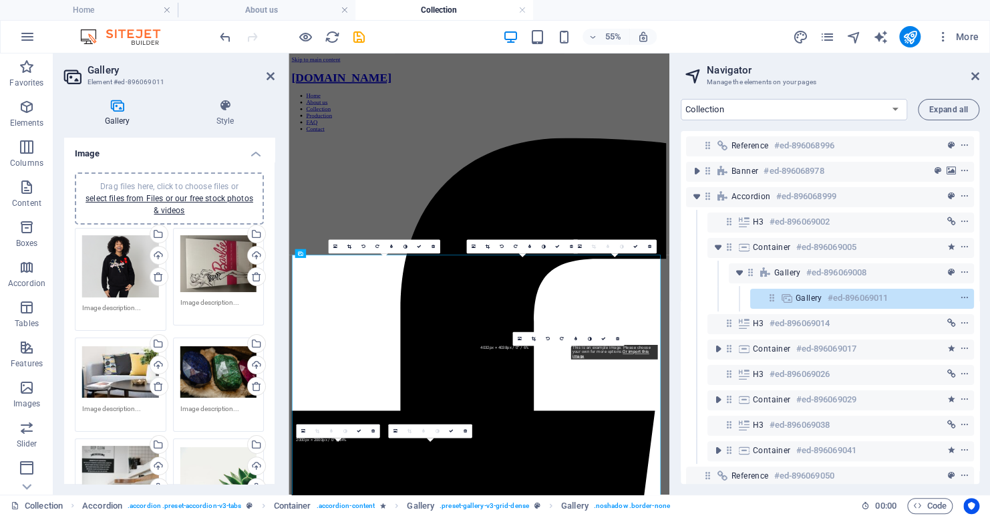
click at [211, 271] on div "Drag files here, click to choose files or select files from Files or our free s…" at bounding box center [218, 263] width 77 height 57
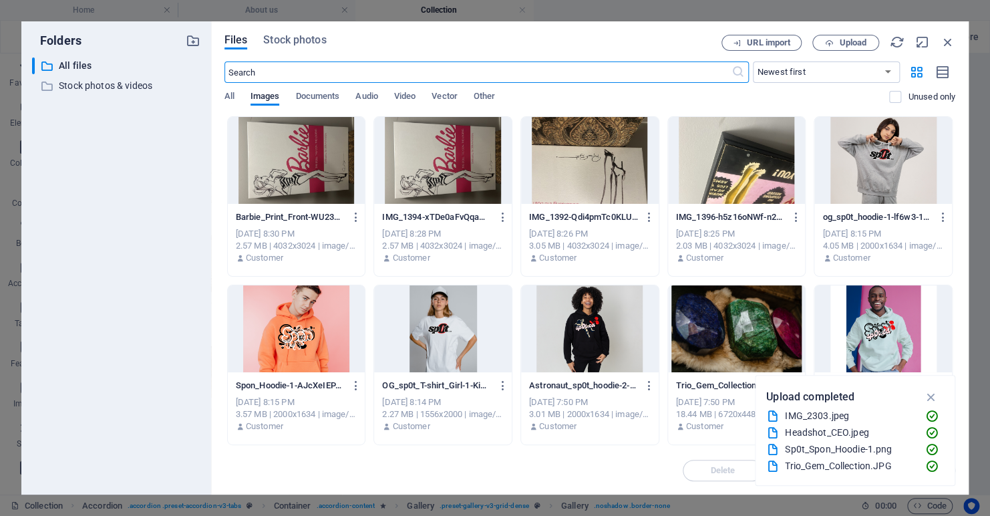
click at [501, 217] on icon "button" at bounding box center [503, 217] width 13 height 12
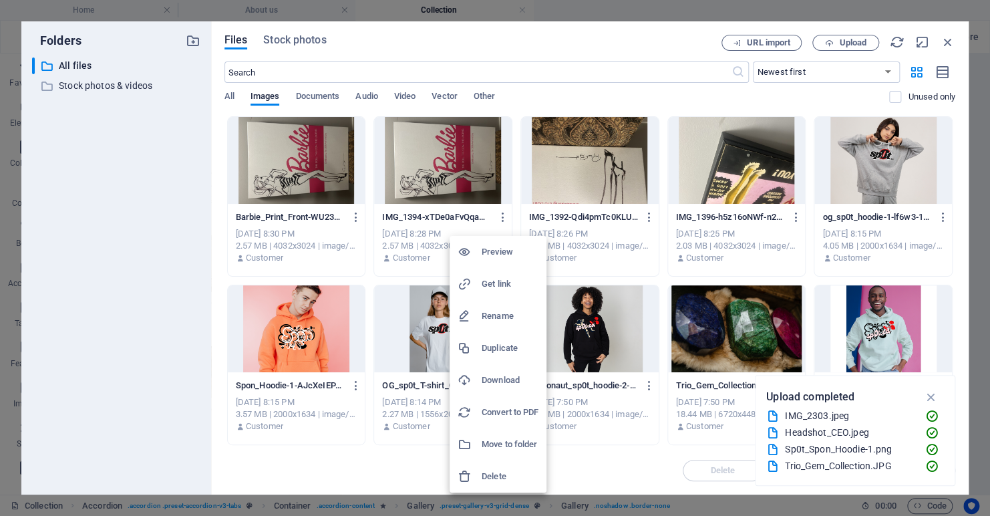
click at [501, 474] on h6 "Delete" at bounding box center [510, 476] width 57 height 16
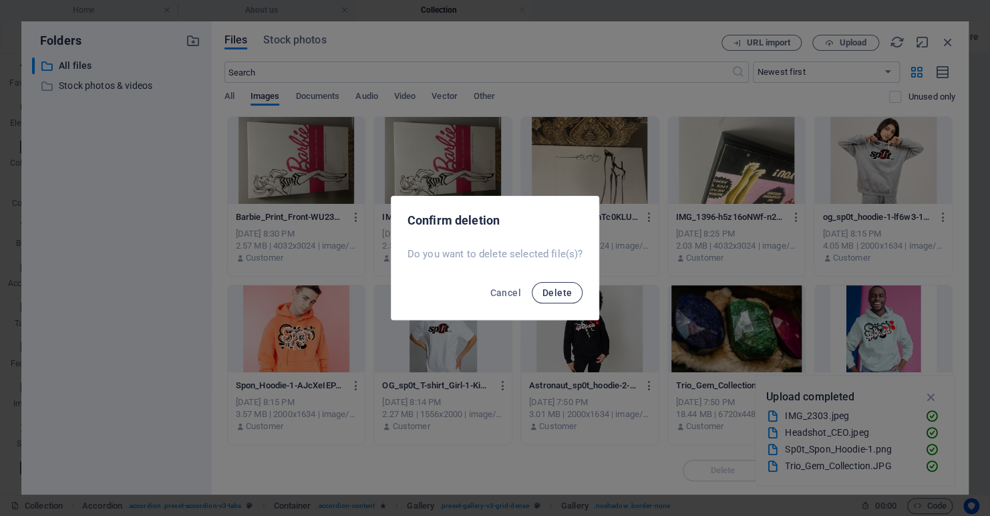
click at [567, 295] on span "Delete" at bounding box center [557, 292] width 29 height 11
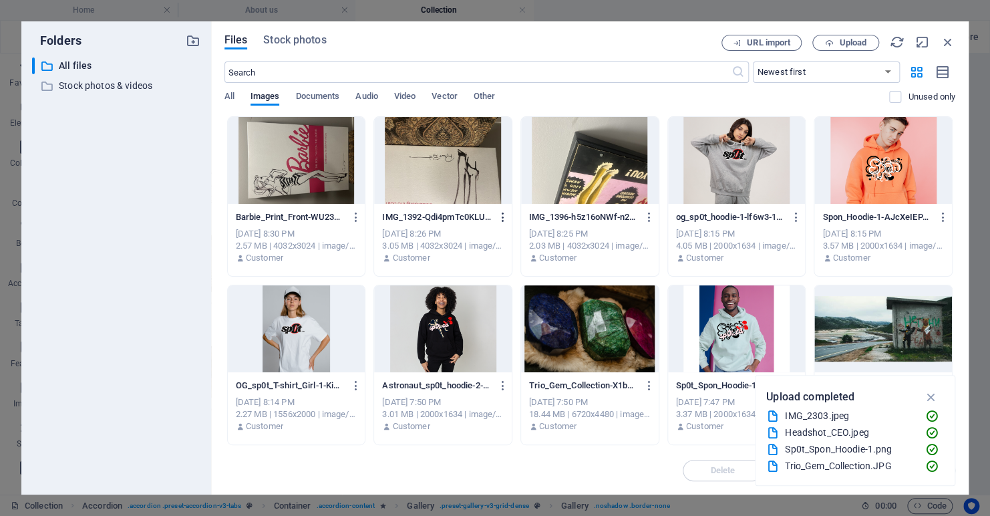
click at [501, 218] on icon "button" at bounding box center [503, 217] width 13 height 12
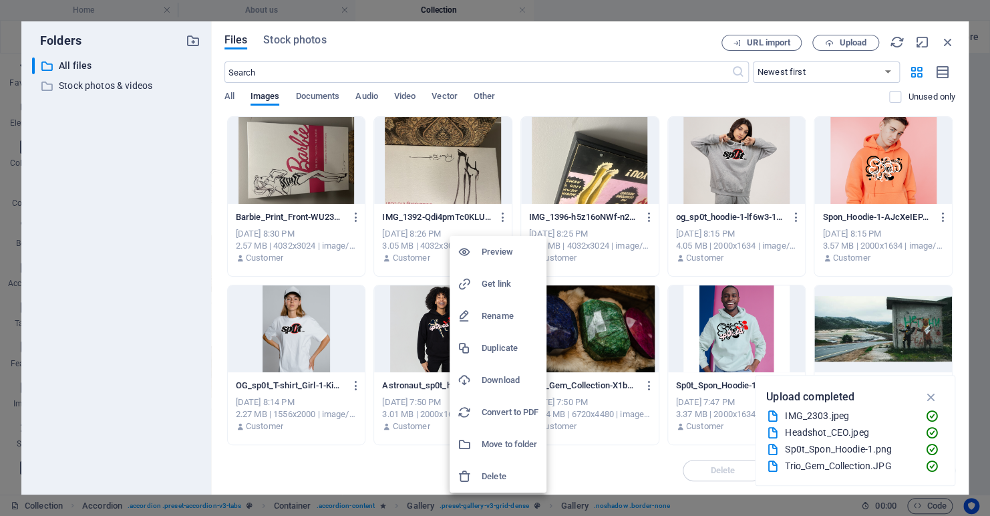
click at [507, 474] on h6 "Delete" at bounding box center [510, 476] width 57 height 16
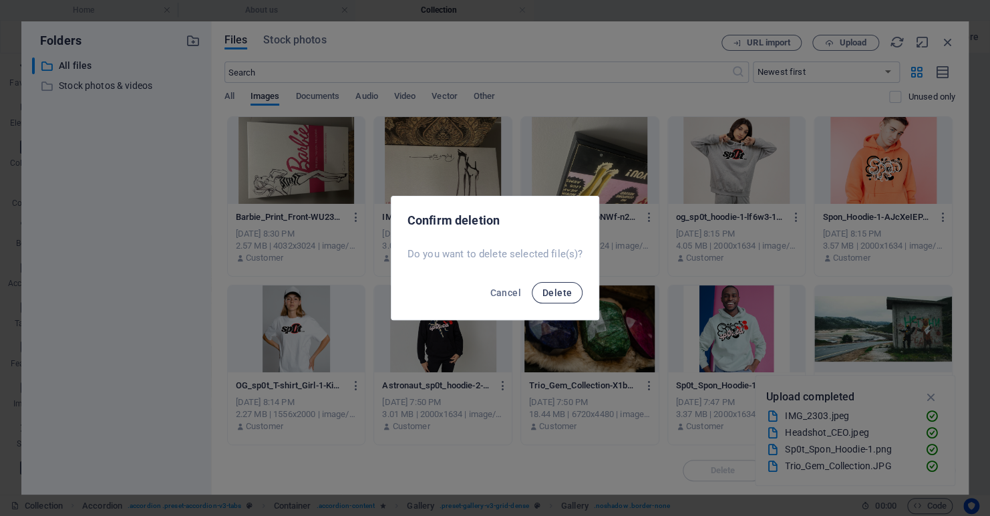
click at [560, 291] on span "Delete" at bounding box center [557, 292] width 29 height 11
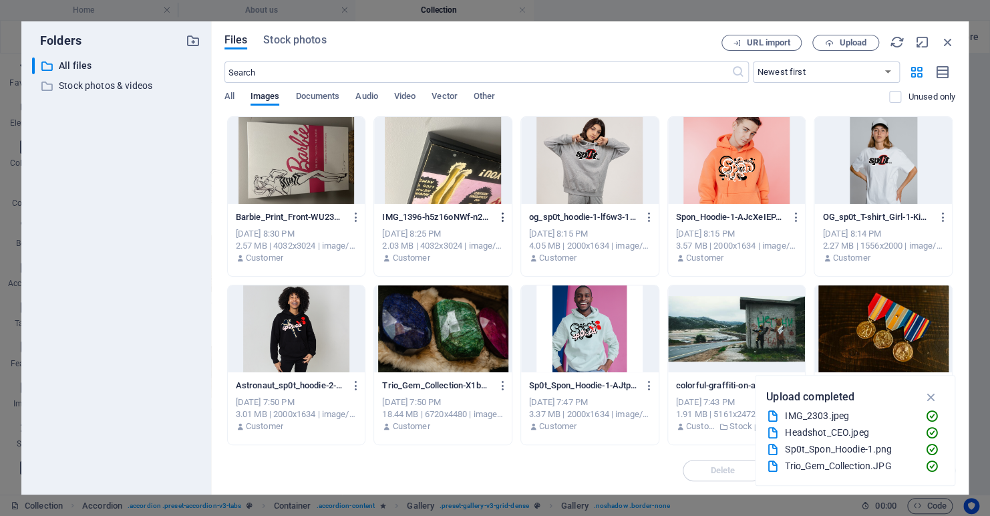
click at [503, 217] on icon "button" at bounding box center [503, 217] width 13 height 12
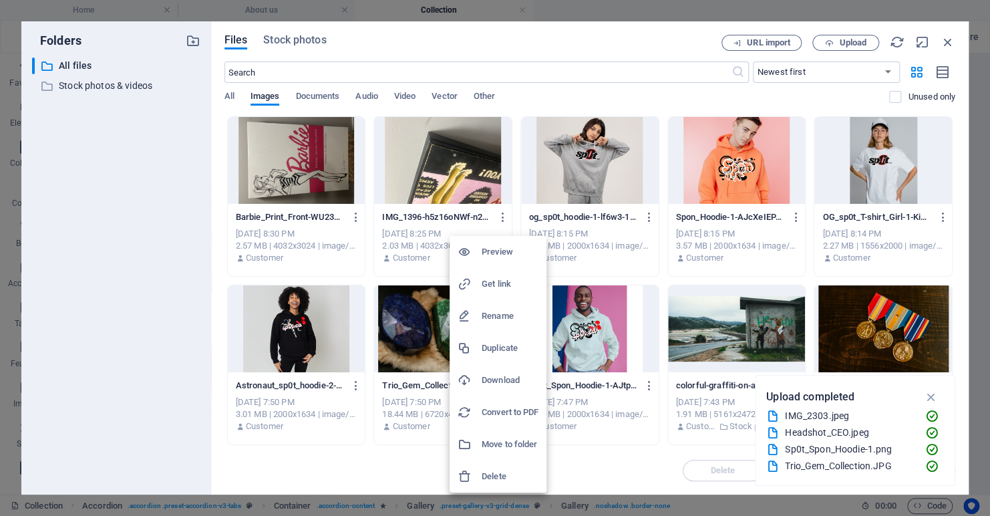
click at [505, 469] on h6 "Delete" at bounding box center [510, 476] width 57 height 16
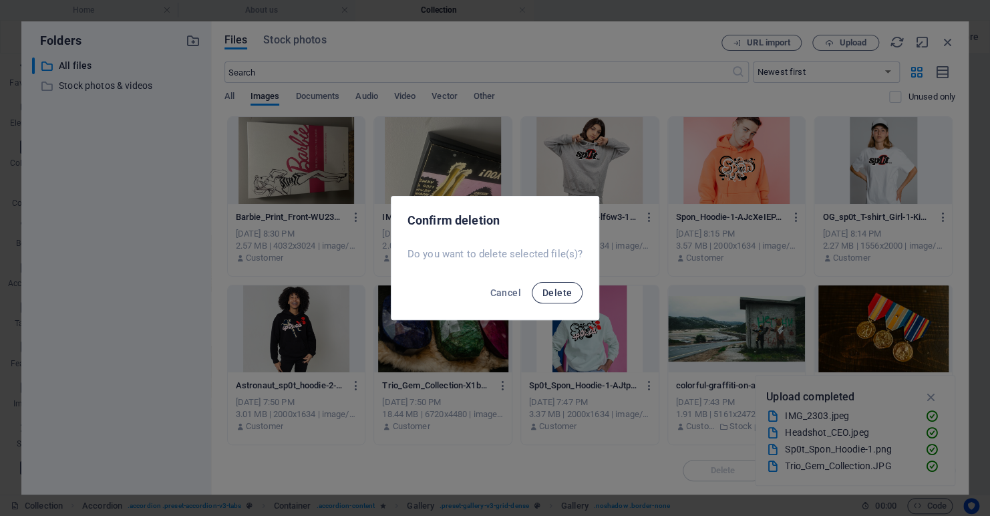
click at [557, 291] on span "Delete" at bounding box center [557, 292] width 29 height 11
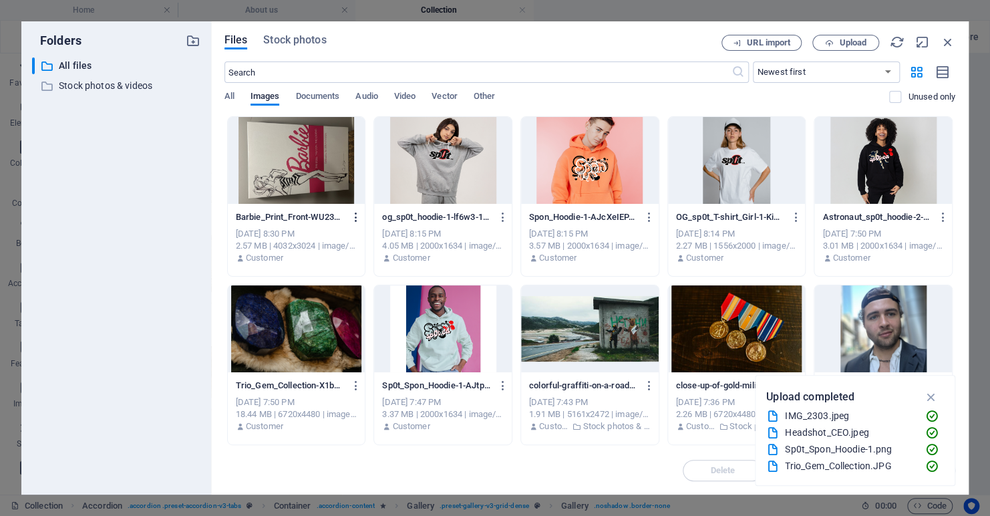
click at [356, 219] on icon "button" at bounding box center [356, 217] width 13 height 12
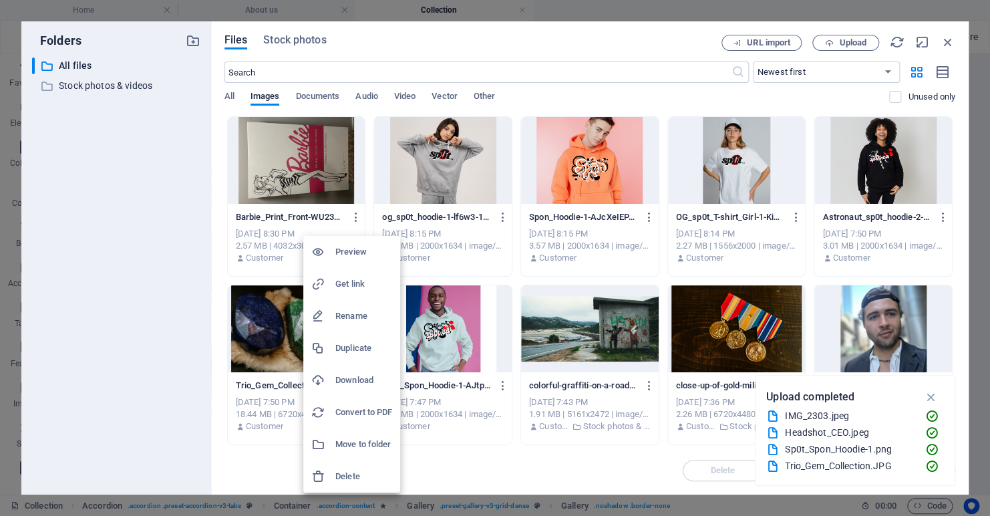
click at [354, 480] on h6 "Delete" at bounding box center [363, 476] width 57 height 16
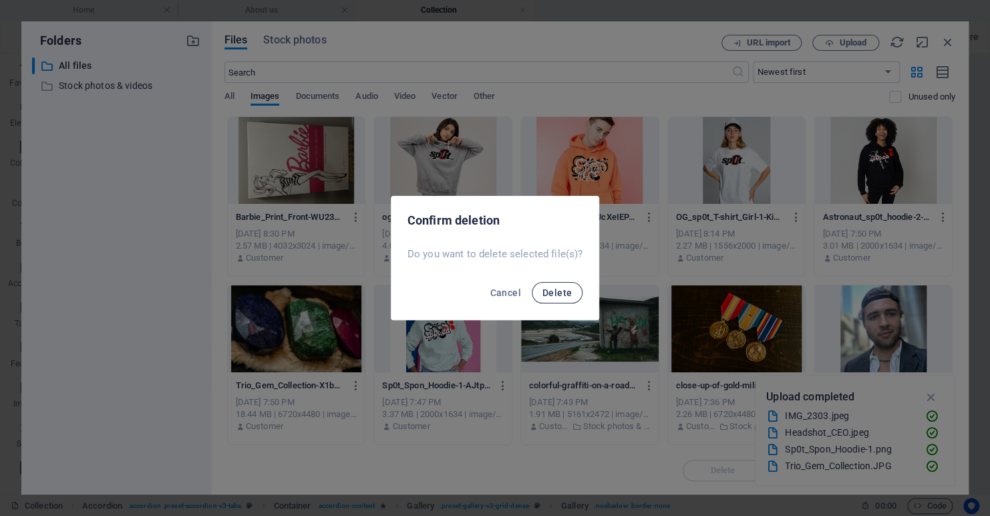
click at [554, 288] on span "Delete" at bounding box center [557, 292] width 29 height 11
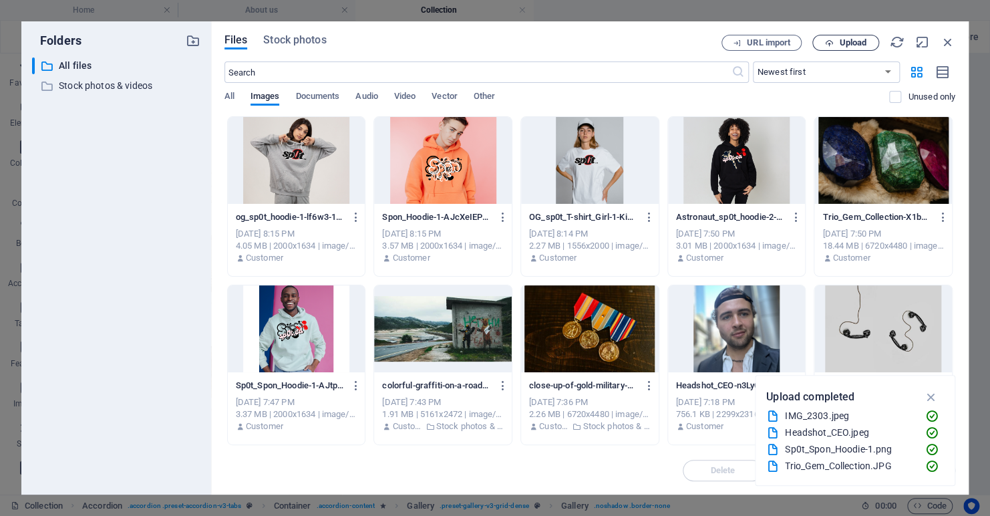
click at [833, 43] on span "Upload" at bounding box center [846, 43] width 55 height 9
drag, startPoint x: 126, startPoint y: 211, endPoint x: 717, endPoint y: 22, distance: 620.3
click at [129, 211] on div "​ All files All files ​ Stock photos & videos Stock photos & videos" at bounding box center [116, 270] width 168 height 426
drag, startPoint x: 717, startPoint y: 22, endPoint x: 709, endPoint y: 90, distance: 68.6
click at [845, 44] on span "Upload" at bounding box center [852, 43] width 27 height 8
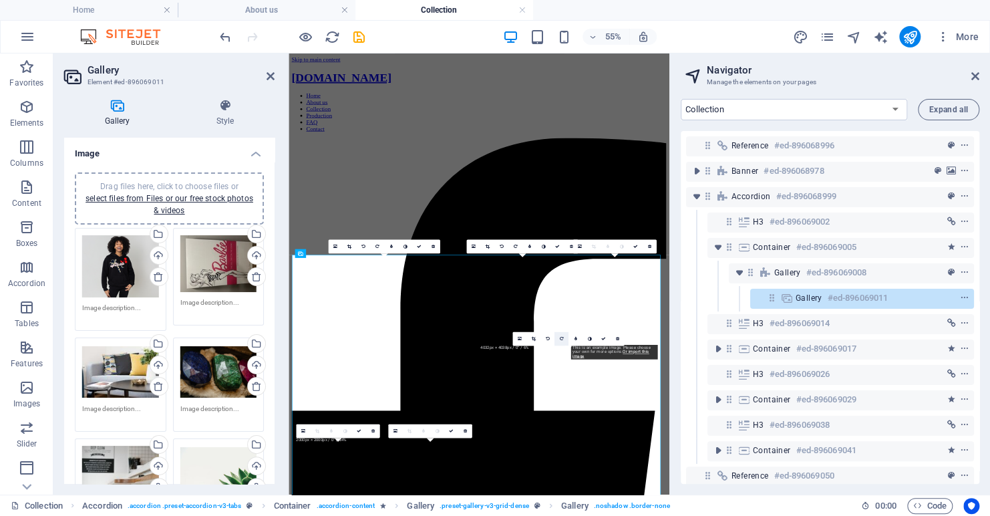
click at [561, 337] on icon at bounding box center [562, 338] width 4 height 5
click at [546, 337] on icon at bounding box center [548, 338] width 4 height 5
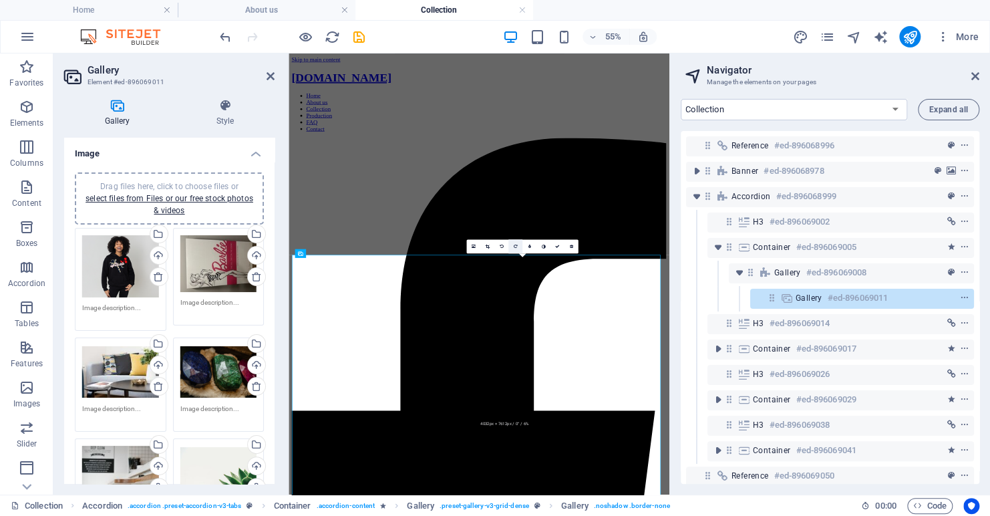
click at [516, 248] on icon at bounding box center [516, 246] width 4 height 5
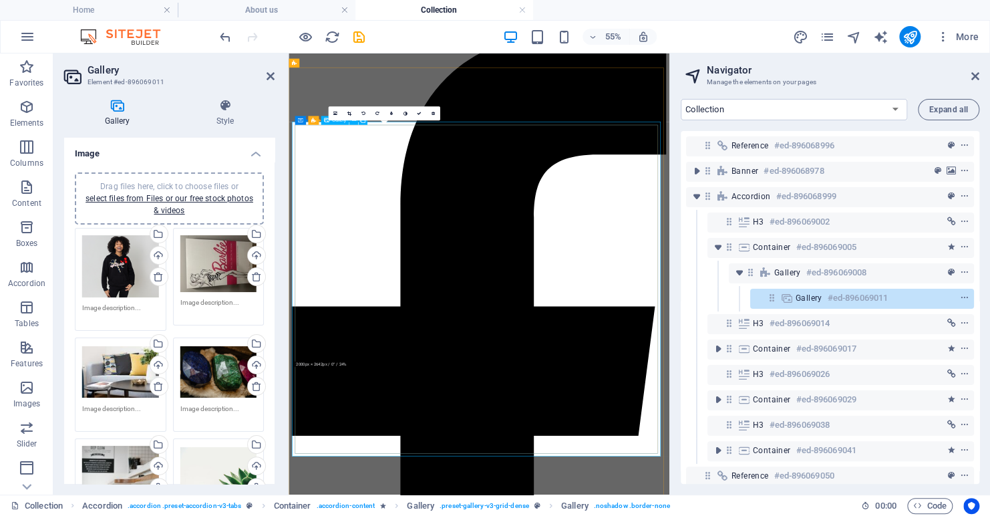
scroll to position [267, 0]
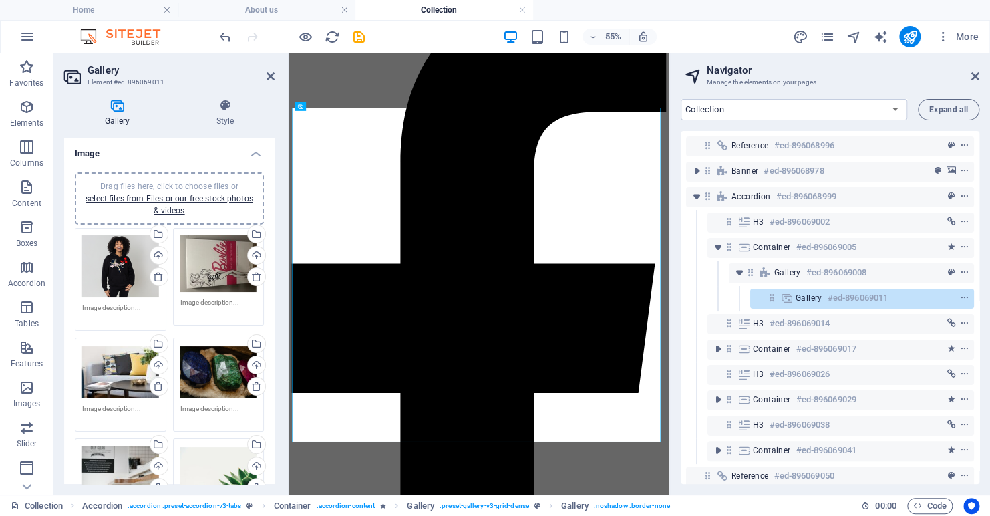
drag, startPoint x: 742, startPoint y: 5, endPoint x: 739, endPoint y: 12, distance: 7.2
click at [742, 5] on ul "Home About us Collection" at bounding box center [495, 10] width 990 height 20
click at [212, 260] on div "Drag files here, click to choose files or select files from Files or our free s…" at bounding box center [218, 263] width 77 height 57
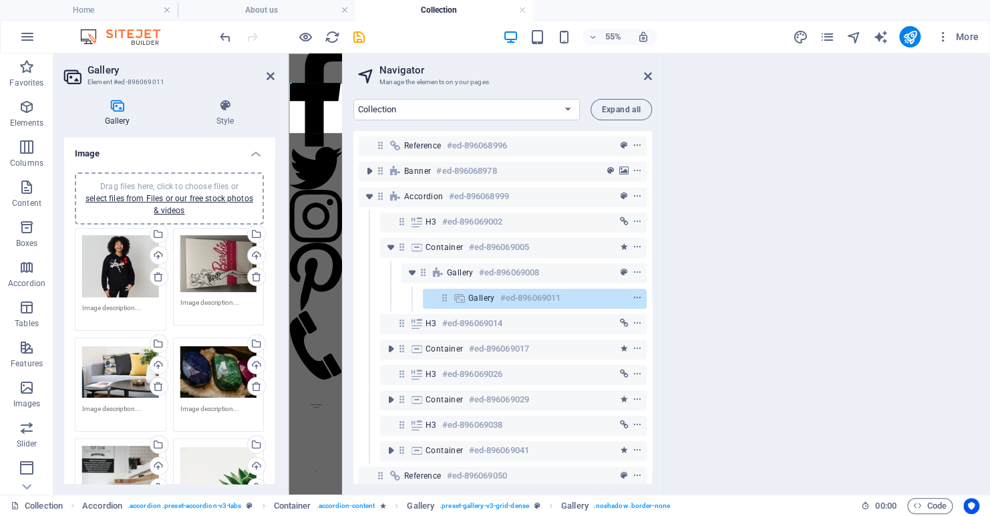
scroll to position [0, 0]
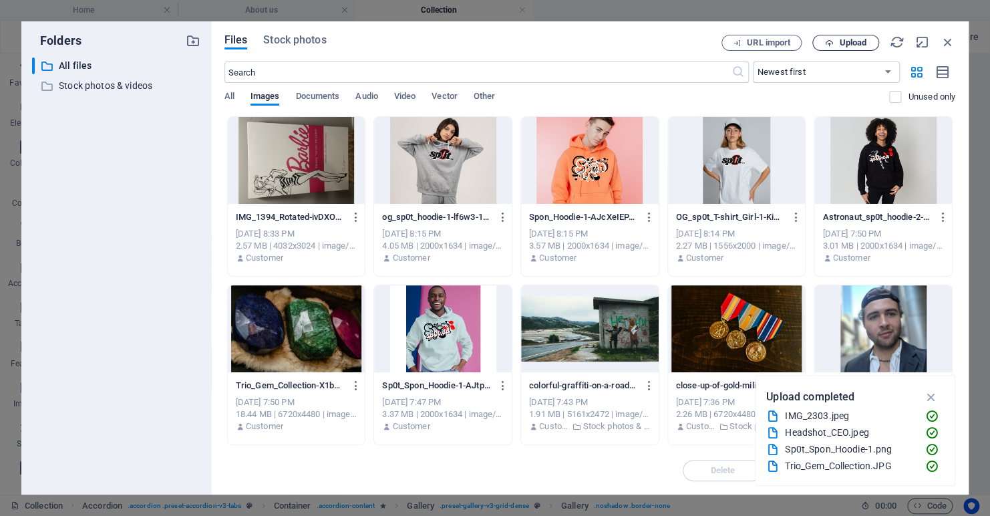
click at [839, 43] on span "Upload" at bounding box center [852, 43] width 27 height 8
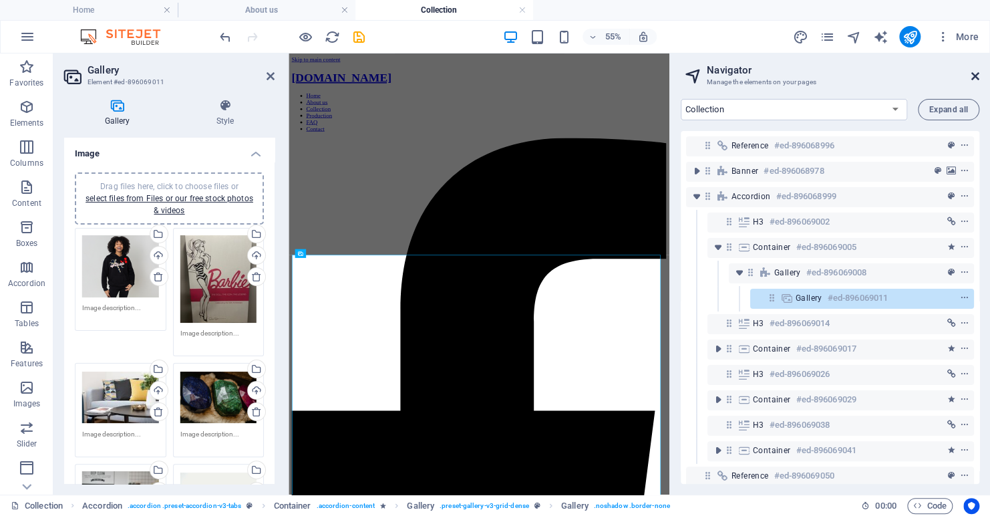
click at [972, 74] on icon at bounding box center [976, 76] width 8 height 11
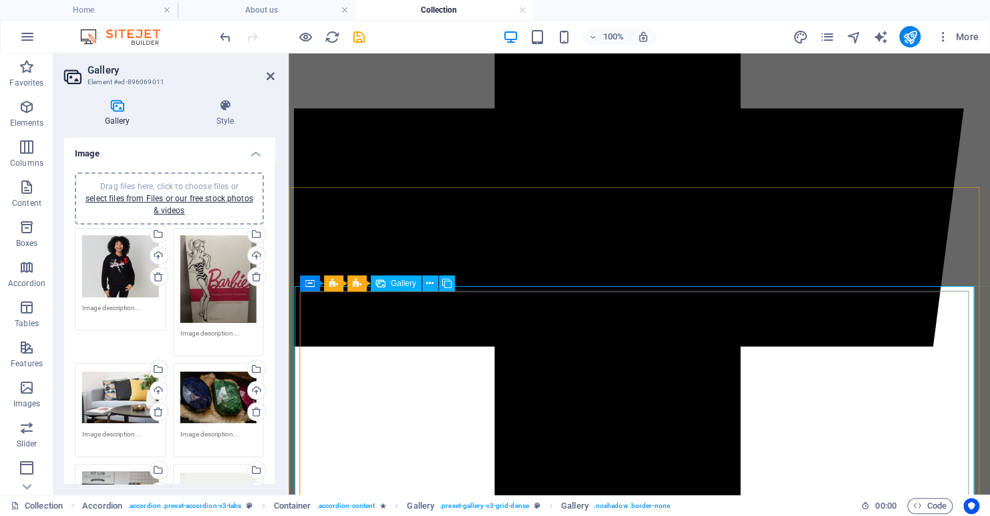
scroll to position [134, 0]
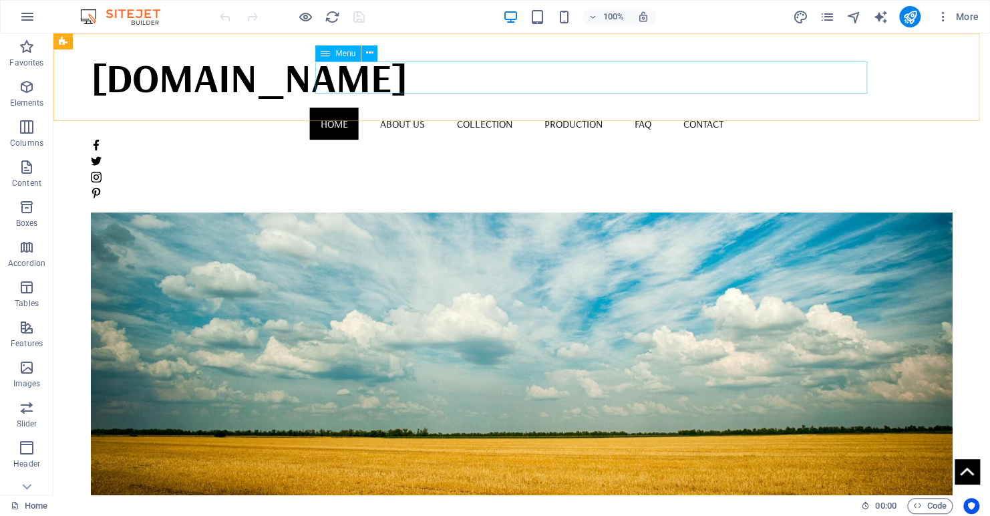
click at [543, 108] on nav "Home About us Collection Production FAQ Contact" at bounding box center [522, 124] width 862 height 32
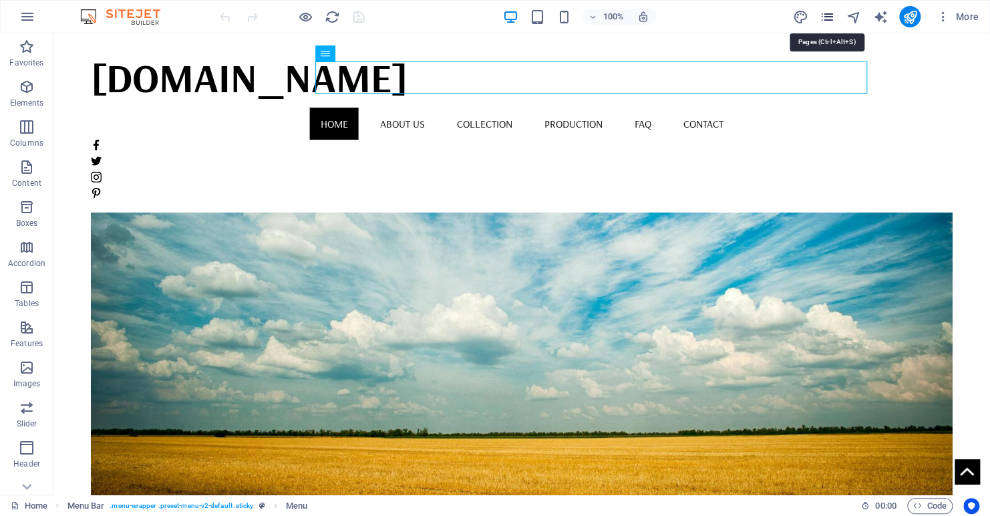
click at [827, 11] on icon "pages" at bounding box center [826, 16] width 15 height 15
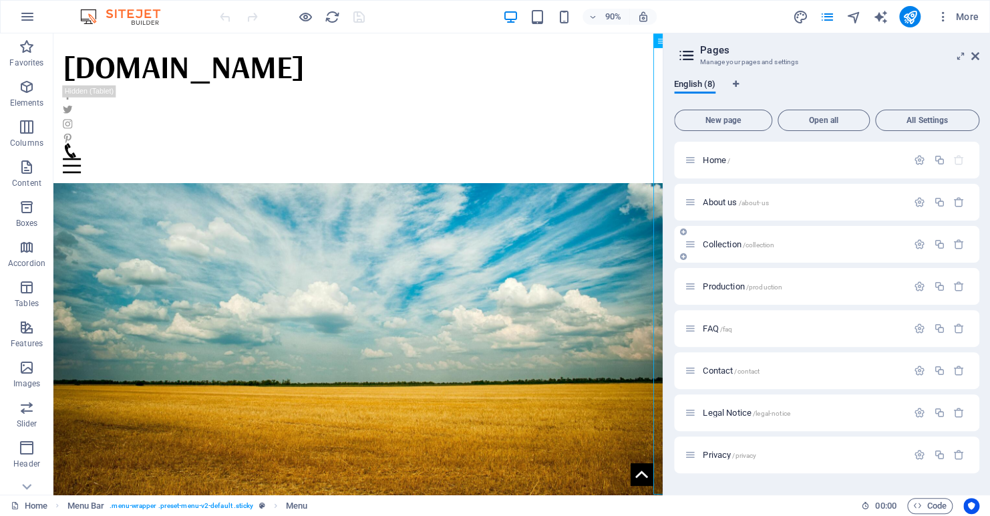
click at [718, 239] on div "Collection /collection" at bounding box center [796, 244] width 223 height 15
click at [714, 243] on span "Collection /collection" at bounding box center [739, 244] width 72 height 10
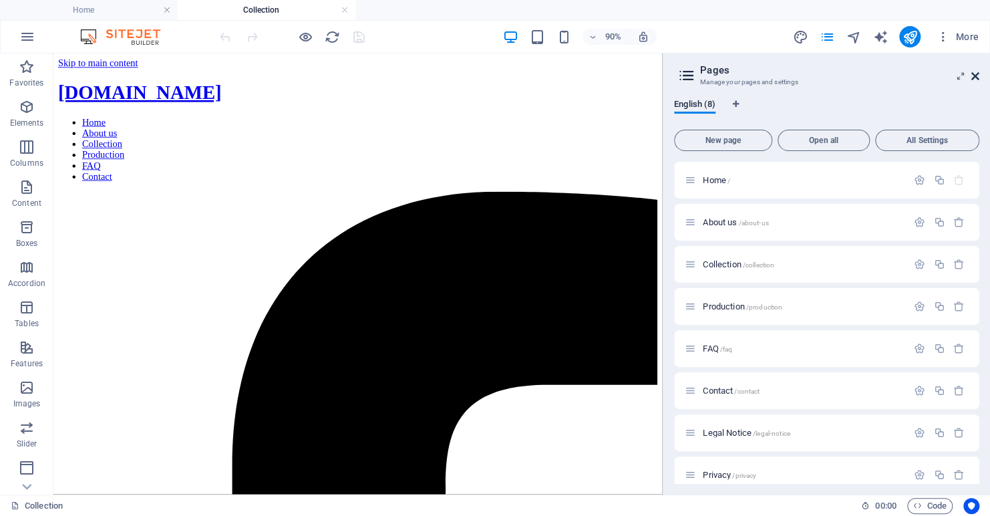
click at [974, 76] on icon at bounding box center [976, 76] width 8 height 11
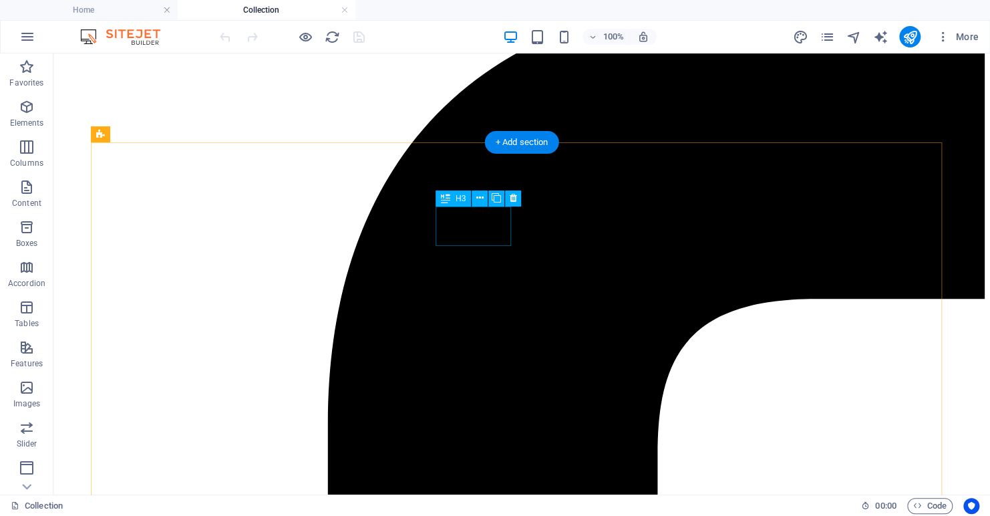
scroll to position [334, 0]
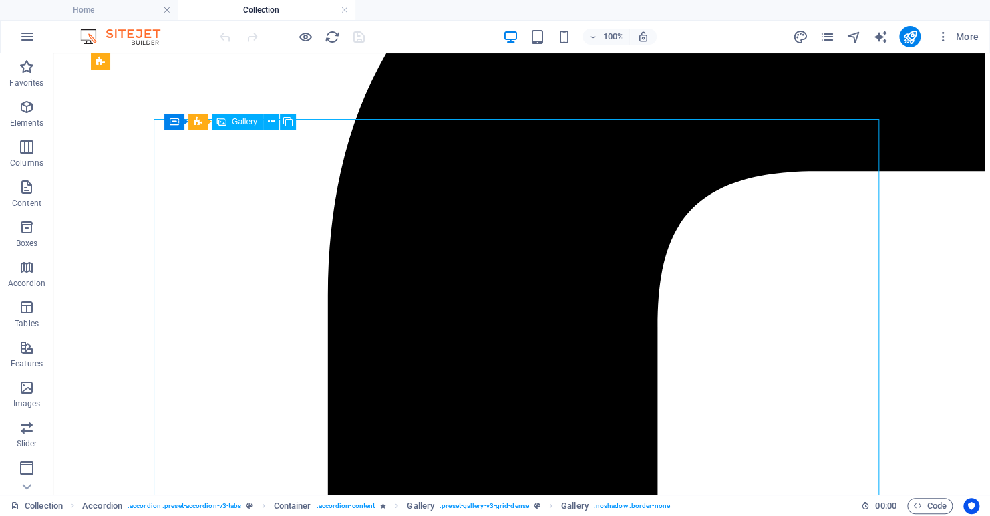
select select "4"
select select "px"
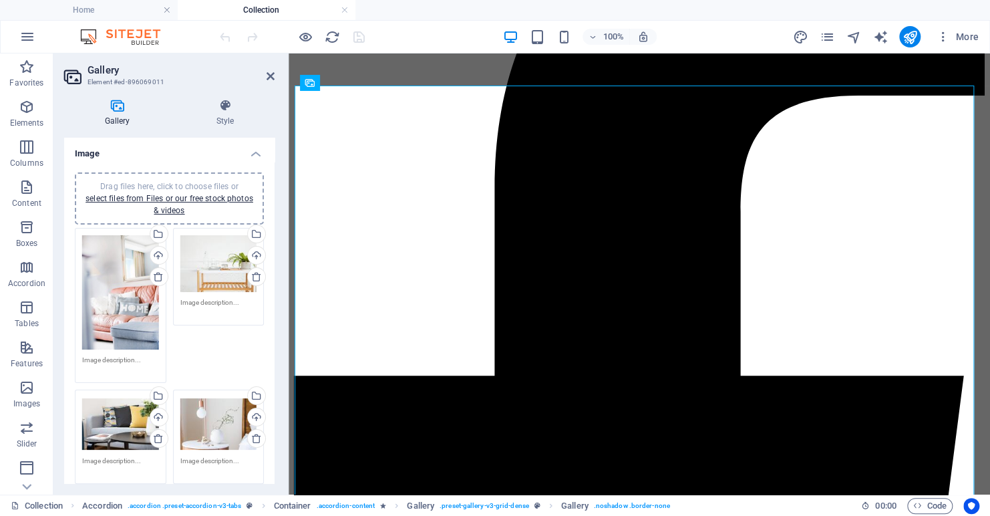
click at [129, 285] on div "Drag files here, click to choose files or select files from Files or our free s…" at bounding box center [120, 292] width 77 height 115
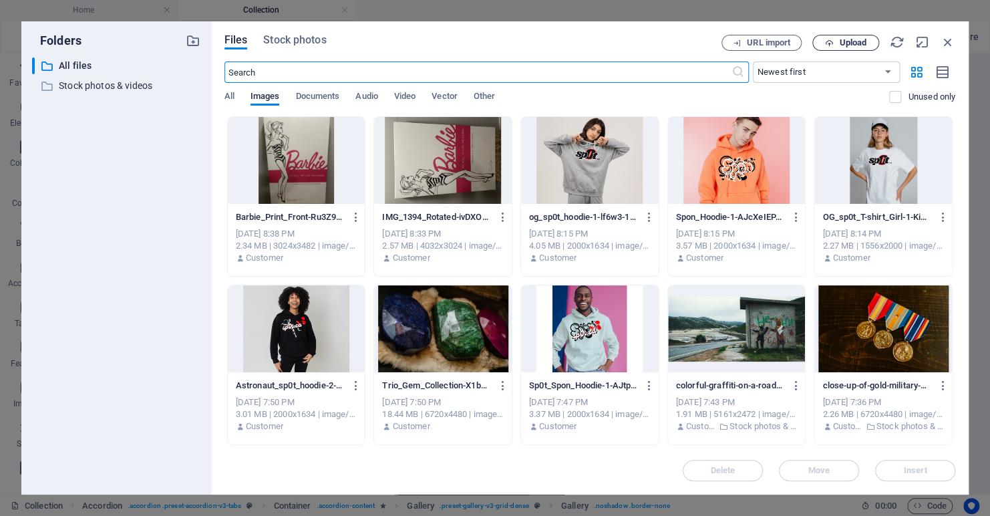
click at [847, 42] on span "Upload" at bounding box center [852, 43] width 27 height 8
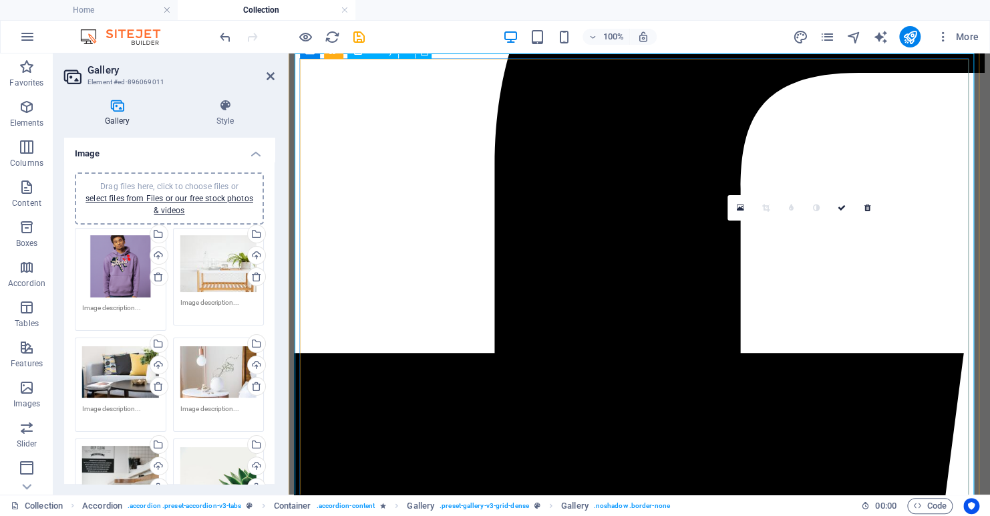
scroll to position [267, 0]
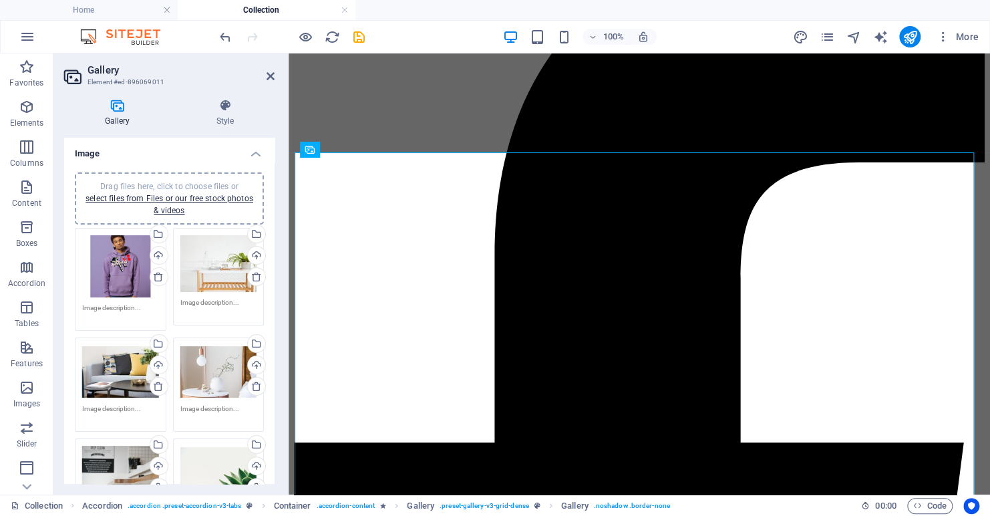
click at [217, 276] on div "Drag files here, click to choose files or select files from Files or our free s…" at bounding box center [218, 263] width 77 height 57
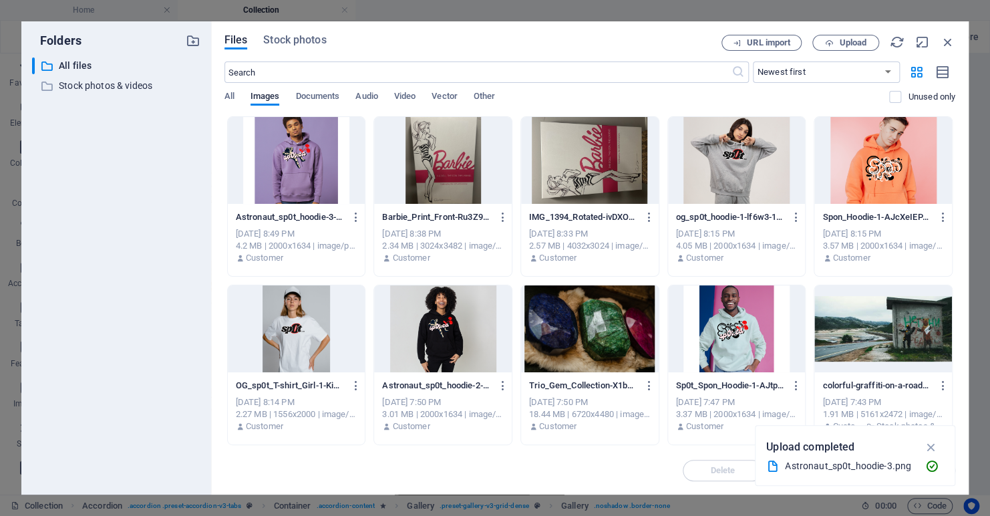
click at [438, 152] on div at bounding box center [443, 160] width 138 height 87
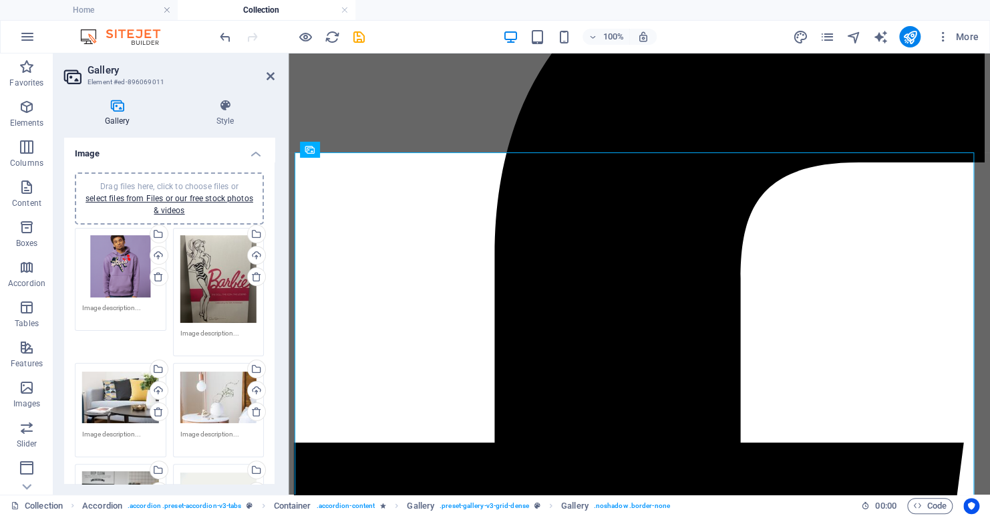
scroll to position [67, 0]
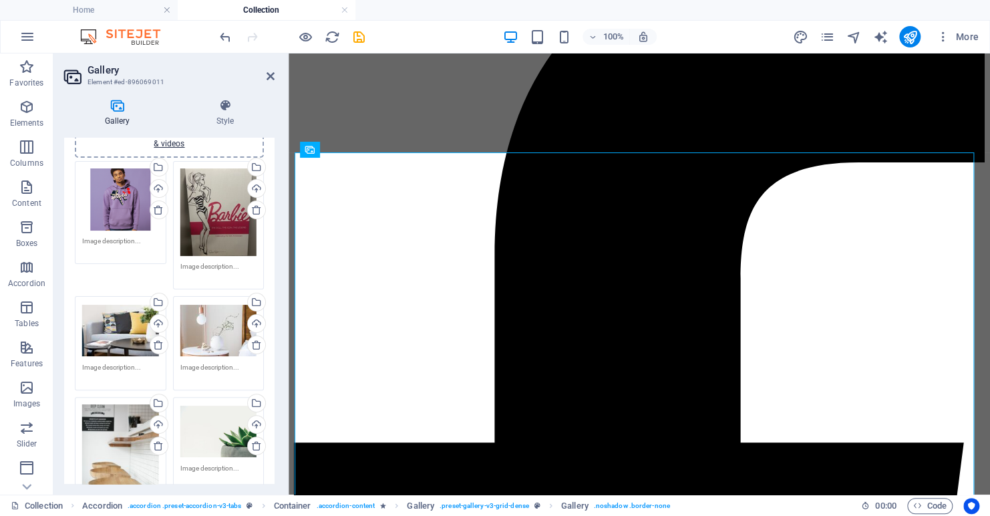
click at [214, 323] on div "Drag files here, click to choose files or select files from Files or our free s…" at bounding box center [218, 329] width 77 height 53
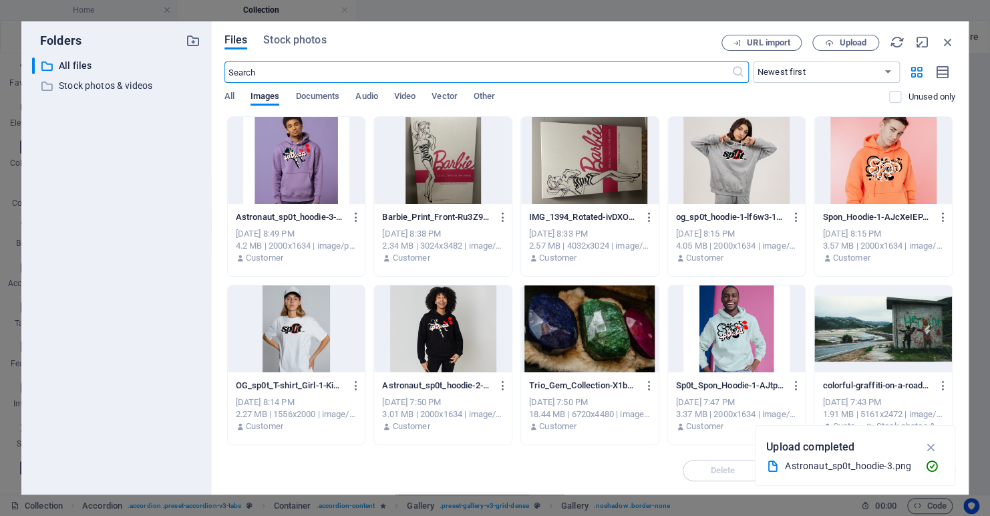
click at [565, 313] on div at bounding box center [590, 328] width 138 height 87
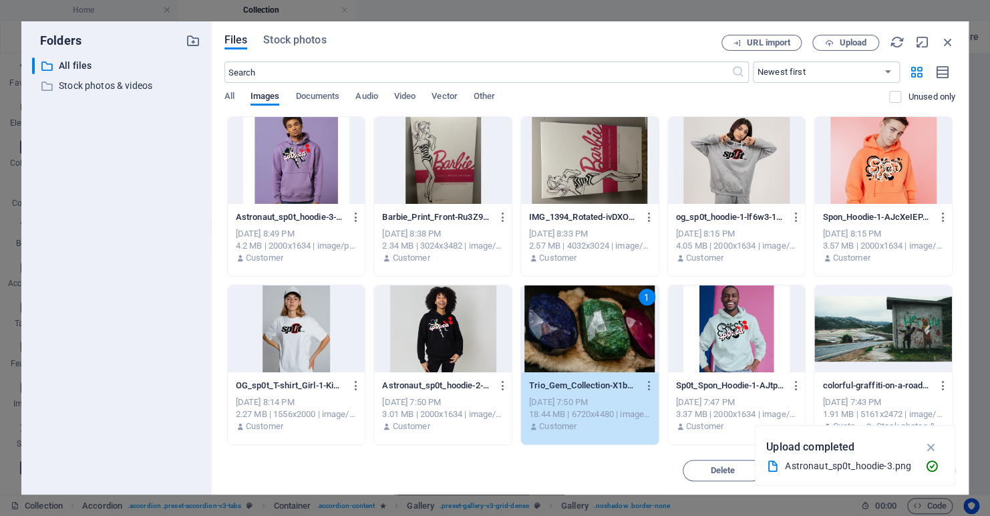
drag, startPoint x: 565, startPoint y: 313, endPoint x: 168, endPoint y: 195, distance: 414.0
click at [565, 313] on div "1" at bounding box center [590, 328] width 138 height 87
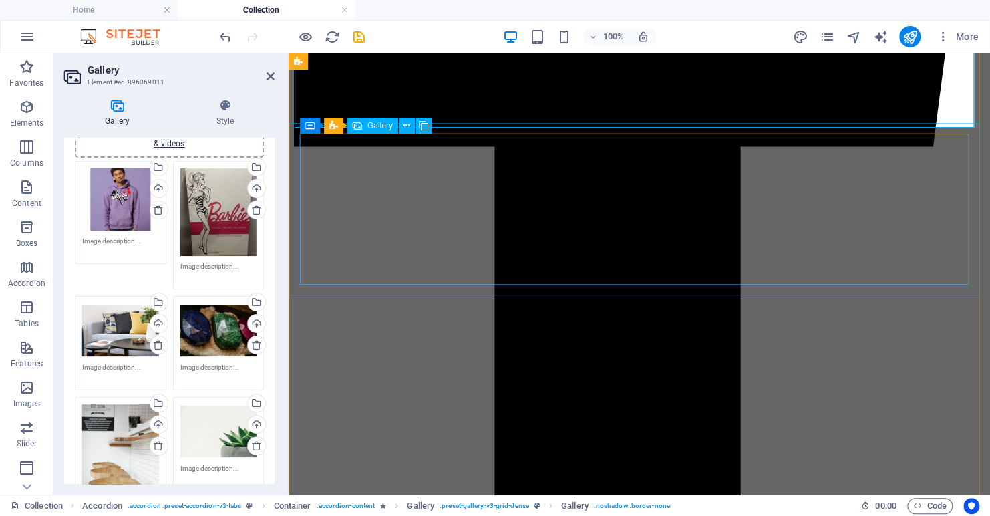
scroll to position [802, 0]
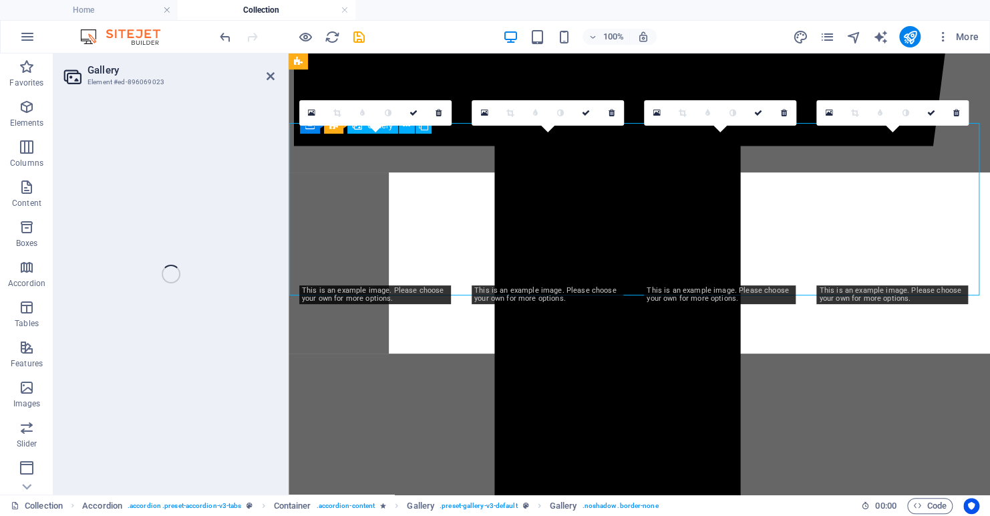
select select "4"
select select "px"
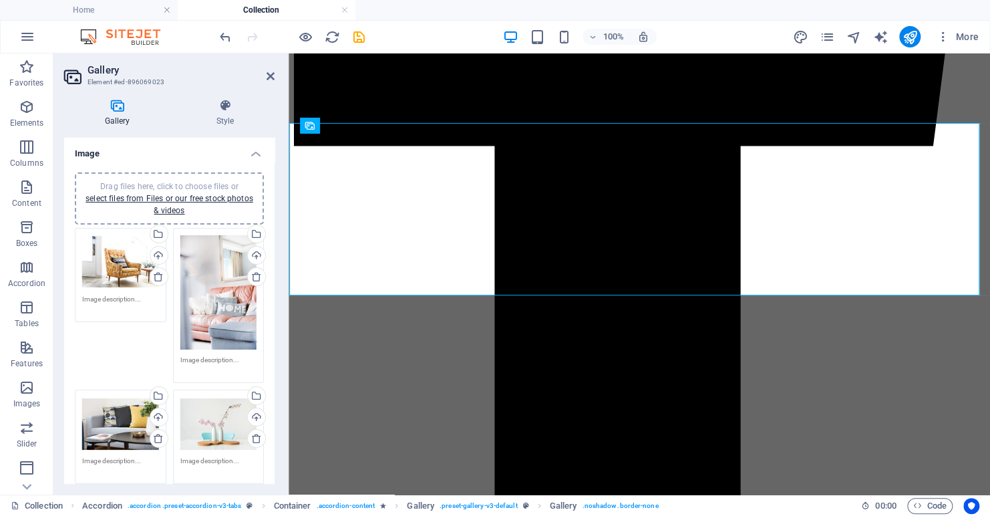
click at [114, 273] on div "Drag files here, click to choose files or select files from Files or our free s…" at bounding box center [120, 261] width 77 height 53
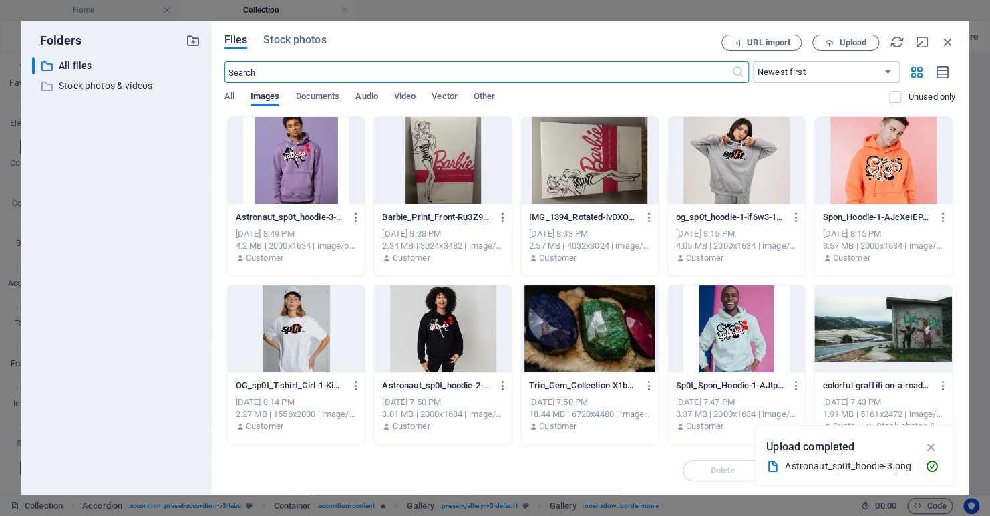
scroll to position [797, 0]
click at [728, 154] on div at bounding box center [737, 160] width 138 height 87
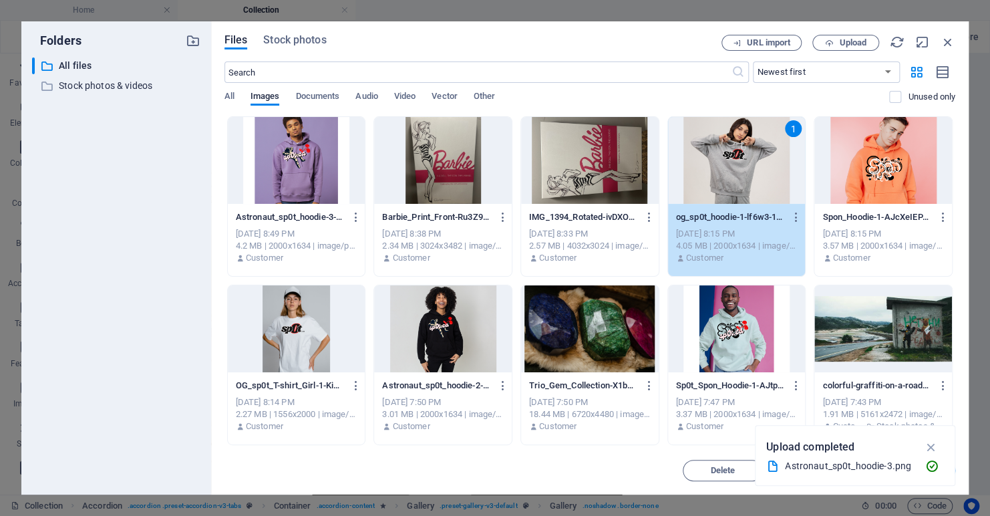
click at [728, 154] on div "1" at bounding box center [737, 160] width 138 height 87
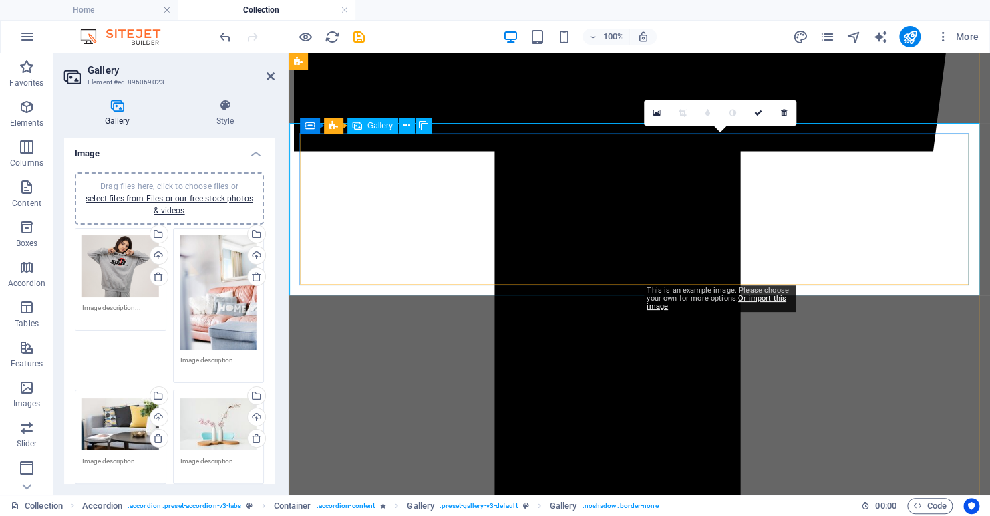
scroll to position [802, 0]
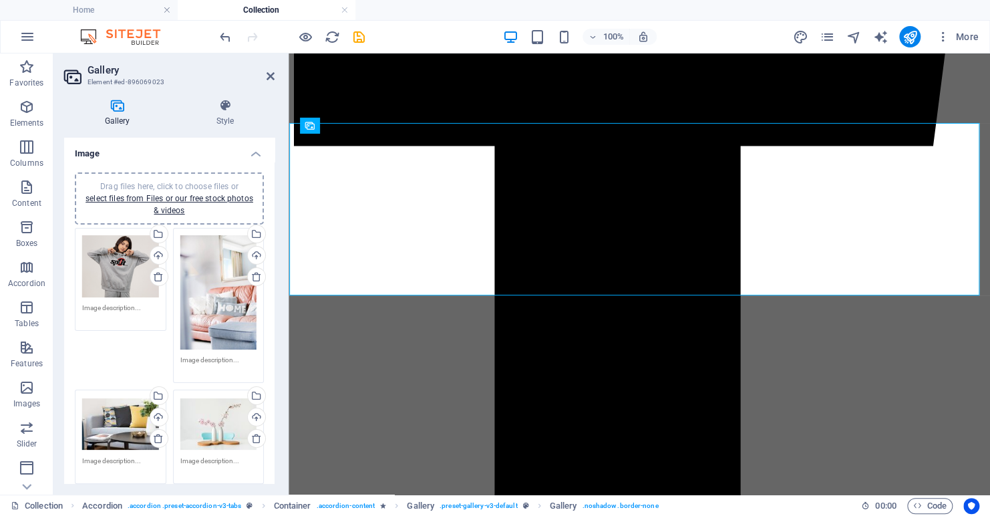
click at [218, 278] on div "Drag files here, click to choose files or select files from Files or our free s…" at bounding box center [218, 292] width 77 height 115
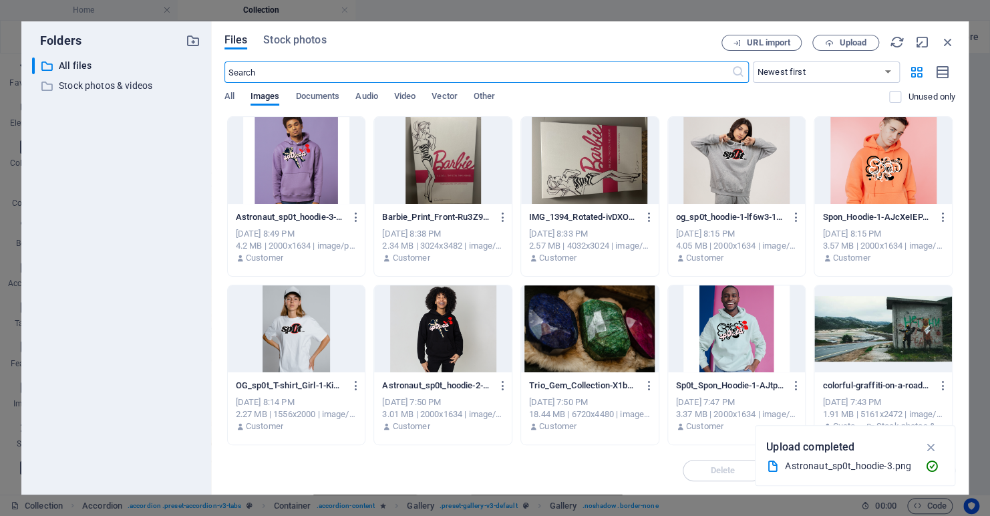
scroll to position [797, 0]
click at [847, 161] on div at bounding box center [884, 160] width 138 height 87
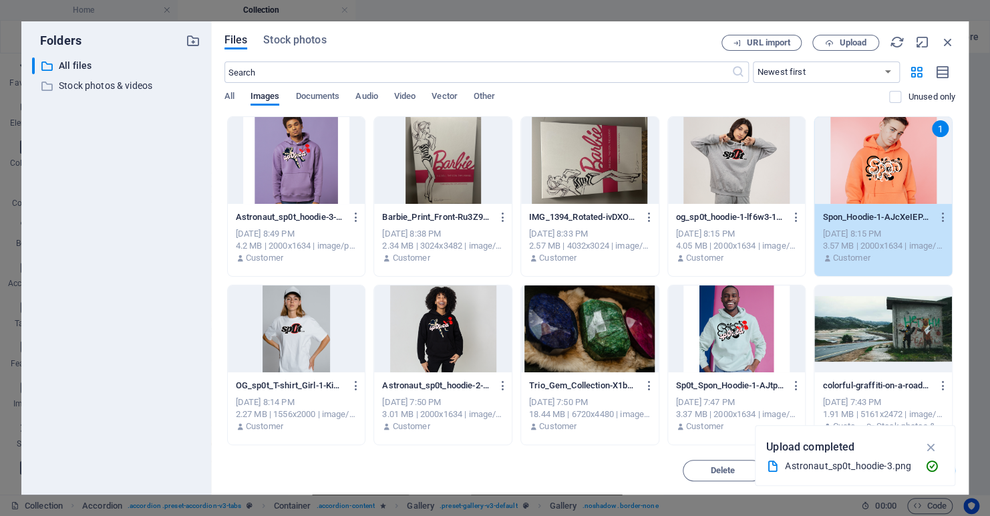
click at [847, 161] on div "1" at bounding box center [884, 160] width 138 height 87
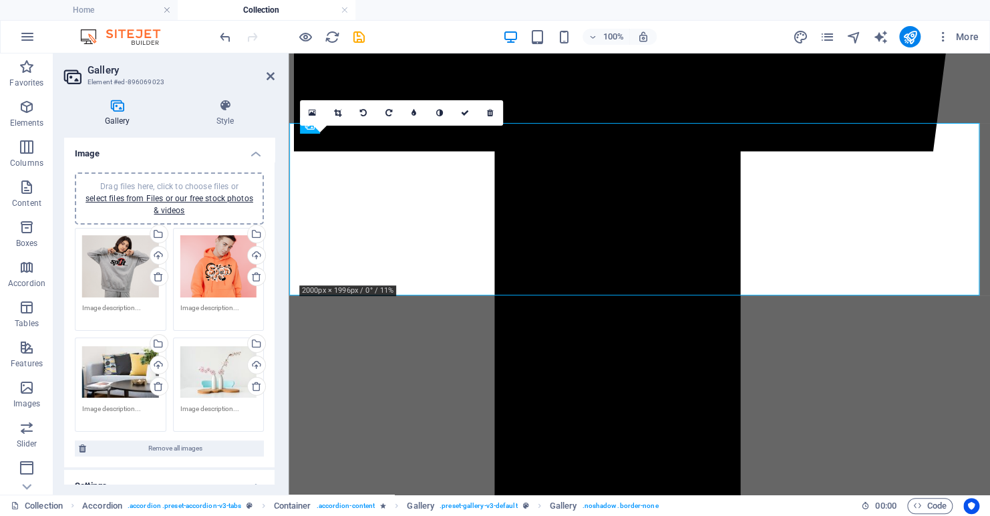
scroll to position [802, 0]
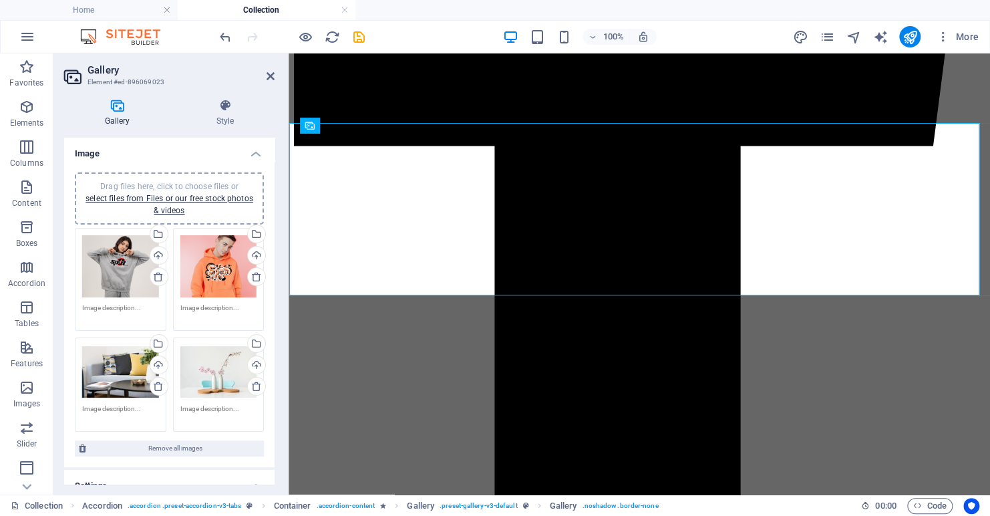
click at [113, 376] on div "Drag files here, click to choose files or select files from Files or our free s…" at bounding box center [120, 371] width 77 height 53
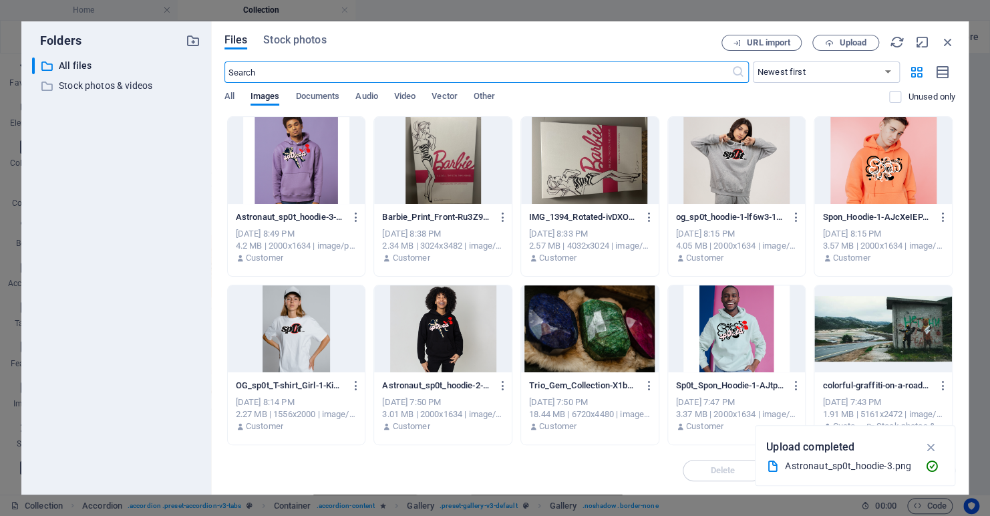
scroll to position [797, 0]
click at [294, 335] on div at bounding box center [297, 328] width 138 height 87
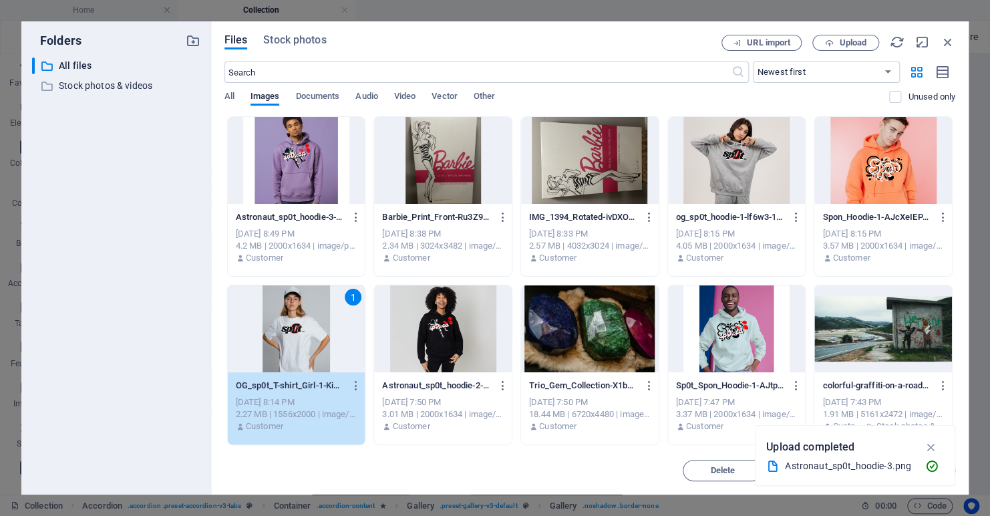
click at [294, 335] on div "1" at bounding box center [297, 328] width 138 height 87
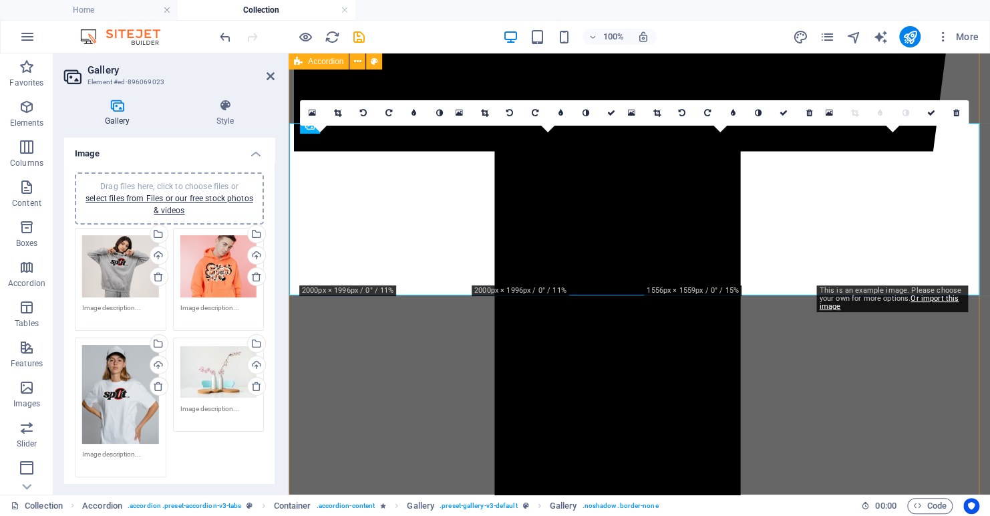
scroll to position [802, 0]
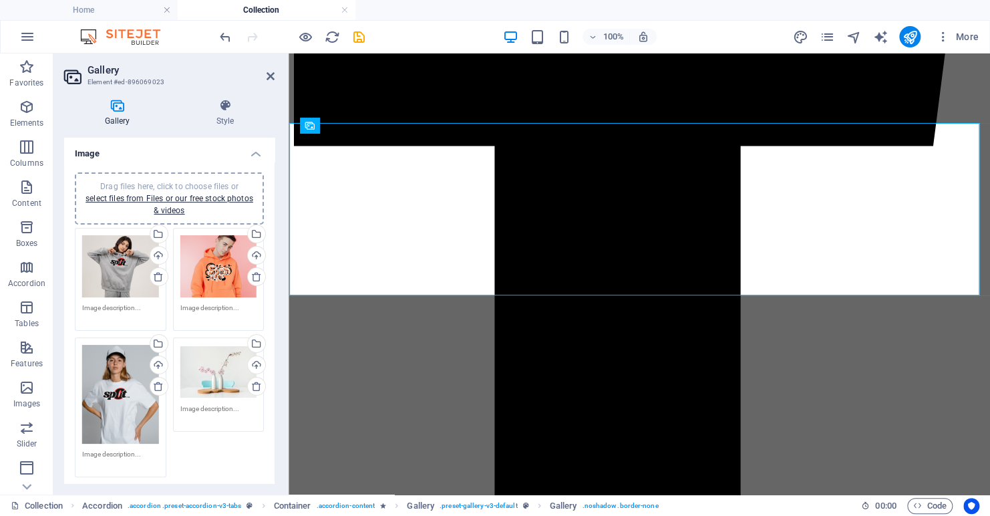
click at [215, 381] on div "Drag files here, click to choose files or select files from Files or our free s…" at bounding box center [218, 371] width 77 height 53
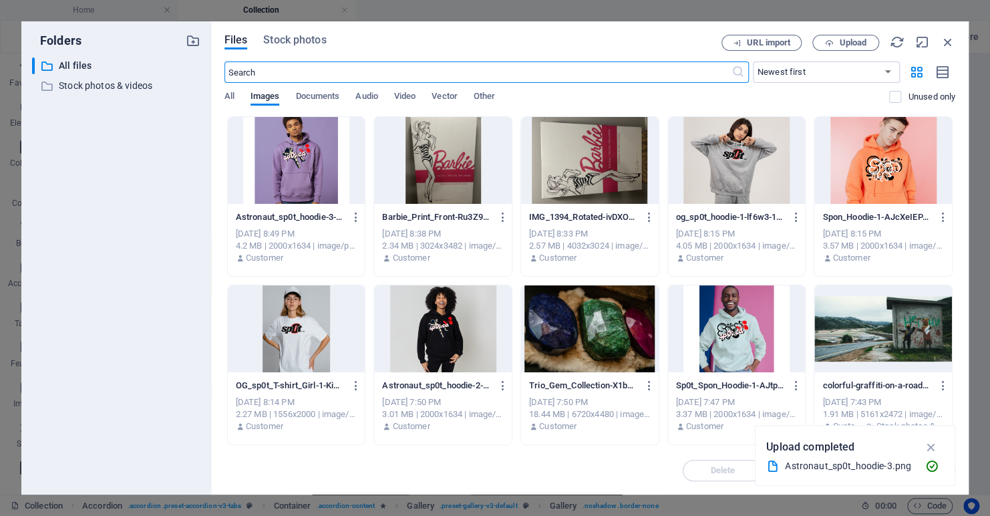
click at [718, 331] on div at bounding box center [737, 328] width 138 height 87
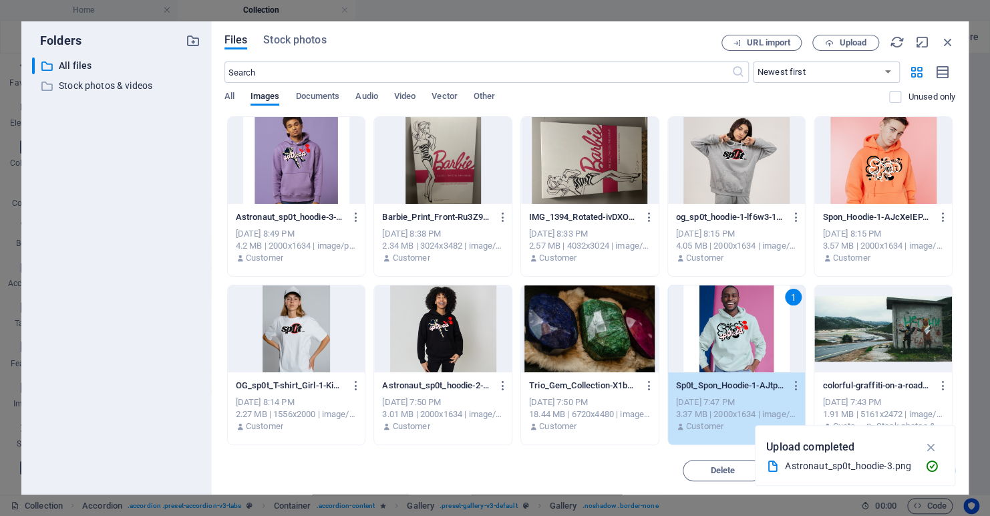
click at [718, 331] on div "1" at bounding box center [737, 328] width 138 height 87
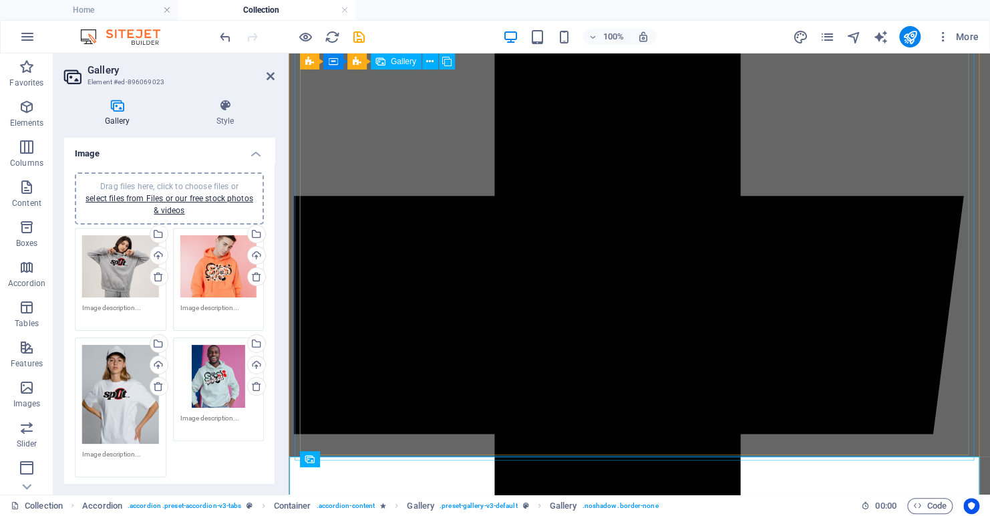
scroll to position [535, 0]
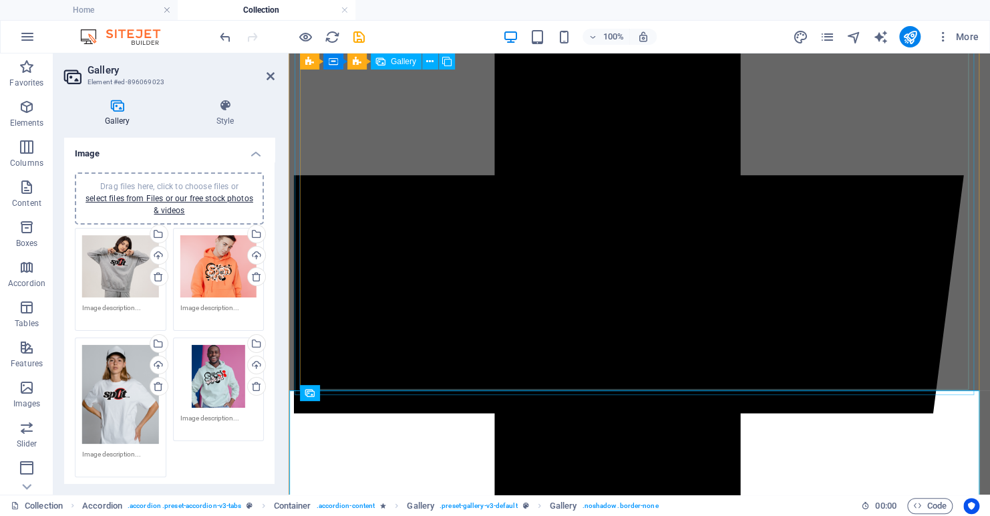
select select "4"
select select "px"
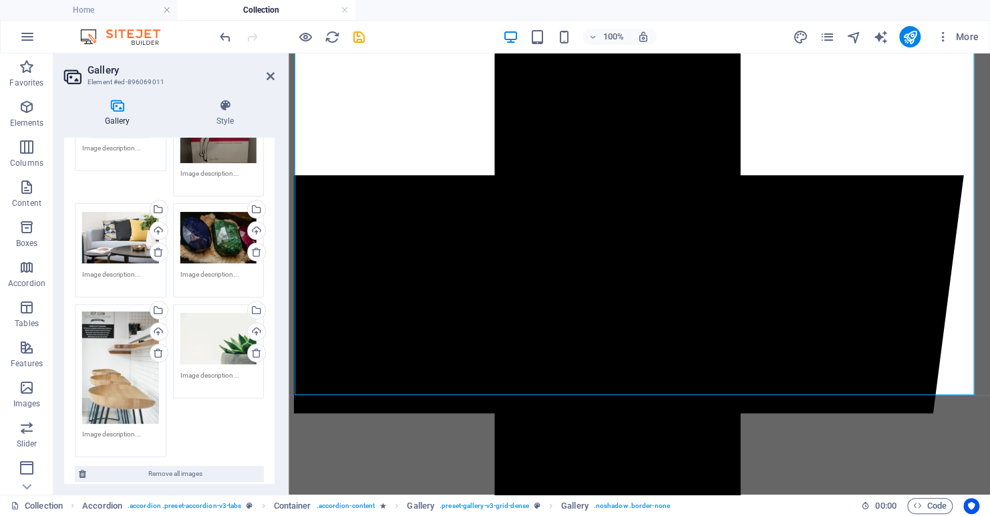
scroll to position [200, 0]
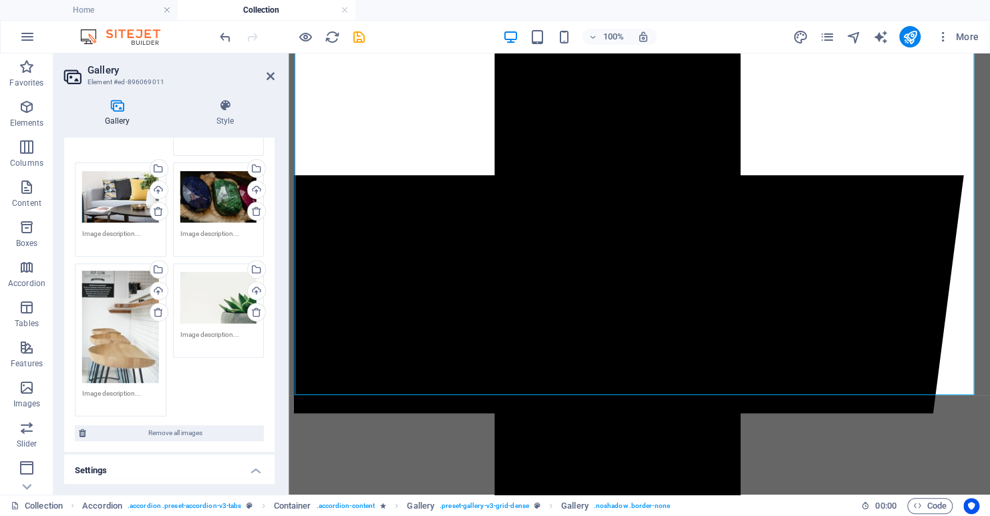
click at [116, 337] on div "Drag files here, click to choose files or select files from Files or our free s…" at bounding box center [120, 327] width 77 height 112
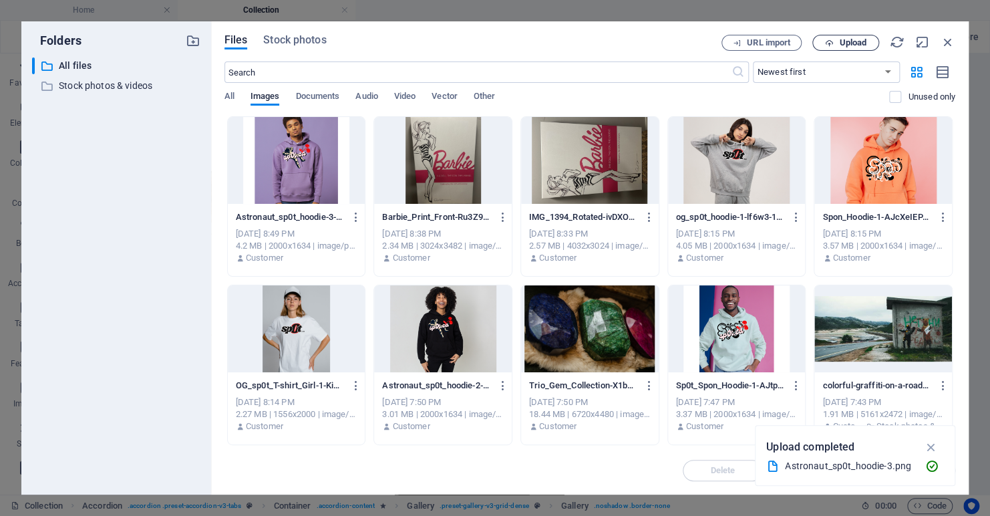
click at [841, 39] on span "Upload" at bounding box center [852, 43] width 27 height 8
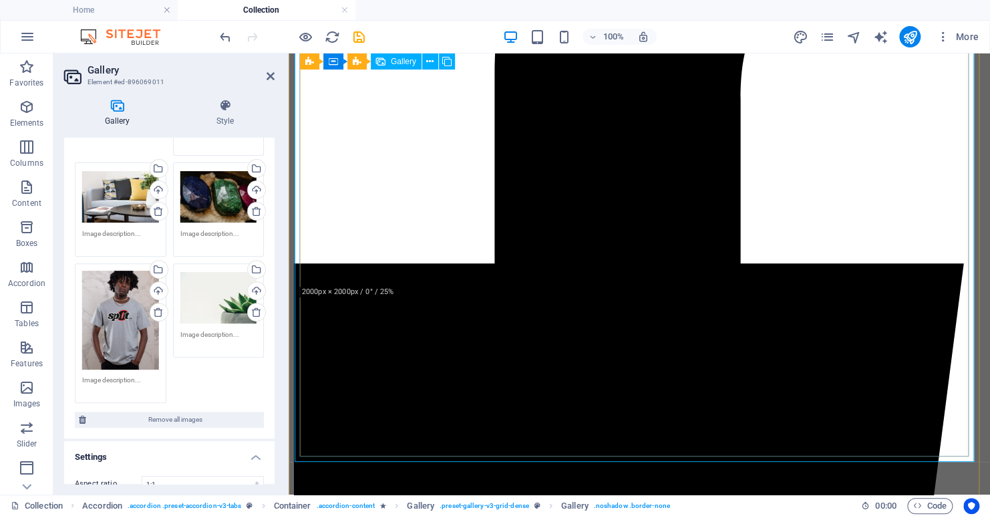
scroll to position [468, 0]
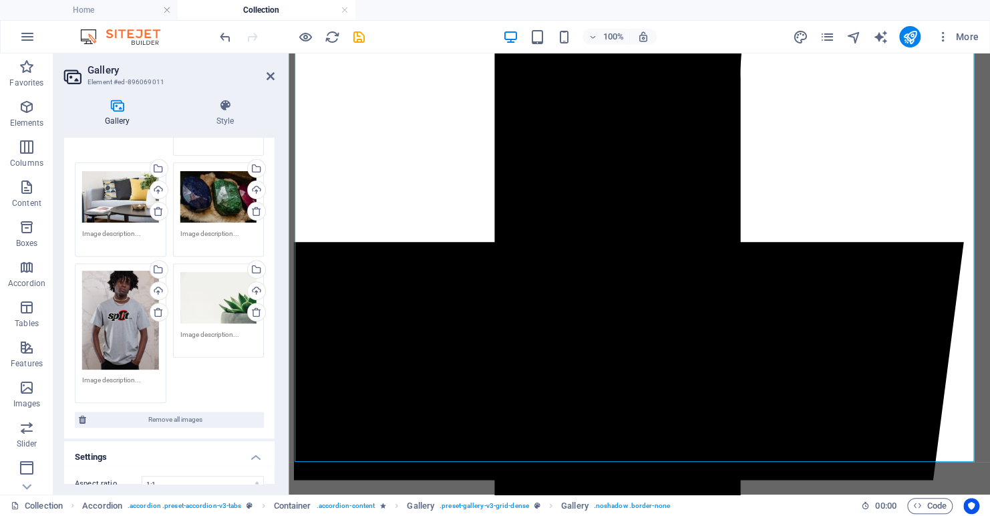
click at [202, 296] on div "Drag files here, click to choose files or select files from Files or our free s…" at bounding box center [218, 297] width 77 height 53
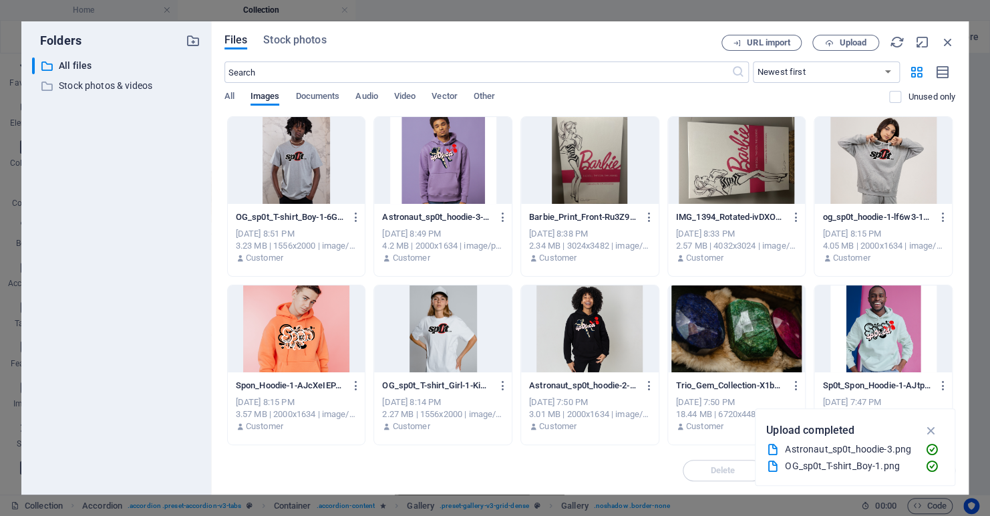
click at [867, 324] on div at bounding box center [884, 328] width 138 height 87
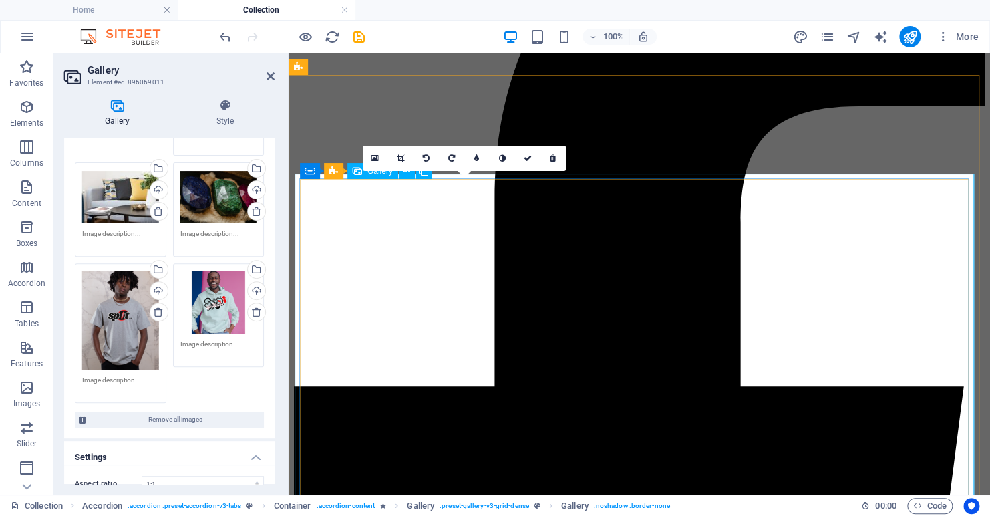
scroll to position [334, 0]
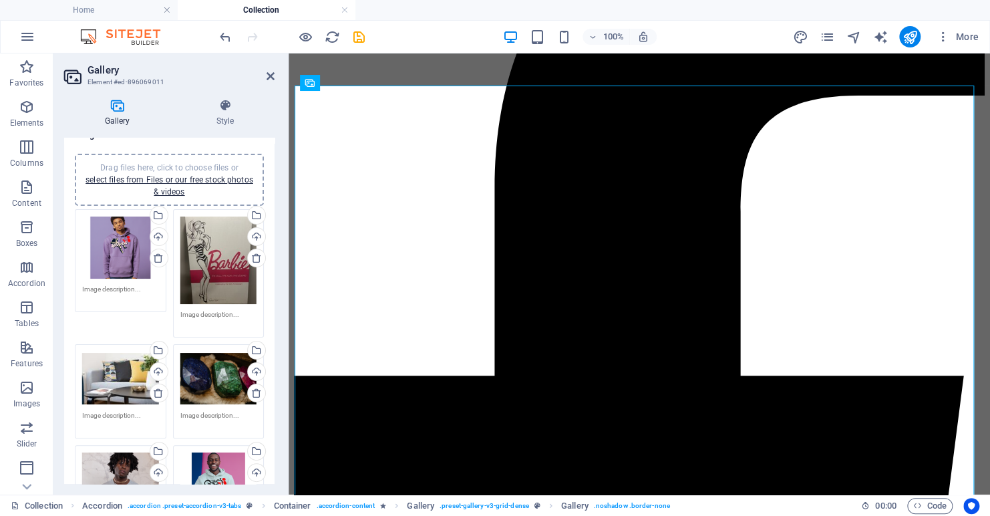
scroll to position [0, 0]
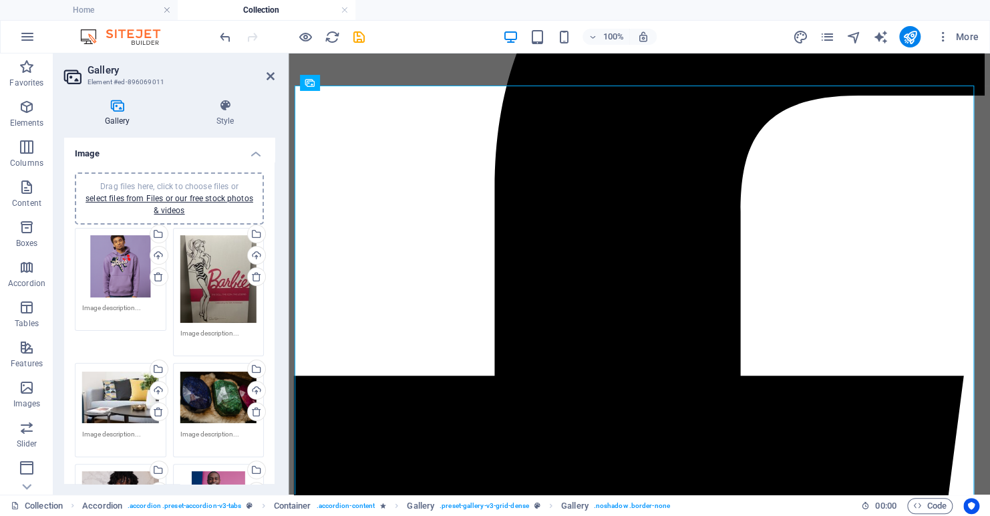
click at [122, 277] on div "Drag files here, click to choose files or select files from Files or our free s…" at bounding box center [120, 266] width 77 height 63
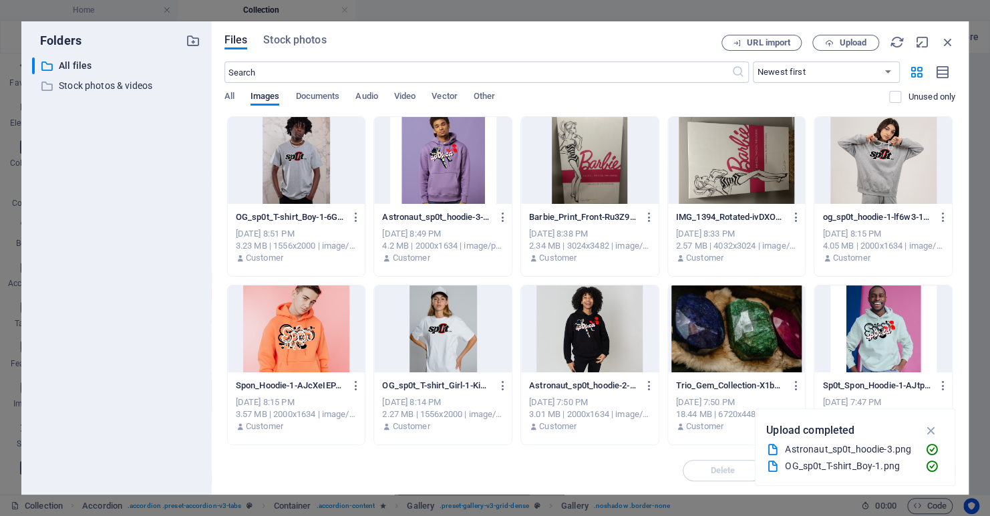
click at [573, 337] on div at bounding box center [590, 328] width 138 height 87
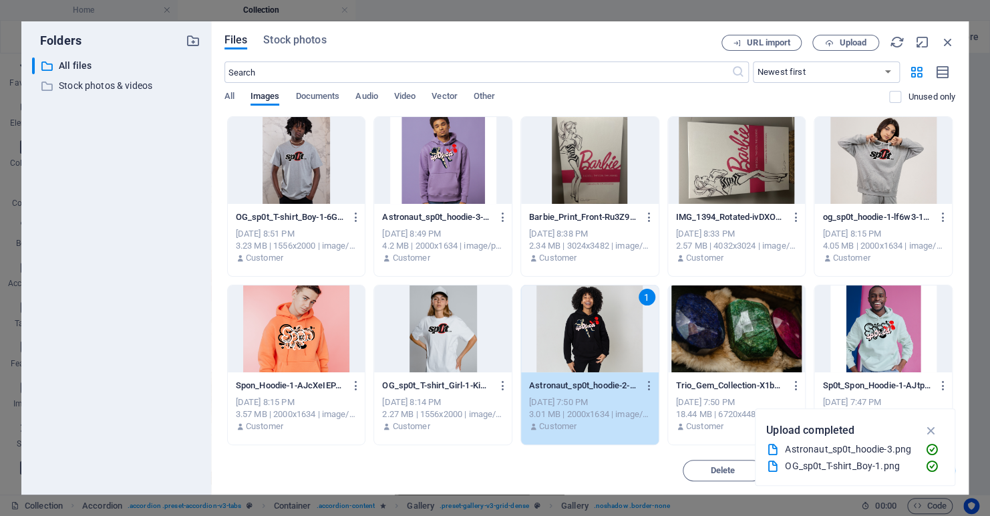
click at [573, 337] on div "1" at bounding box center [590, 328] width 138 height 87
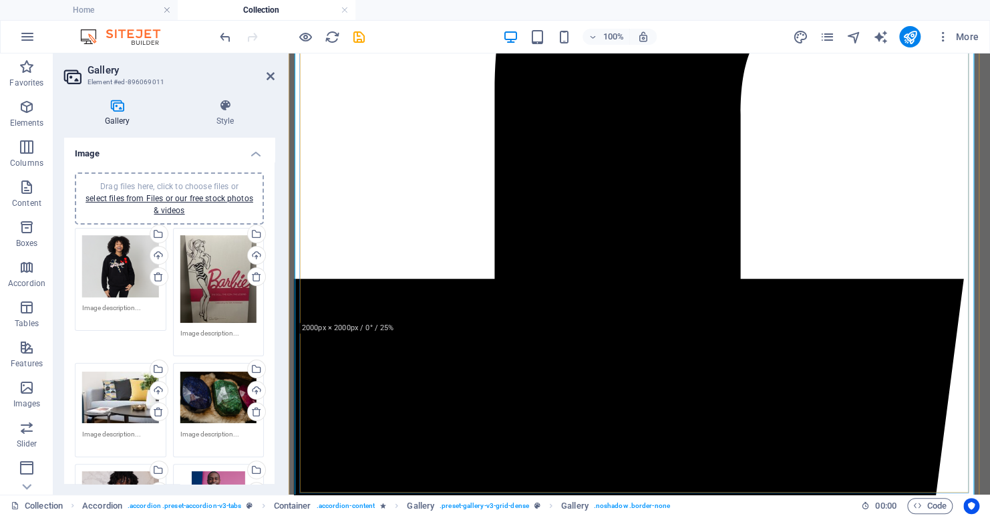
scroll to position [468, 0]
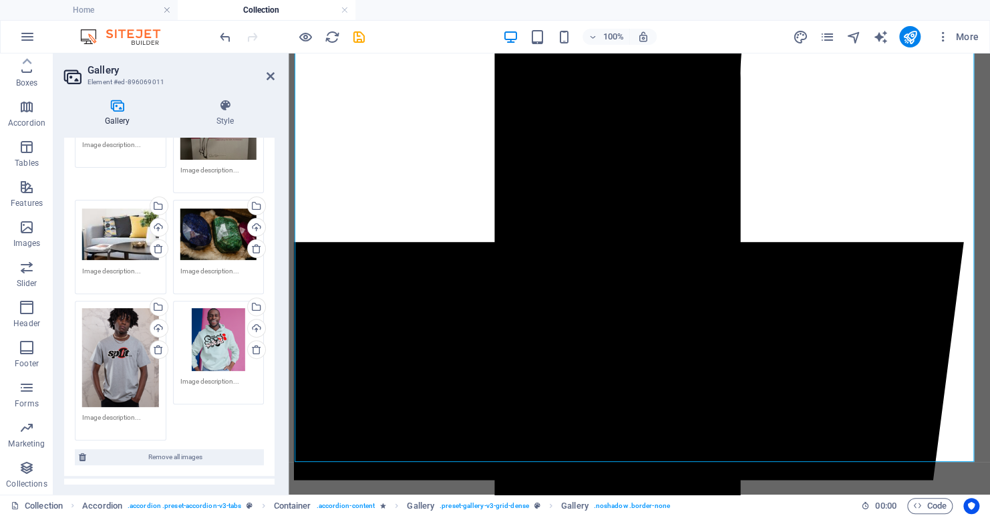
scroll to position [200, 0]
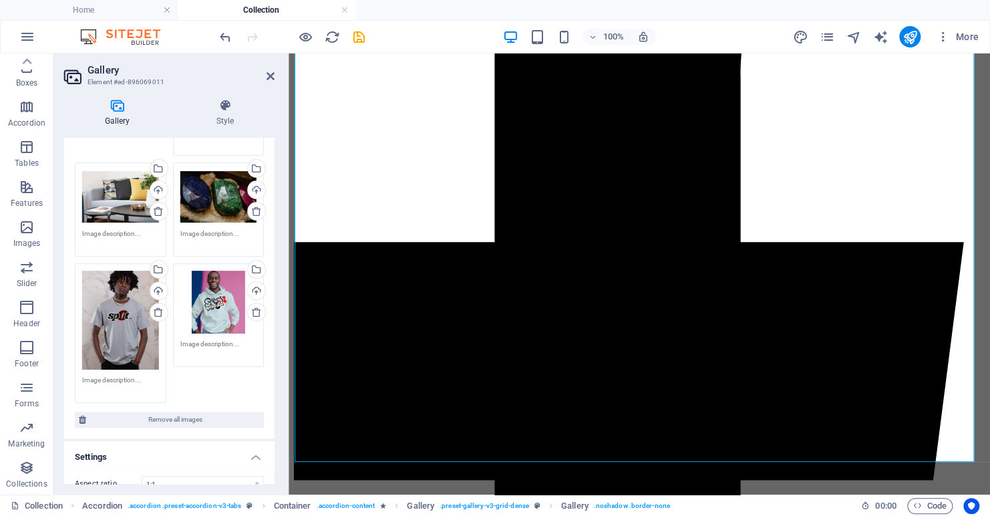
click at [120, 329] on div "Drag files here, click to choose files or select files from Files or our free s…" at bounding box center [120, 320] width 77 height 98
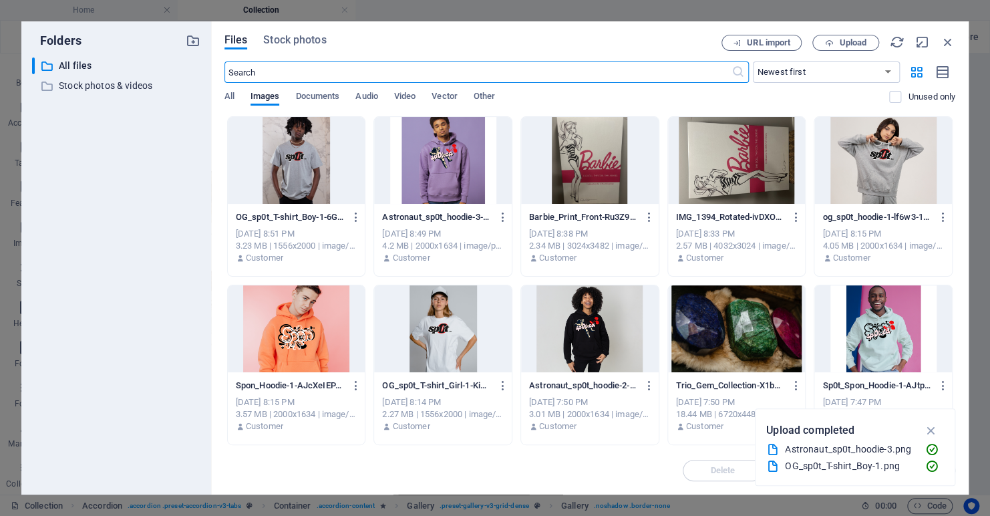
click at [432, 335] on div at bounding box center [443, 328] width 138 height 87
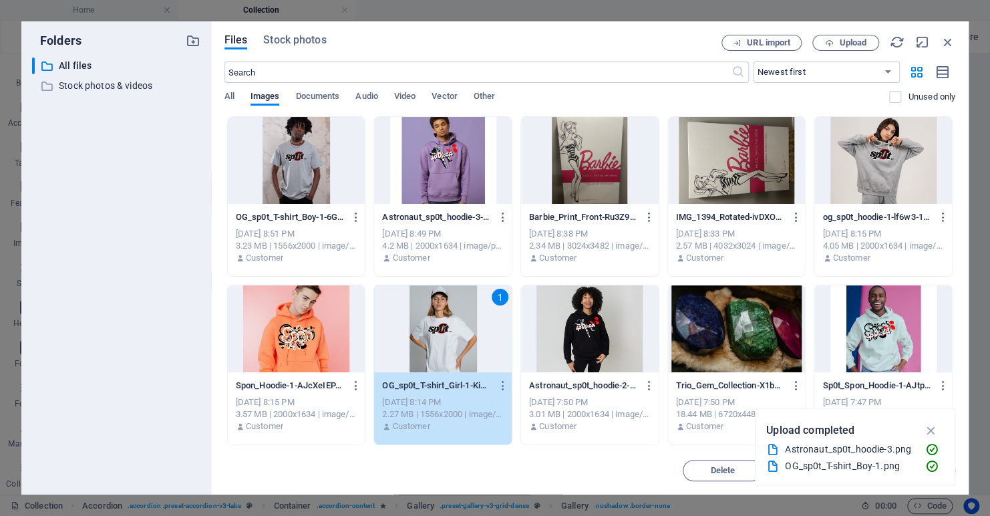
click at [432, 335] on div "1" at bounding box center [443, 328] width 138 height 87
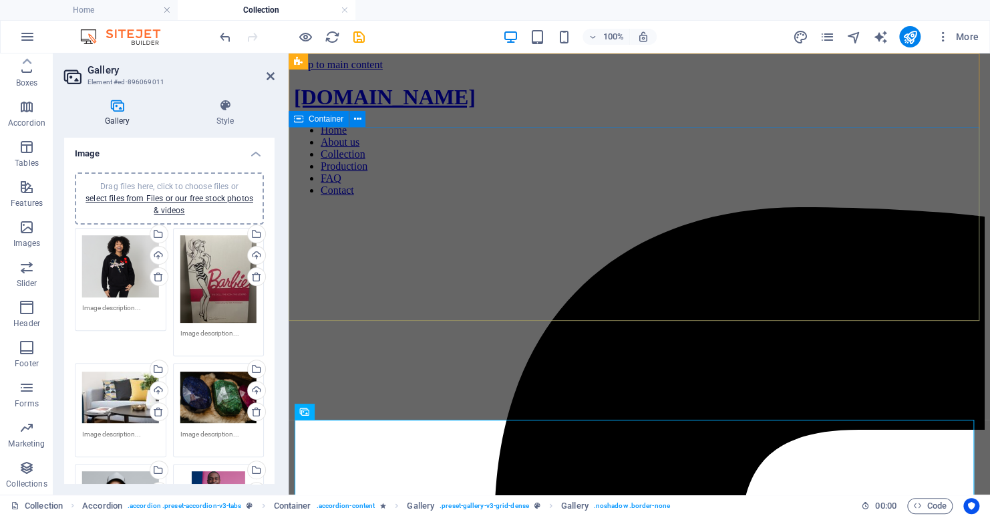
scroll to position [0, 0]
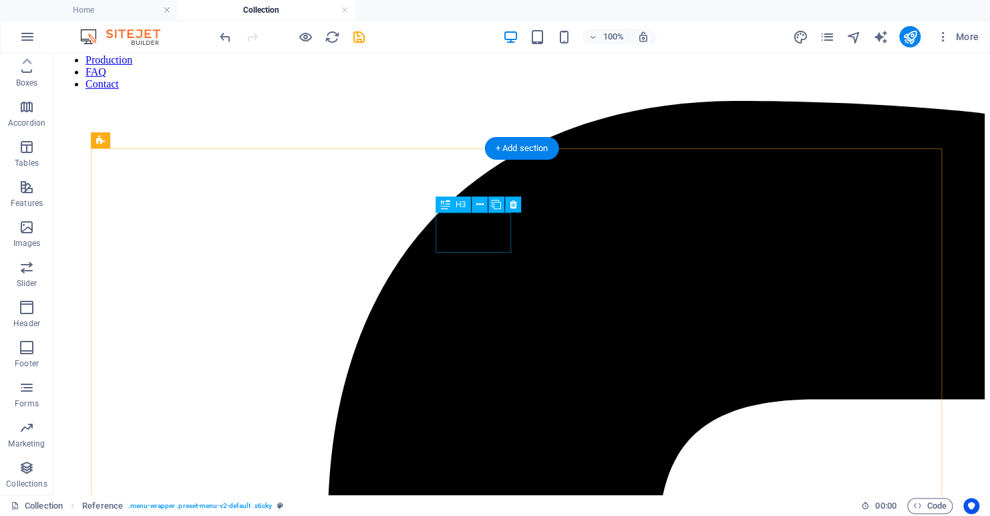
scroll to position [200, 0]
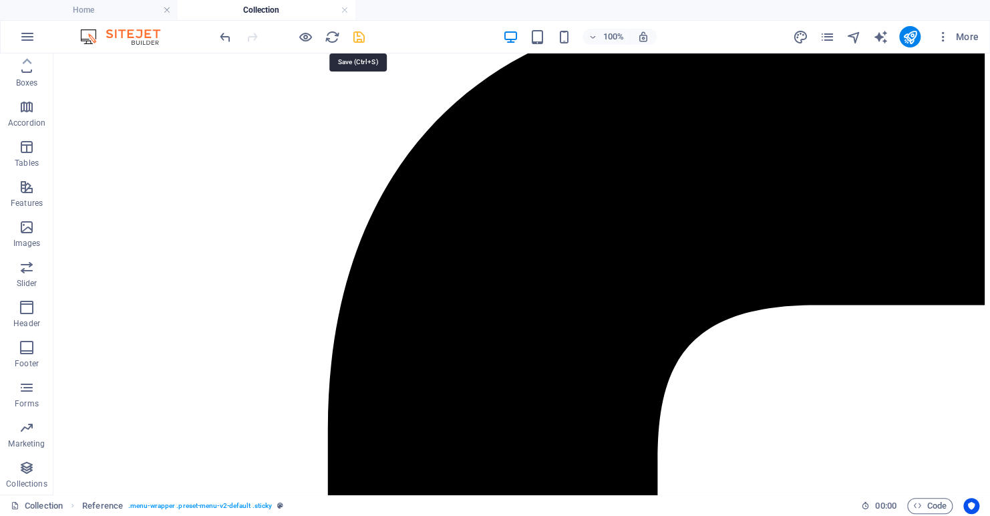
click at [359, 37] on icon "save" at bounding box center [359, 36] width 15 height 15
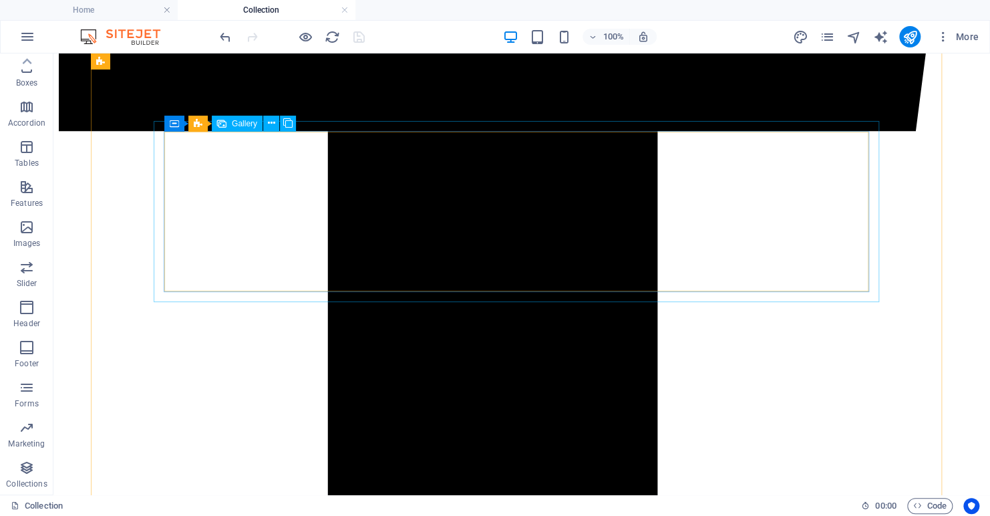
scroll to position [936, 0]
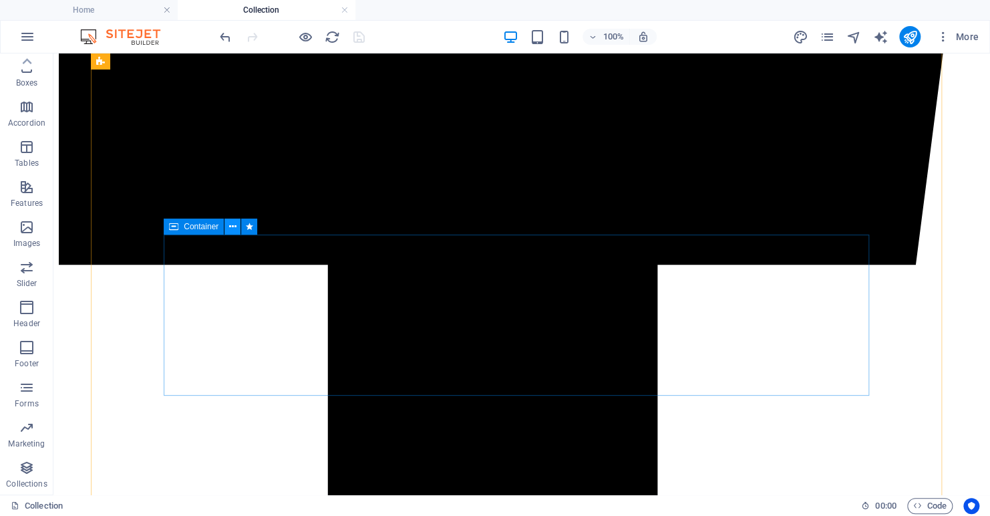
click at [231, 225] on icon at bounding box center [232, 227] width 7 height 14
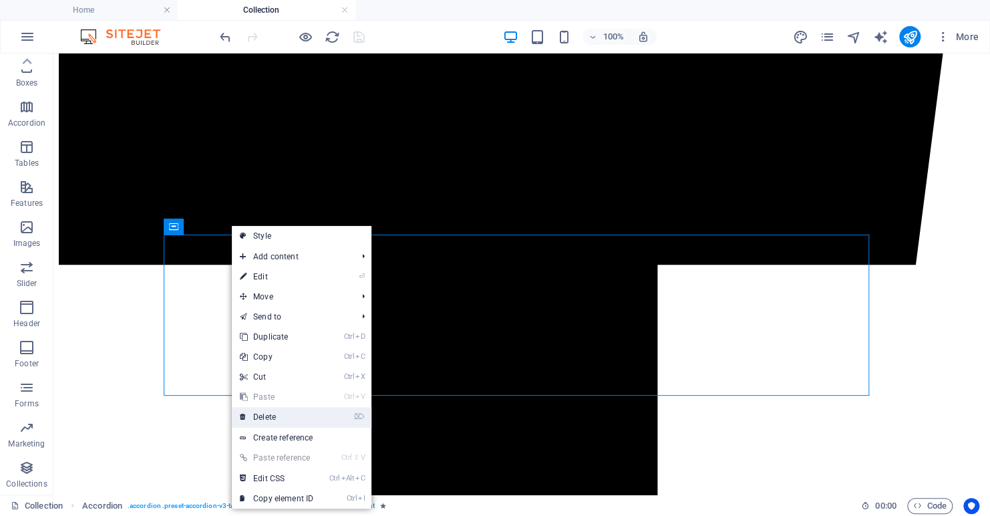
click at [268, 415] on link "⌦ Delete" at bounding box center [277, 417] width 90 height 20
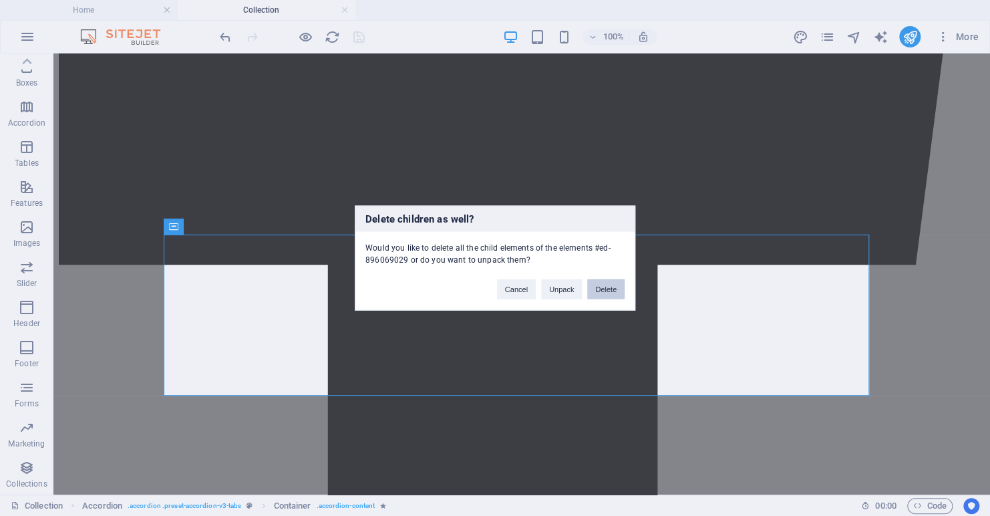
click at [597, 286] on button "Delete" at bounding box center [605, 289] width 37 height 20
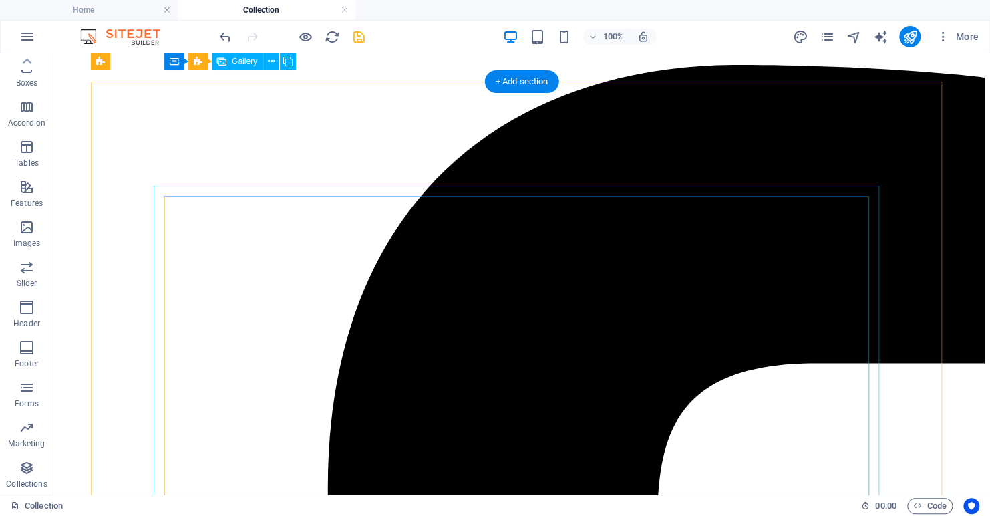
scroll to position [134, 0]
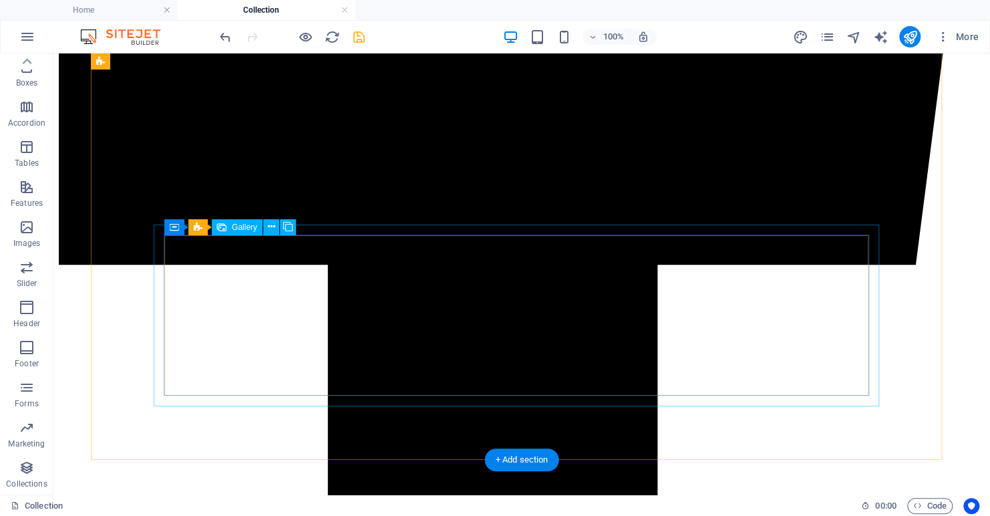
scroll to position [802, 0]
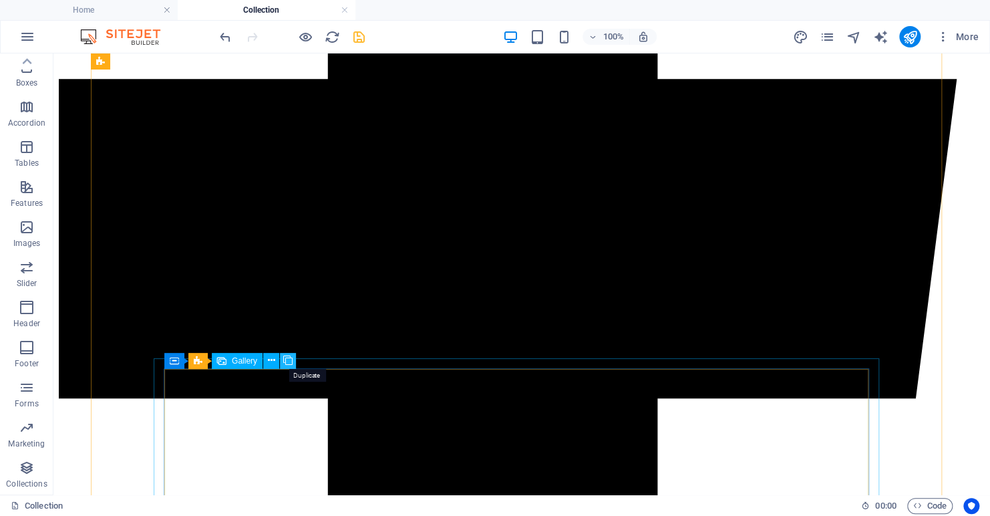
click at [286, 362] on icon at bounding box center [287, 361] width 9 height 14
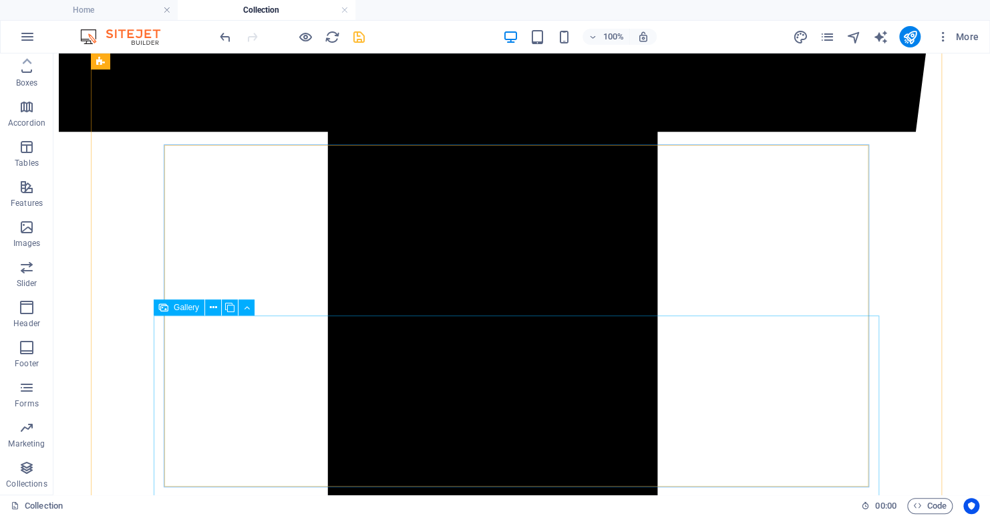
scroll to position [1091, 0]
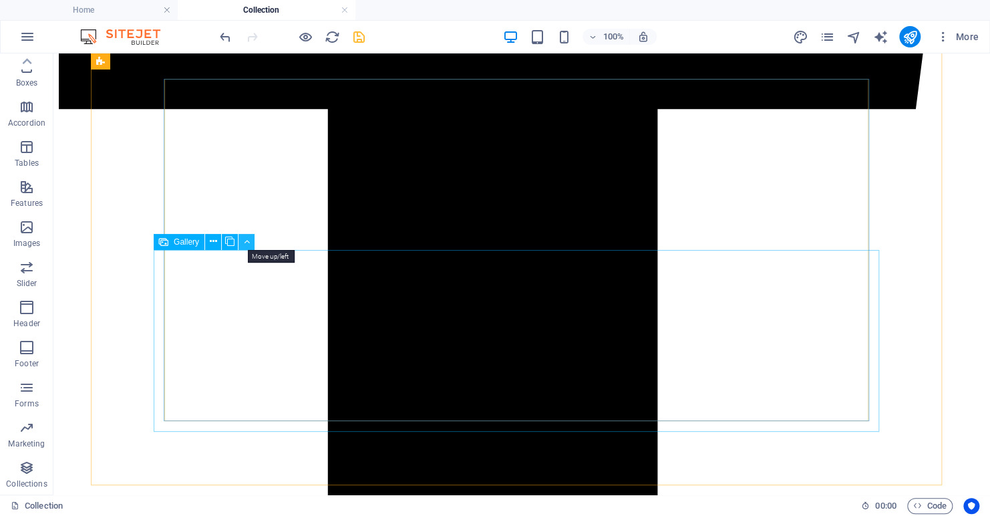
click at [244, 245] on icon at bounding box center [247, 242] width 6 height 14
click at [178, 242] on span "Gallery" at bounding box center [186, 242] width 25 height 8
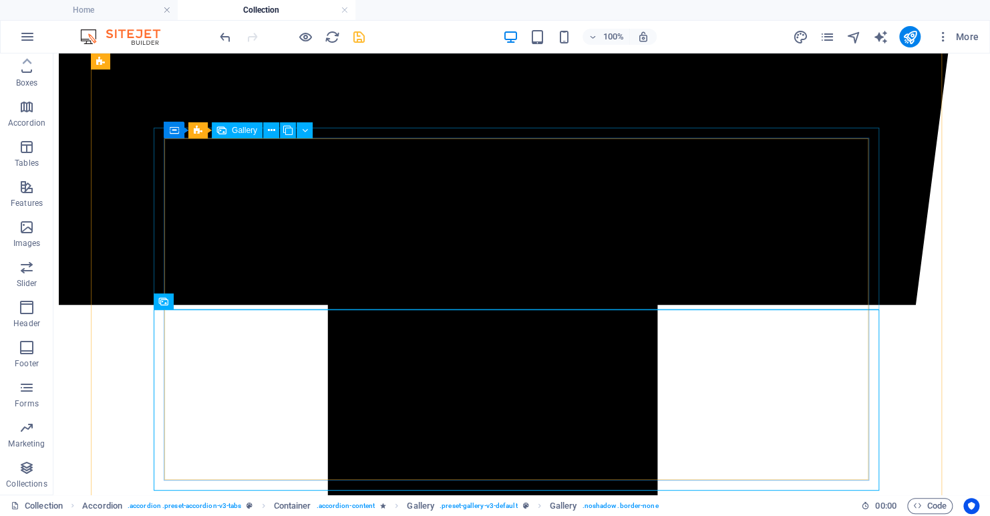
scroll to position [891, 0]
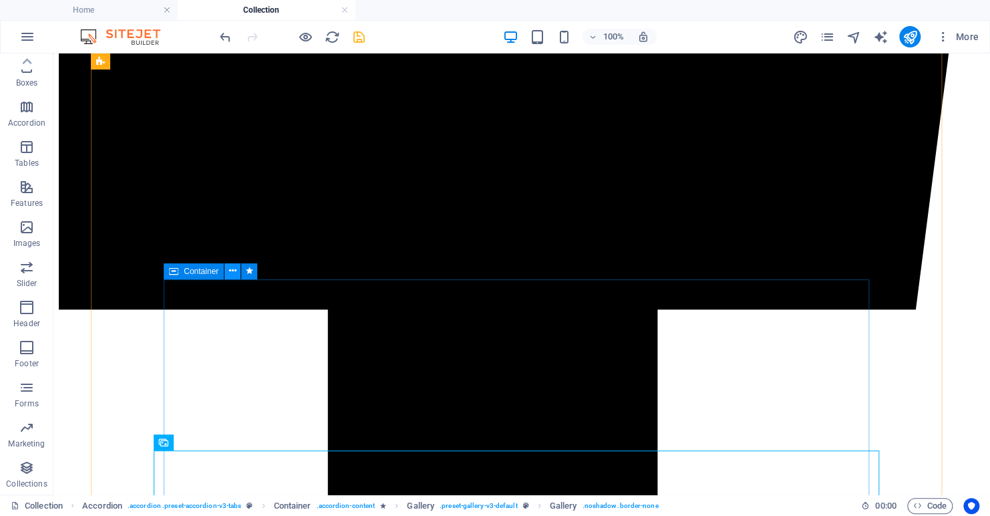
click at [228, 270] on button at bounding box center [233, 271] width 16 height 16
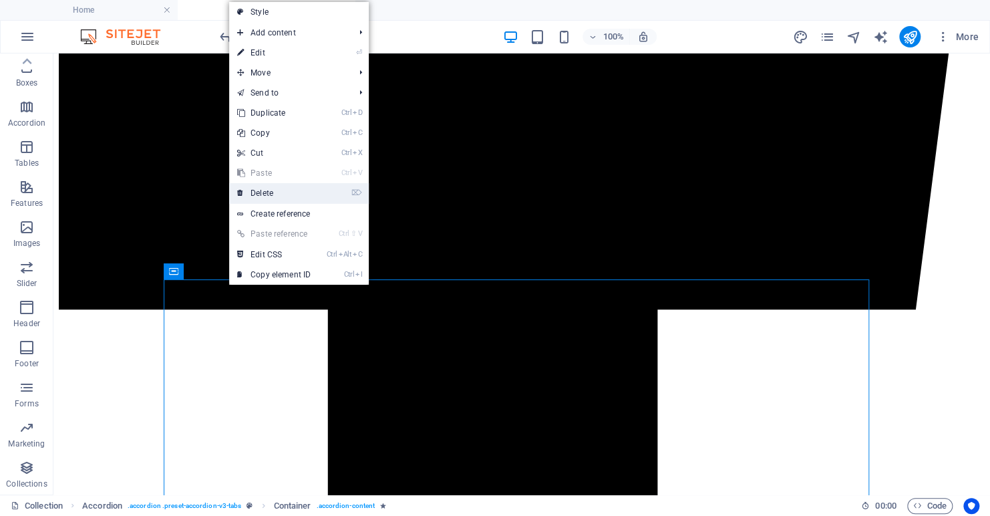
click at [276, 192] on link "⌦ Delete" at bounding box center [274, 193] width 90 height 20
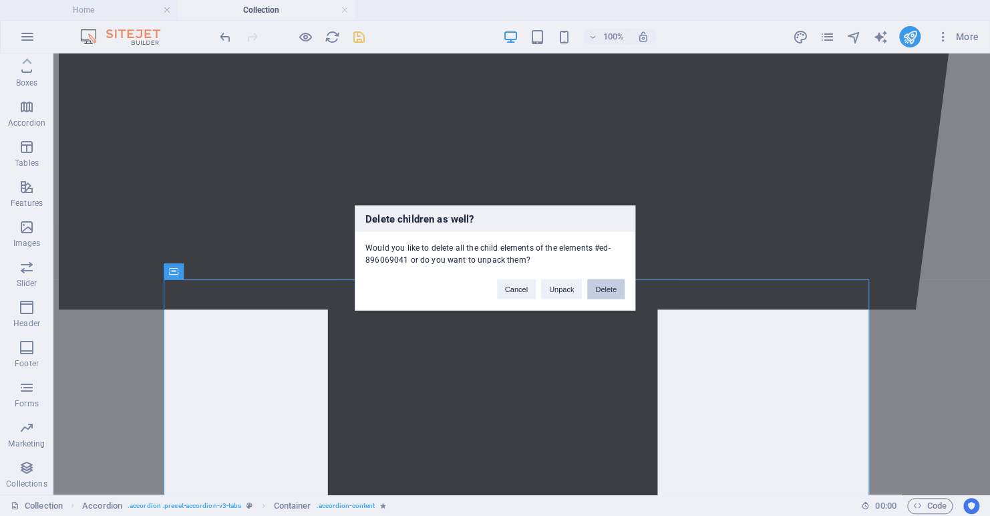
click at [602, 283] on button "Delete" at bounding box center [605, 289] width 37 height 20
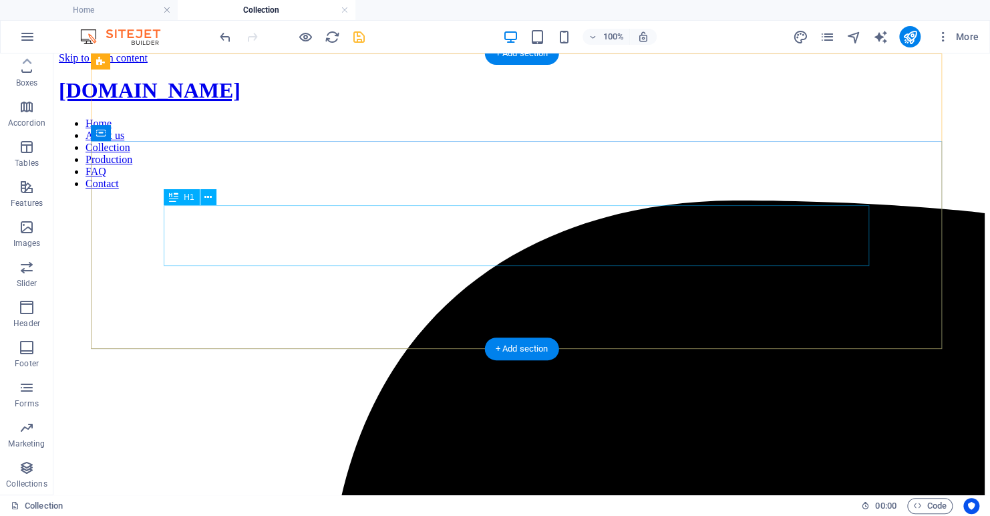
scroll to position [0, 0]
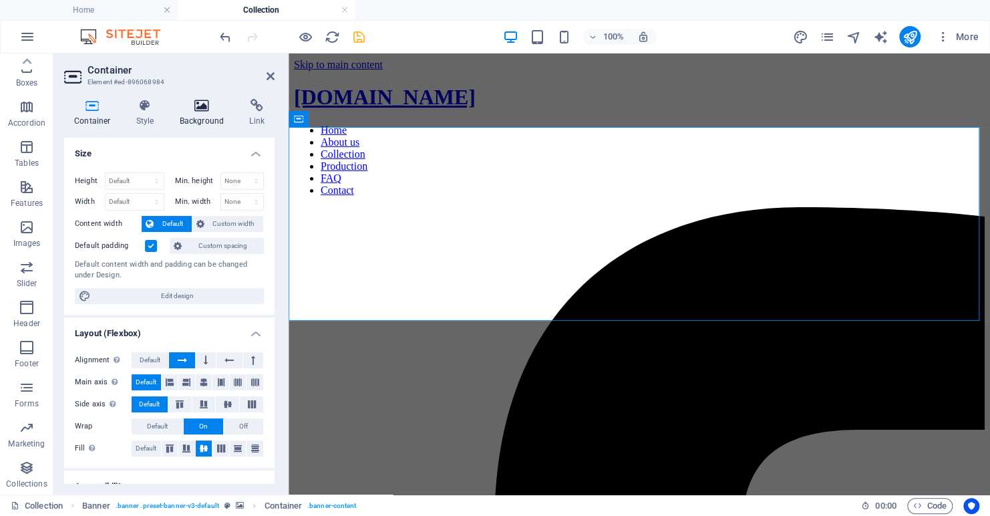
click at [200, 104] on icon at bounding box center [202, 105] width 65 height 13
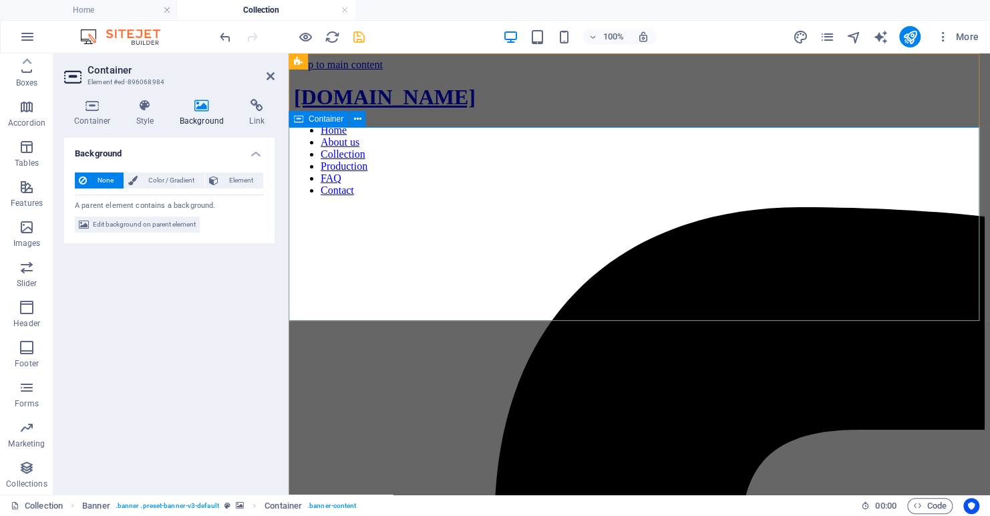
click at [199, 102] on icon at bounding box center [202, 105] width 65 height 13
click at [254, 183] on span "Element" at bounding box center [241, 180] width 37 height 16
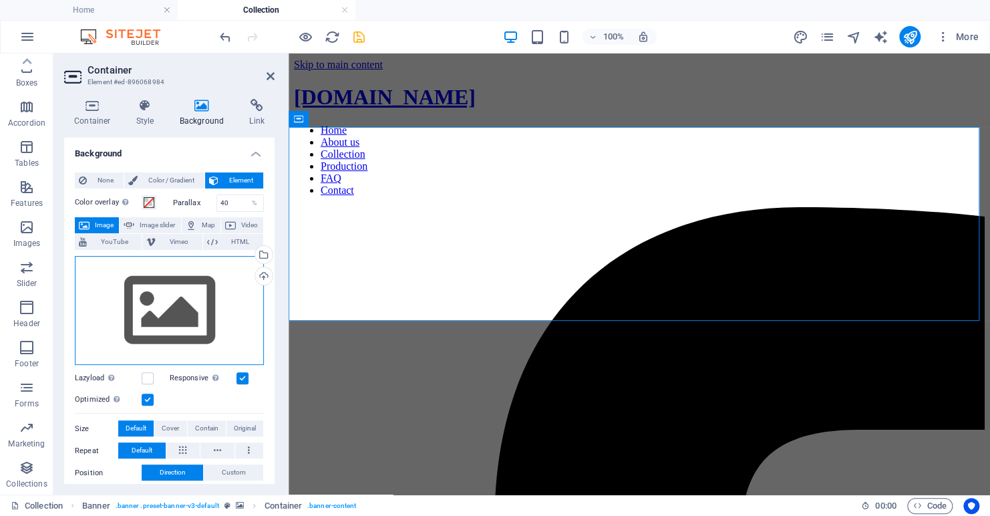
click at [190, 293] on div "Drag files here, click to choose files or select files from Files or our free s…" at bounding box center [169, 311] width 189 height 110
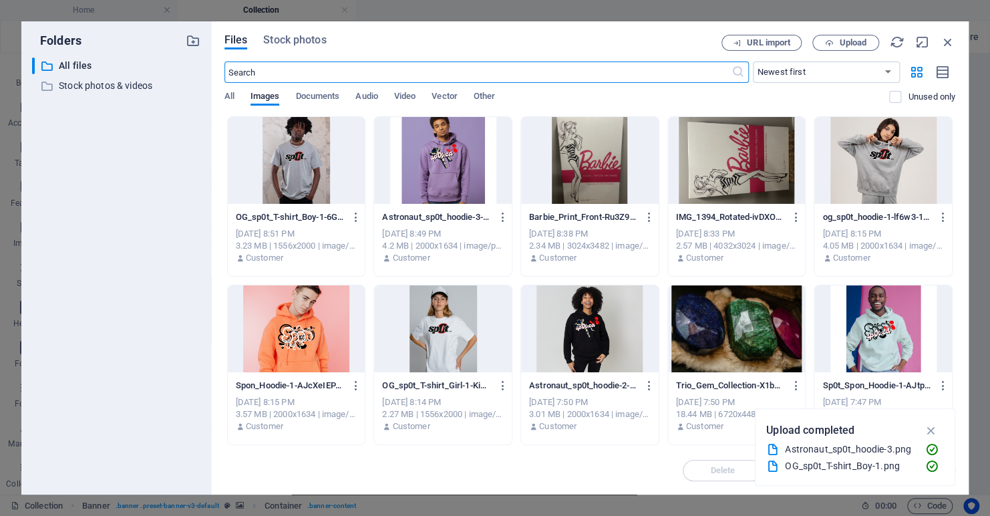
click at [279, 31] on div "Files Stock photos URL import Upload ​ Newest first Oldest first Name (A-Z) Nam…" at bounding box center [590, 257] width 758 height 473
click at [279, 48] on button "Stock photos" at bounding box center [294, 42] width 63 height 15
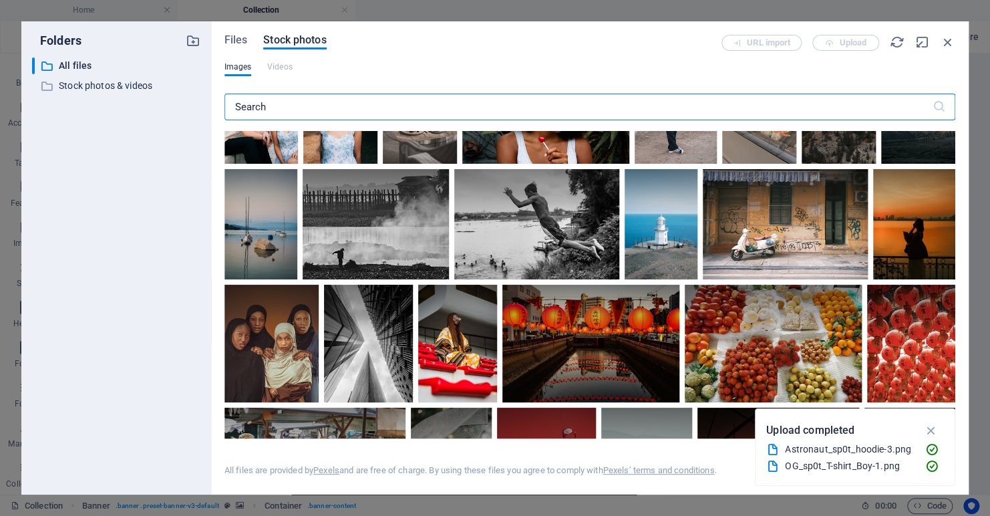
scroll to position [802, 0]
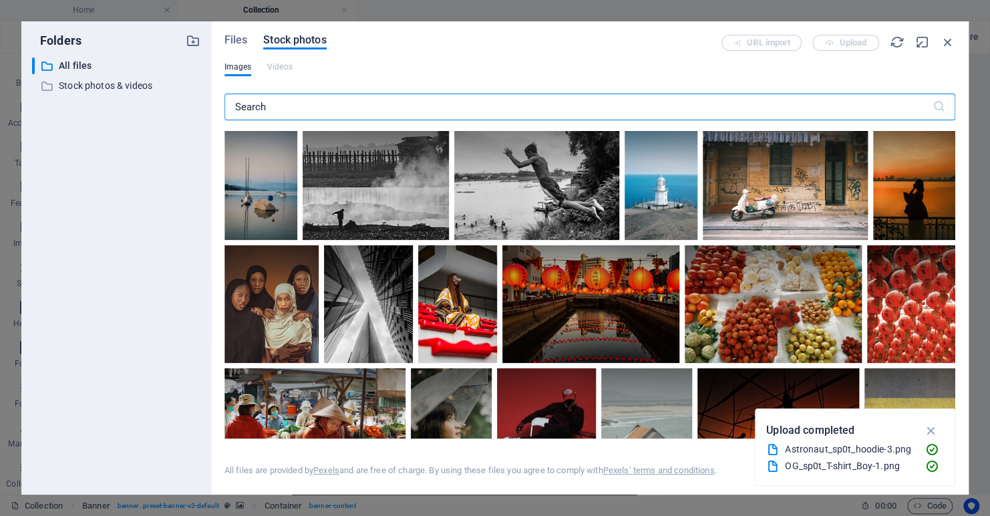
click at [337, 112] on input "text" at bounding box center [579, 107] width 708 height 27
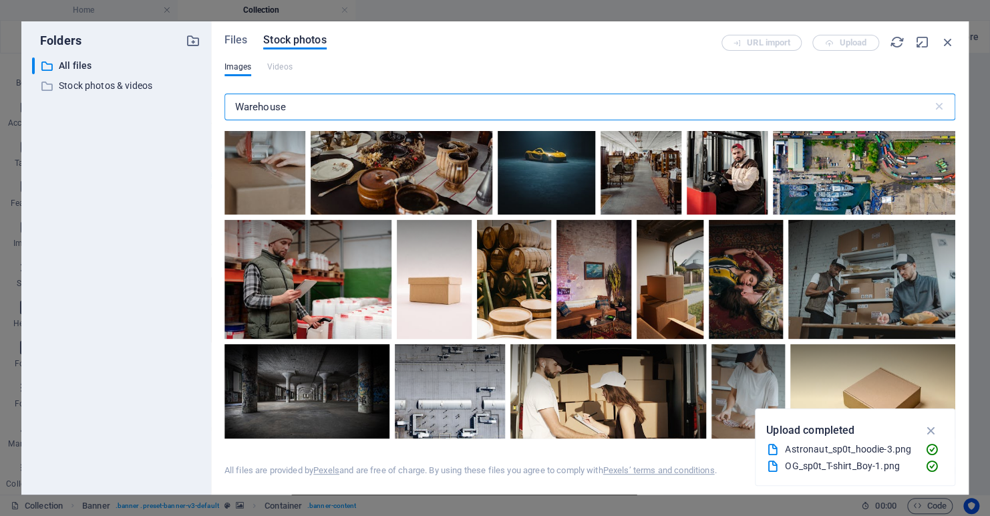
scroll to position [3609, 0]
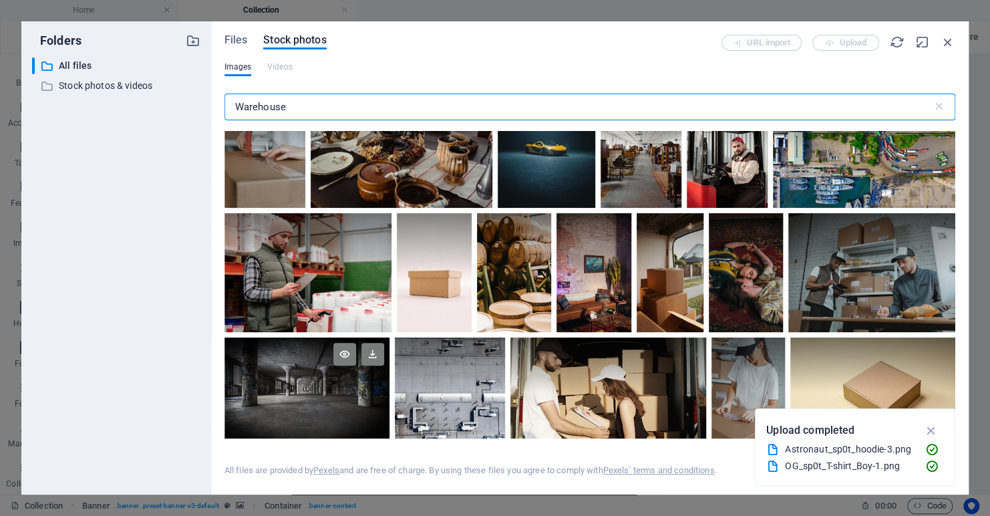
type input "Warehouse"
click at [311, 382] on div at bounding box center [307, 392] width 165 height 110
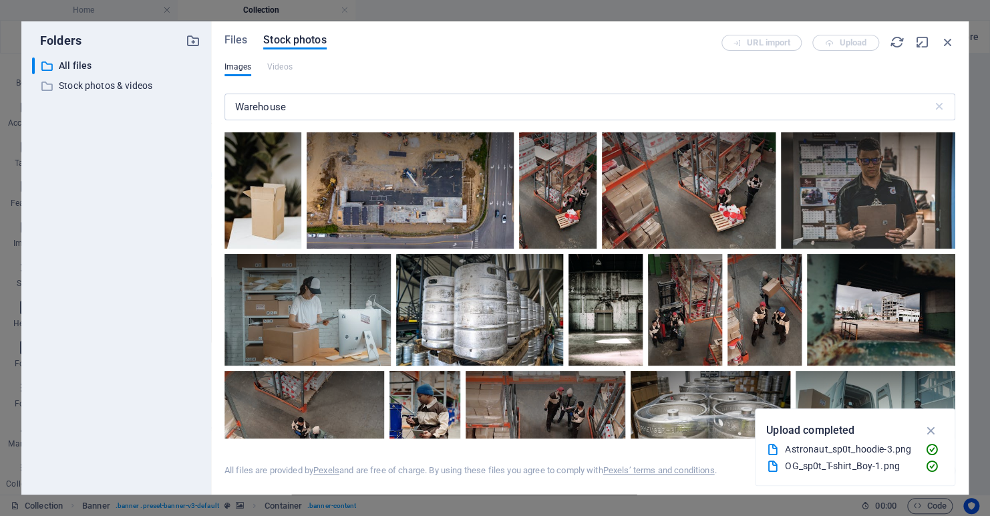
scroll to position [1871, 0]
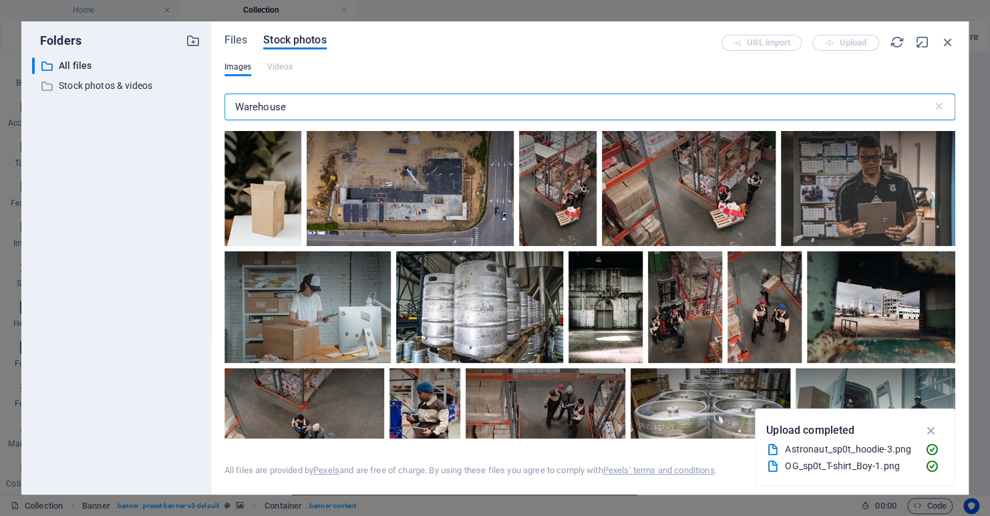
drag, startPoint x: 316, startPoint y: 99, endPoint x: 220, endPoint y: 126, distance: 99.9
click at [220, 126] on div "Files Stock photos URL import Upload Images Videos Warehouse ​ Exceeded number …" at bounding box center [590, 257] width 758 height 473
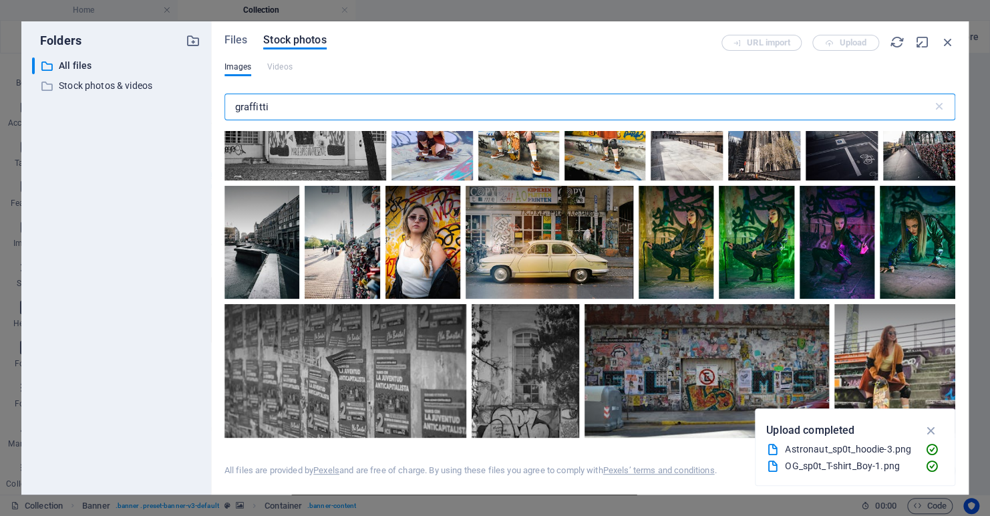
scroll to position [1104, 0]
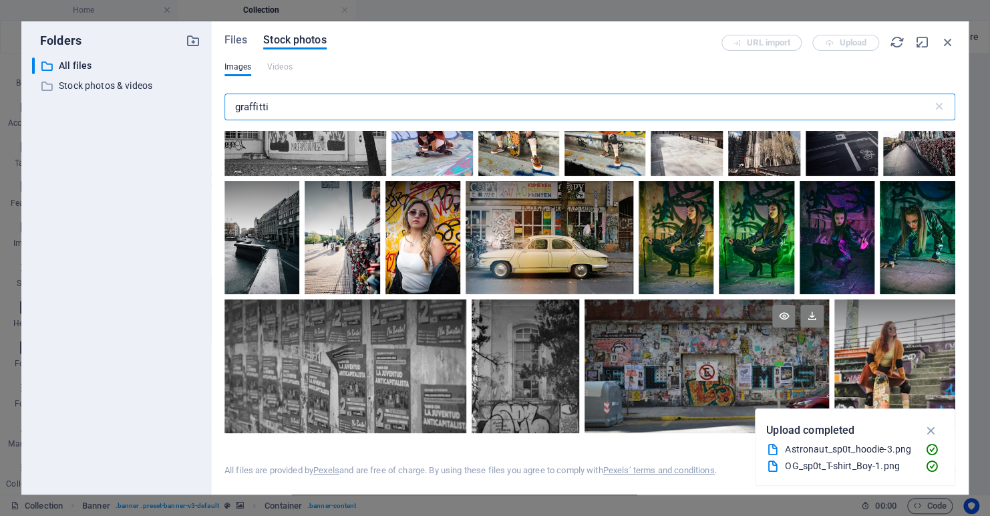
type input "graffitti"
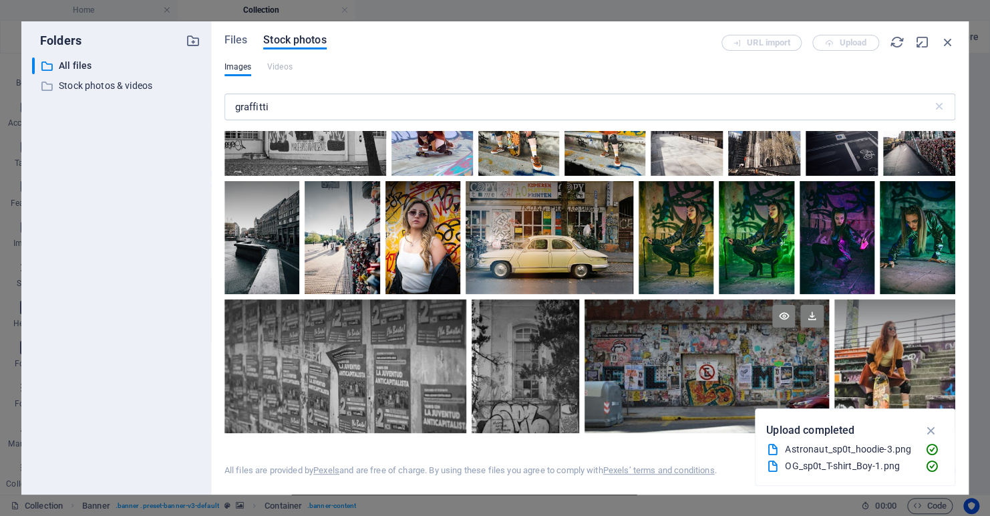
click at [645, 346] on div at bounding box center [707, 332] width 244 height 67
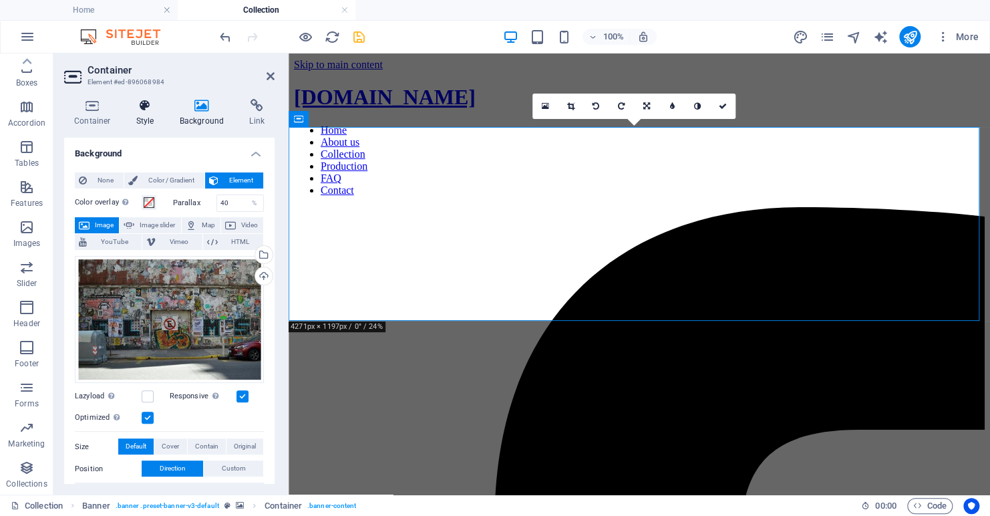
click at [146, 103] on icon at bounding box center [145, 105] width 38 height 13
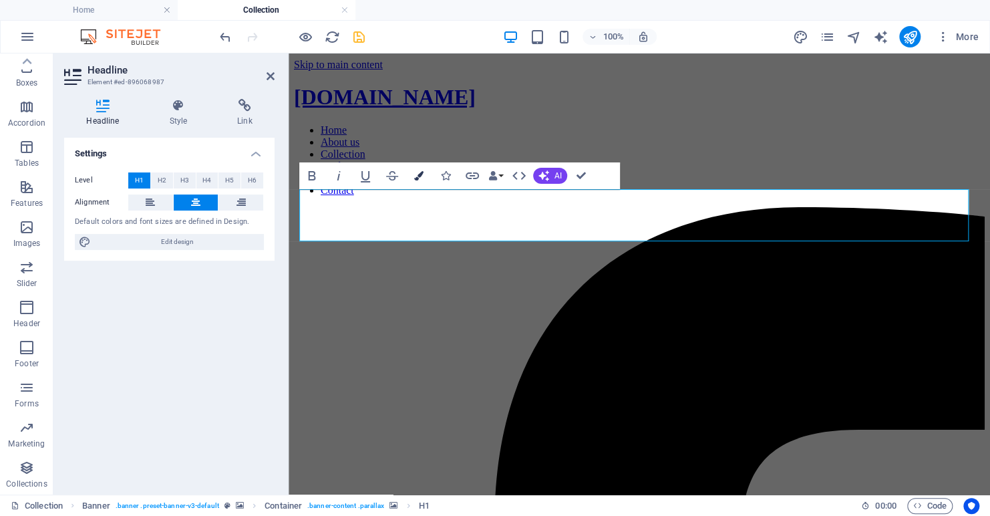
click at [418, 172] on icon "button" at bounding box center [418, 175] width 9 height 9
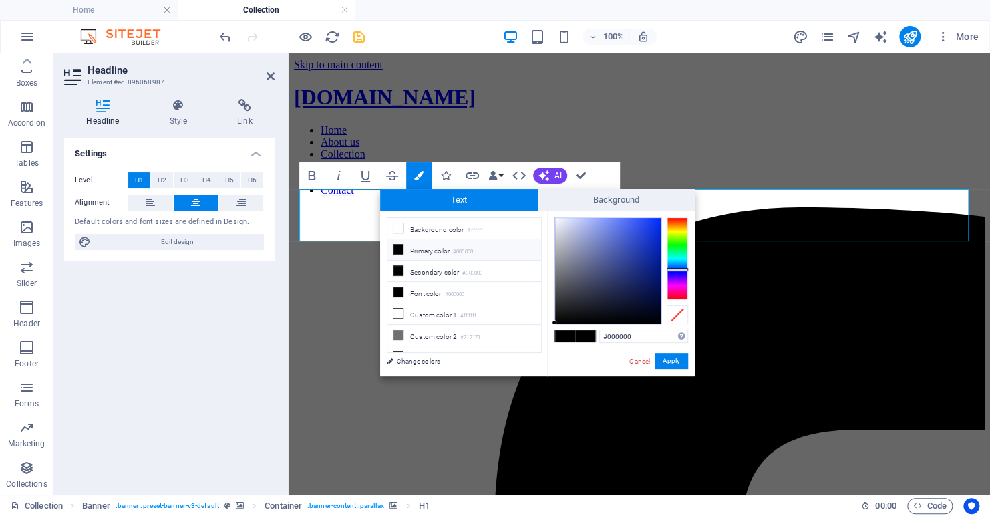
click at [678, 269] on div at bounding box center [677, 258] width 21 height 83
click at [679, 270] on div at bounding box center [677, 269] width 21 height 3
drag, startPoint x: 655, startPoint y: 232, endPoint x: 669, endPoint y: 214, distance: 22.9
click at [669, 214] on div "#0021ff Supported formats #0852ed rgb(8, 82, 237) rgba(8, 82, 237, 90%) hsv(221…" at bounding box center [621, 391] width 148 height 360
drag, startPoint x: 644, startPoint y: 251, endPoint x: 662, endPoint y: 213, distance: 42.2
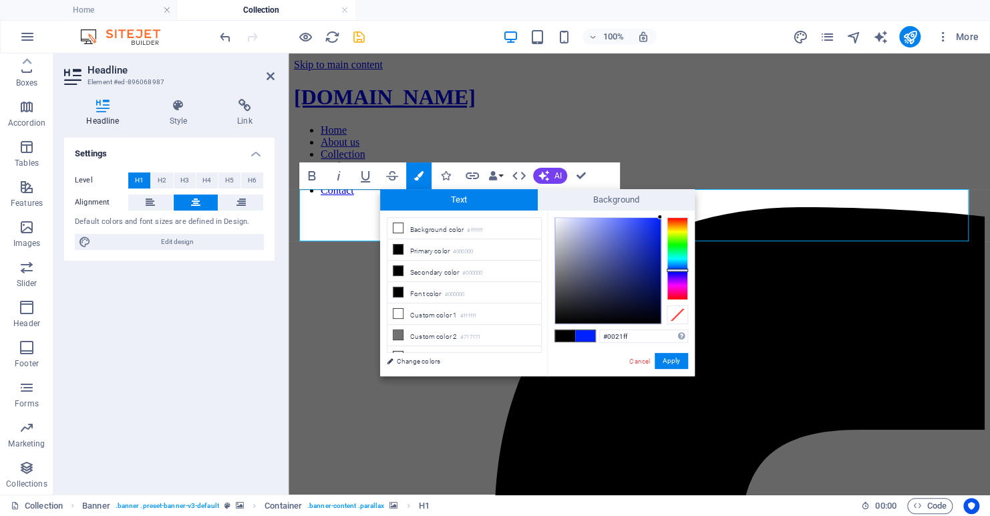
click at [662, 213] on div "#0021ff Supported formats #0852ed rgb(8, 82, 237) rgba(8, 82, 237, 90%) hsv(221…" at bounding box center [621, 391] width 148 height 360
click at [660, 219] on div at bounding box center [660, 218] width 5 height 5
click at [664, 216] on div "#0021fc Supported formats #0852ed rgb(8, 82, 237) rgba(8, 82, 237, 90%) hsv(221…" at bounding box center [621, 391] width 148 height 360
drag, startPoint x: 659, startPoint y: 219, endPoint x: 666, endPoint y: 209, distance: 12.0
click at [665, 209] on div "Text Background less Background color #ffffff Primary color #000000 Secondary c…" at bounding box center [537, 282] width 315 height 187
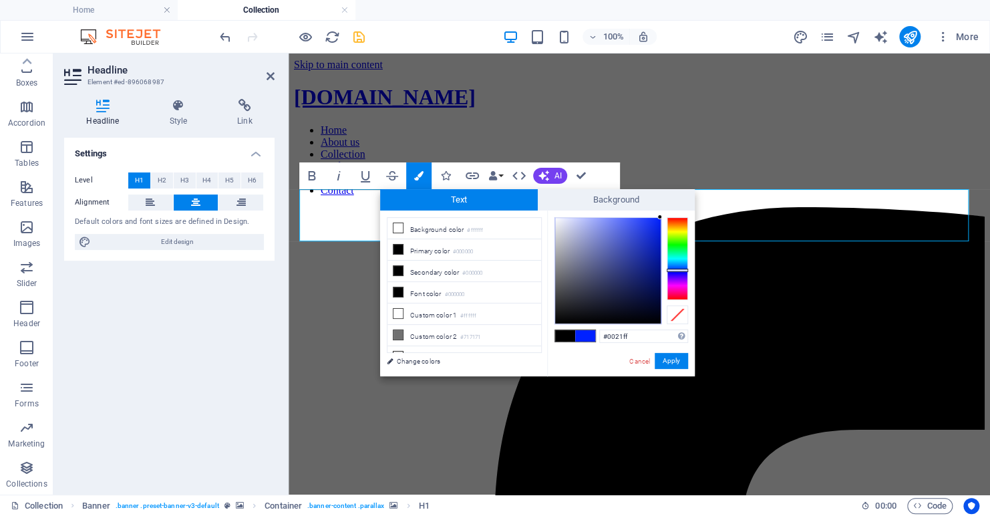
click at [660, 215] on div at bounding box center [660, 217] width 5 height 5
click at [674, 360] on button "Apply" at bounding box center [671, 361] width 33 height 16
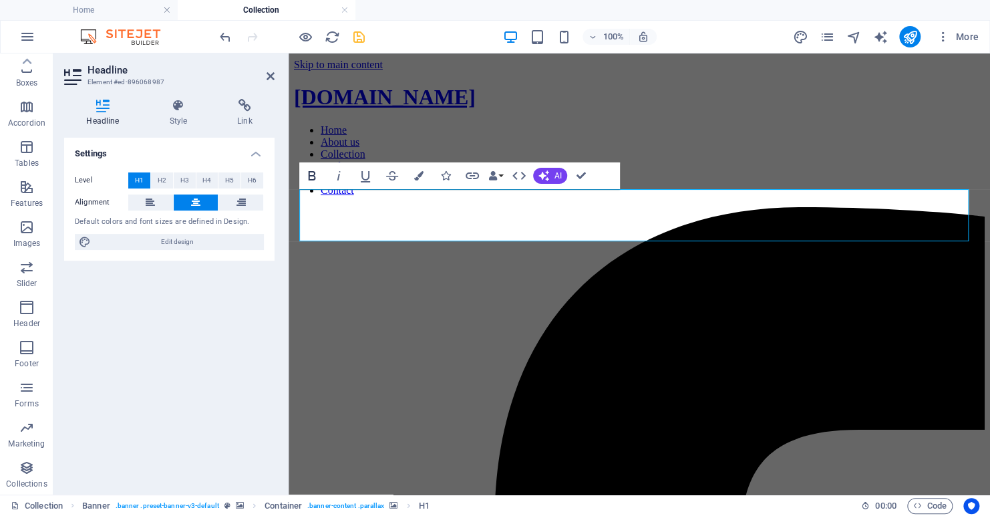
click at [311, 174] on icon "button" at bounding box center [312, 176] width 16 height 16
drag, startPoint x: 741, startPoint y: 215, endPoint x: 533, endPoint y: 233, distance: 209.2
click at [418, 176] on icon "button" at bounding box center [418, 175] width 9 height 9
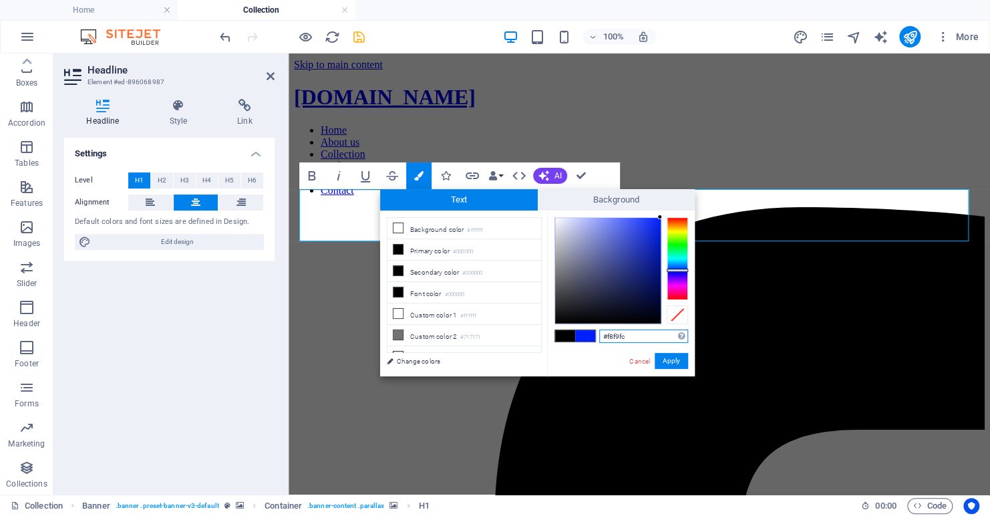
click at [556, 219] on div at bounding box center [608, 271] width 106 height 106
type input "#ffffff"
click at [552, 215] on div at bounding box center [554, 217] width 5 height 5
click at [590, 335] on span at bounding box center [585, 335] width 20 height 11
click at [672, 362] on button "Apply" at bounding box center [671, 361] width 33 height 16
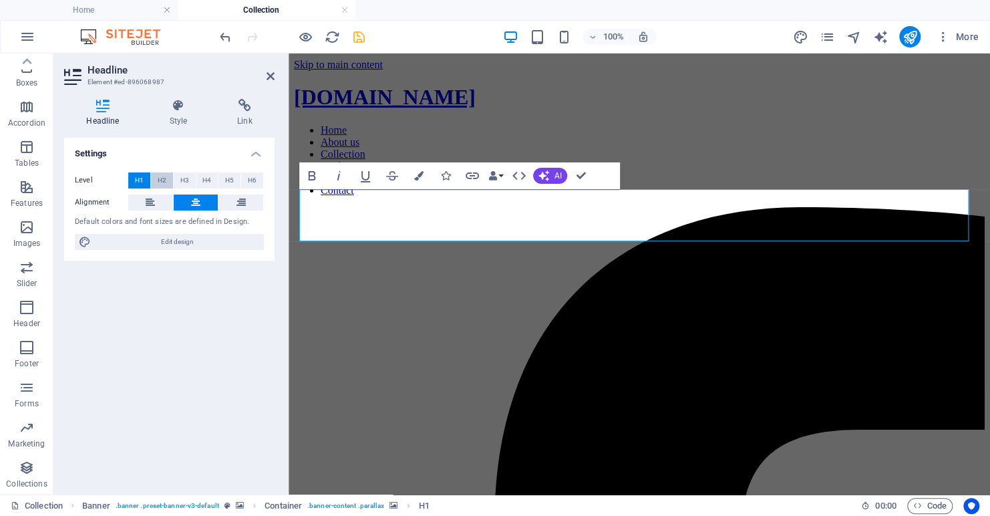
click at [161, 182] on span "H2" at bounding box center [162, 180] width 9 height 16
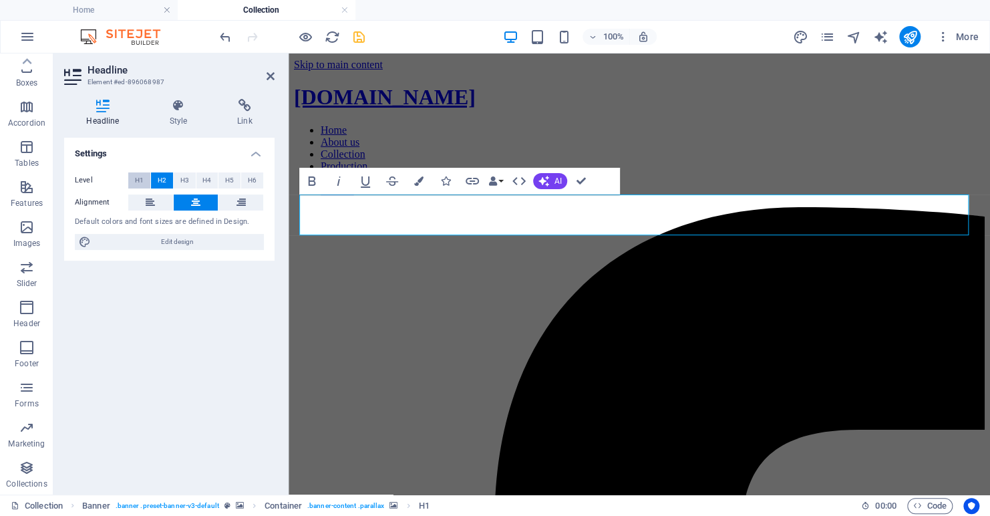
click at [140, 176] on span "H1" at bounding box center [139, 180] width 9 height 16
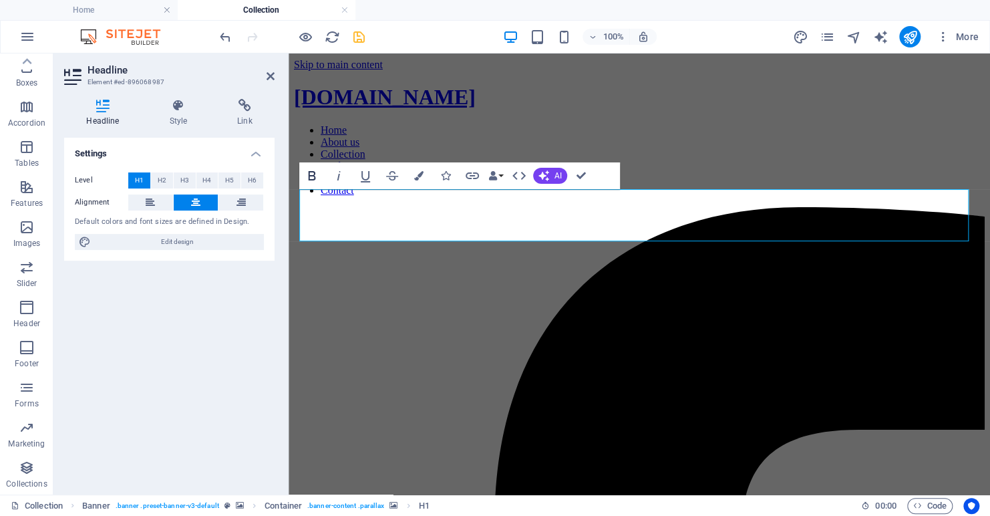
click at [310, 175] on icon "button" at bounding box center [312, 175] width 7 height 9
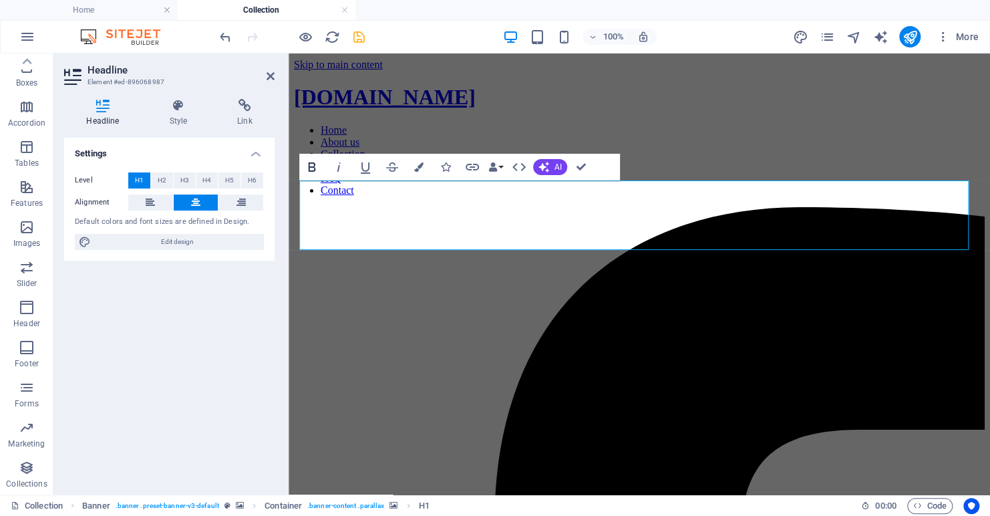
click at [310, 175] on button "Bold" at bounding box center [311, 167] width 25 height 27
click at [315, 165] on icon "button" at bounding box center [312, 167] width 16 height 16
click at [311, 166] on icon "button" at bounding box center [312, 167] width 16 height 16
click at [312, 163] on icon "button" at bounding box center [312, 166] width 7 height 9
click at [229, 179] on span "H5" at bounding box center [229, 180] width 9 height 16
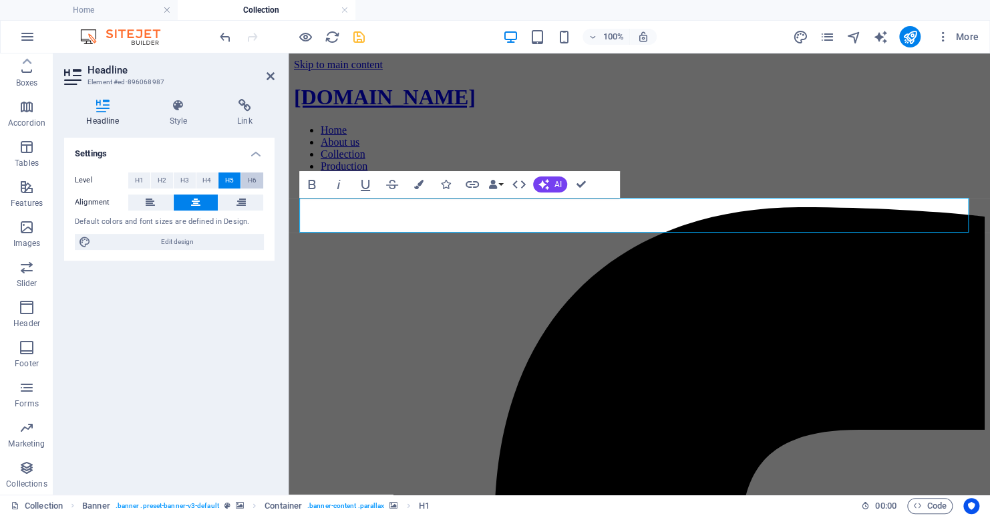
click at [250, 179] on span "H6" at bounding box center [252, 180] width 9 height 16
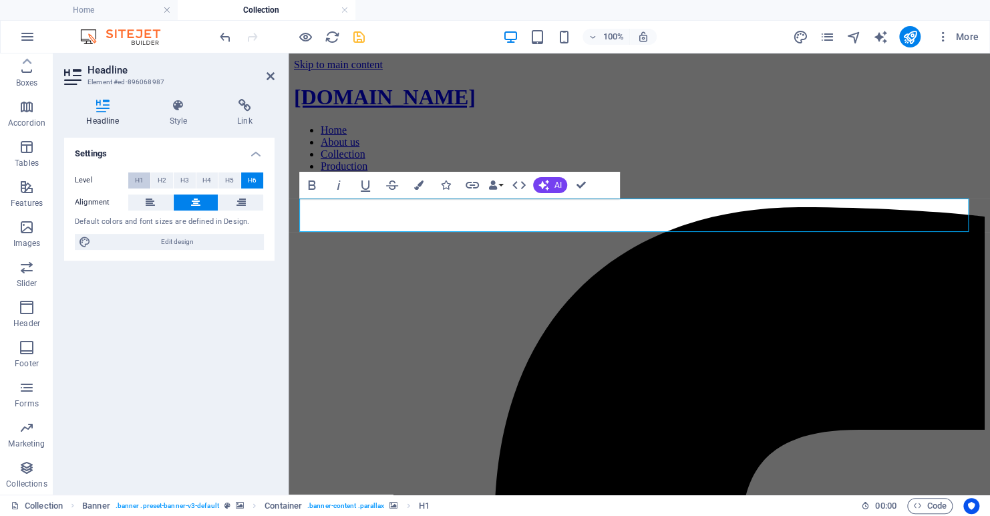
click at [140, 176] on span "H1" at bounding box center [139, 180] width 9 height 16
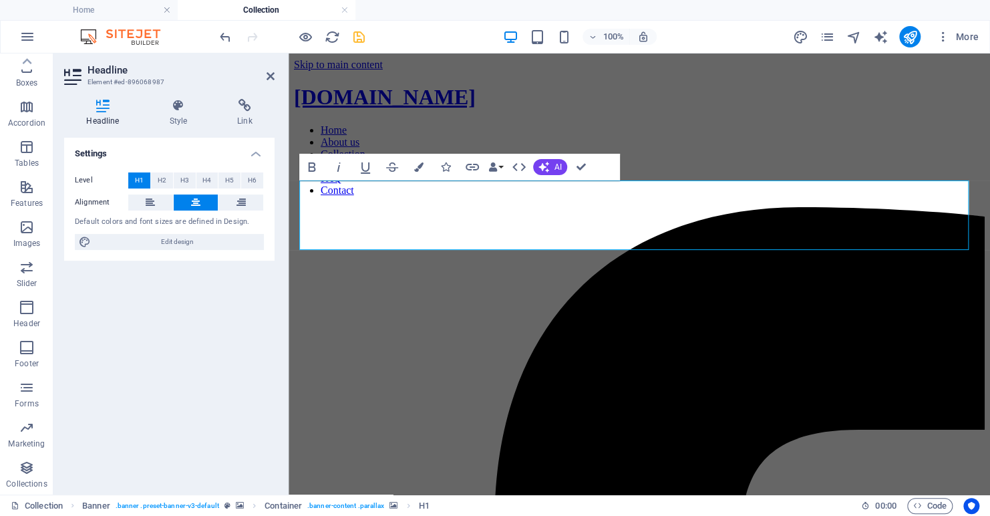
click at [249, 152] on h4 "Settings" at bounding box center [169, 150] width 211 height 24
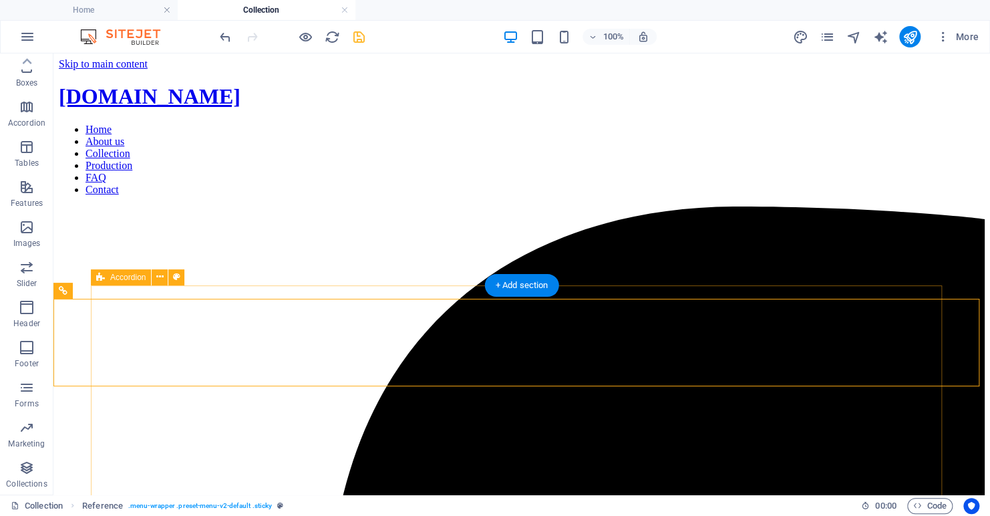
scroll to position [0, 0]
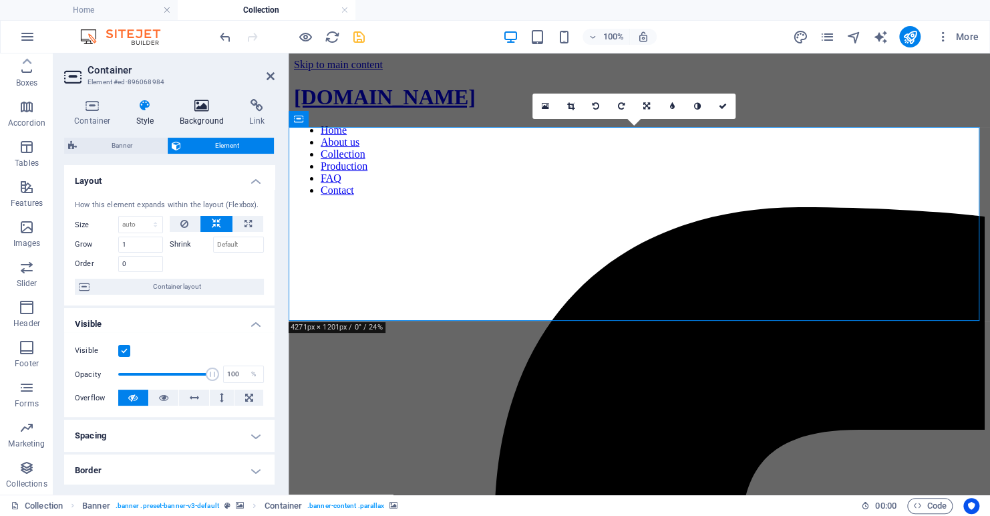
click at [199, 110] on icon at bounding box center [202, 105] width 65 height 13
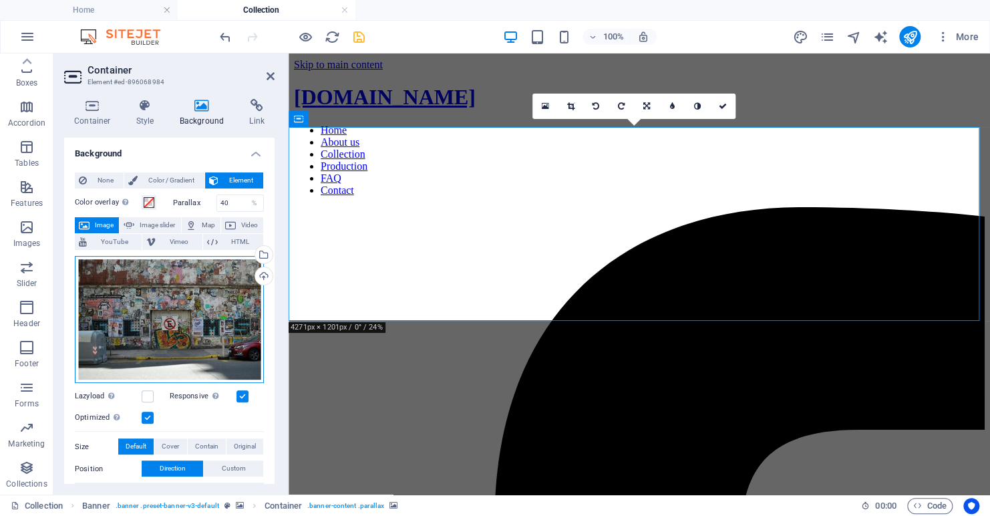
click at [160, 308] on div "Drag files here, click to choose files or select files from Files or our free s…" at bounding box center [169, 320] width 189 height 128
click at [160, 308] on body "[DOMAIN_NAME] Home Collection Favorites Elements Columns Content Boxes Accordio…" at bounding box center [495, 258] width 990 height 516
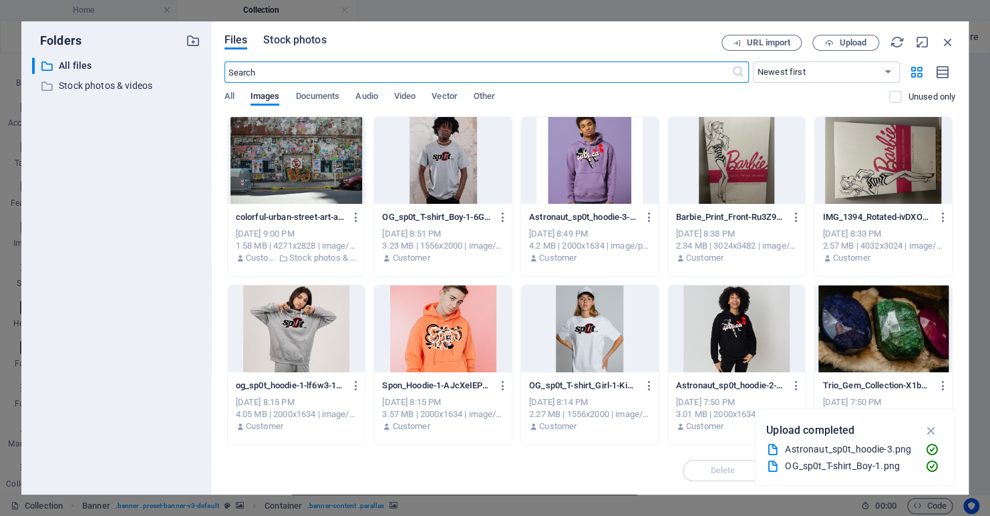
click at [287, 44] on span "Stock photos" at bounding box center [294, 40] width 63 height 16
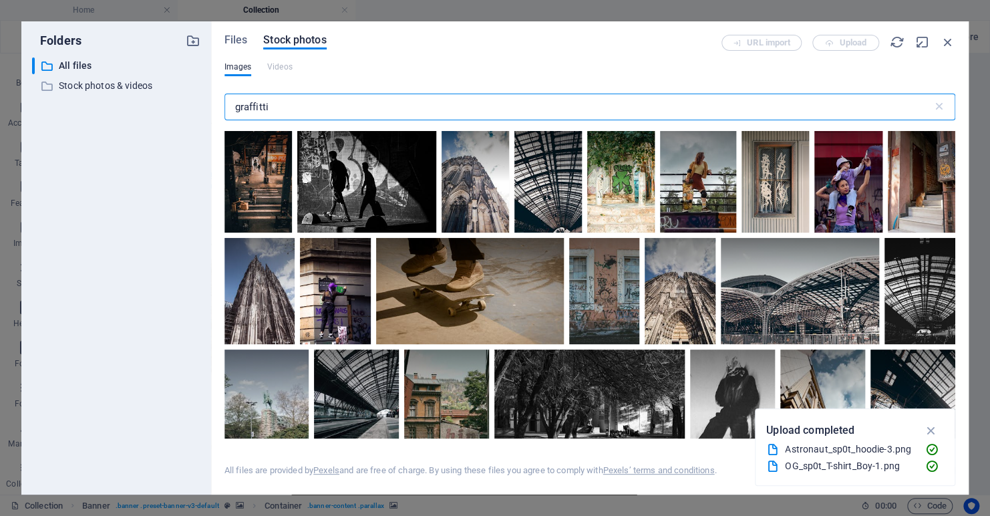
drag, startPoint x: 280, startPoint y: 109, endPoint x: 171, endPoint y: 126, distance: 110.3
click at [171, 126] on div "Folders ​ All files All files ​ Stock photos & videos Stock photos & videos Fil…" at bounding box center [495, 257] width 948 height 473
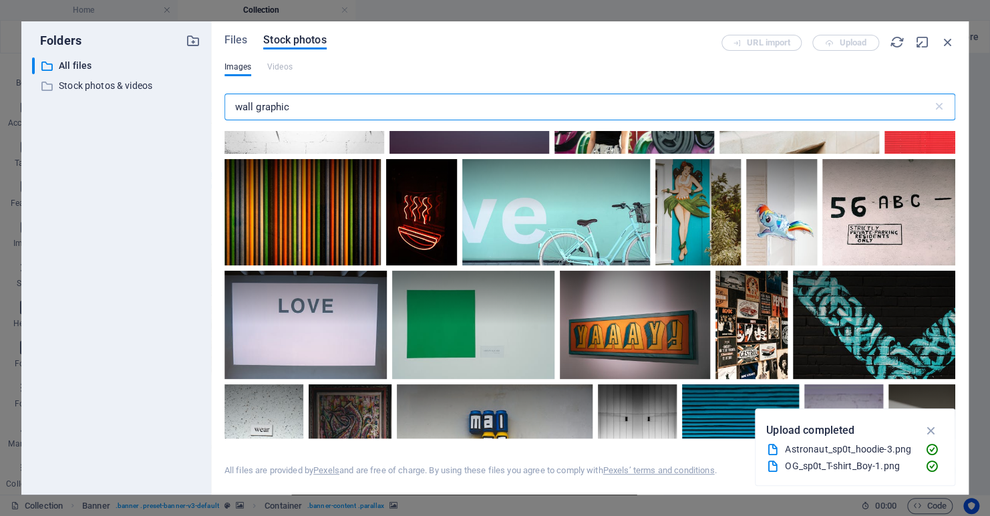
scroll to position [2205, 0]
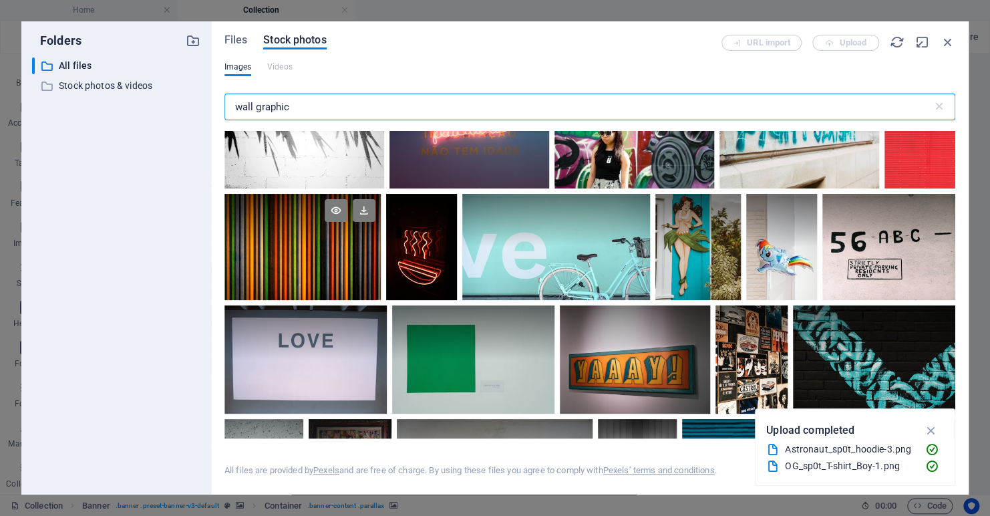
type input "wall graphic"
click at [314, 239] on div at bounding box center [303, 247] width 157 height 106
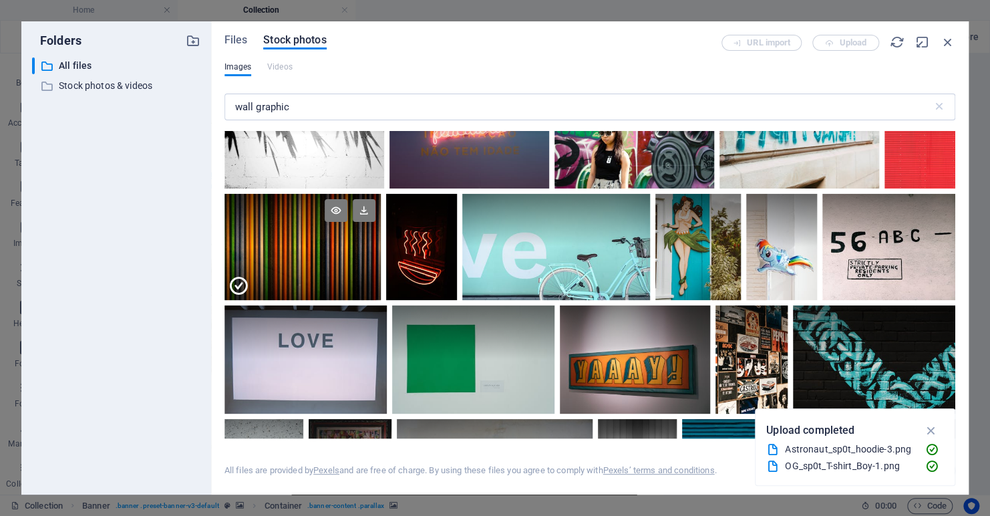
click at [314, 247] on div at bounding box center [303, 273] width 157 height 53
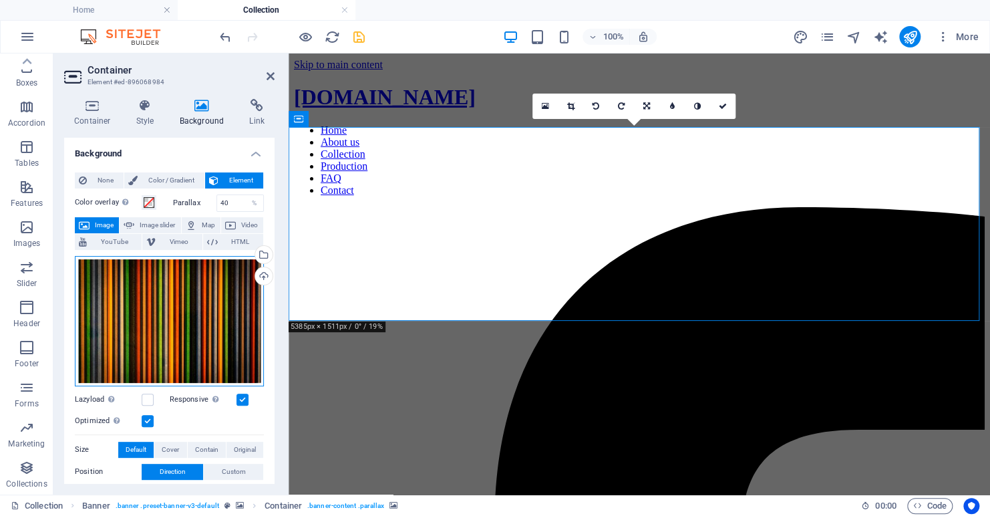
click at [220, 311] on div "Drag files here, click to choose files or select files from Files or our free s…" at bounding box center [169, 321] width 189 height 130
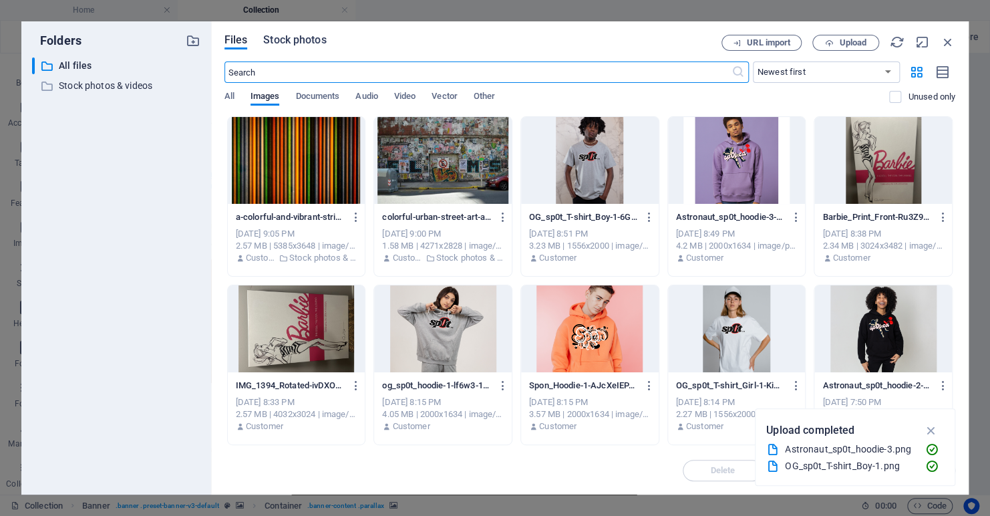
click at [278, 41] on span "Stock photos" at bounding box center [294, 40] width 63 height 16
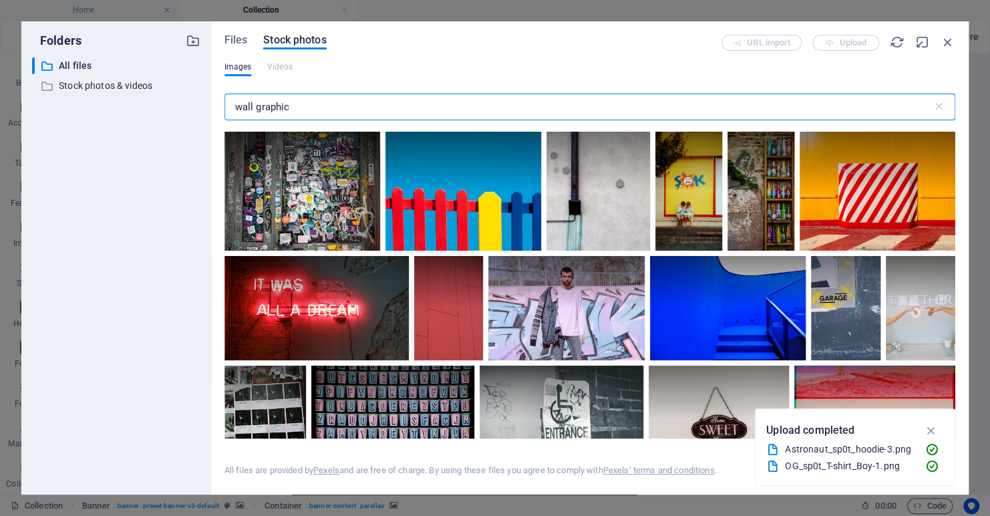
scroll to position [6082, 0]
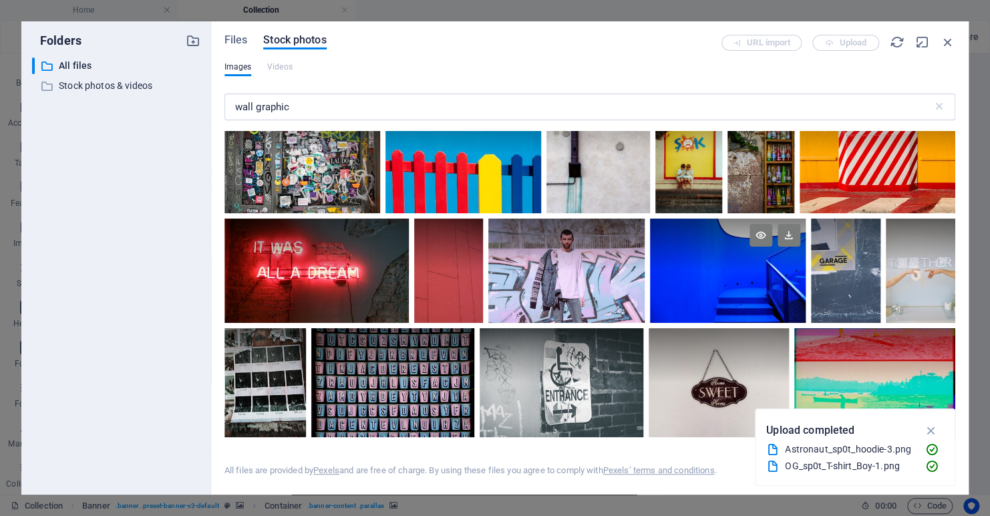
click at [709, 245] on div at bounding box center [728, 245] width 156 height 52
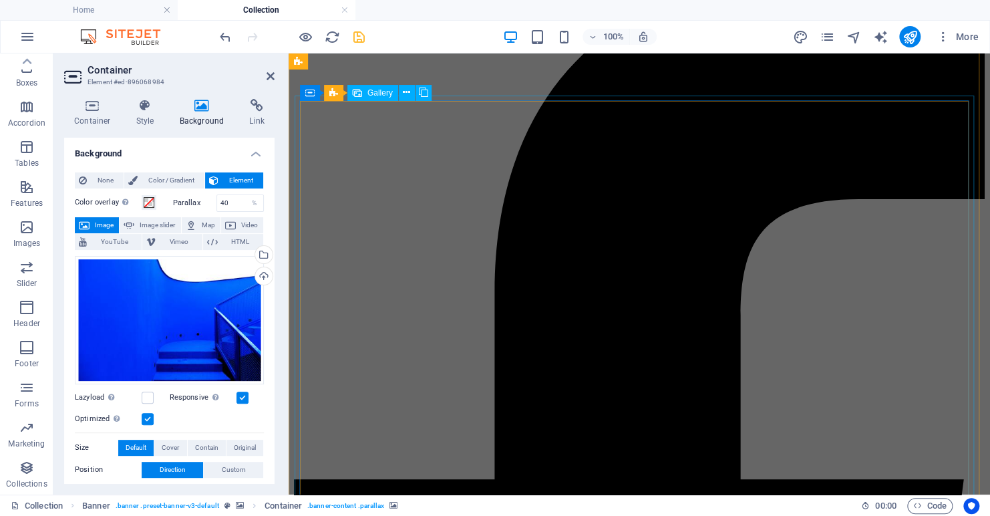
scroll to position [0, 0]
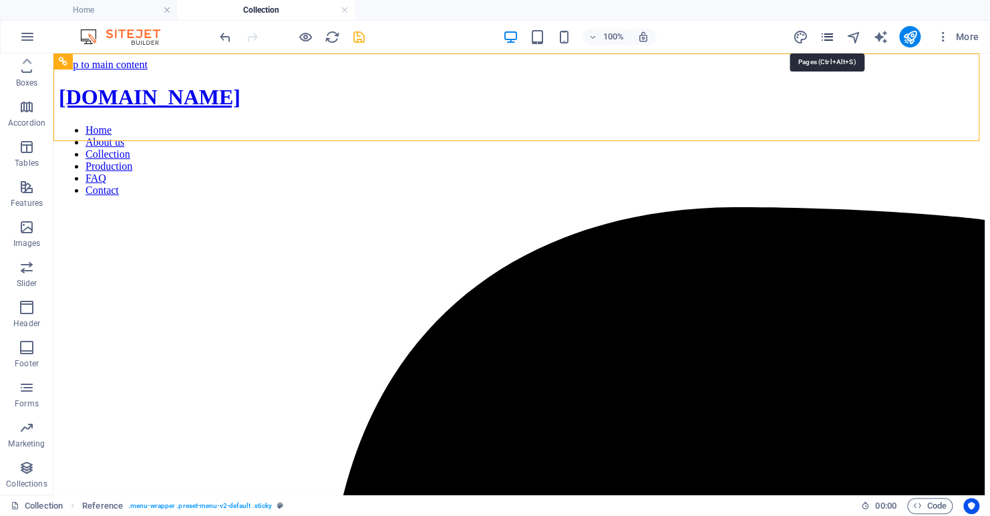
click at [823, 37] on icon "pages" at bounding box center [826, 36] width 15 height 15
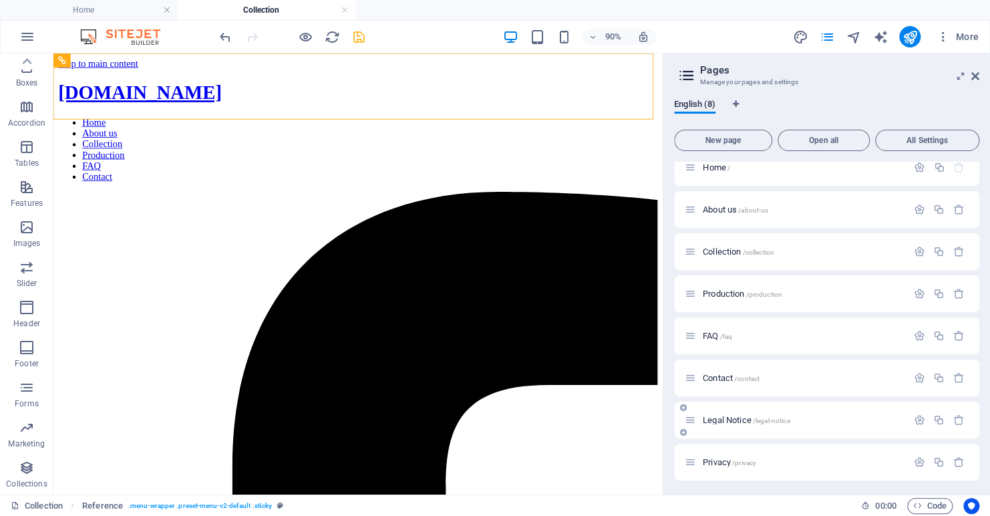
scroll to position [14, 0]
click at [958, 293] on icon "button" at bounding box center [959, 292] width 11 height 11
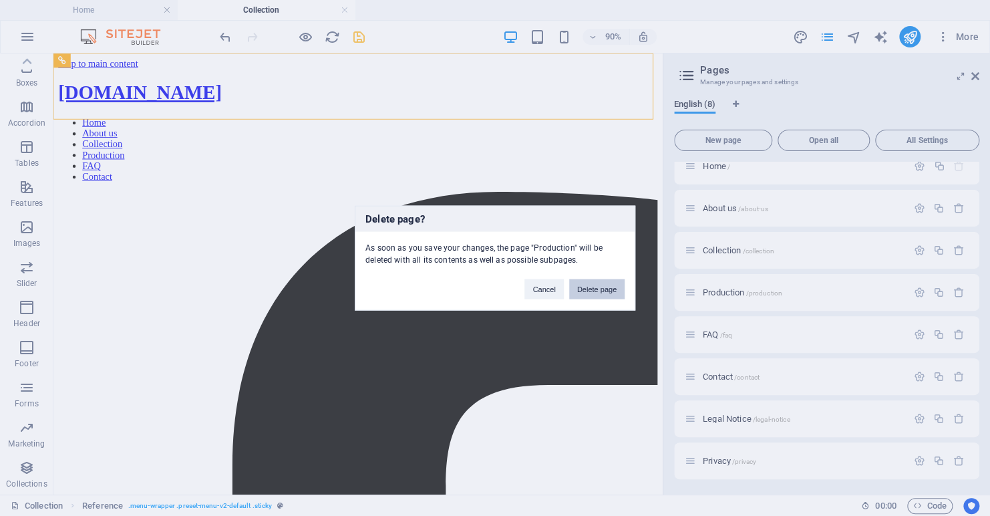
click at [599, 286] on button "Delete page" at bounding box center [596, 289] width 55 height 20
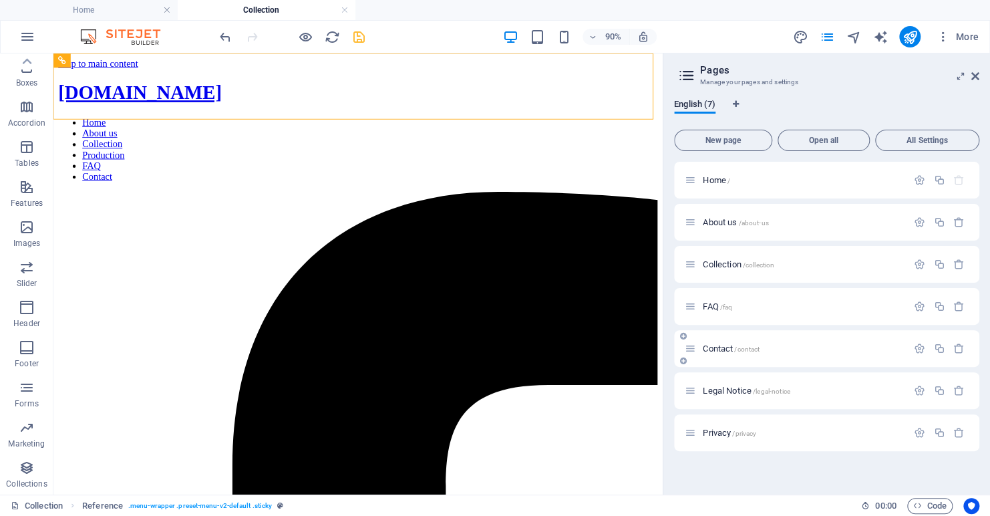
scroll to position [0, 0]
click at [359, 37] on icon "save" at bounding box center [359, 36] width 15 height 15
